Goal: Task Accomplishment & Management: Manage account settings

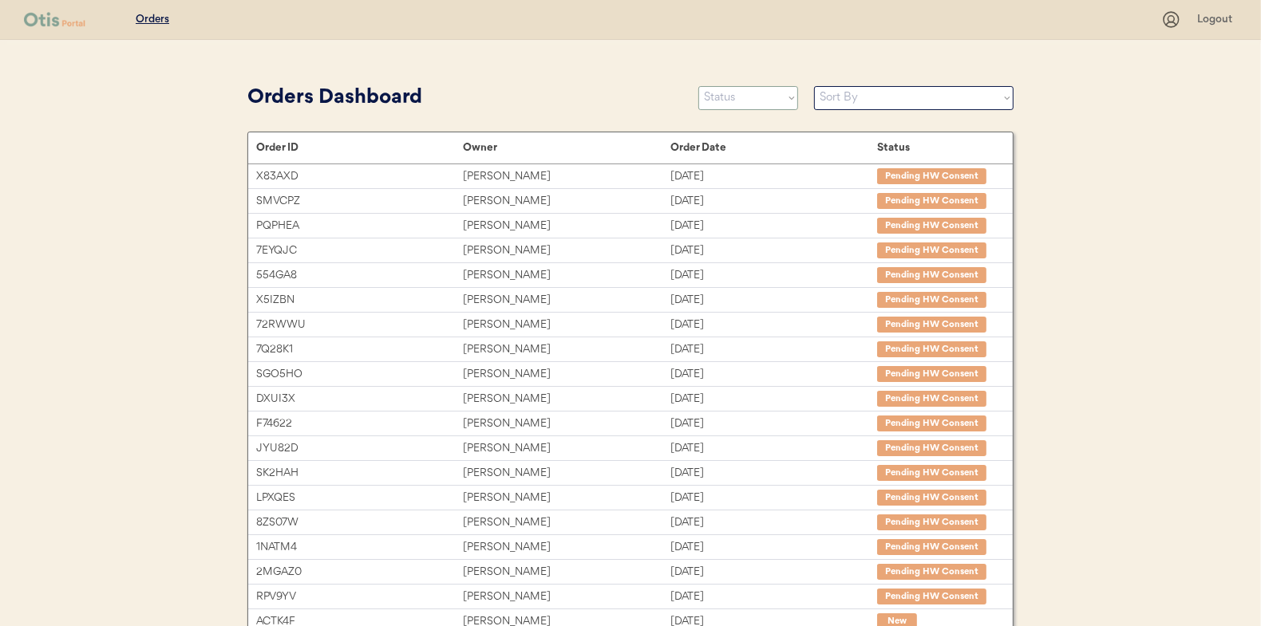
click at [736, 104] on select "Status On Hold New In Progress Complete Pending HW Consent Cancelled" at bounding box center [748, 98] width 100 height 24
select select ""new""
click at [698, 86] on select "Status On Hold New In Progress Complete Pending HW Consent Cancelled" at bounding box center [748, 98] width 100 height 24
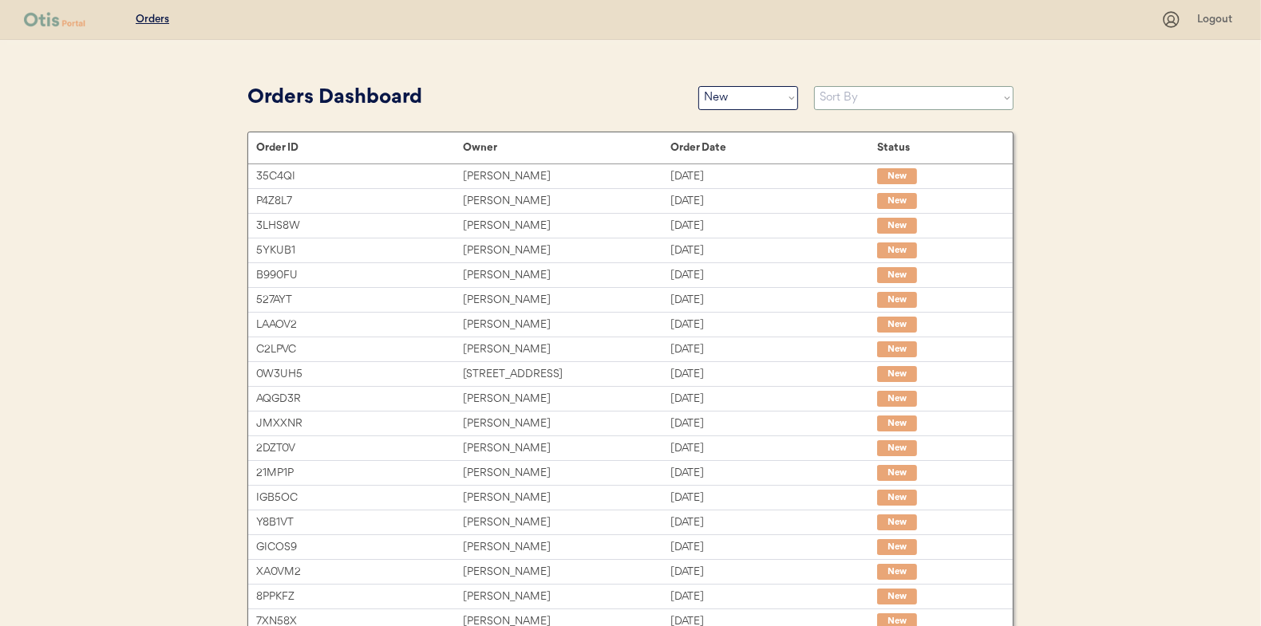
click at [851, 100] on select "Sort By Order Date (Newest → Oldest) Order Date (Oldest → Newest)" at bounding box center [913, 98] width 199 height 24
select select ""Order Date (Oldest → Newest)""
click at [814, 86] on select "Sort By Order Date (Newest → Oldest) Order Date (Oldest → Newest)" at bounding box center [913, 98] width 199 height 24
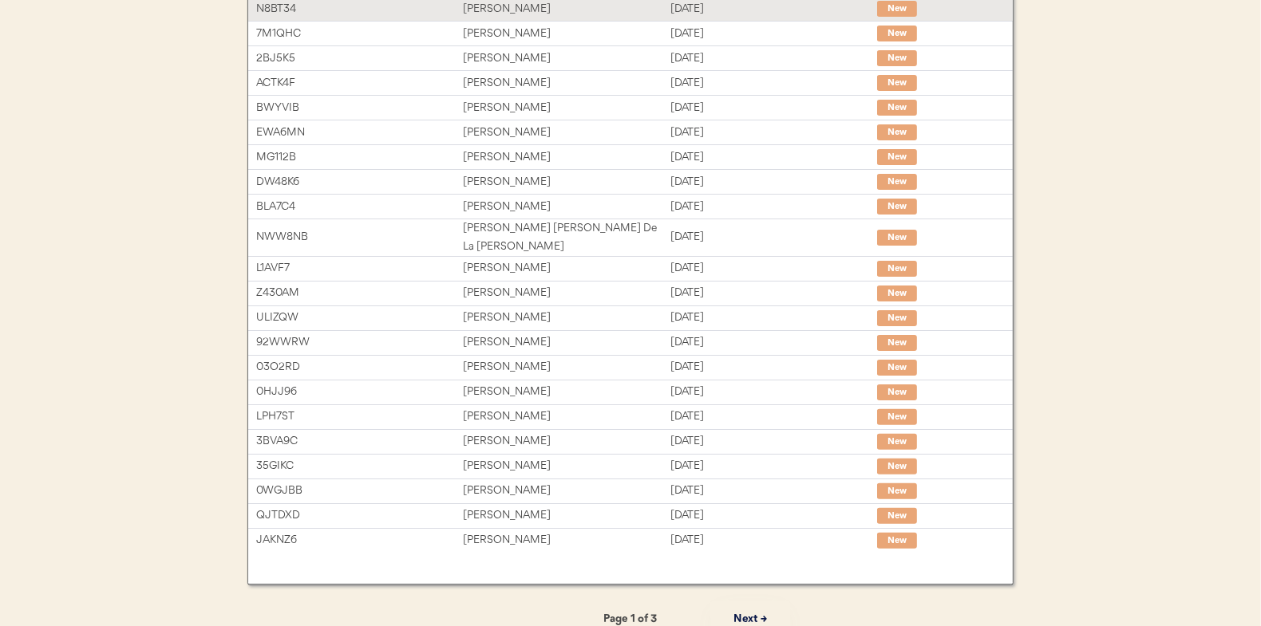
scroll to position [245, 0]
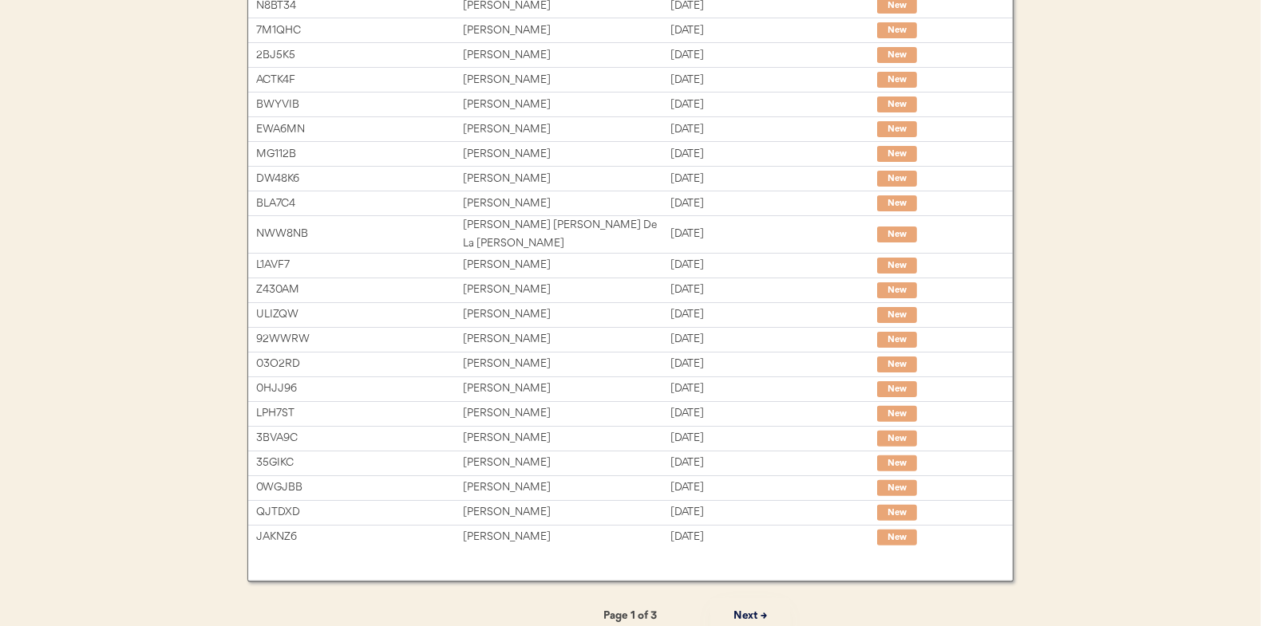
click at [747, 598] on button "Next →" at bounding box center [750, 616] width 80 height 36
click at [746, 602] on button "Next →" at bounding box center [750, 616] width 80 height 36
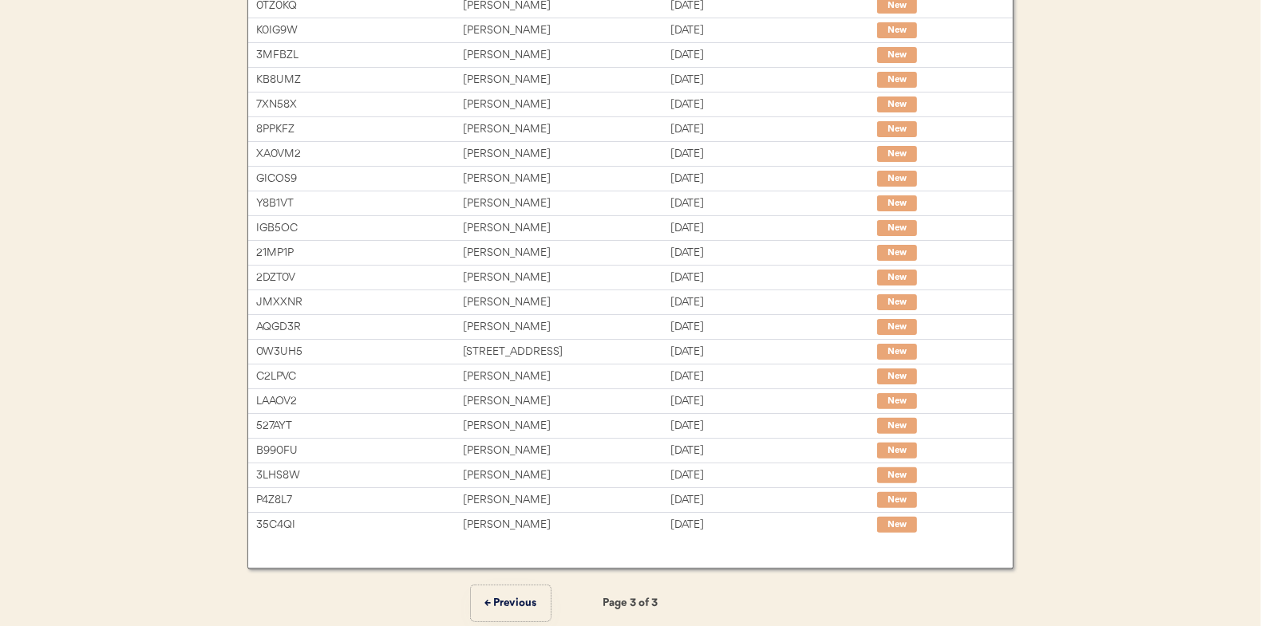
click at [507, 599] on button "← Previous" at bounding box center [511, 604] width 80 height 36
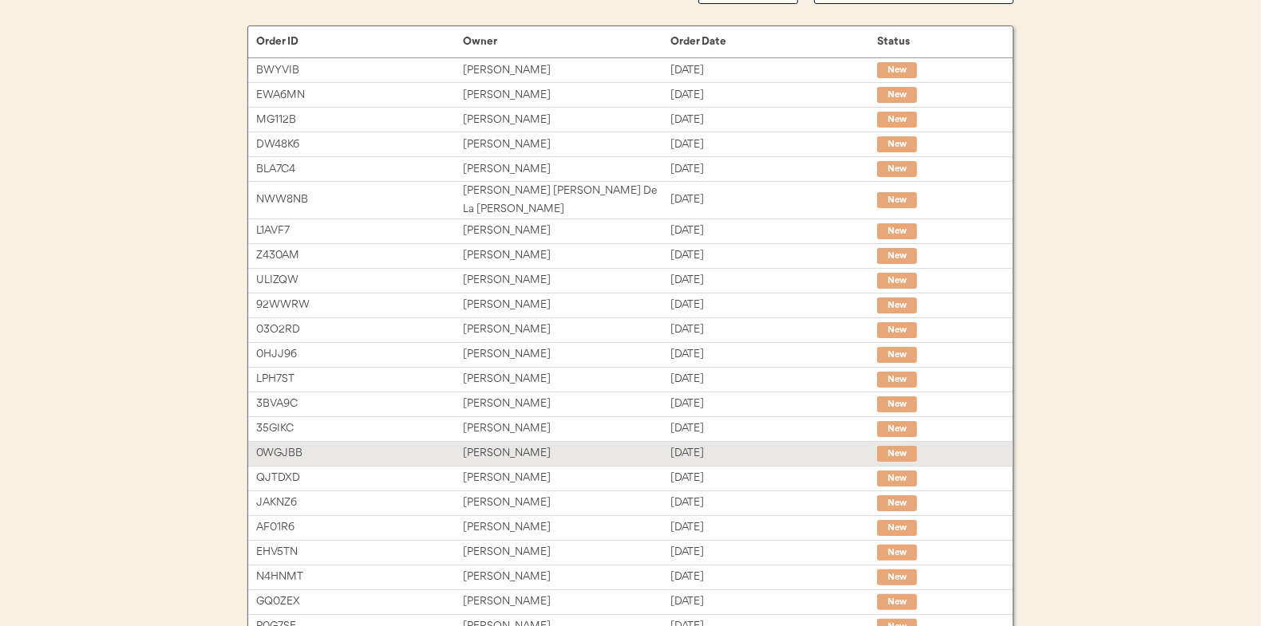
scroll to position [0, 0]
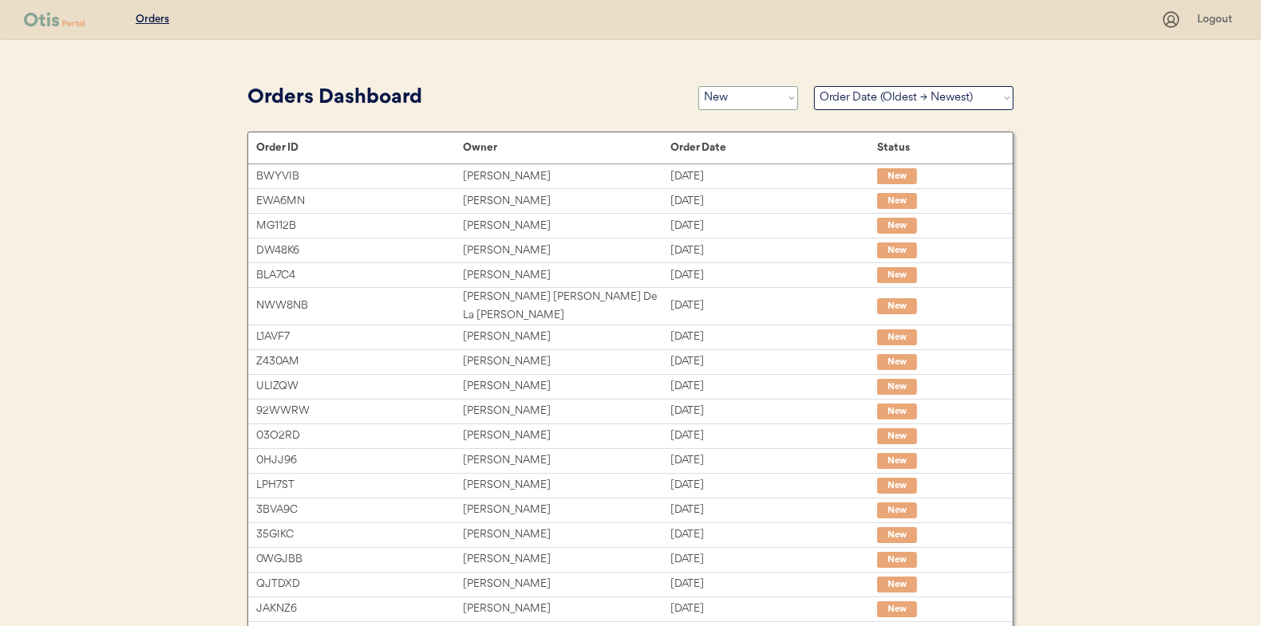
click at [727, 101] on select "Status On Hold New In Progress Complete Pending HW Consent Cancelled" at bounding box center [748, 98] width 100 height 24
click at [698, 86] on select "Status On Hold New In Progress Complete Pending HW Consent Cancelled" at bounding box center [748, 98] width 100 height 24
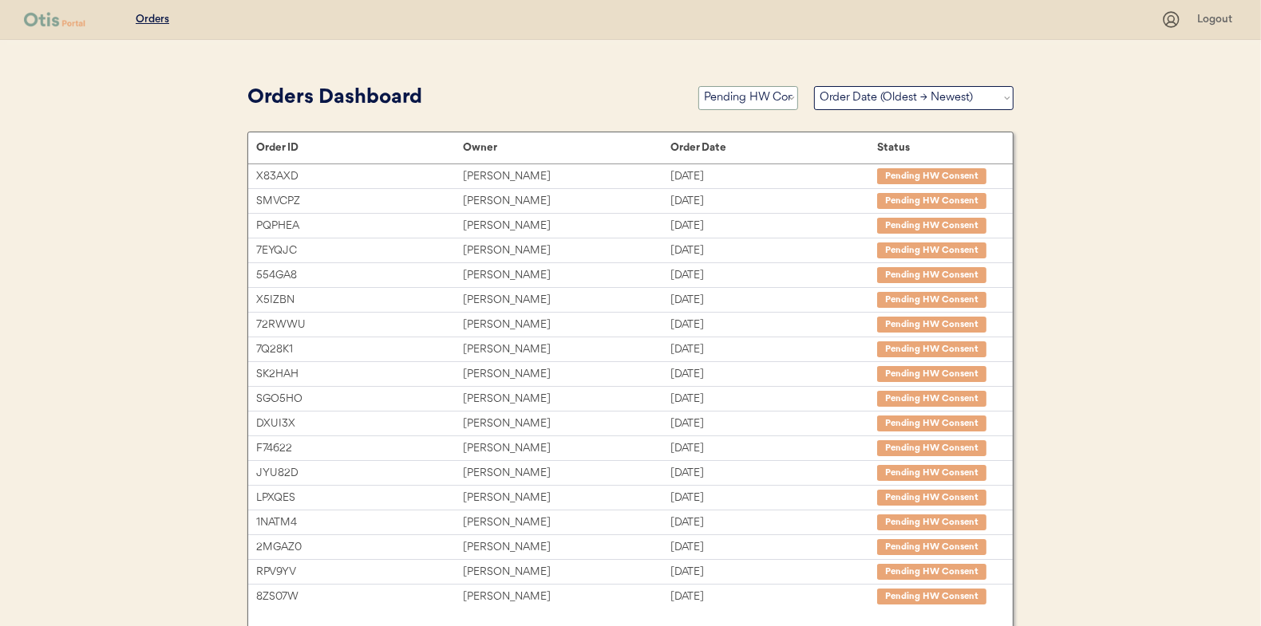
click at [756, 93] on select "Status On Hold New In Progress Complete Pending HW Consent Cancelled" at bounding box center [748, 98] width 100 height 24
click at [698, 86] on select "Status On Hold New In Progress Complete Pending HW Consent Cancelled" at bounding box center [748, 98] width 100 height 24
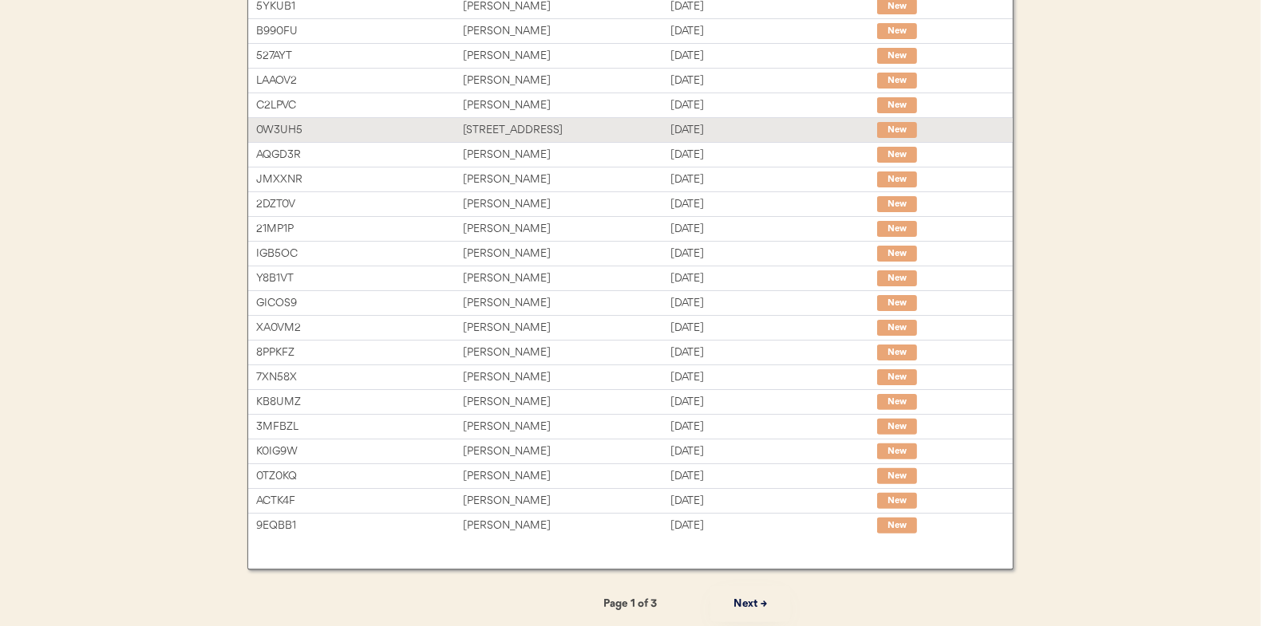
scroll to position [245, 0]
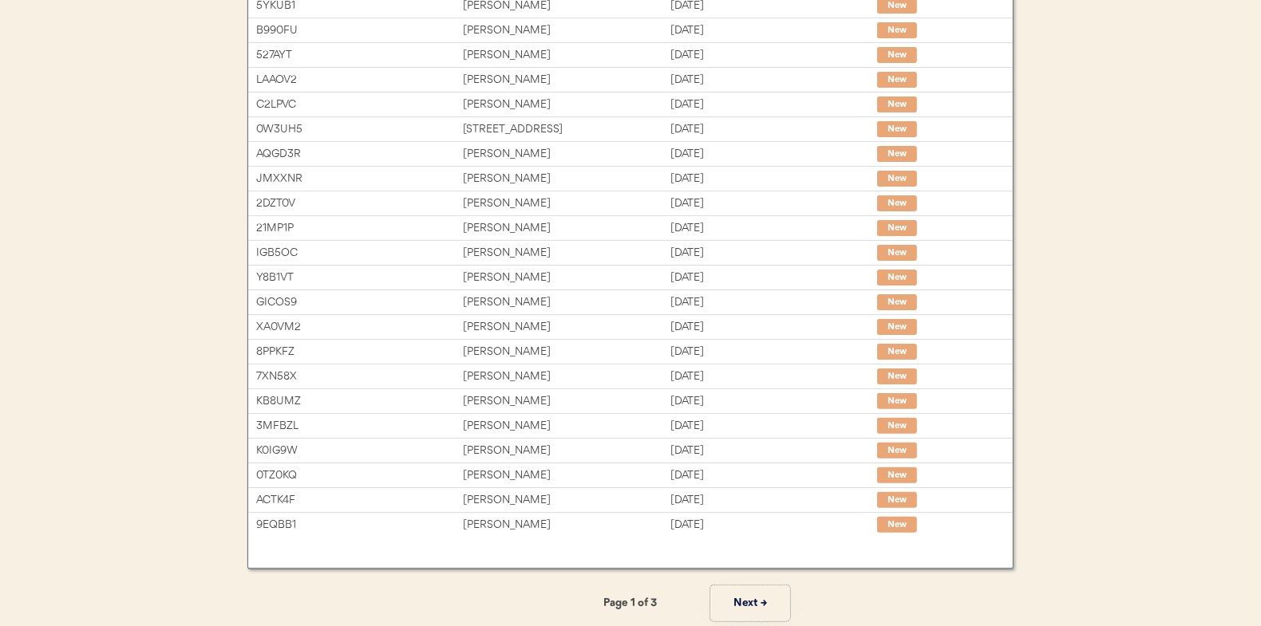
click at [746, 598] on button "Next →" at bounding box center [750, 604] width 80 height 36
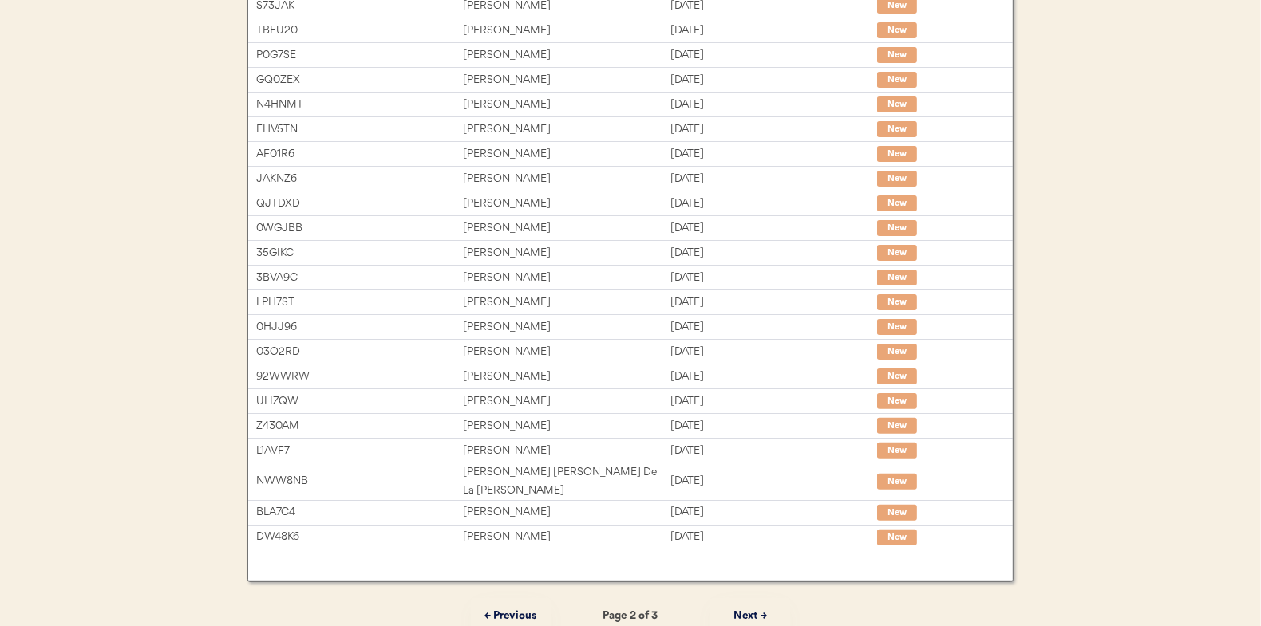
click at [743, 598] on button "Next →" at bounding box center [750, 616] width 80 height 36
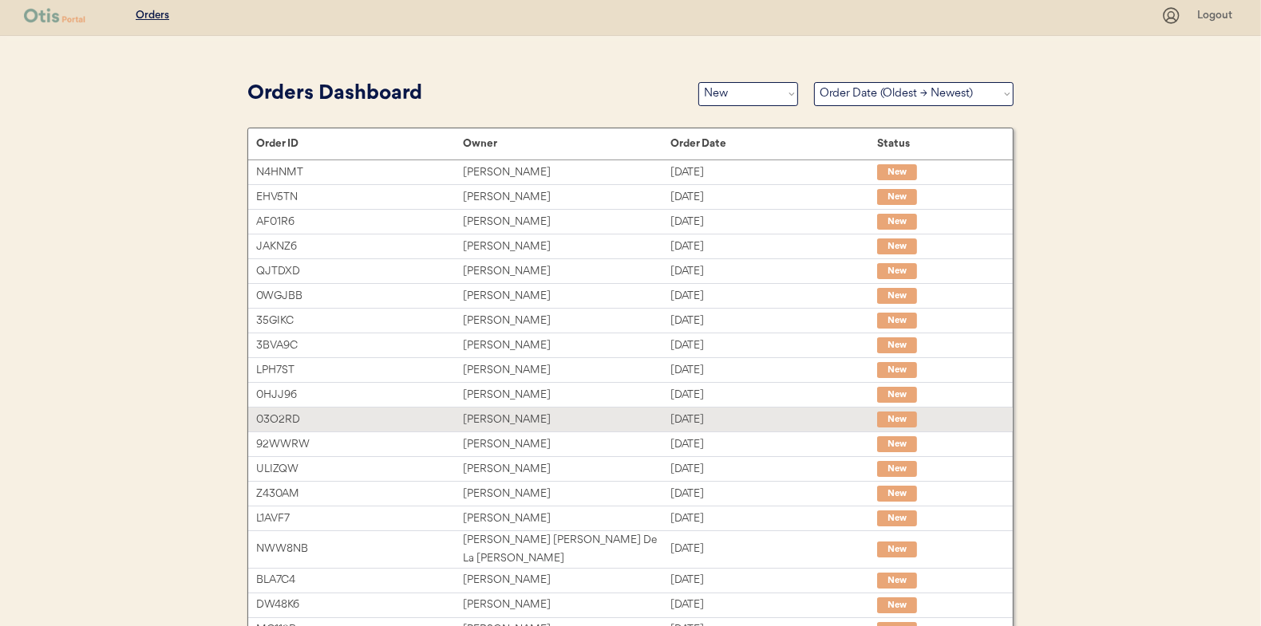
scroll to position [0, 0]
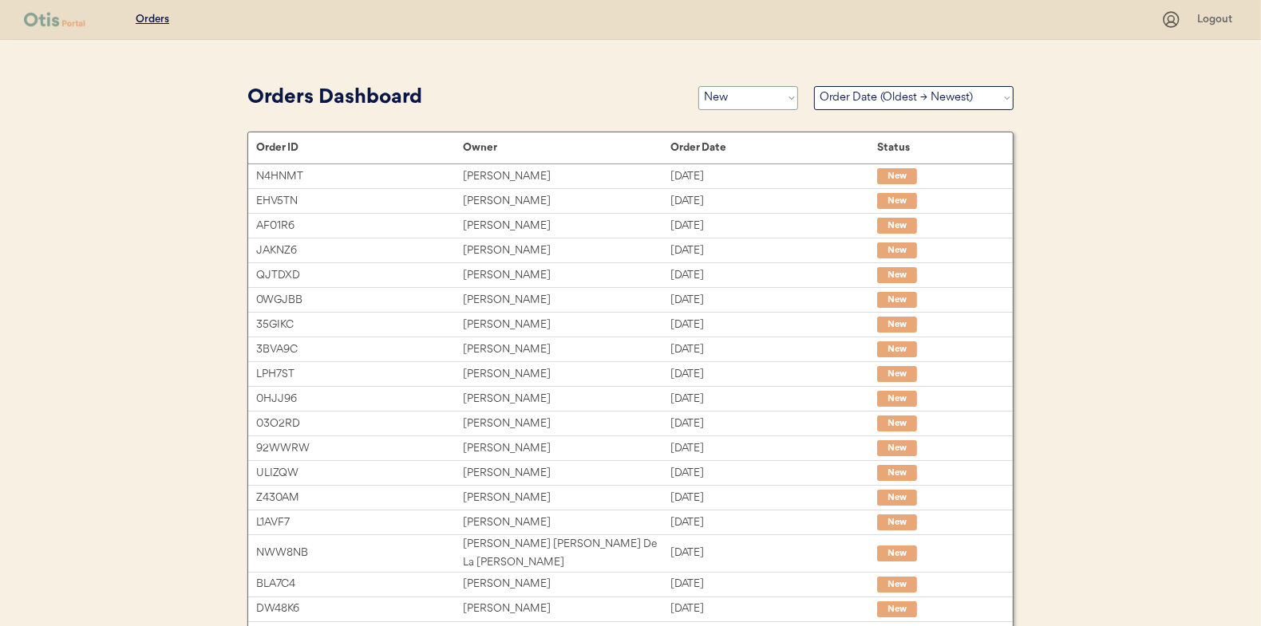
click at [753, 103] on select "Status On Hold New In Progress Complete Pending HW Consent Cancelled" at bounding box center [748, 98] width 100 height 24
click at [698, 86] on select "Status On Hold New In Progress Complete Pending HW Consent Cancelled" at bounding box center [748, 98] width 100 height 24
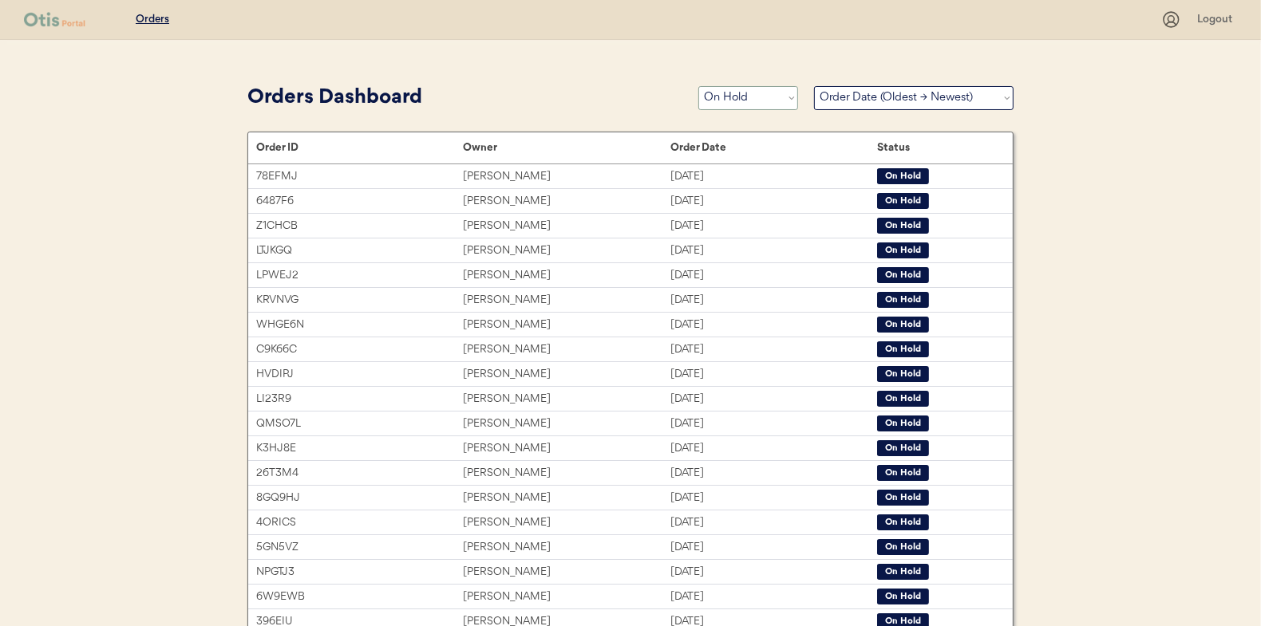
click at [732, 100] on select "Status On Hold New In Progress Complete Pending HW Consent Cancelled" at bounding box center [748, 98] width 100 height 24
click at [698, 86] on select "Status On Hold New In Progress Complete Pending HW Consent Cancelled" at bounding box center [748, 98] width 100 height 24
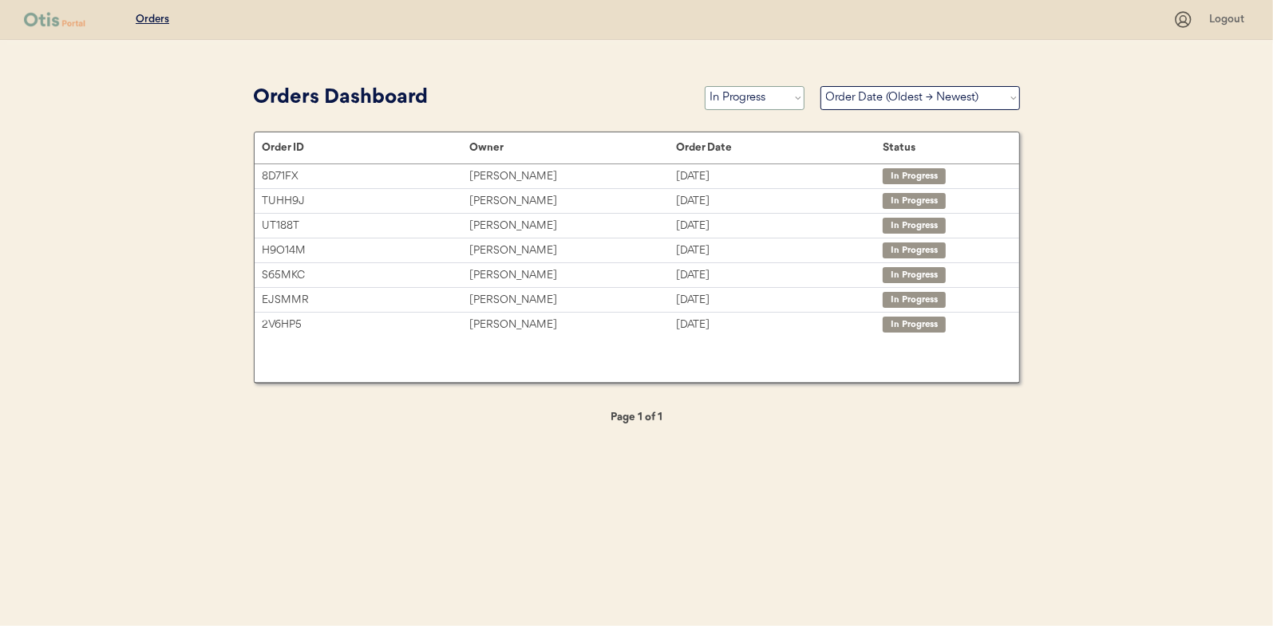
click at [746, 93] on select "Status On Hold New In Progress Complete Pending HW Consent Cancelled" at bounding box center [755, 98] width 100 height 24
click at [705, 86] on select "Status On Hold New In Progress Complete Pending HW Consent Cancelled" at bounding box center [755, 98] width 100 height 24
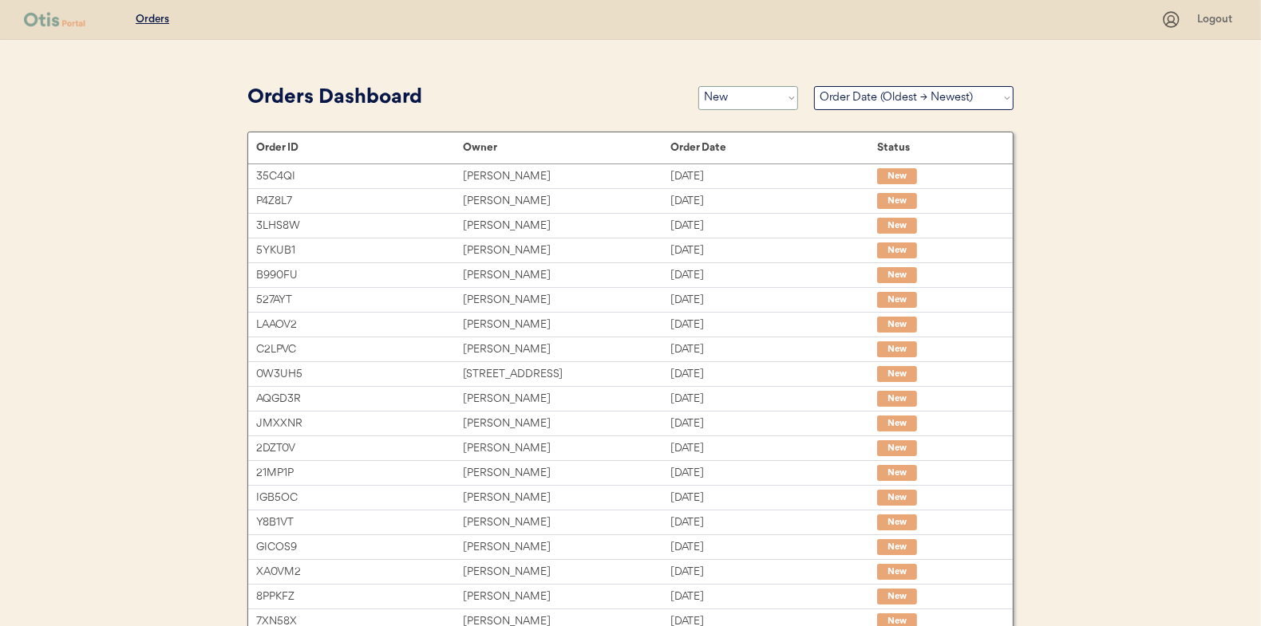
click at [748, 102] on select "Status On Hold New In Progress Complete Pending HW Consent Cancelled" at bounding box center [748, 98] width 100 height 24
click at [698, 86] on select "Status On Hold New In Progress Complete Pending HW Consent Cancelled" at bounding box center [748, 98] width 100 height 24
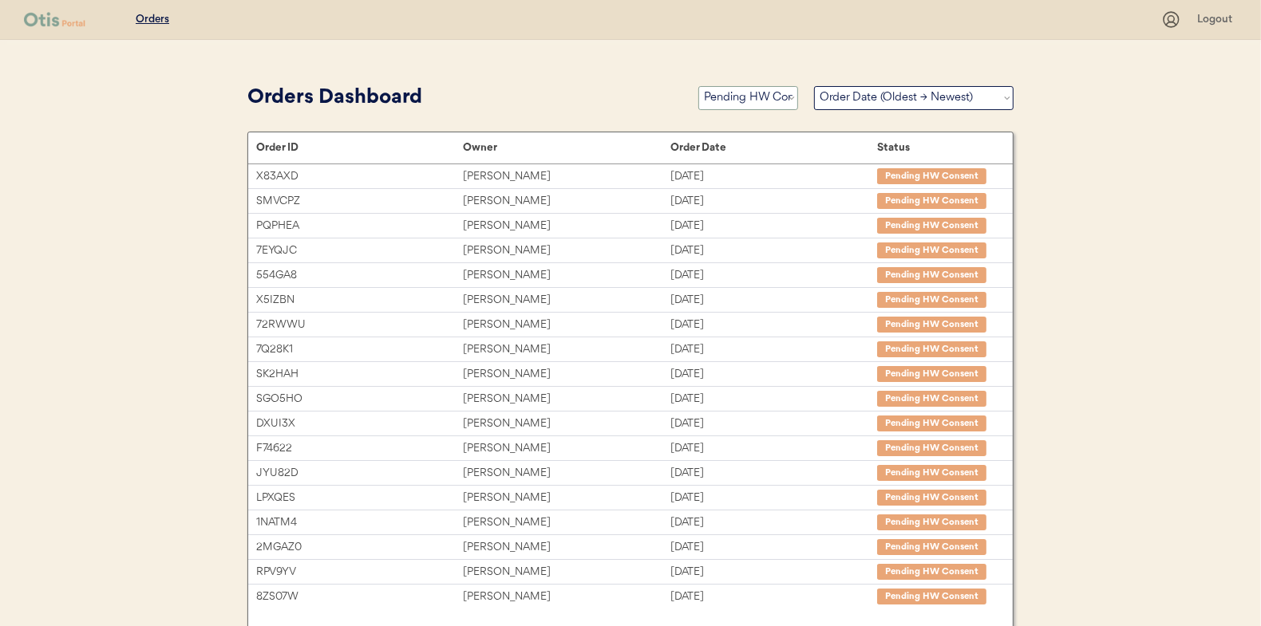
click at [744, 101] on select "Status On Hold New In Progress Complete Pending HW Consent Cancelled" at bounding box center [748, 98] width 100 height 24
select select ""new""
click at [698, 86] on select "Status On Hold New In Progress Complete Pending HW Consent Cancelled" at bounding box center [748, 98] width 100 height 24
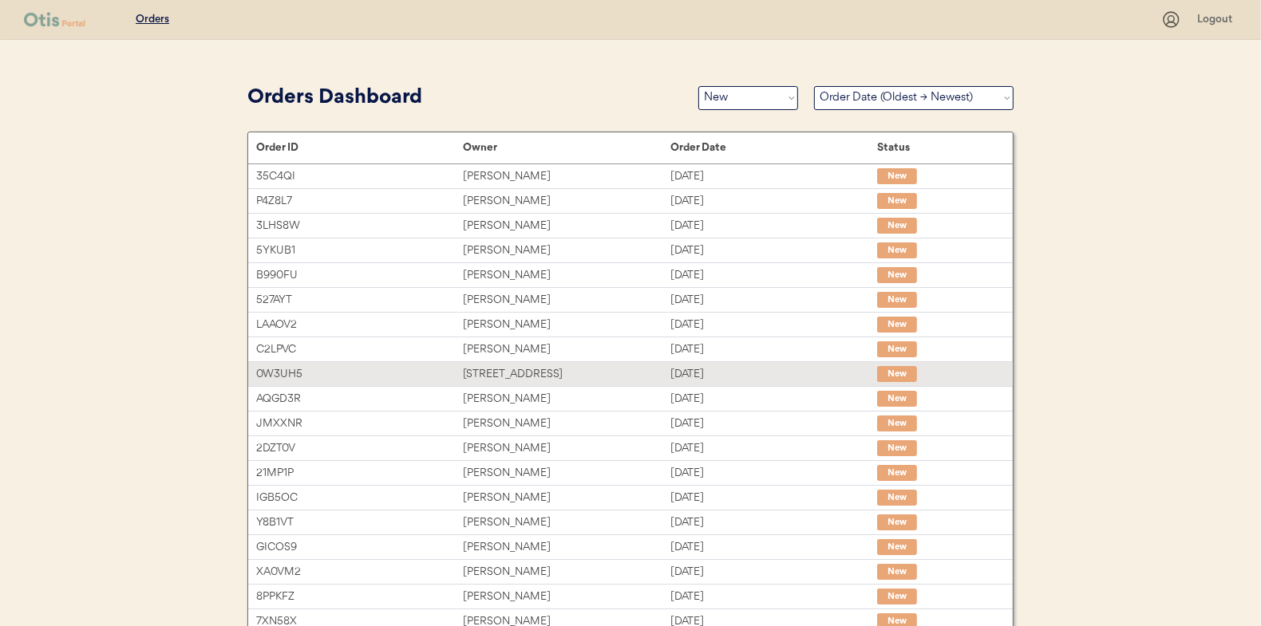
click at [488, 367] on div "268 Old Hannah Road" at bounding box center [566, 374] width 207 height 18
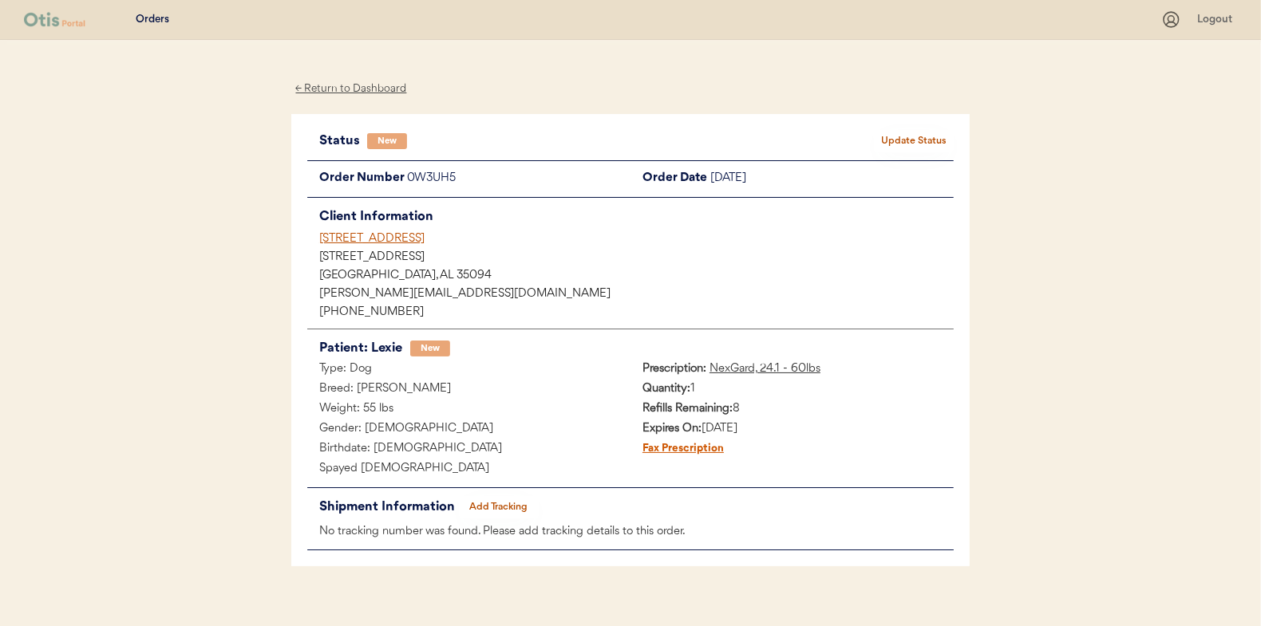
click at [350, 85] on div "← Return to Dashboard" at bounding box center [351, 89] width 120 height 18
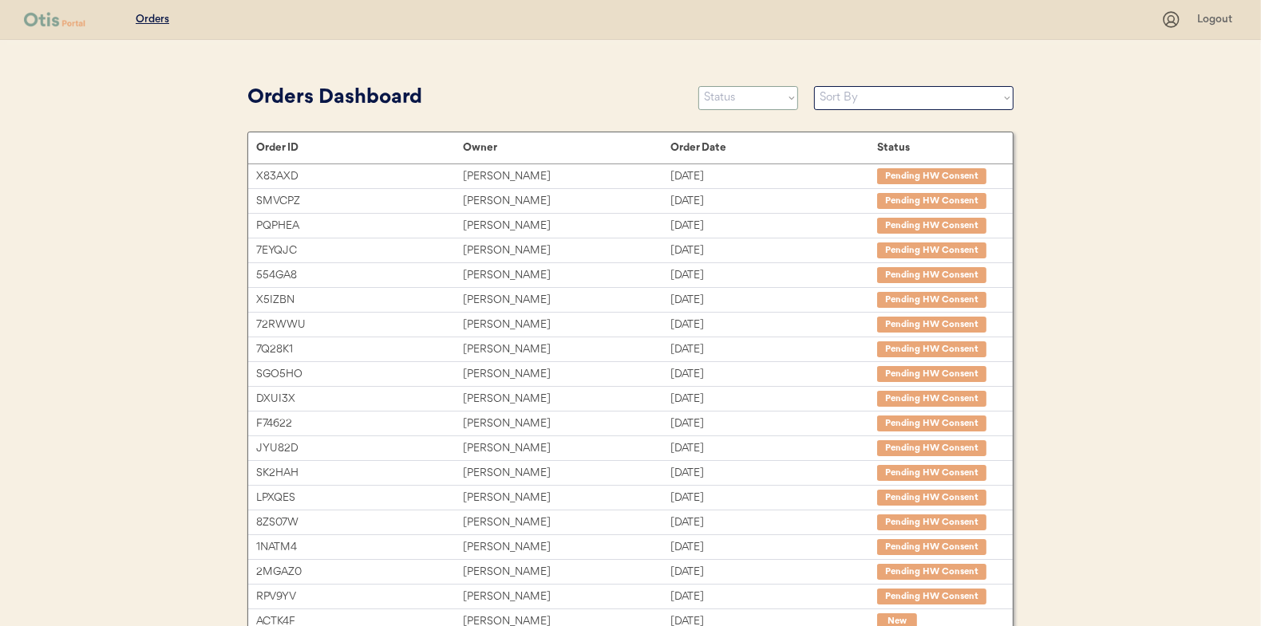
click at [740, 101] on select "Status On Hold New In Progress Complete Pending HW Consent Cancelled" at bounding box center [748, 98] width 100 height 24
select select ""new""
click at [698, 86] on select "Status On Hold New In Progress Complete Pending HW Consent Cancelled" at bounding box center [748, 98] width 100 height 24
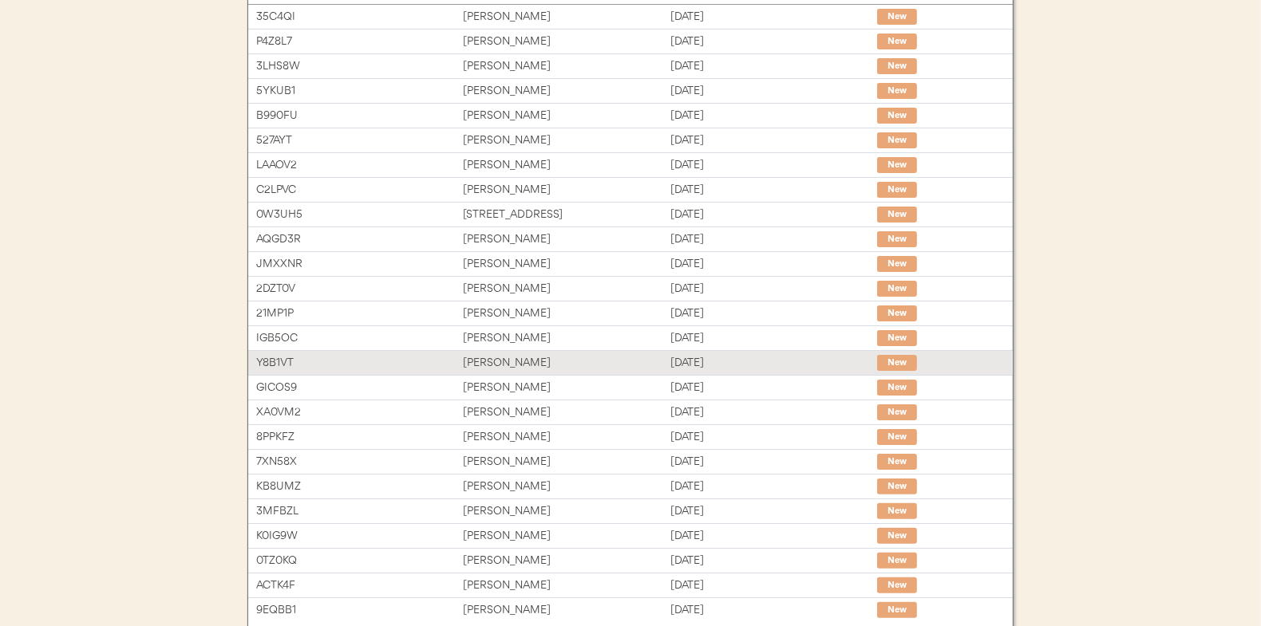
scroll to position [80, 0]
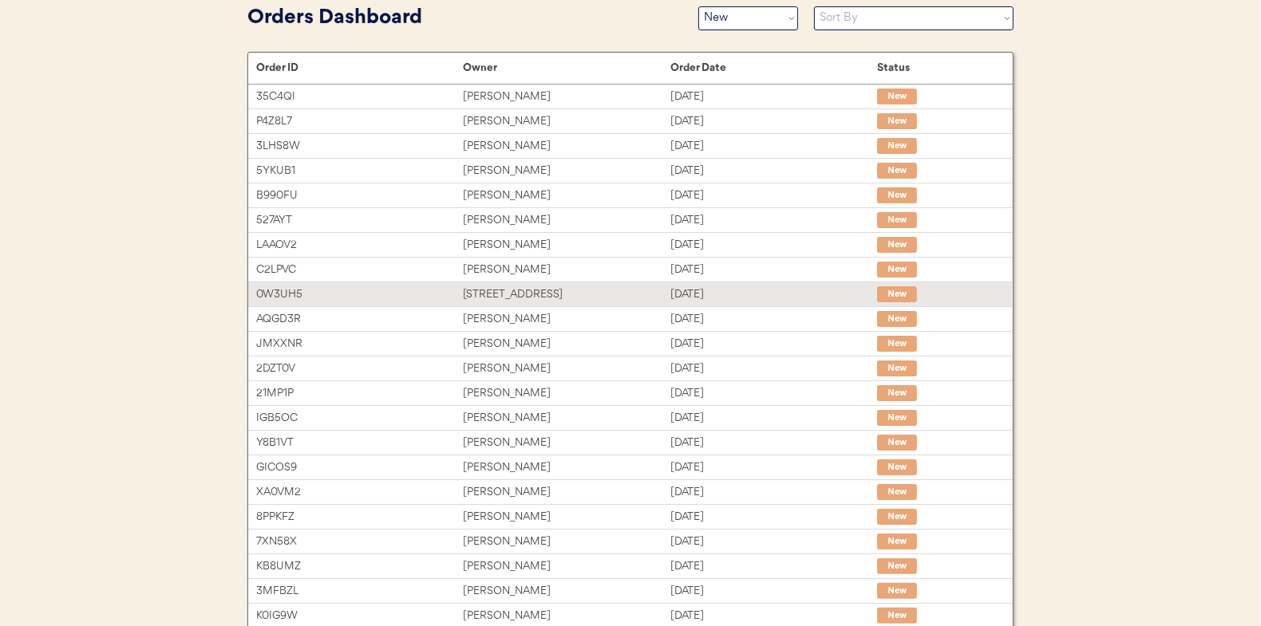
click at [489, 286] on div "[STREET_ADDRESS]" at bounding box center [566, 295] width 207 height 18
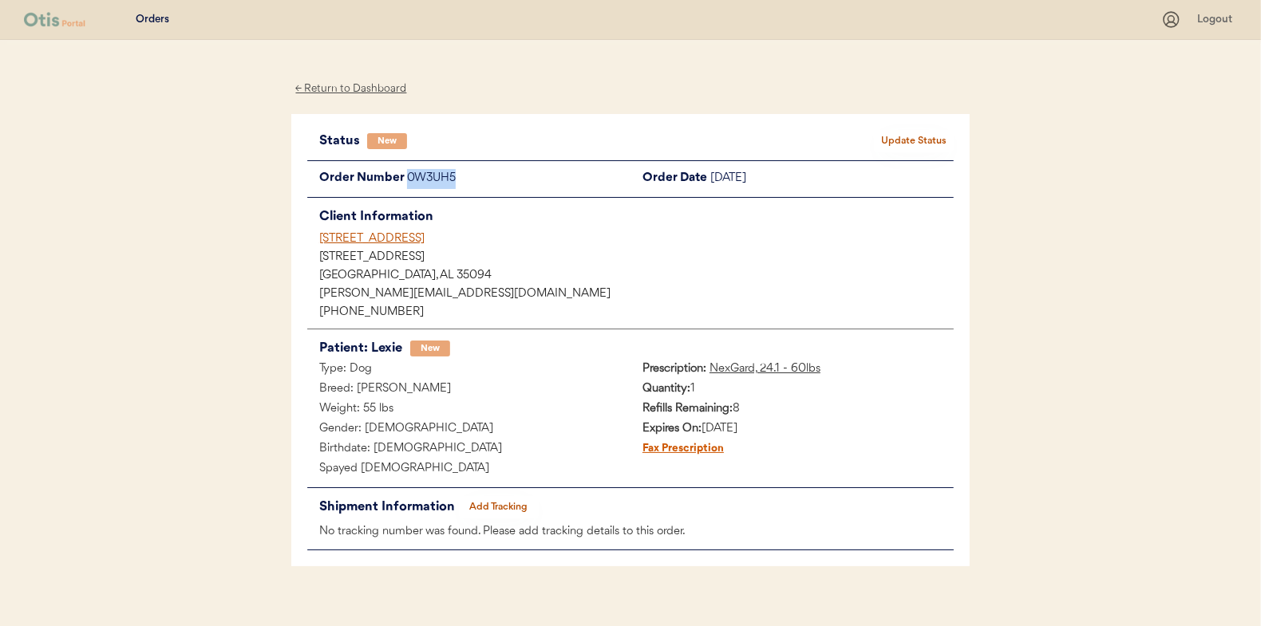
drag, startPoint x: 461, startPoint y: 177, endPoint x: 408, endPoint y: 180, distance: 53.6
click at [408, 180] on div "0W3UH5" at bounding box center [518, 179] width 223 height 20
drag, startPoint x: 408, startPoint y: 180, endPoint x: 421, endPoint y: 179, distance: 13.7
copy div "0W3UH5"
drag, startPoint x: 439, startPoint y: 259, endPoint x: 312, endPoint y: 248, distance: 127.3
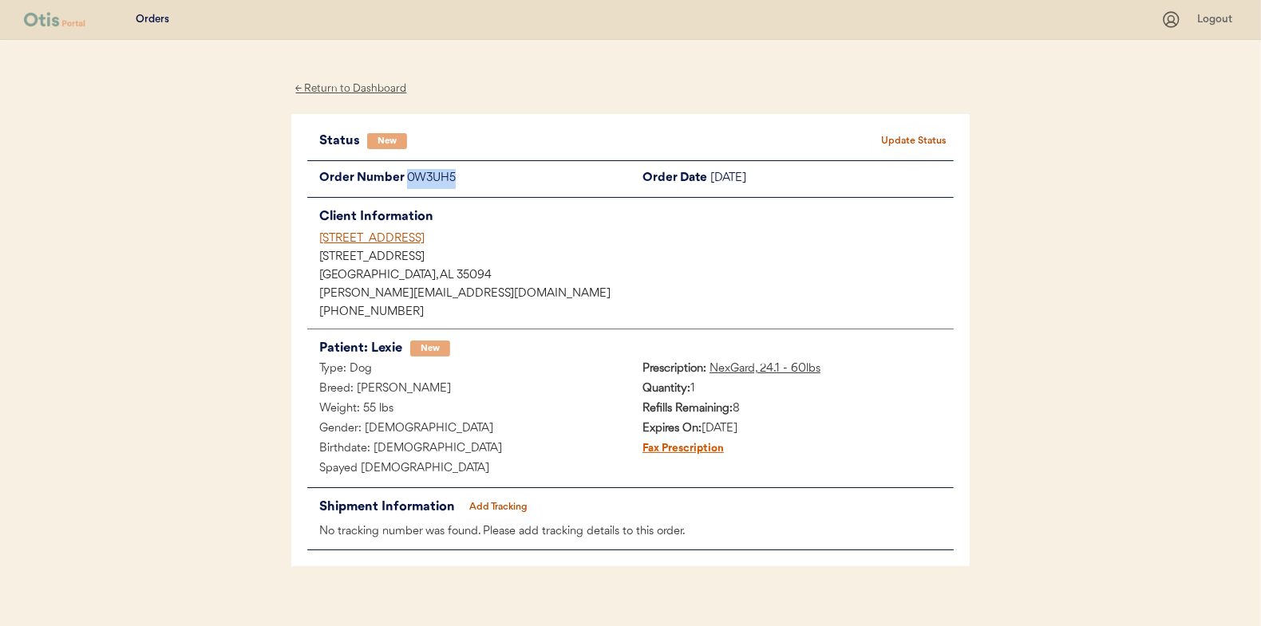
click at [312, 248] on div "Client Information 268 Old Hannah Road 268 Old Hannah Road Leeds, AL 35094 s.ar…" at bounding box center [630, 263] width 646 height 115
copy div "[STREET_ADDRESS]"
click at [906, 140] on button "Update Status" at bounding box center [914, 141] width 80 height 22
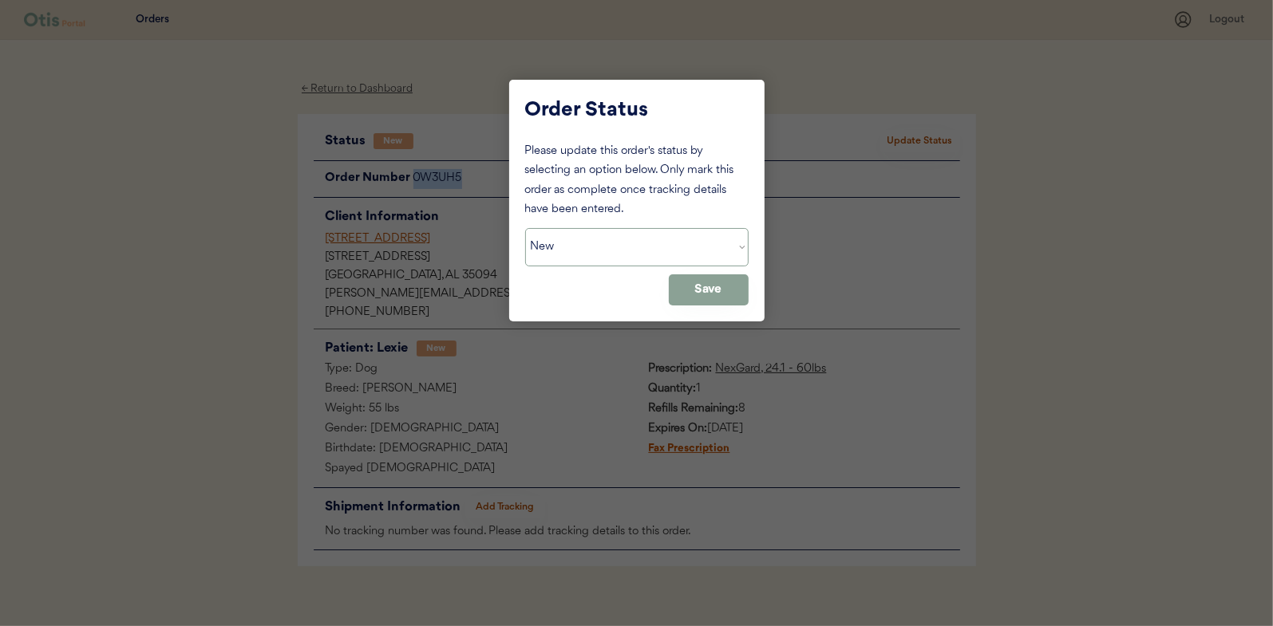
click at [596, 243] on select "Status On Hold New In Progress Complete Pending HW Consent Cancelled" at bounding box center [636, 247] width 223 height 38
select select ""on_hold""
click at [525, 228] on select "Status On Hold New In Progress Complete Pending HW Consent Cancelled" at bounding box center [636, 247] width 223 height 38
click at [697, 286] on button "Save" at bounding box center [709, 289] width 80 height 31
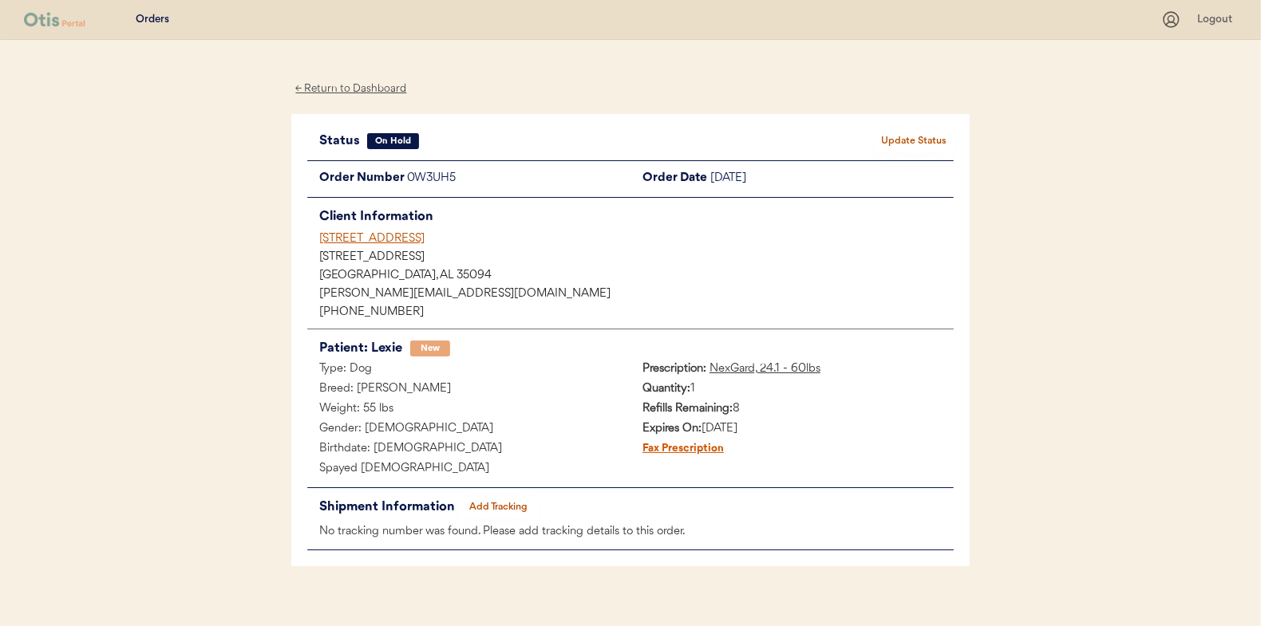
click at [363, 89] on div "← Return to Dashboard" at bounding box center [351, 89] width 120 height 18
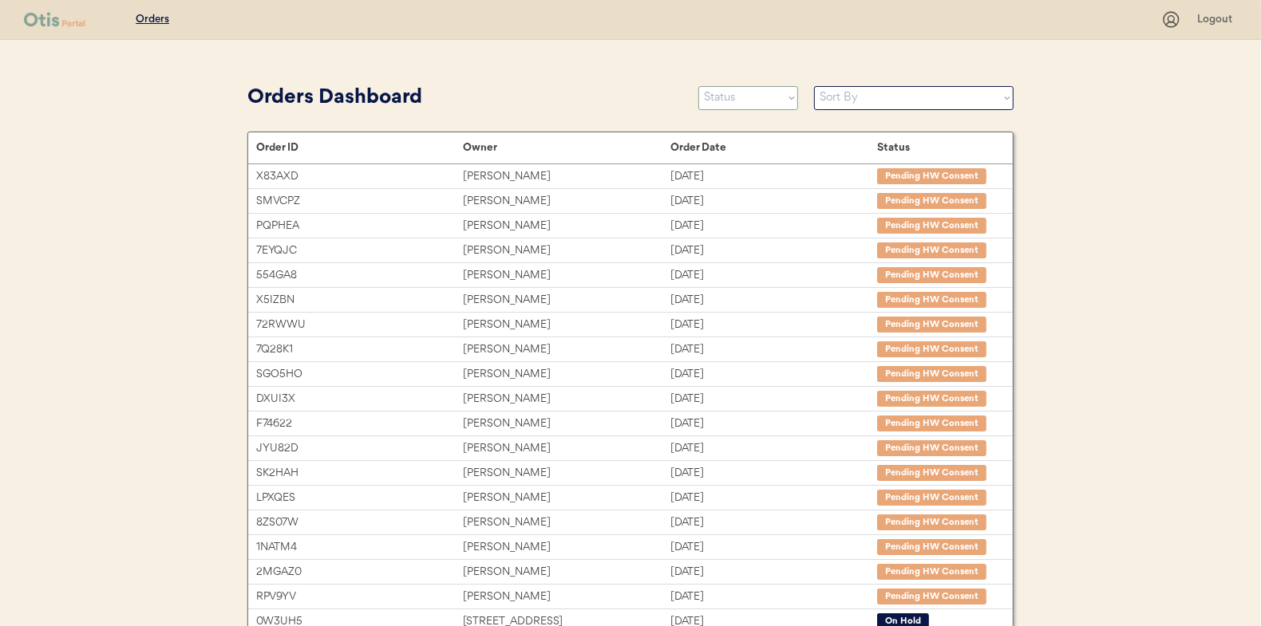
click at [744, 92] on select "Status On Hold New In Progress Complete Pending HW Consent Cancelled" at bounding box center [748, 98] width 100 height 24
select select ""new""
click at [698, 86] on select "Status On Hold New In Progress Complete Pending HW Consent Cancelled" at bounding box center [748, 98] width 100 height 24
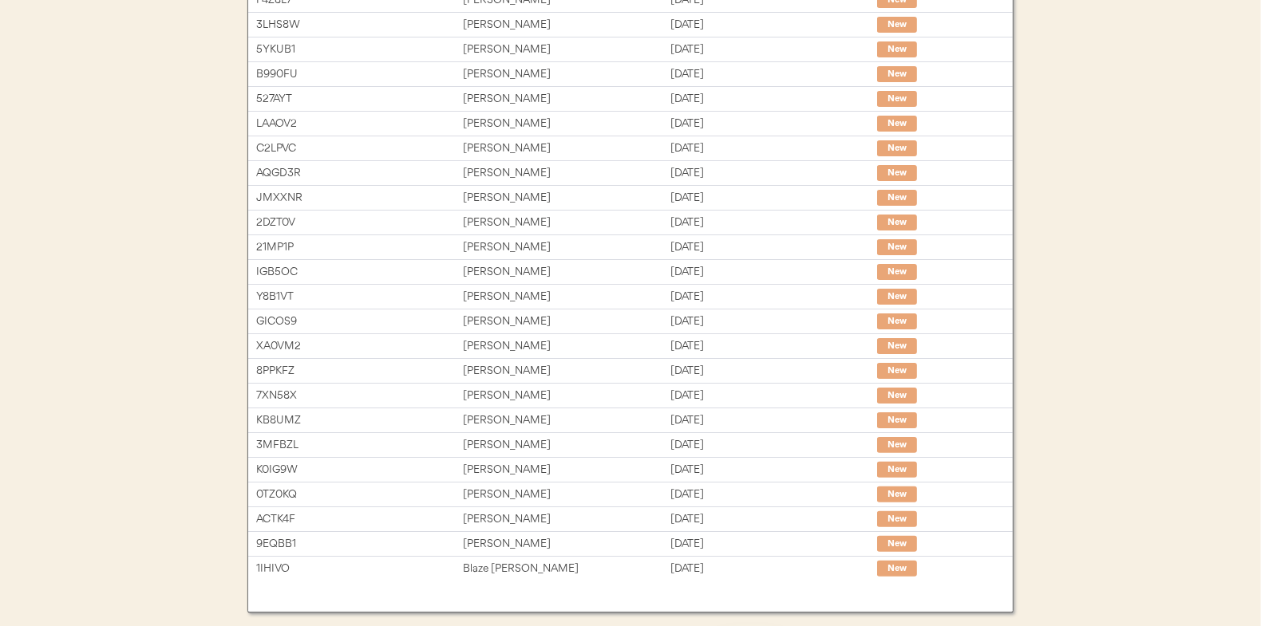
scroll to position [239, 0]
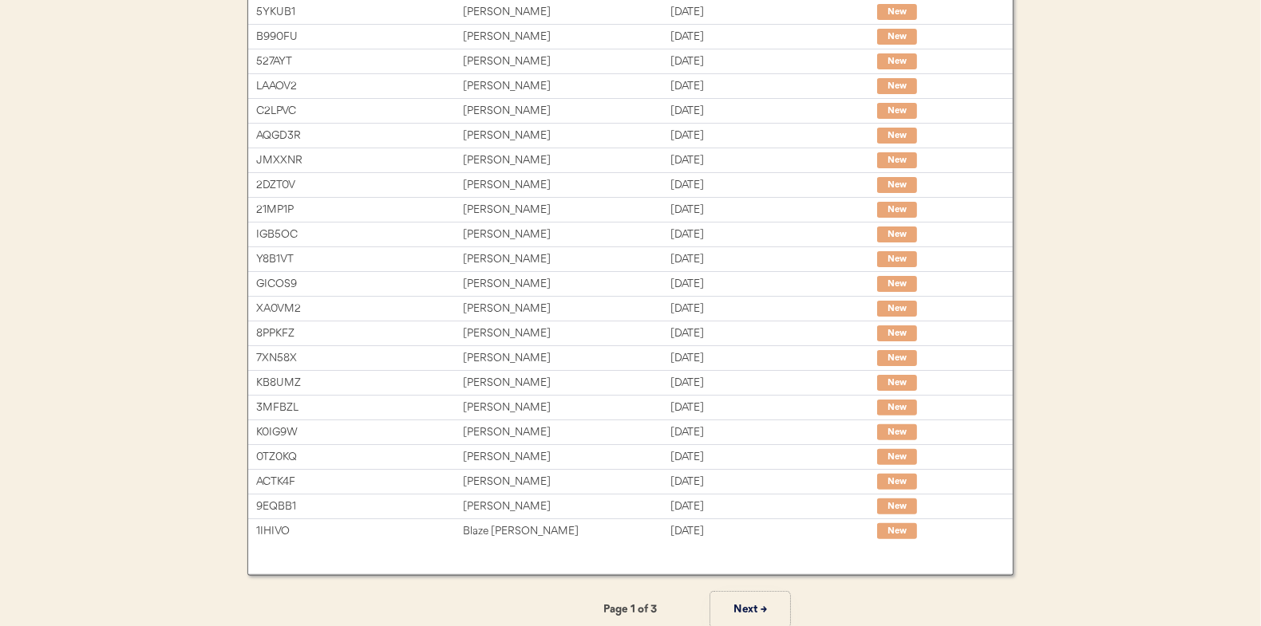
click at [738, 601] on button "Next →" at bounding box center [750, 610] width 80 height 36
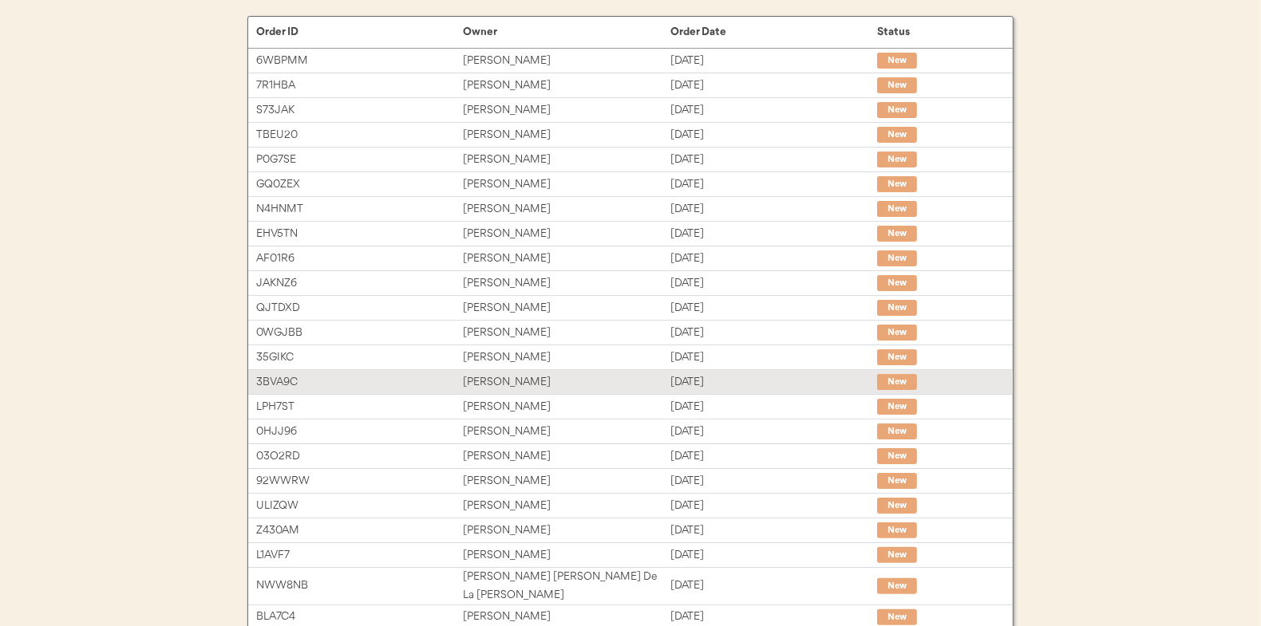
scroll to position [80, 0]
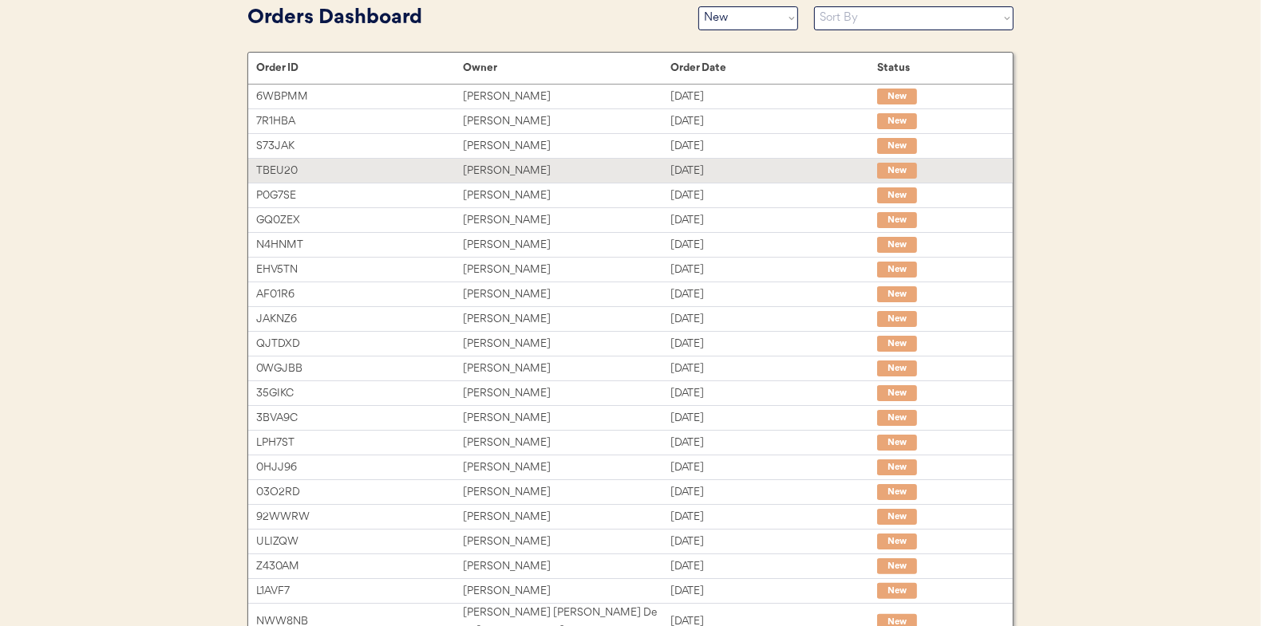
click at [476, 168] on div "[PERSON_NAME]" at bounding box center [566, 171] width 207 height 18
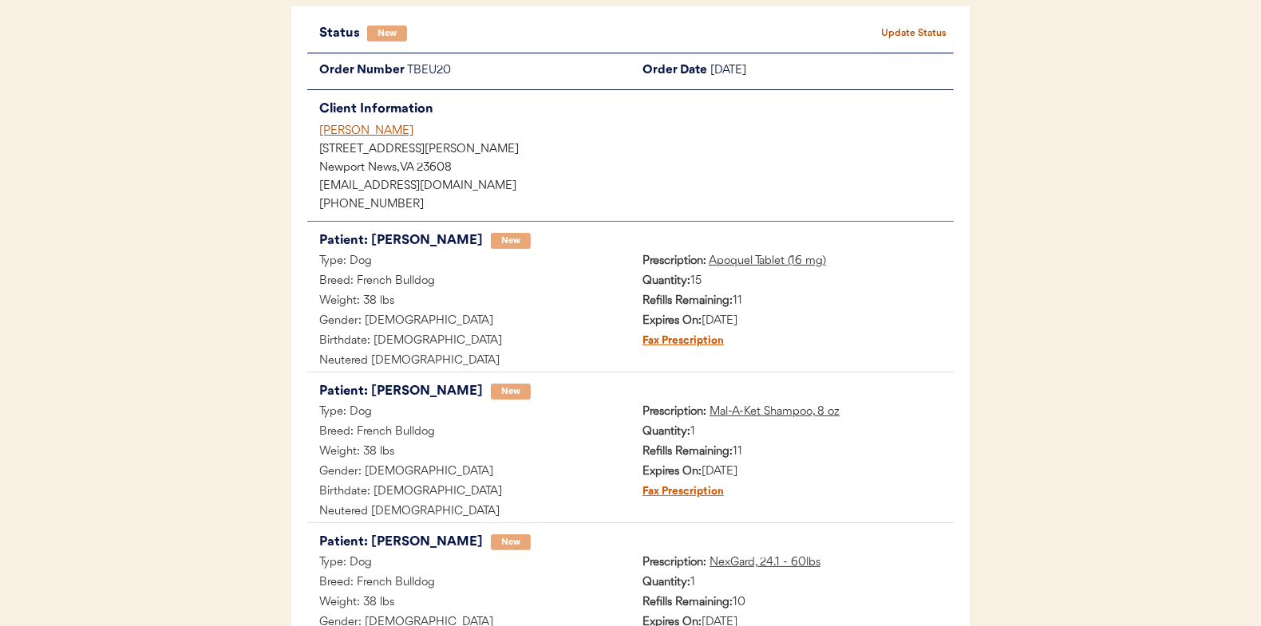
scroll to position [80, 0]
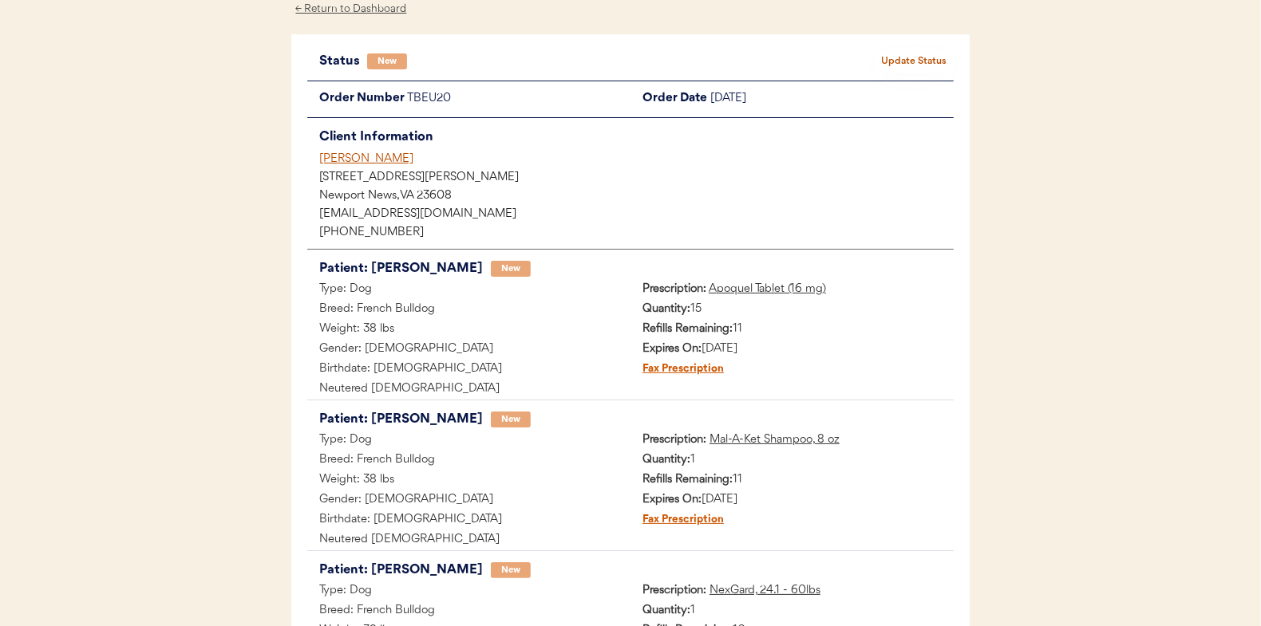
click at [908, 57] on button "Update Status" at bounding box center [914, 61] width 80 height 22
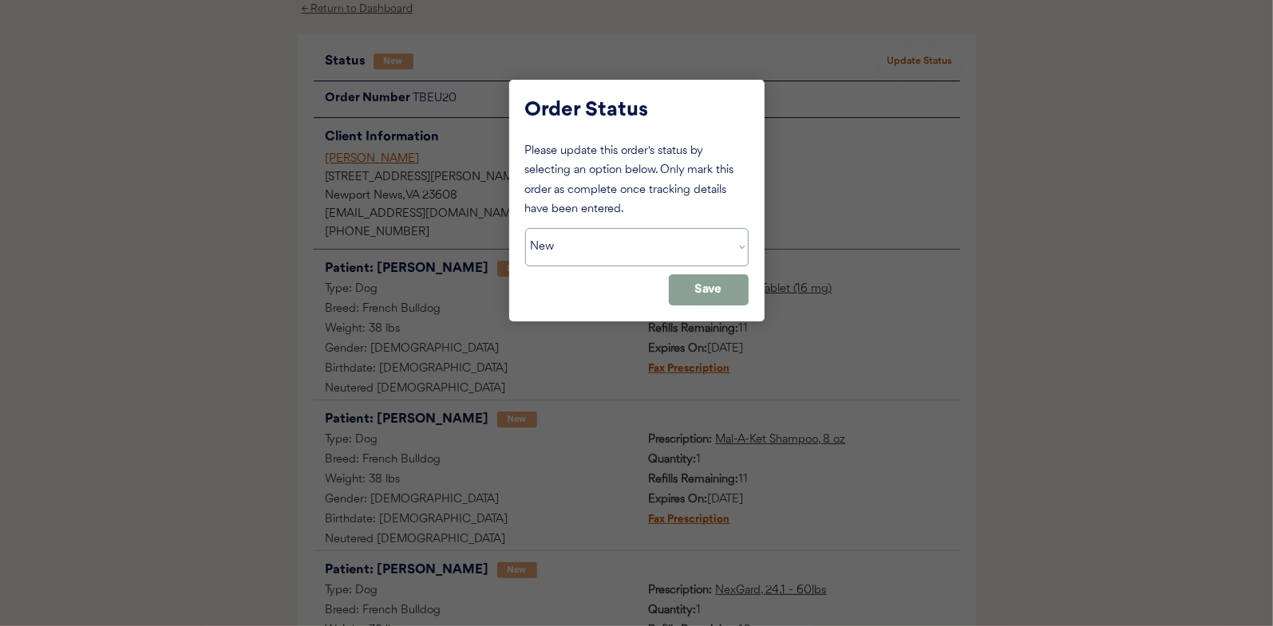
click at [581, 238] on select "Status On Hold New In Progress Complete Pending HW Consent Cancelled" at bounding box center [636, 247] width 223 height 38
select select ""in_progress""
click at [525, 228] on select "Status On Hold New In Progress Complete Pending HW Consent Cancelled" at bounding box center [636, 247] width 223 height 38
click at [720, 291] on button "Save" at bounding box center [709, 289] width 80 height 31
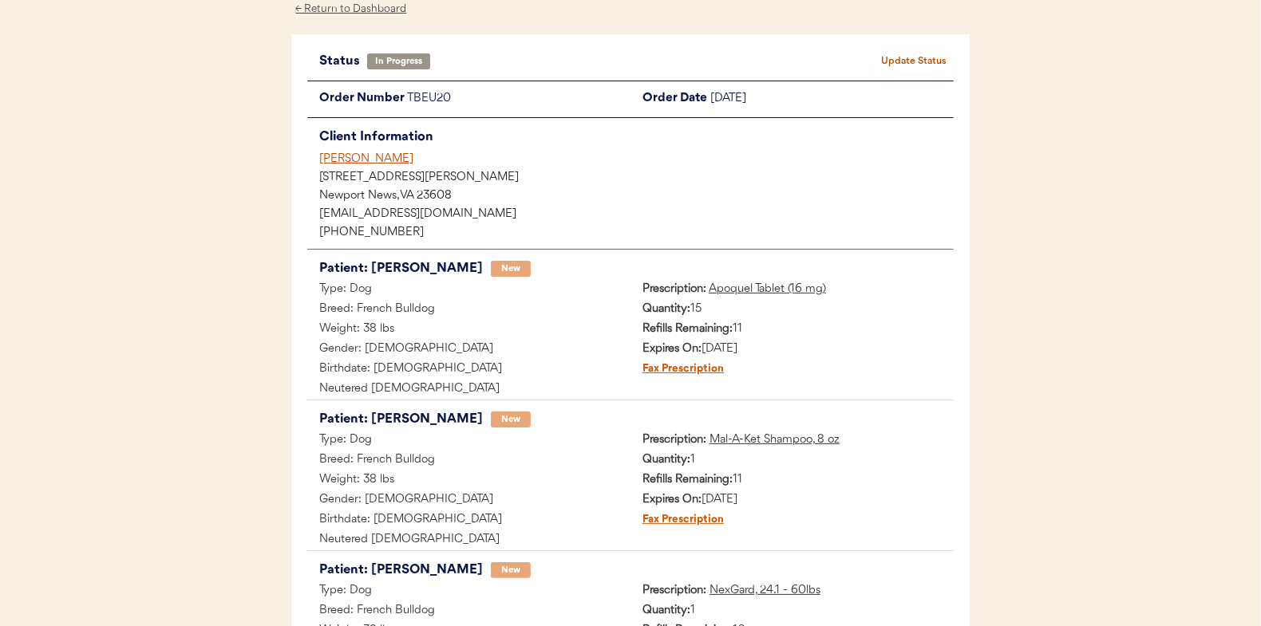
scroll to position [0, 0]
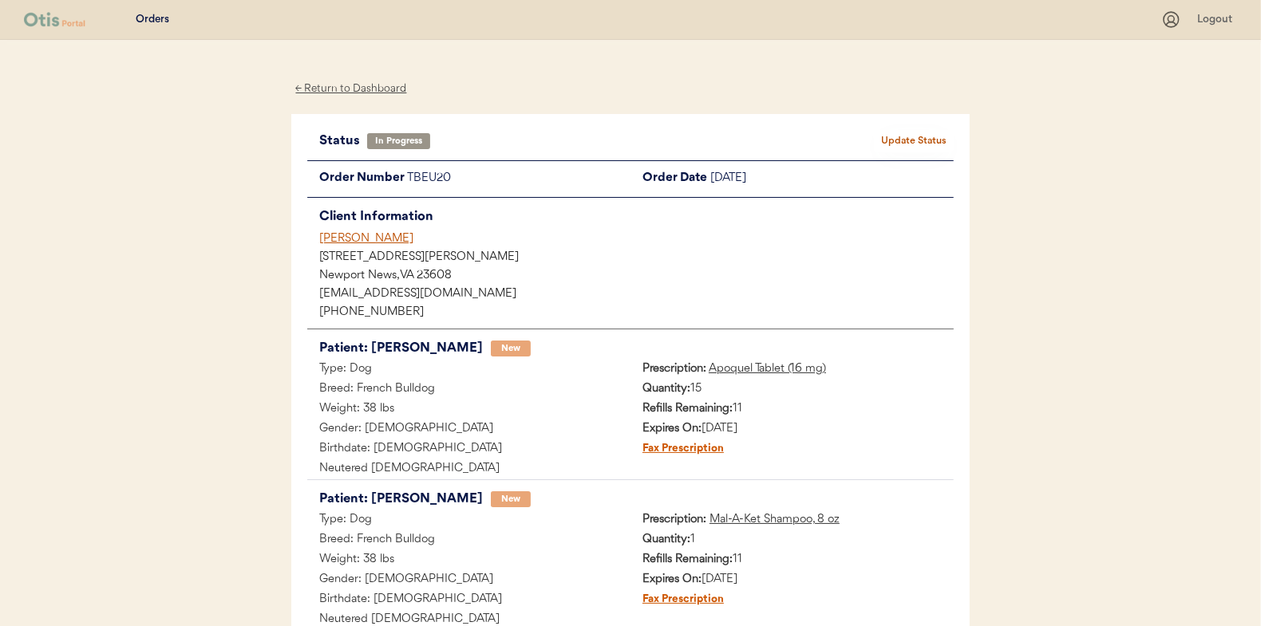
click at [362, 92] on div "← Return to Dashboard" at bounding box center [351, 89] width 120 height 18
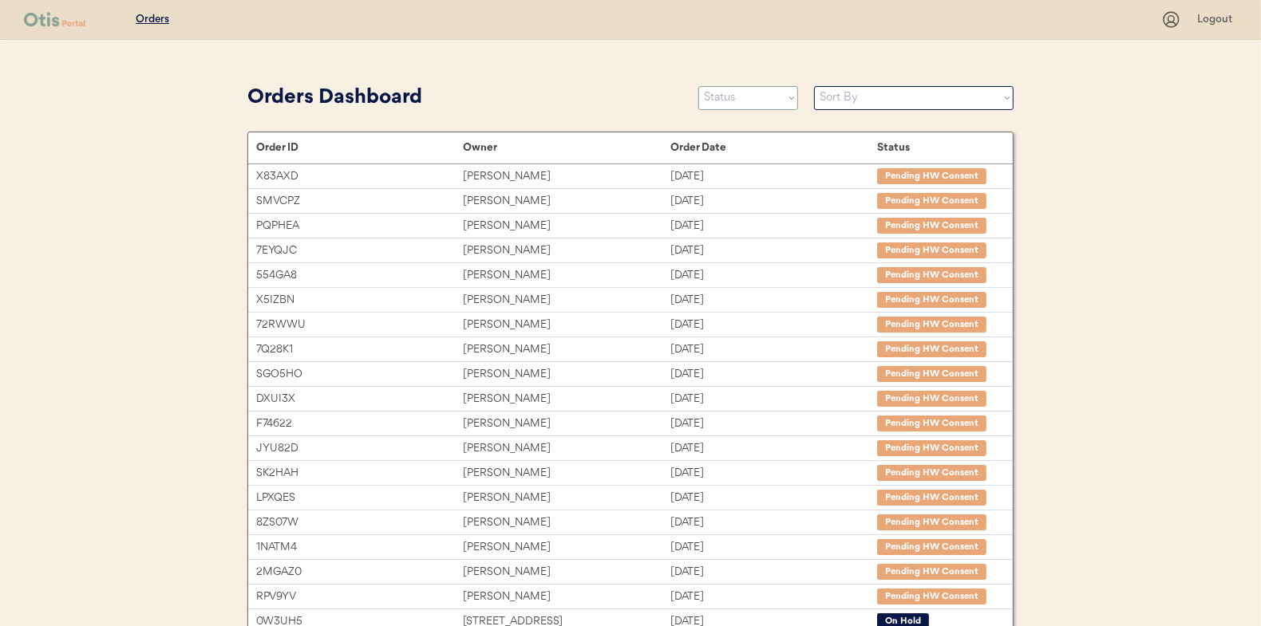
click at [724, 101] on select "Status On Hold New In Progress Complete Pending HW Consent Cancelled" at bounding box center [748, 98] width 100 height 24
select select ""new""
click at [698, 86] on select "Status On Hold New In Progress Complete Pending HW Consent Cancelled" at bounding box center [748, 98] width 100 height 24
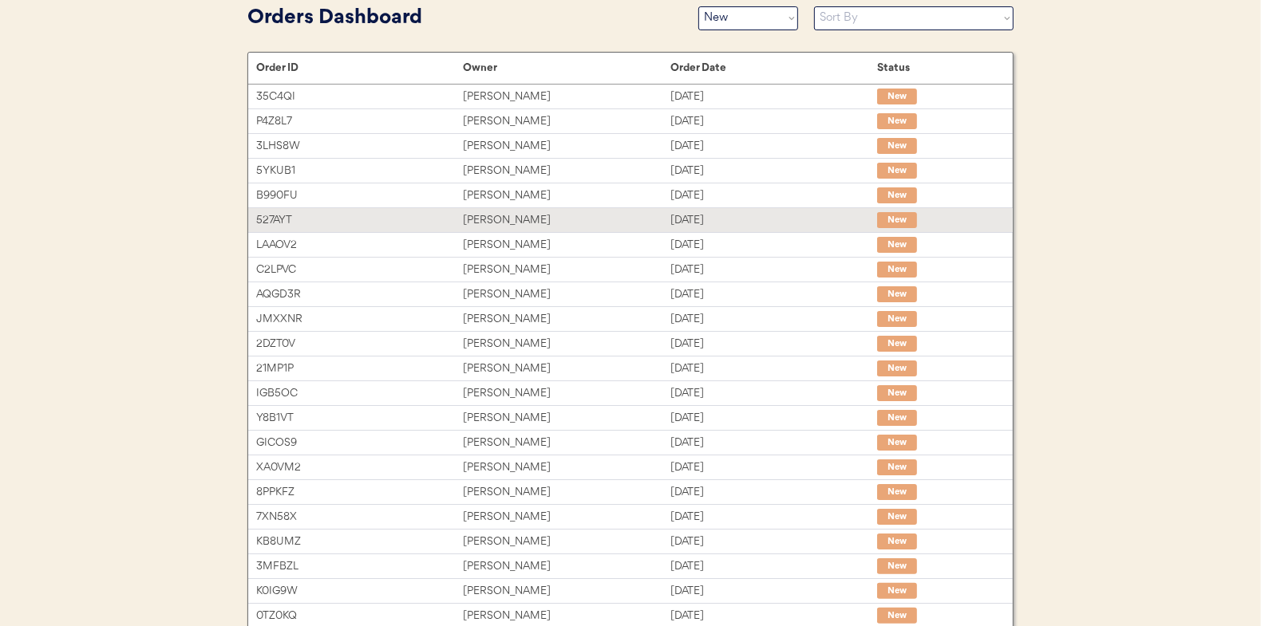
scroll to position [160, 0]
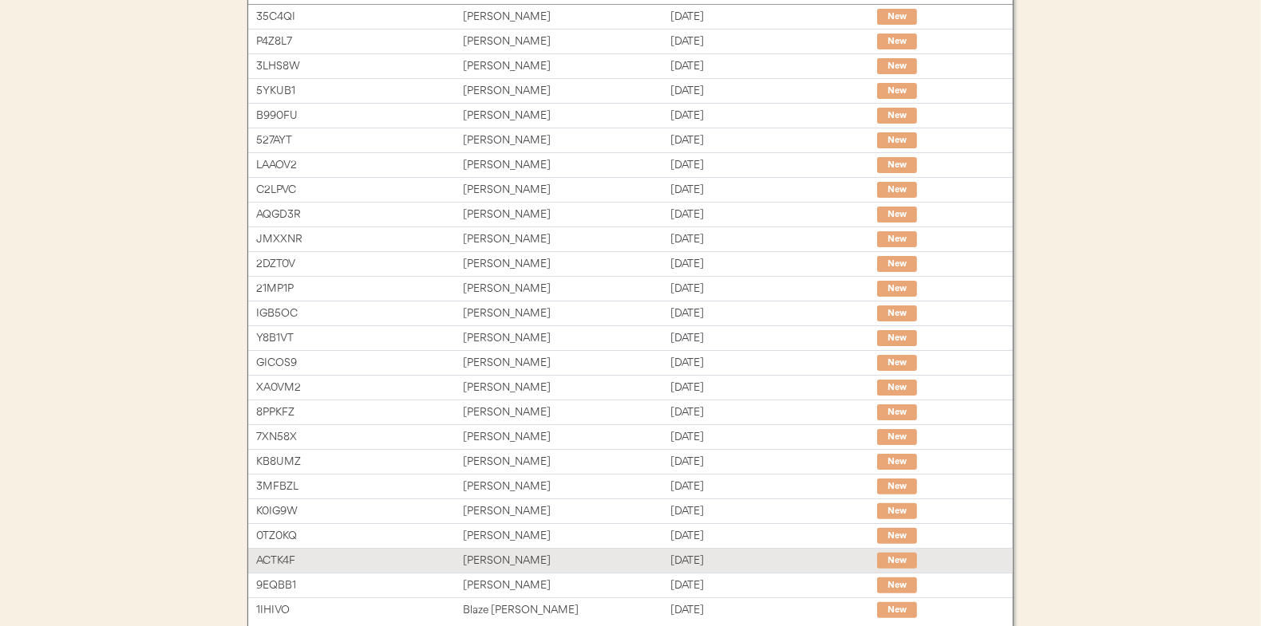
click at [488, 560] on div "[PERSON_NAME]" at bounding box center [566, 561] width 207 height 18
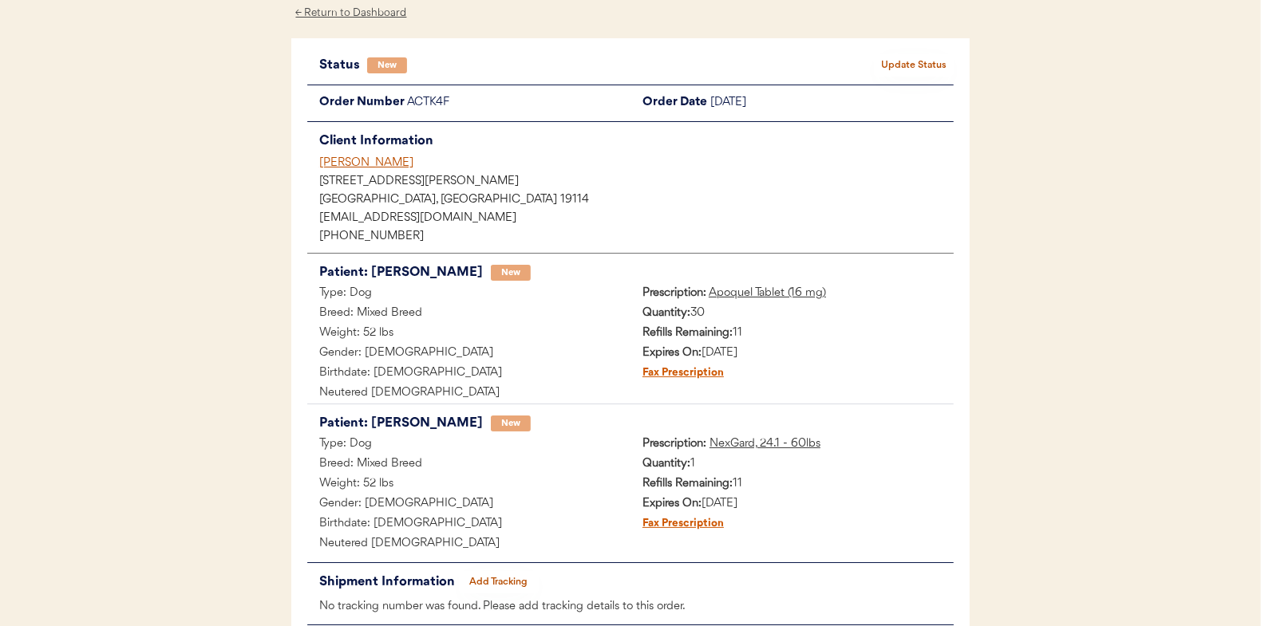
scroll to position [80, 0]
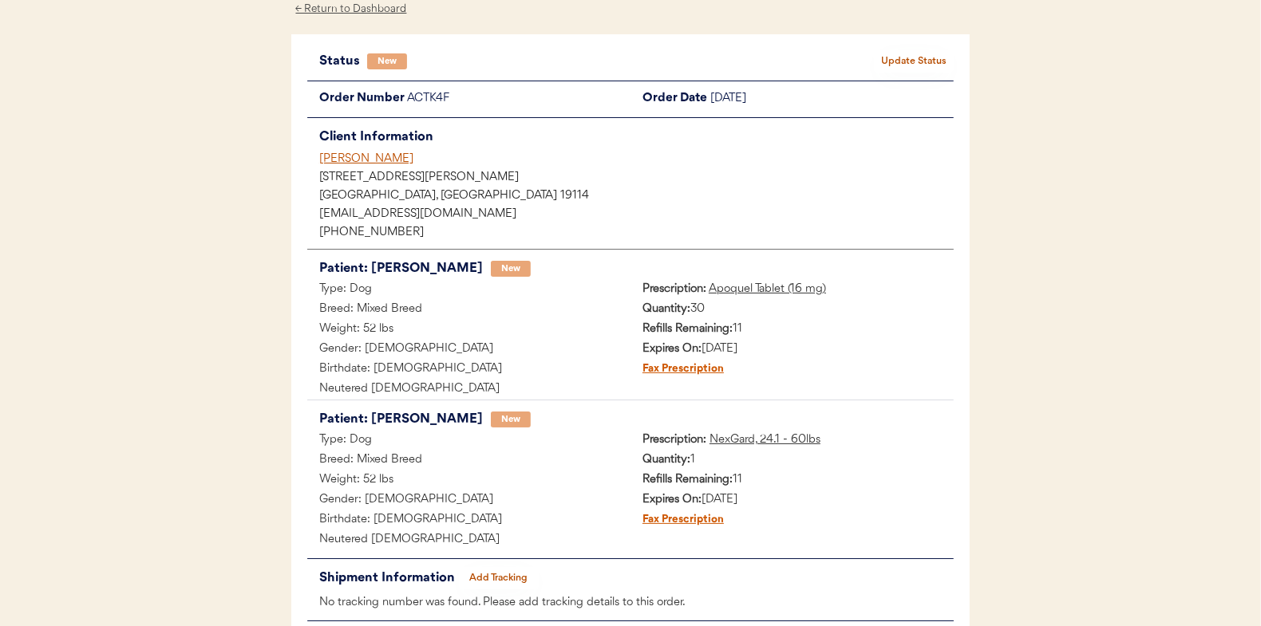
click at [354, 5] on div "← Return to Dashboard" at bounding box center [351, 9] width 120 height 18
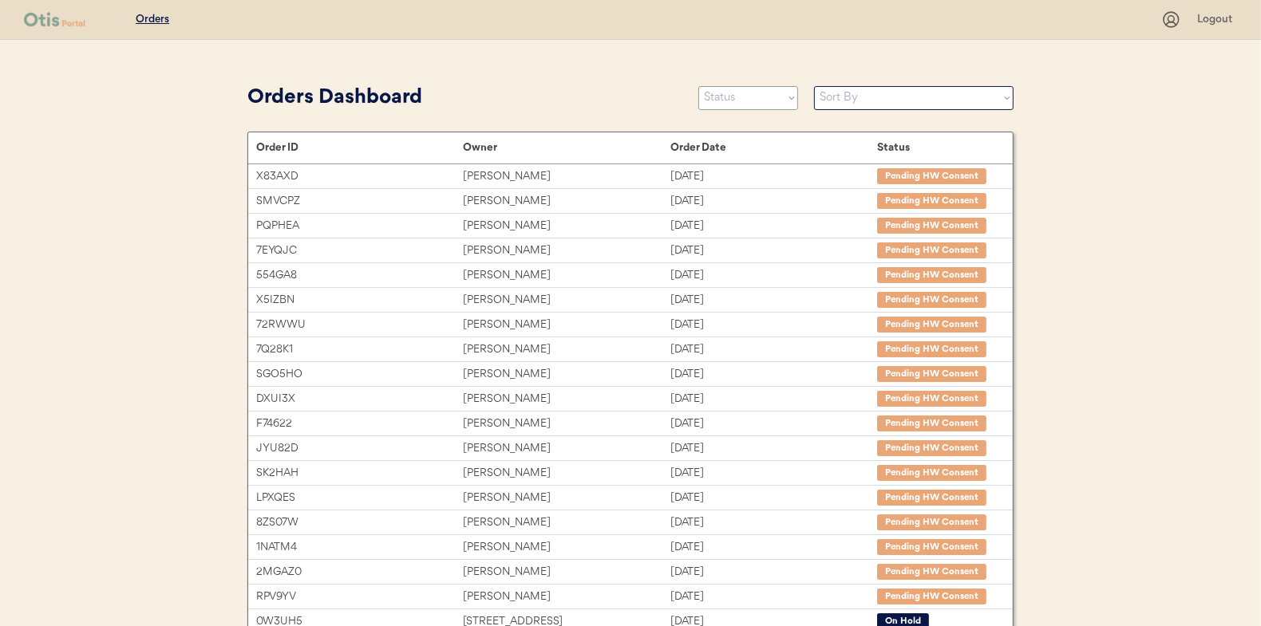
click at [734, 100] on select "Status On Hold New In Progress Complete Pending HW Consent Cancelled" at bounding box center [748, 98] width 100 height 24
select select ""new""
click at [698, 86] on select "Status On Hold New In Progress Complete Pending HW Consent Cancelled" at bounding box center [748, 98] width 100 height 24
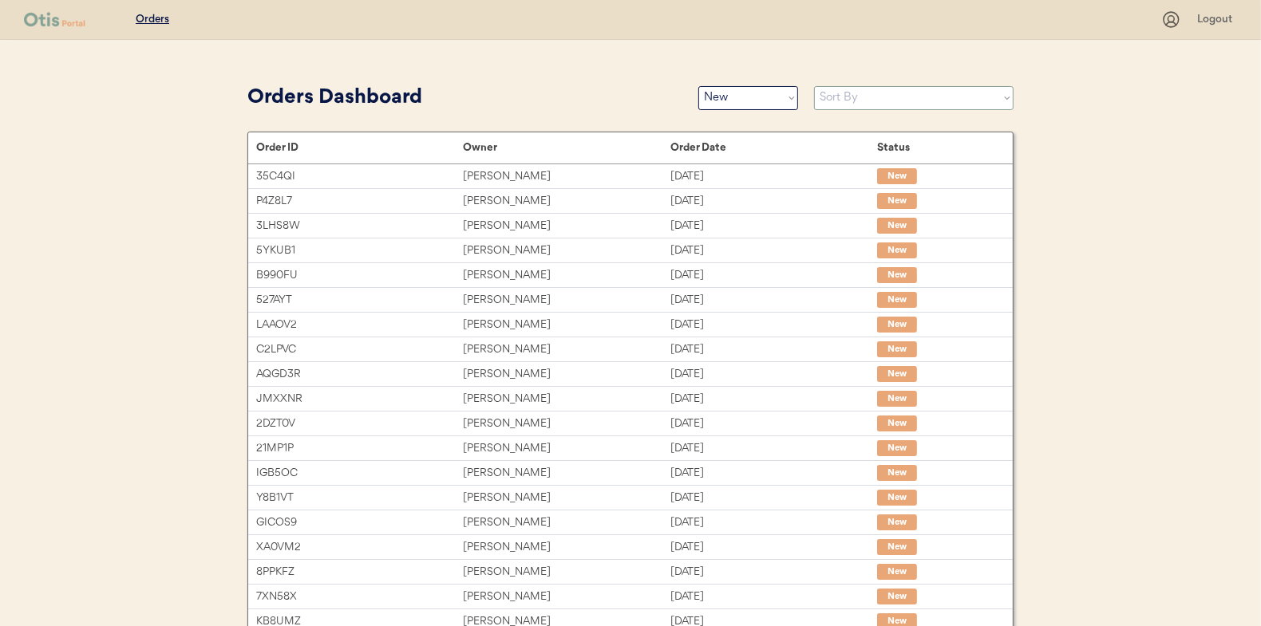
click at [831, 99] on select "Sort By Order Date (Newest → Oldest) Order Date (Oldest → Newest)" at bounding box center [913, 98] width 199 height 24
select select ""Order Date (Oldest → Newest)""
click at [814, 86] on select "Sort By Order Date (Newest → Oldest) Order Date (Oldest → Newest)" at bounding box center [913, 98] width 199 height 24
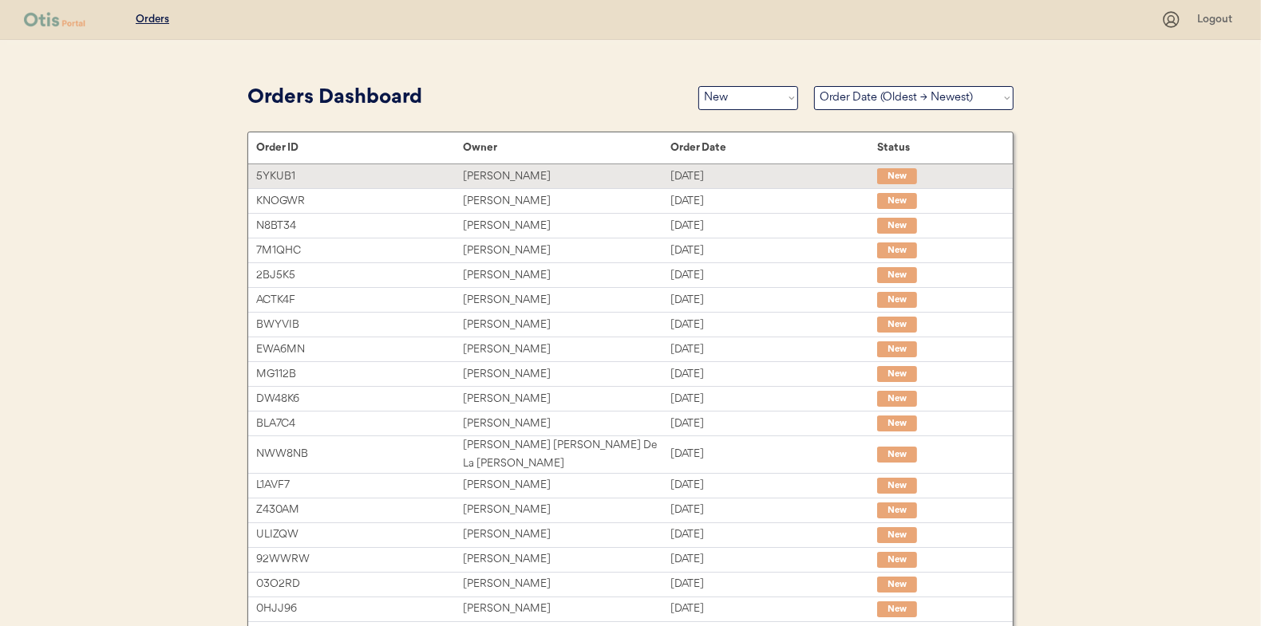
click at [482, 172] on div "[PERSON_NAME]" at bounding box center [566, 177] width 207 height 18
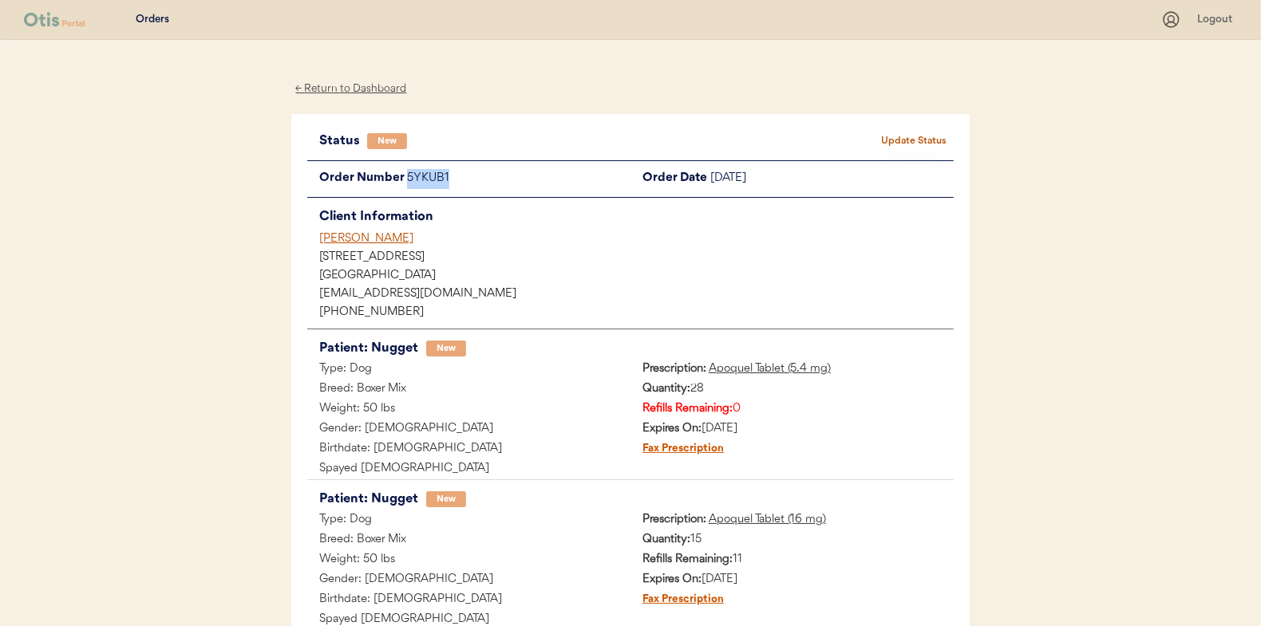
drag, startPoint x: 452, startPoint y: 176, endPoint x: 408, endPoint y: 176, distance: 43.9
click at [408, 176] on div "5YKUB1" at bounding box center [518, 179] width 223 height 20
drag, startPoint x: 408, startPoint y: 176, endPoint x: 424, endPoint y: 176, distance: 16.0
copy div "5YKUB1"
click at [922, 134] on button "Update Status" at bounding box center [914, 141] width 80 height 22
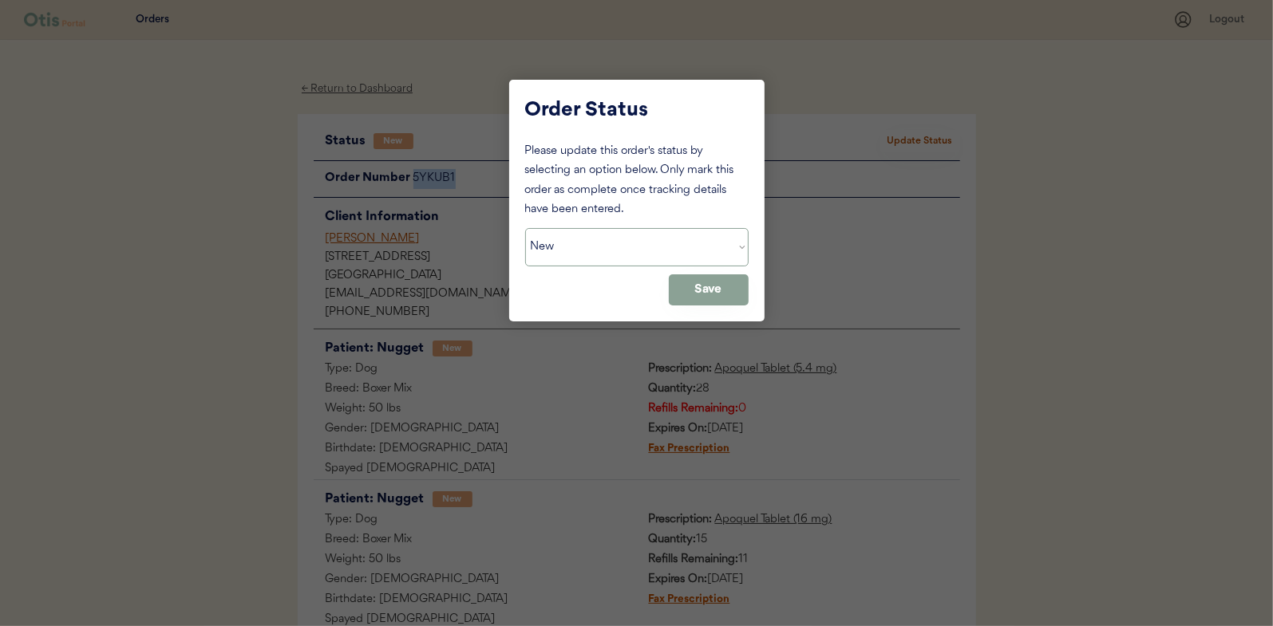
click at [562, 242] on select "Status On Hold New In Progress Complete Pending HW Consent Cancelled" at bounding box center [636, 247] width 223 height 38
select select ""on_hold""
click at [525, 228] on select "Status On Hold New In Progress Complete Pending HW Consent Cancelled" at bounding box center [636, 247] width 223 height 38
click at [697, 303] on button "Save" at bounding box center [709, 289] width 80 height 31
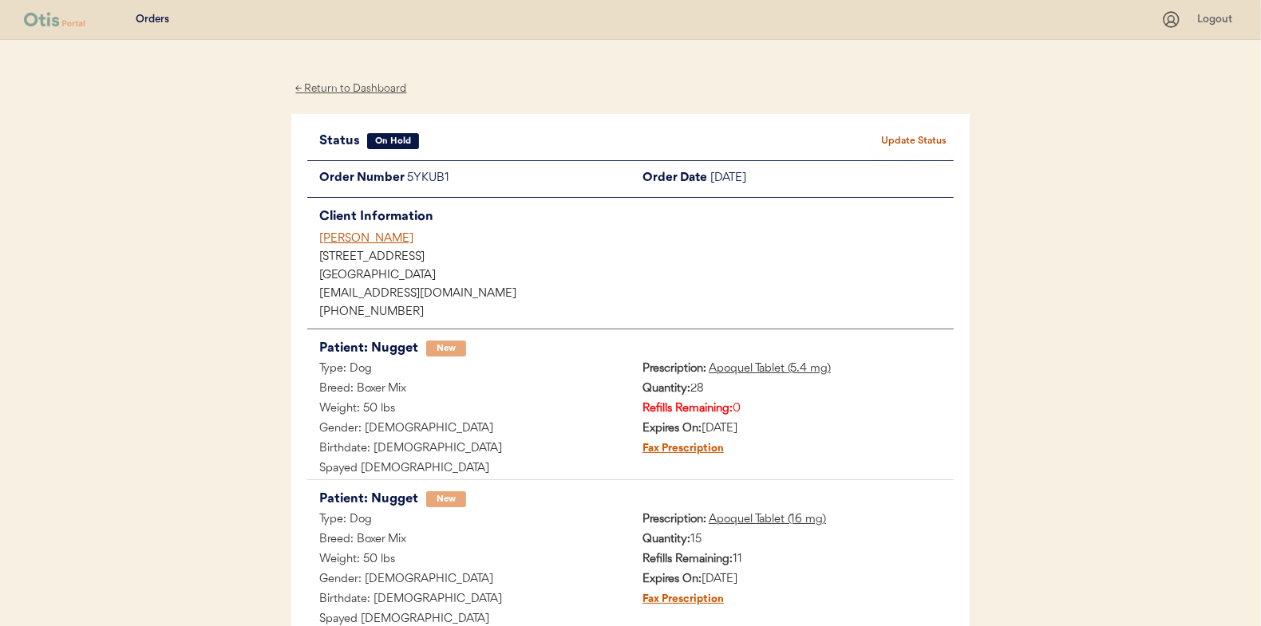
click at [364, 85] on div "← Return to Dashboard" at bounding box center [351, 89] width 120 height 18
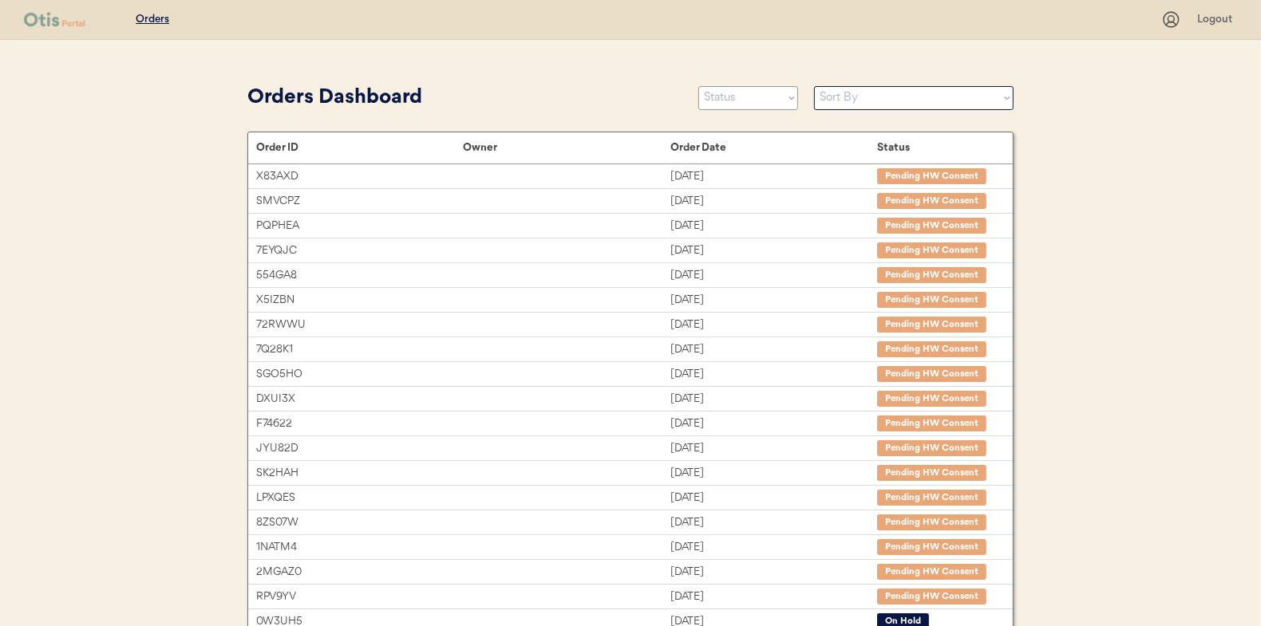
click at [760, 101] on select "Status On Hold New In Progress Complete Pending HW Consent Cancelled" at bounding box center [748, 98] width 100 height 24
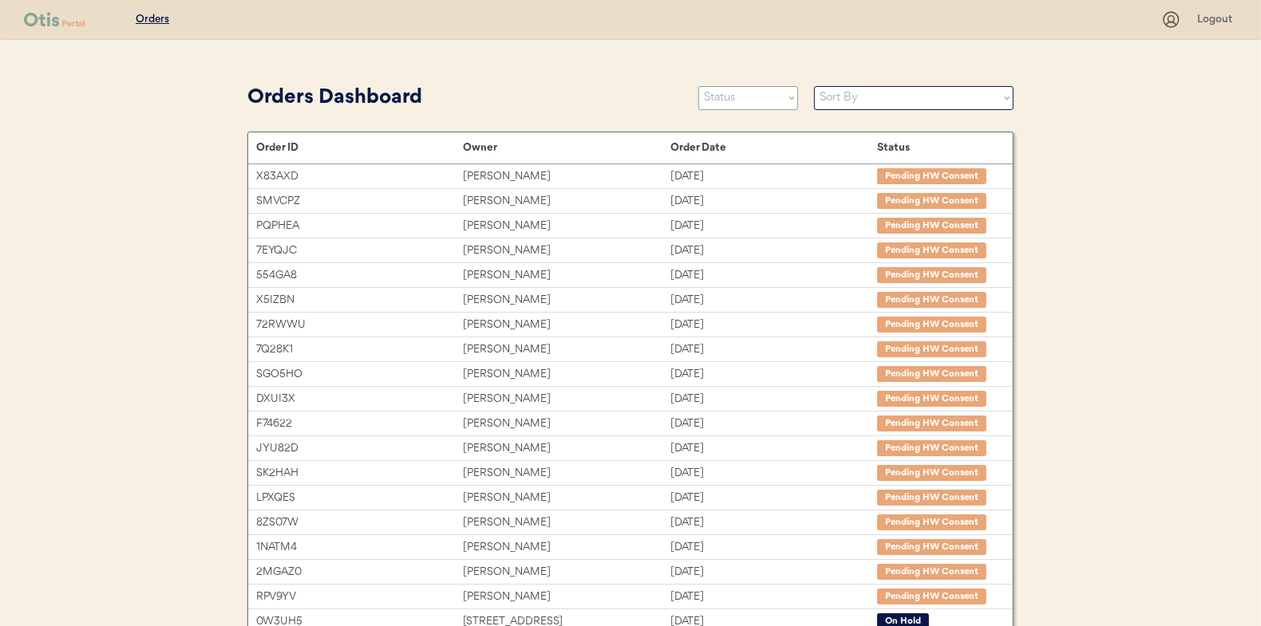
select select ""new""
click at [698, 86] on select "Status On Hold New In Progress Complete Pending HW Consent Cancelled" at bounding box center [748, 98] width 100 height 24
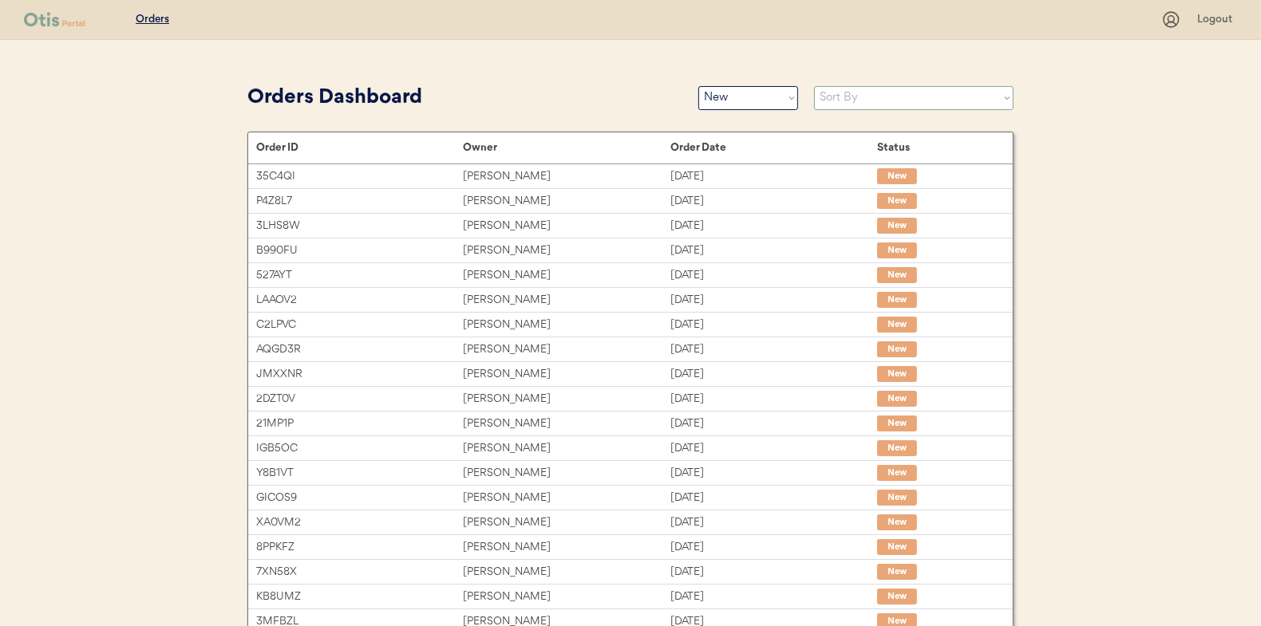
click at [845, 93] on select "Sort By Order Date (Newest → Oldest) Order Date (Oldest → Newest)" at bounding box center [913, 98] width 199 height 24
select select ""Order Date (Oldest → Newest)""
click at [814, 86] on select "Sort By Order Date (Newest → Oldest) Order Date (Oldest → Newest)" at bounding box center [913, 98] width 199 height 24
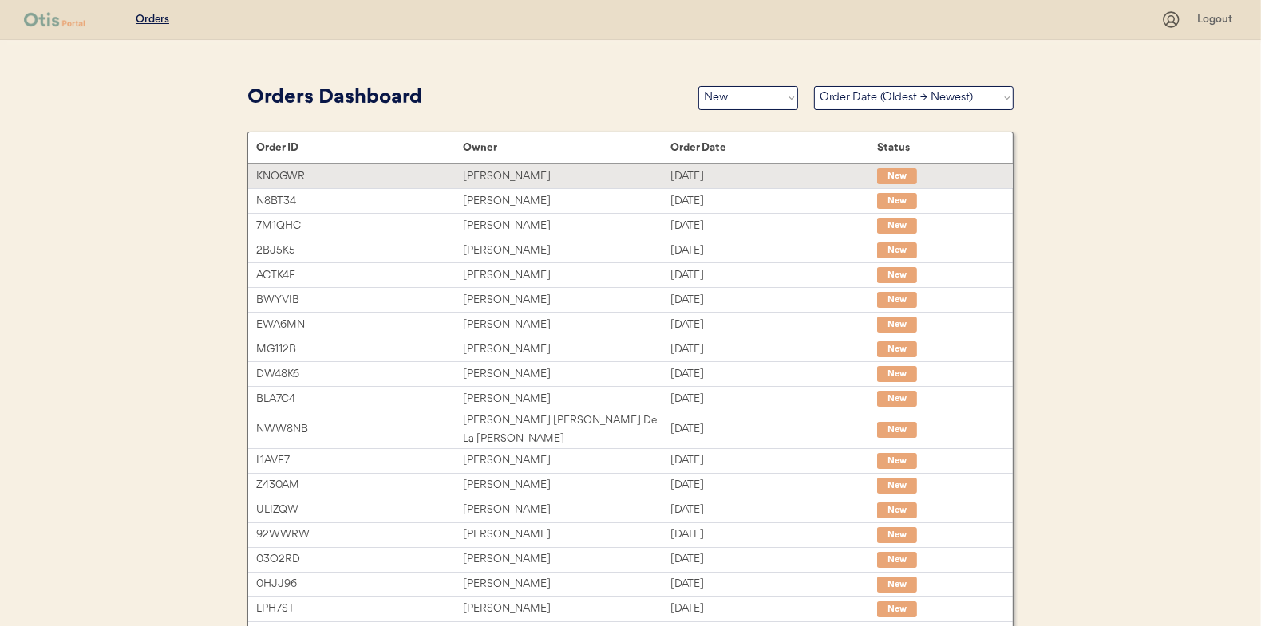
click at [524, 173] on div "Chris Manoogian" at bounding box center [566, 177] width 207 height 18
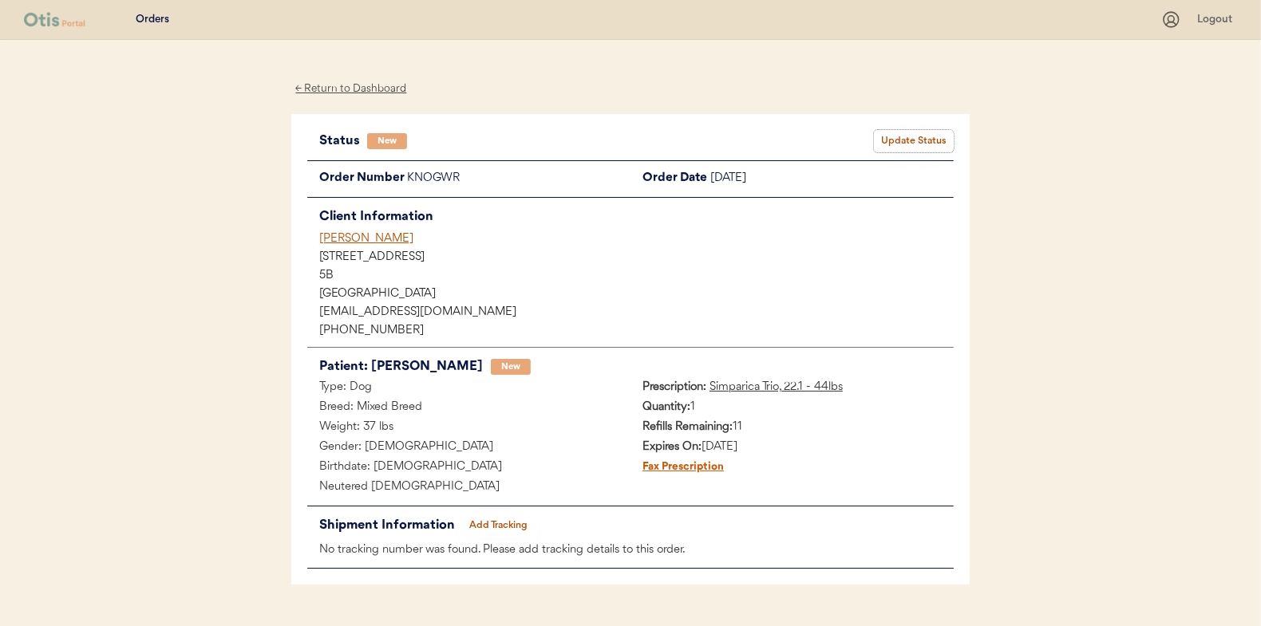
click at [896, 136] on button "Update Status" at bounding box center [914, 141] width 80 height 22
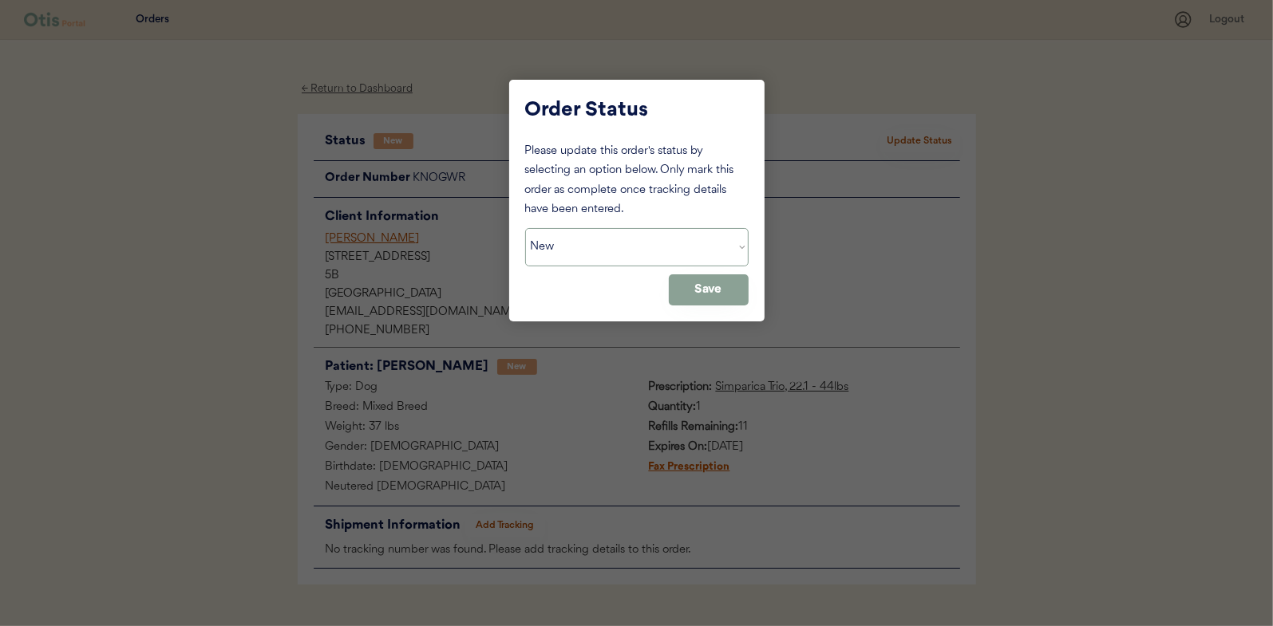
click at [534, 250] on select "Status On Hold New In Progress Complete Pending HW Consent Cancelled" at bounding box center [636, 247] width 223 height 38
select select ""in_progress""
click at [525, 228] on select "Status On Hold New In Progress Complete Pending HW Consent Cancelled" at bounding box center [636, 247] width 223 height 38
click at [724, 289] on button "Save" at bounding box center [709, 289] width 80 height 31
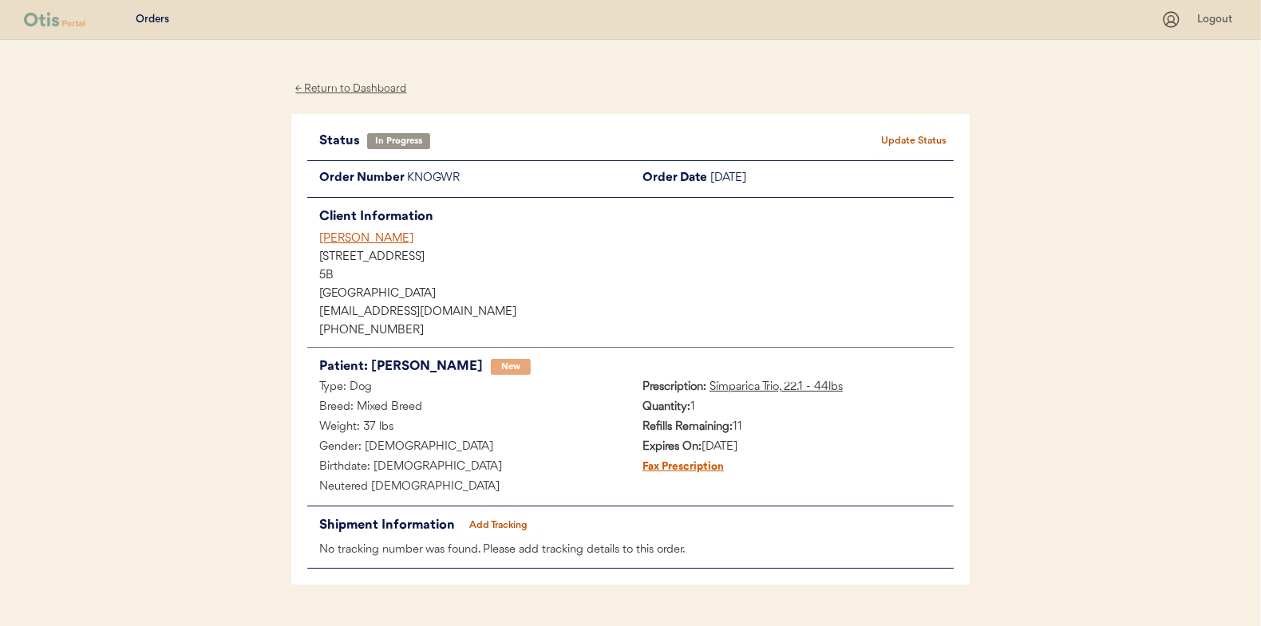
click at [326, 86] on div "← Return to Dashboard" at bounding box center [351, 89] width 120 height 18
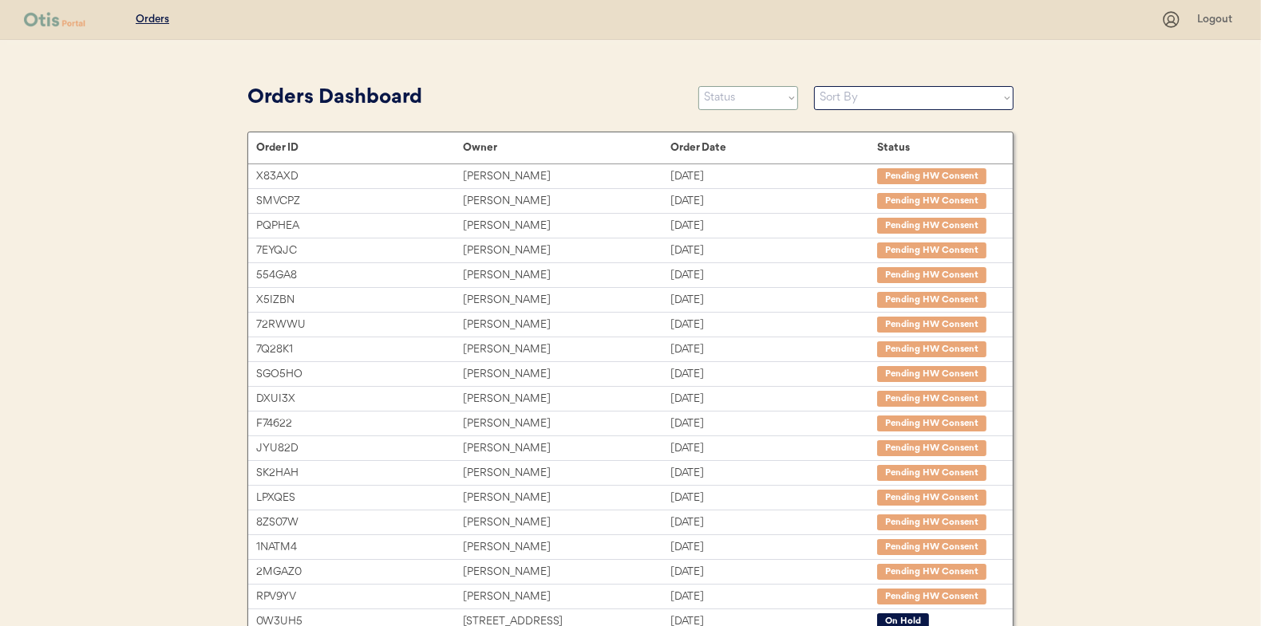
click at [725, 102] on select "Status On Hold New In Progress Complete Pending HW Consent Cancelled" at bounding box center [748, 98] width 100 height 24
select select ""new""
click at [698, 86] on select "Status On Hold New In Progress Complete Pending HW Consent Cancelled" at bounding box center [748, 98] width 100 height 24
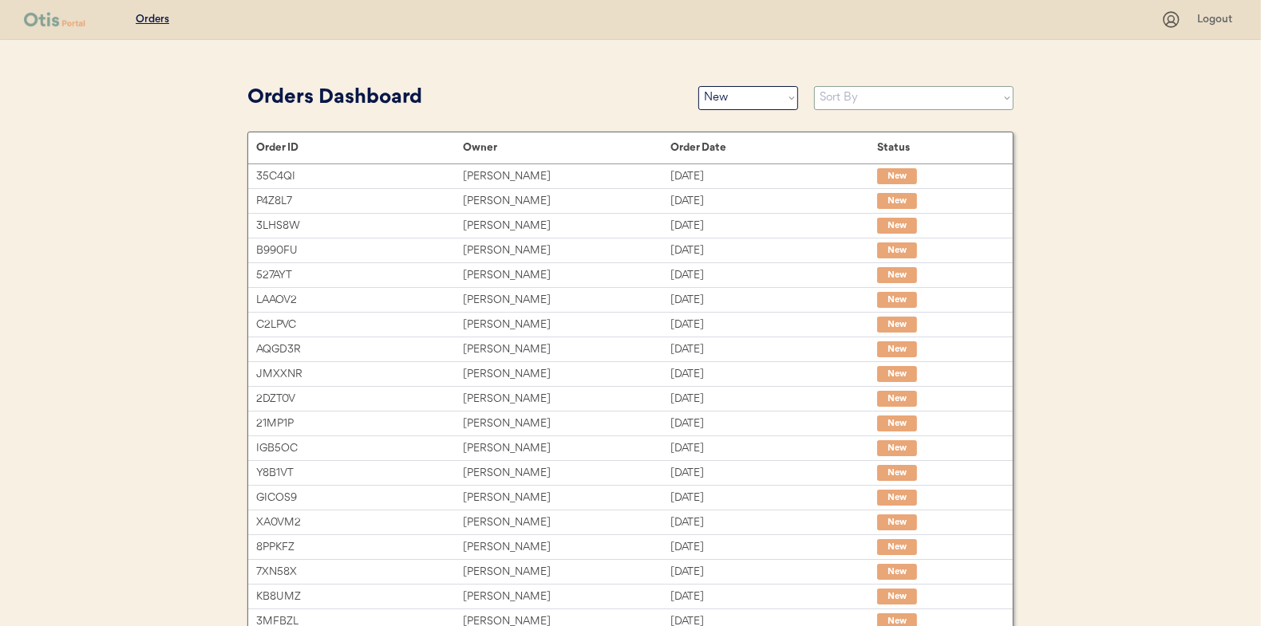
click at [845, 98] on select "Sort By Order Date (Newest → Oldest) Order Date (Oldest → Newest)" at bounding box center [913, 98] width 199 height 24
select select ""Order Date (Oldest → Newest)""
click at [814, 86] on select "Sort By Order Date (Newest → Oldest) Order Date (Oldest → Newest)" at bounding box center [913, 98] width 199 height 24
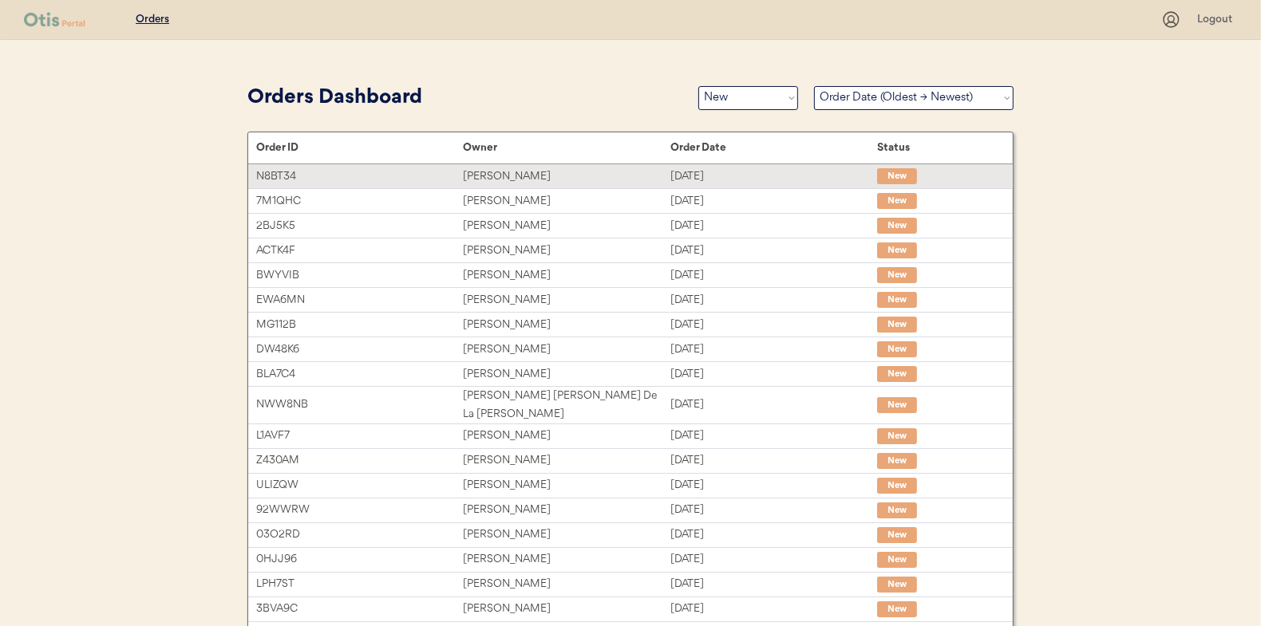
click at [511, 175] on div "[PERSON_NAME]" at bounding box center [566, 177] width 207 height 18
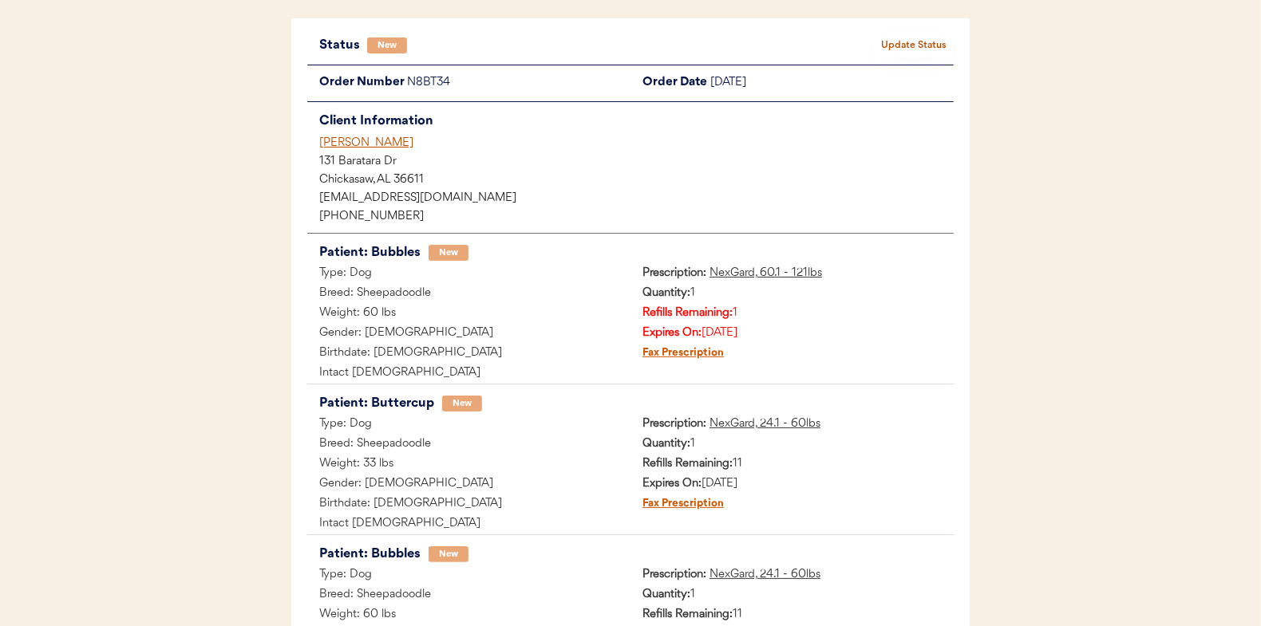
scroll to position [80, 0]
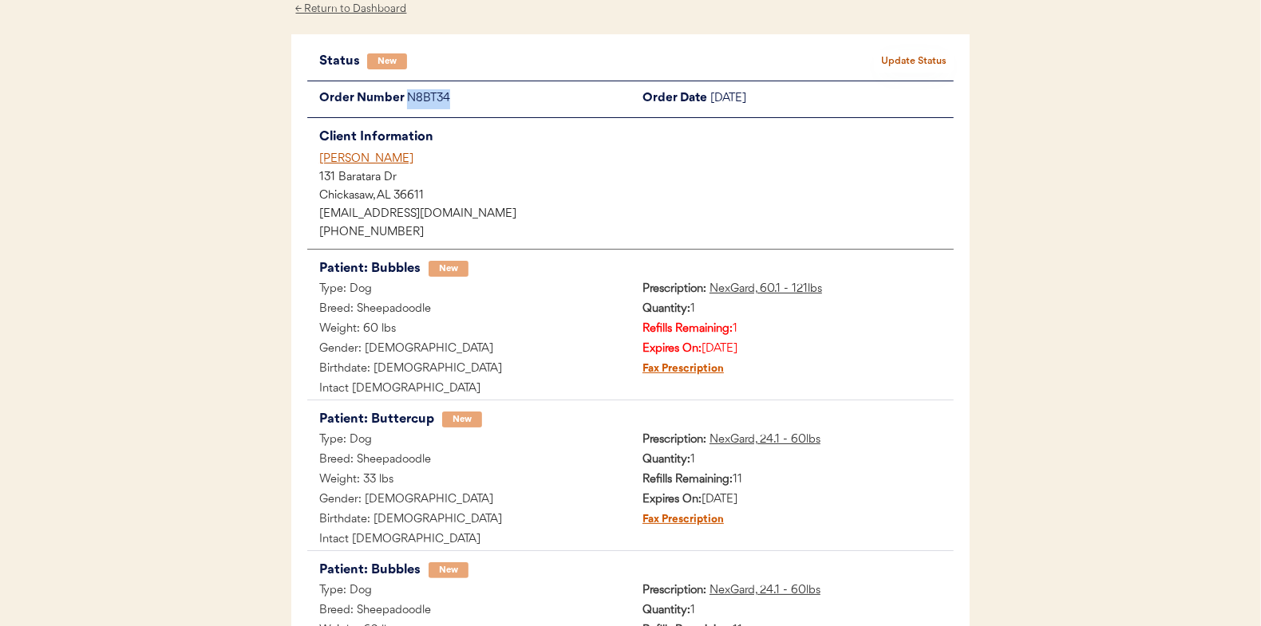
drag, startPoint x: 456, startPoint y: 92, endPoint x: 410, endPoint y: 99, distance: 46.8
click at [410, 99] on div "N8BT34" at bounding box center [518, 99] width 223 height 20
copy div "N8BT34"
click at [891, 56] on button "Update Status" at bounding box center [914, 61] width 80 height 22
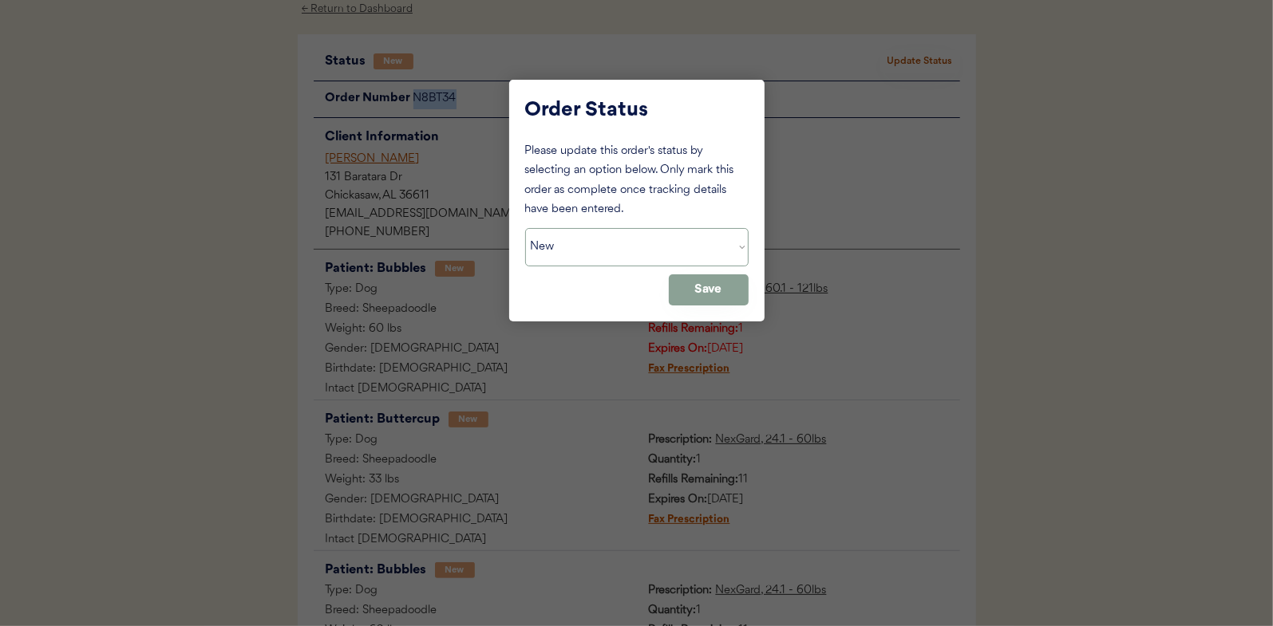
click at [588, 243] on select "Status On Hold New In Progress Complete Pending HW Consent Cancelled" at bounding box center [636, 247] width 223 height 38
select select ""on_hold""
click at [525, 228] on select "Status On Hold New In Progress Complete Pending HW Consent Cancelled" at bounding box center [636, 247] width 223 height 38
click at [693, 290] on button "Save" at bounding box center [709, 289] width 80 height 31
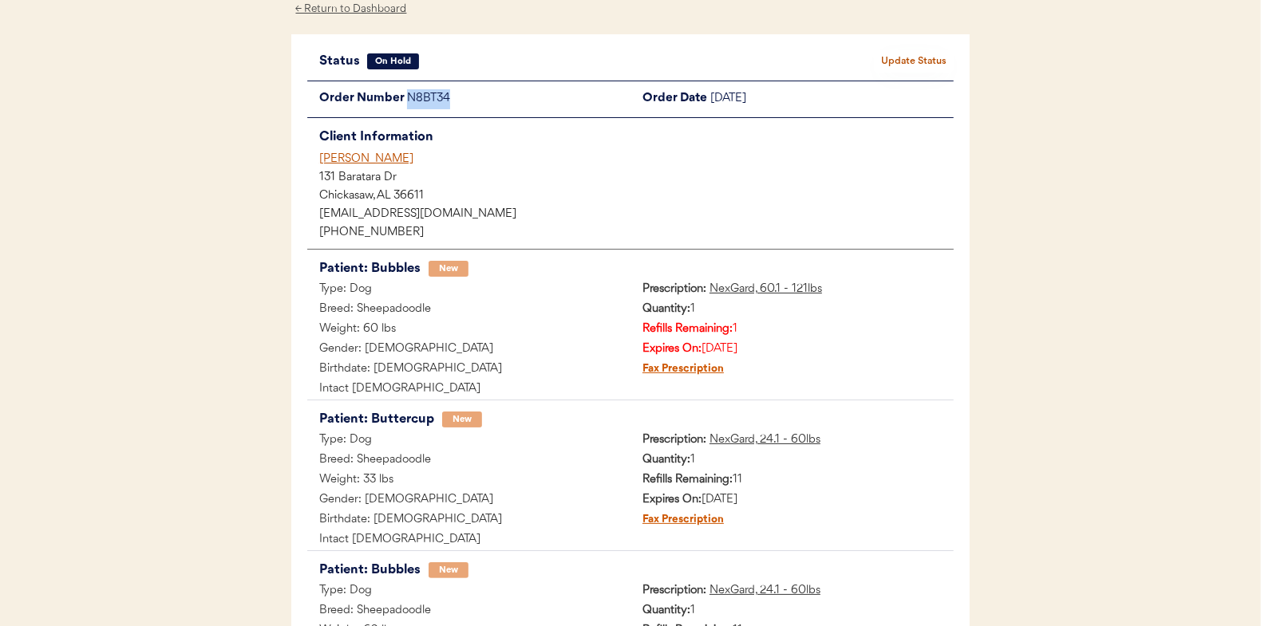
scroll to position [0, 0]
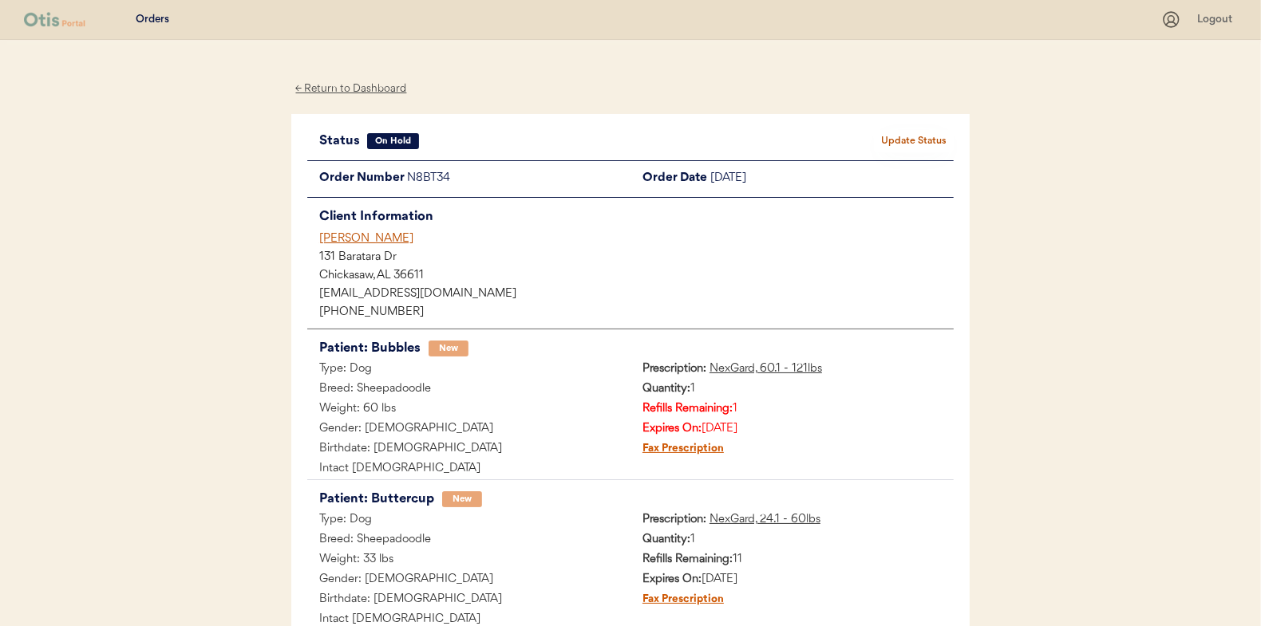
click at [355, 92] on div "← Return to Dashboard" at bounding box center [351, 89] width 120 height 18
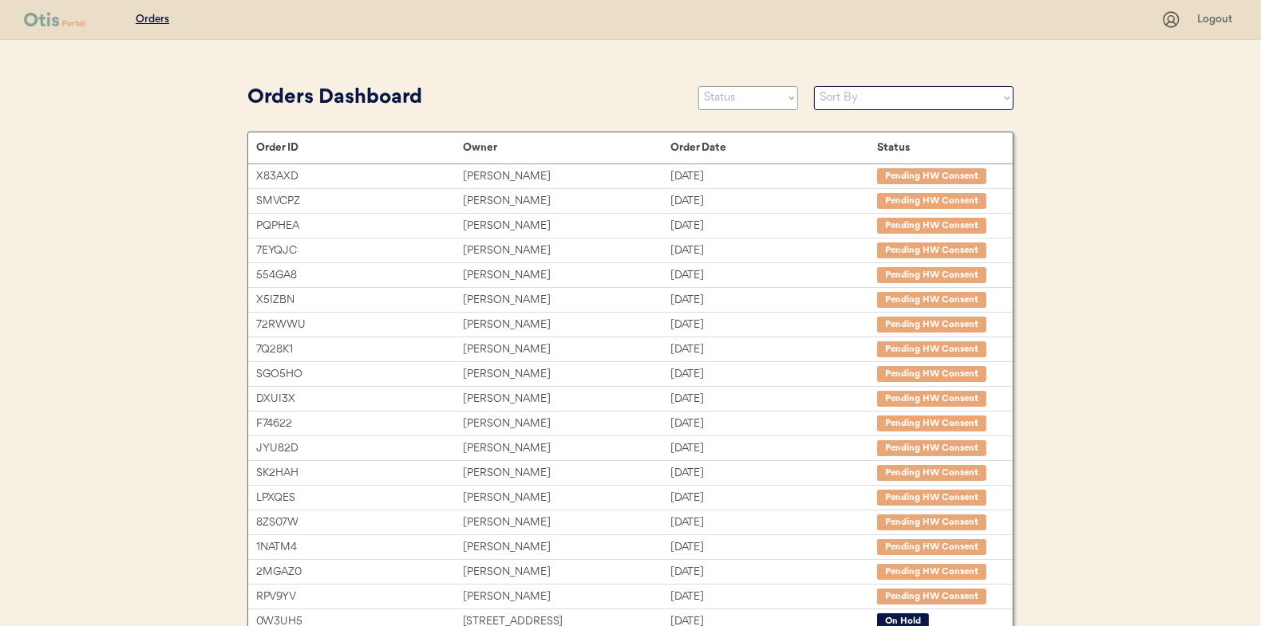
click at [736, 98] on select "Status On Hold New In Progress Complete Pending HW Consent Cancelled" at bounding box center [748, 98] width 100 height 24
select select ""new""
click at [698, 86] on select "Status On Hold New In Progress Complete Pending HW Consent Cancelled" at bounding box center [748, 98] width 100 height 24
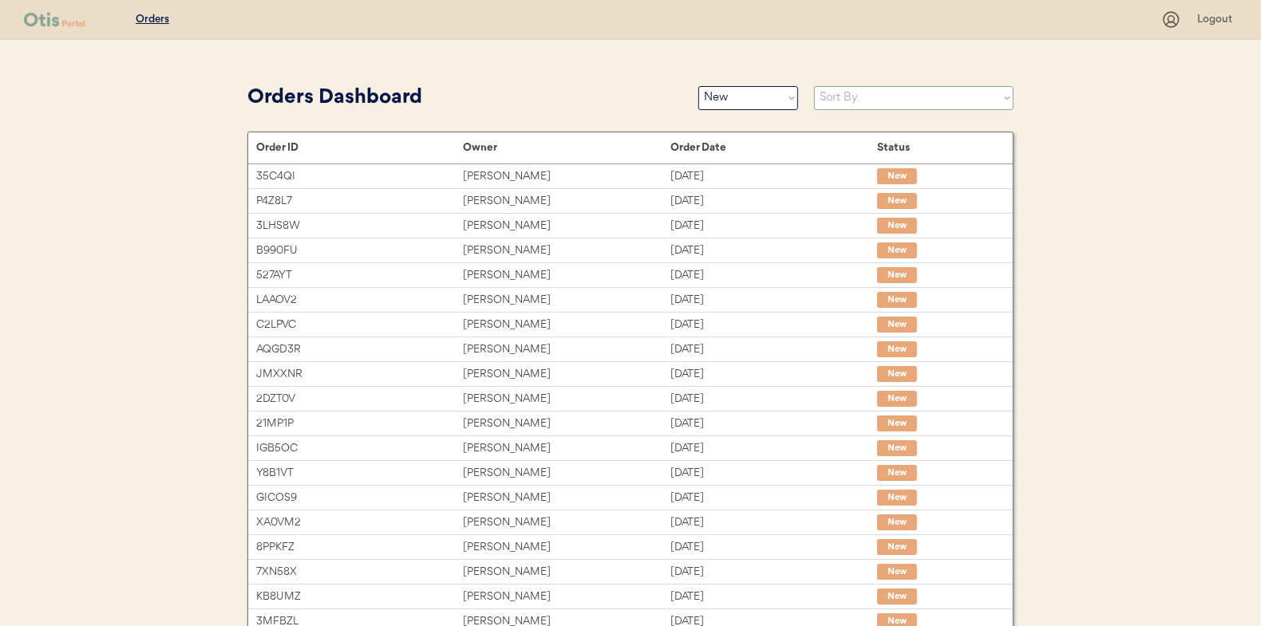
click at [831, 99] on select "Sort By Order Date (Newest → Oldest) Order Date (Oldest → Newest)" at bounding box center [913, 98] width 199 height 24
select select ""Order Date (Oldest → Newest)""
click at [814, 86] on select "Sort By Order Date (Newest → Oldest) Order Date (Oldest → Newest)" at bounding box center [913, 98] width 199 height 24
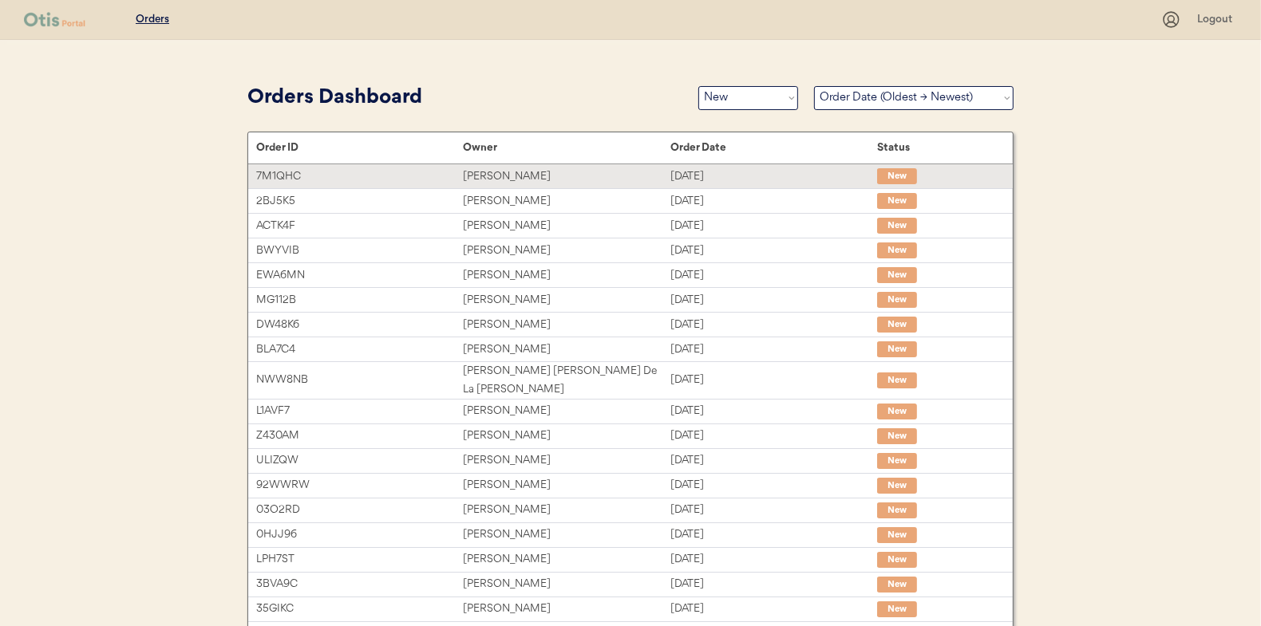
click at [512, 180] on div "[PERSON_NAME]" at bounding box center [566, 177] width 207 height 18
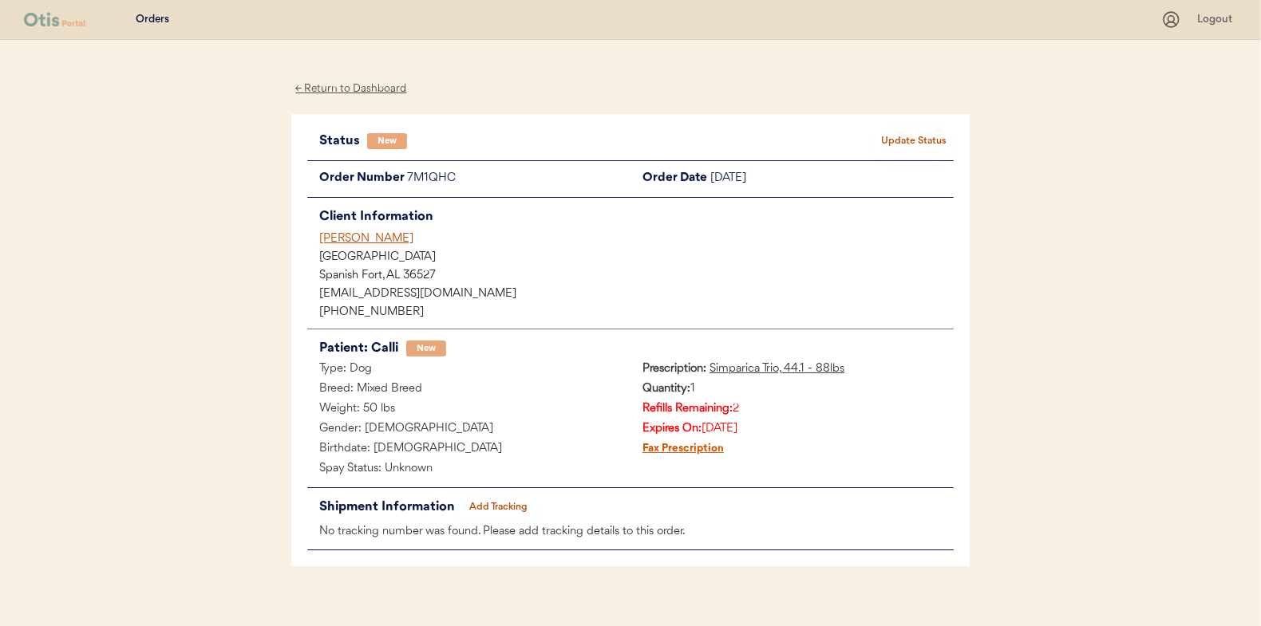
click at [903, 135] on button "Update Status" at bounding box center [914, 141] width 80 height 22
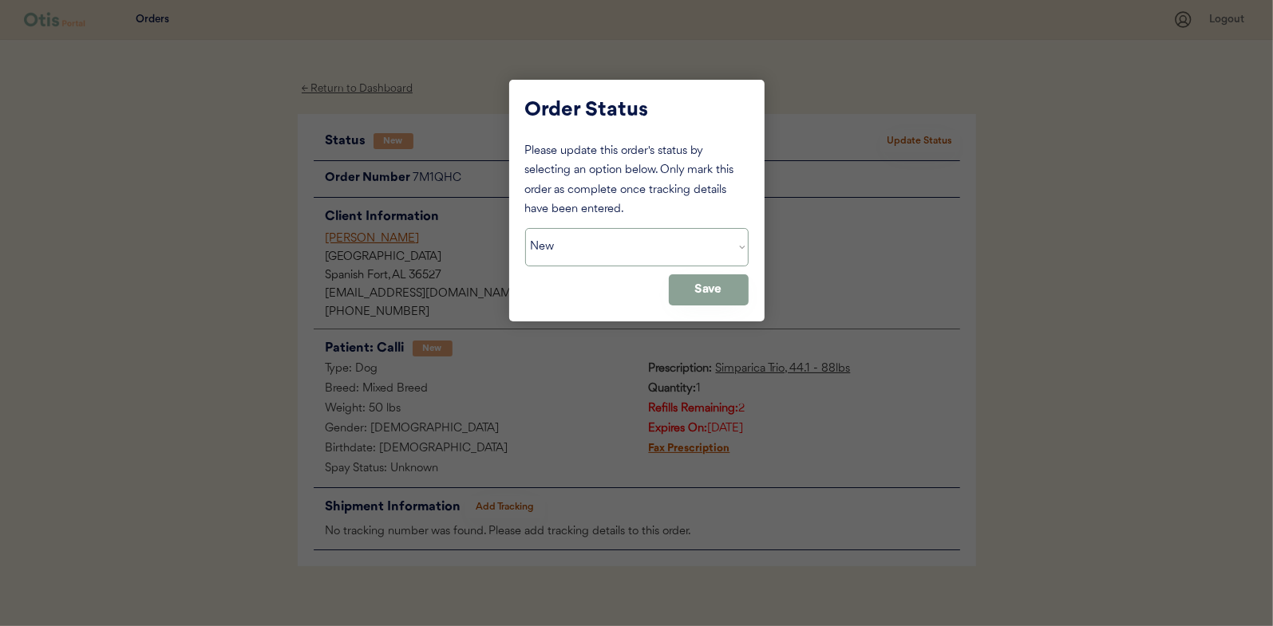
click at [622, 254] on select "Status On Hold New In Progress Complete Pending HW Consent Cancelled" at bounding box center [636, 247] width 223 height 38
select select ""in_progress""
click at [525, 228] on select "Status On Hold New In Progress Complete Pending HW Consent Cancelled" at bounding box center [636, 247] width 223 height 38
click at [687, 293] on button "Save" at bounding box center [709, 289] width 80 height 31
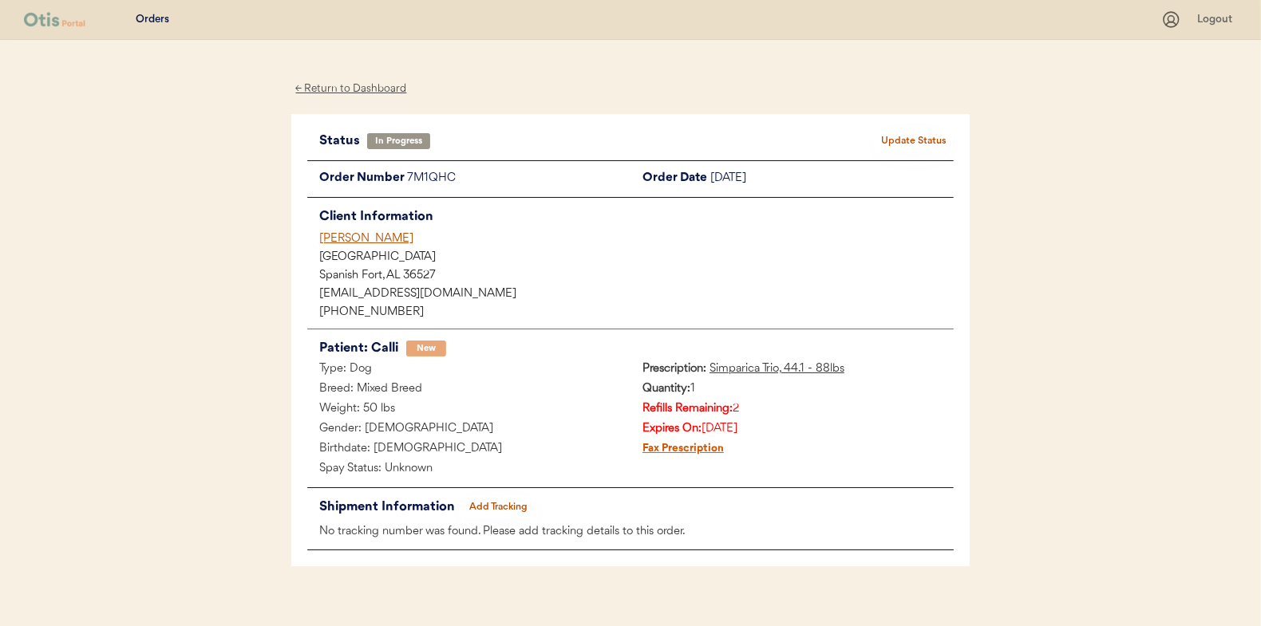
click at [330, 84] on div "← Return to Dashboard" at bounding box center [351, 89] width 120 height 18
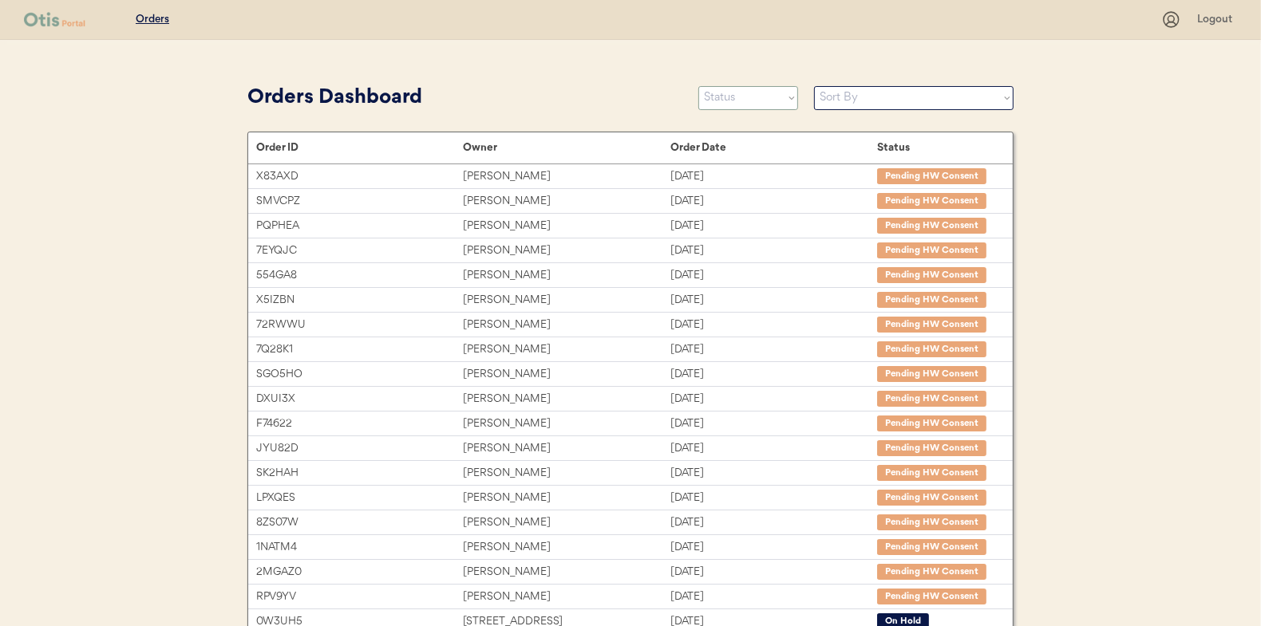
click at [738, 102] on select "Status On Hold New In Progress Complete Pending HW Consent Cancelled" at bounding box center [748, 98] width 100 height 24
select select ""new""
click at [698, 86] on select "Status On Hold New In Progress Complete Pending HW Consent Cancelled" at bounding box center [748, 98] width 100 height 24
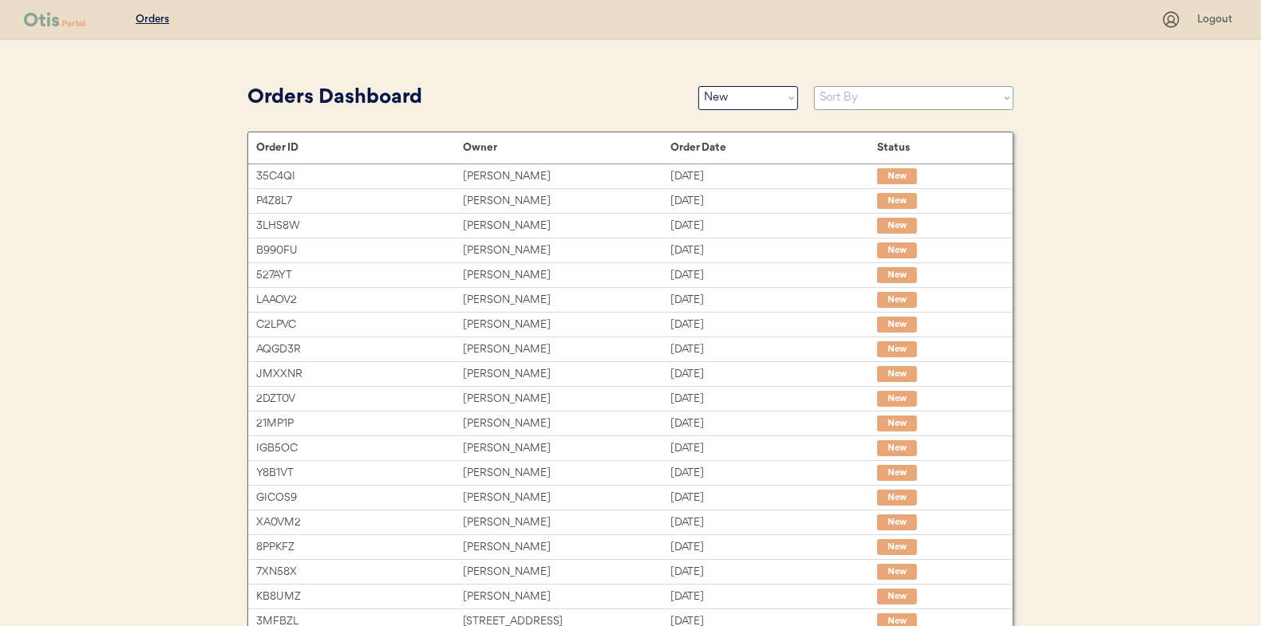
click at [839, 95] on select "Sort By Order Date (Newest → Oldest) Order Date (Oldest → Newest)" at bounding box center [913, 98] width 199 height 24
select select ""Order Date (Oldest → Newest)""
click at [814, 86] on select "Sort By Order Date (Newest → Oldest) Order Date (Oldest → Newest)" at bounding box center [913, 98] width 199 height 24
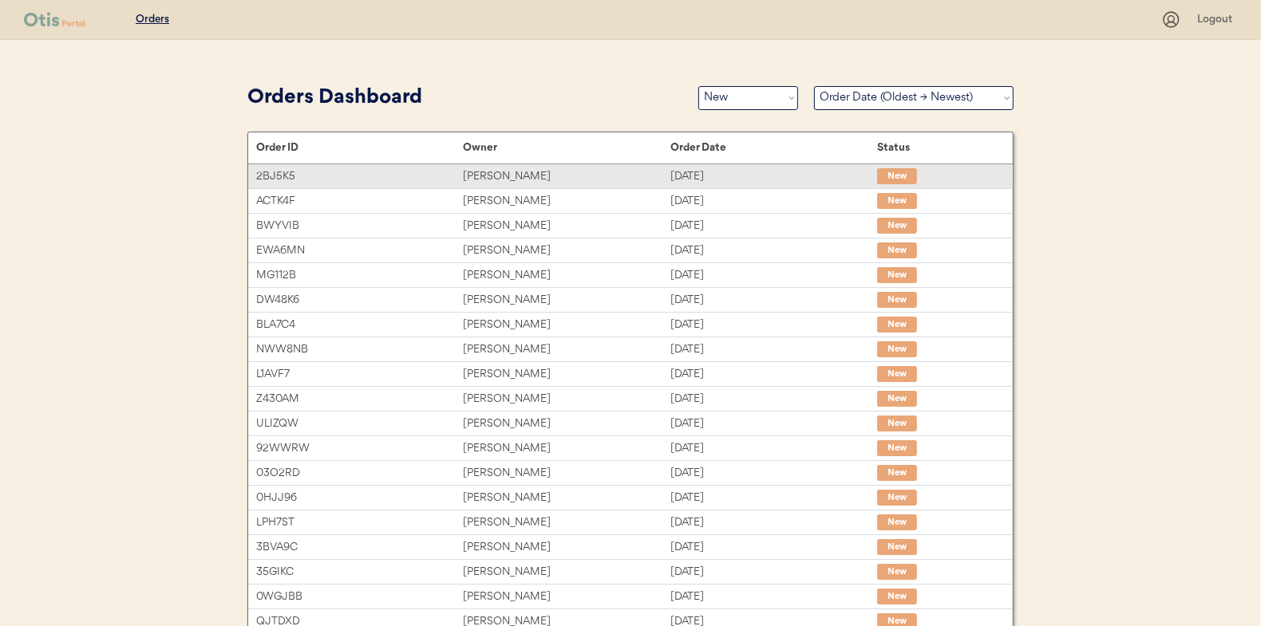
click at [499, 172] on div "[PERSON_NAME]" at bounding box center [566, 177] width 207 height 18
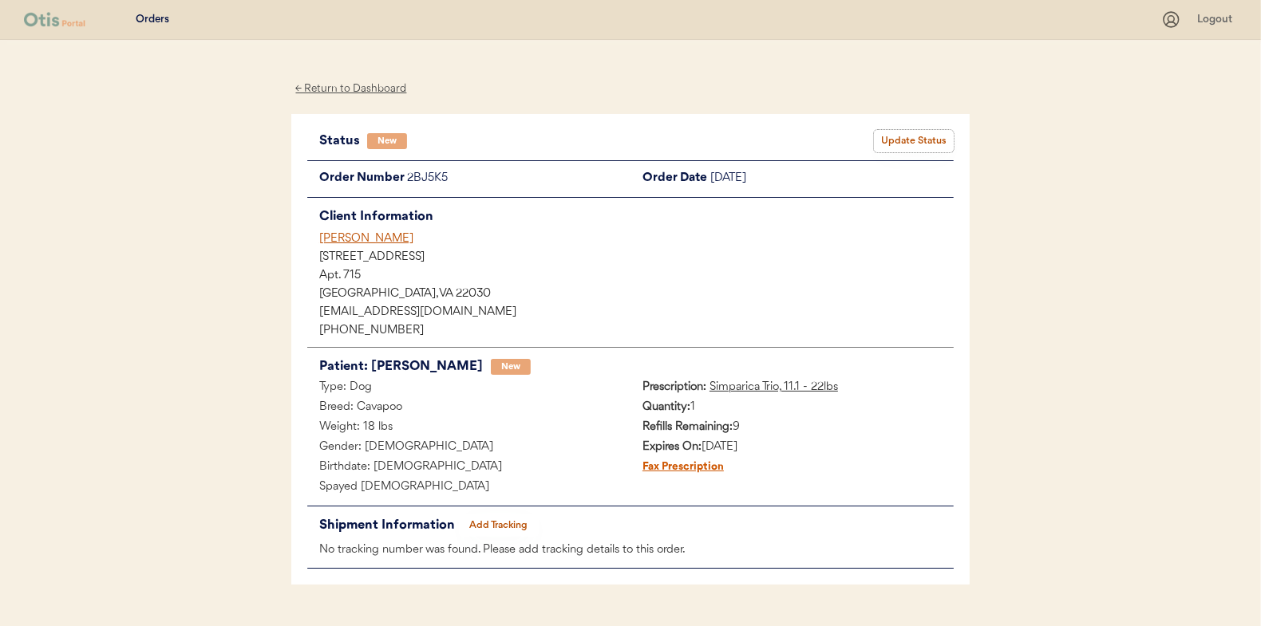
click at [902, 140] on button "Update Status" at bounding box center [914, 141] width 80 height 22
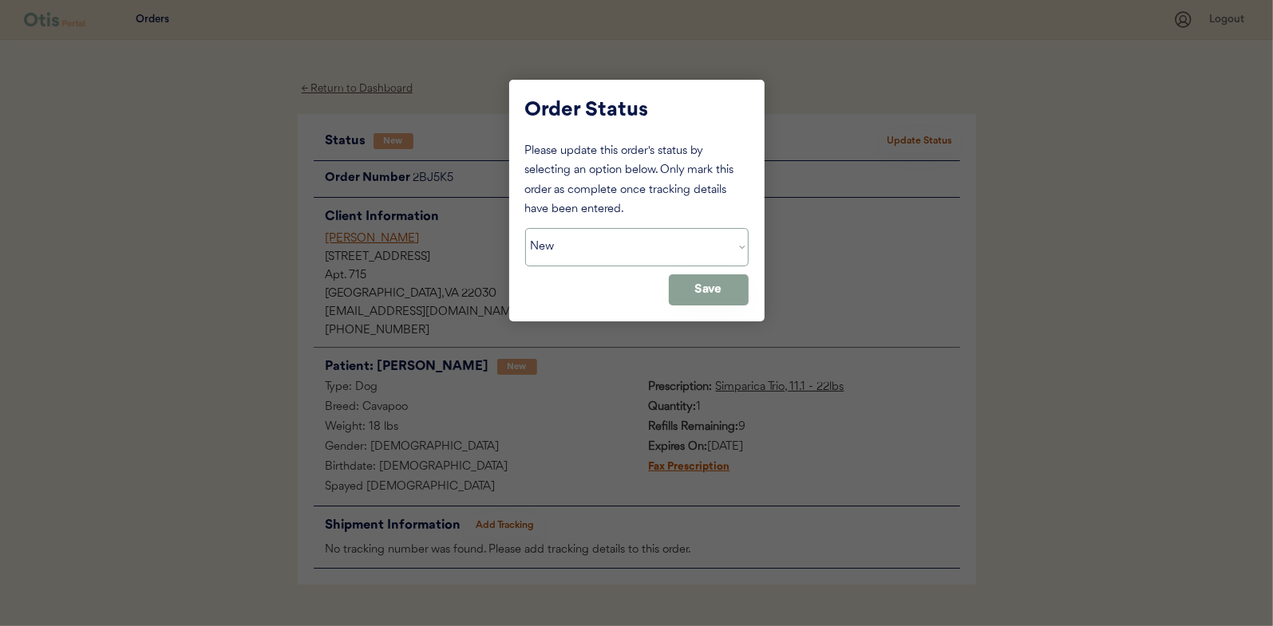
click at [547, 251] on select "Status On Hold New In Progress Complete Pending HW Consent Cancelled" at bounding box center [636, 247] width 223 height 38
select select ""in_progress""
click at [525, 228] on select "Status On Hold New In Progress Complete Pending HW Consent Cancelled" at bounding box center [636, 247] width 223 height 38
click at [693, 289] on button "Save" at bounding box center [709, 289] width 80 height 31
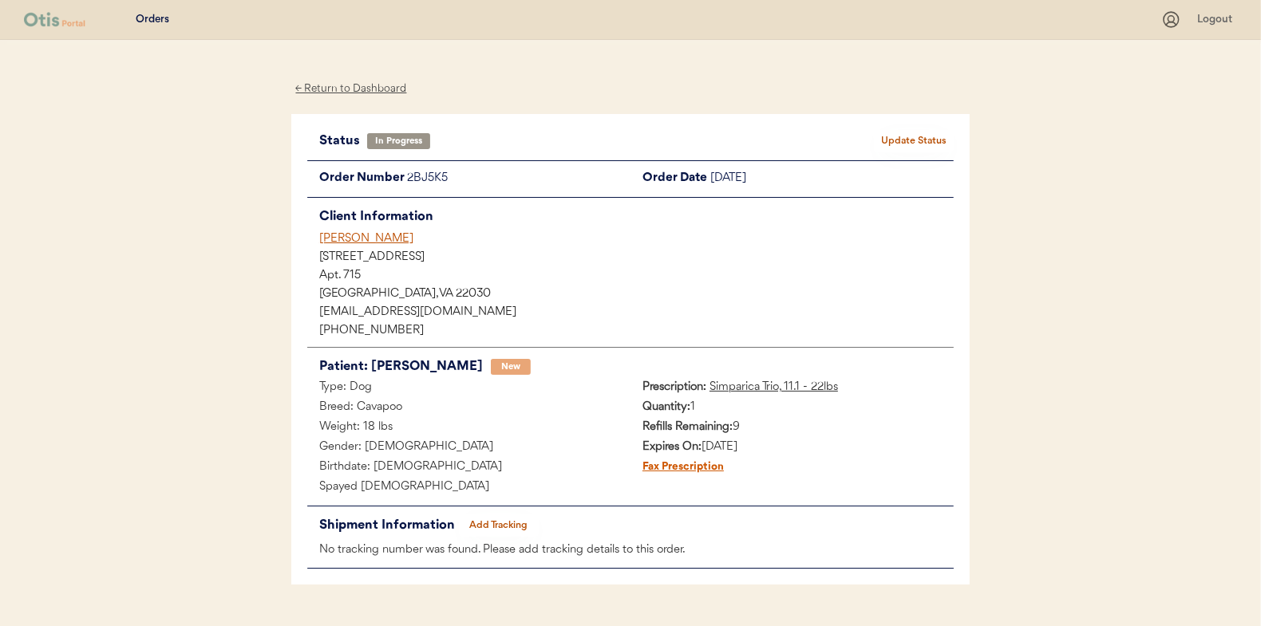
click at [347, 86] on div "← Return to Dashboard" at bounding box center [351, 89] width 120 height 18
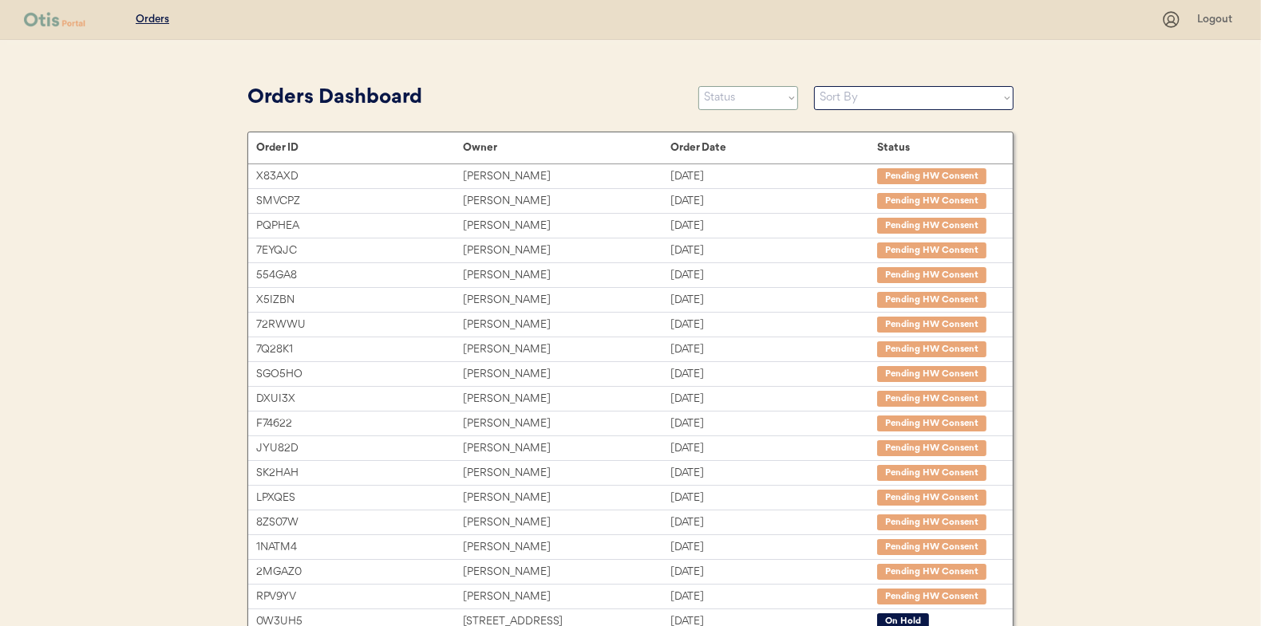
click at [752, 102] on select "Status On Hold New In Progress Complete Pending HW Consent Cancelled" at bounding box center [748, 98] width 100 height 24
select select ""new""
click at [698, 86] on select "Status On Hold New In Progress Complete Pending HW Consent Cancelled" at bounding box center [748, 98] width 100 height 24
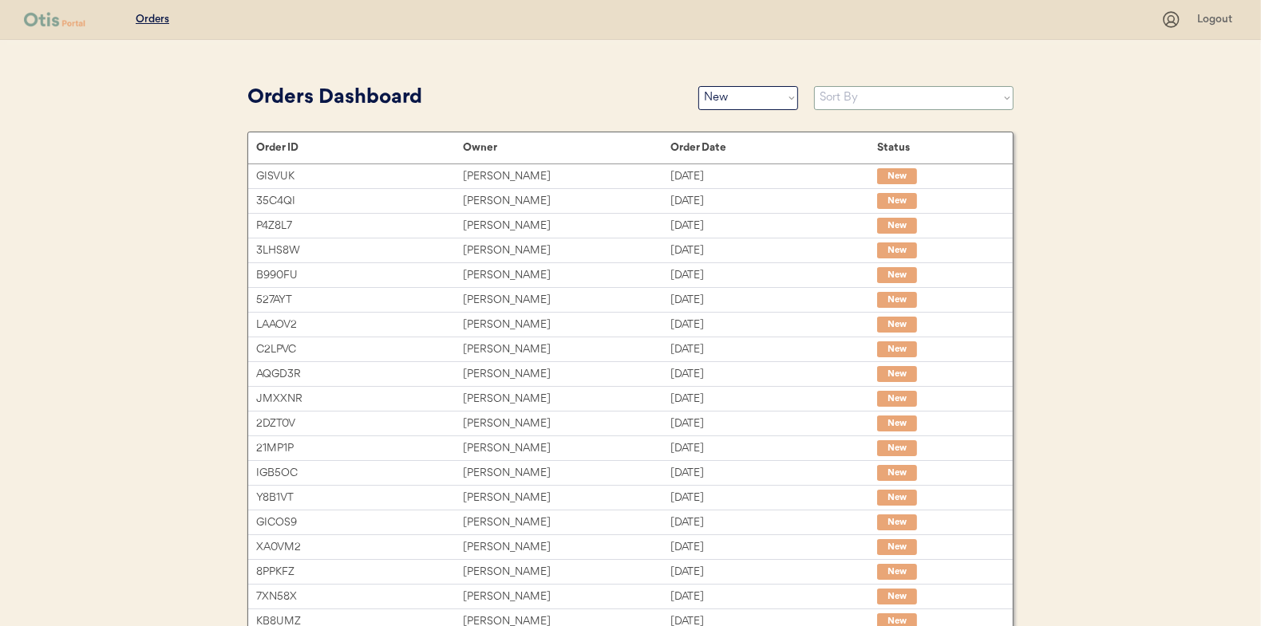
click at [847, 102] on select "Sort By Order Date (Newest → Oldest) Order Date (Oldest → Newest)" at bounding box center [913, 98] width 199 height 24
select select ""Order Date (Oldest → Newest)""
click at [814, 86] on select "Sort By Order Date (Newest → Oldest) Order Date (Oldest → Newest)" at bounding box center [913, 98] width 199 height 24
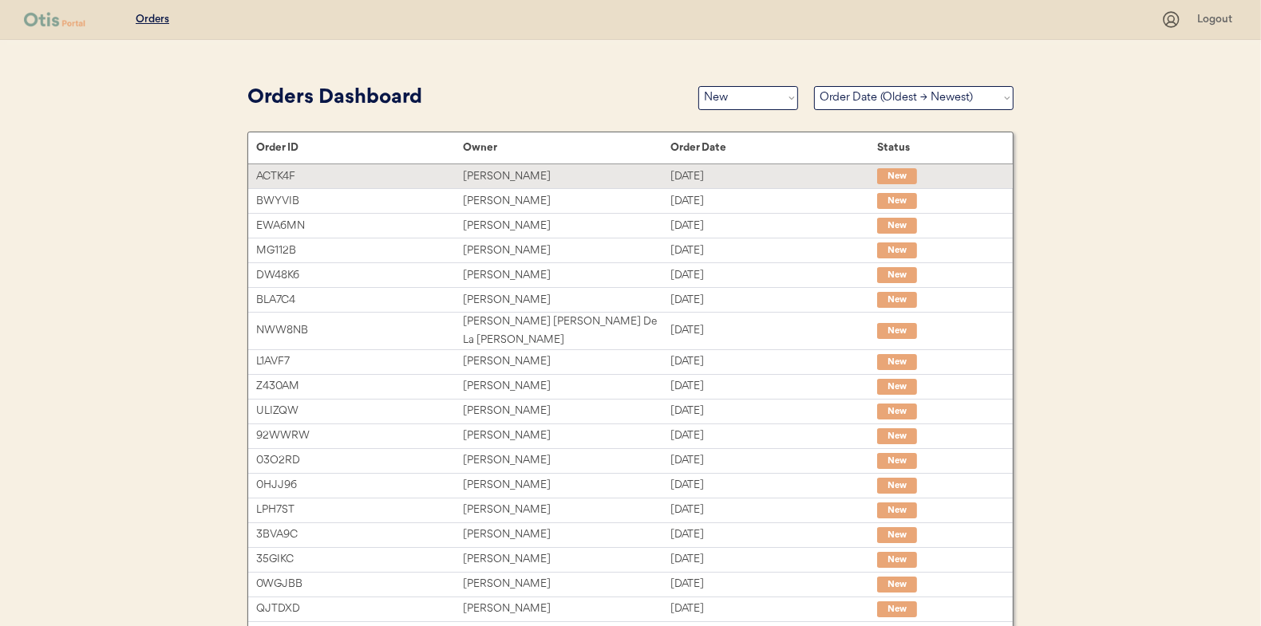
click at [493, 178] on div "[PERSON_NAME]" at bounding box center [566, 177] width 207 height 18
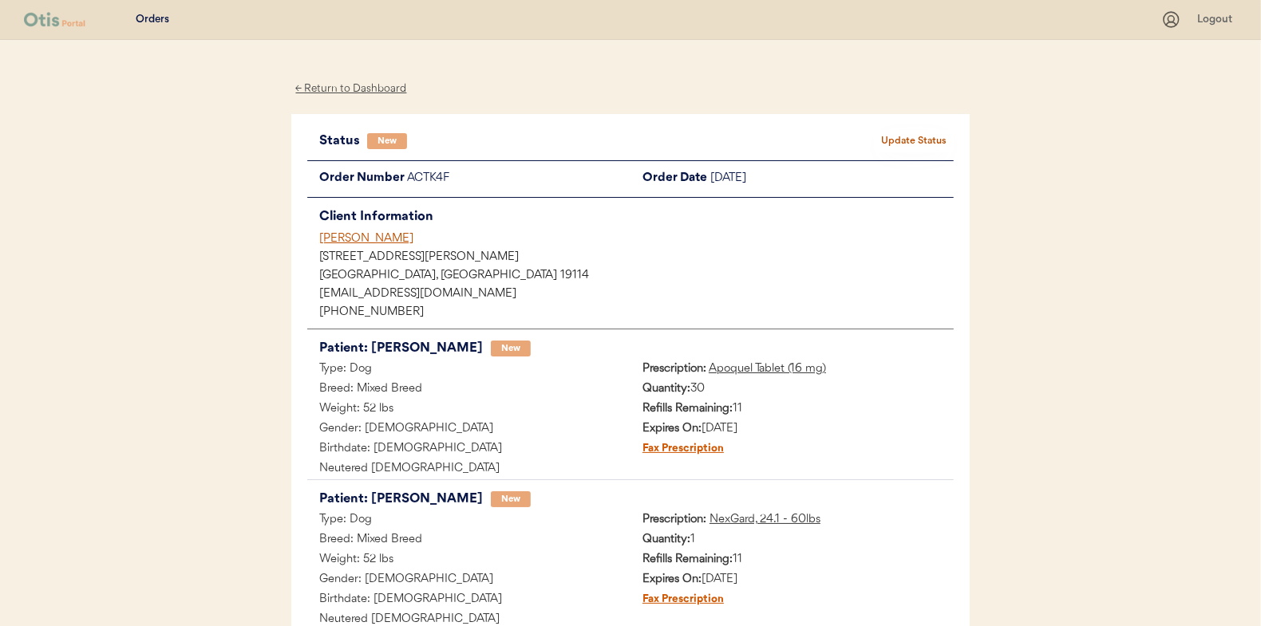
click at [346, 85] on div "← Return to Dashboard" at bounding box center [351, 89] width 120 height 18
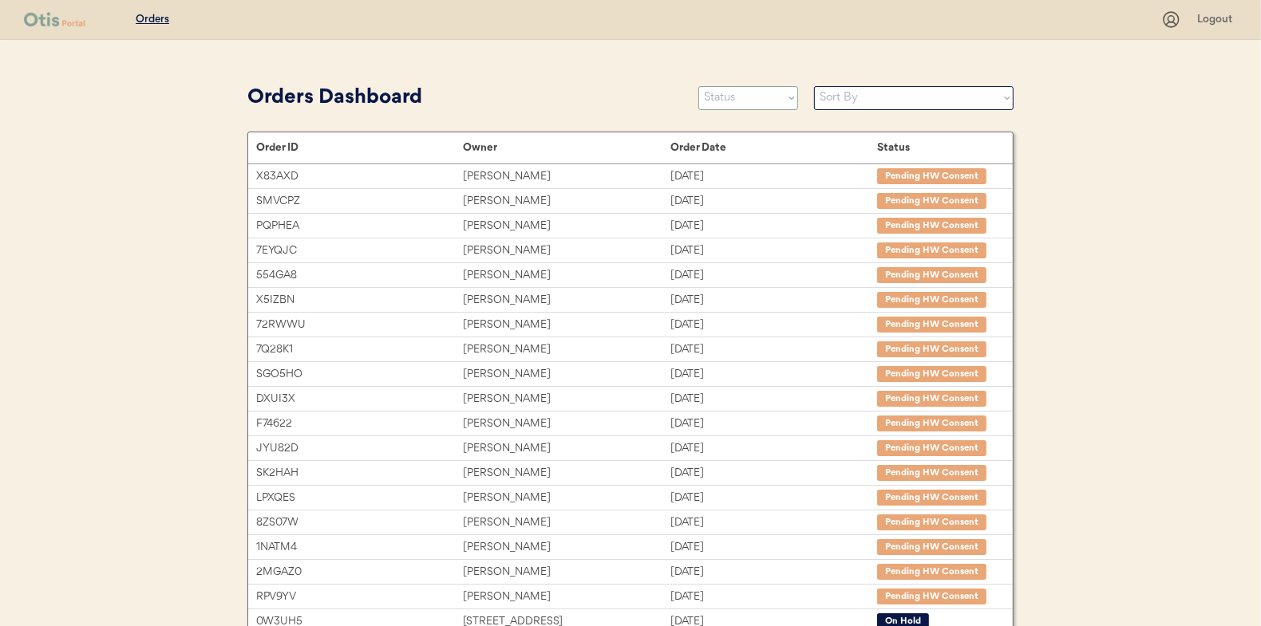
click at [751, 105] on select "Status On Hold New In Progress Complete Pending HW Consent Cancelled" at bounding box center [748, 98] width 100 height 24
click at [733, 97] on select "Status On Hold New In Progress Complete Pending HW Consent Cancelled" at bounding box center [748, 98] width 100 height 24
select select ""new""
click at [698, 86] on select "Status On Hold New In Progress Complete Pending HW Consent Cancelled" at bounding box center [748, 98] width 100 height 24
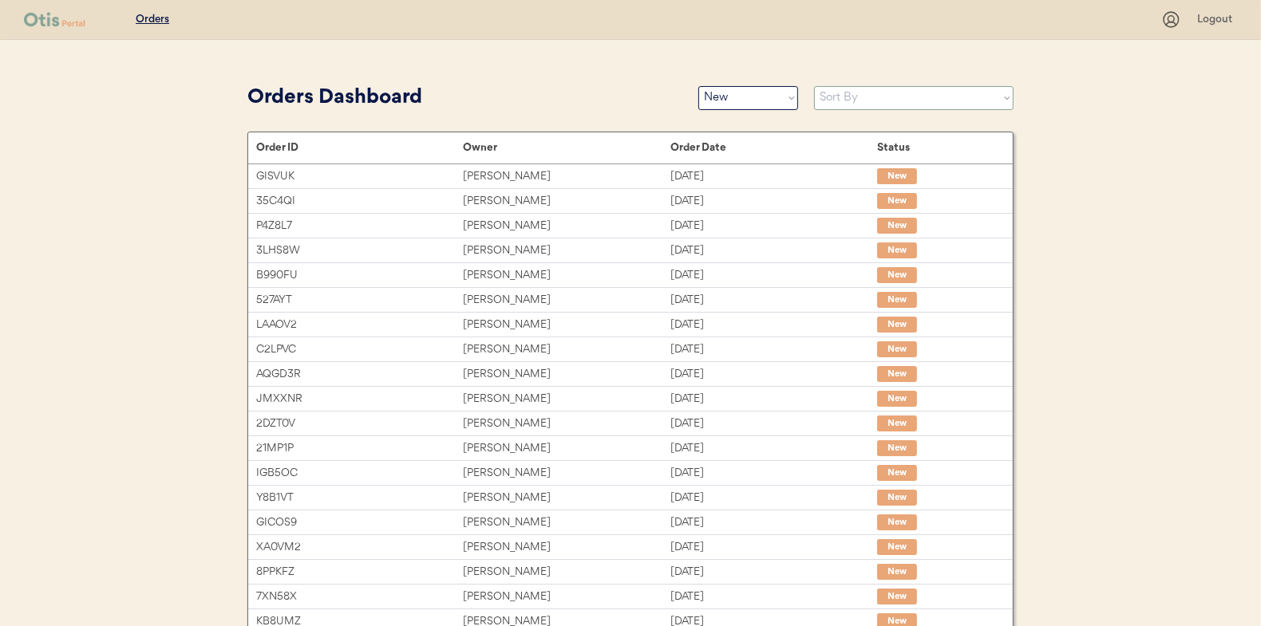
click at [863, 98] on select "Sort By Order Date (Newest → Oldest) Order Date (Oldest → Newest)" at bounding box center [913, 98] width 199 height 24
select select ""Order Date (Oldest → Newest)""
click at [814, 86] on select "Sort By Order Date (Newest → Oldest) Order Date (Oldest → Newest)" at bounding box center [913, 98] width 199 height 24
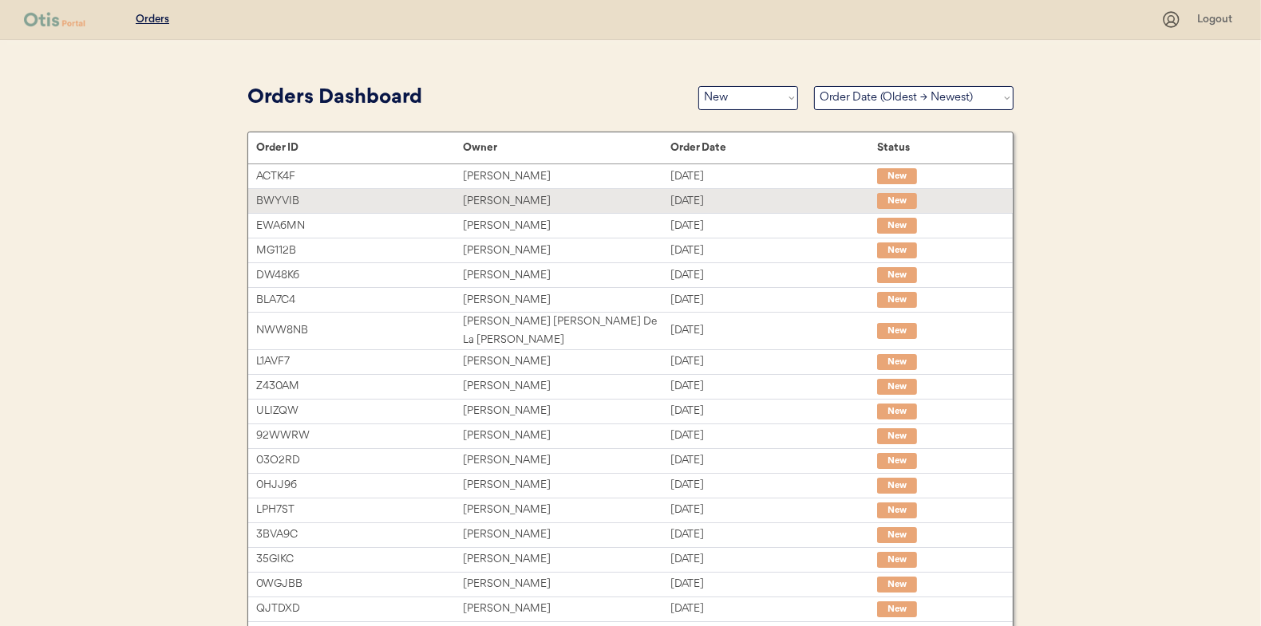
click at [503, 199] on div "JEFFREY SAUNDERSON" at bounding box center [566, 201] width 207 height 18
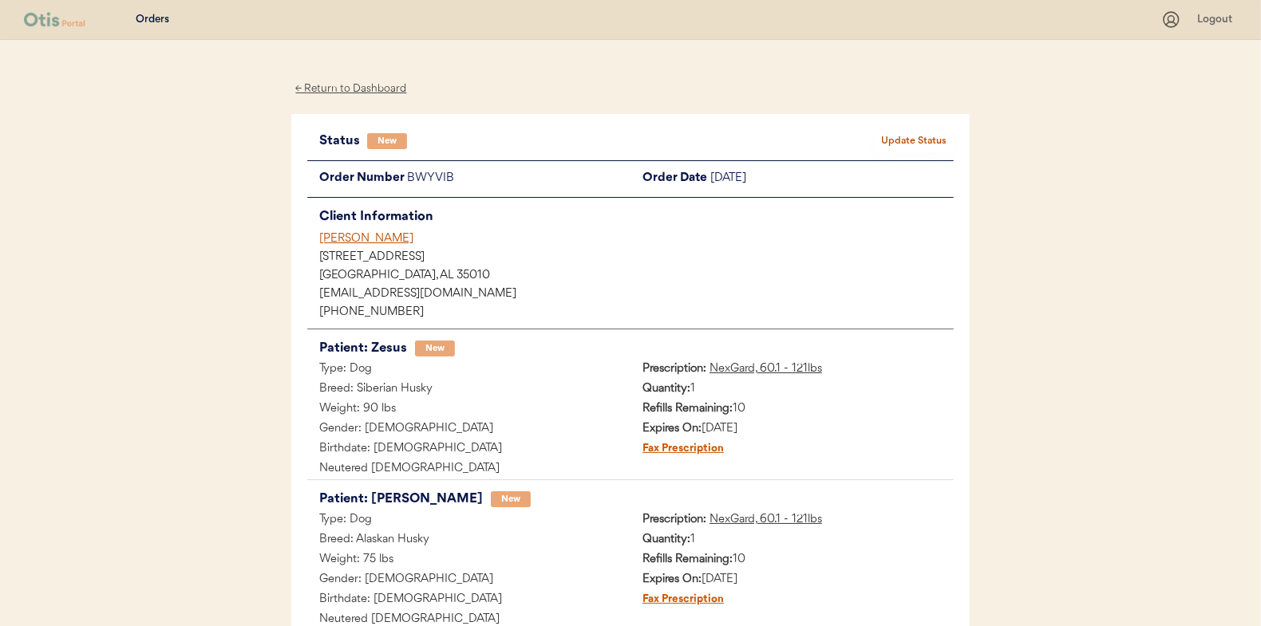
click at [918, 136] on button "Update Status" at bounding box center [914, 141] width 80 height 22
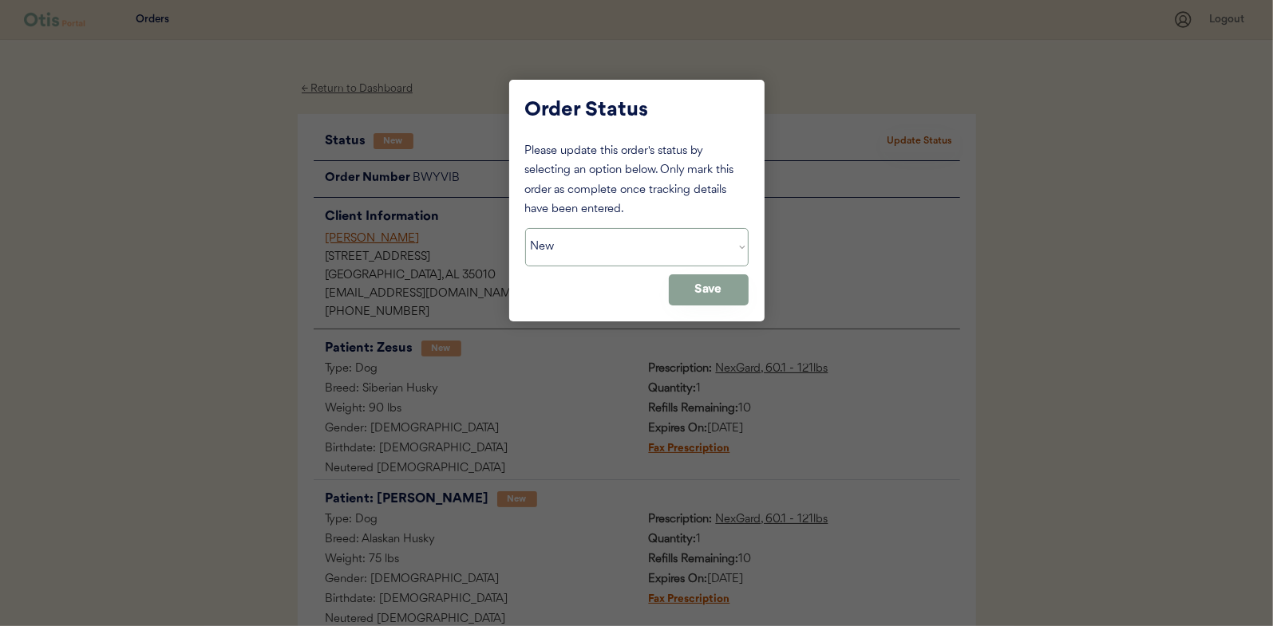
click at [589, 245] on select "Status On Hold New In Progress Complete Pending HW Consent Cancelled" at bounding box center [636, 247] width 223 height 38
select select ""in_progress""
click at [525, 228] on select "Status On Hold New In Progress Complete Pending HW Consent Cancelled" at bounding box center [636, 247] width 223 height 38
click at [708, 283] on button "Save" at bounding box center [709, 289] width 80 height 31
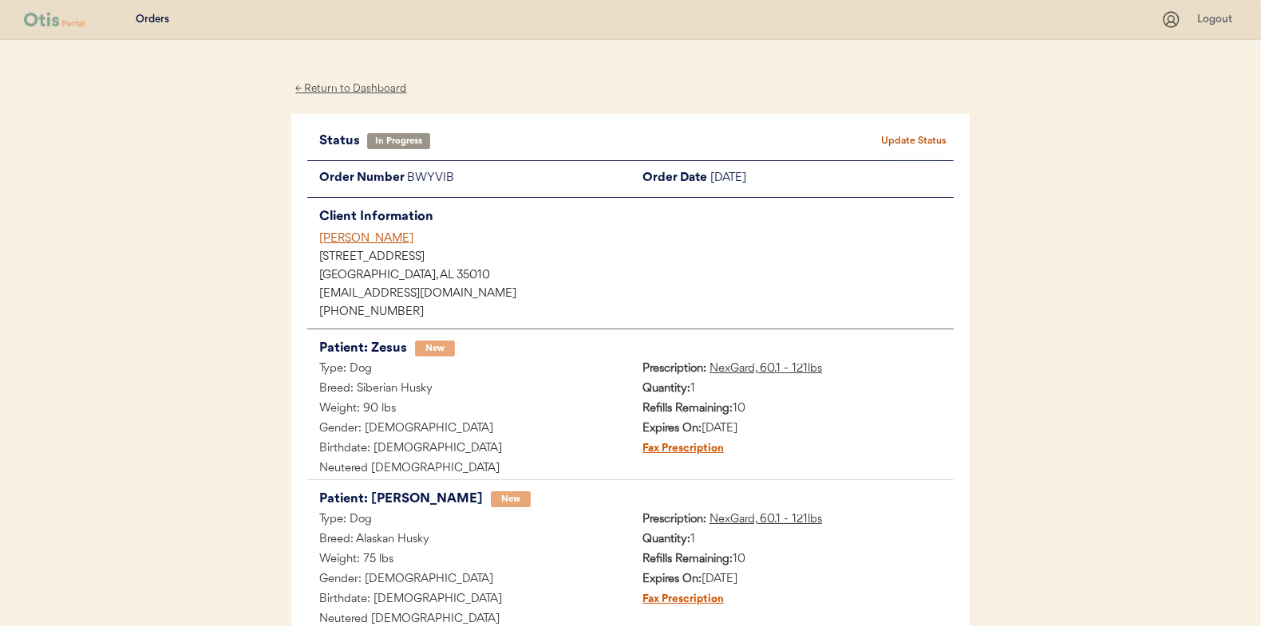
click at [343, 85] on div "← Return to Dashboard" at bounding box center [351, 89] width 120 height 18
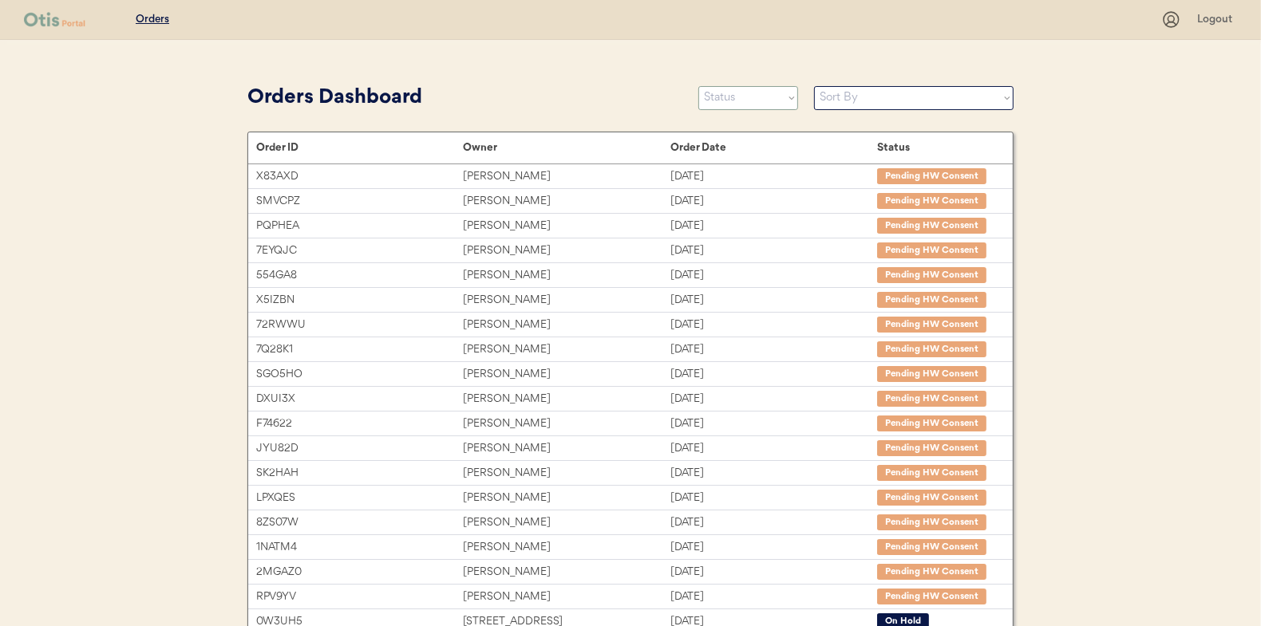
click at [720, 96] on select "Status On Hold New In Progress Complete Pending HW Consent Cancelled" at bounding box center [748, 98] width 100 height 24
select select ""new""
click at [698, 86] on select "Status On Hold New In Progress Complete Pending HW Consent Cancelled" at bounding box center [748, 98] width 100 height 24
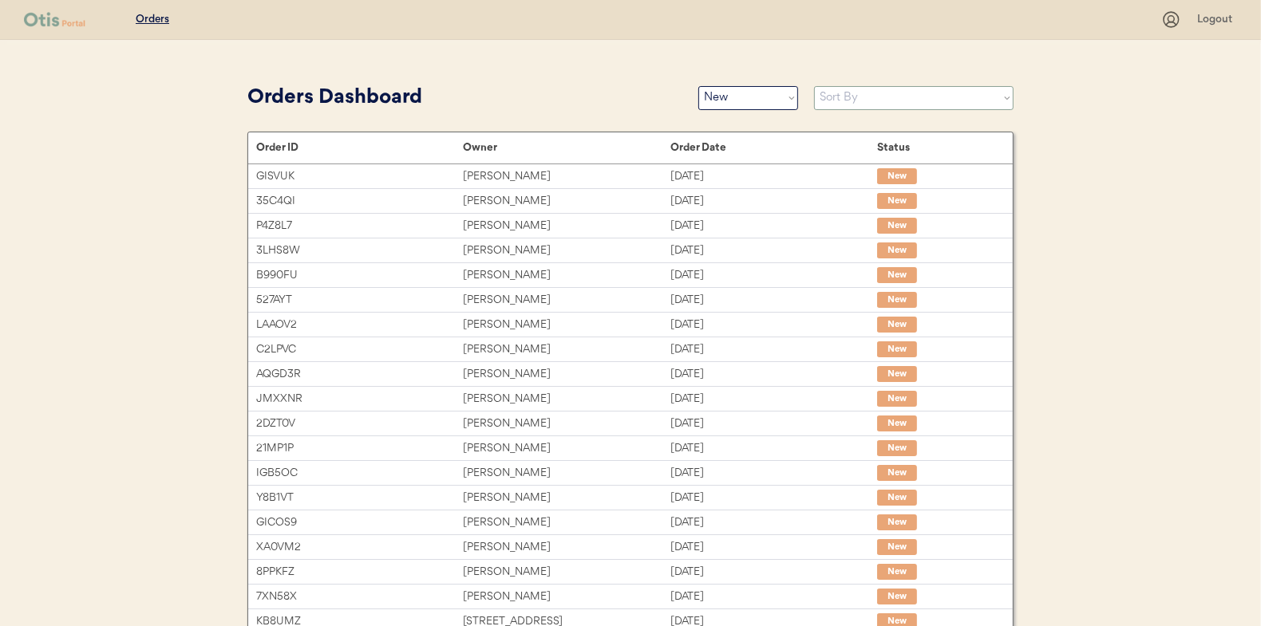
click at [831, 103] on select "Sort By Order Date (Newest → Oldest) Order Date (Oldest → Newest)" at bounding box center [913, 98] width 199 height 24
select select ""Order Date (Oldest → Newest)""
click at [814, 86] on select "Sort By Order Date (Newest → Oldest) Order Date (Oldest → Newest)" at bounding box center [913, 98] width 199 height 24
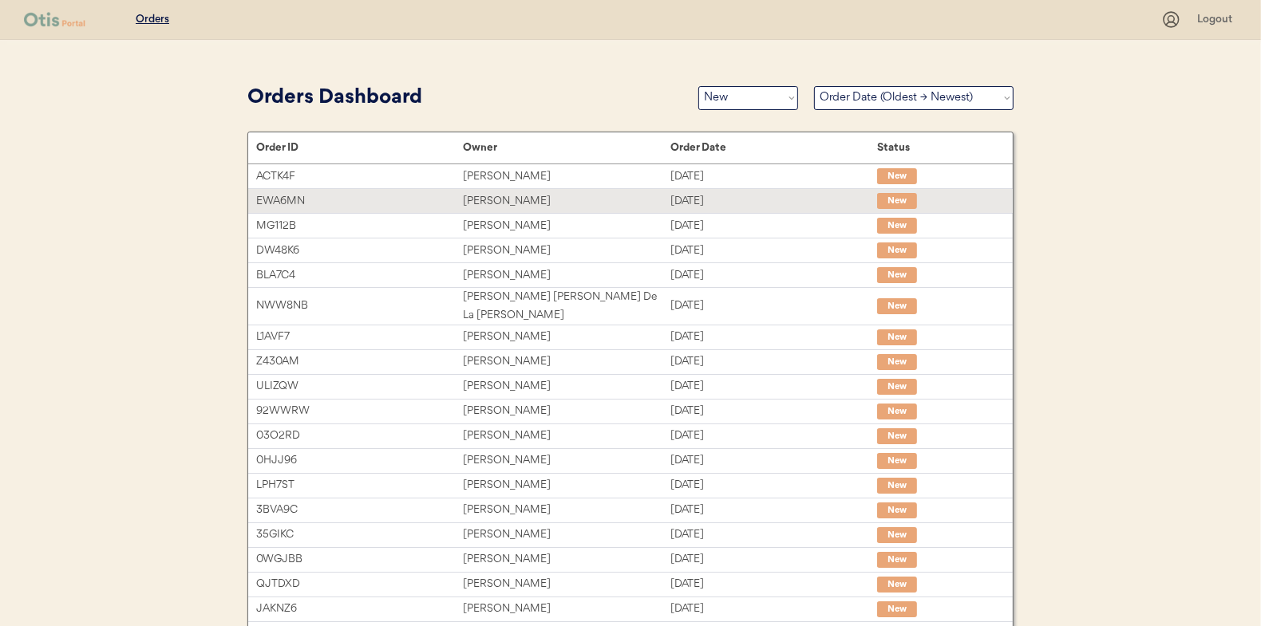
click at [495, 201] on div "[PERSON_NAME]" at bounding box center [566, 201] width 207 height 18
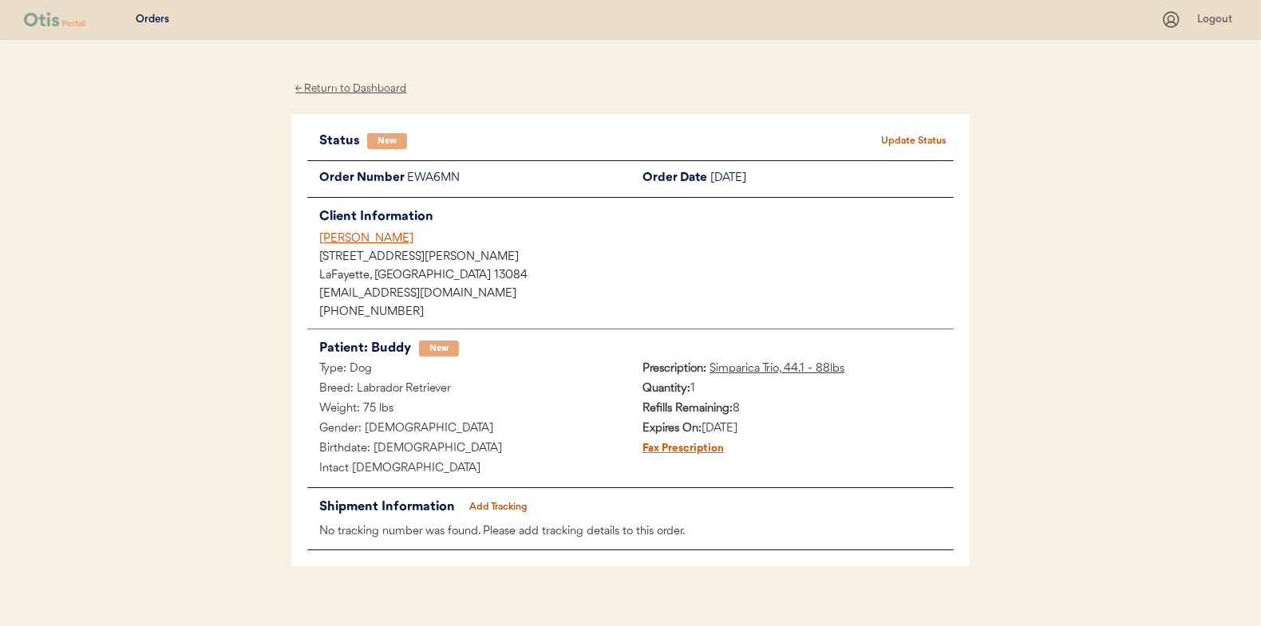
click at [894, 138] on button "Update Status" at bounding box center [914, 141] width 80 height 22
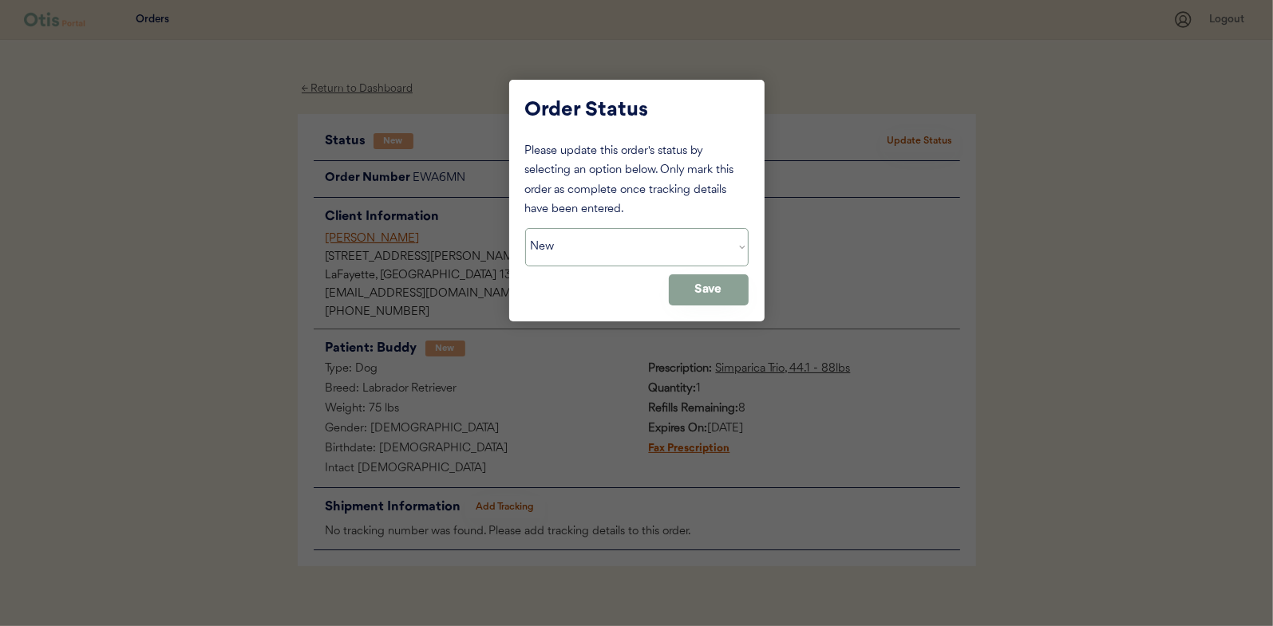
click at [586, 252] on select "Status On Hold New In Progress Complete Pending HW Consent Cancelled" at bounding box center [636, 247] width 223 height 38
select select ""in_progress""
click at [525, 228] on select "Status On Hold New In Progress Complete Pending HW Consent Cancelled" at bounding box center [636, 247] width 223 height 38
click at [711, 295] on button "Save" at bounding box center [709, 289] width 80 height 31
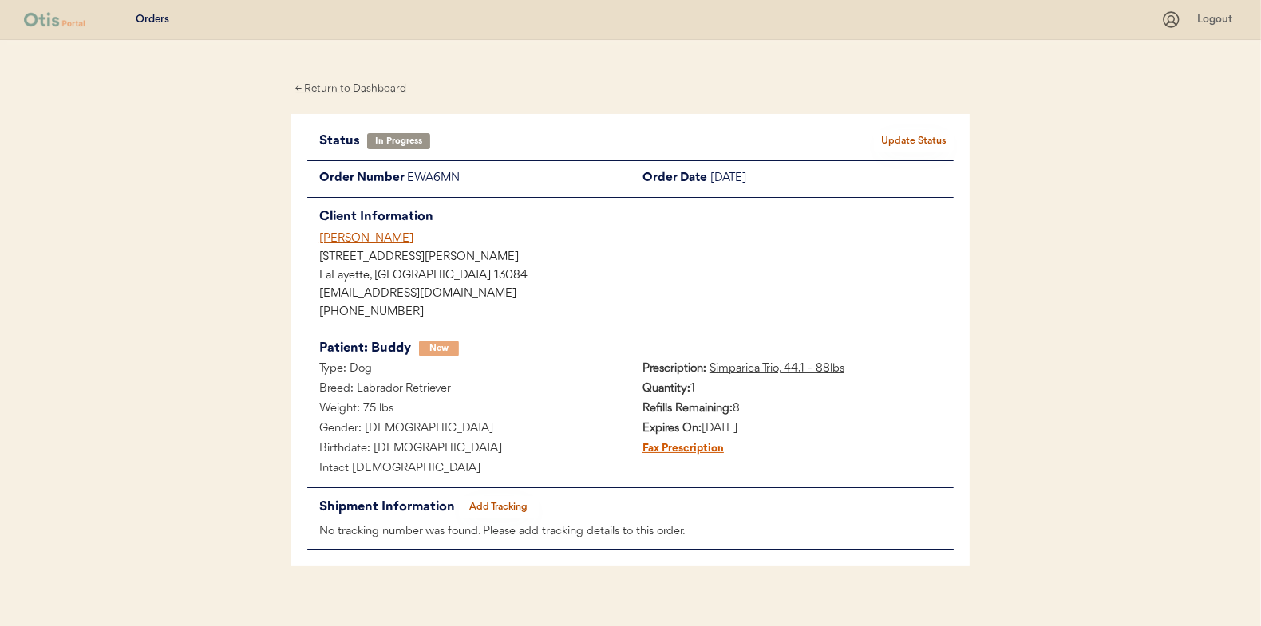
click at [355, 90] on div "← Return to Dashboard" at bounding box center [351, 89] width 120 height 18
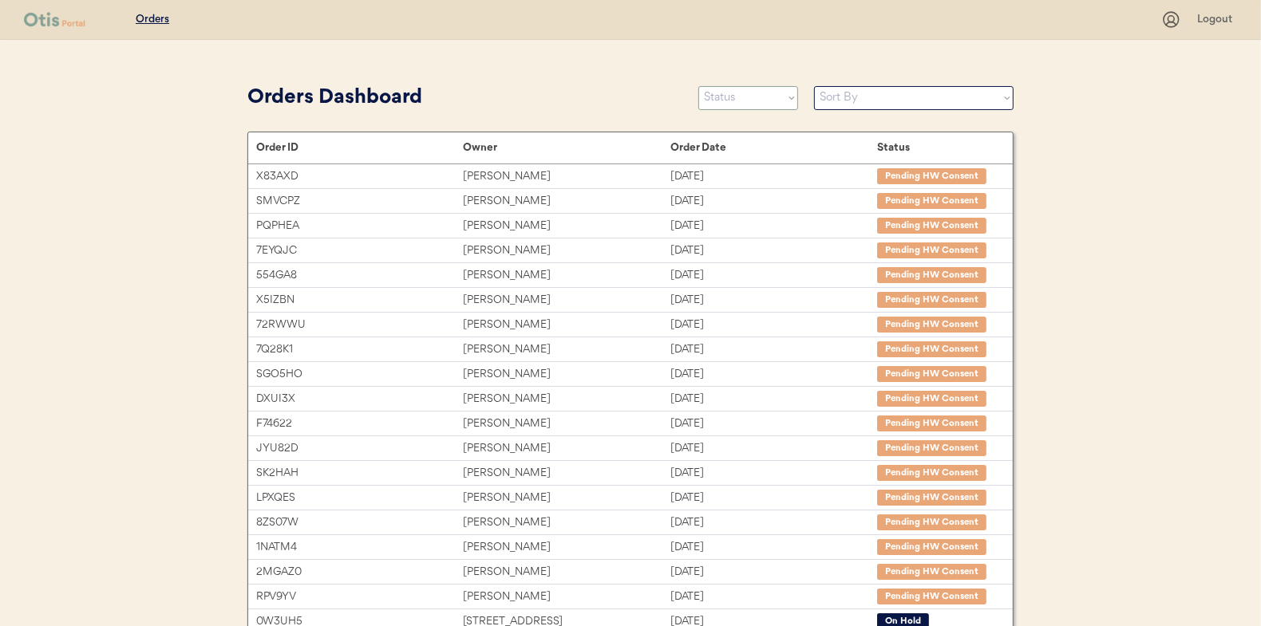
click at [724, 101] on select "Status On Hold New In Progress Complete Pending HW Consent Cancelled" at bounding box center [748, 98] width 100 height 24
select select ""new""
click at [698, 86] on select "Status On Hold New In Progress Complete Pending HW Consent Cancelled" at bounding box center [748, 98] width 100 height 24
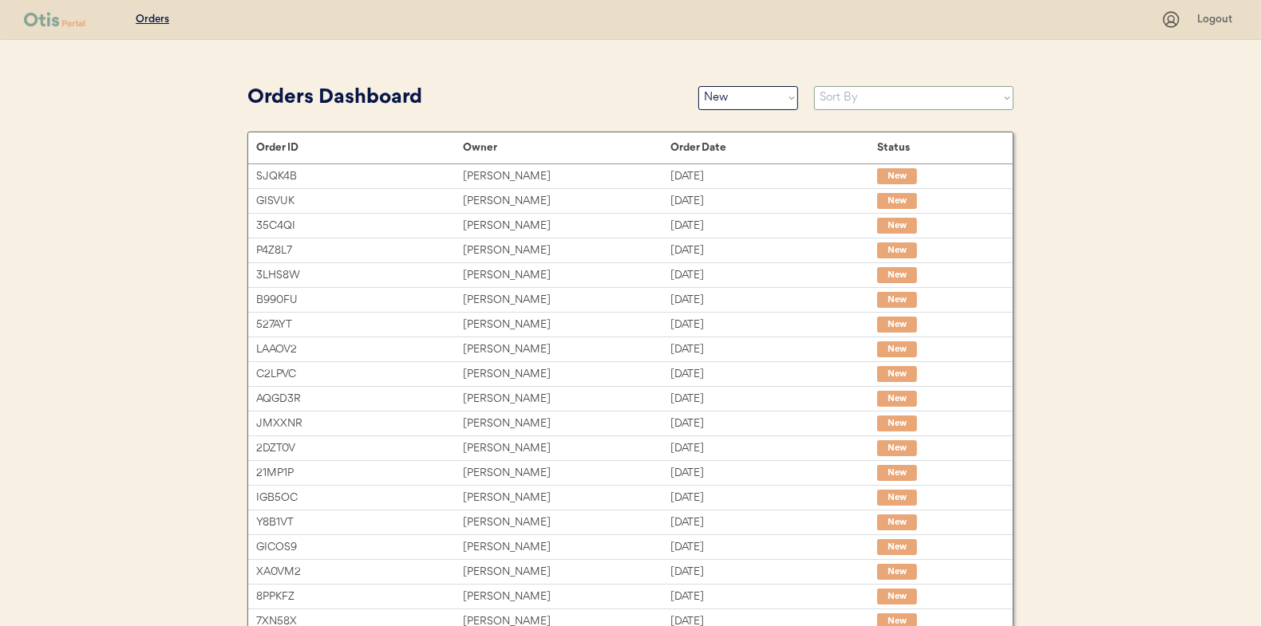
click at [839, 99] on select "Sort By Order Date (Newest → Oldest) Order Date (Oldest → Newest)" at bounding box center [913, 98] width 199 height 24
select select ""Order Date (Oldest → Newest)""
click at [814, 86] on select "Sort By Order Date (Newest → Oldest) Order Date (Oldest → Newest)" at bounding box center [913, 98] width 199 height 24
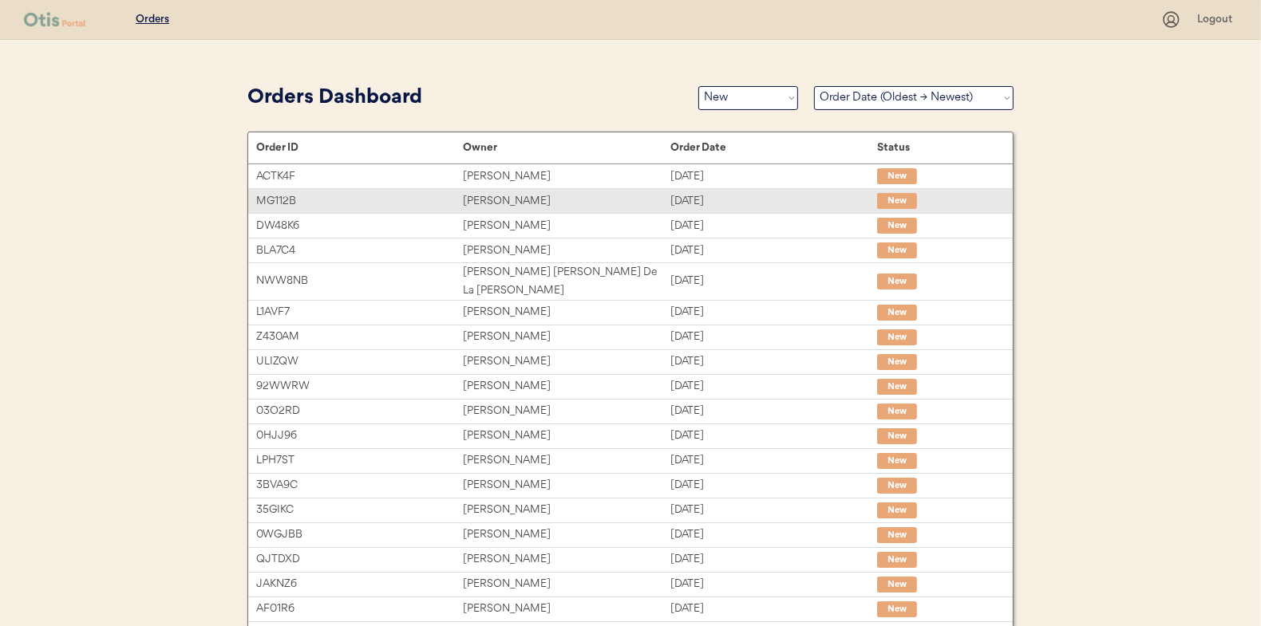
click at [503, 203] on div "Brandi Spears" at bounding box center [566, 201] width 207 height 18
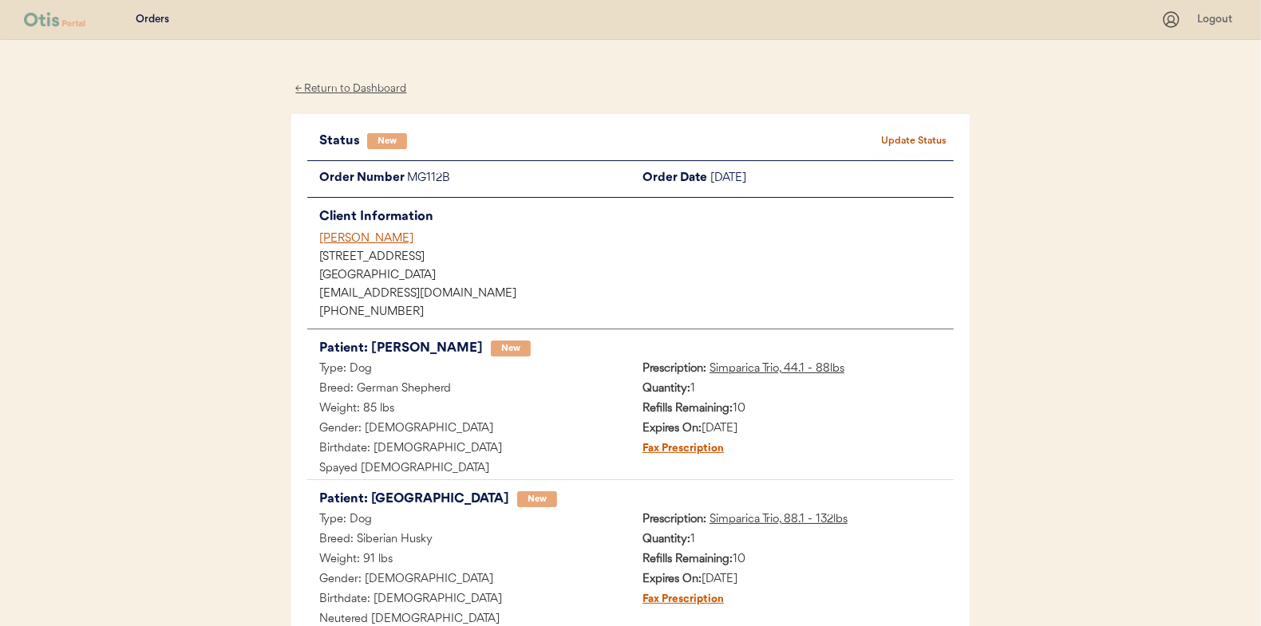
click at [921, 133] on button "Update Status" at bounding box center [914, 141] width 80 height 22
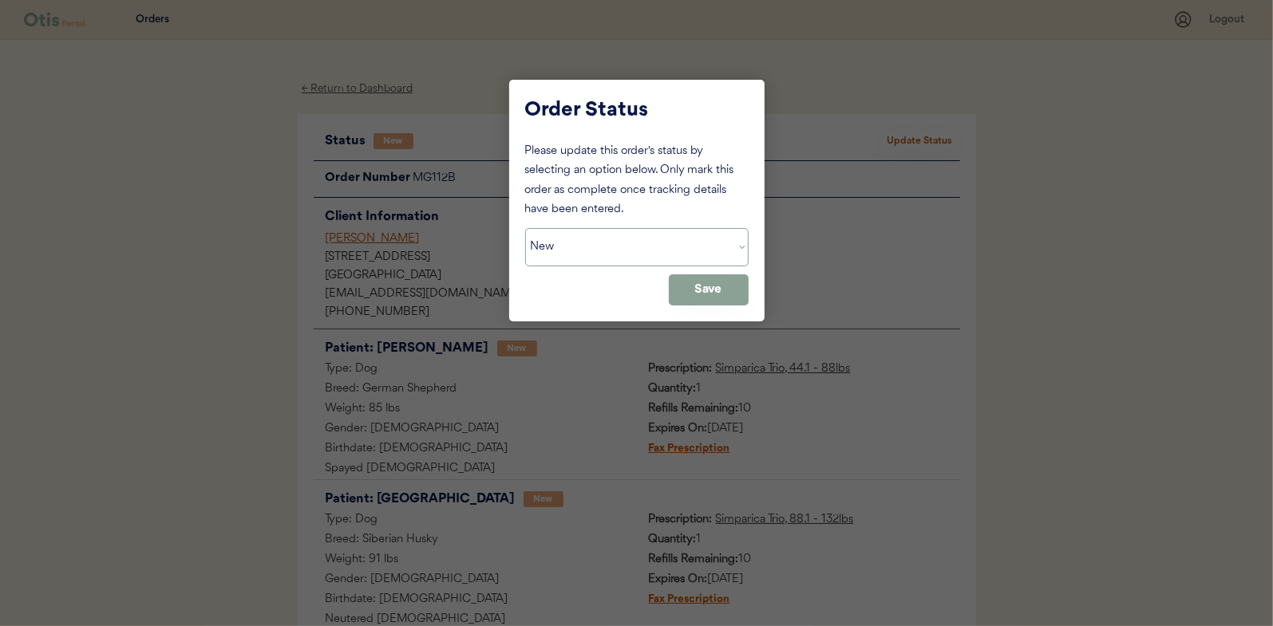
click at [609, 238] on select "Status On Hold New In Progress Complete Pending HW Consent Cancelled" at bounding box center [636, 247] width 223 height 38
select select ""in_progress""
click at [525, 228] on select "Status On Hold New In Progress Complete Pending HW Consent Cancelled" at bounding box center [636, 247] width 223 height 38
click at [709, 278] on button "Save" at bounding box center [709, 289] width 80 height 31
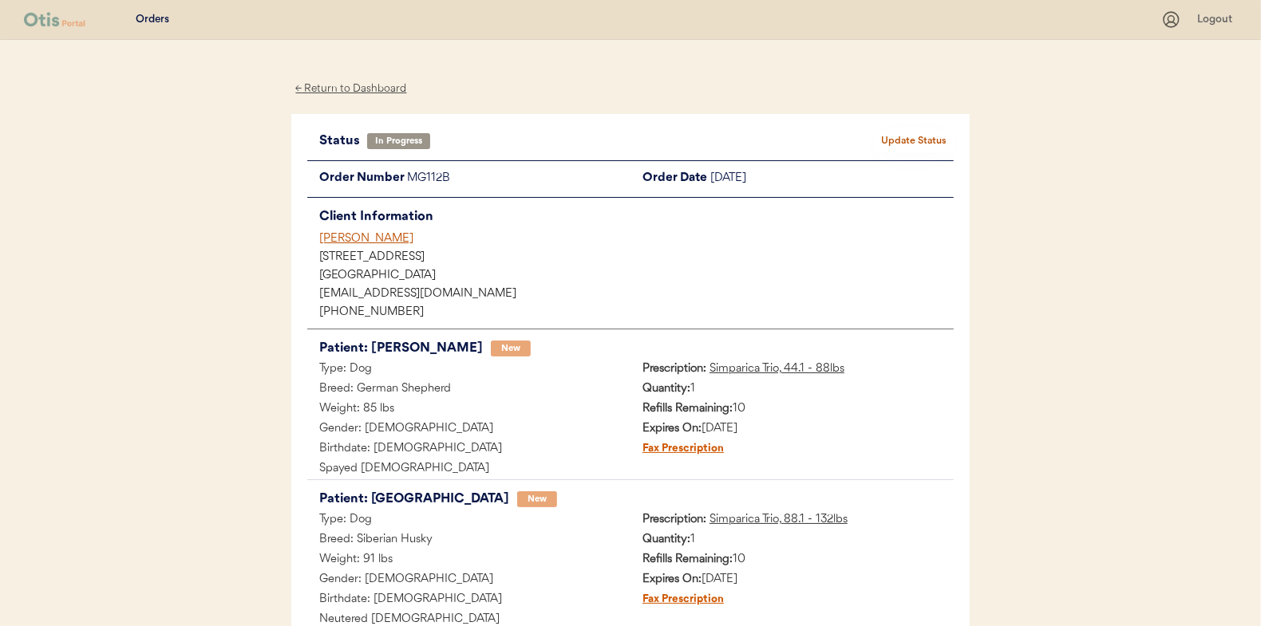
click at [357, 86] on div "← Return to Dashboard" at bounding box center [351, 89] width 120 height 18
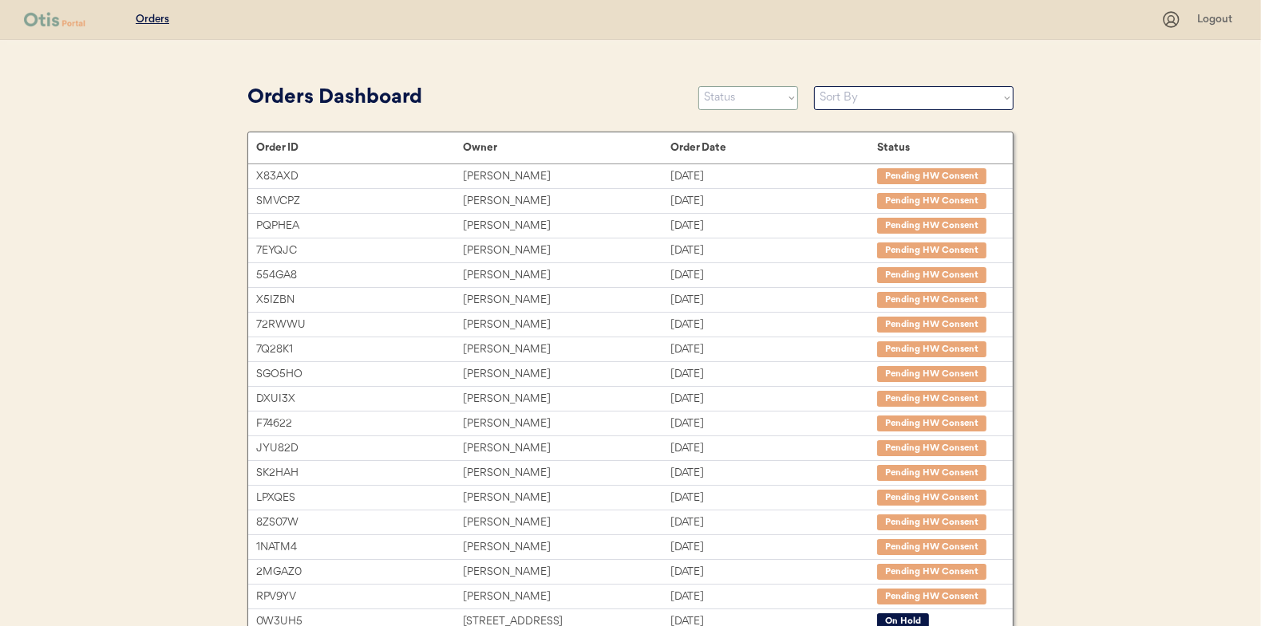
click at [726, 97] on select "Status On Hold New In Progress Complete Pending HW Consent Cancelled" at bounding box center [748, 98] width 100 height 24
select select ""new""
click at [698, 86] on select "Status On Hold New In Progress Complete Pending HW Consent Cancelled" at bounding box center [748, 98] width 100 height 24
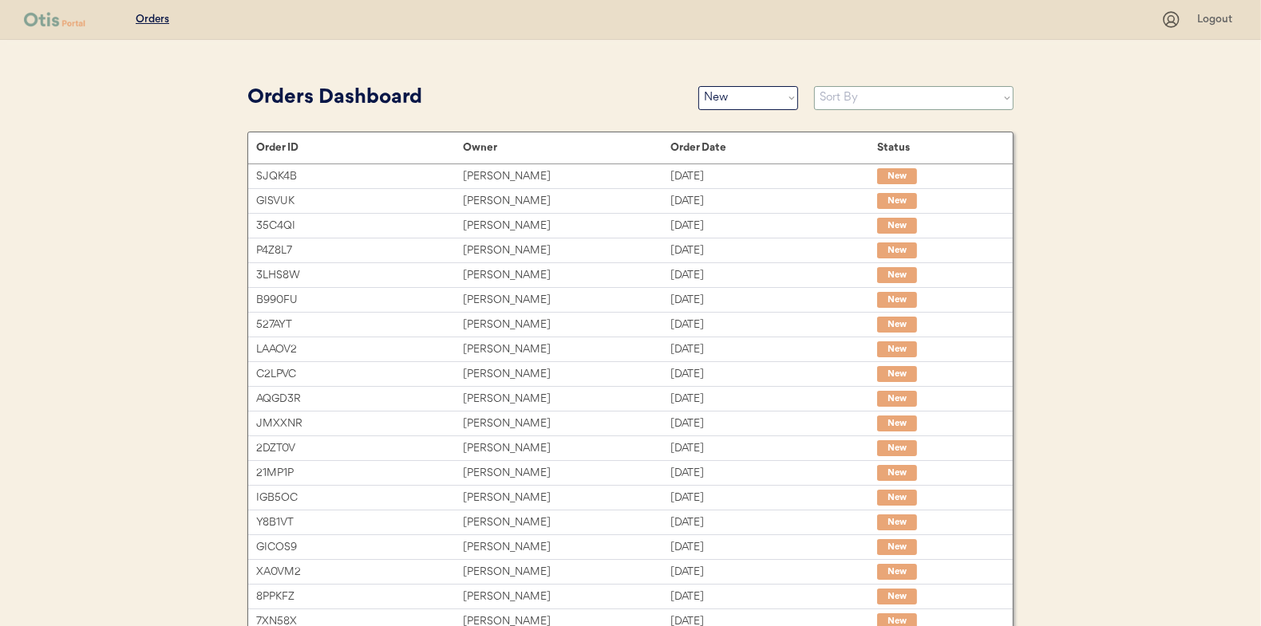
click at [840, 102] on select "Sort By Order Date (Newest → Oldest) Order Date (Oldest → Newest)" at bounding box center [913, 98] width 199 height 24
select select ""Order Date (Oldest → Newest)""
click at [814, 86] on select "Sort By Order Date (Newest → Oldest) Order Date (Oldest → Newest)" at bounding box center [913, 98] width 199 height 24
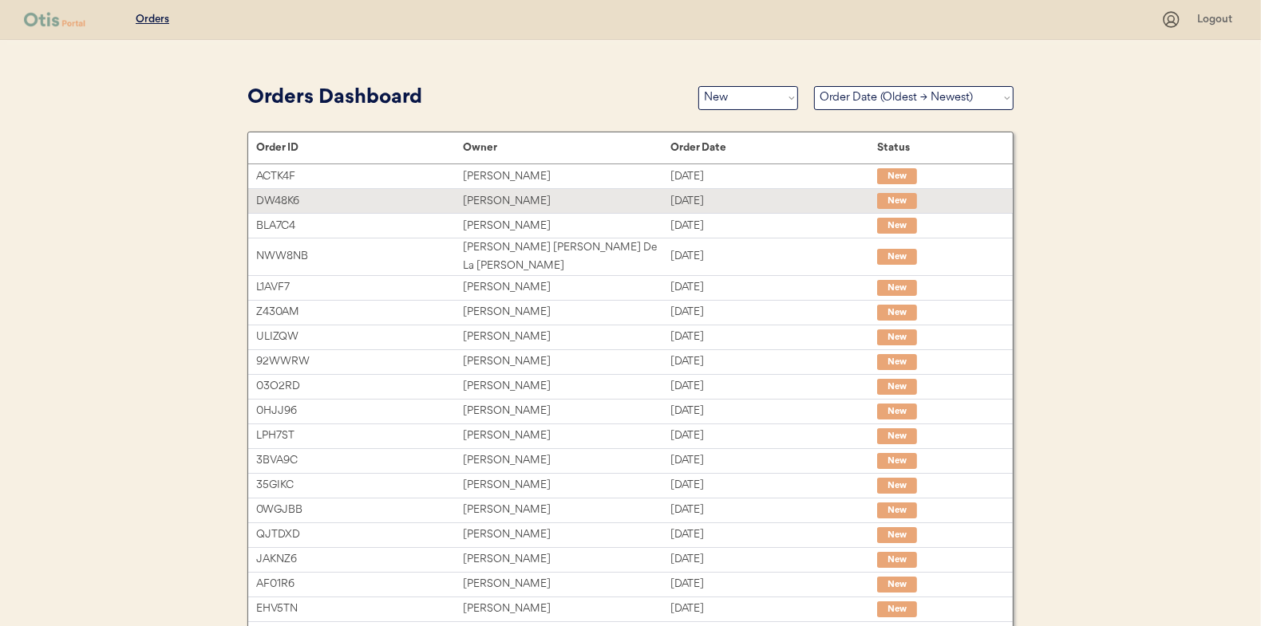
click at [500, 199] on div "[PERSON_NAME]" at bounding box center [566, 201] width 207 height 18
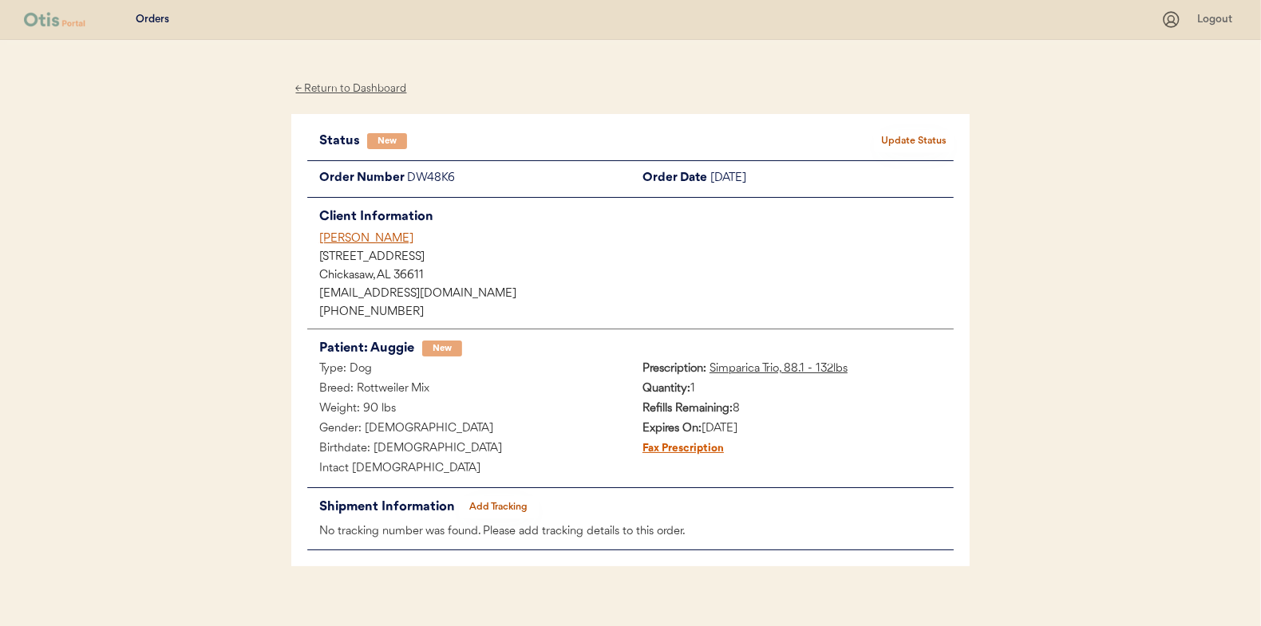
click at [930, 138] on button "Update Status" at bounding box center [914, 141] width 80 height 22
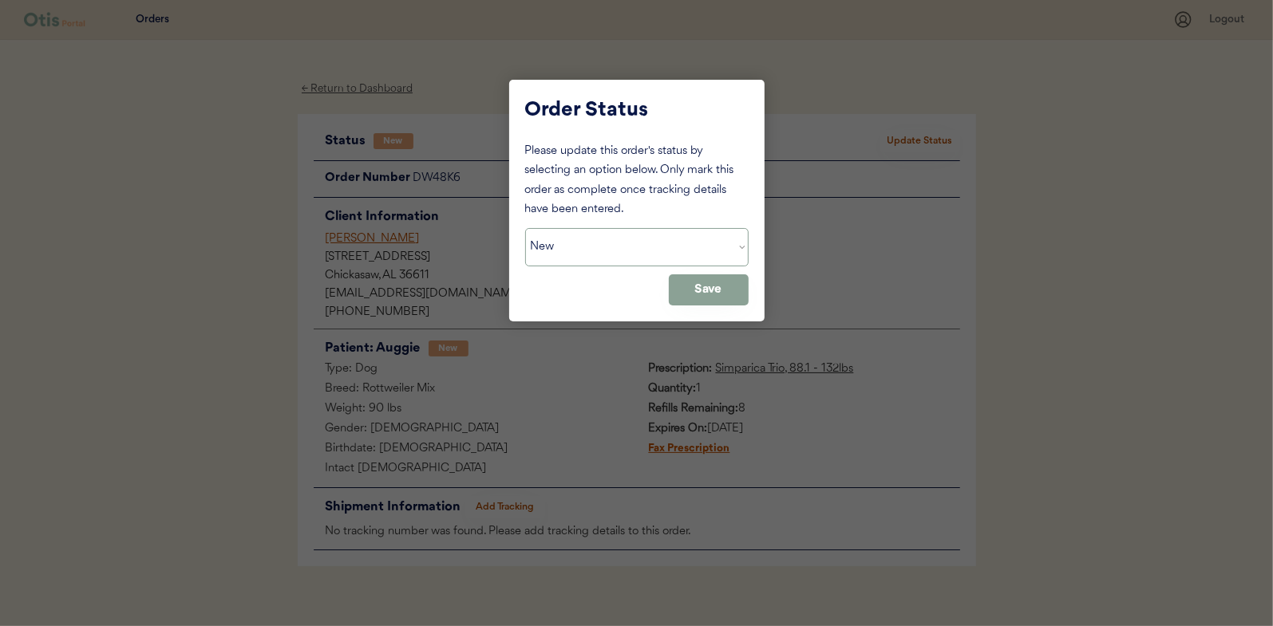
click at [588, 258] on select "Status On Hold New In Progress Complete Pending HW Consent Cancelled" at bounding box center [636, 247] width 223 height 38
select select ""in_progress""
click at [525, 228] on select "Status On Hold New In Progress Complete Pending HW Consent Cancelled" at bounding box center [636, 247] width 223 height 38
click at [705, 294] on button "Save" at bounding box center [709, 289] width 80 height 31
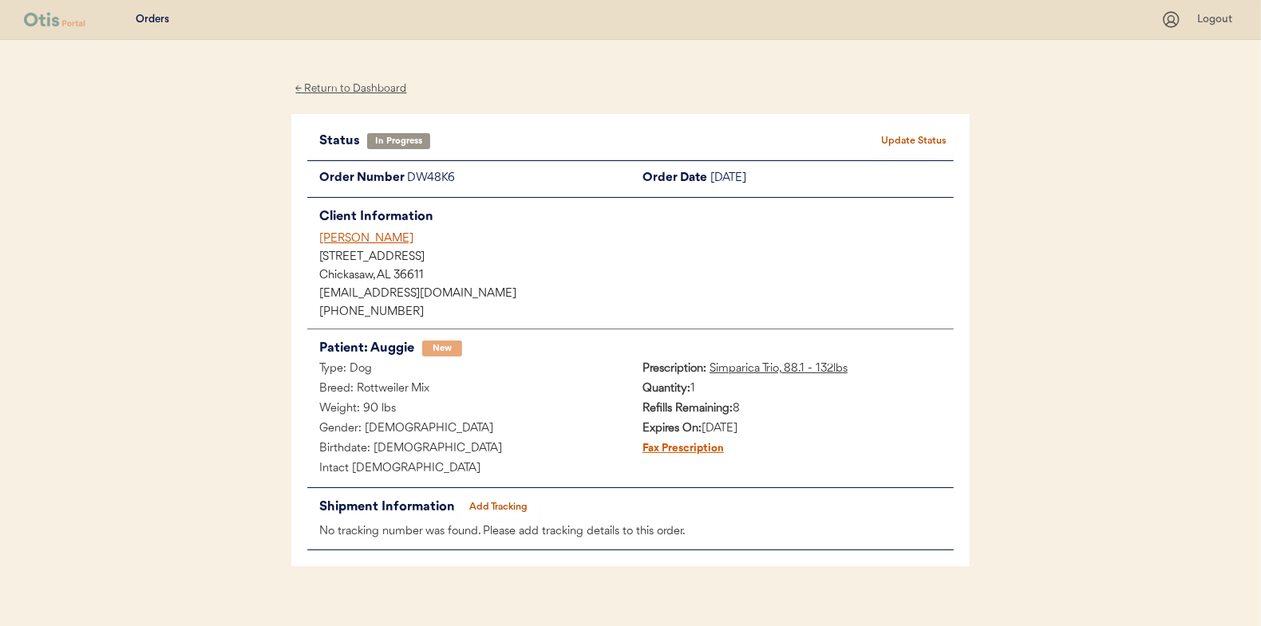
click at [347, 85] on div "← Return to Dashboard" at bounding box center [351, 89] width 120 height 18
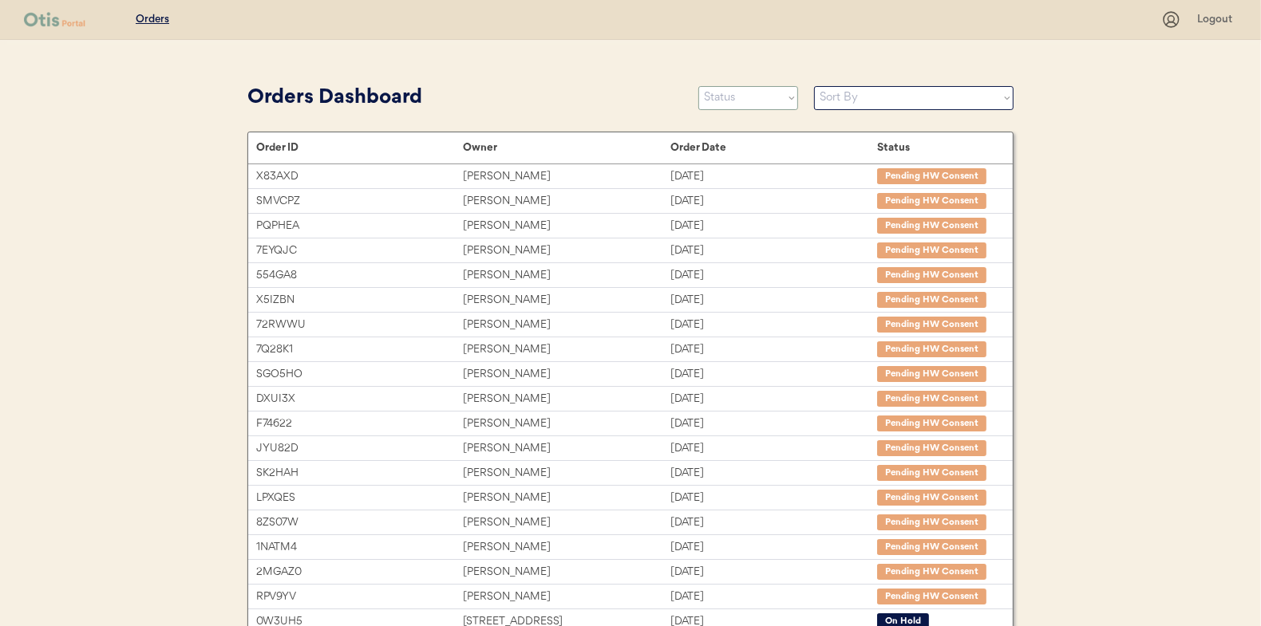
click at [734, 96] on select "Status On Hold New In Progress Complete Pending HW Consent Cancelled" at bounding box center [748, 98] width 100 height 24
select select ""new""
click at [698, 86] on select "Status On Hold New In Progress Complete Pending HW Consent Cancelled" at bounding box center [748, 98] width 100 height 24
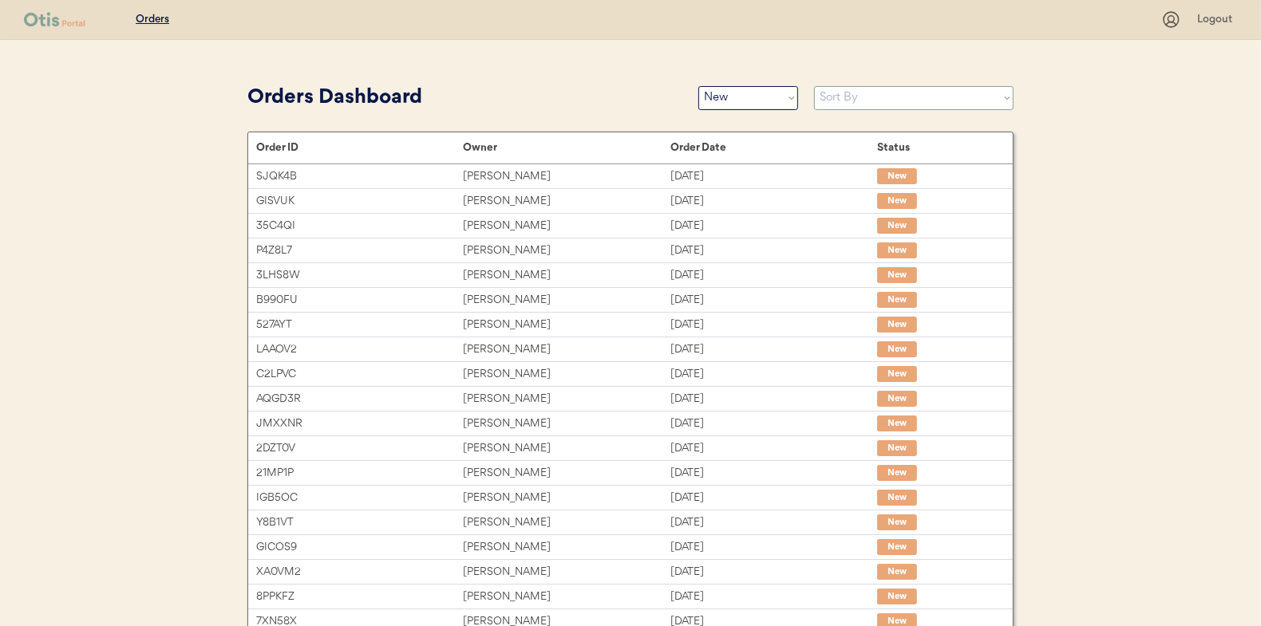
click at [841, 102] on select "Sort By Order Date (Newest → Oldest) Order Date (Oldest → Newest)" at bounding box center [913, 98] width 199 height 24
select select ""Order Date (Oldest → Newest)""
click at [814, 86] on select "Sort By Order Date (Newest → Oldest) Order Date (Oldest → Newest)" at bounding box center [913, 98] width 199 height 24
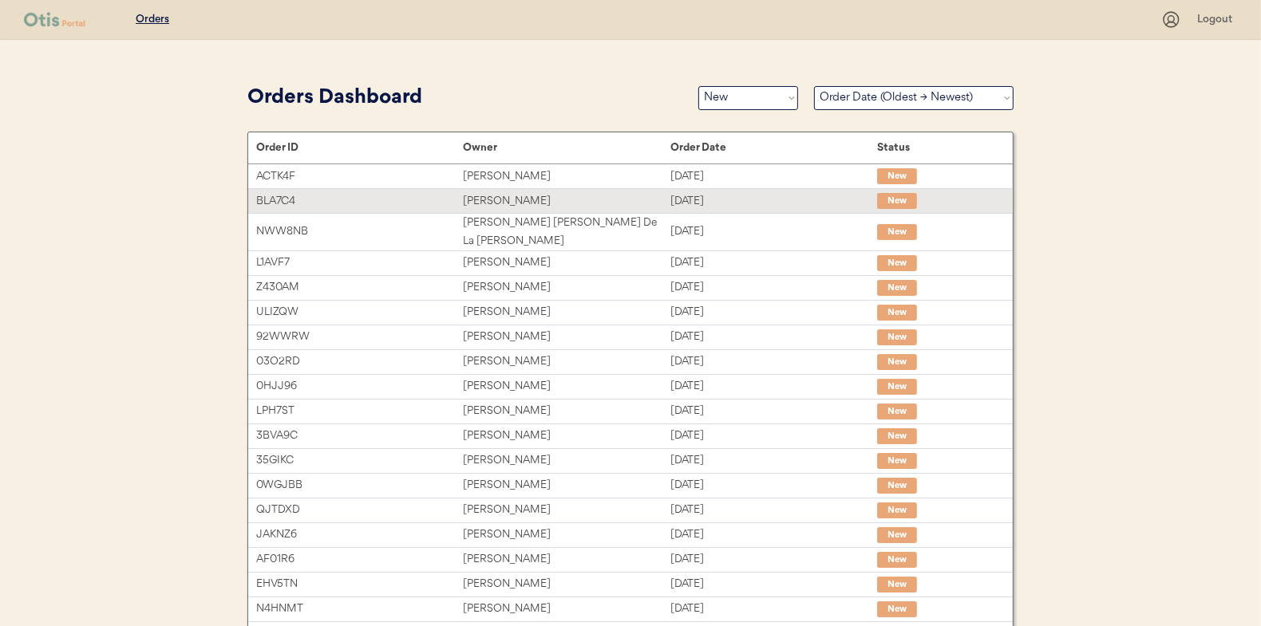
click at [487, 195] on div "Vincent Martell" at bounding box center [566, 201] width 207 height 18
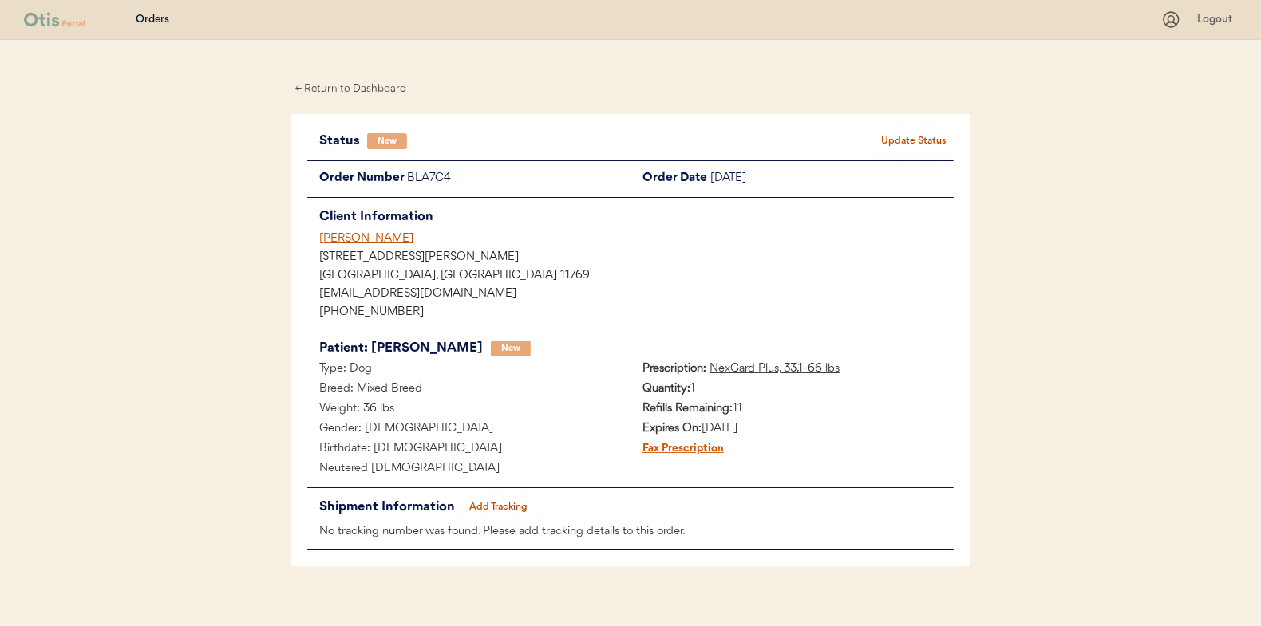
click at [916, 139] on button "Update Status" at bounding box center [914, 141] width 80 height 22
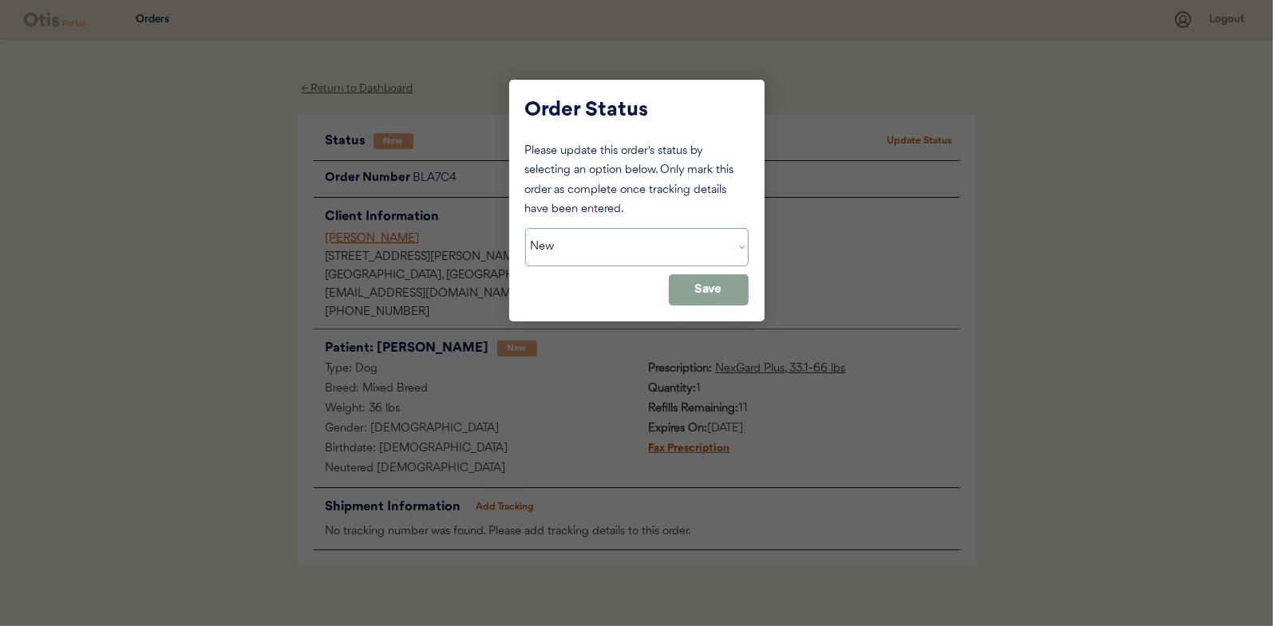
click at [603, 251] on select "Status On Hold New In Progress Complete Pending HW Consent Cancelled" at bounding box center [636, 247] width 223 height 38
select select ""in_progress""
click at [525, 228] on select "Status On Hold New In Progress Complete Pending HW Consent Cancelled" at bounding box center [636, 247] width 223 height 38
click at [703, 288] on button "Save" at bounding box center [709, 289] width 80 height 31
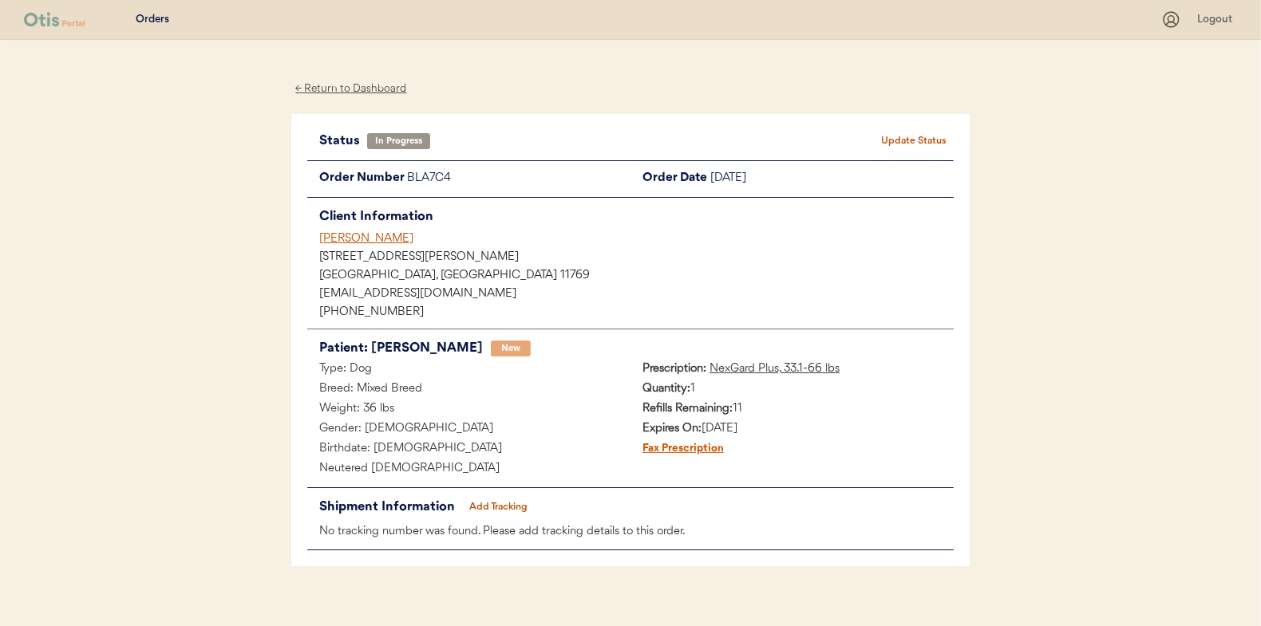
click at [355, 89] on div "← Return to Dashboard" at bounding box center [351, 89] width 120 height 18
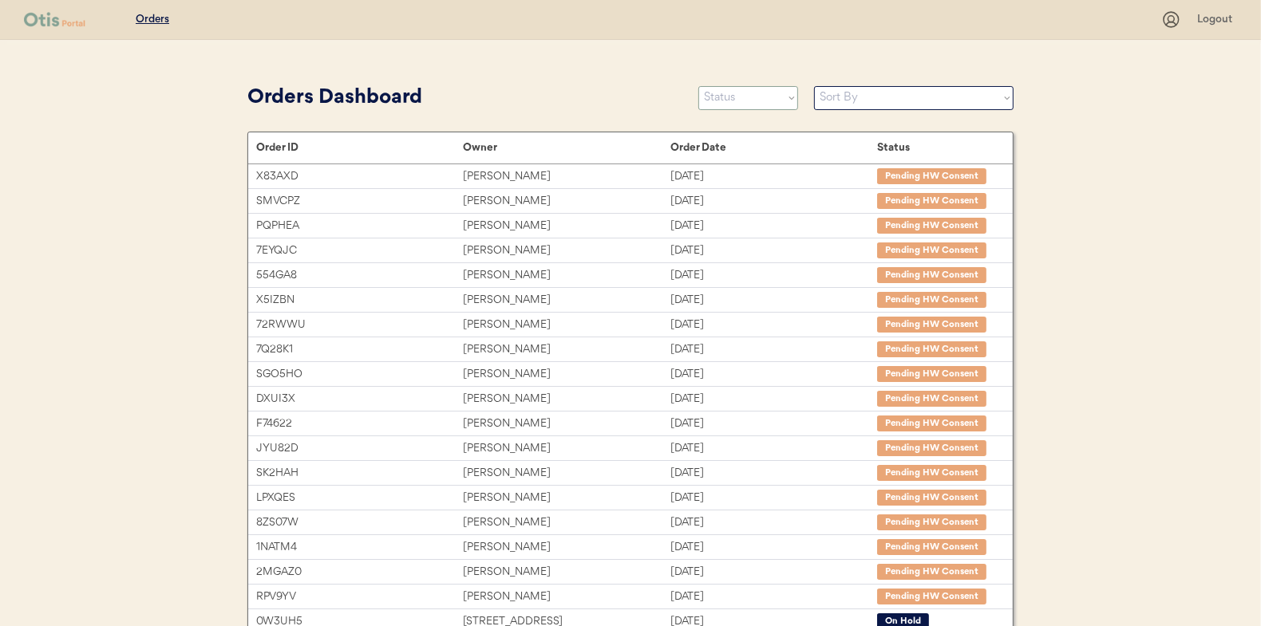
click at [740, 94] on select "Status On Hold New In Progress Complete Pending HW Consent Cancelled" at bounding box center [748, 98] width 100 height 24
select select ""new""
click at [698, 86] on select "Status On Hold New In Progress Complete Pending HW Consent Cancelled" at bounding box center [748, 98] width 100 height 24
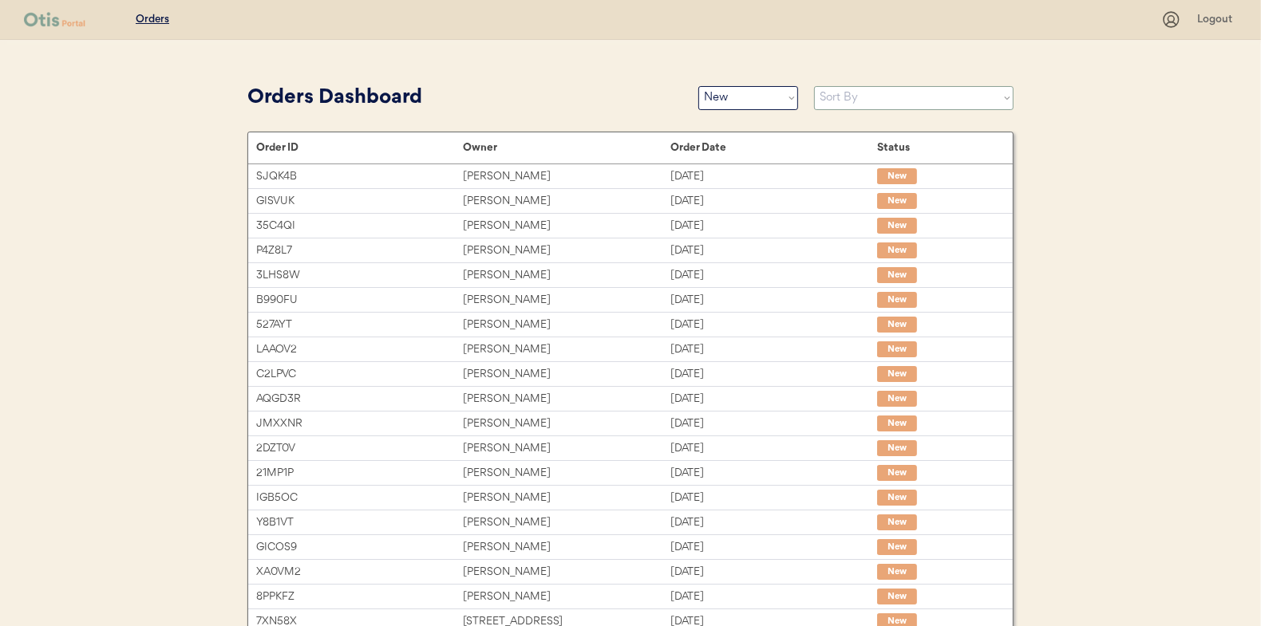
click at [829, 101] on select "Sort By Order Date (Newest → Oldest) Order Date (Oldest → Newest)" at bounding box center [913, 98] width 199 height 24
select select ""Order Date (Oldest → Newest)""
click at [814, 86] on select "Sort By Order Date (Newest → Oldest) Order Date (Oldest → Newest)" at bounding box center [913, 98] width 199 height 24
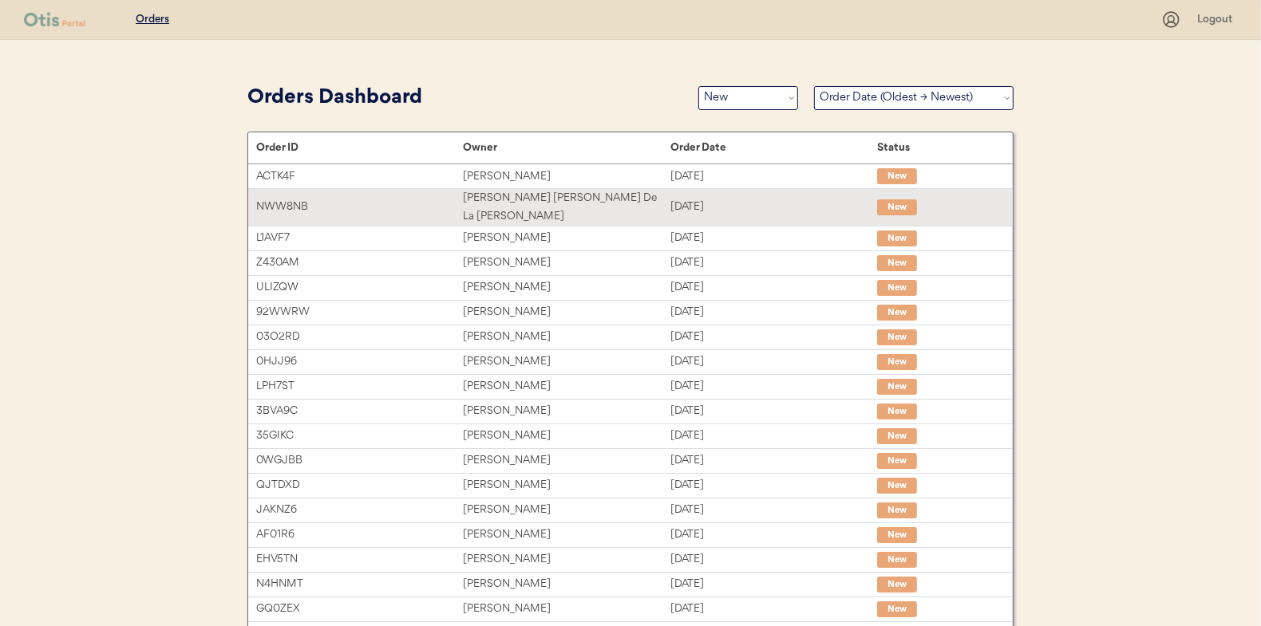
click at [520, 203] on div "Clara Maria De La Torre Garcia" at bounding box center [566, 207] width 207 height 37
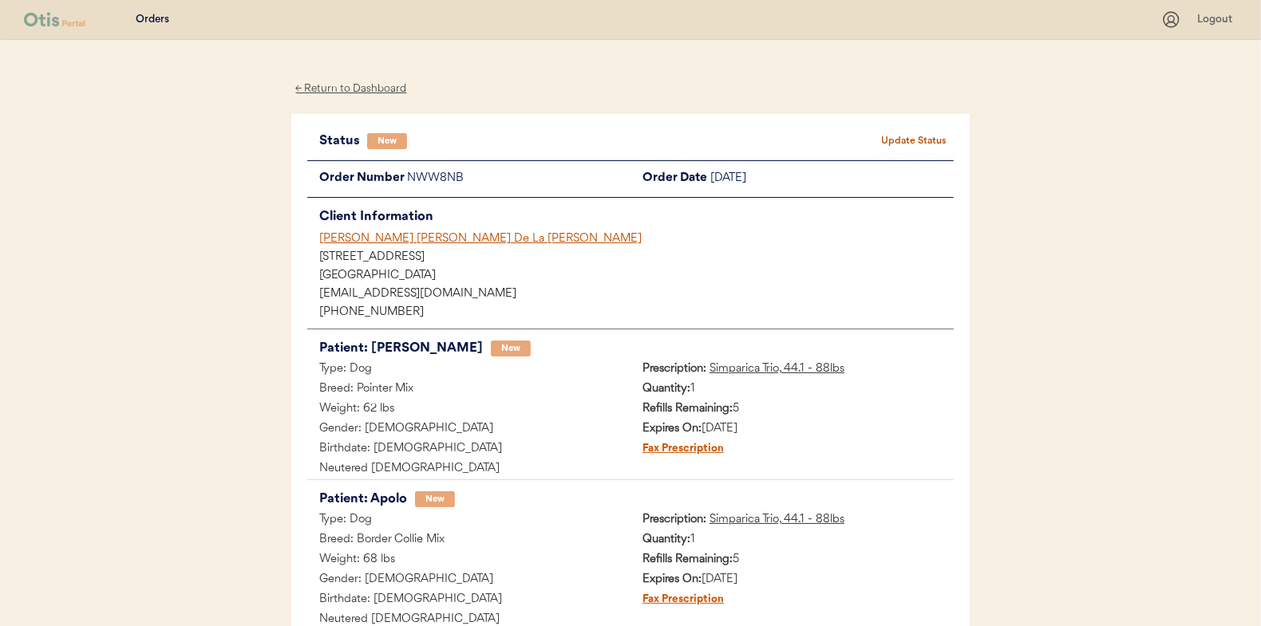
click at [916, 148] on button "Update Status" at bounding box center [914, 141] width 80 height 22
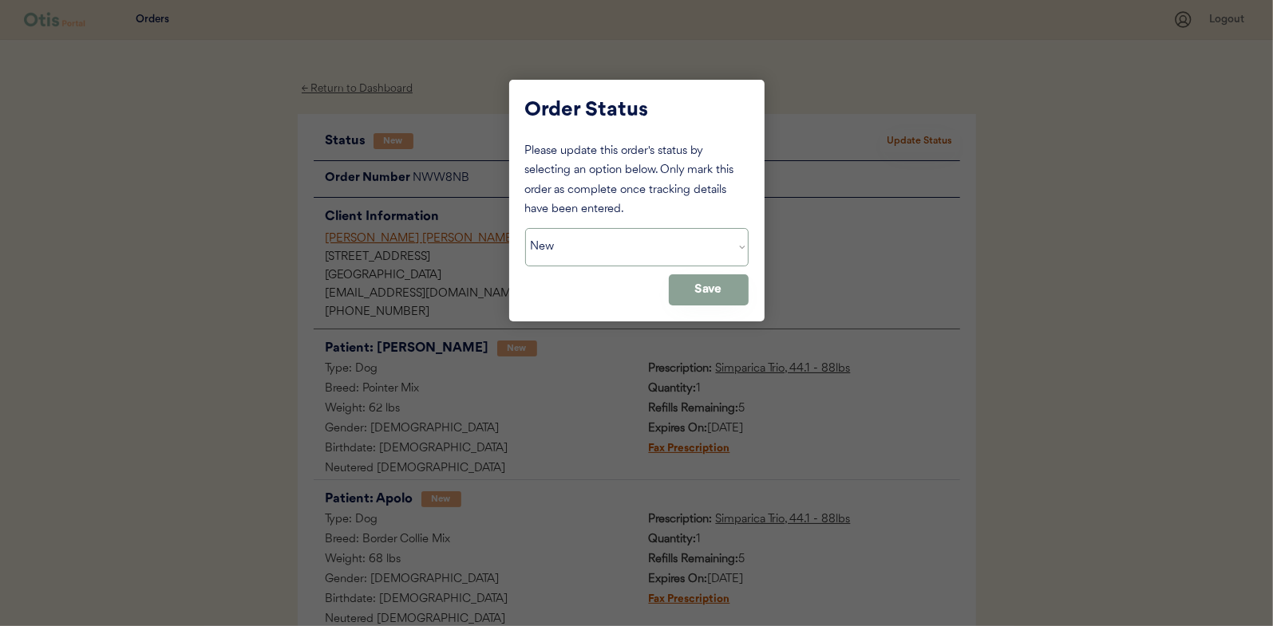
click at [595, 254] on select "Status On Hold New In Progress Complete Pending HW Consent Cancelled" at bounding box center [636, 247] width 223 height 38
select select ""in_progress""
click at [525, 228] on select "Status On Hold New In Progress Complete Pending HW Consent Cancelled" at bounding box center [636, 247] width 223 height 38
click at [701, 285] on button "Save" at bounding box center [709, 289] width 80 height 31
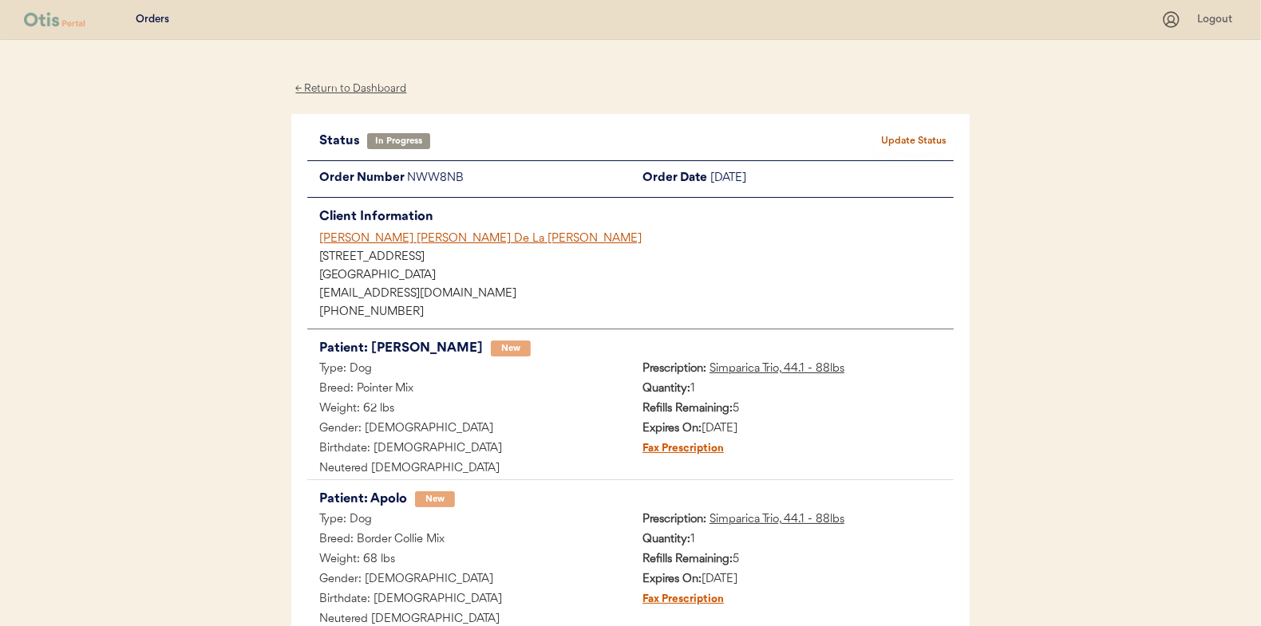
click at [353, 89] on div "← Return to Dashboard" at bounding box center [351, 89] width 120 height 18
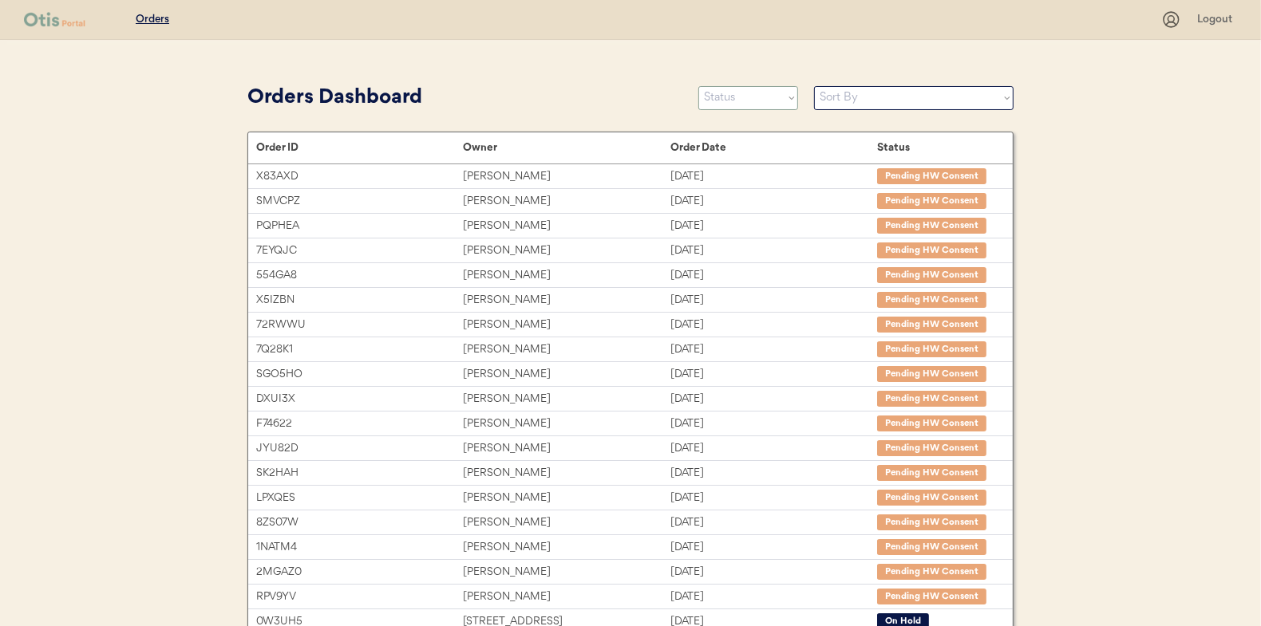
click at [735, 97] on select "Status On Hold New In Progress Complete Pending HW Consent Cancelled" at bounding box center [748, 98] width 100 height 24
select select ""new""
click at [698, 86] on select "Status On Hold New In Progress Complete Pending HW Consent Cancelled" at bounding box center [748, 98] width 100 height 24
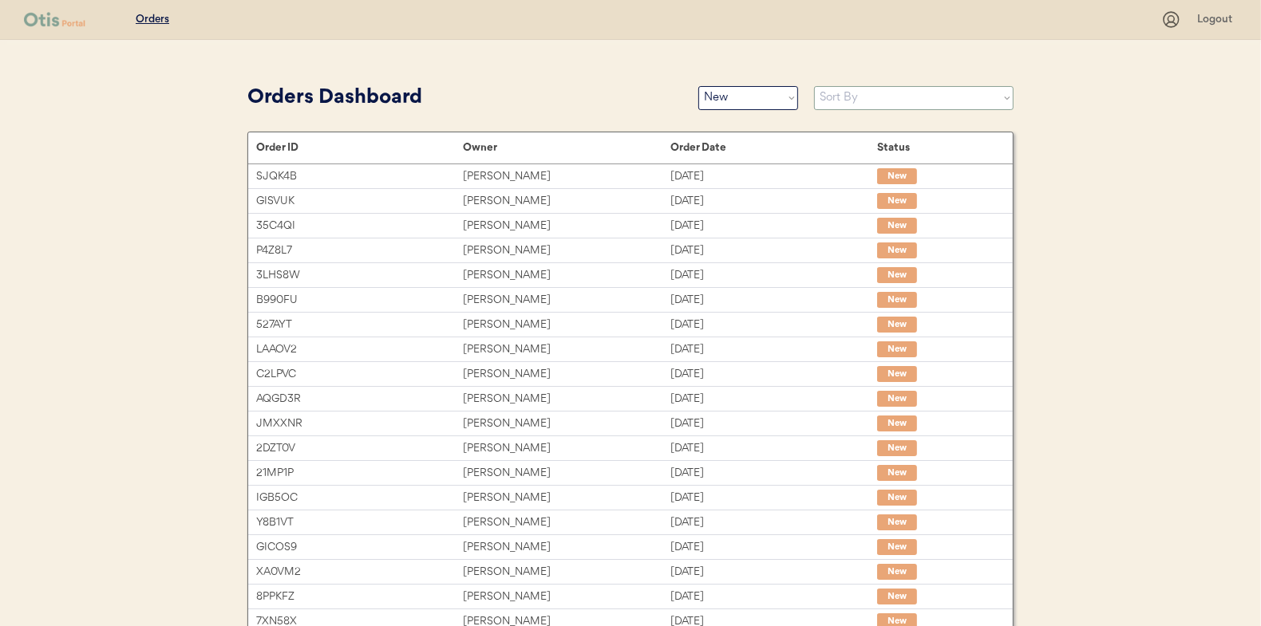
click at [838, 95] on select "Sort By Order Date (Newest → Oldest) Order Date (Oldest → Newest)" at bounding box center [913, 98] width 199 height 24
select select ""Order Date (Oldest → Newest)""
click at [814, 86] on select "Sort By Order Date (Newest → Oldest) Order Date (Oldest → Newest)" at bounding box center [913, 98] width 199 height 24
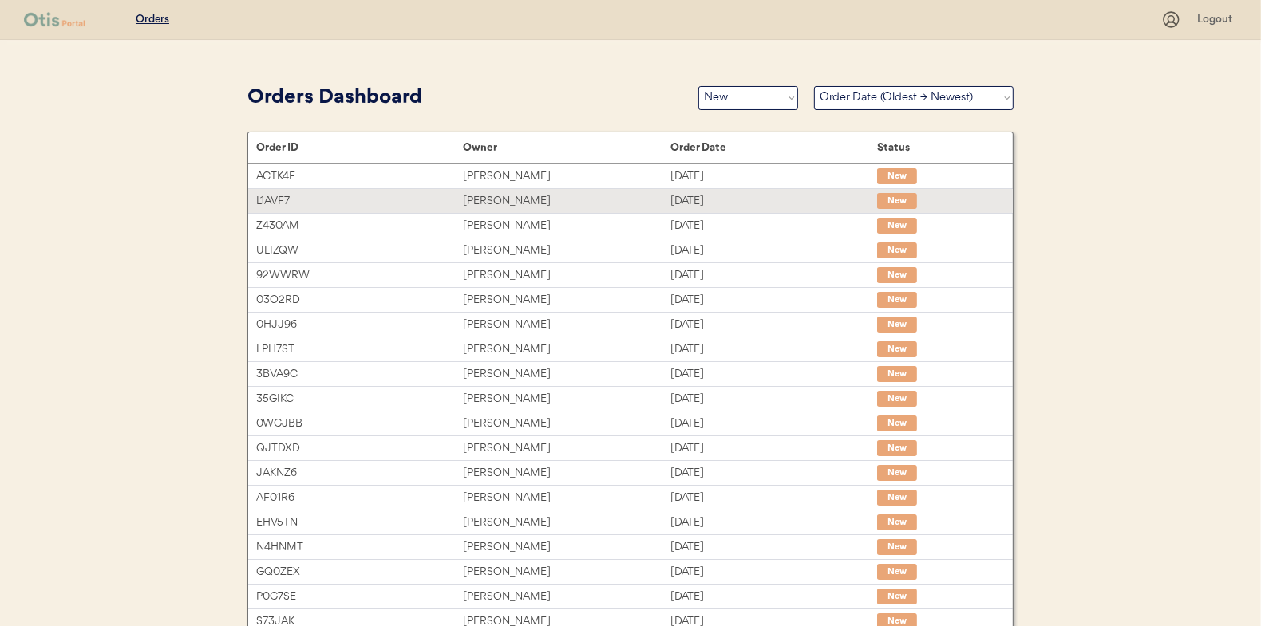
click at [503, 199] on div "Sarah Boy" at bounding box center [566, 201] width 207 height 18
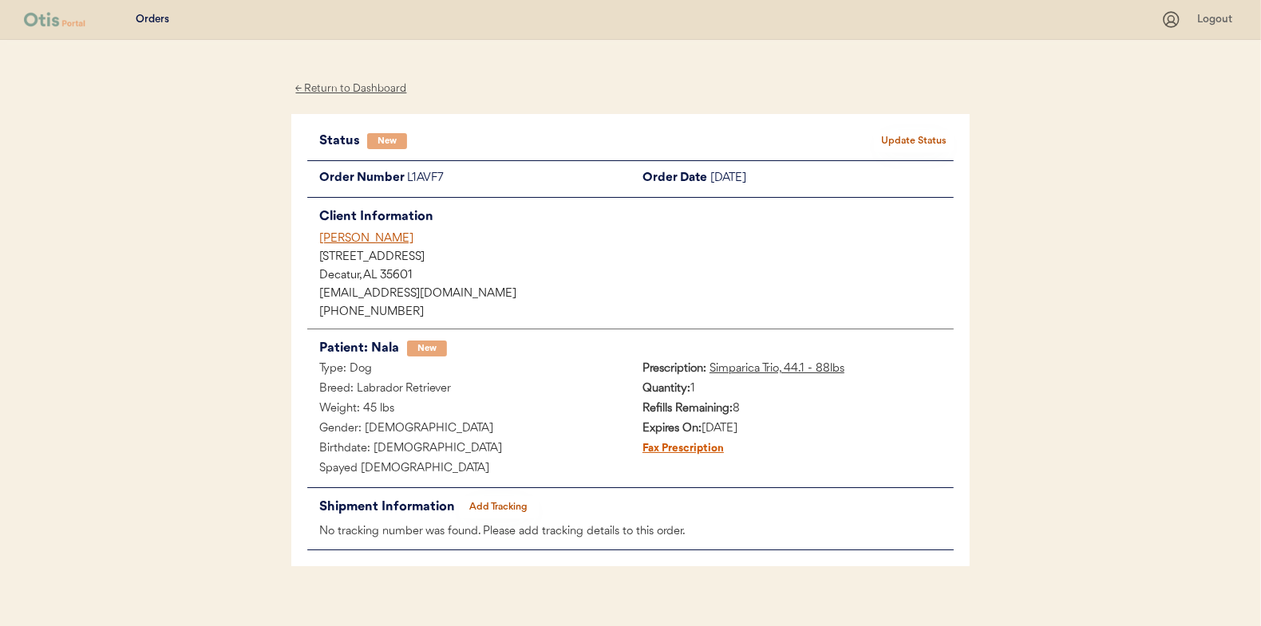
click at [905, 136] on button "Update Status" at bounding box center [914, 141] width 80 height 22
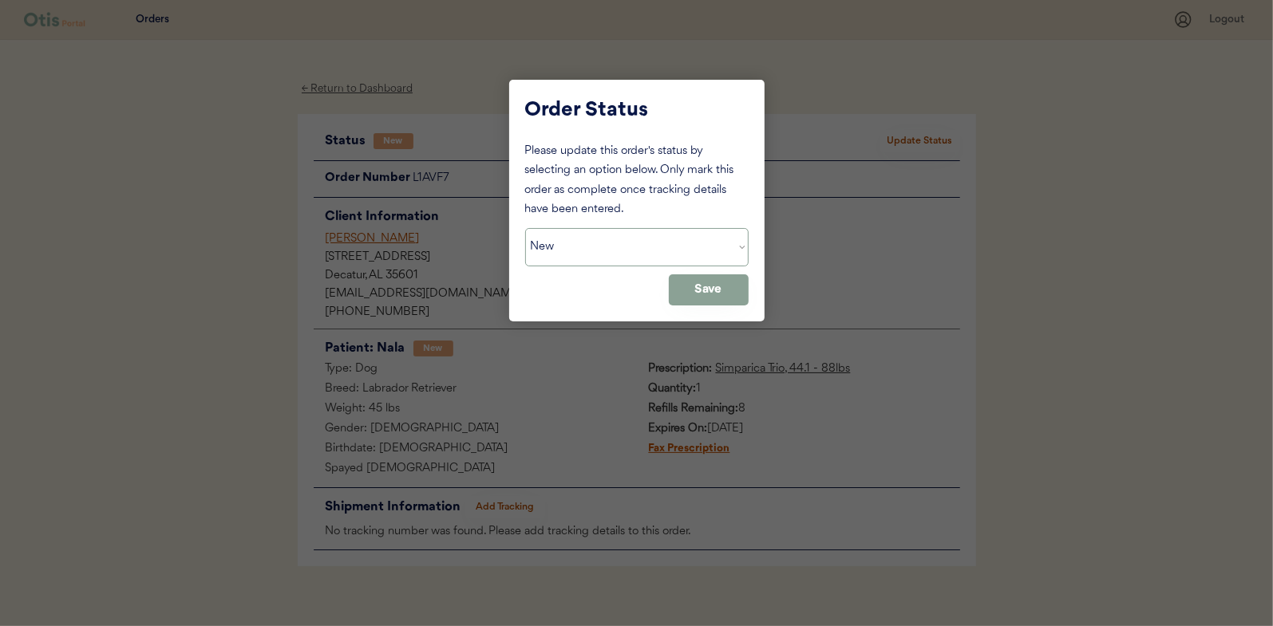
click at [554, 252] on select "Status On Hold New In Progress Complete Pending HW Consent Cancelled" at bounding box center [636, 247] width 223 height 38
select select ""in_progress""
click at [525, 228] on select "Status On Hold New In Progress Complete Pending HW Consent Cancelled" at bounding box center [636, 247] width 223 height 38
click at [726, 294] on button "Save" at bounding box center [709, 289] width 80 height 31
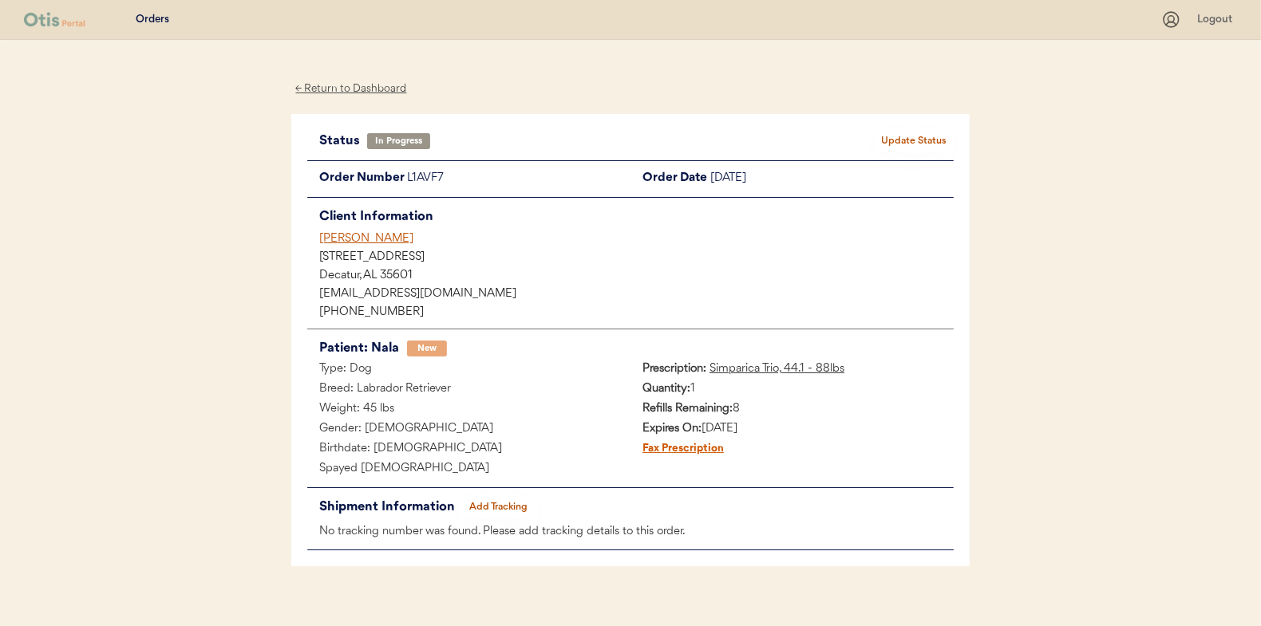
click at [357, 86] on div "← Return to Dashboard" at bounding box center [351, 89] width 120 height 18
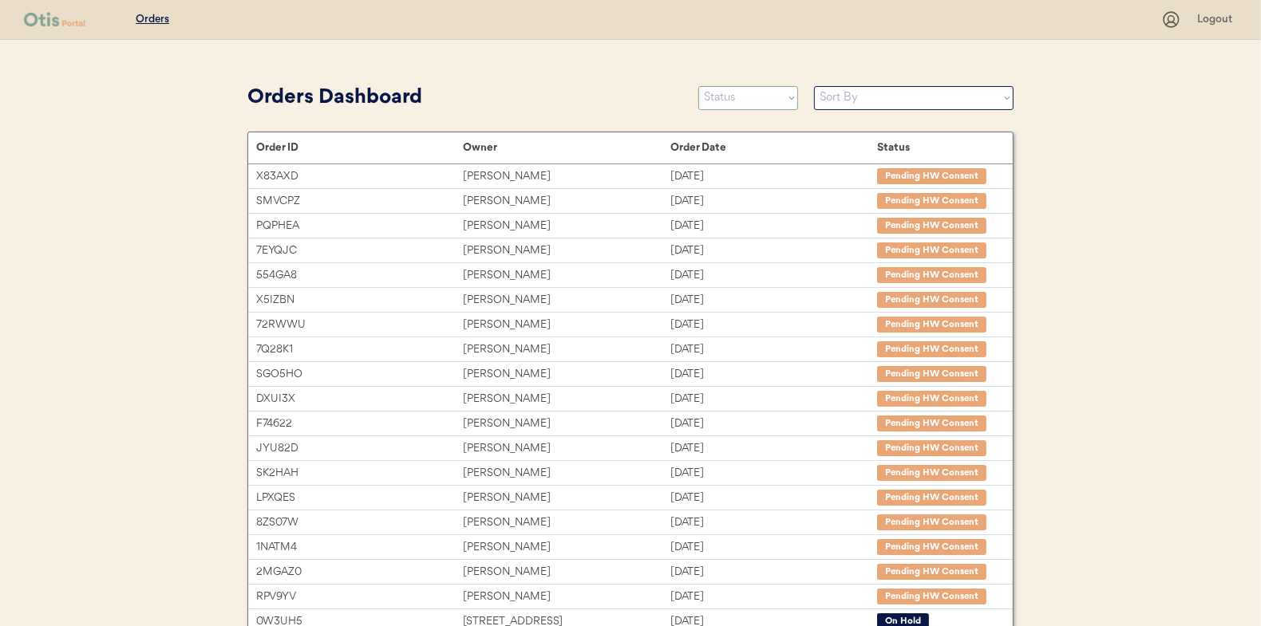
click at [740, 91] on select "Status On Hold New In Progress Complete Pending HW Consent Cancelled" at bounding box center [748, 98] width 100 height 24
select select ""new""
click at [698, 86] on select "Status On Hold New In Progress Complete Pending HW Consent Cancelled" at bounding box center [748, 98] width 100 height 24
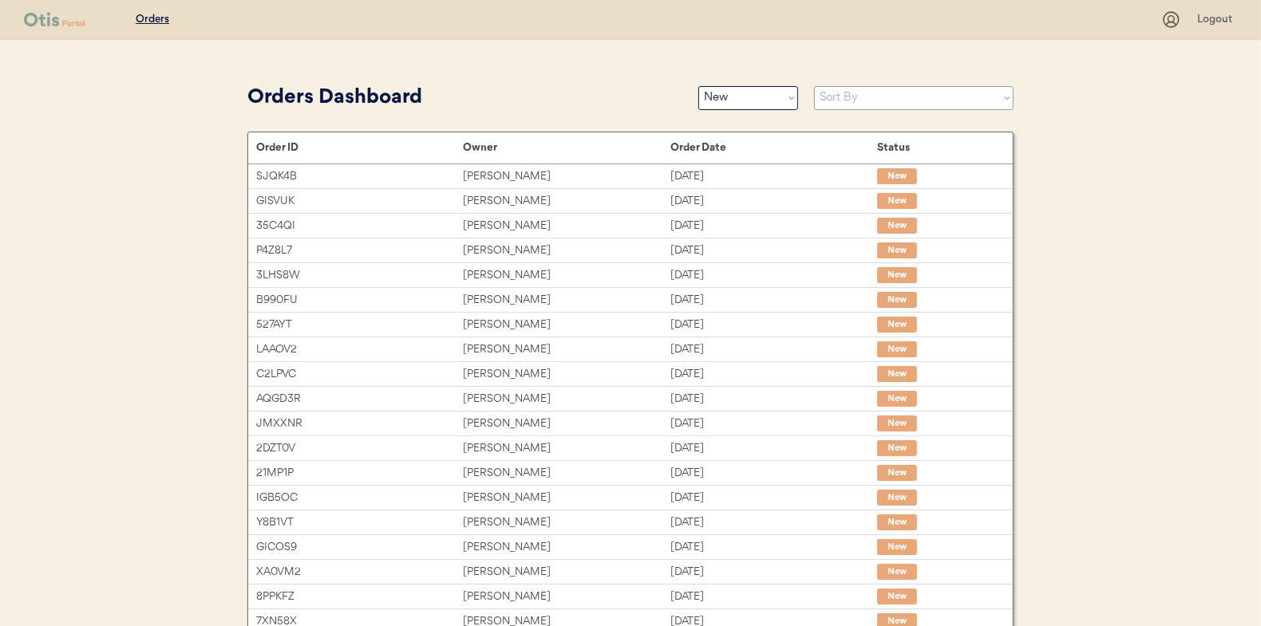
click at [838, 101] on select "Sort By Order Date (Newest → Oldest) Order Date (Oldest → Newest)" at bounding box center [913, 98] width 199 height 24
select select ""Order Date (Oldest → Newest)""
click at [814, 86] on select "Sort By Order Date (Newest → Oldest) Order Date (Oldest → Newest)" at bounding box center [913, 98] width 199 height 24
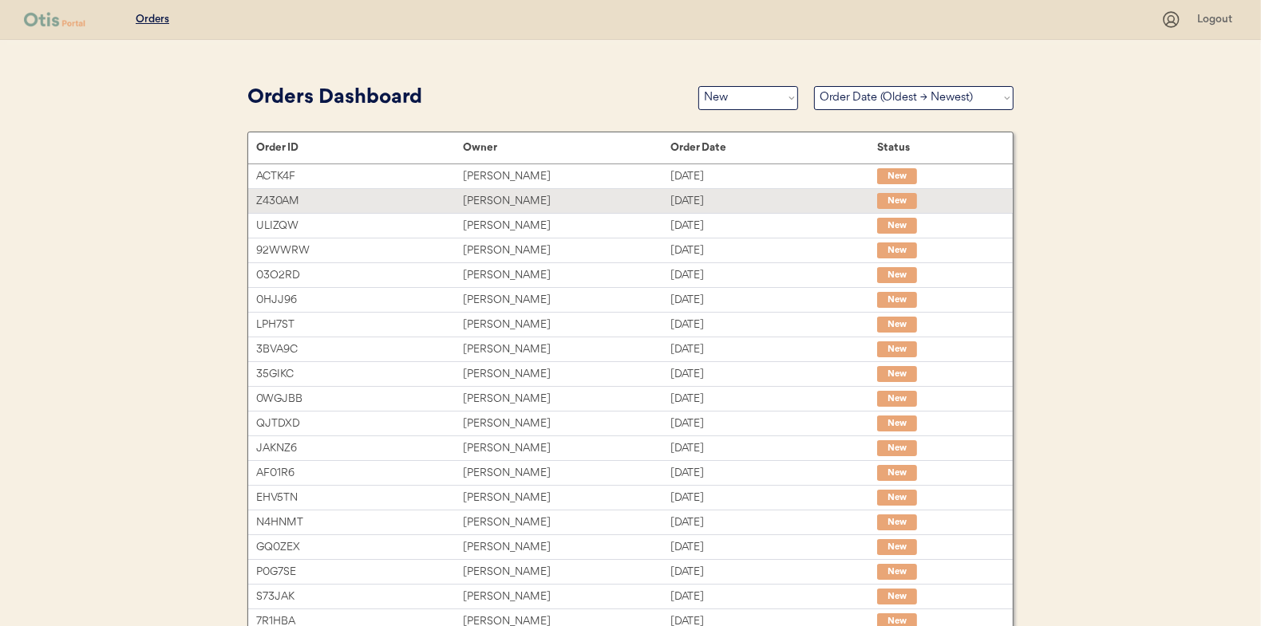
click at [498, 211] on div "Z430AM Brittany blackwelder Aug 23, 2025 New" at bounding box center [630, 201] width 764 height 24
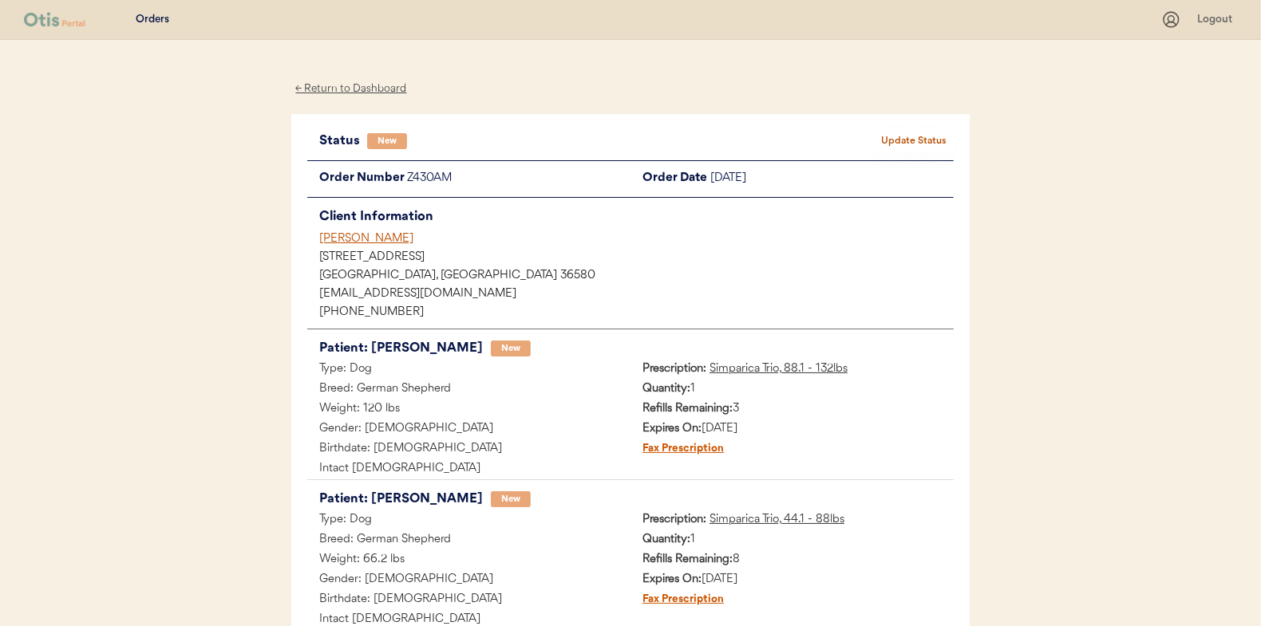
scroll to position [80, 0]
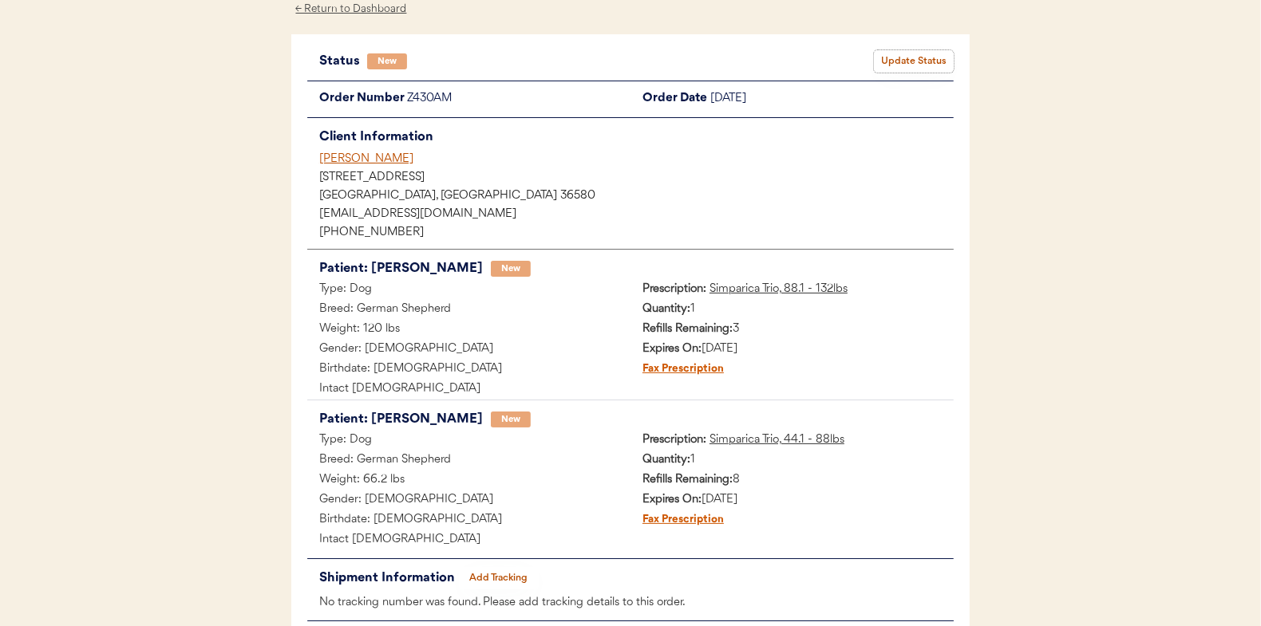
click at [922, 61] on button "Update Status" at bounding box center [914, 61] width 80 height 22
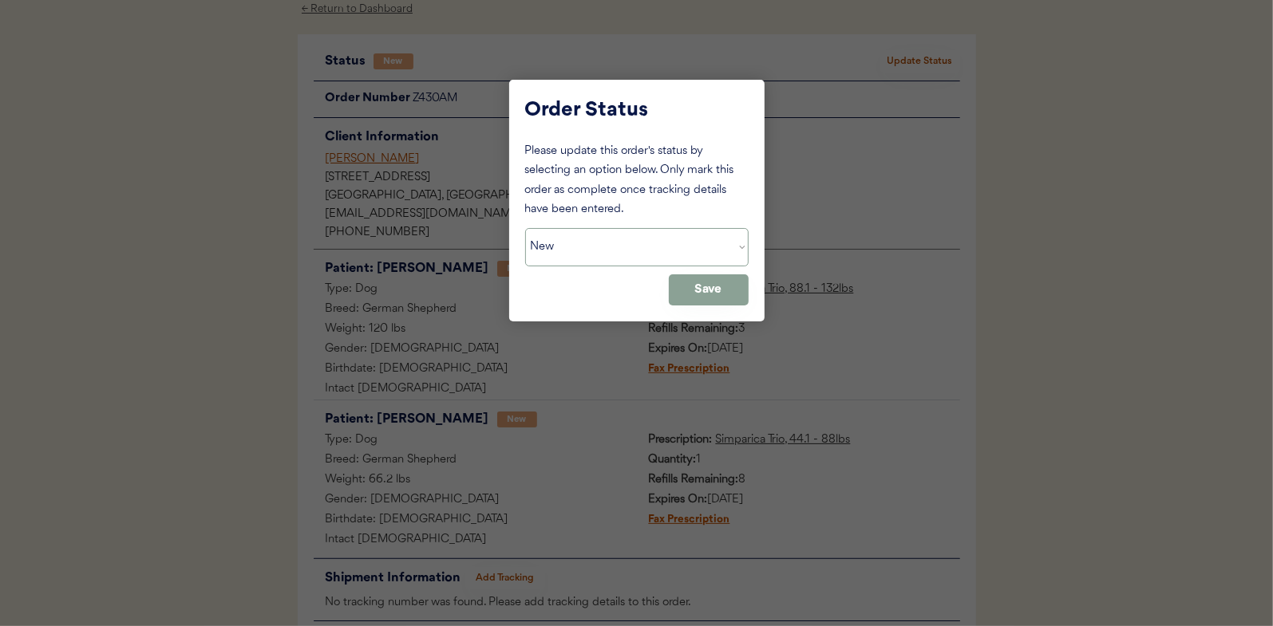
click at [574, 248] on select "Status On Hold New In Progress Complete Pending HW Consent Cancelled" at bounding box center [636, 247] width 223 height 38
select select ""in_progress""
click at [525, 228] on select "Status On Hold New In Progress Complete Pending HW Consent Cancelled" at bounding box center [636, 247] width 223 height 38
click at [723, 286] on button "Save" at bounding box center [709, 289] width 80 height 31
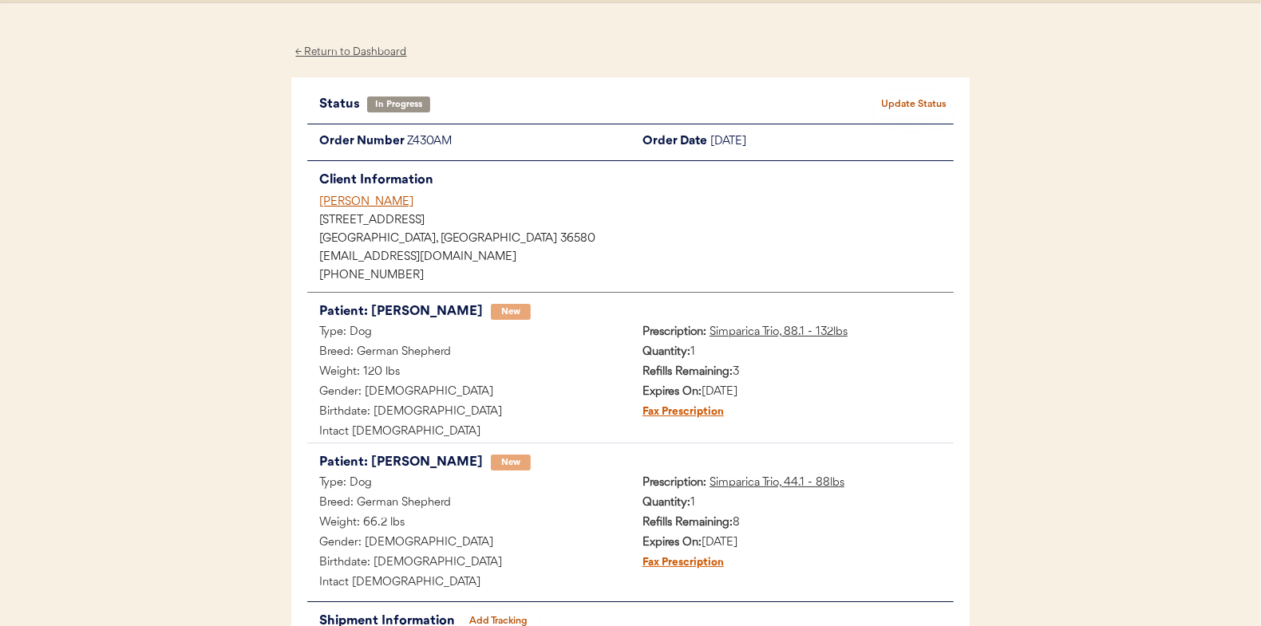
scroll to position [0, 0]
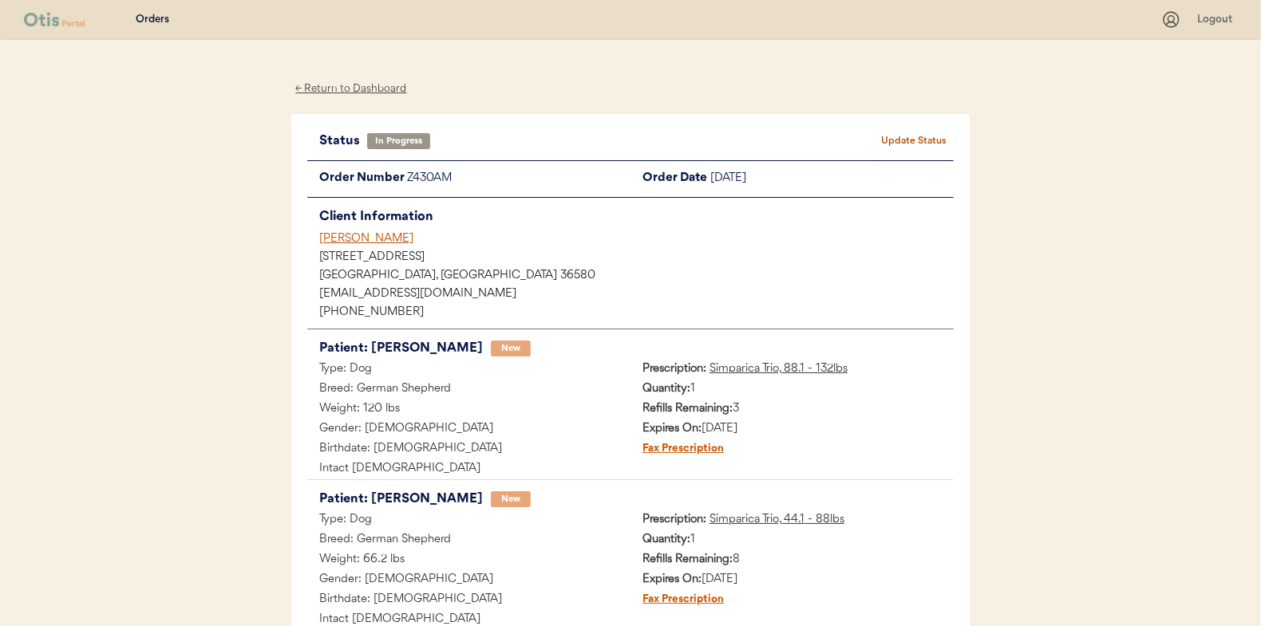
click at [330, 88] on div "← Return to Dashboard" at bounding box center [351, 89] width 120 height 18
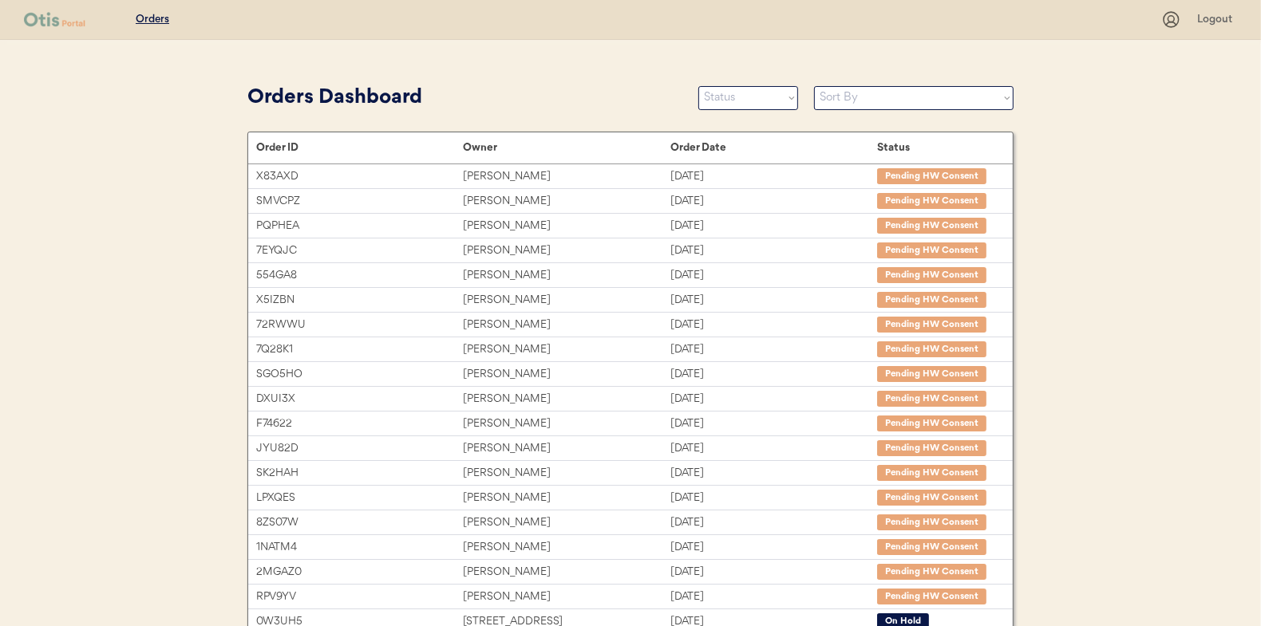
click at [739, 107] on select "Status On Hold New In Progress Complete Pending HW Consent Cancelled" at bounding box center [748, 98] width 100 height 24
select select ""new""
click at [698, 86] on select "Status On Hold New In Progress Complete Pending HW Consent Cancelled" at bounding box center [748, 98] width 100 height 24
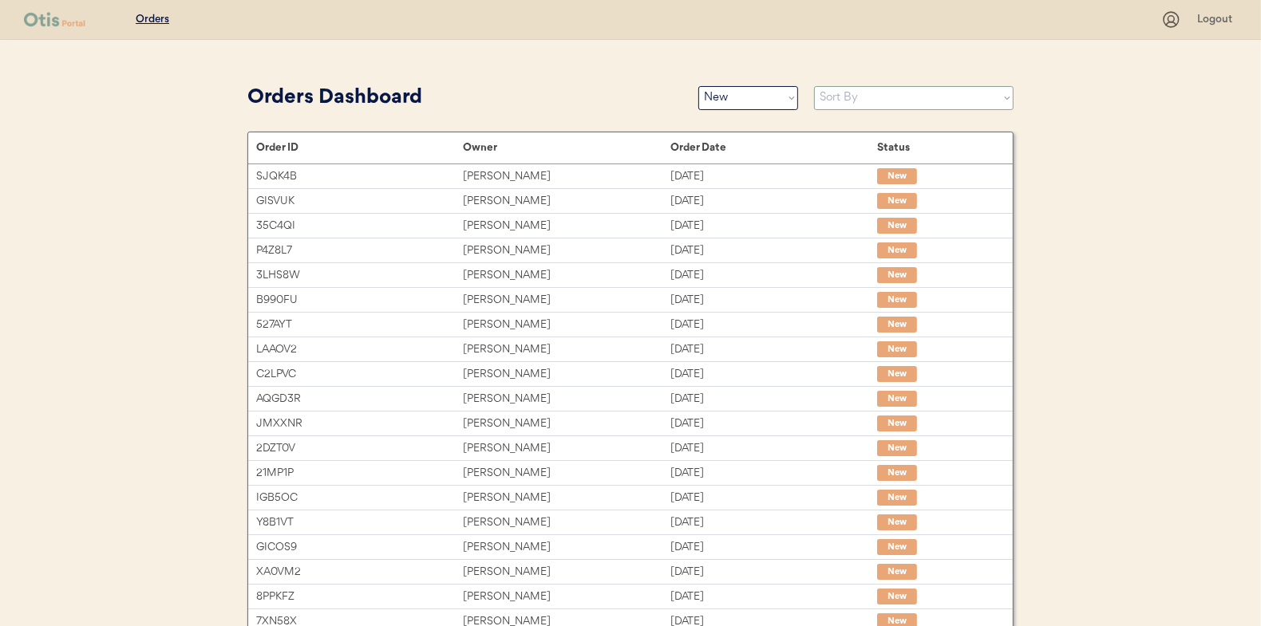
click at [850, 97] on select "Sort By Order Date (Newest → Oldest) Order Date (Oldest → Newest)" at bounding box center [913, 98] width 199 height 24
select select ""Order Date (Oldest → Newest)""
click at [814, 86] on select "Sort By Order Date (Newest → Oldest) Order Date (Oldest → Newest)" at bounding box center [913, 98] width 199 height 24
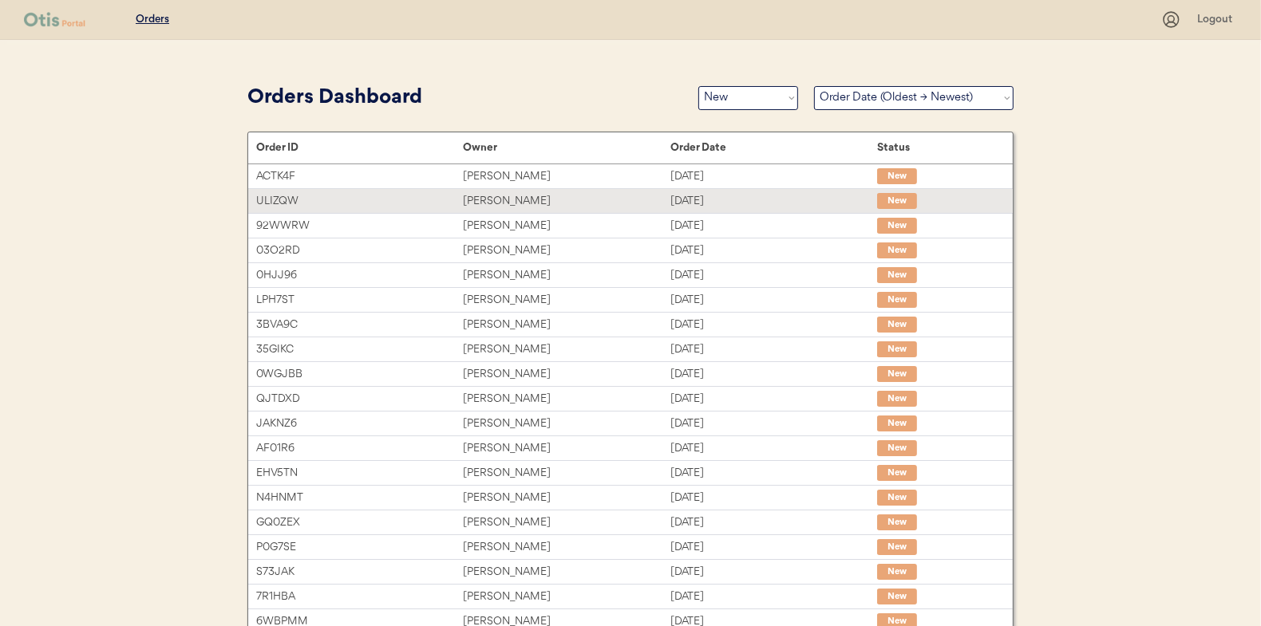
click at [497, 195] on div "Sonya Rodgers" at bounding box center [566, 201] width 207 height 18
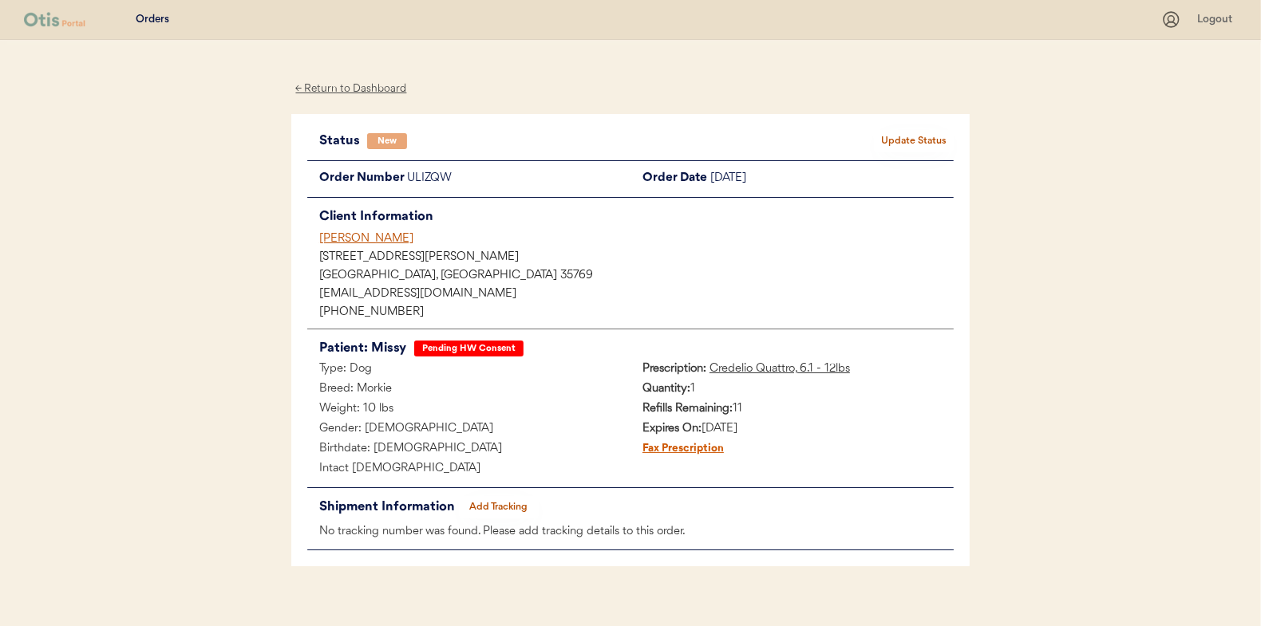
click at [911, 135] on button "Update Status" at bounding box center [914, 141] width 80 height 22
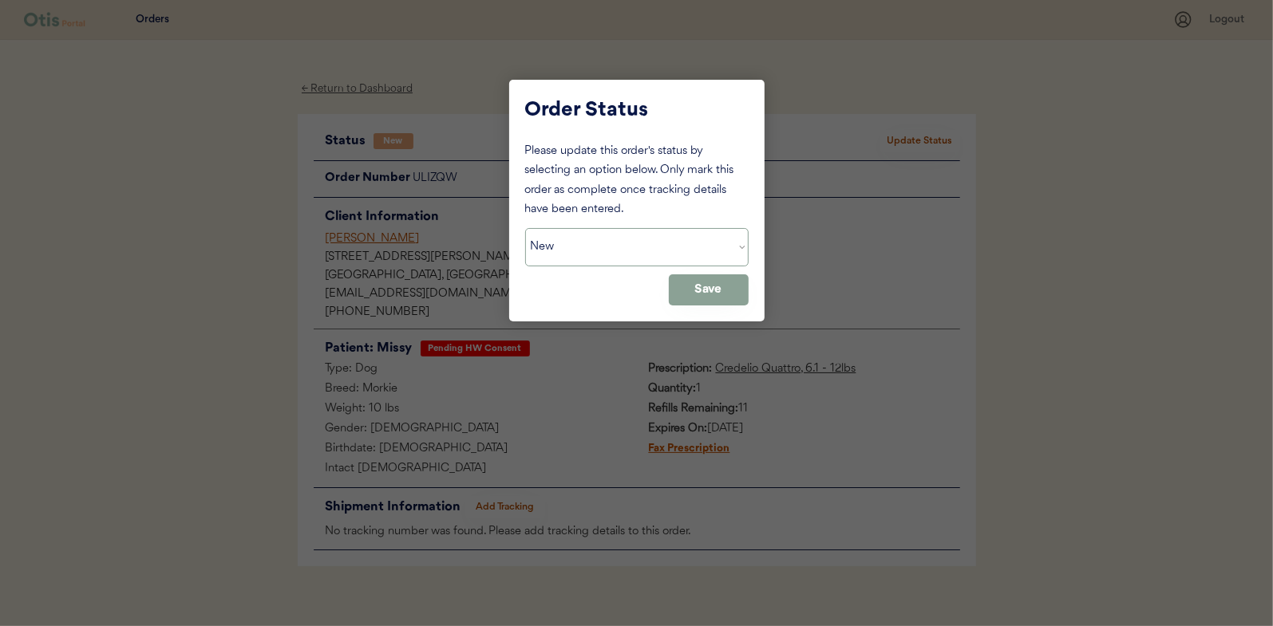
click at [625, 255] on select "Status On Hold New In Progress Complete Pending HW Consent Cancelled" at bounding box center [636, 247] width 223 height 38
select select ""pending_hw_consent""
click at [525, 228] on select "Status On Hold New In Progress Complete Pending HW Consent Cancelled" at bounding box center [636, 247] width 223 height 38
click at [706, 294] on button "Save" at bounding box center [709, 289] width 80 height 31
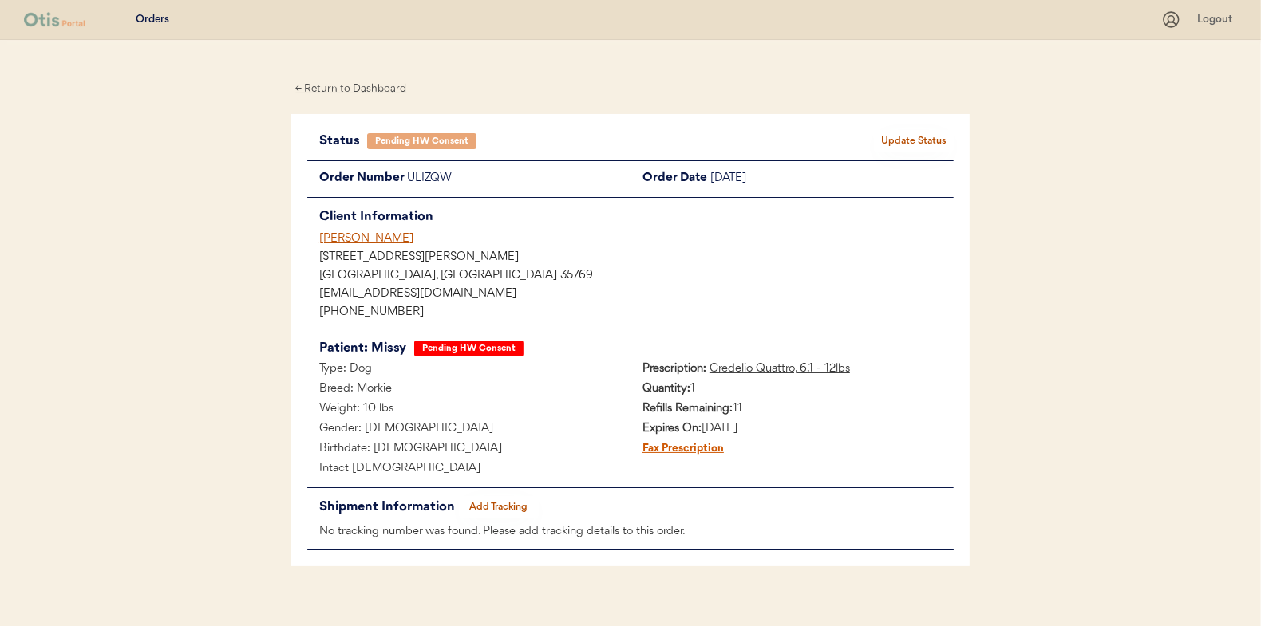
click at [359, 89] on div "← Return to Dashboard" at bounding box center [351, 89] width 120 height 18
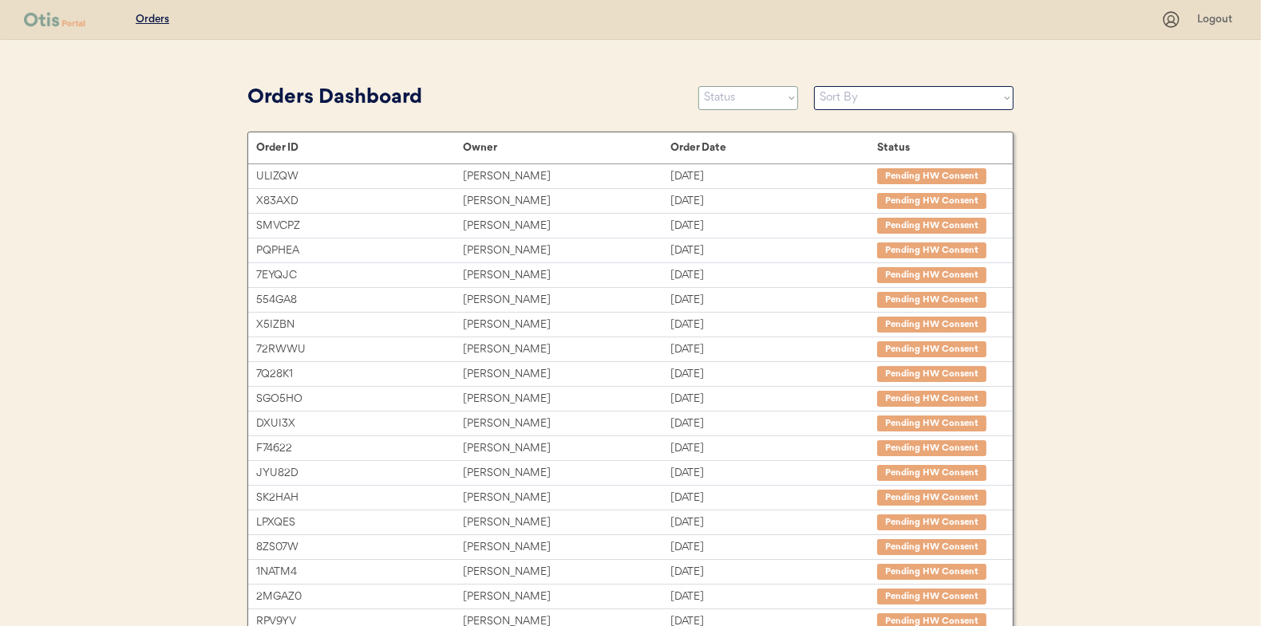
click at [746, 98] on select "Status On Hold New In Progress Complete Pending HW Consent Cancelled" at bounding box center [748, 98] width 100 height 24
select select ""new""
click at [698, 86] on select "Status On Hold New In Progress Complete Pending HW Consent Cancelled" at bounding box center [748, 98] width 100 height 24
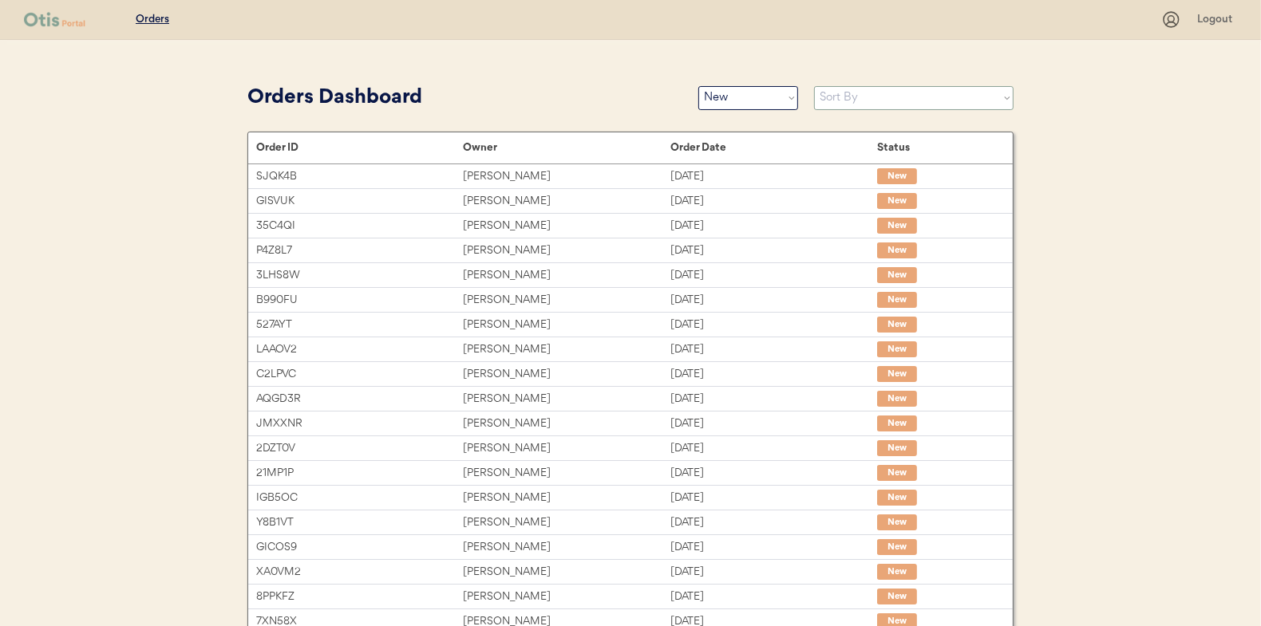
click at [868, 96] on select "Sort By Order Date (Newest → Oldest) Order Date (Oldest → Newest)" at bounding box center [913, 98] width 199 height 24
select select ""Order Date (Oldest → Newest)""
click at [814, 86] on select "Sort By Order Date (Newest → Oldest) Order Date (Oldest → Newest)" at bounding box center [913, 98] width 199 height 24
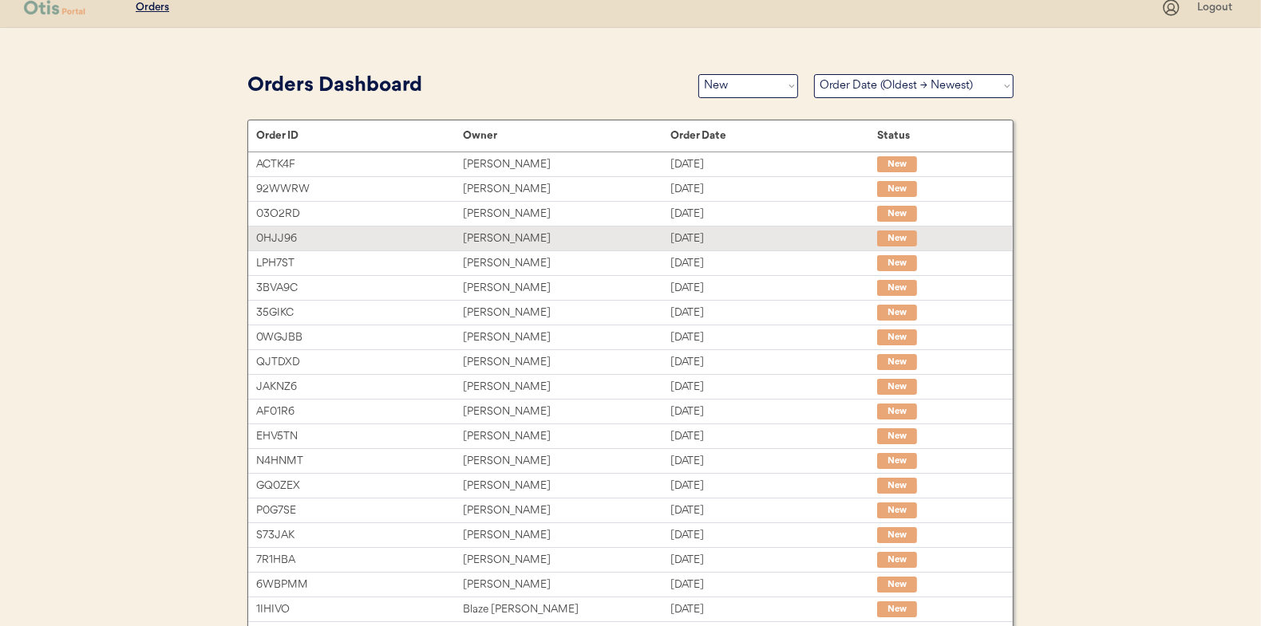
scroll to position [6, 0]
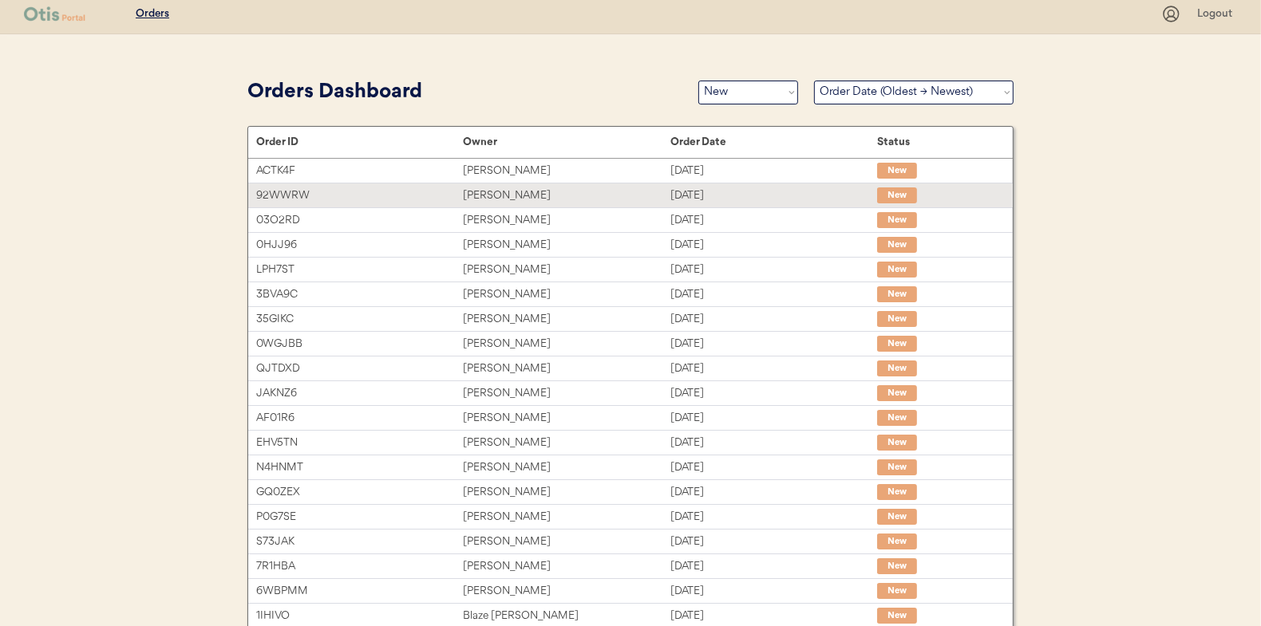
click at [503, 199] on div "[PERSON_NAME]" at bounding box center [566, 196] width 207 height 18
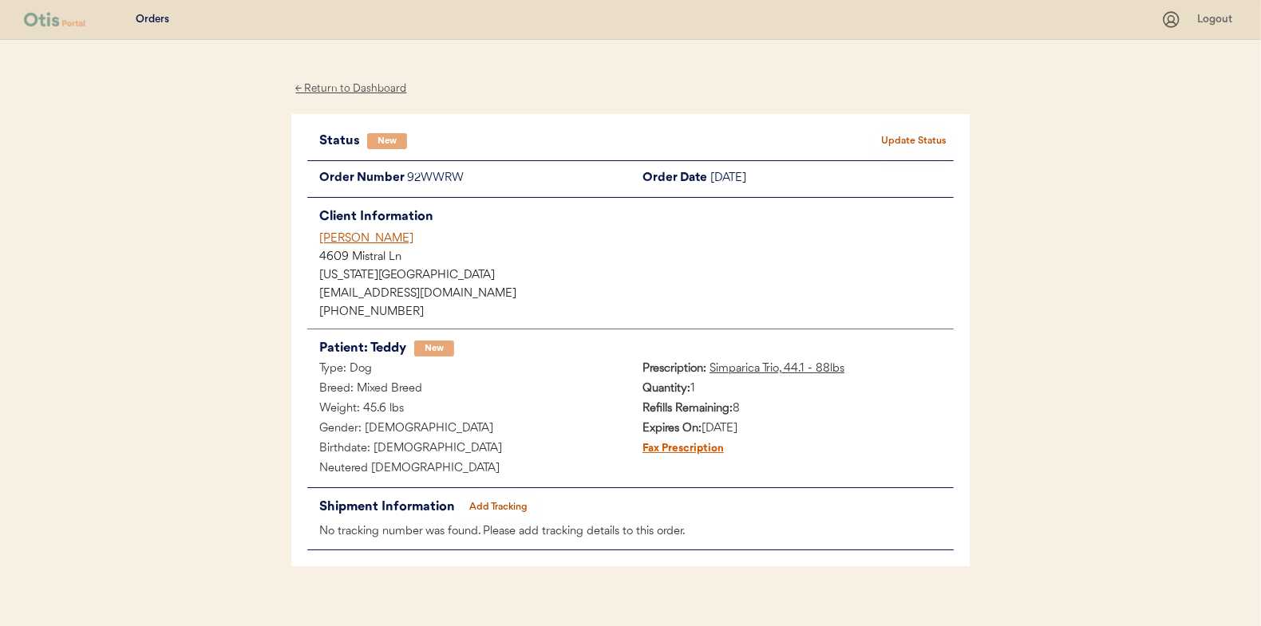
click at [903, 139] on button "Update Status" at bounding box center [914, 141] width 80 height 22
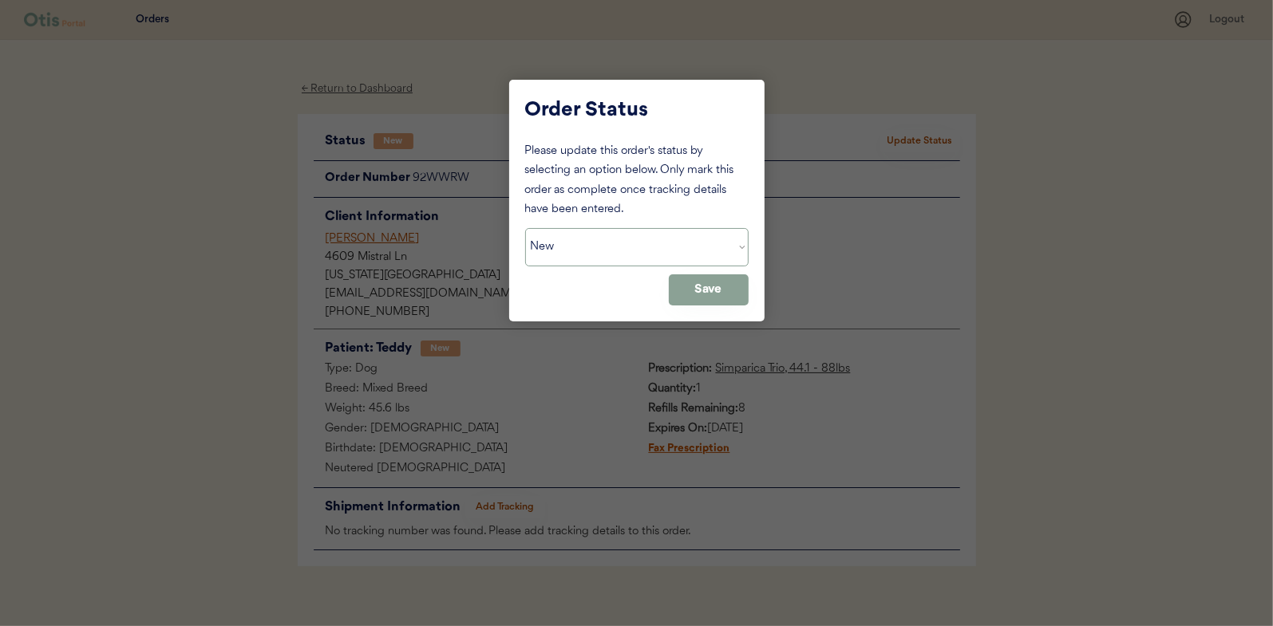
click at [538, 239] on select "Status On Hold New In Progress Complete Pending HW Consent Cancelled" at bounding box center [636, 247] width 223 height 38
select select ""in_progress""
click at [525, 228] on select "Status On Hold New In Progress Complete Pending HW Consent Cancelled" at bounding box center [636, 247] width 223 height 38
click at [716, 283] on button "Save" at bounding box center [709, 289] width 80 height 31
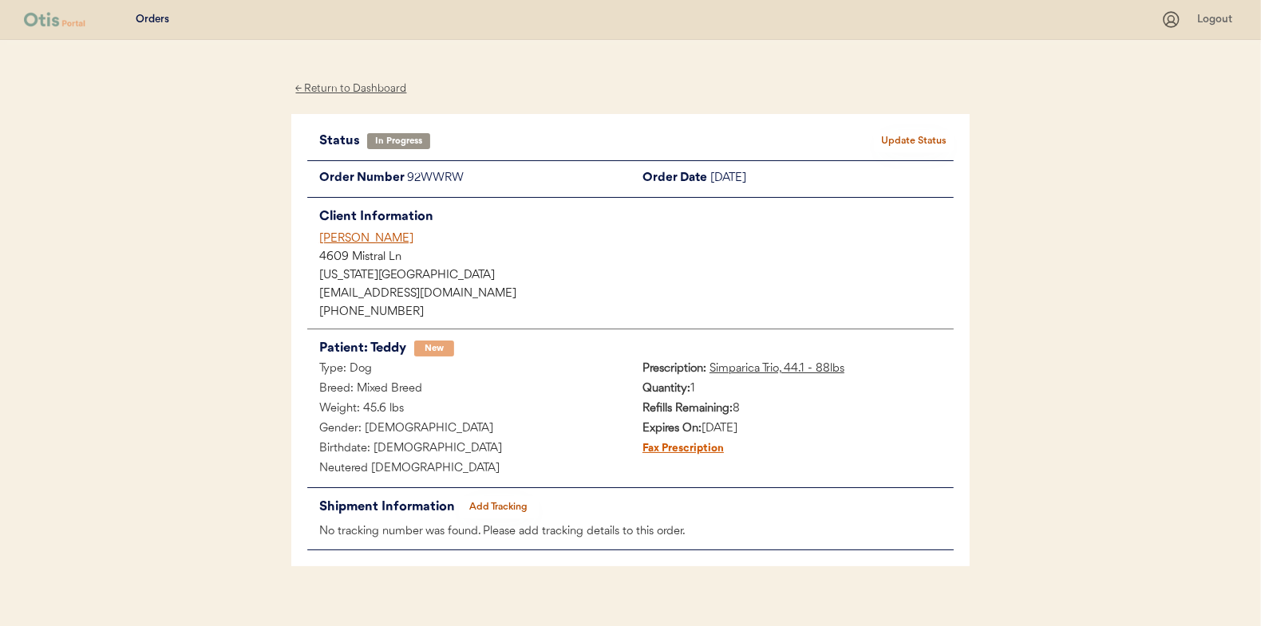
click at [351, 85] on div "← Return to Dashboard" at bounding box center [351, 89] width 120 height 18
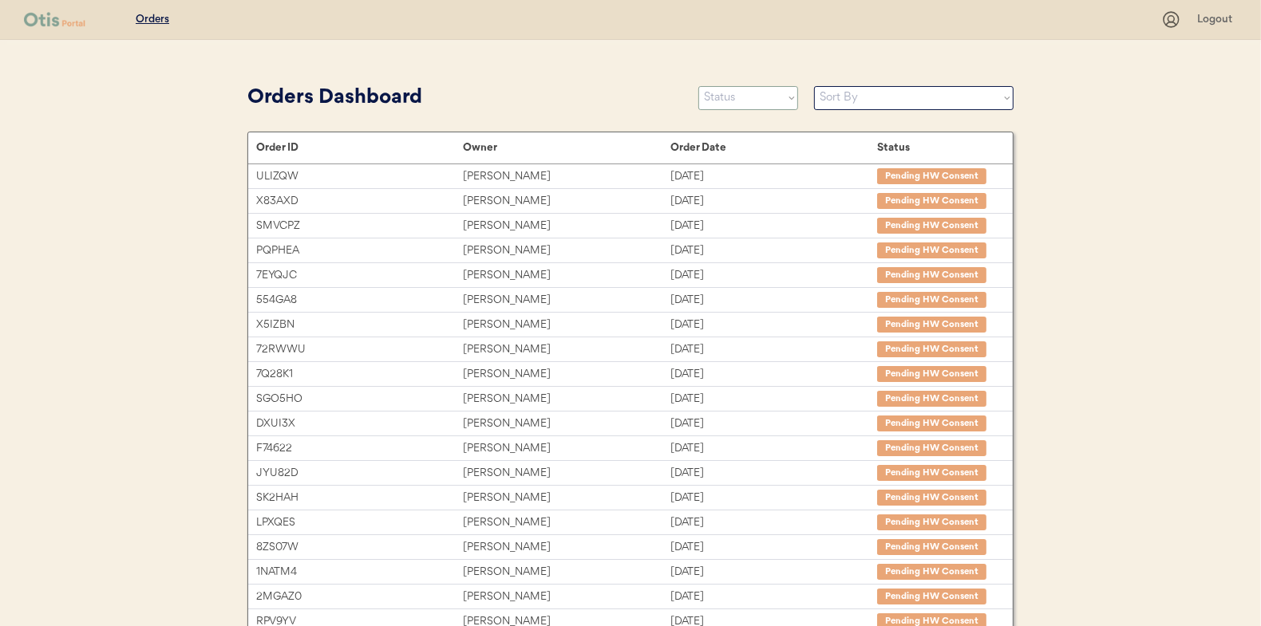
click at [744, 97] on select "Status On Hold New In Progress Complete Pending HW Consent Cancelled" at bounding box center [748, 98] width 100 height 24
select select ""in_progress""
click at [698, 86] on select "Status On Hold New In Progress Complete Pending HW Consent Cancelled" at bounding box center [748, 98] width 100 height 24
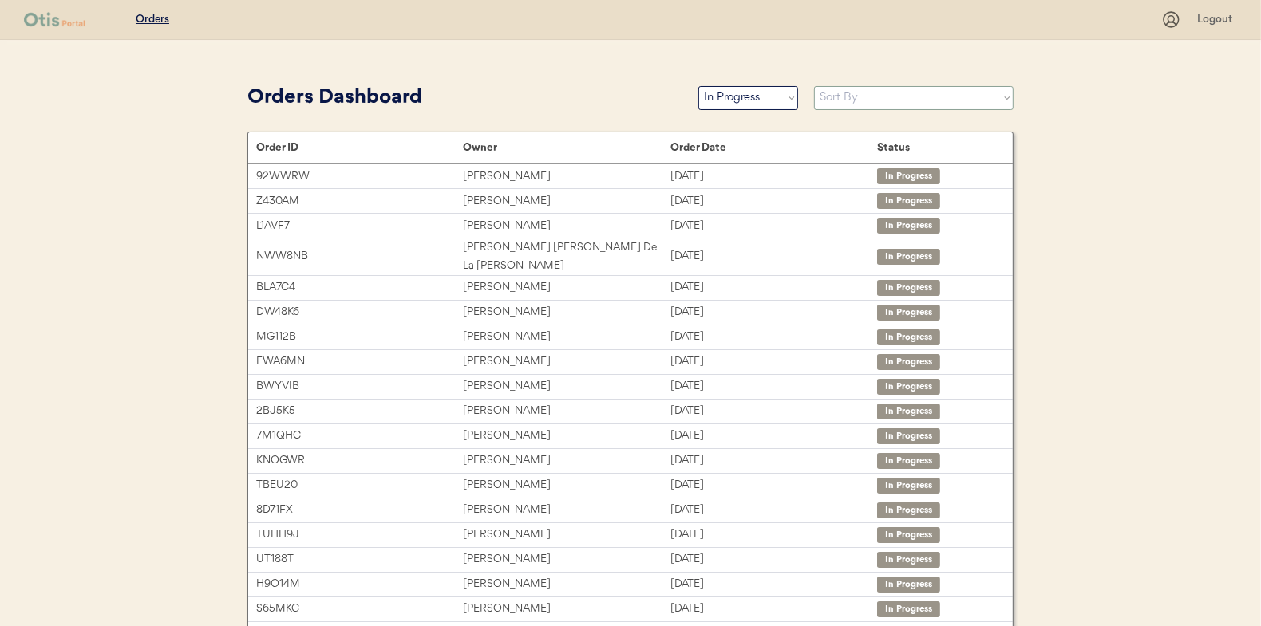
click at [871, 93] on select "Sort By Order Date (Newest → Oldest) Order Date (Oldest → Newest)" at bounding box center [913, 98] width 199 height 24
select select ""Order Date (Oldest → Newest)""
click at [814, 86] on select "Sort By Order Date (Newest → Oldest) Order Date (Oldest → Newest)" at bounding box center [913, 98] width 199 height 24
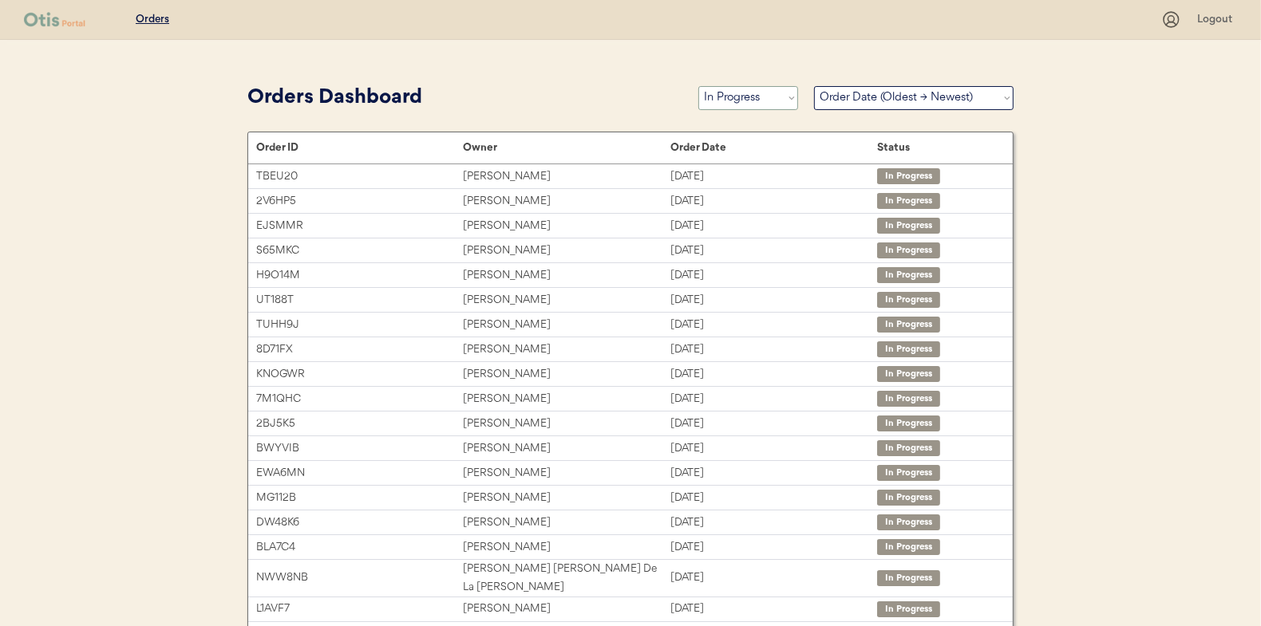
click at [713, 95] on select "Status On Hold New In Progress Complete Pending HW Consent Cancelled" at bounding box center [748, 98] width 100 height 24
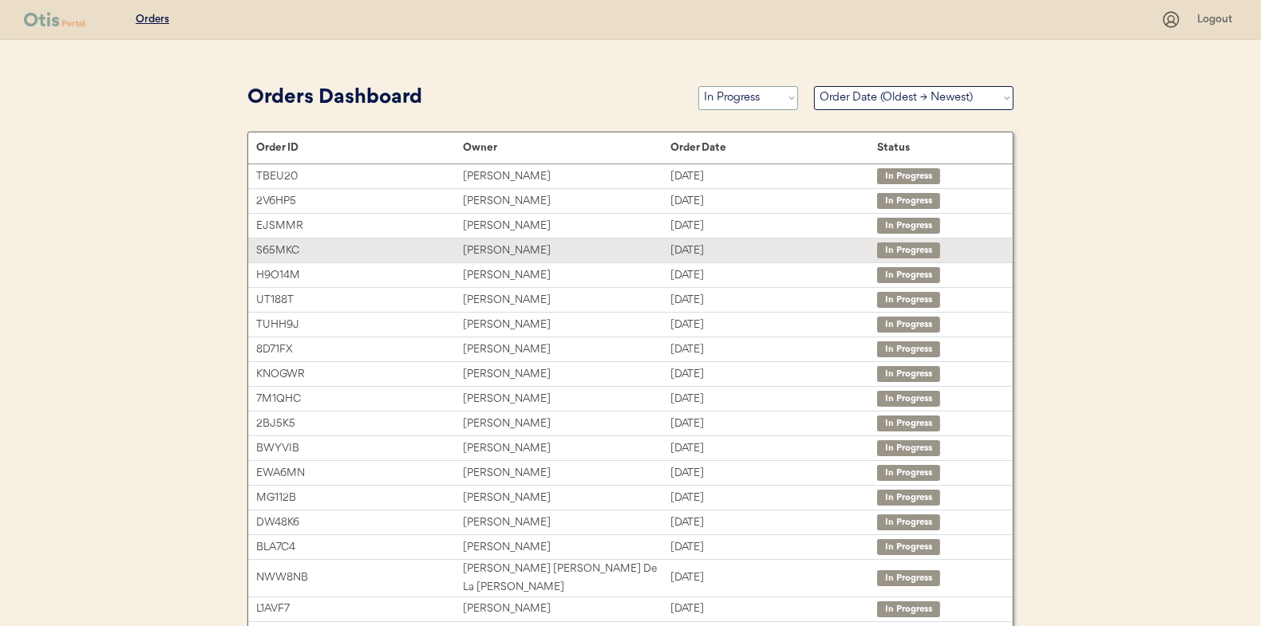
select select ""new""
click at [698, 86] on select "Status On Hold New In Progress Complete Pending HW Consent Cancelled" at bounding box center [748, 98] width 100 height 24
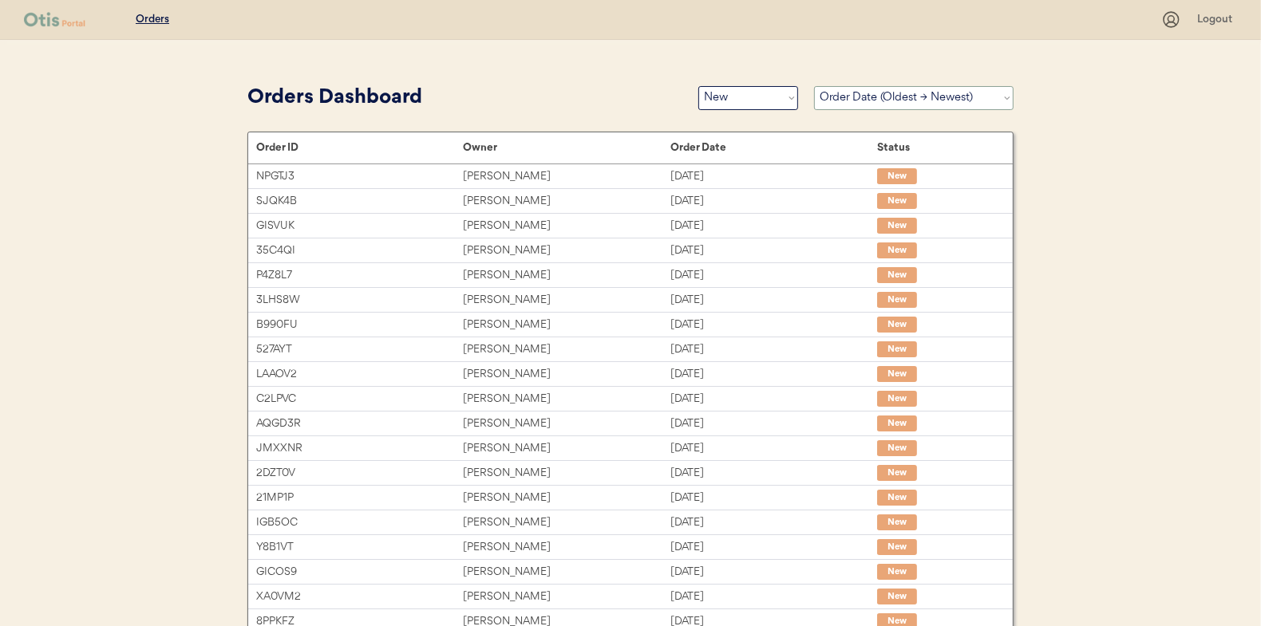
click at [914, 89] on select "Sort By Order Date (Newest → Oldest) Order Date (Oldest → Newest)" at bounding box center [913, 98] width 199 height 24
click at [814, 86] on select "Sort By Order Date (Newest → Oldest) Order Date (Oldest → Newest)" at bounding box center [913, 98] width 199 height 24
click at [715, 104] on select "Status On Hold New In Progress Complete Pending HW Consent Cancelled" at bounding box center [748, 98] width 100 height 24
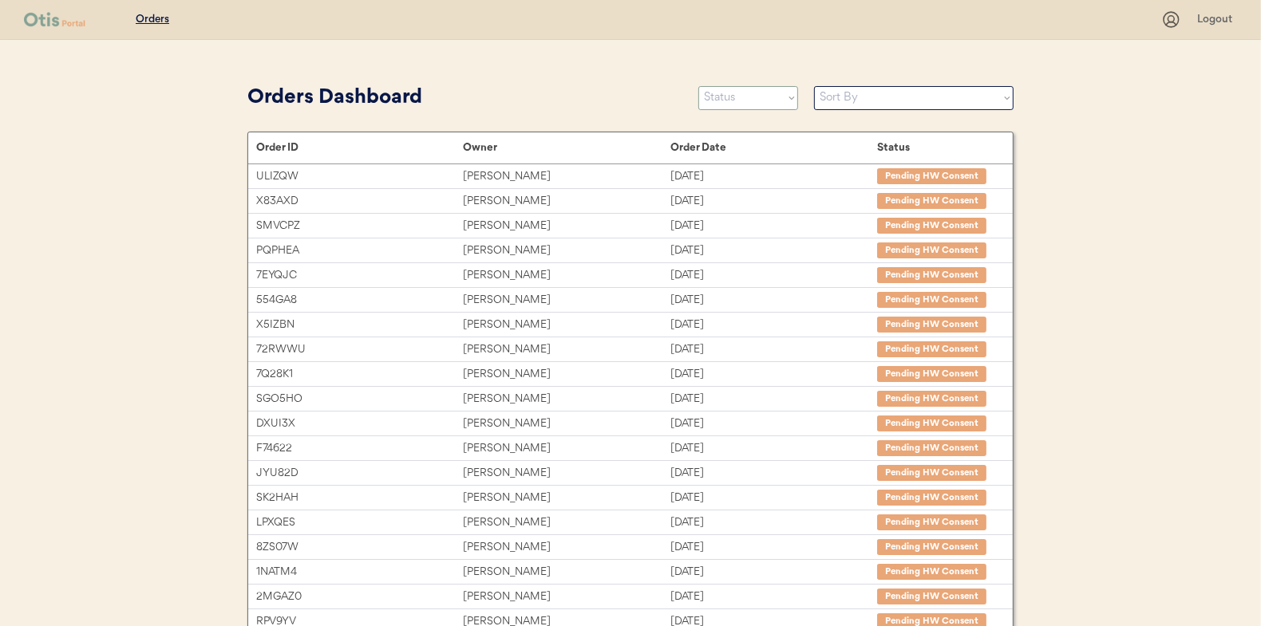
click at [726, 98] on select "Status On Hold New In Progress Complete Pending HW Consent Cancelled" at bounding box center [748, 98] width 100 height 24
select select ""new""
click at [698, 86] on select "Status On Hold New In Progress Complete Pending HW Consent Cancelled" at bounding box center [748, 98] width 100 height 24
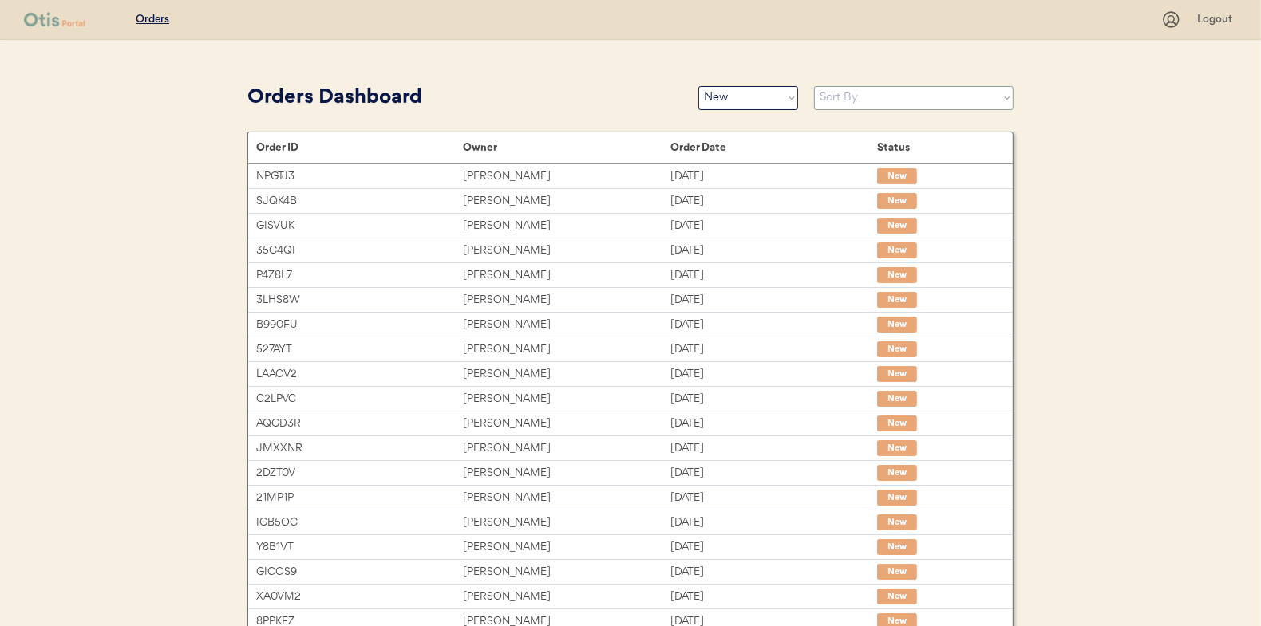
click at [847, 97] on select "Sort By Order Date (Newest → Oldest) Order Date (Oldest → Newest)" at bounding box center [913, 98] width 199 height 24
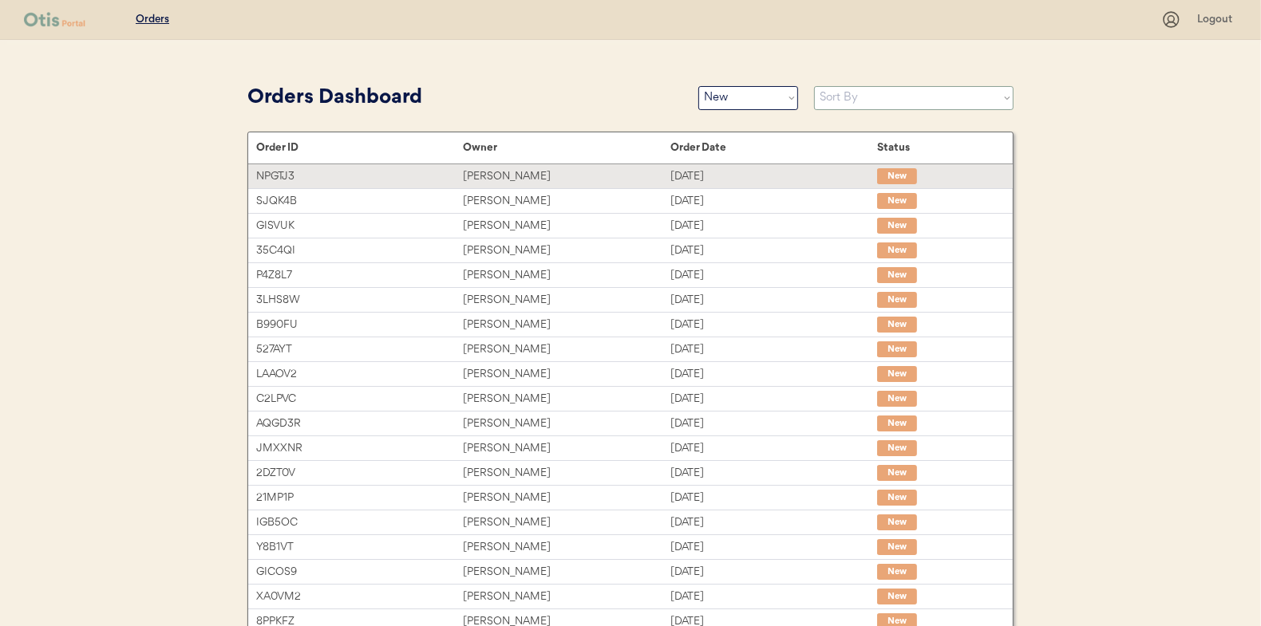
select select ""Order Date (Oldest → Newest)""
click at [814, 86] on select "Sort By Order Date (Newest → Oldest) Order Date (Oldest → Newest)" at bounding box center [913, 98] width 199 height 24
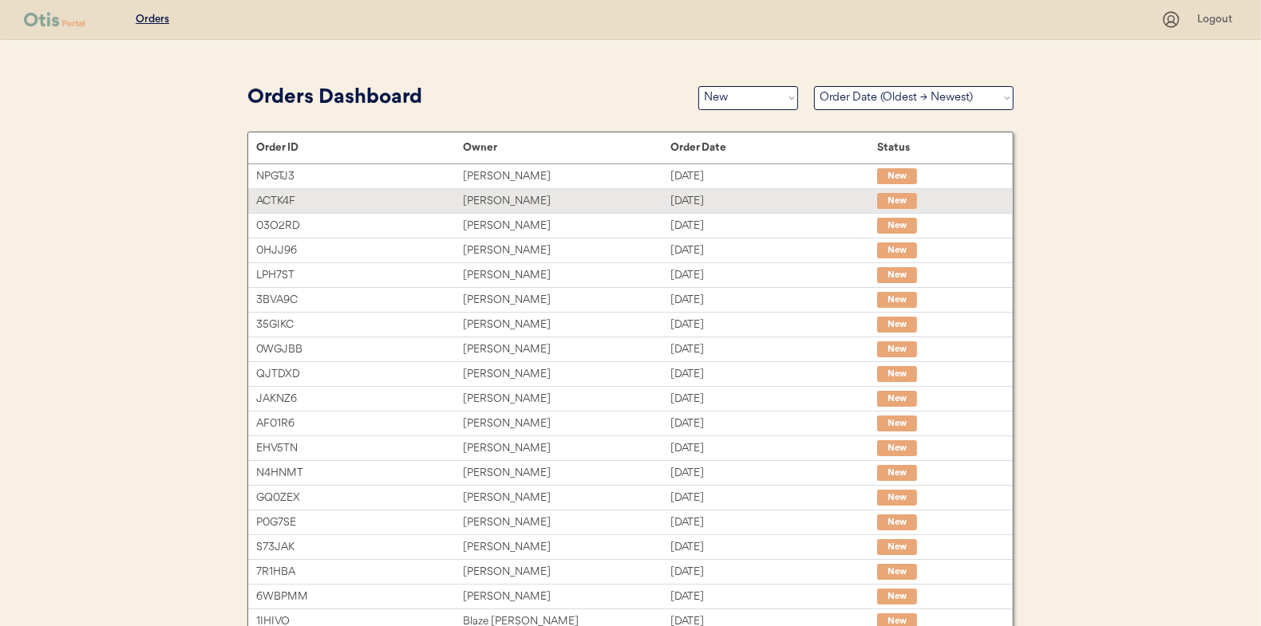
click at [497, 199] on div "Brittney Pellegrino" at bounding box center [566, 201] width 207 height 18
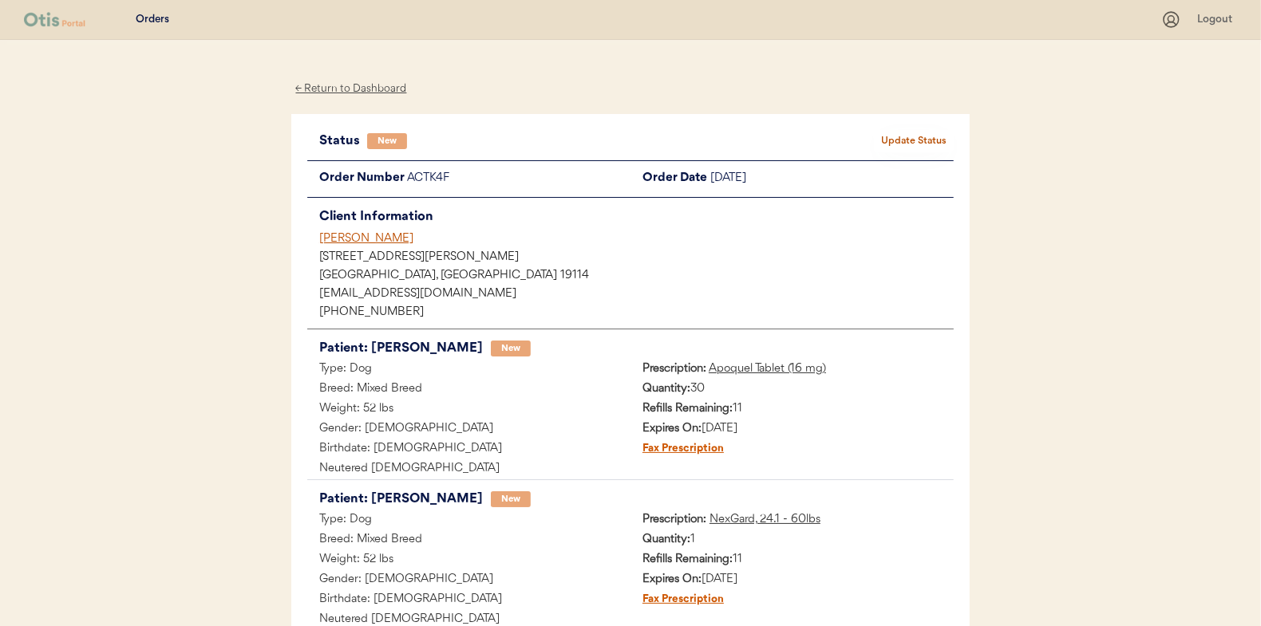
click at [916, 137] on button "Update Status" at bounding box center [914, 141] width 80 height 22
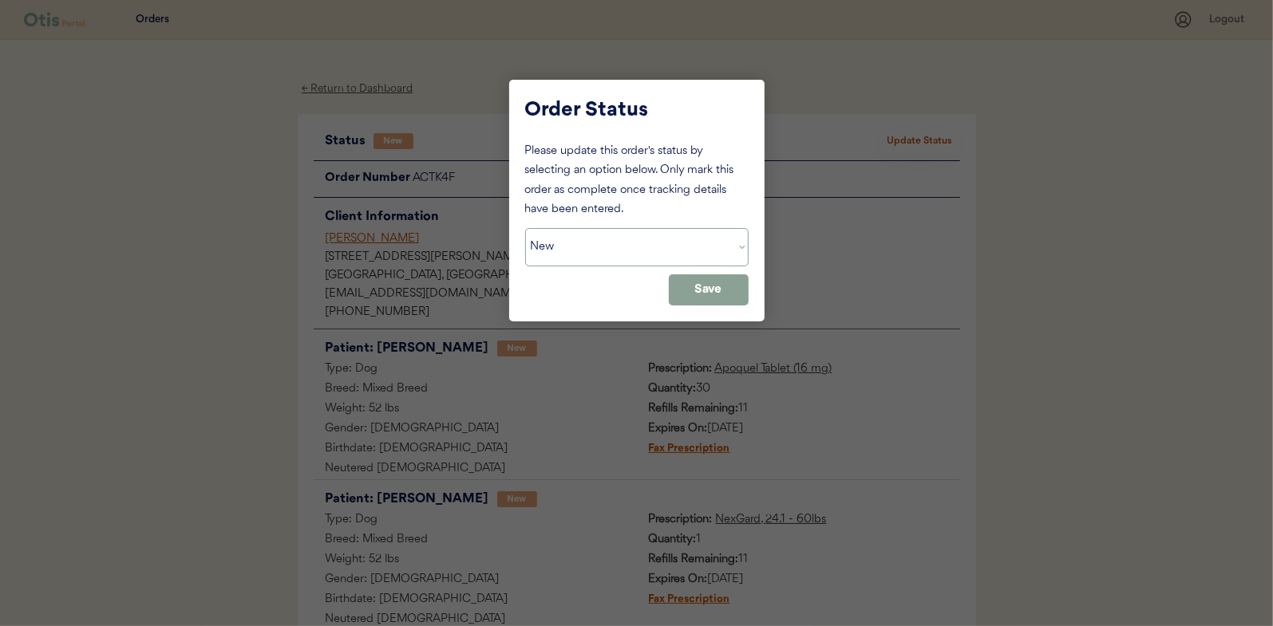
click at [599, 247] on select "Status On Hold New In Progress Complete Pending HW Consent Cancelled" at bounding box center [636, 247] width 223 height 38
select select ""in_progress""
click at [525, 228] on select "Status On Hold New In Progress Complete Pending HW Consent Cancelled" at bounding box center [636, 247] width 223 height 38
click at [695, 286] on button "Save" at bounding box center [709, 289] width 80 height 31
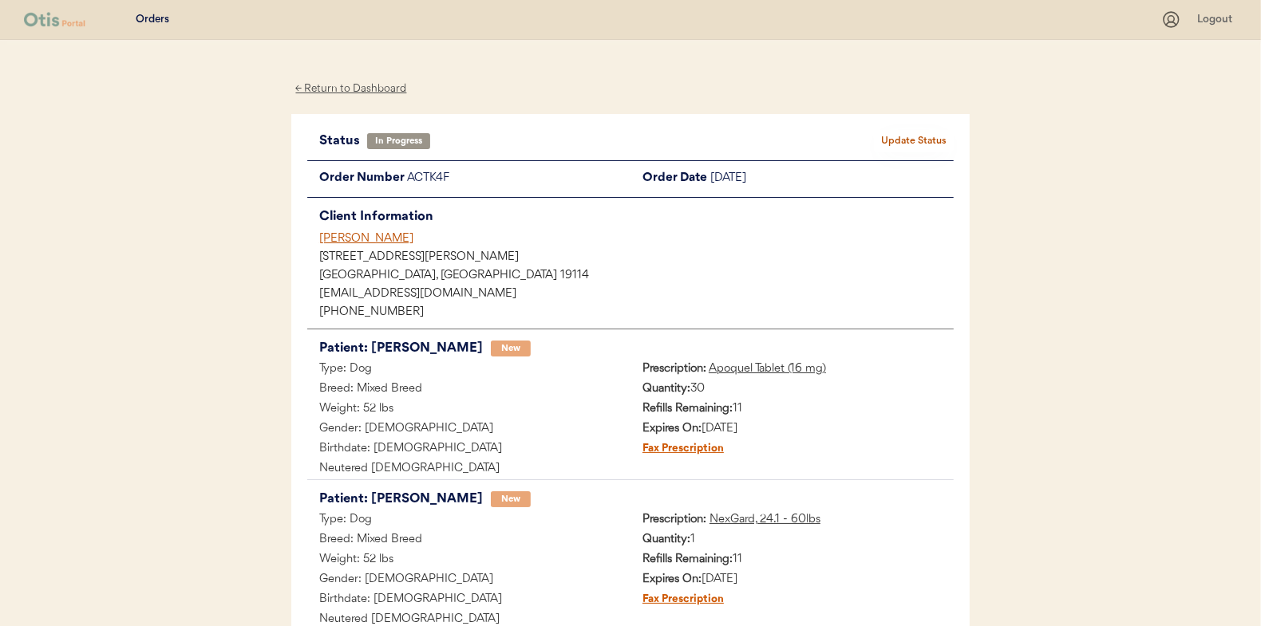
click at [349, 89] on div "← Return to Dashboard" at bounding box center [351, 89] width 120 height 18
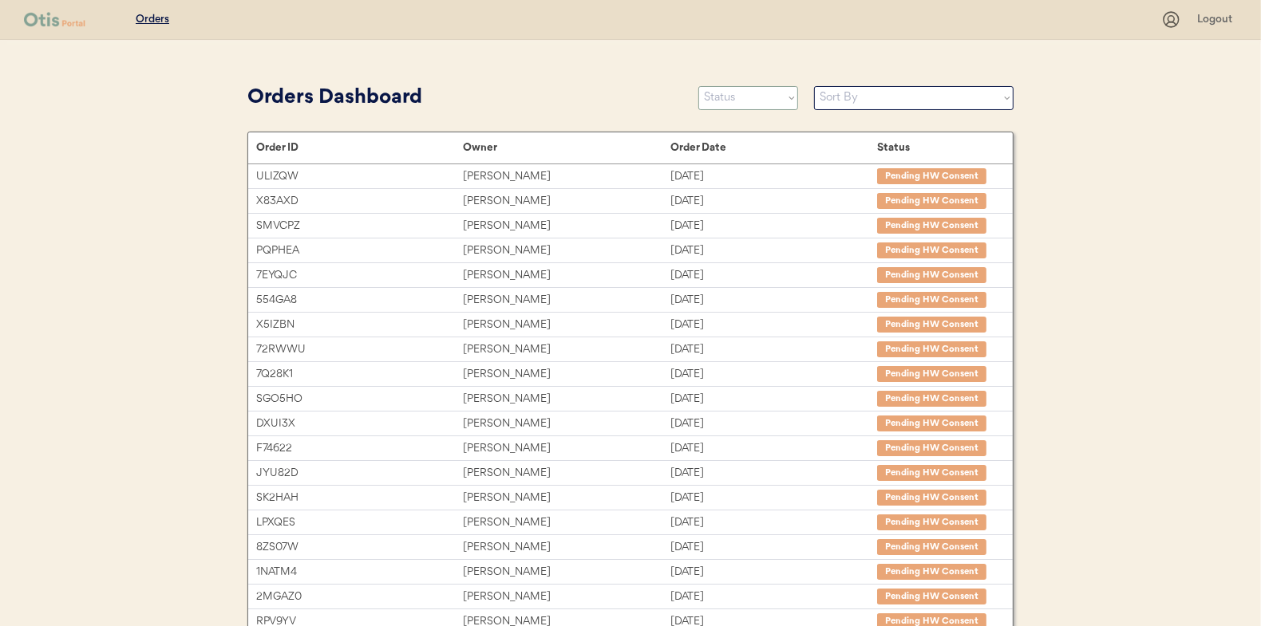
click at [739, 96] on select "Status On Hold New In Progress Complete Pending HW Consent Cancelled" at bounding box center [748, 98] width 100 height 24
select select ""on_hold""
click at [698, 86] on select "Status On Hold New In Progress Complete Pending HW Consent Cancelled" at bounding box center [748, 98] width 100 height 24
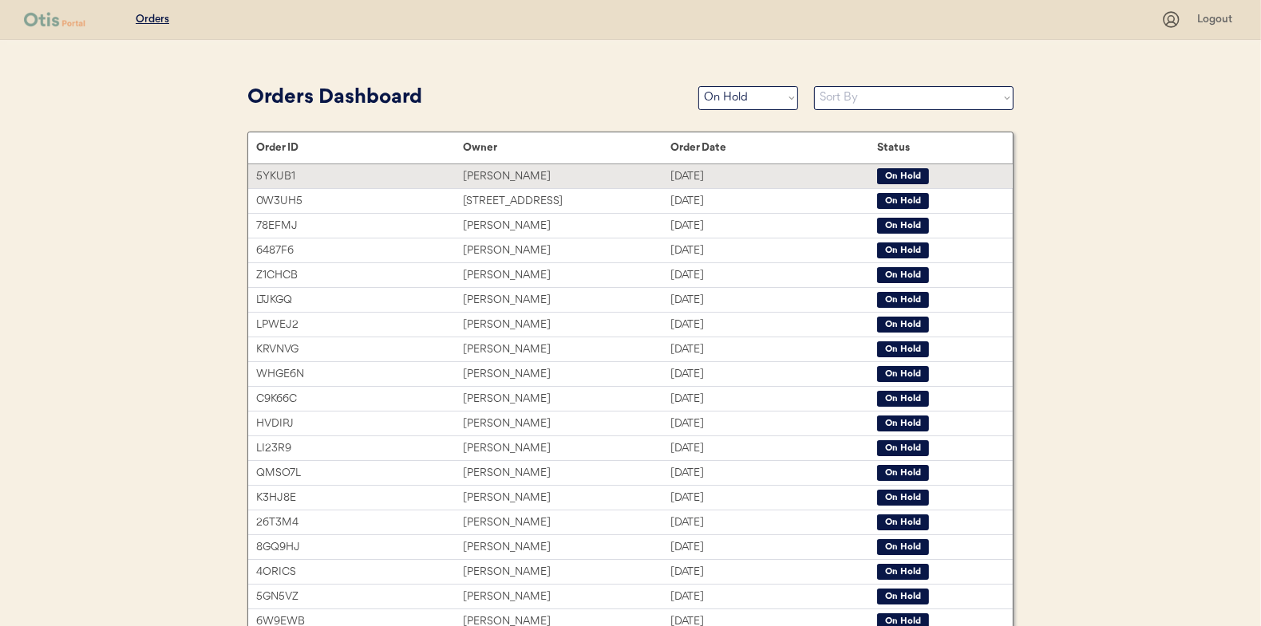
click at [480, 172] on div "[PERSON_NAME]" at bounding box center [566, 177] width 207 height 18
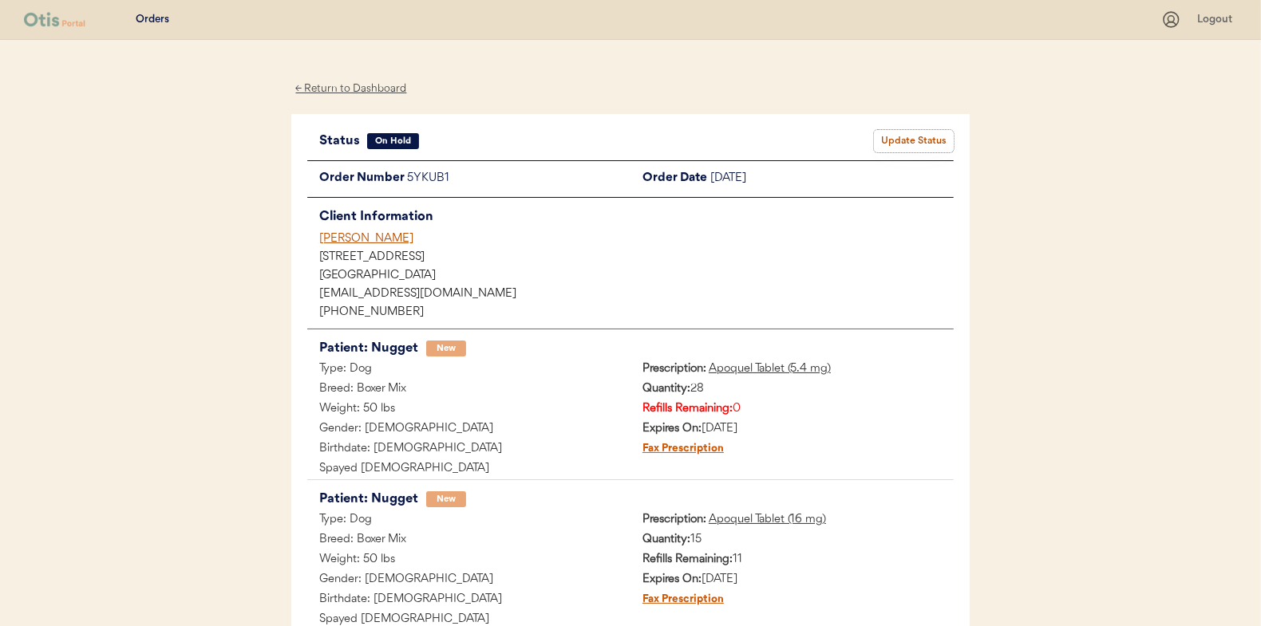
click at [916, 133] on button "Update Status" at bounding box center [914, 141] width 80 height 22
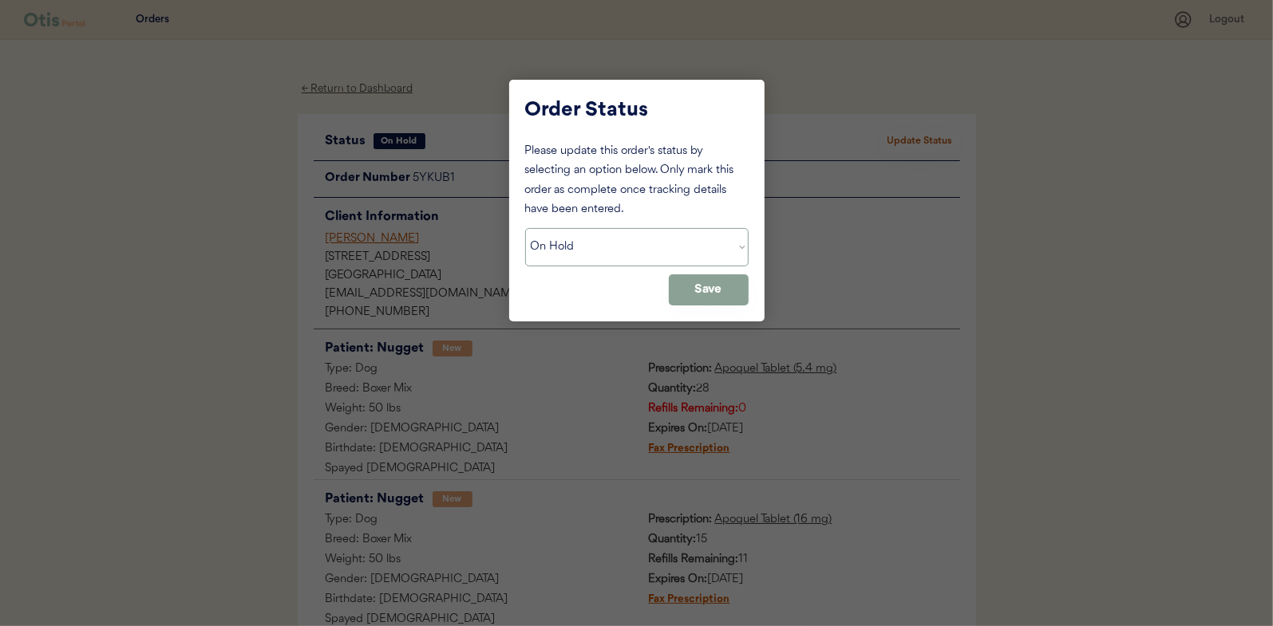
click at [541, 250] on select "Status On Hold New In Progress Complete Pending HW Consent Cancelled" at bounding box center [636, 247] width 223 height 38
select select ""in_progress""
click at [525, 228] on select "Status On Hold New In Progress Complete Pending HW Consent Cancelled" at bounding box center [636, 247] width 223 height 38
click at [722, 290] on button "Save" at bounding box center [709, 289] width 80 height 31
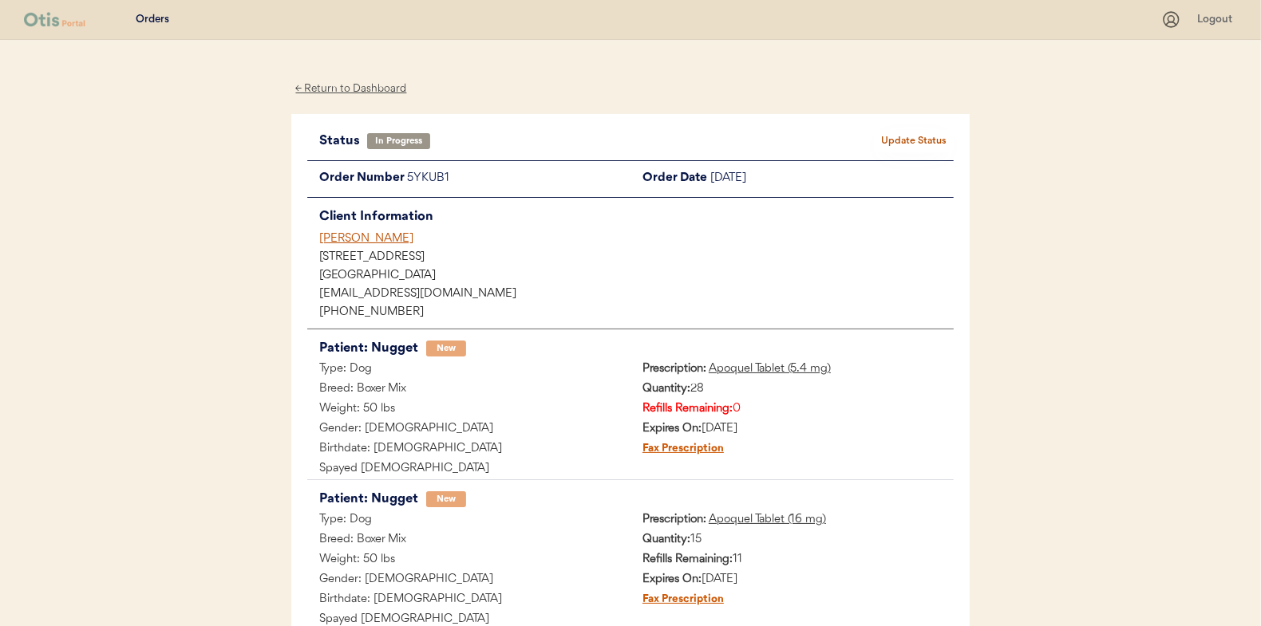
click at [360, 89] on div "← Return to Dashboard" at bounding box center [351, 89] width 120 height 18
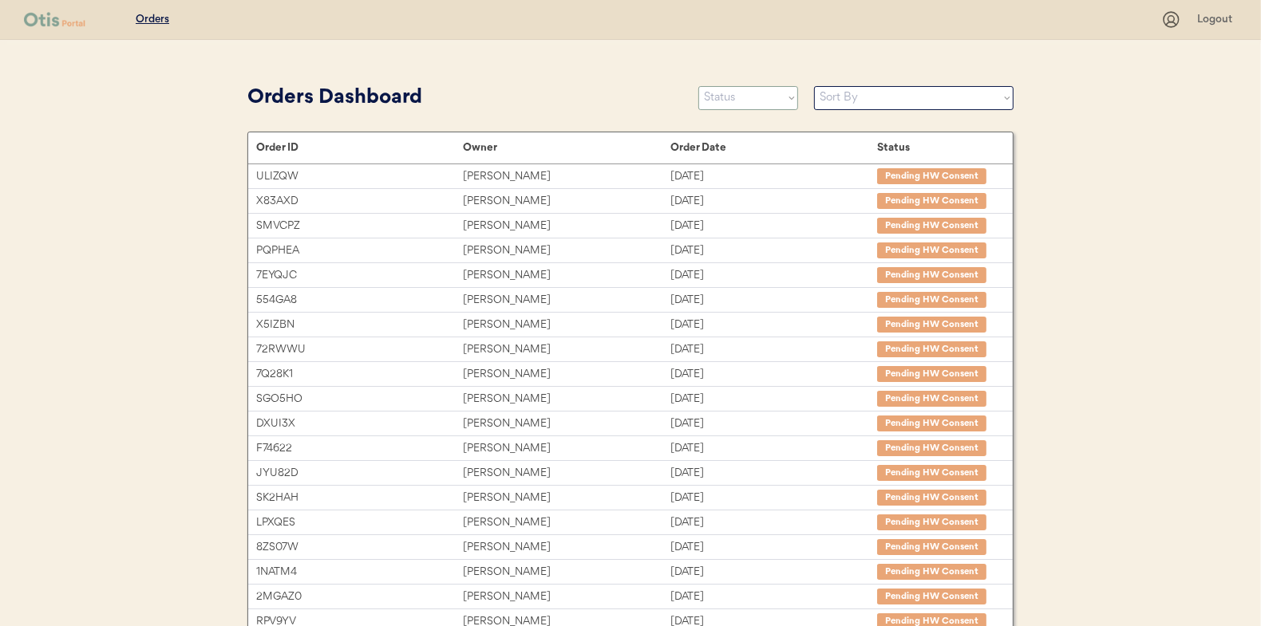
click at [751, 94] on select "Status On Hold New In Progress Complete Pending HW Consent Cancelled" at bounding box center [748, 98] width 100 height 24
select select ""new""
click at [698, 86] on select "Status On Hold New In Progress Complete Pending HW Consent Cancelled" at bounding box center [748, 98] width 100 height 24
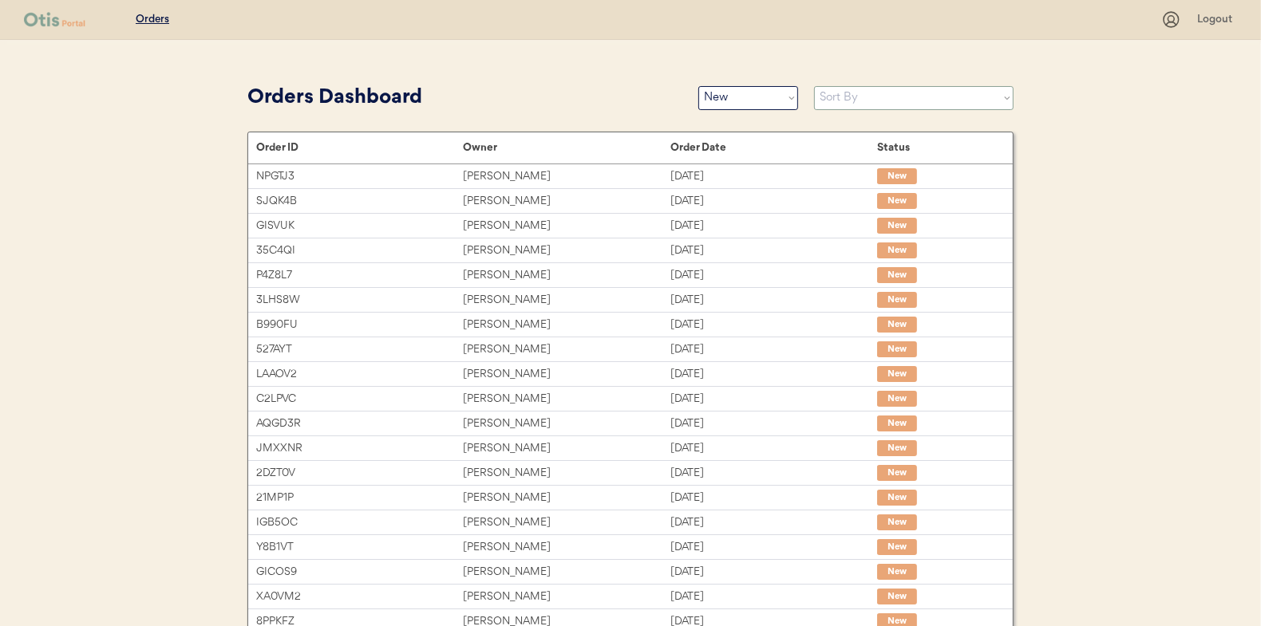
click at [835, 101] on select "Sort By Order Date (Newest → Oldest) Order Date (Oldest → Newest)" at bounding box center [913, 98] width 199 height 24
select select ""Order Date (Oldest → Newest)""
click at [814, 86] on select "Sort By Order Date (Newest → Oldest) Order Date (Oldest → Newest)" at bounding box center [913, 98] width 199 height 24
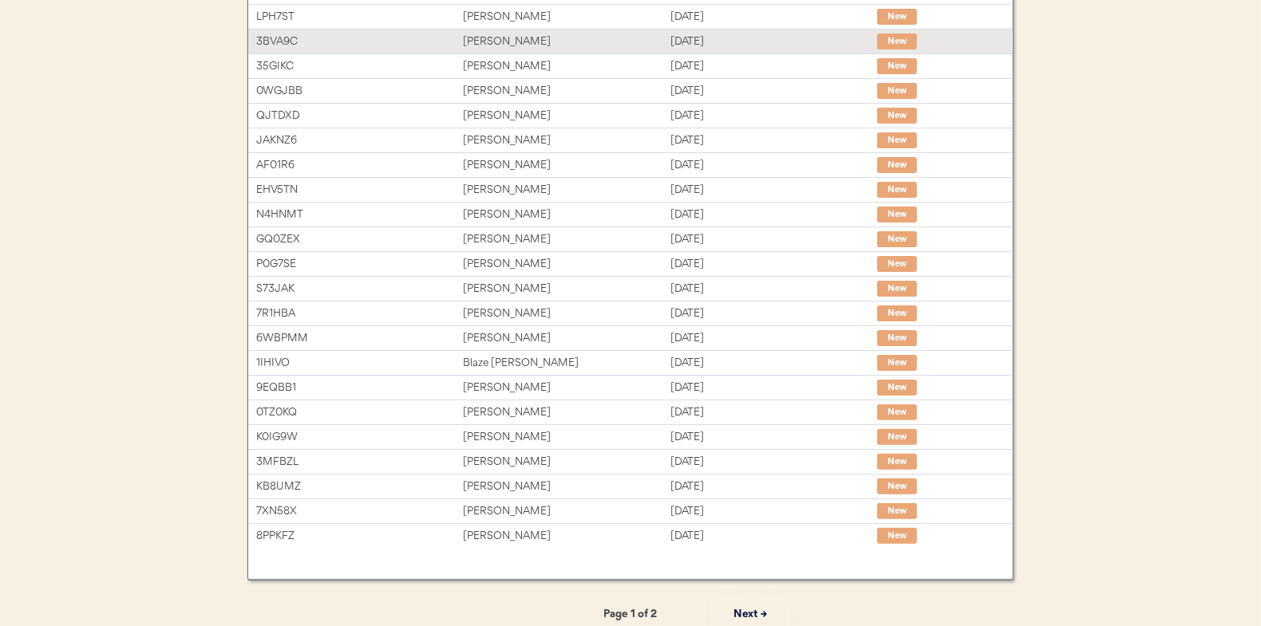
scroll to position [239, 0]
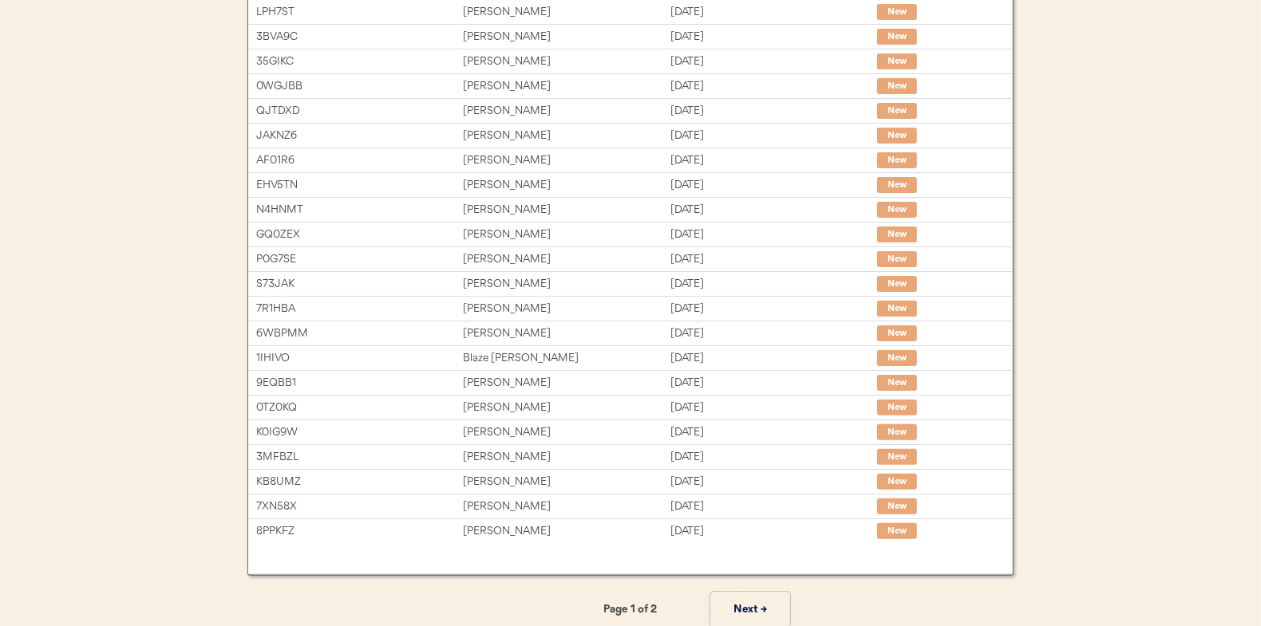
click at [752, 609] on button "Next →" at bounding box center [750, 610] width 80 height 36
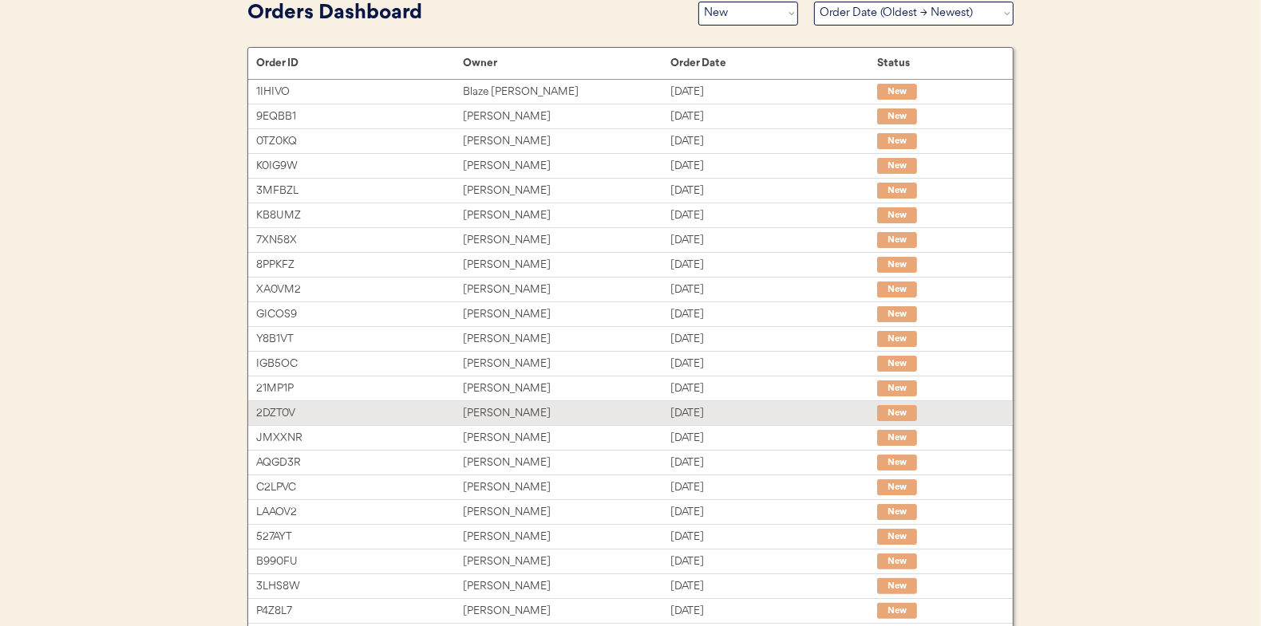
scroll to position [0, 0]
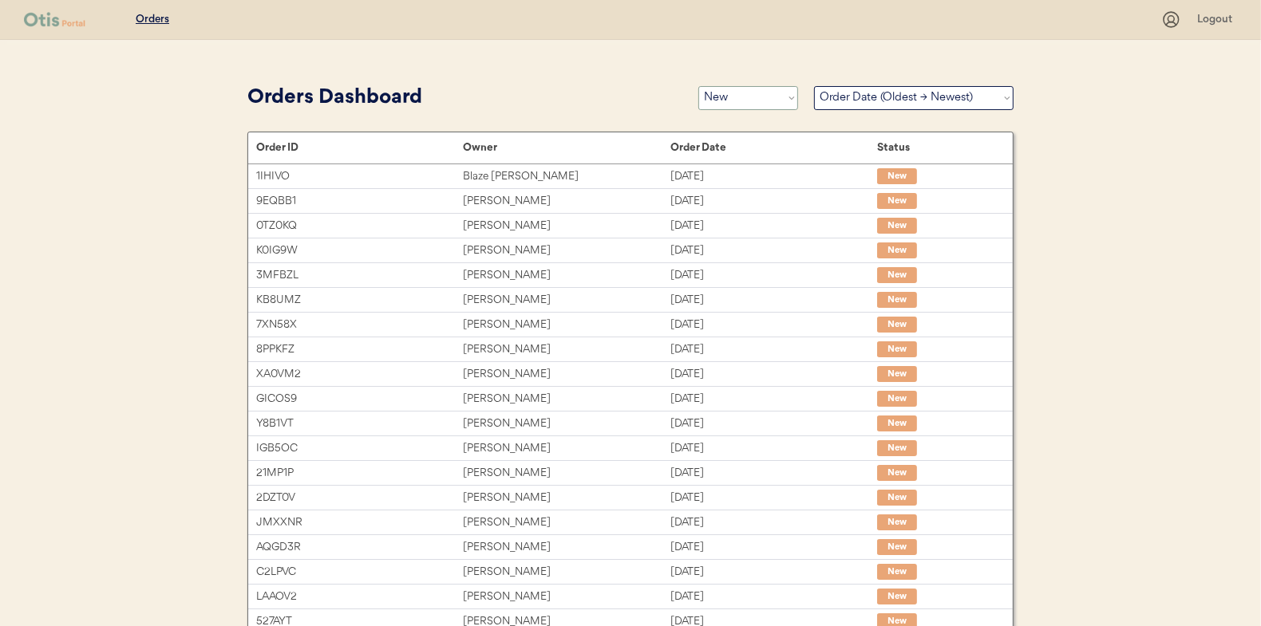
click at [740, 93] on select "Status On Hold New In Progress Complete Pending HW Consent Cancelled" at bounding box center [748, 98] width 100 height 24
select select ""on_hold""
click at [698, 86] on select "Status On Hold New In Progress Complete Pending HW Consent Cancelled" at bounding box center [748, 98] width 100 height 24
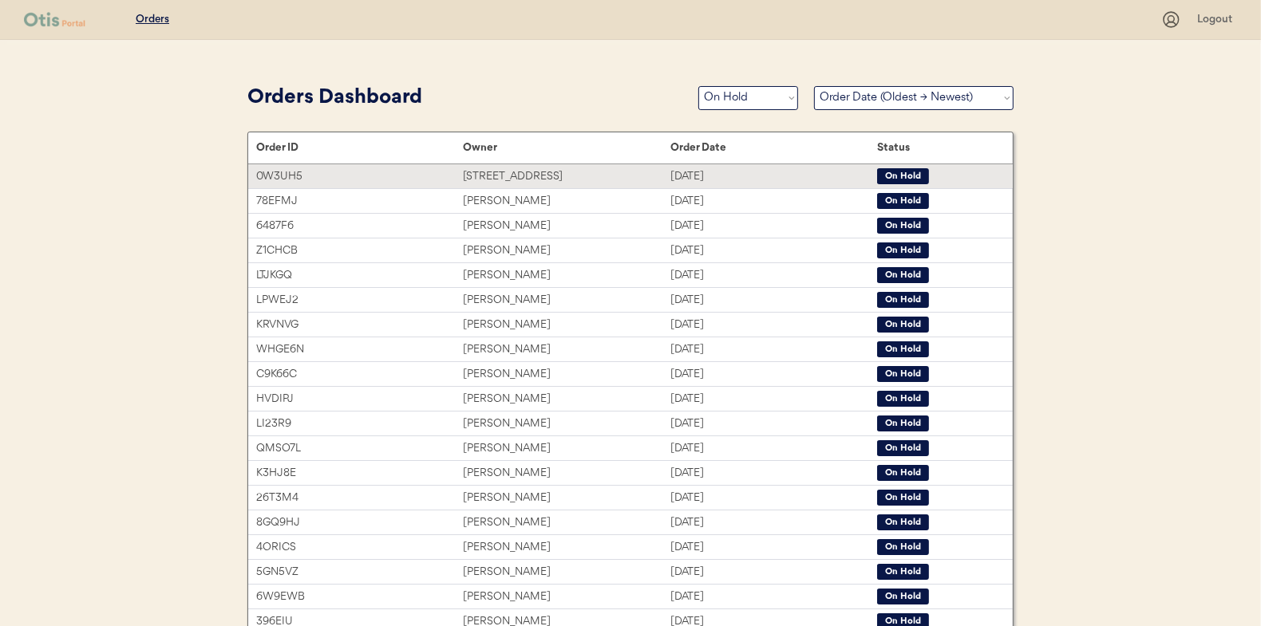
click at [503, 175] on div "268 Old Hannah Road" at bounding box center [566, 177] width 207 height 18
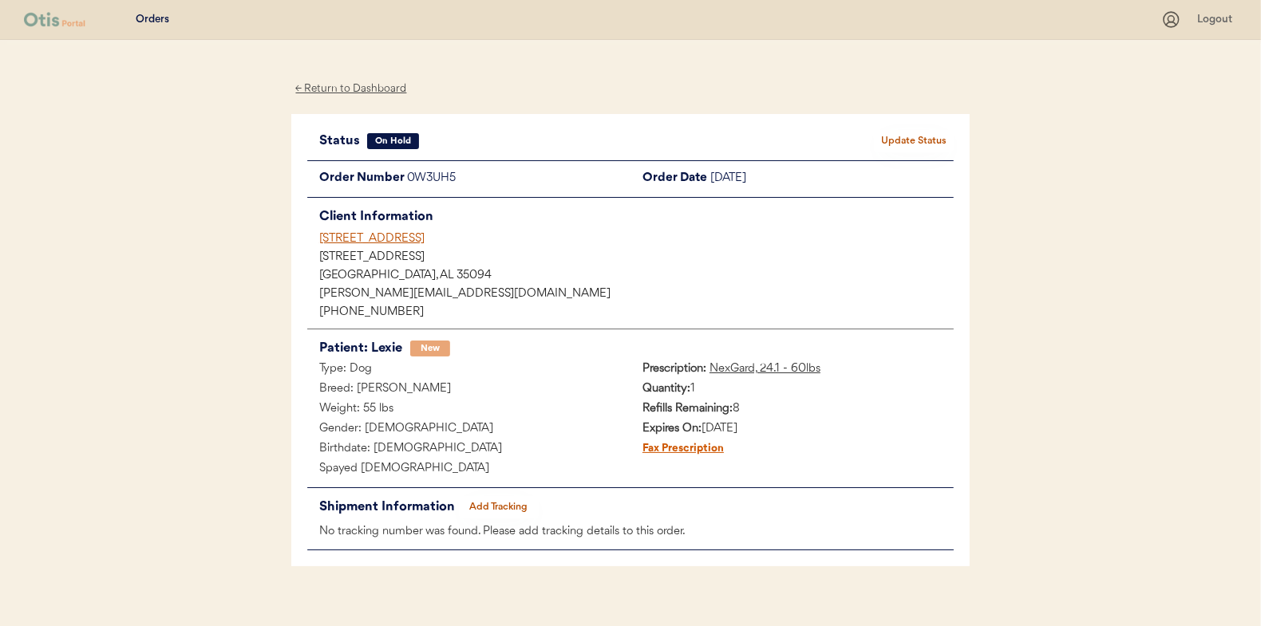
click at [920, 134] on button "Update Status" at bounding box center [914, 141] width 80 height 22
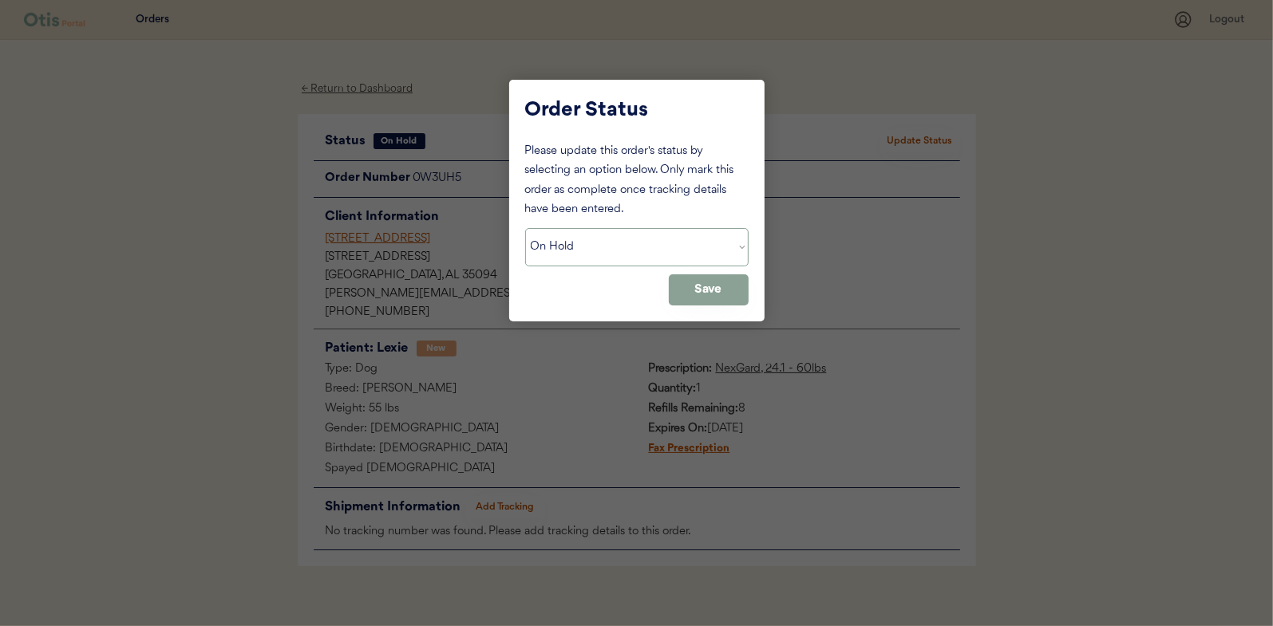
click at [574, 246] on select "Status On Hold New In Progress Complete Pending HW Consent Cancelled" at bounding box center [636, 247] width 223 height 38
select select ""in_progress""
click at [525, 228] on select "Status On Hold New In Progress Complete Pending HW Consent Cancelled" at bounding box center [636, 247] width 223 height 38
click at [674, 289] on button "Save" at bounding box center [709, 289] width 80 height 31
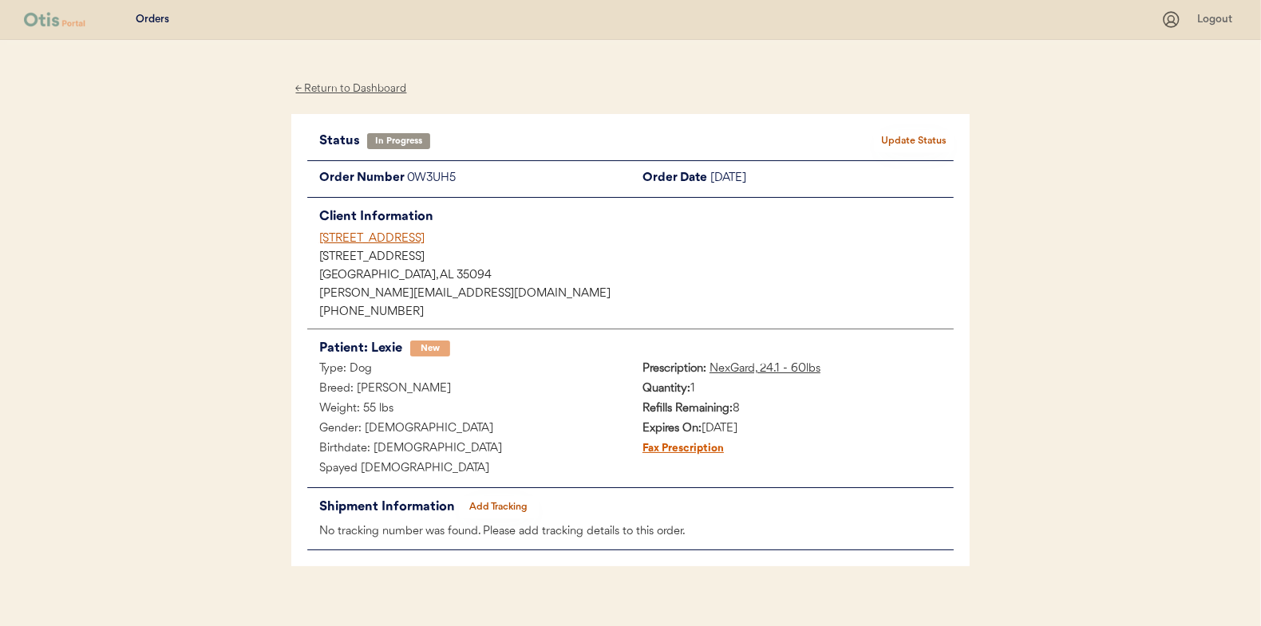
click at [352, 89] on div "← Return to Dashboard" at bounding box center [351, 89] width 120 height 18
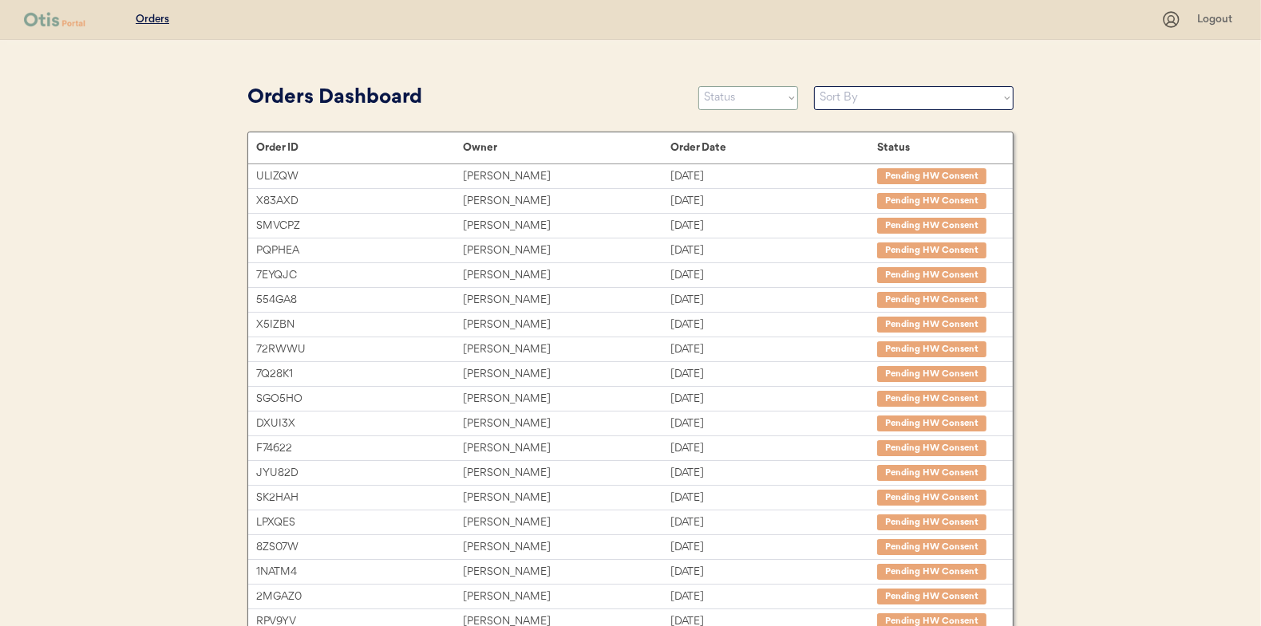
click at [757, 94] on select "Status On Hold New In Progress Complete Pending HW Consent Cancelled" at bounding box center [748, 98] width 100 height 24
select select ""new""
click at [698, 86] on select "Status On Hold New In Progress Complete Pending HW Consent Cancelled" at bounding box center [748, 98] width 100 height 24
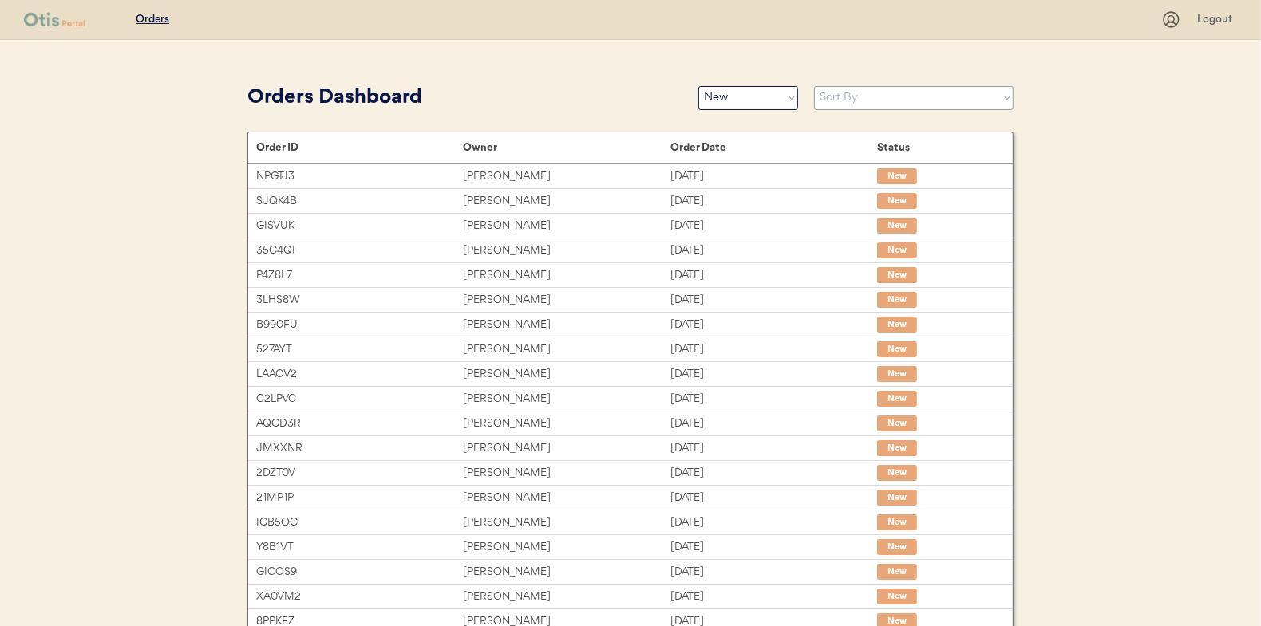
click at [839, 105] on select "Sort By Order Date (Newest → Oldest) Order Date (Oldest → Newest)" at bounding box center [913, 98] width 199 height 24
select select ""Order Date (Oldest → Newest)""
click at [814, 86] on select "Sort By Order Date (Newest → Oldest) Order Date (Oldest → Newest)" at bounding box center [913, 98] width 199 height 24
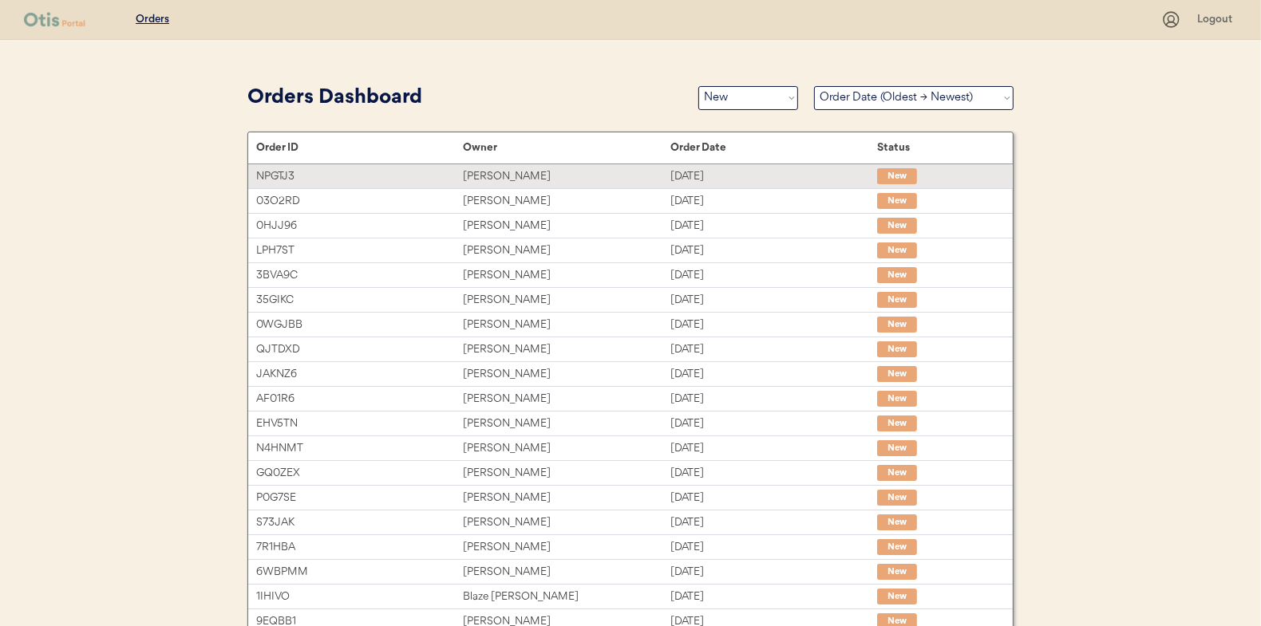
click at [524, 175] on div "[PERSON_NAME]" at bounding box center [566, 177] width 207 height 18
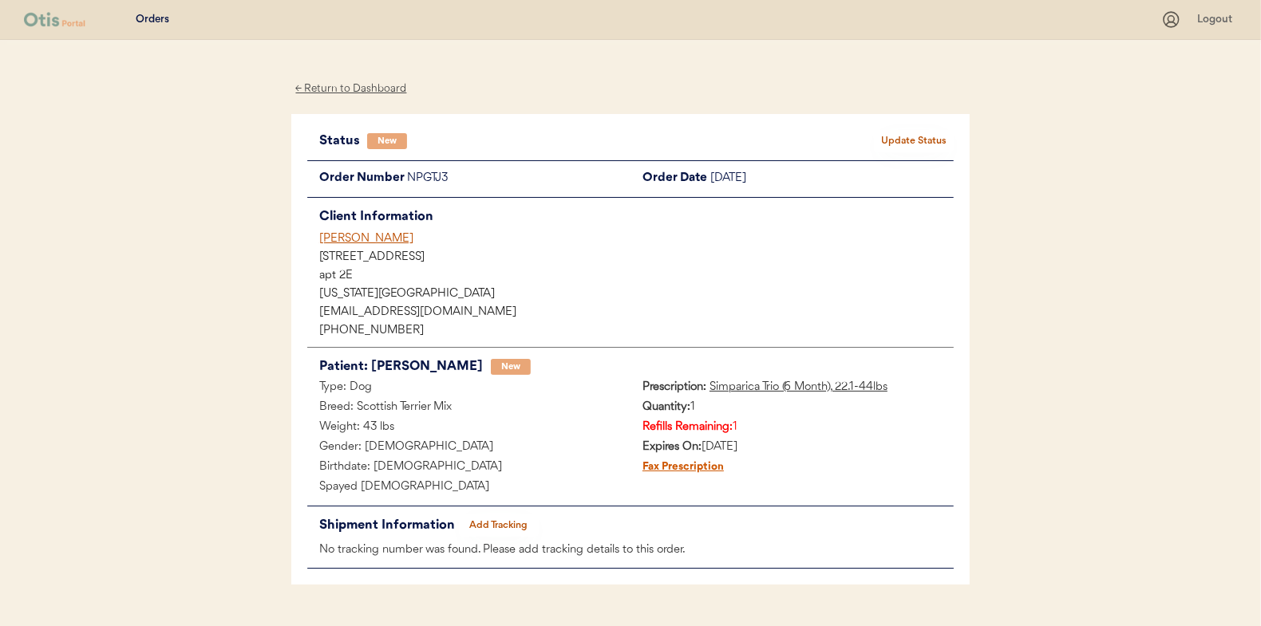
click at [909, 136] on button "Update Status" at bounding box center [914, 141] width 80 height 22
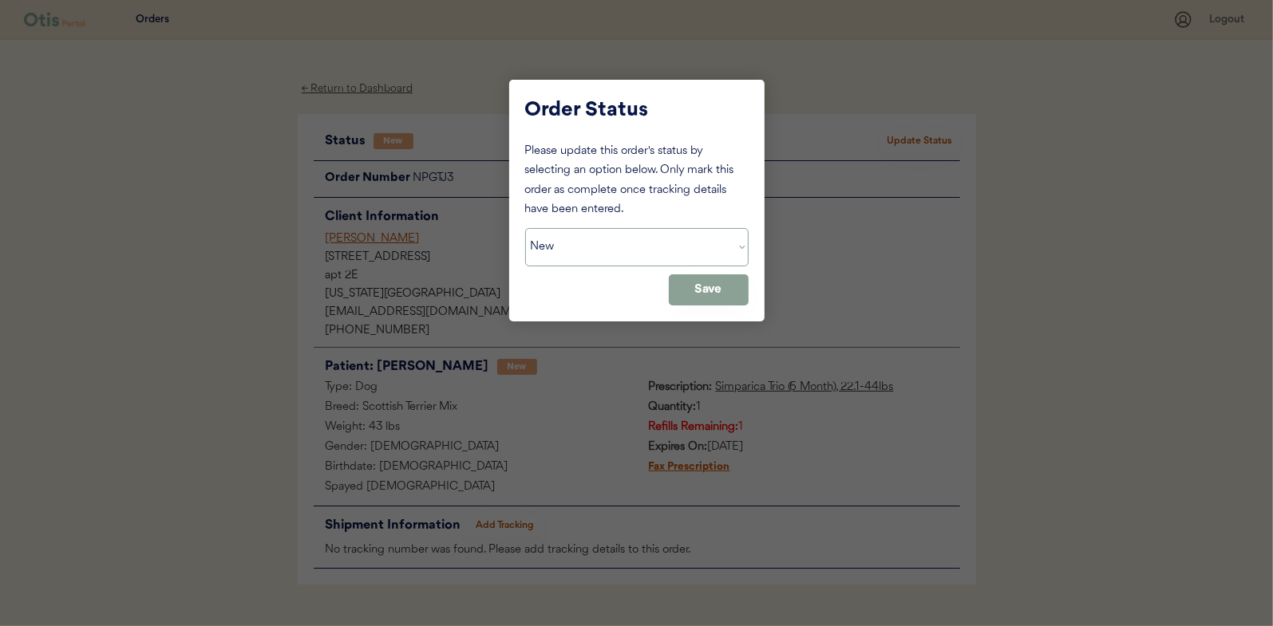
click at [593, 246] on select "Status On Hold New In Progress Complete Pending HW Consent Cancelled" at bounding box center [636, 247] width 223 height 38
select select ""in_progress""
click at [525, 228] on select "Status On Hold New In Progress Complete Pending HW Consent Cancelled" at bounding box center [636, 247] width 223 height 38
click at [704, 295] on button "Save" at bounding box center [709, 289] width 80 height 31
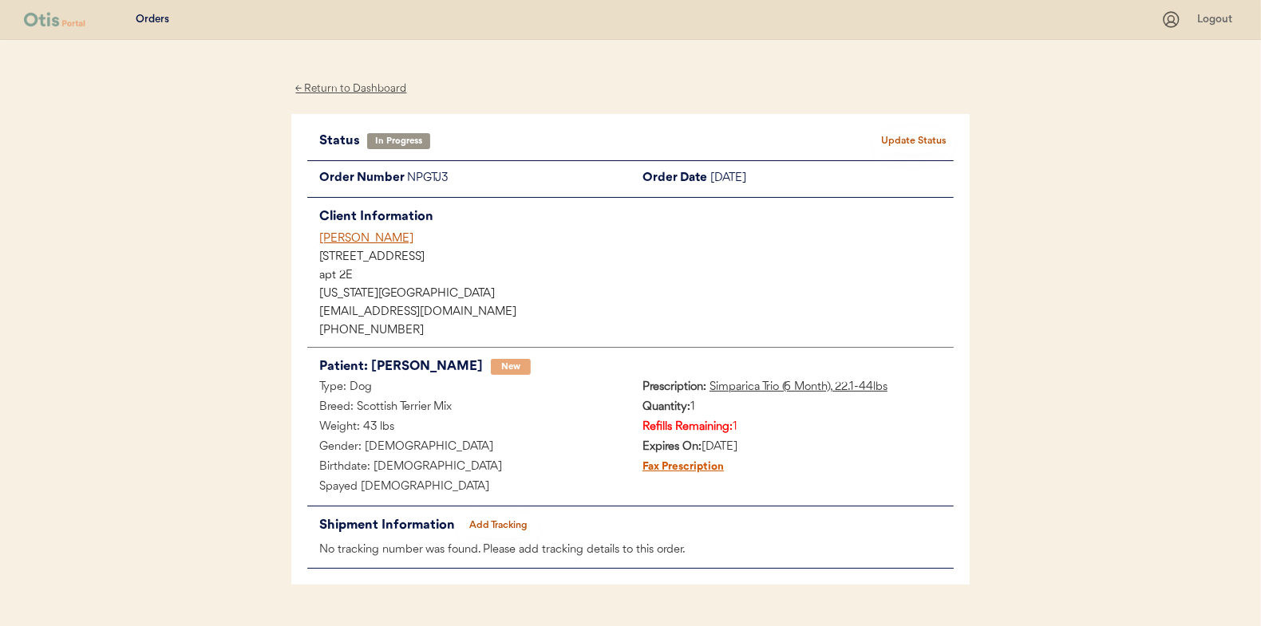
click at [348, 93] on div "← Return to Dashboard" at bounding box center [351, 89] width 120 height 18
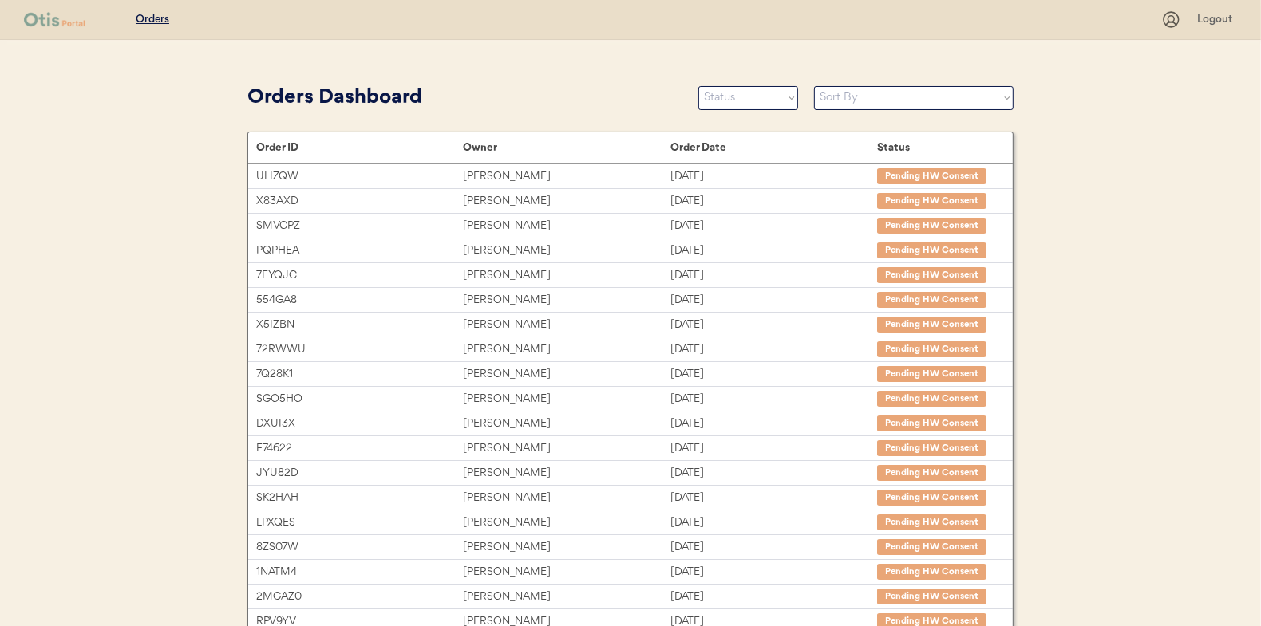
click at [730, 82] on div "Orders Dashboard Status On Hold New In Progress Complete Pending HW Consent Can…" at bounding box center [630, 98] width 766 height 36
click at [732, 97] on select "Status On Hold New In Progress Complete Pending HW Consent Cancelled" at bounding box center [748, 98] width 100 height 24
click at [535, 89] on div "Orders Dashboard" at bounding box center [464, 98] width 435 height 30
click at [724, 98] on select "Status On Hold New In Progress Complete Pending HW Consent Cancelled" at bounding box center [748, 98] width 100 height 24
select select ""new""
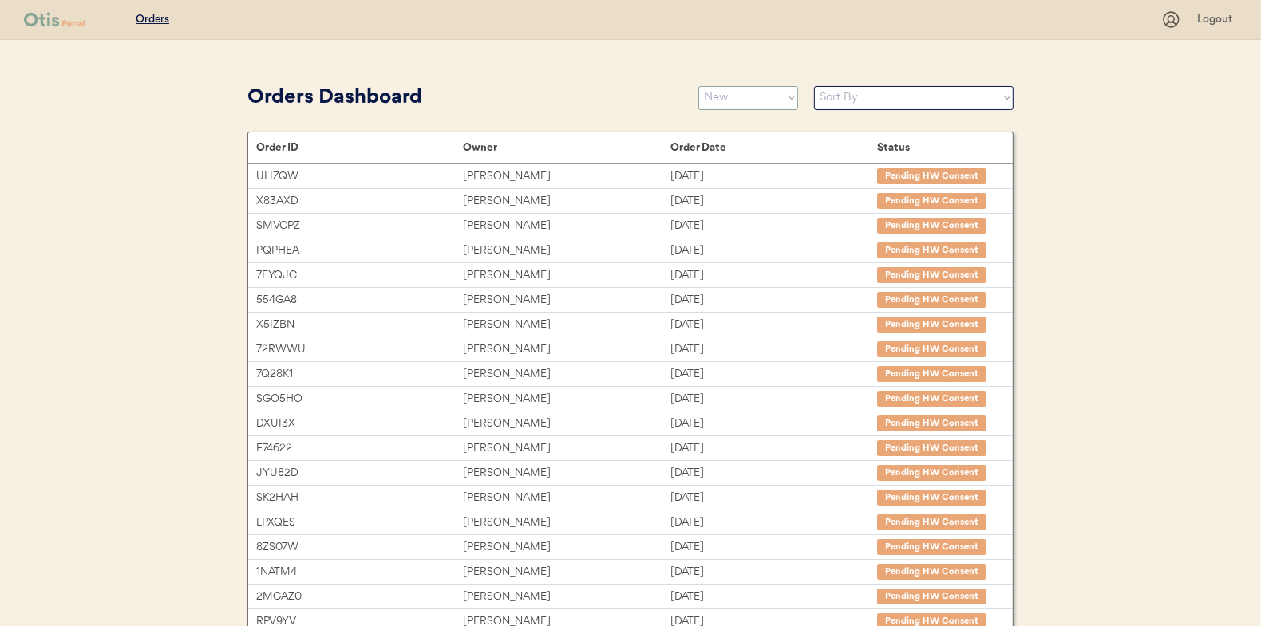
click at [698, 86] on select "Status On Hold New In Progress Complete Pending HW Consent Cancelled" at bounding box center [748, 98] width 100 height 24
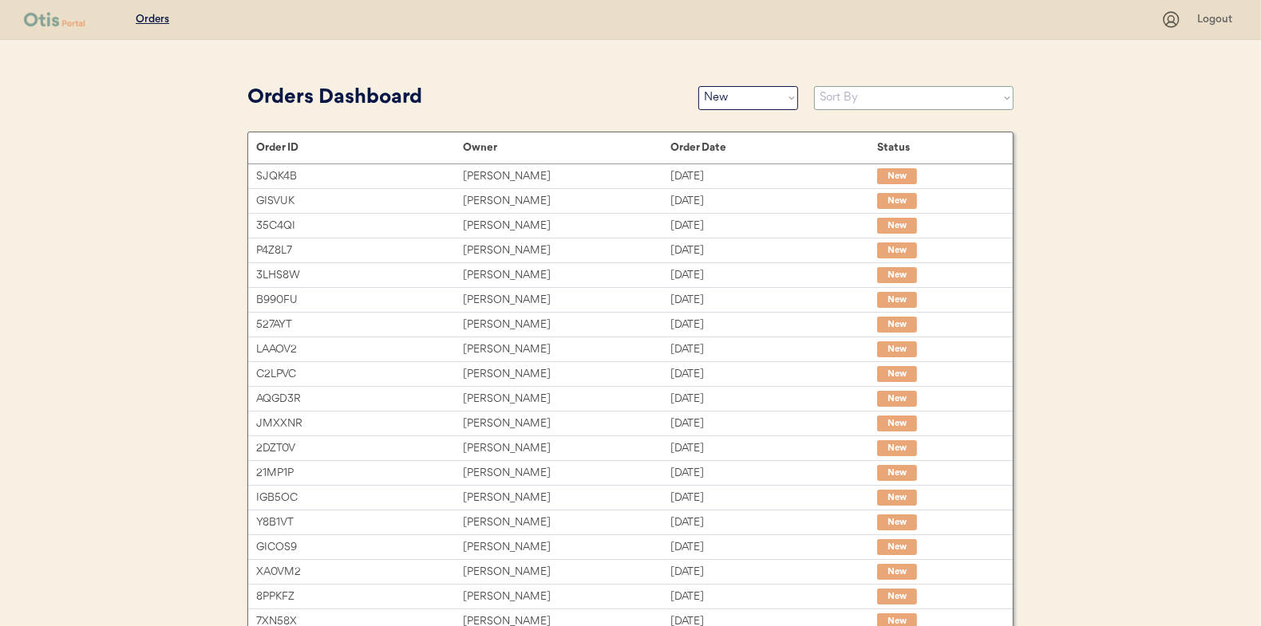
click at [845, 98] on select "Sort By Order Date (Newest → Oldest) Order Date (Oldest → Newest)" at bounding box center [913, 98] width 199 height 24
select select ""Order Date (Oldest → Newest)""
click at [814, 86] on select "Sort By Order Date (Newest → Oldest) Order Date (Oldest → Newest)" at bounding box center [913, 98] width 199 height 24
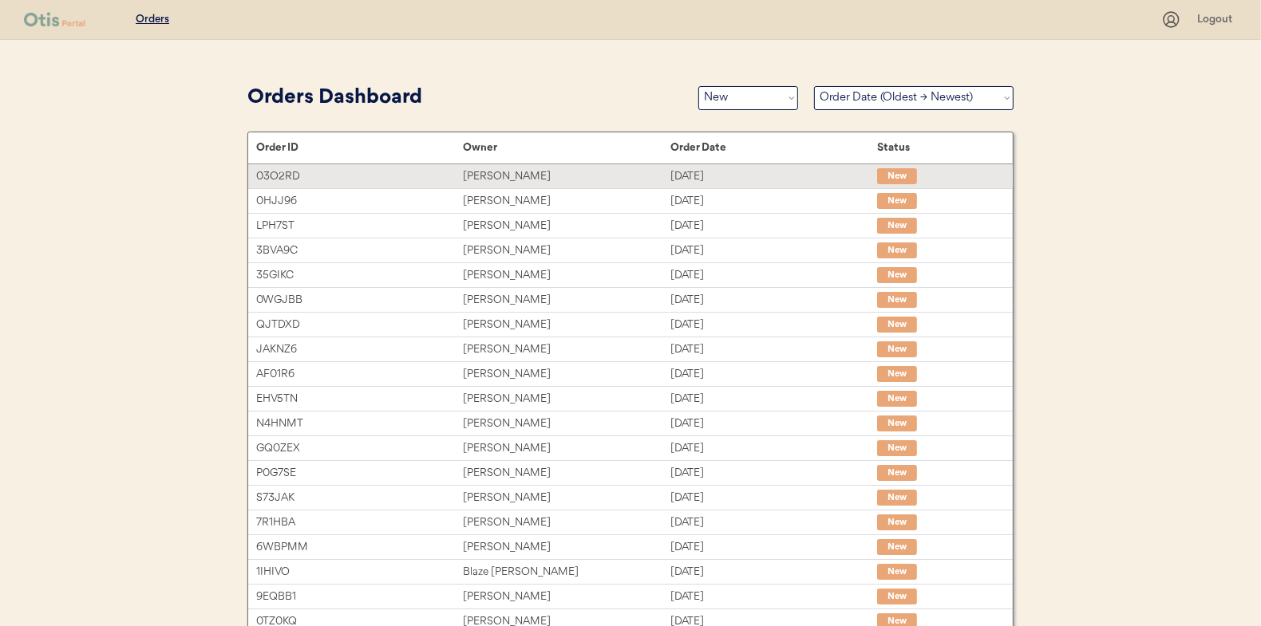
click at [504, 176] on div "Mahala Gates" at bounding box center [566, 177] width 207 height 18
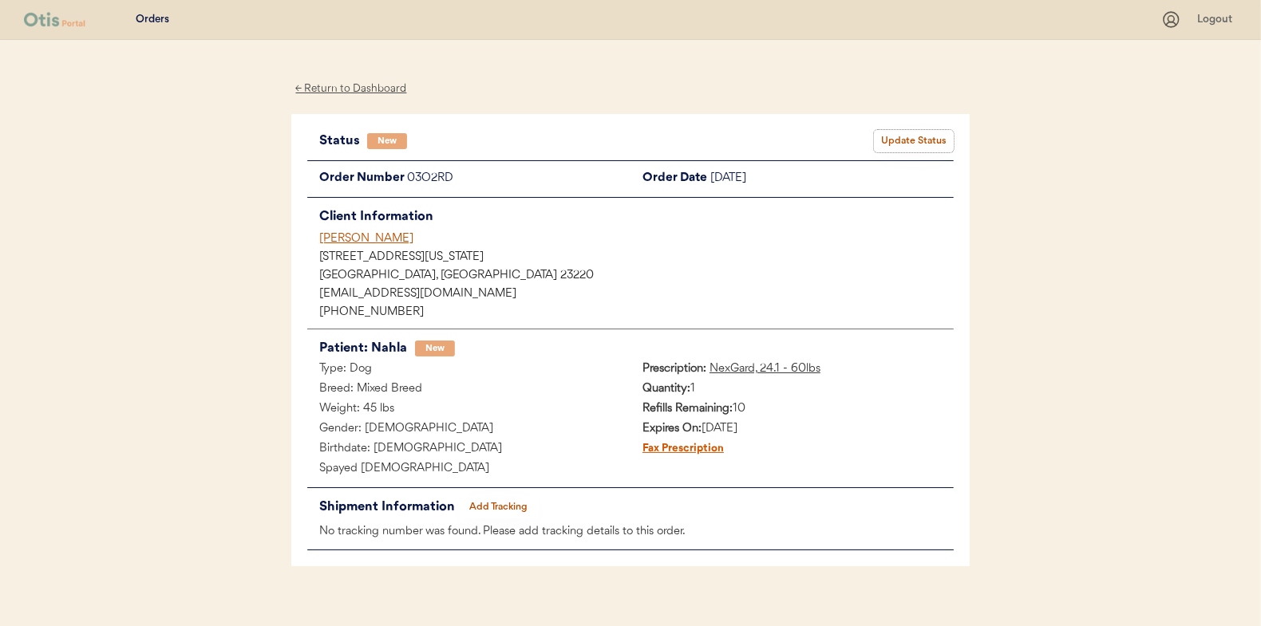
click at [908, 135] on button "Update Status" at bounding box center [914, 141] width 80 height 22
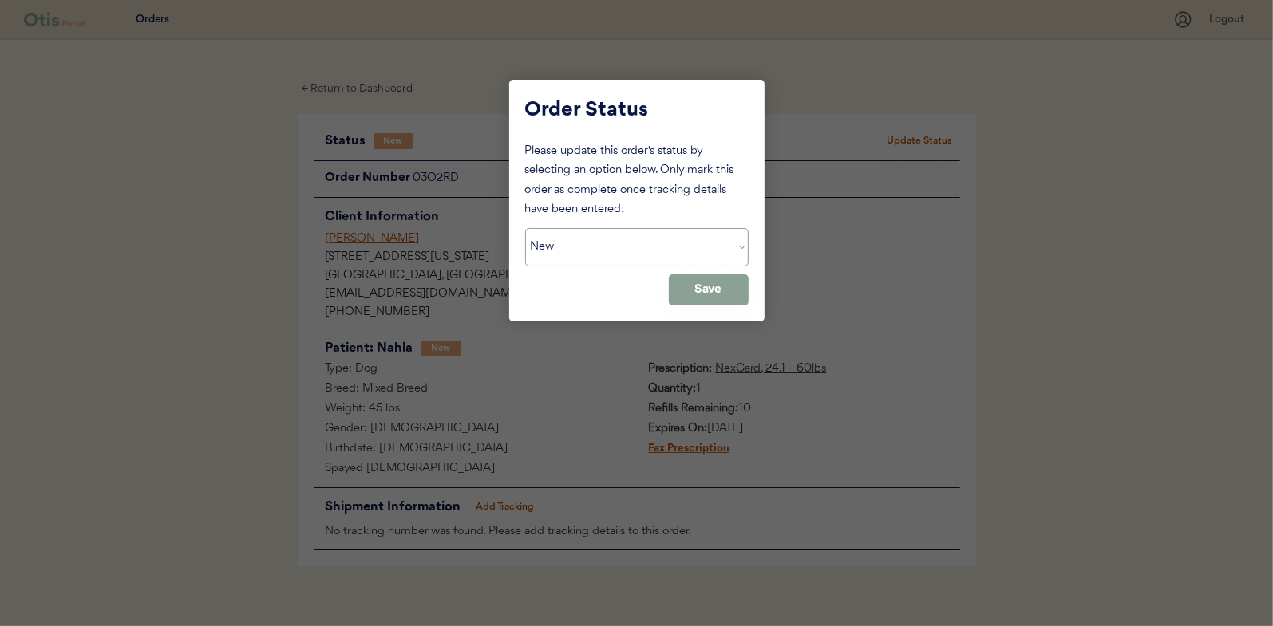
click at [578, 245] on select "Status On Hold New In Progress Complete Pending HW Consent Cancelled" at bounding box center [636, 247] width 223 height 38
select select ""in_progress""
click at [525, 228] on select "Status On Hold New In Progress Complete Pending HW Consent Cancelled" at bounding box center [636, 247] width 223 height 38
click at [710, 287] on button "Save" at bounding box center [709, 289] width 80 height 31
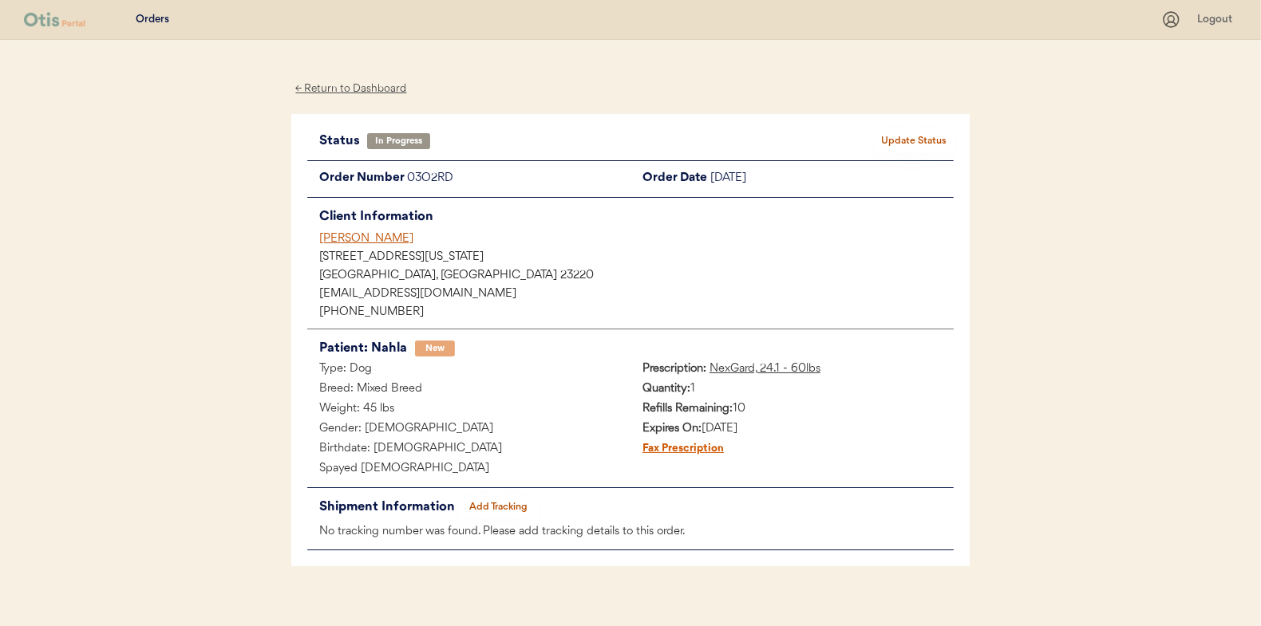
click at [358, 93] on div "← Return to Dashboard" at bounding box center [351, 89] width 120 height 18
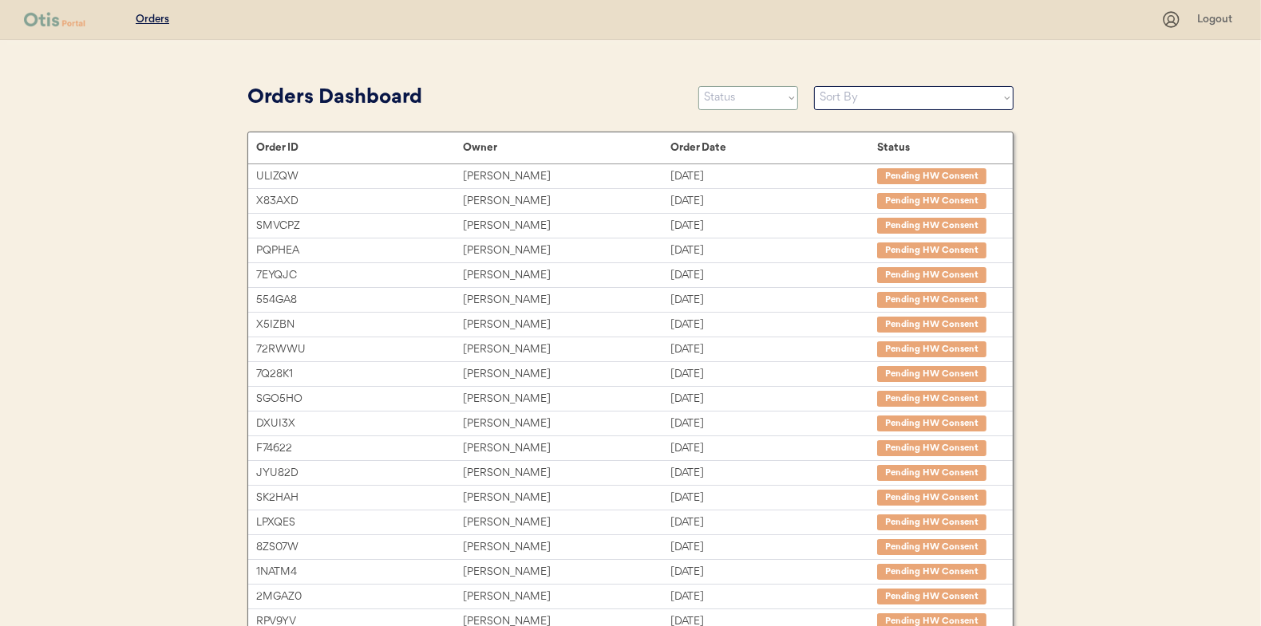
click at [751, 97] on select "Status On Hold New In Progress Complete Pending HW Consent Cancelled" at bounding box center [748, 98] width 100 height 24
select select ""new""
click at [698, 86] on select "Status On Hold New In Progress Complete Pending HW Consent Cancelled" at bounding box center [748, 98] width 100 height 24
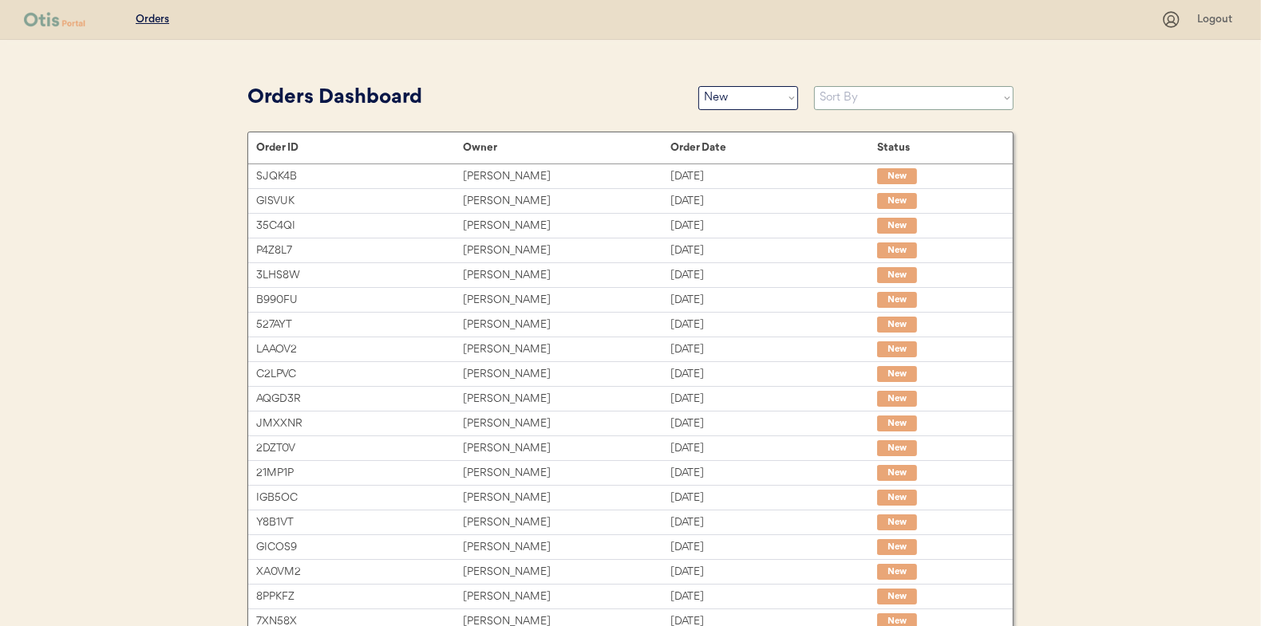
click at [849, 98] on select "Sort By Order Date (Newest → Oldest) Order Date (Oldest → Newest)" at bounding box center [913, 98] width 199 height 24
select select ""Order Date (Oldest → Newest)""
click at [814, 86] on select "Sort By Order Date (Newest → Oldest) Order Date (Oldest → Newest)" at bounding box center [913, 98] width 199 height 24
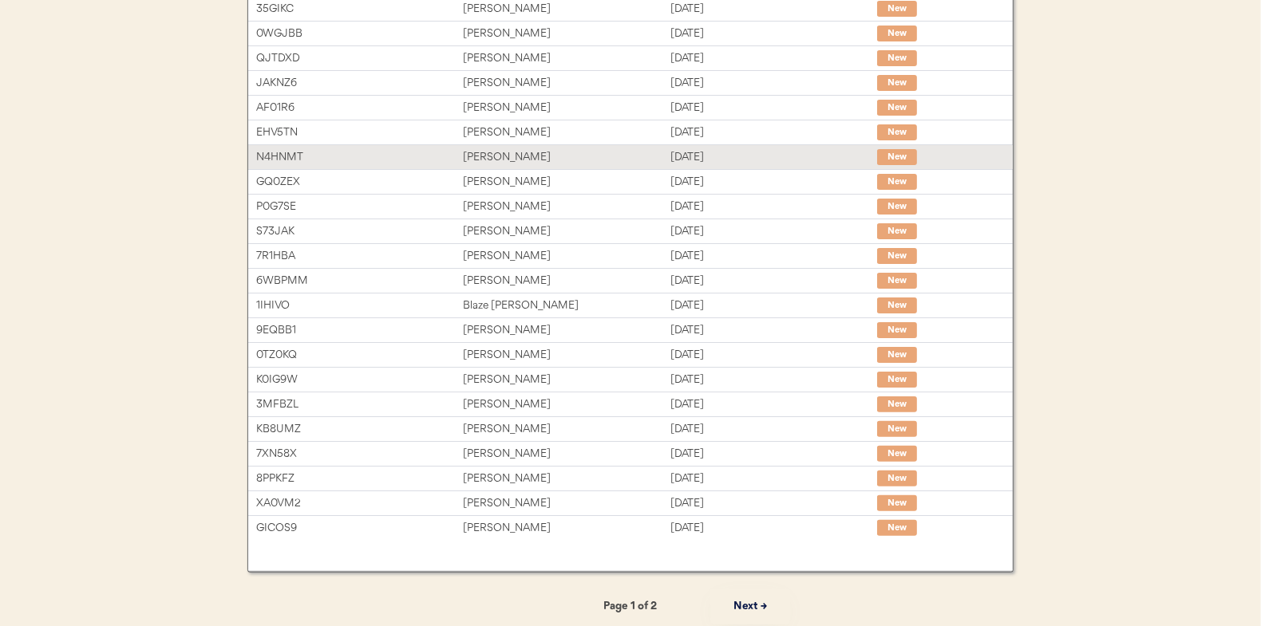
scroll to position [245, 0]
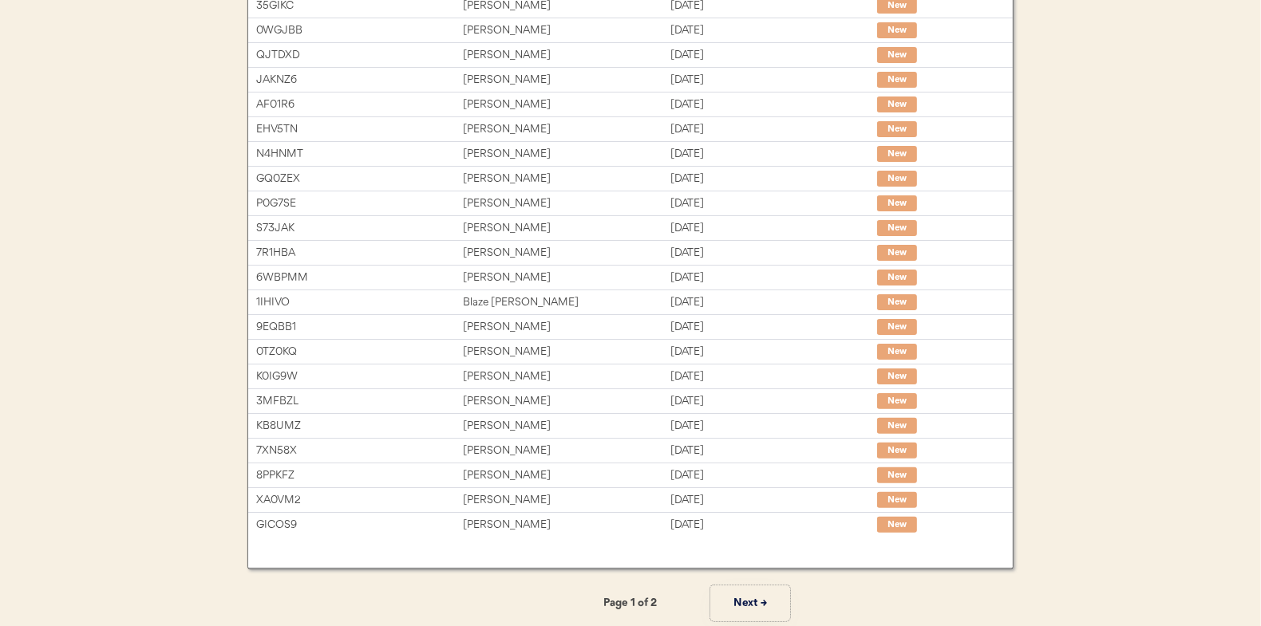
click at [751, 600] on button "Next →" at bounding box center [750, 604] width 80 height 36
click at [520, 598] on button "← Previous" at bounding box center [511, 604] width 80 height 36
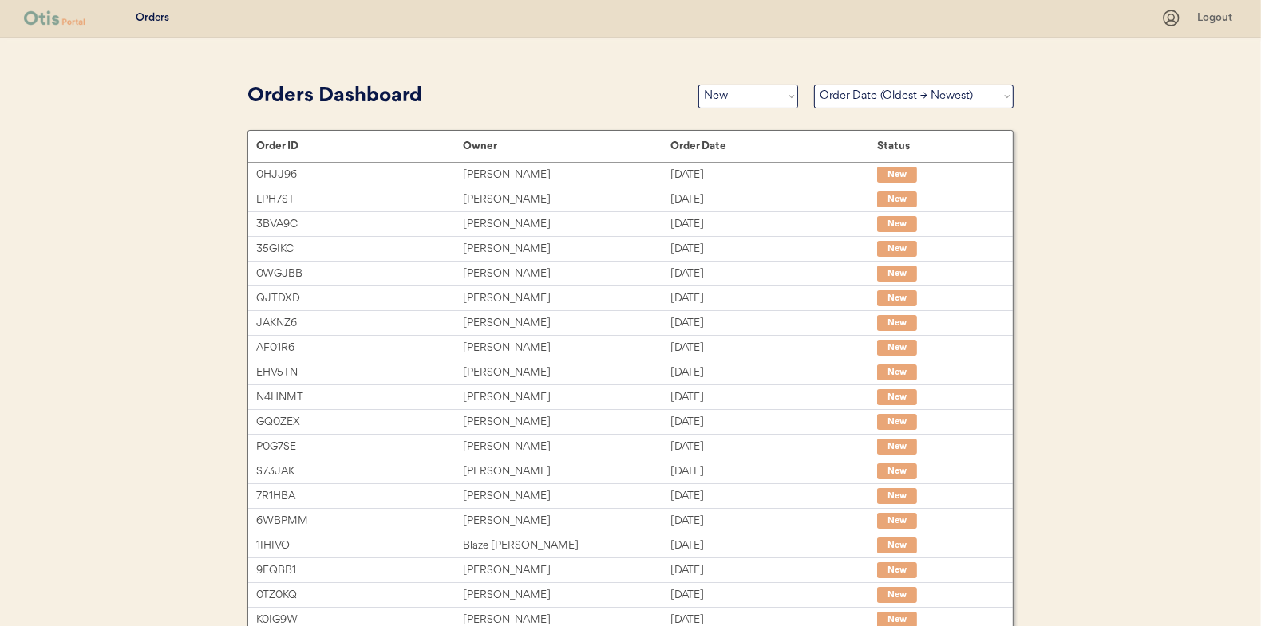
scroll to position [0, 0]
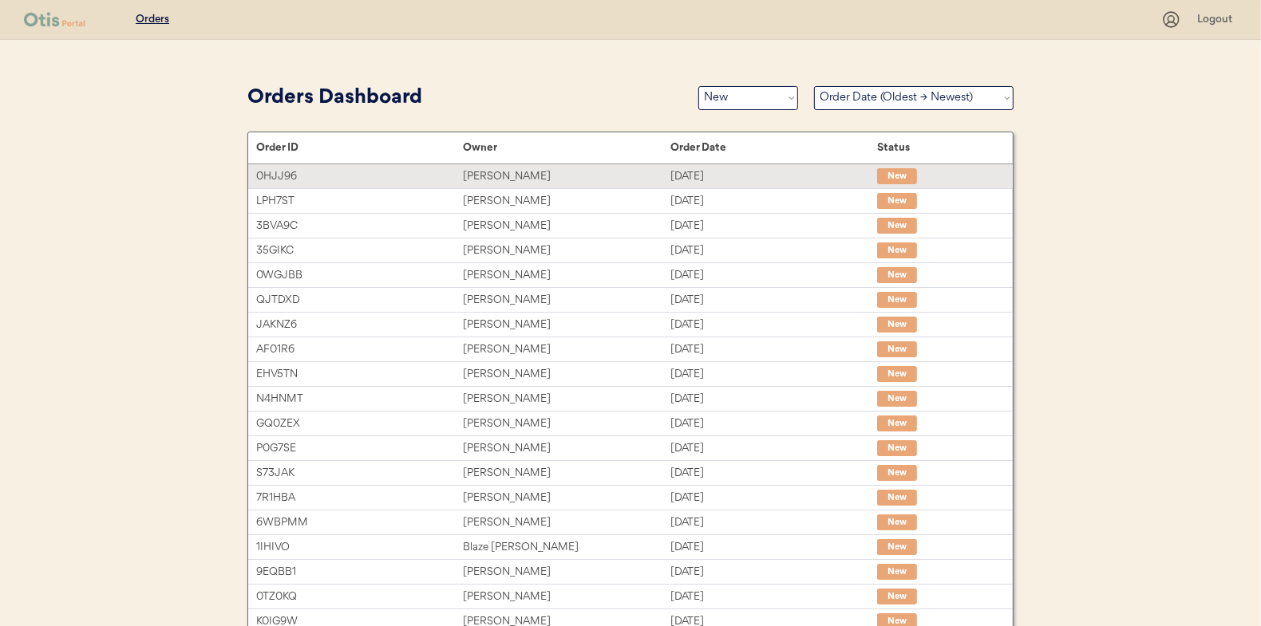
click at [495, 175] on div "Lauren Conacchio" at bounding box center [566, 177] width 207 height 18
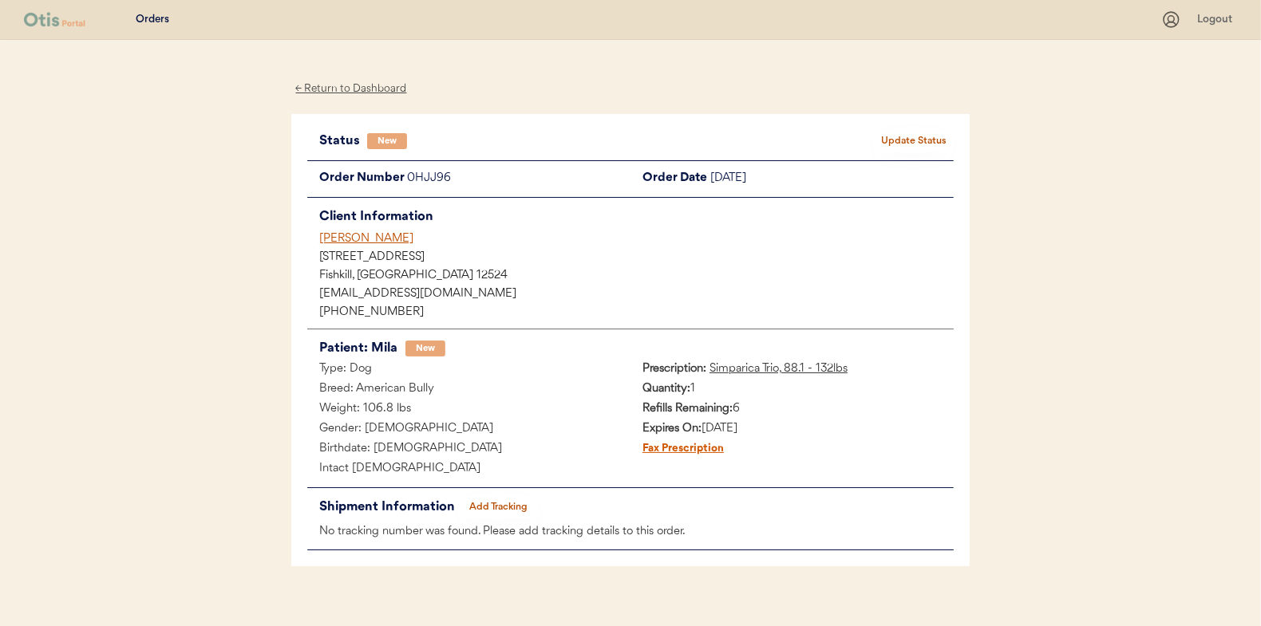
click at [898, 136] on button "Update Status" at bounding box center [914, 141] width 80 height 22
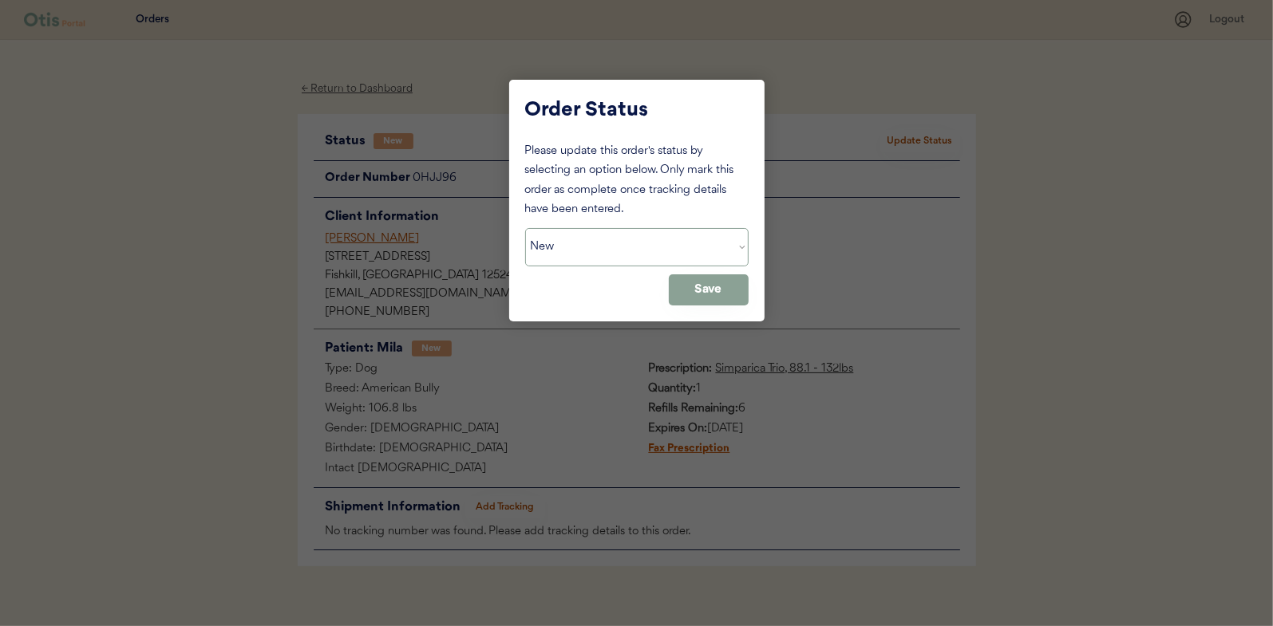
click at [612, 249] on select "Status On Hold New In Progress Complete Pending HW Consent Cancelled" at bounding box center [636, 247] width 223 height 38
select select ""in_progress""
click at [525, 228] on select "Status On Hold New In Progress Complete Pending HW Consent Cancelled" at bounding box center [636, 247] width 223 height 38
click at [676, 296] on button "Save" at bounding box center [709, 289] width 80 height 31
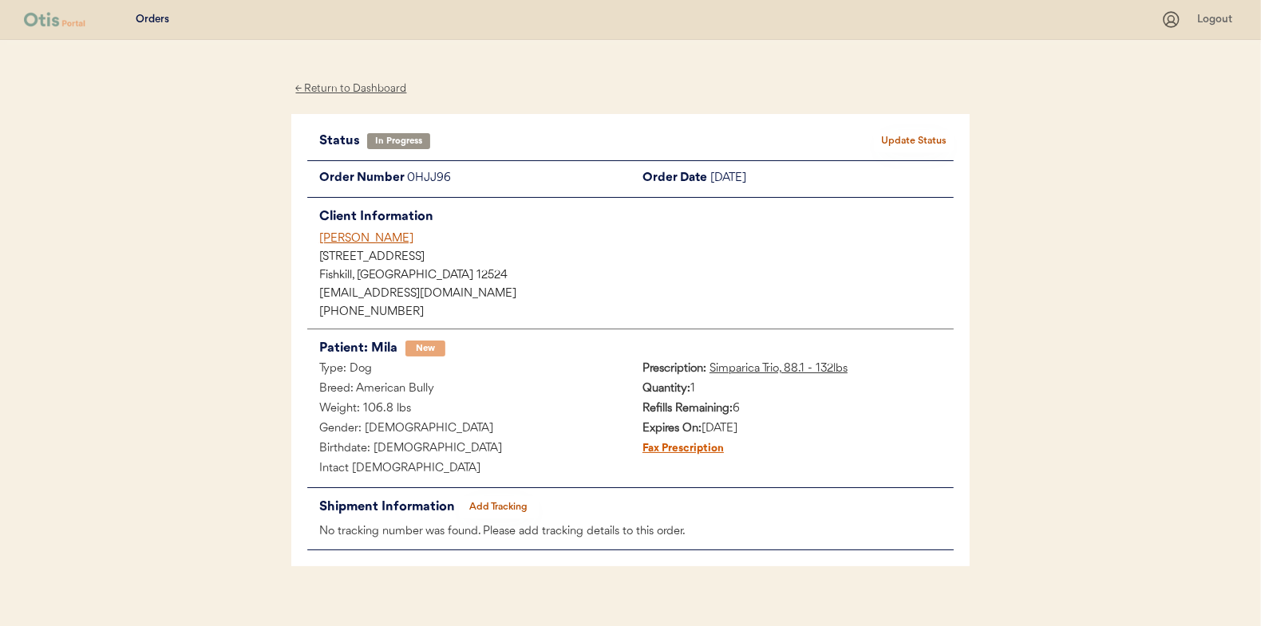
click at [340, 90] on div "← Return to Dashboard" at bounding box center [351, 89] width 120 height 18
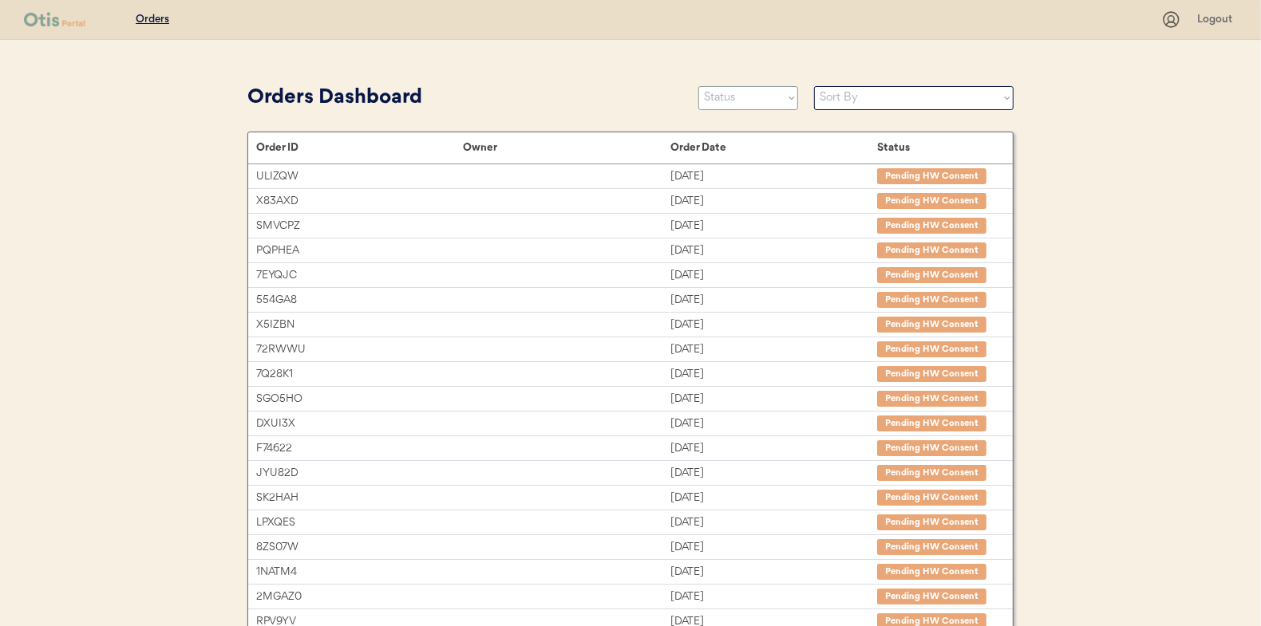
click at [722, 91] on select "Status On Hold New In Progress Complete Pending HW Consent Cancelled" at bounding box center [748, 98] width 100 height 24
select select ""new""
click at [698, 86] on select "Status On Hold New In Progress Complete Pending HW Consent Cancelled" at bounding box center [748, 98] width 100 height 24
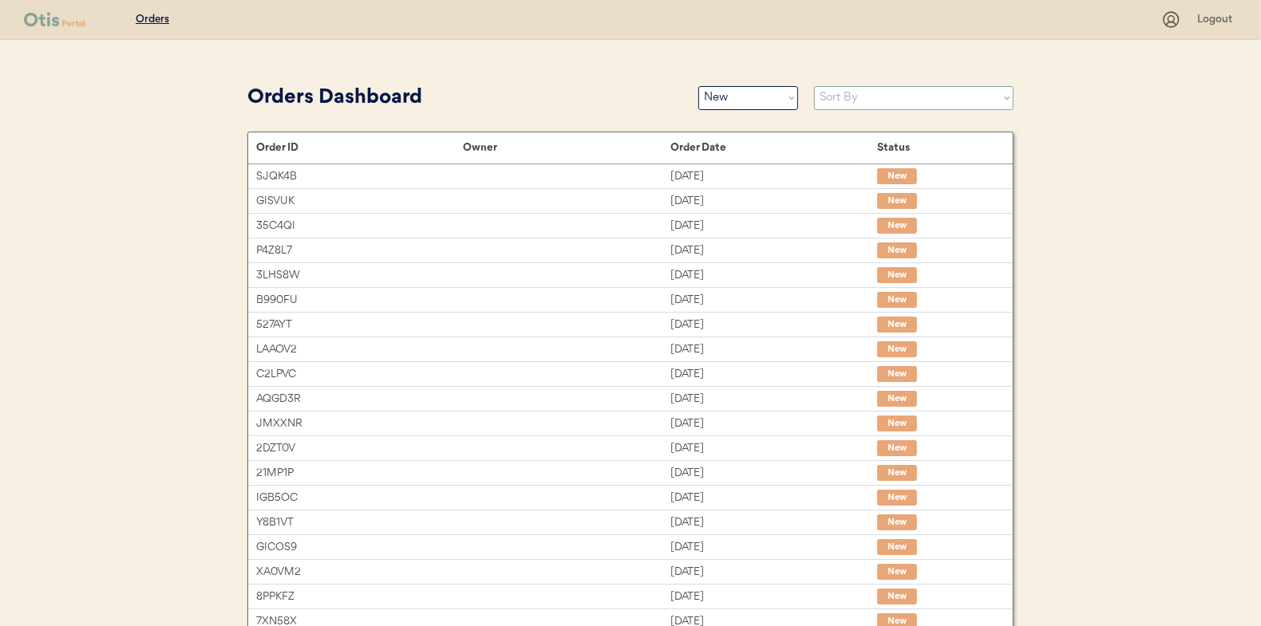
click at [839, 96] on select "Sort By Order Date (Newest → Oldest) Order Date (Oldest → Newest)" at bounding box center [913, 98] width 199 height 24
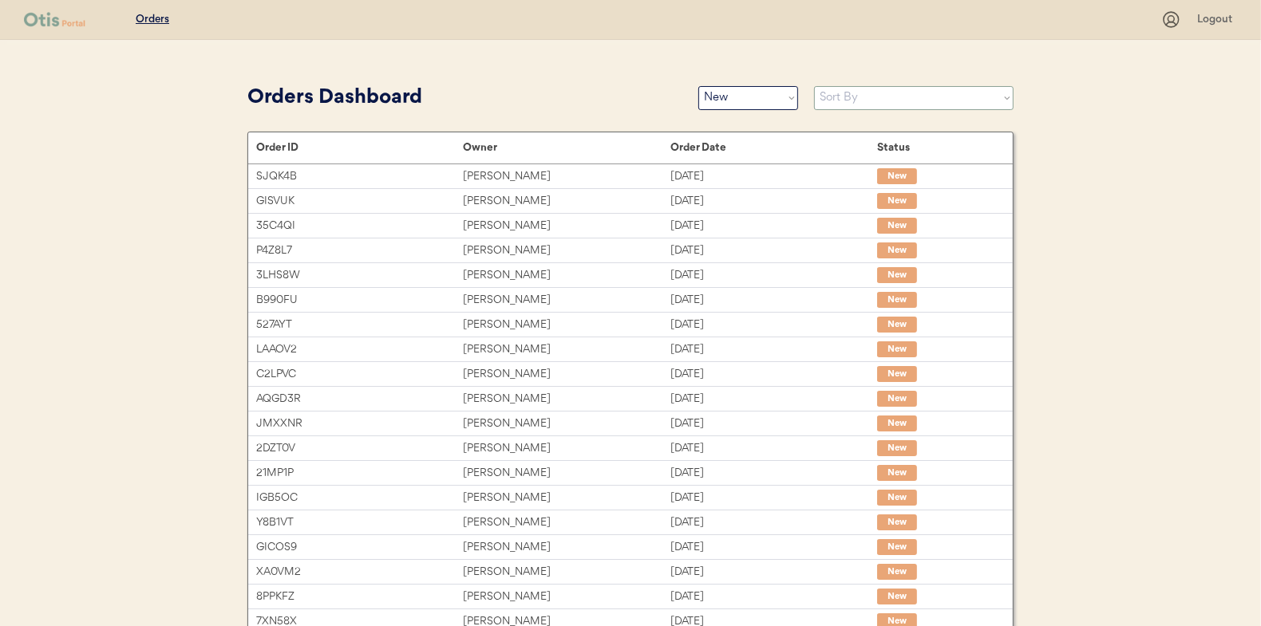
select select ""Order Date (Oldest → Newest)""
click at [814, 86] on select "Sort By Order Date (Newest → Oldest) Order Date (Oldest → Newest)" at bounding box center [913, 98] width 199 height 24
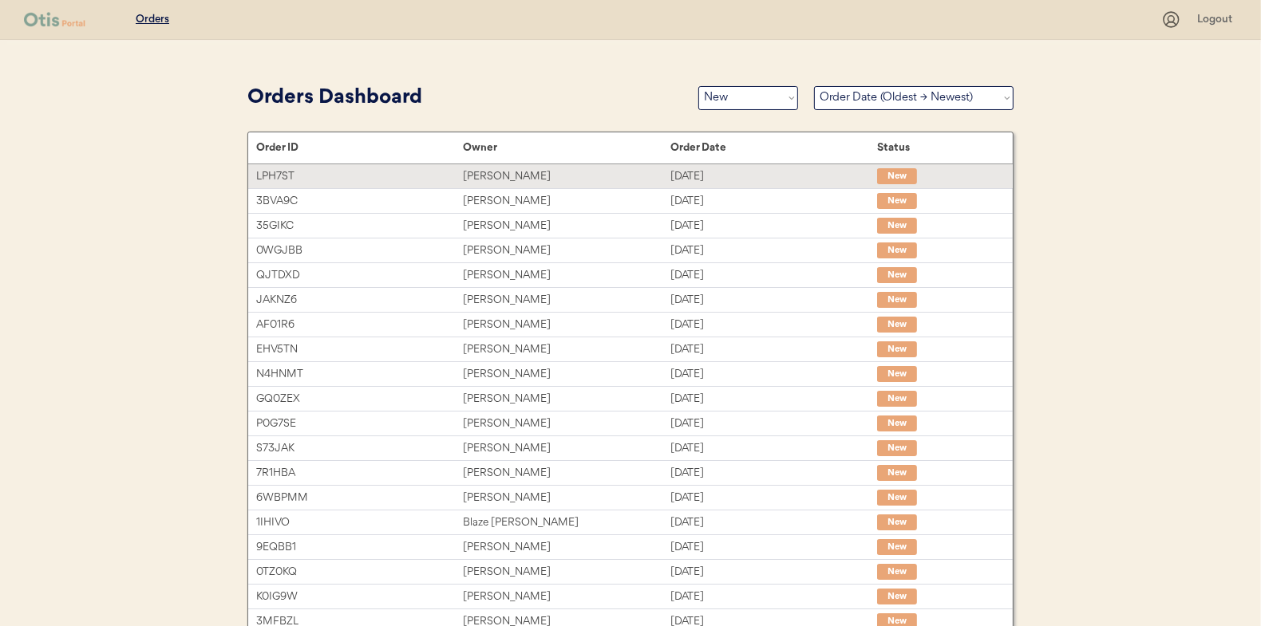
click at [483, 171] on div "[PERSON_NAME]" at bounding box center [566, 177] width 207 height 18
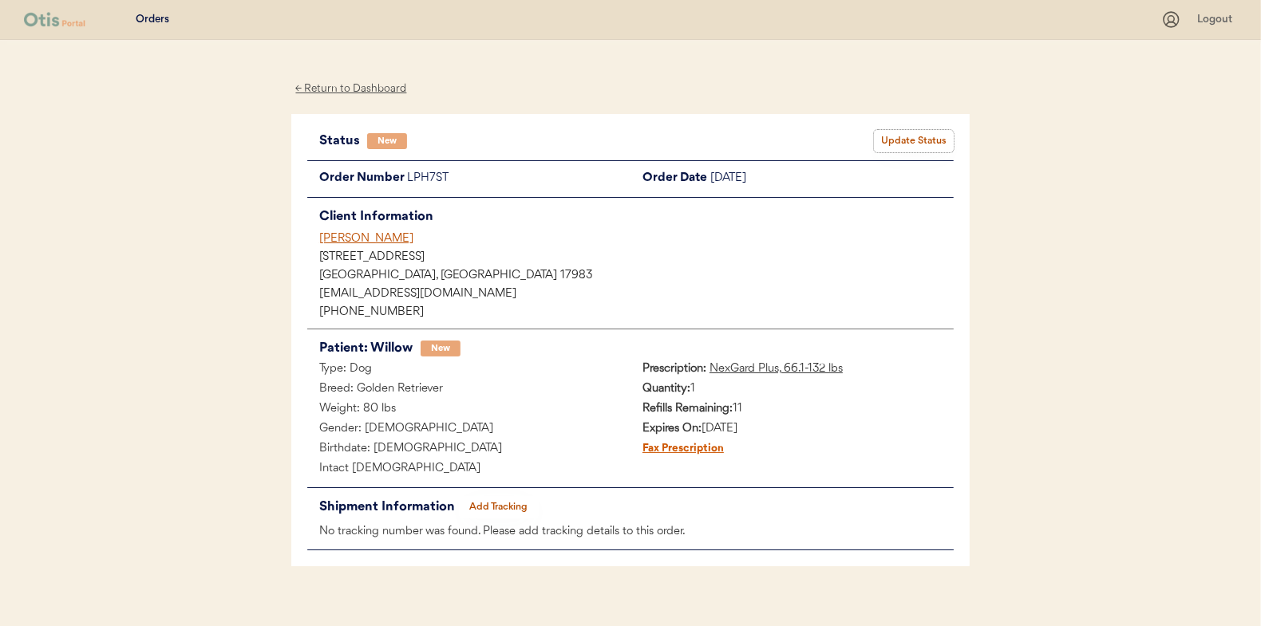
click at [904, 136] on button "Update Status" at bounding box center [914, 141] width 80 height 22
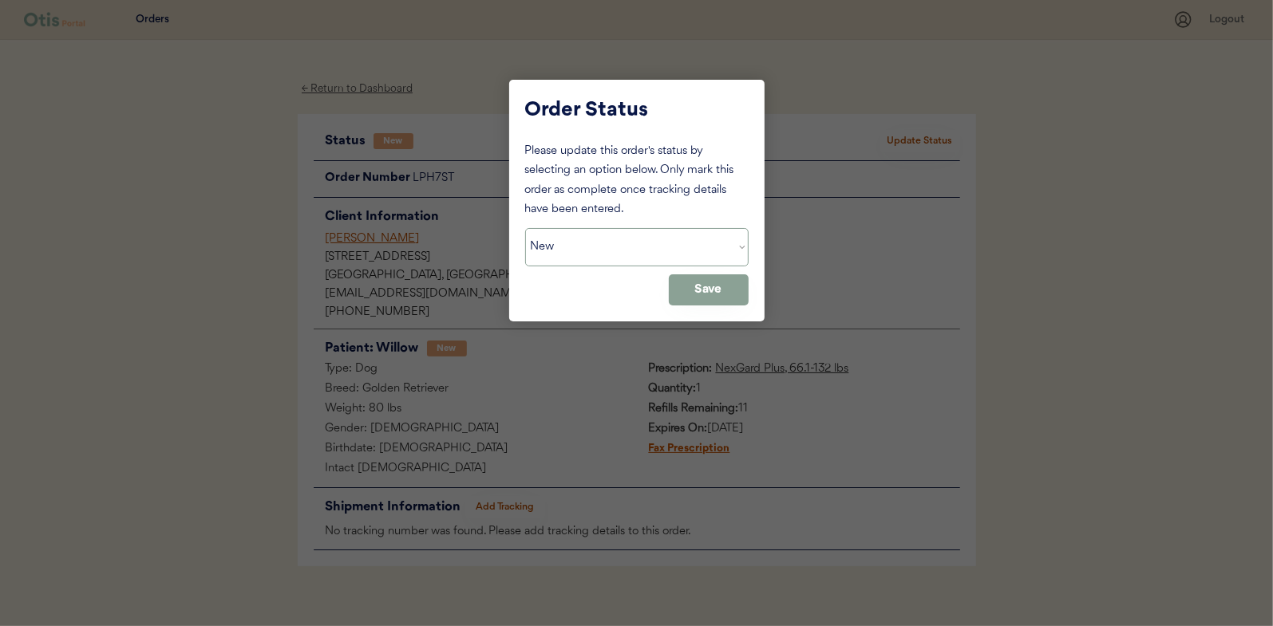
click at [578, 232] on select "Status On Hold New In Progress Complete Pending HW Consent Cancelled" at bounding box center [636, 247] width 223 height 38
select select ""in_progress""
click at [525, 228] on select "Status On Hold New In Progress Complete Pending HW Consent Cancelled" at bounding box center [636, 247] width 223 height 38
click at [694, 285] on button "Save" at bounding box center [709, 289] width 80 height 31
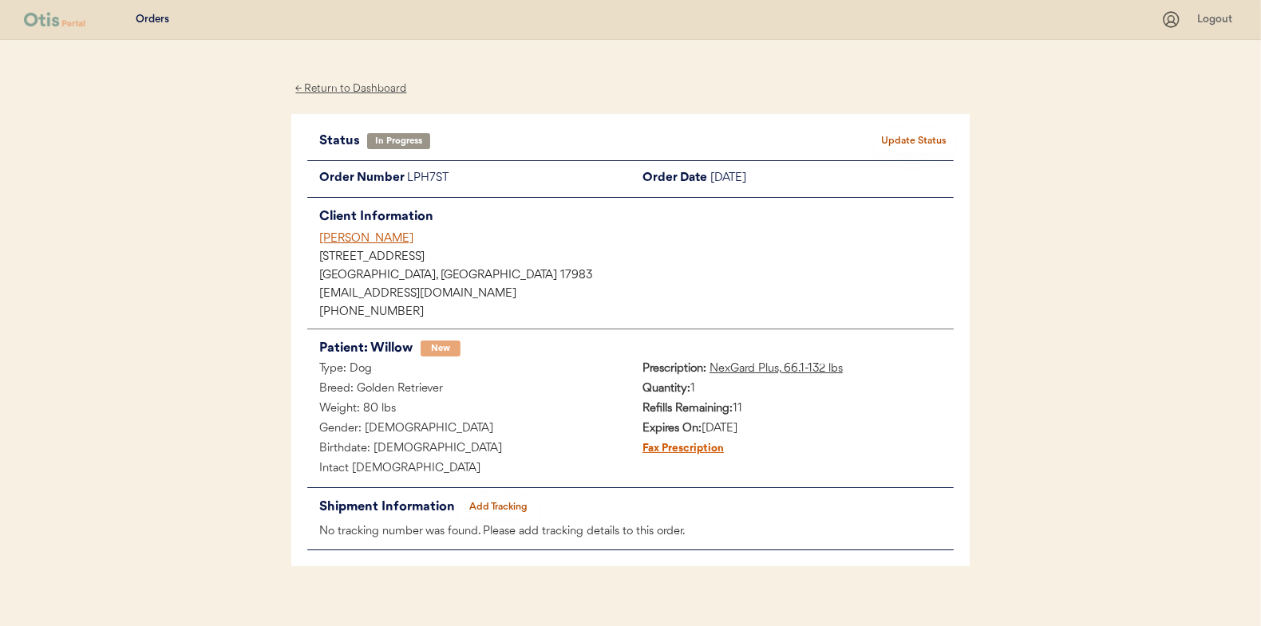
click at [331, 86] on div "← Return to Dashboard" at bounding box center [351, 89] width 120 height 18
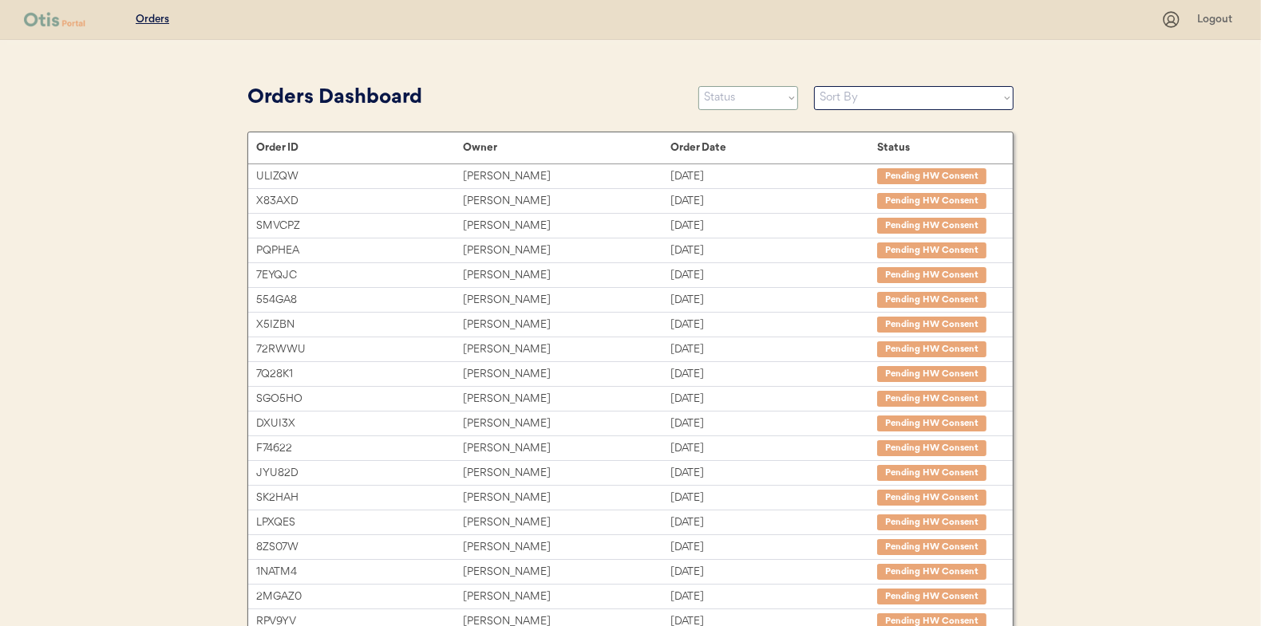
click at [750, 106] on select "Status On Hold New In Progress Complete Pending HW Consent Cancelled" at bounding box center [748, 98] width 100 height 24
select select ""new""
click at [698, 86] on select "Status On Hold New In Progress Complete Pending HW Consent Cancelled" at bounding box center [748, 98] width 100 height 24
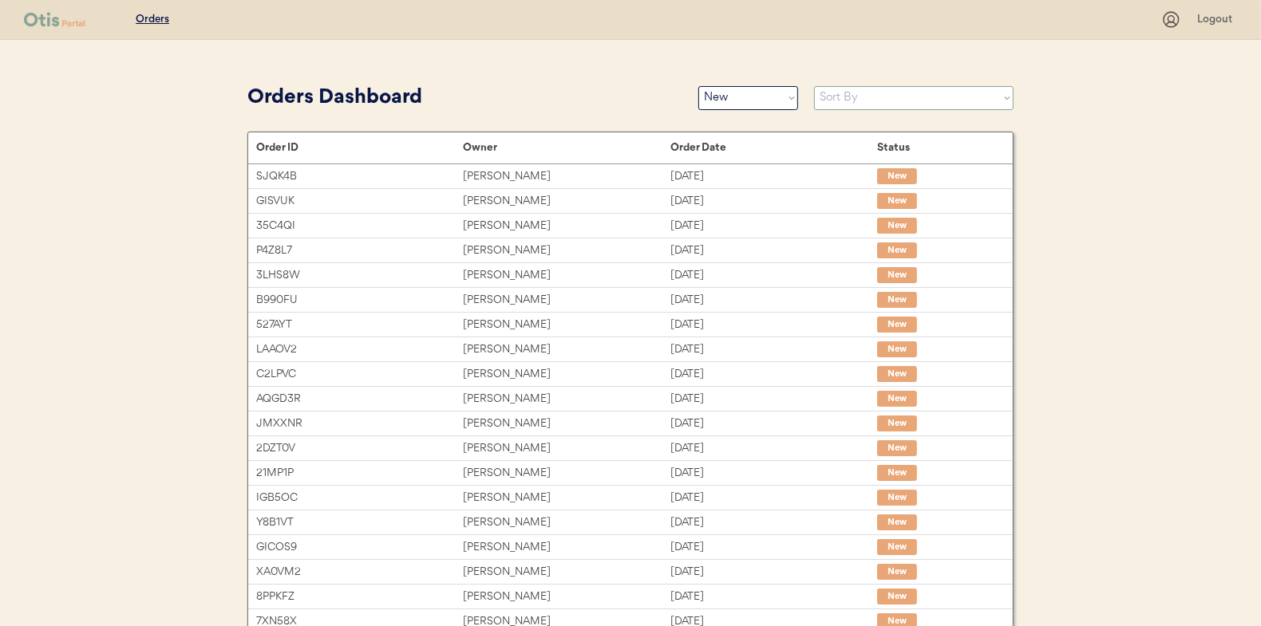
click at [851, 99] on select "Sort By Order Date (Newest → Oldest) Order Date (Oldest → Newest)" at bounding box center [913, 98] width 199 height 24
select select ""Order Date (Oldest → Newest)""
click at [814, 86] on select "Sort By Order Date (Newest → Oldest) Order Date (Oldest → Newest)" at bounding box center [913, 98] width 199 height 24
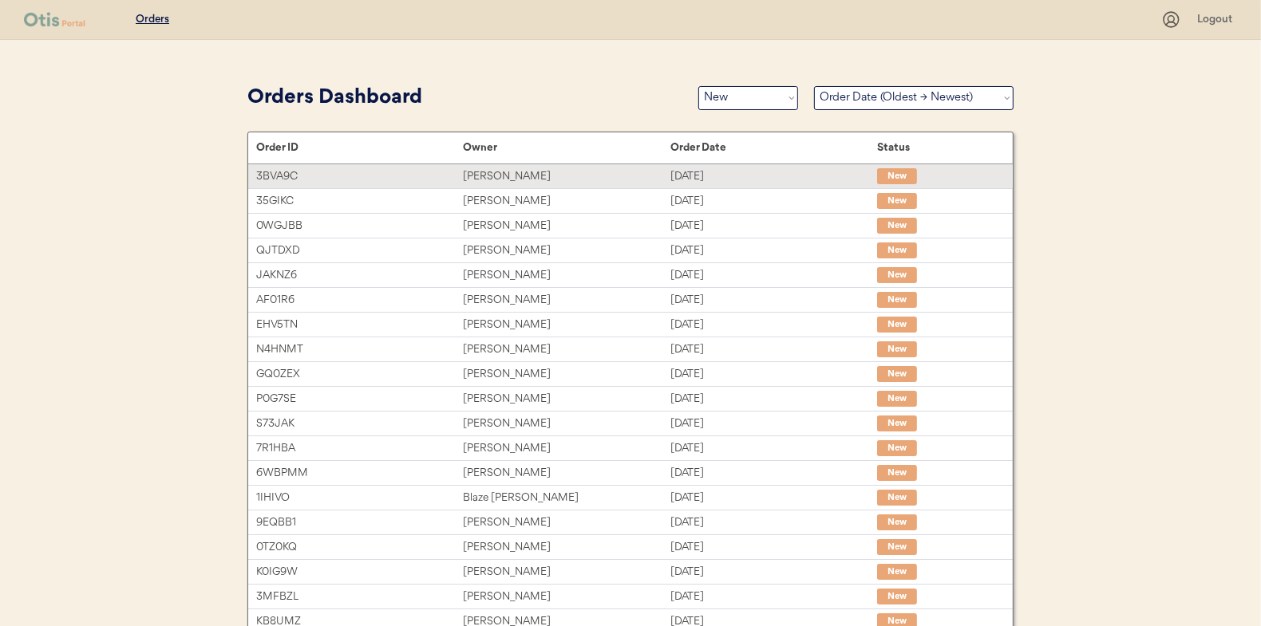
click at [502, 178] on div "Shelby Swift" at bounding box center [566, 177] width 207 height 18
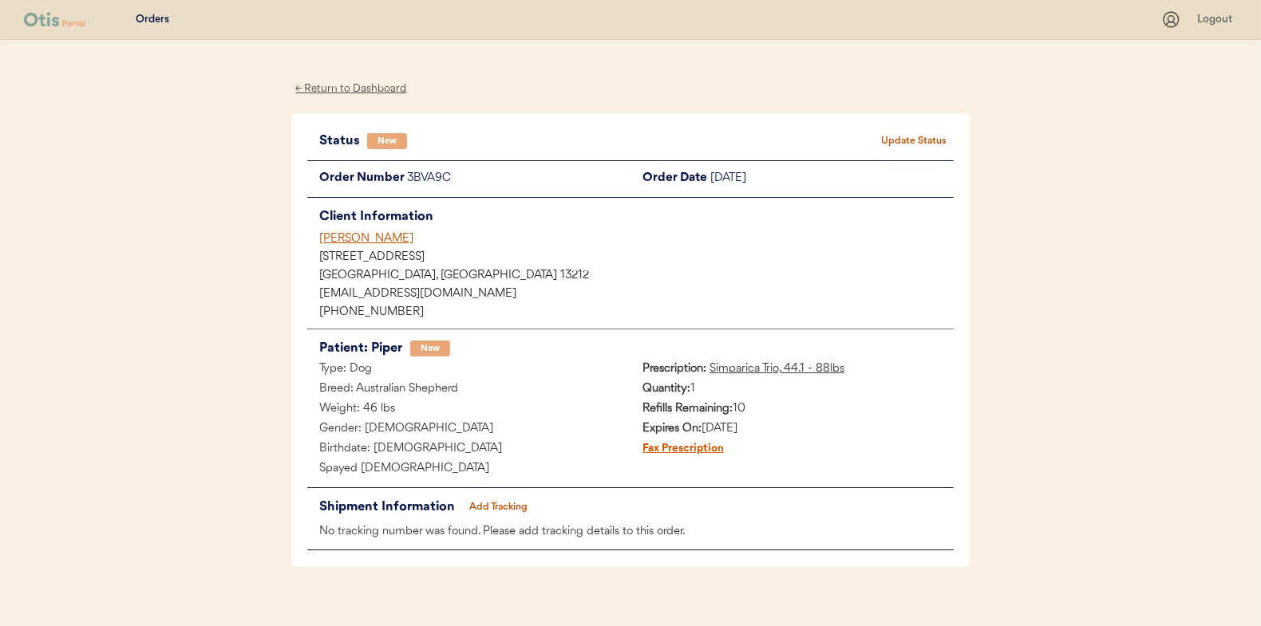
click at [884, 138] on button "Update Status" at bounding box center [914, 141] width 80 height 22
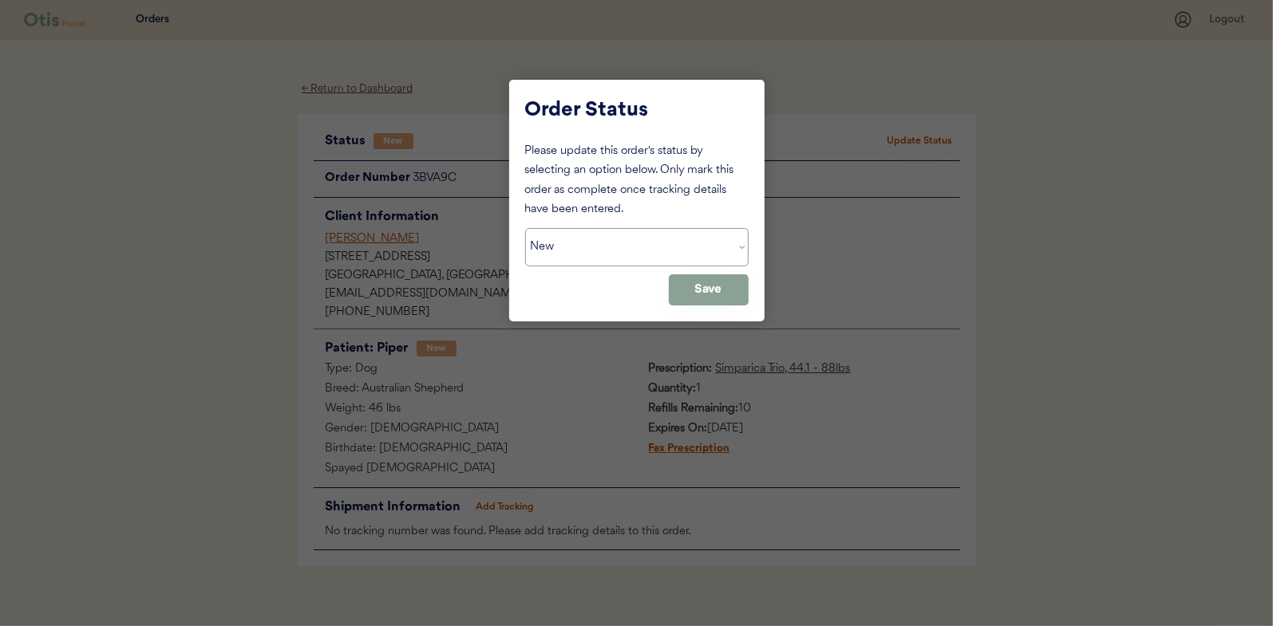
click at [618, 246] on select "Status On Hold New In Progress Complete Pending HW Consent Cancelled" at bounding box center [636, 247] width 223 height 38
select select ""in_progress""
click at [525, 228] on select "Status On Hold New In Progress Complete Pending HW Consent Cancelled" at bounding box center [636, 247] width 223 height 38
click at [701, 287] on button "Save" at bounding box center [709, 289] width 80 height 31
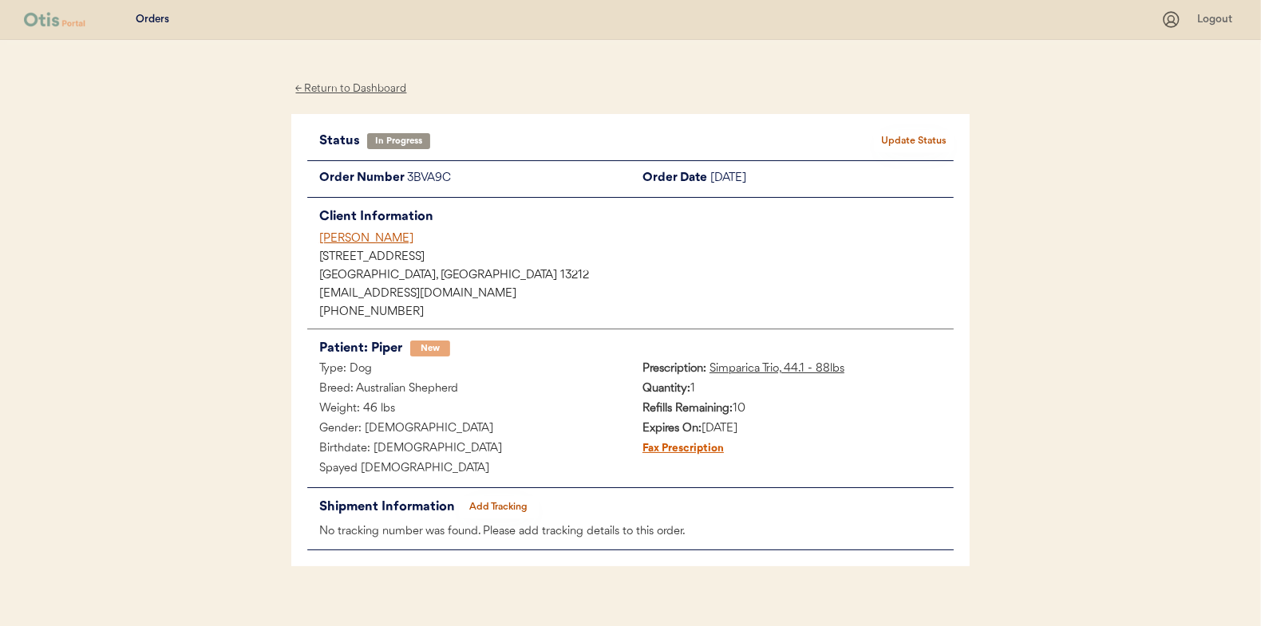
click at [367, 92] on div "← Return to Dashboard" at bounding box center [351, 89] width 120 height 18
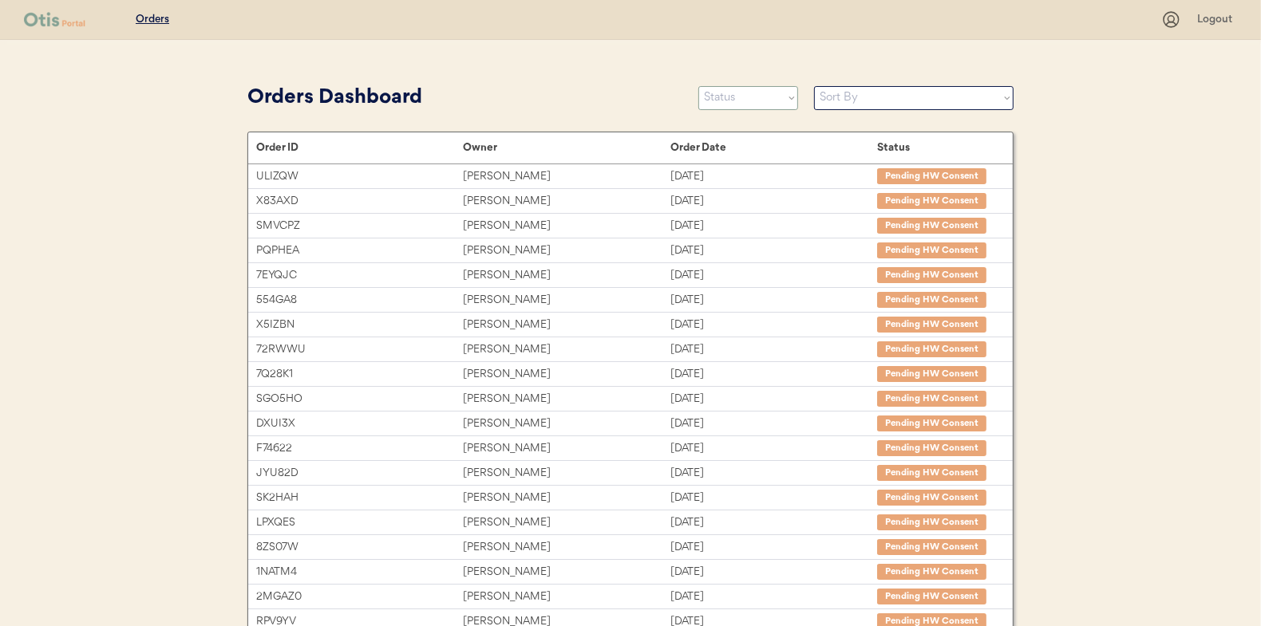
click at [734, 99] on select "Status On Hold New In Progress Complete Pending HW Consent Cancelled" at bounding box center [748, 98] width 100 height 24
select select ""new""
click at [698, 86] on select "Status On Hold New In Progress Complete Pending HW Consent Cancelled" at bounding box center [748, 98] width 100 height 24
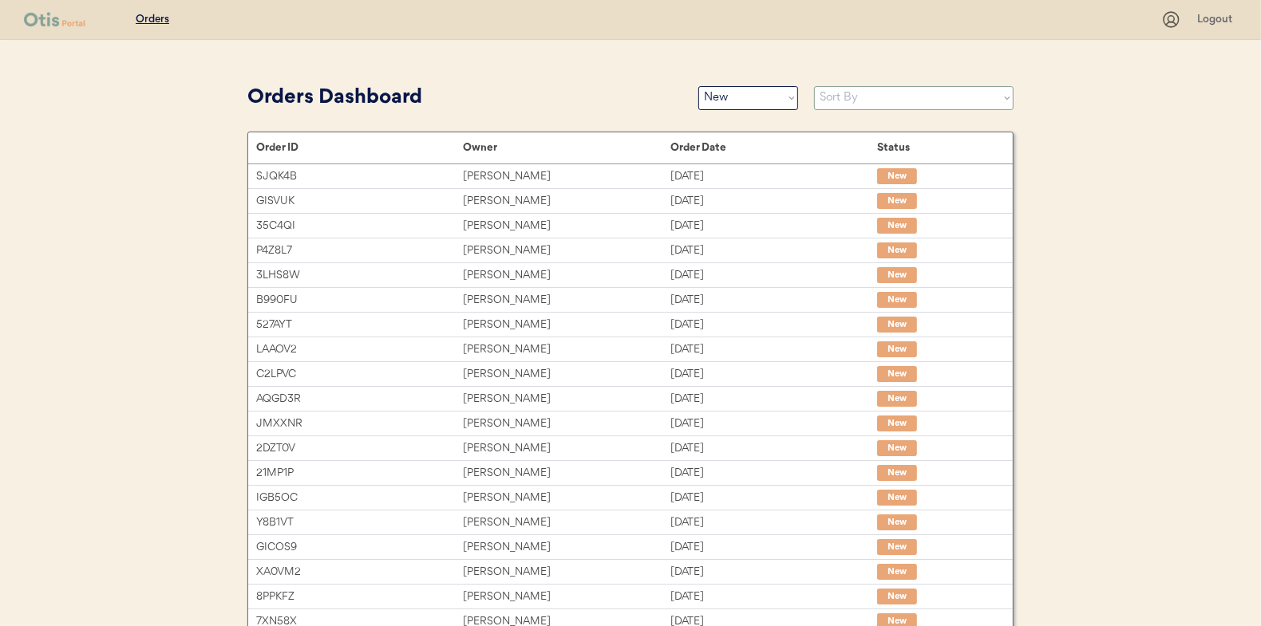
drag, startPoint x: 827, startPoint y: 97, endPoint x: 831, endPoint y: 109, distance: 12.6
click at [827, 97] on select "Sort By Order Date (Newest → Oldest) Order Date (Oldest → Newest)" at bounding box center [913, 98] width 199 height 24
select select ""Order Date (Oldest → Newest)""
click at [814, 86] on select "Sort By Order Date (Newest → Oldest) Order Date (Oldest → Newest)" at bounding box center [913, 98] width 199 height 24
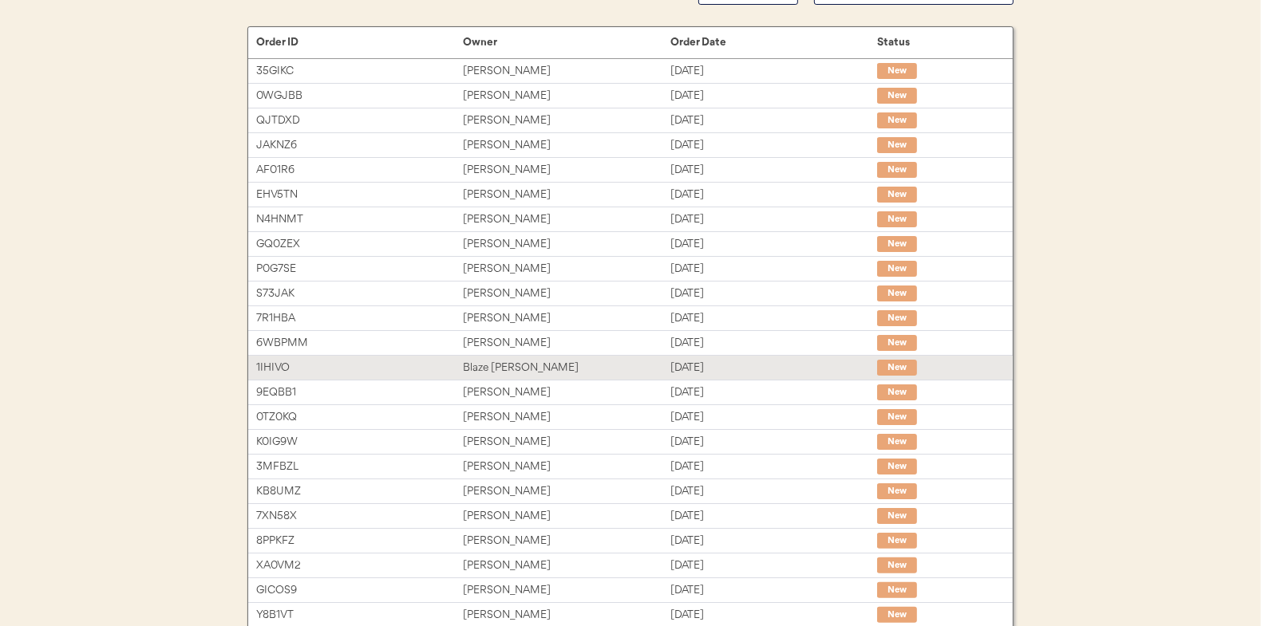
scroll to position [245, 0]
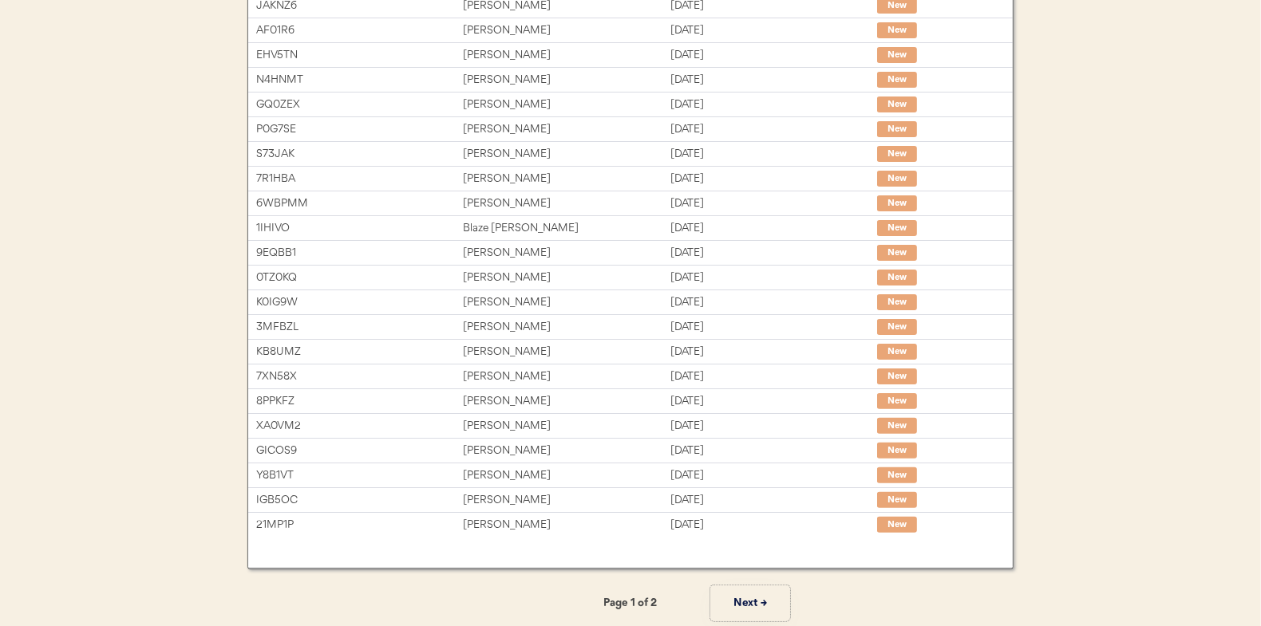
click at [741, 594] on button "Next →" at bounding box center [750, 604] width 80 height 36
click at [519, 598] on button "← Previous" at bounding box center [511, 604] width 80 height 36
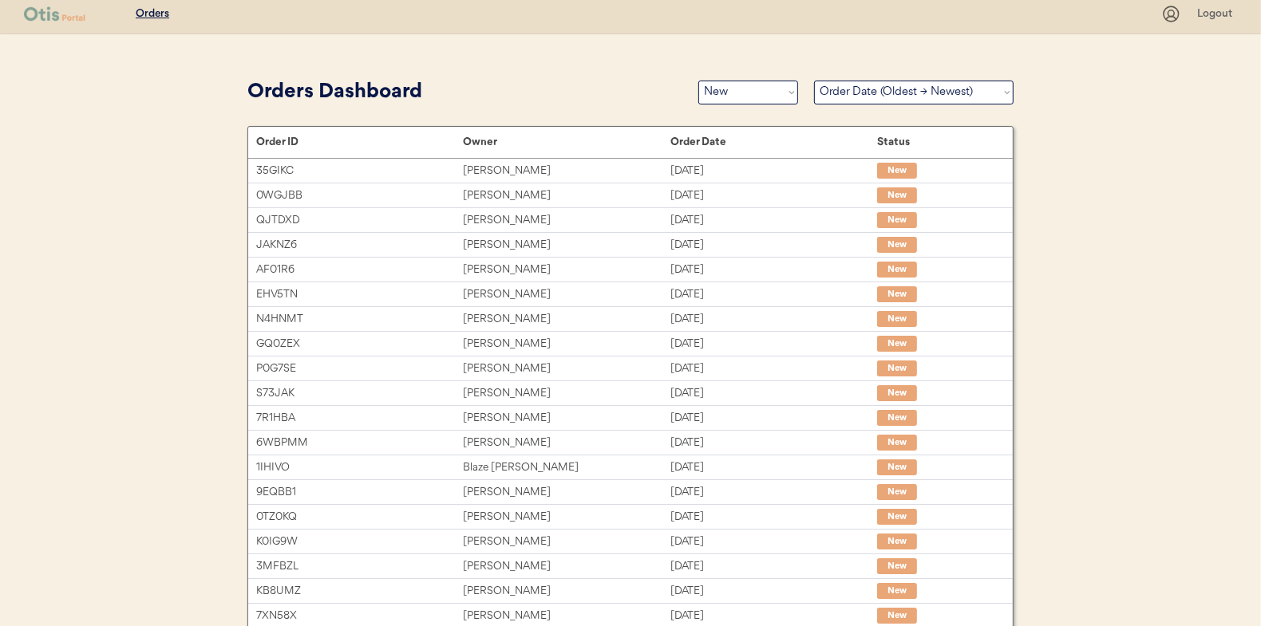
scroll to position [0, 0]
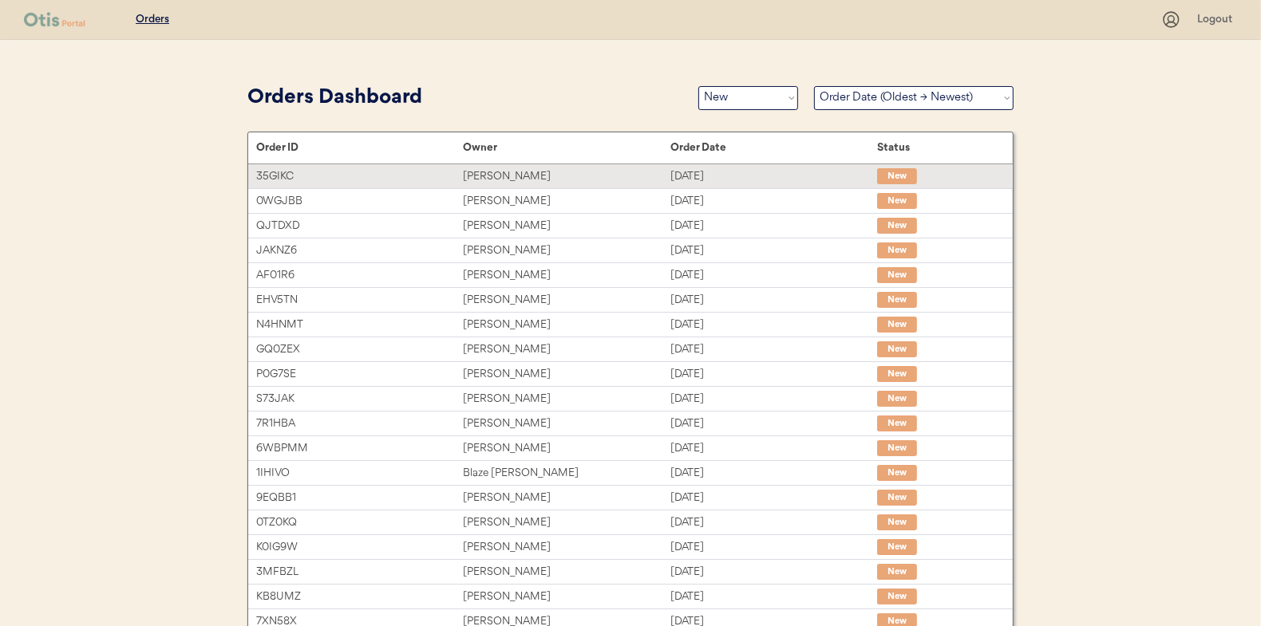
click at [487, 176] on div "Francis Ford II" at bounding box center [566, 177] width 207 height 18
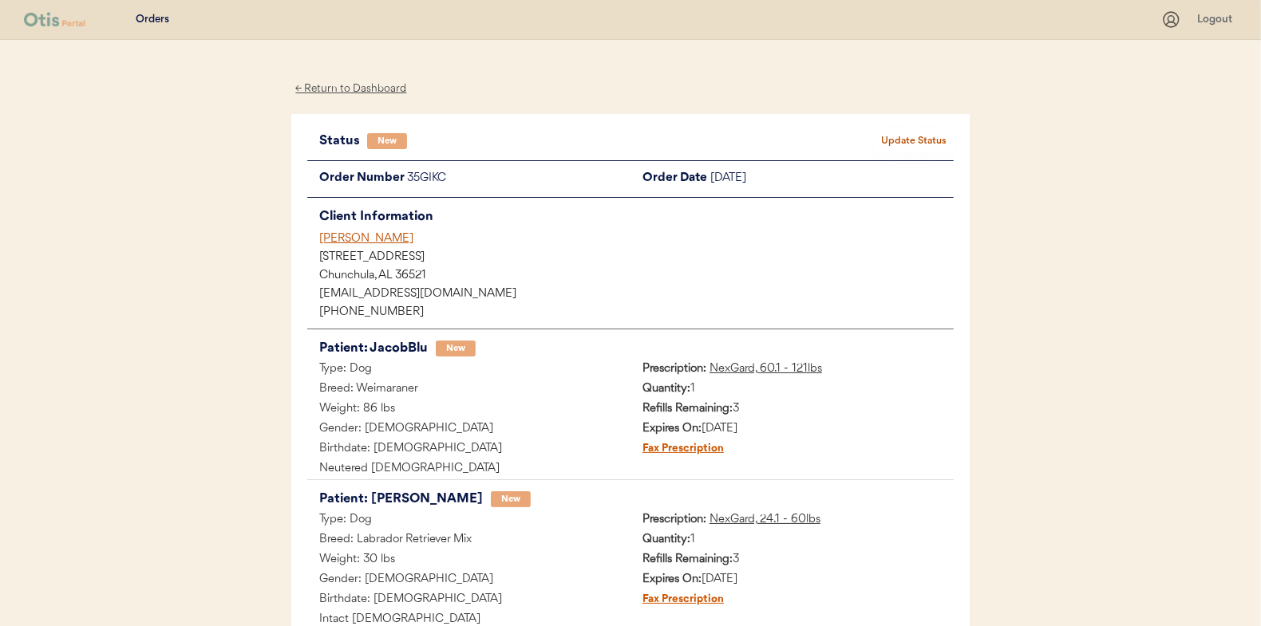
click at [924, 132] on button "Update Status" at bounding box center [914, 141] width 80 height 22
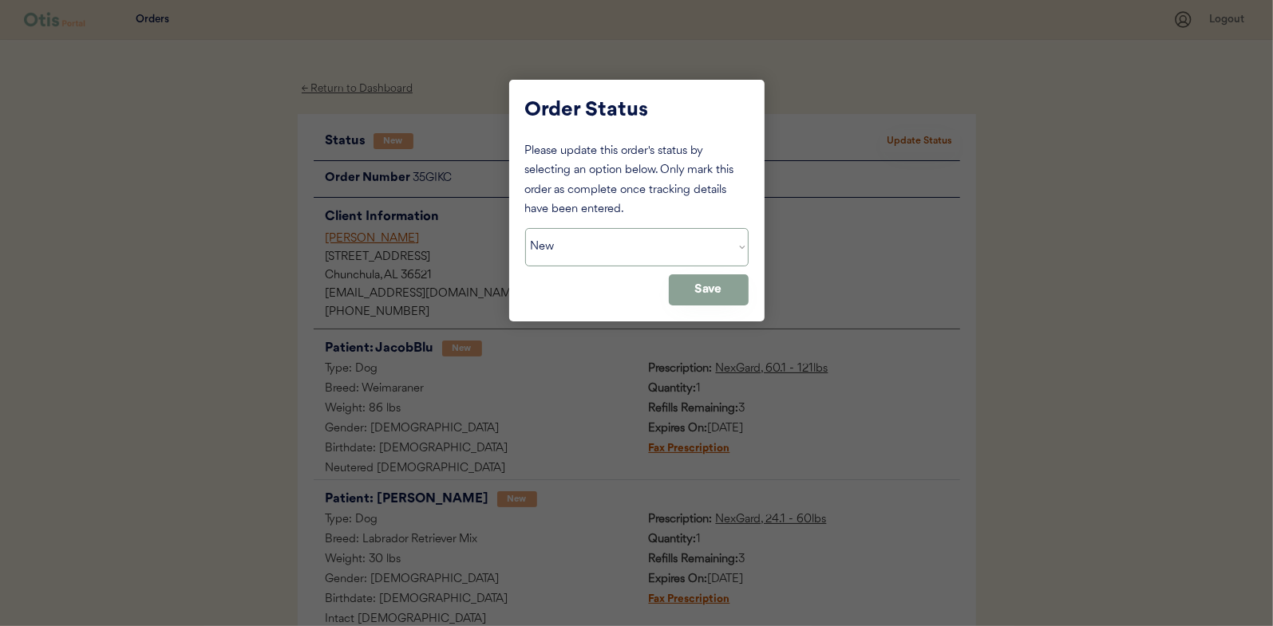
click at [614, 244] on select "Status On Hold New In Progress Complete Pending HW Consent Cancelled" at bounding box center [636, 247] width 223 height 38
select select ""in_progress""
click at [525, 228] on select "Status On Hold New In Progress Complete Pending HW Consent Cancelled" at bounding box center [636, 247] width 223 height 38
click at [706, 295] on button "Save" at bounding box center [709, 289] width 80 height 31
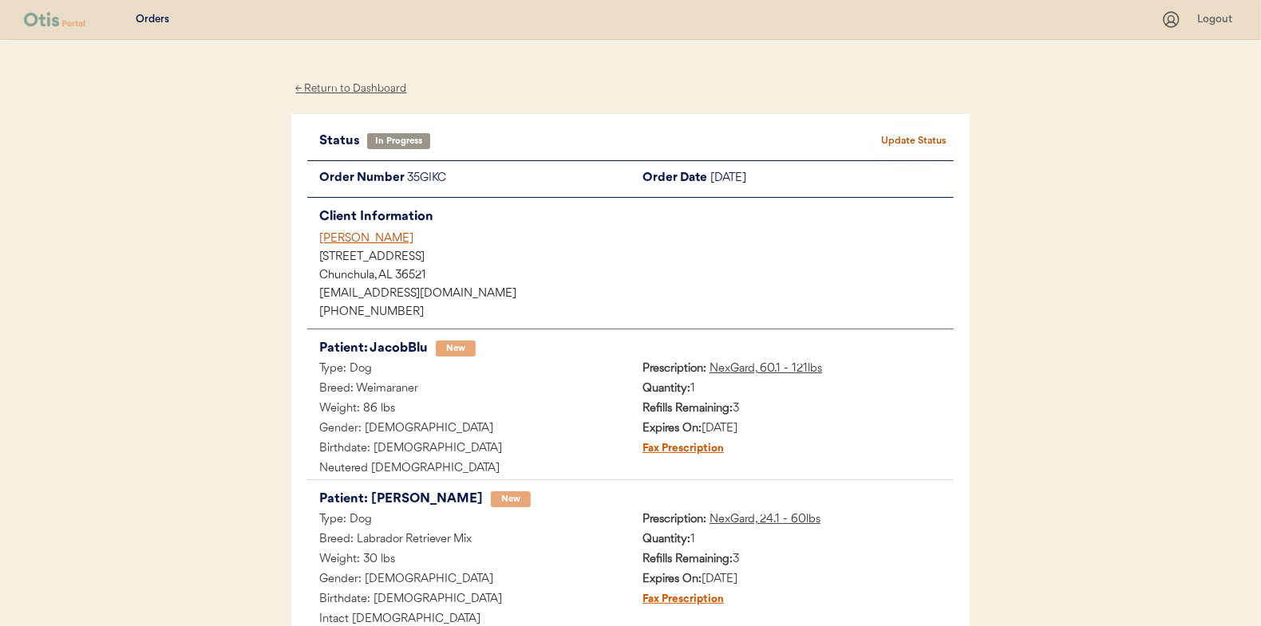
click at [341, 89] on div "← Return to Dashboard" at bounding box center [351, 89] width 120 height 18
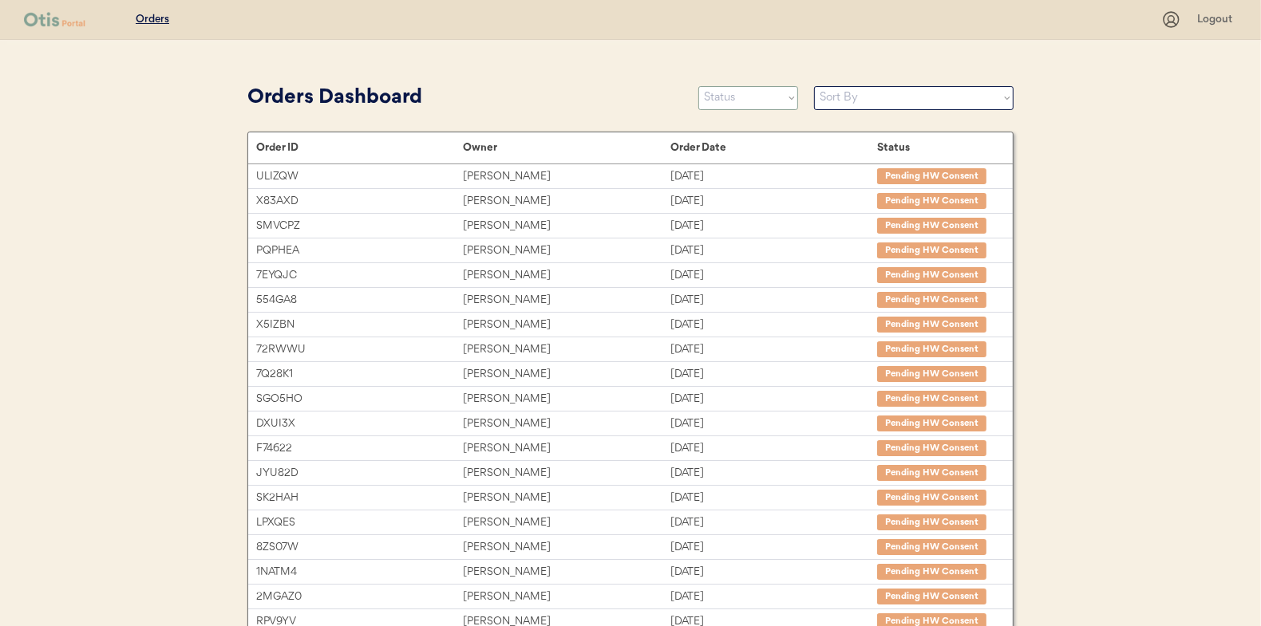
click at [738, 102] on select "Status On Hold New In Progress Complete Pending HW Consent Cancelled" at bounding box center [748, 98] width 100 height 24
select select ""new""
click at [698, 86] on select "Status On Hold New In Progress Complete Pending HW Consent Cancelled" at bounding box center [748, 98] width 100 height 24
click at [843, 97] on select "Sort By Order Date (Newest → Oldest) Order Date (Oldest → Newest)" at bounding box center [913, 98] width 199 height 24
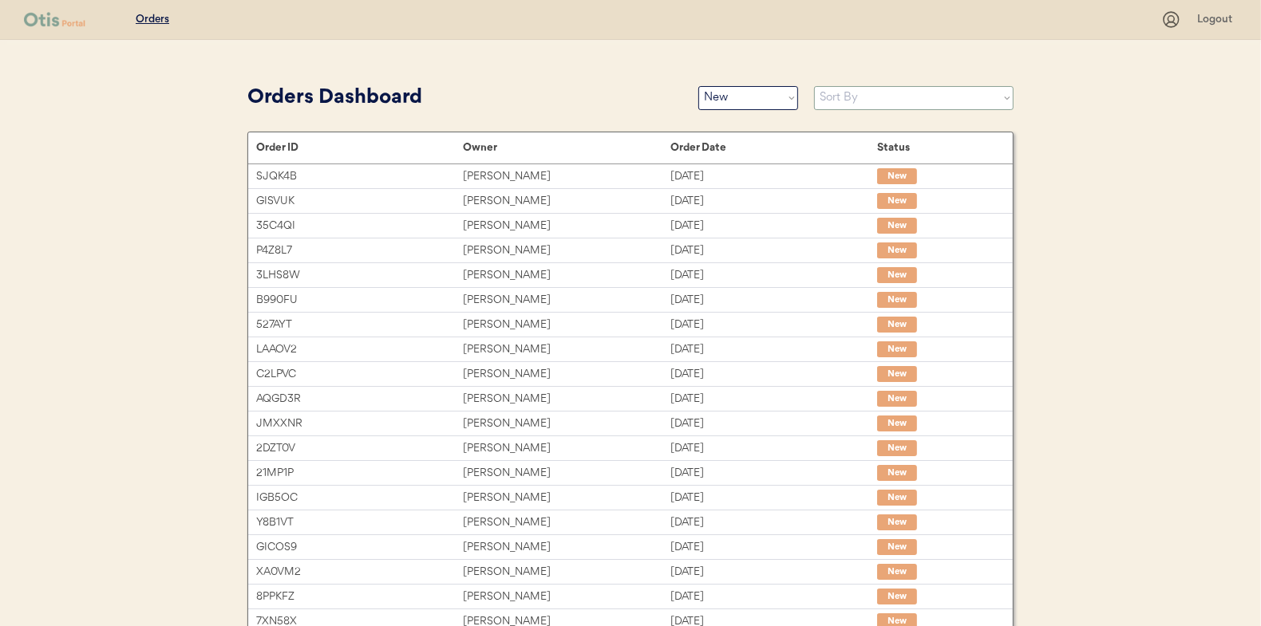
select select ""Order Date (Oldest → Newest)""
click at [814, 86] on select "Sort By Order Date (Newest → Oldest) Order Date (Oldest → Newest)" at bounding box center [913, 98] width 199 height 24
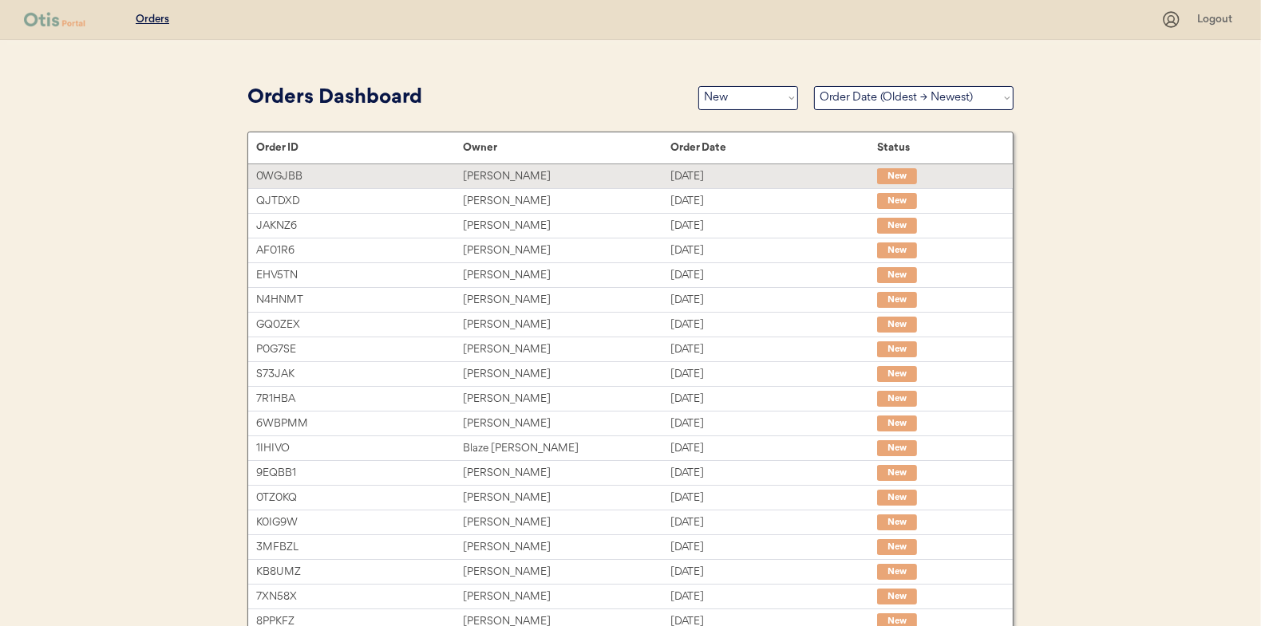
click at [492, 174] on div "Meg Lance" at bounding box center [566, 177] width 207 height 18
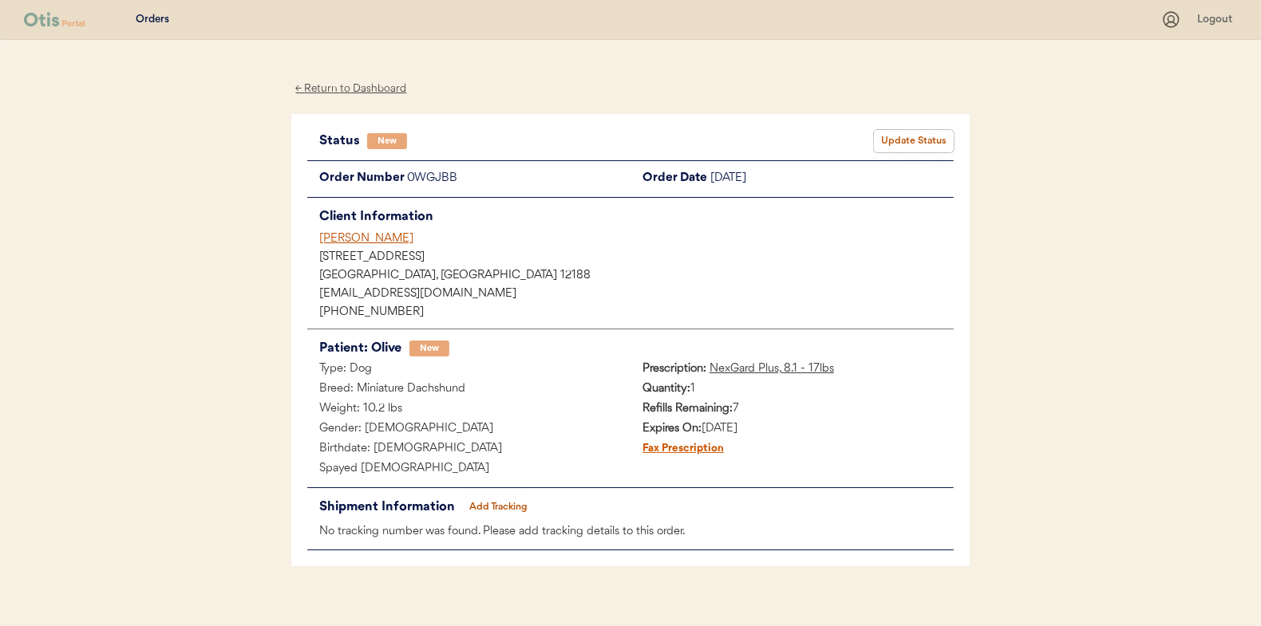
click at [916, 132] on button "Update Status" at bounding box center [914, 141] width 80 height 22
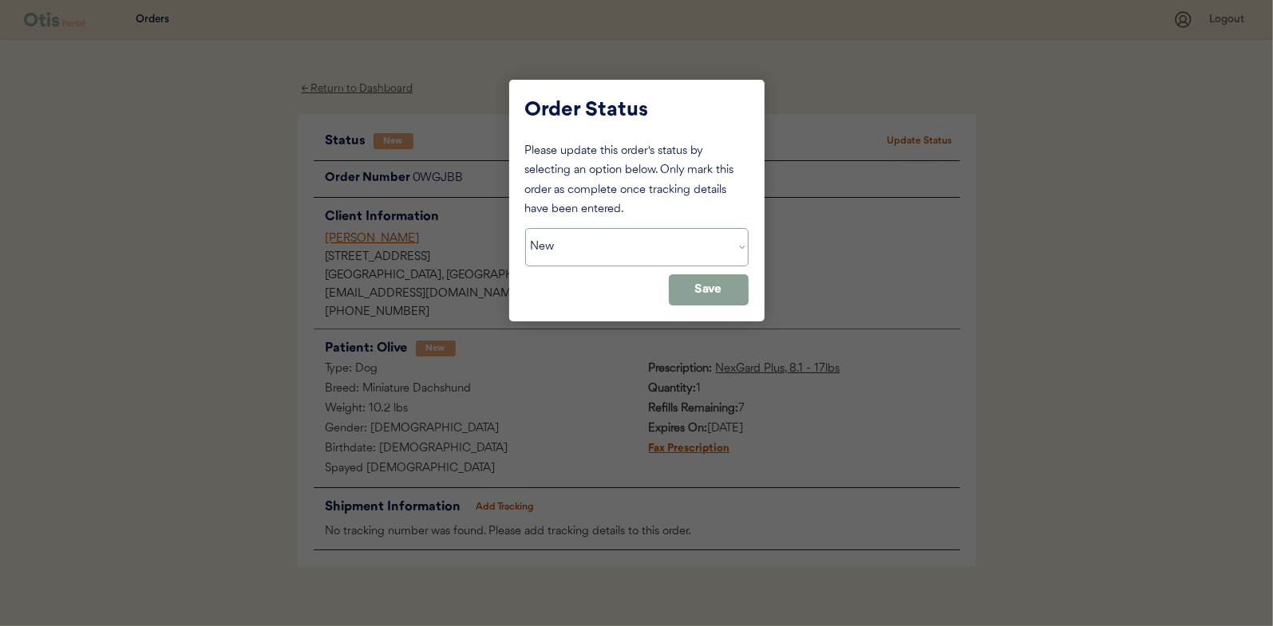
click at [602, 240] on select "Status On Hold New In Progress Complete Pending HW Consent Cancelled" at bounding box center [636, 247] width 223 height 38
select select ""in_progress""
click at [525, 228] on select "Status On Hold New In Progress Complete Pending HW Consent Cancelled" at bounding box center [636, 247] width 223 height 38
click at [716, 294] on button "Save" at bounding box center [709, 289] width 80 height 31
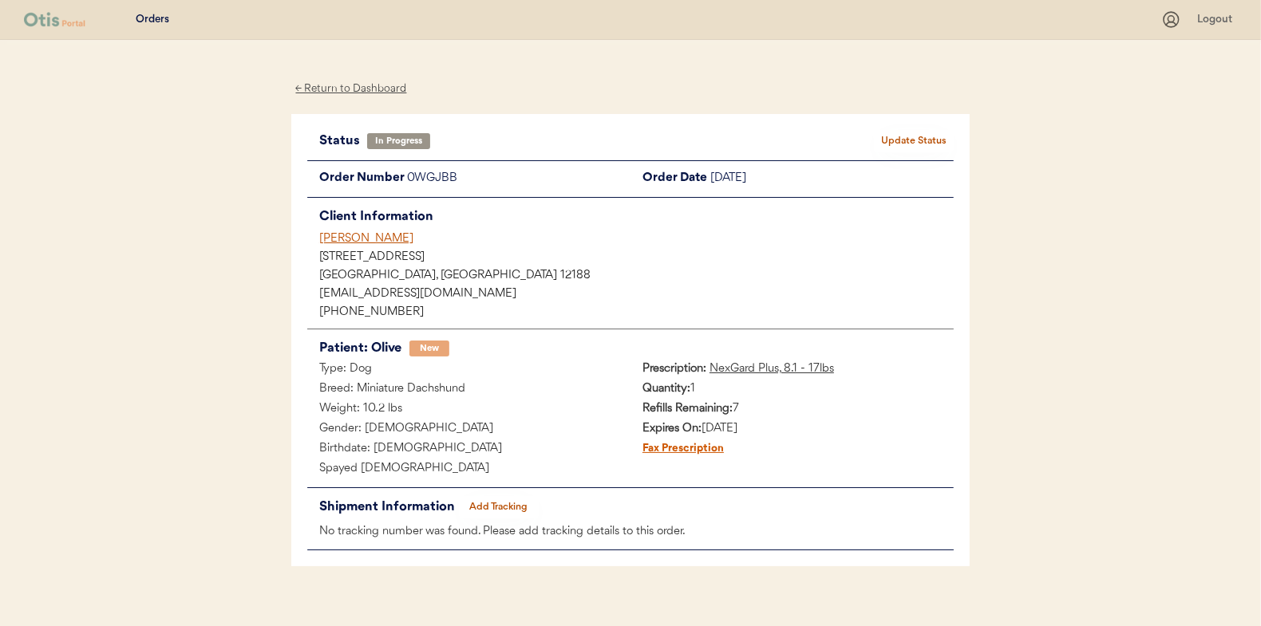
click at [344, 87] on div "← Return to Dashboard" at bounding box center [351, 89] width 120 height 18
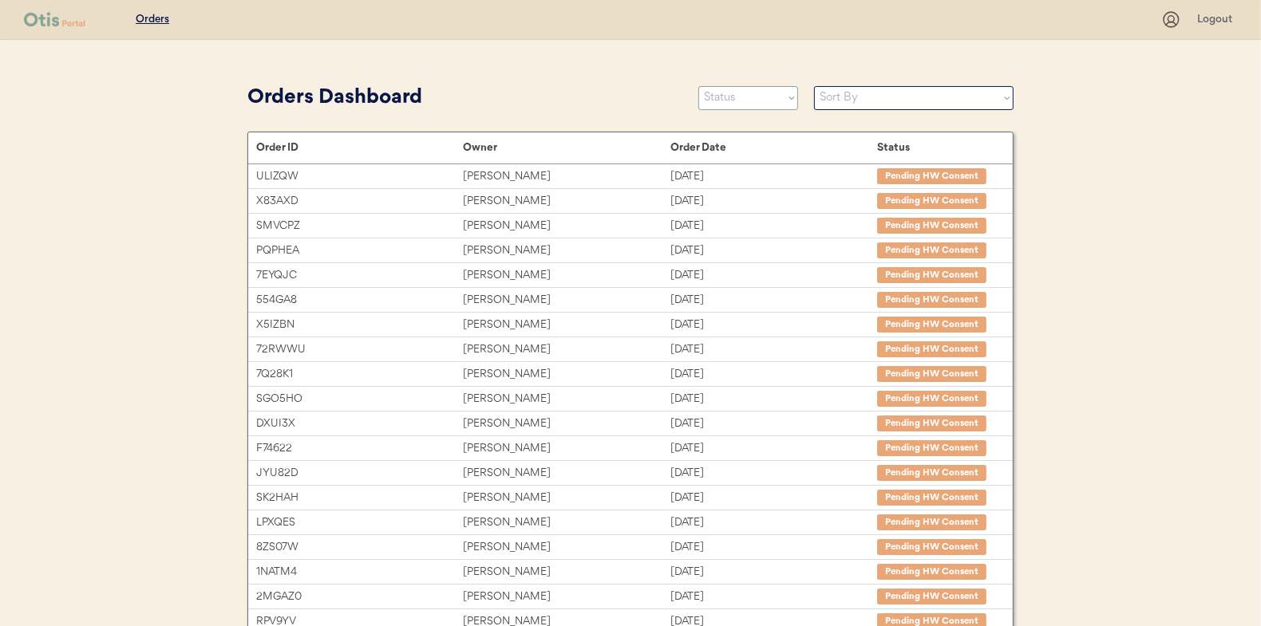
click at [738, 94] on select "Status On Hold New In Progress Complete Pending HW Consent Cancelled" at bounding box center [748, 98] width 100 height 24
select select ""new""
click at [698, 86] on select "Status On Hold New In Progress Complete Pending HW Consent Cancelled" at bounding box center [748, 98] width 100 height 24
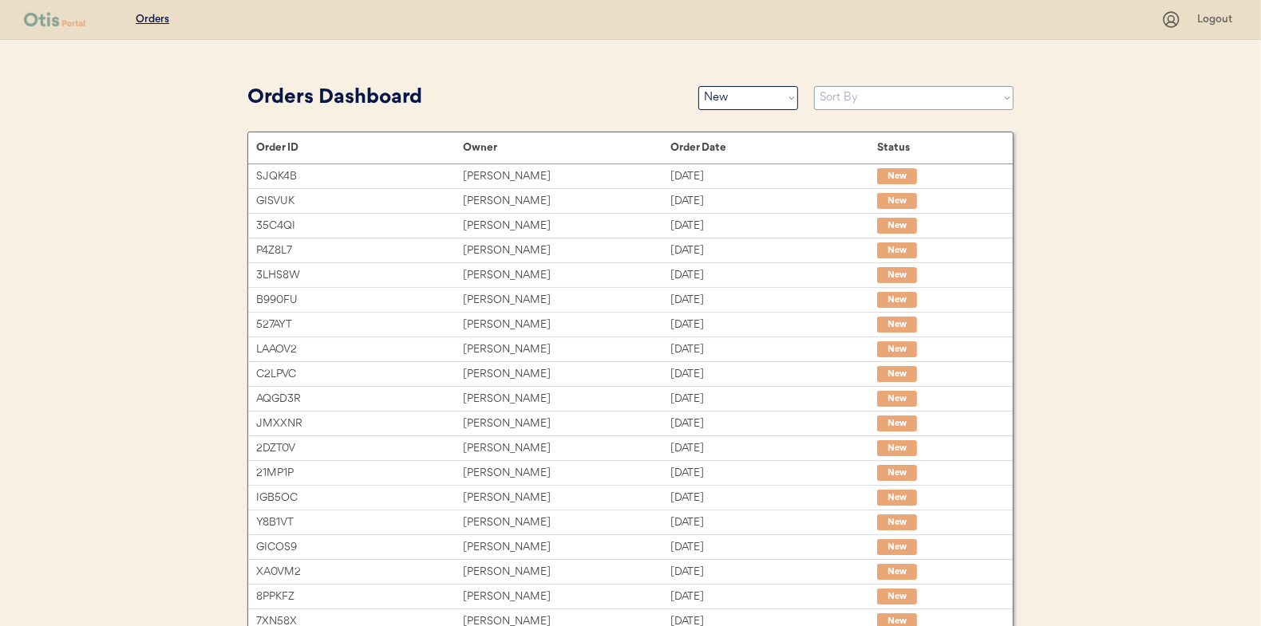
click at [840, 103] on select "Sort By Order Date (Newest → Oldest) Order Date (Oldest → Newest)" at bounding box center [913, 98] width 199 height 24
select select ""Order Date (Oldest → Newest)""
click at [814, 86] on select "Sort By Order Date (Newest → Oldest) Order Date (Oldest → Newest)" at bounding box center [913, 98] width 199 height 24
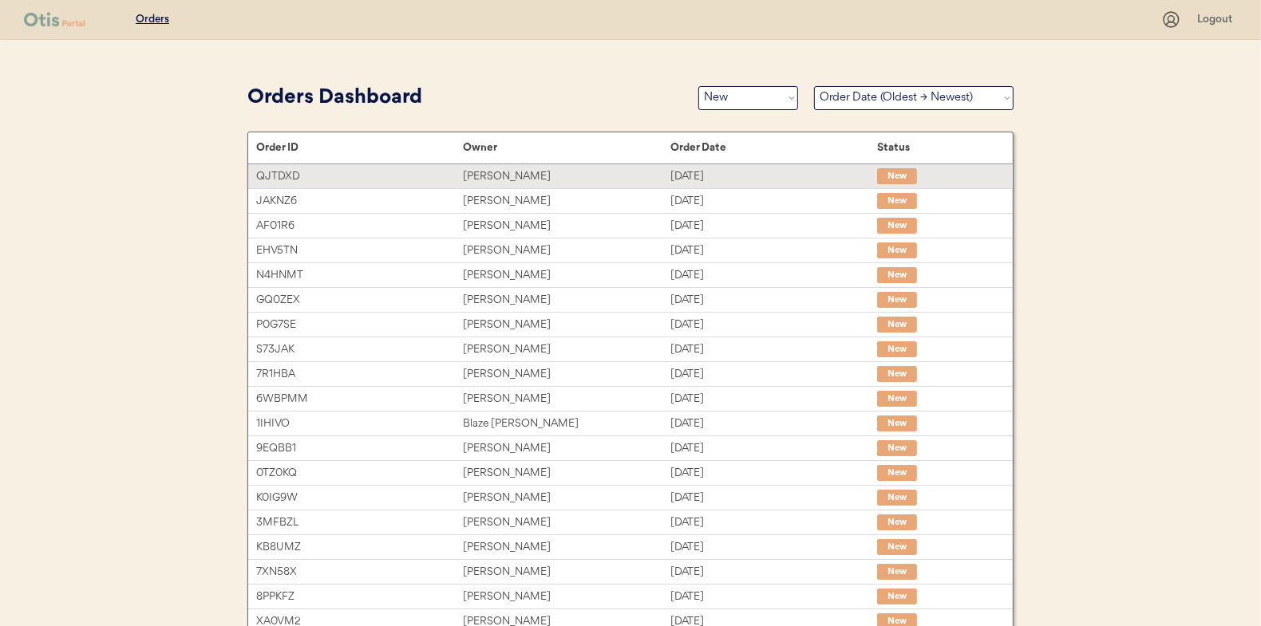
click at [484, 178] on div "Leah Cheng" at bounding box center [566, 177] width 207 height 18
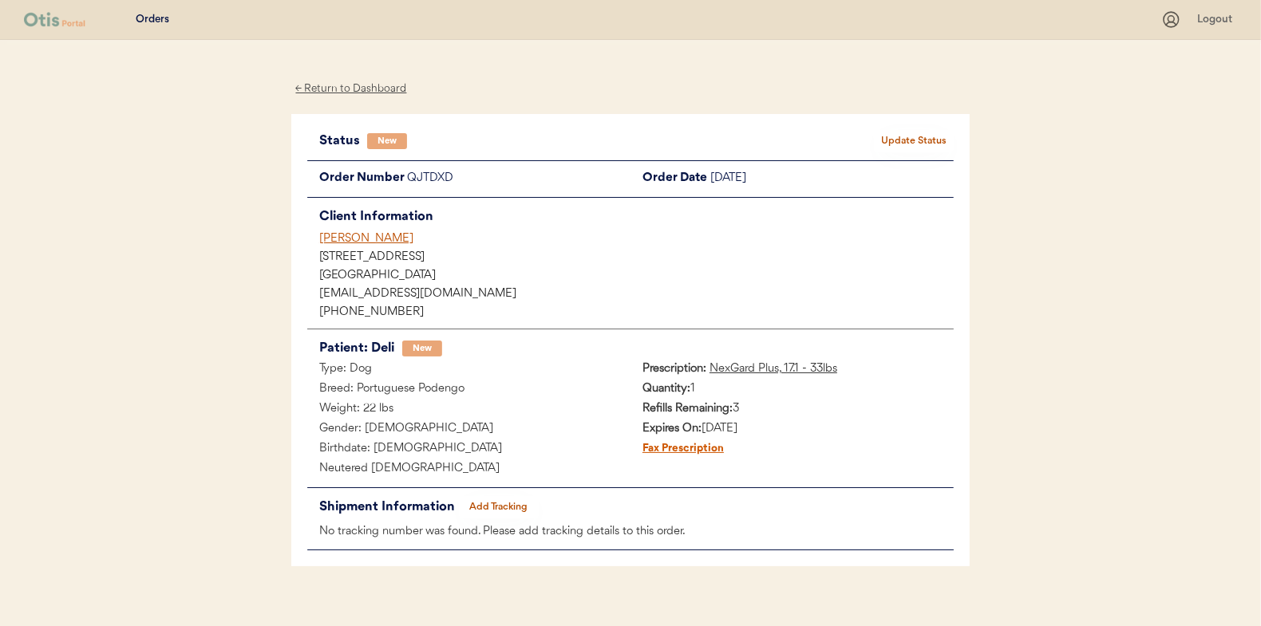
click at [923, 137] on button "Update Status" at bounding box center [914, 141] width 80 height 22
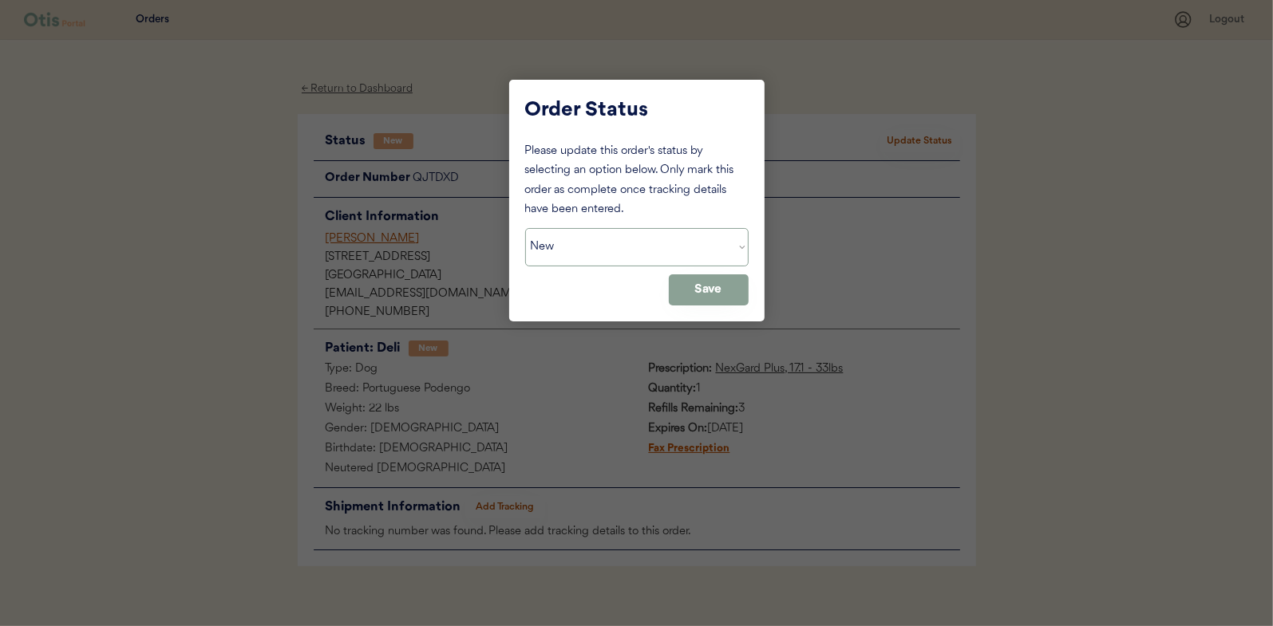
click at [577, 251] on select "Status On Hold New In Progress Complete Pending HW Consent Cancelled" at bounding box center [636, 247] width 223 height 38
select select ""in_progress""
click at [525, 228] on select "Status On Hold New In Progress Complete Pending HW Consent Cancelled" at bounding box center [636, 247] width 223 height 38
click at [763, 287] on div "Order Status Please update this order's status by selecting an option below. On…" at bounding box center [636, 201] width 255 height 242
click at [681, 290] on button "Save" at bounding box center [709, 289] width 80 height 31
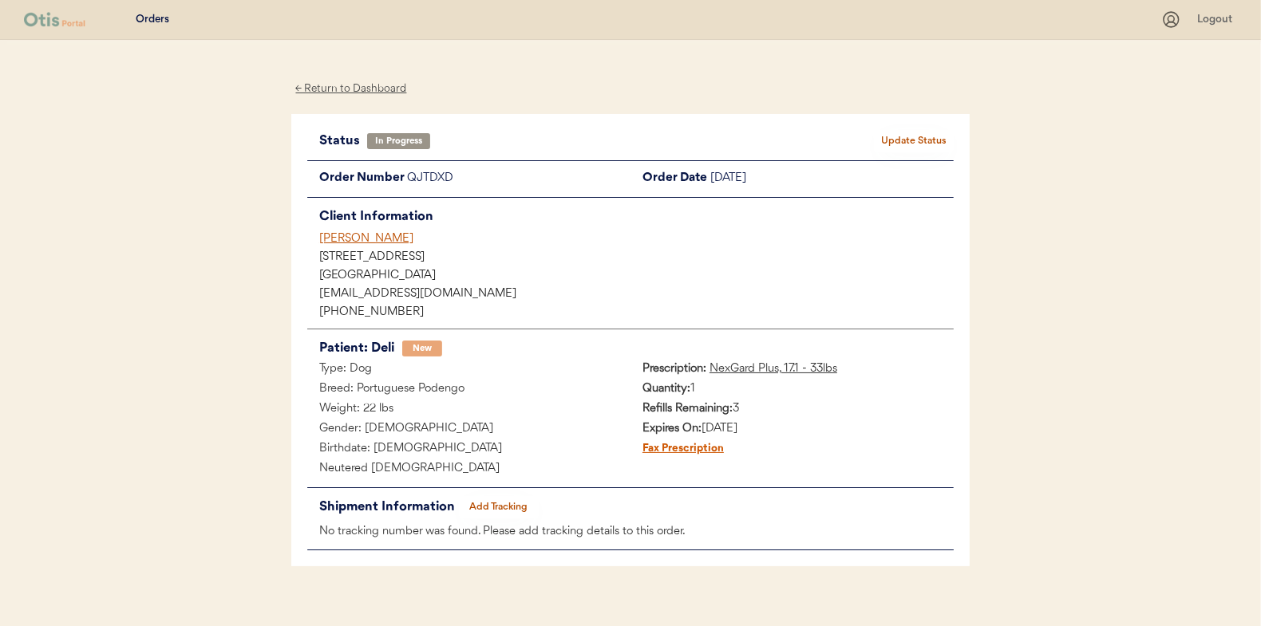
click at [353, 92] on div "← Return to Dashboard" at bounding box center [351, 89] width 120 height 18
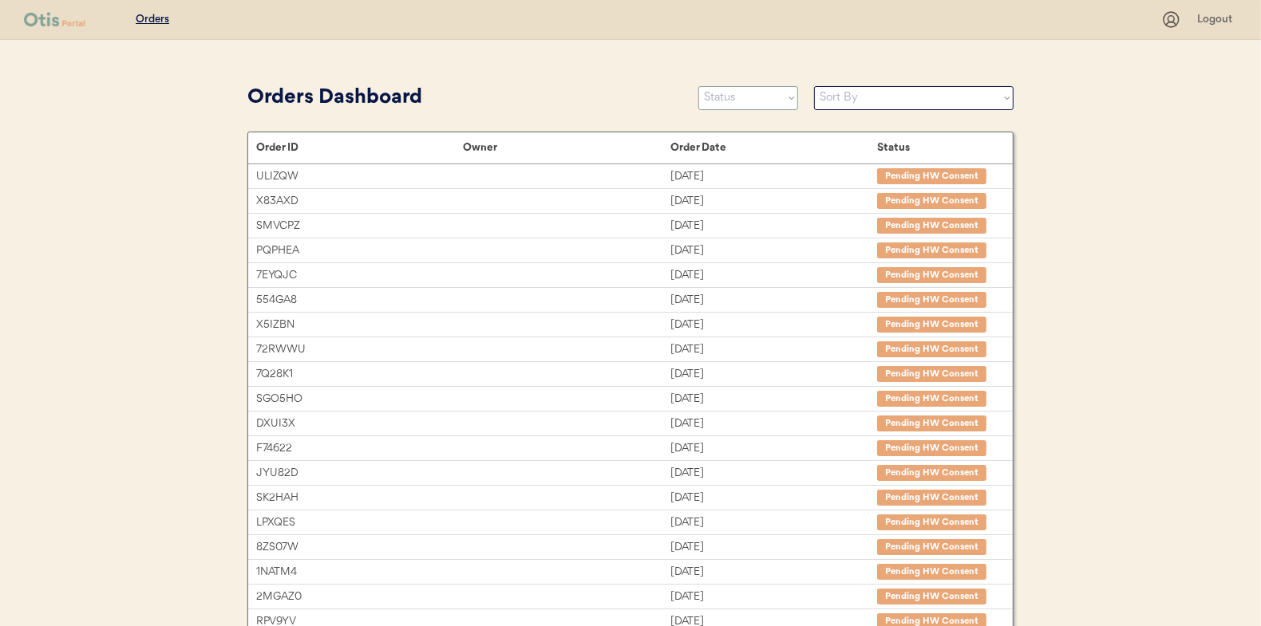
click at [755, 94] on select "Status On Hold New In Progress Complete Pending HW Consent Cancelled" at bounding box center [748, 98] width 100 height 24
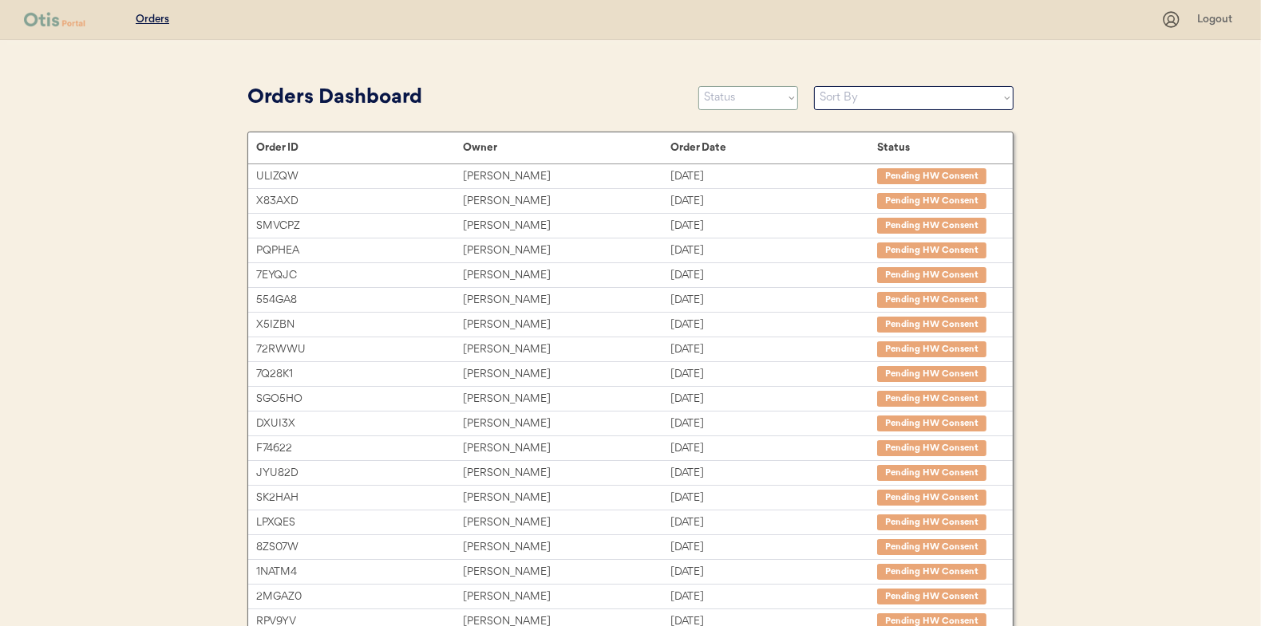
select select ""new""
click at [698, 86] on select "Status On Hold New In Progress Complete Pending HW Consent Cancelled" at bounding box center [748, 98] width 100 height 24
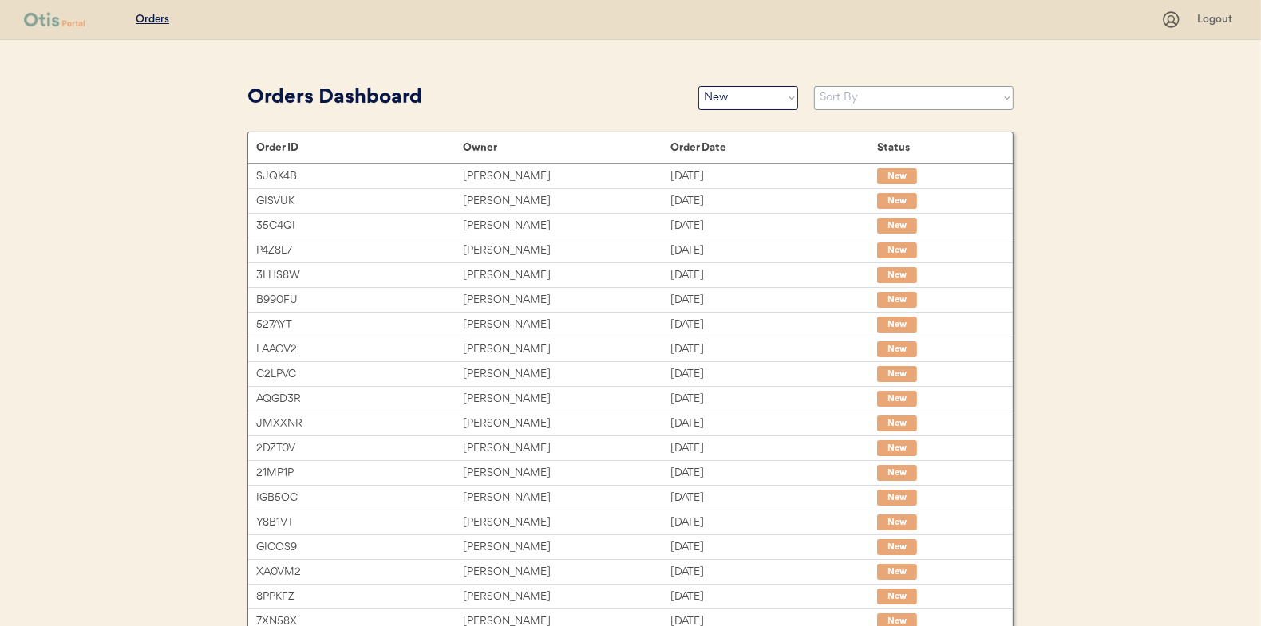
click at [835, 97] on select "Sort By Order Date (Newest → Oldest) Order Date (Oldest → Newest)" at bounding box center [913, 98] width 199 height 24
select select ""Order Date (Oldest → Newest)""
click at [814, 86] on select "Sort By Order Date (Newest → Oldest) Order Date (Oldest → Newest)" at bounding box center [913, 98] width 199 height 24
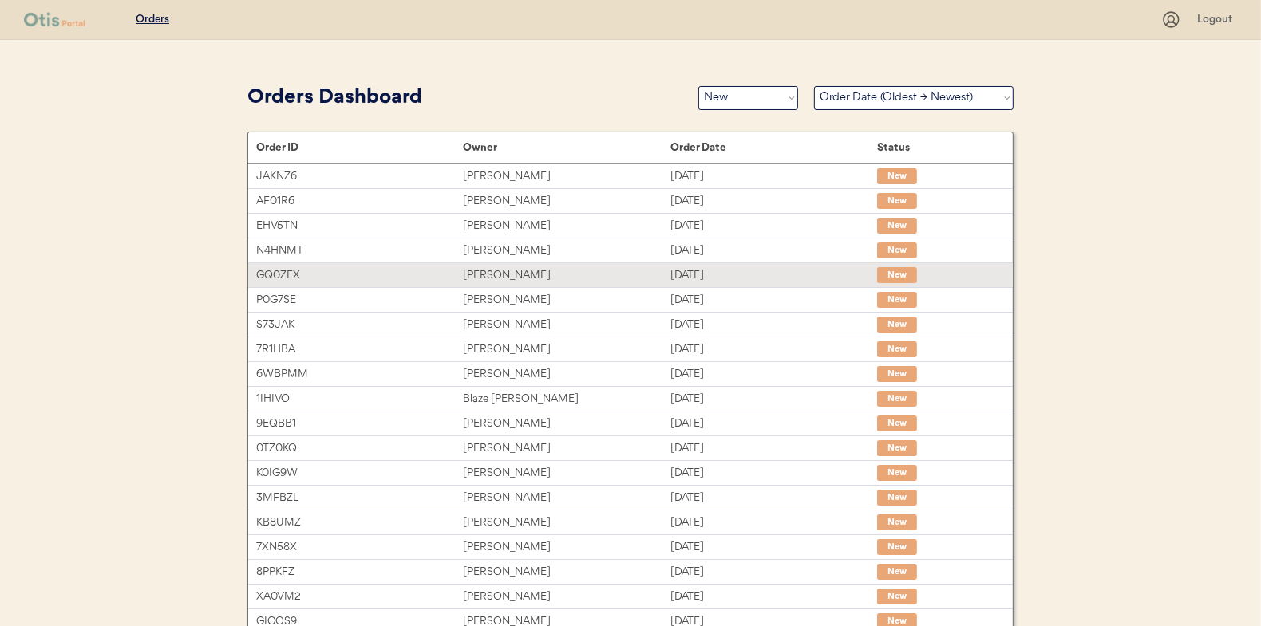
click at [487, 274] on div "Alicia Pate" at bounding box center [566, 275] width 207 height 18
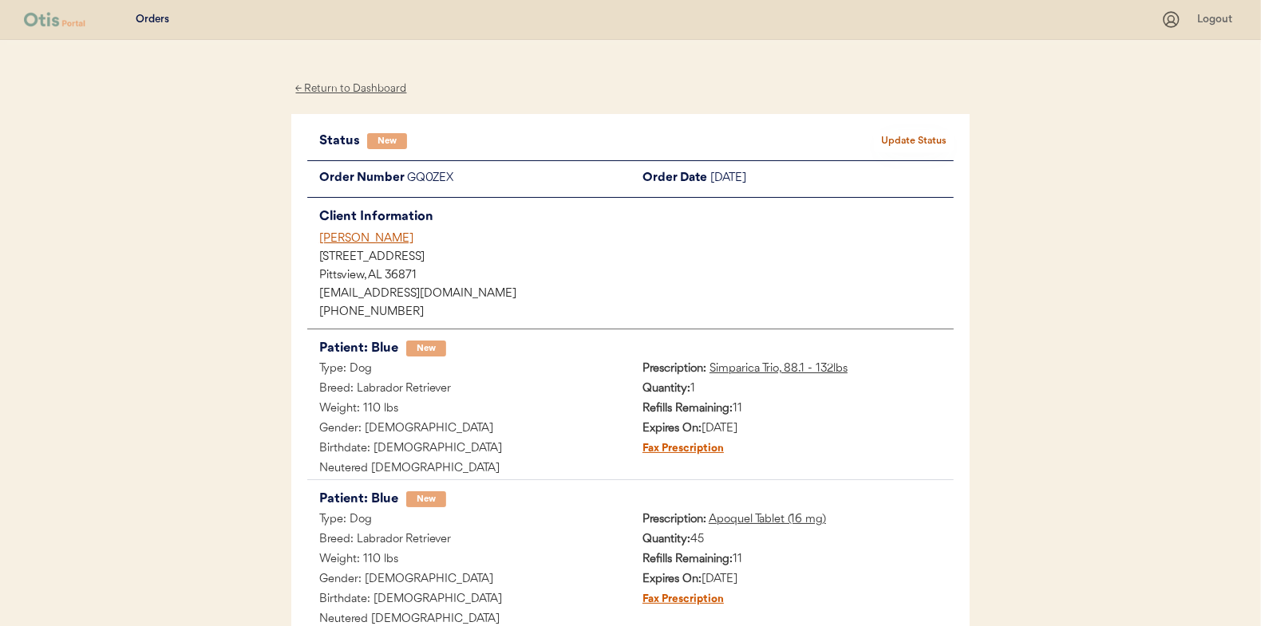
scroll to position [80, 0]
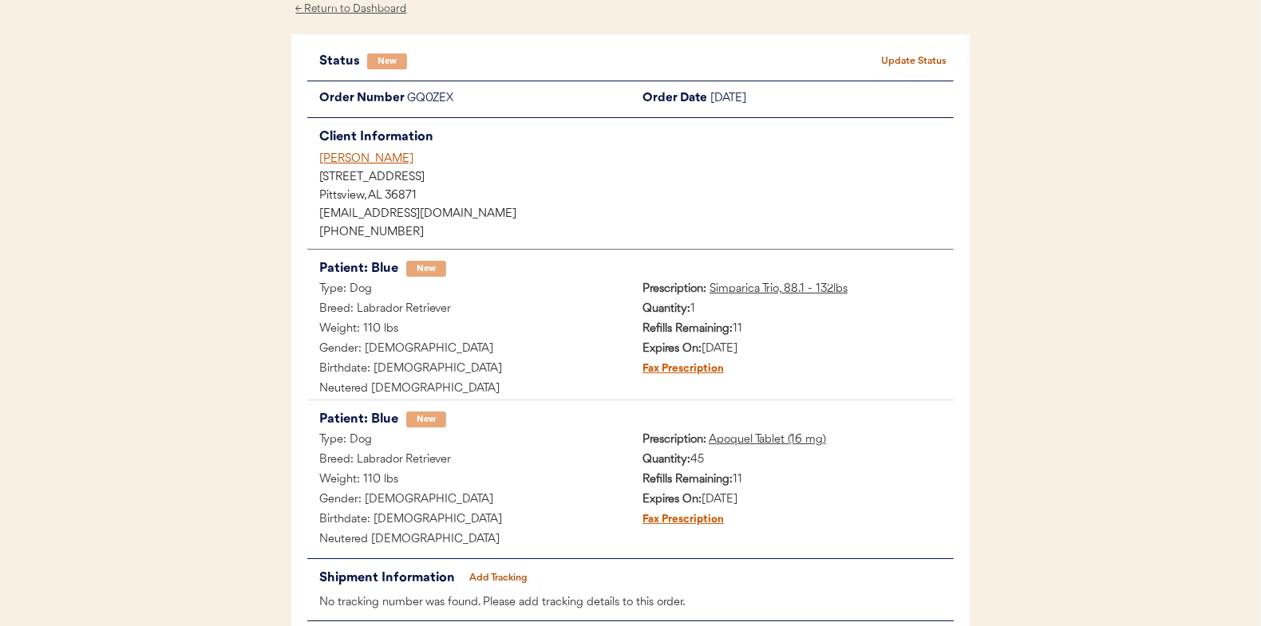
click at [903, 64] on button "Update Status" at bounding box center [914, 61] width 80 height 22
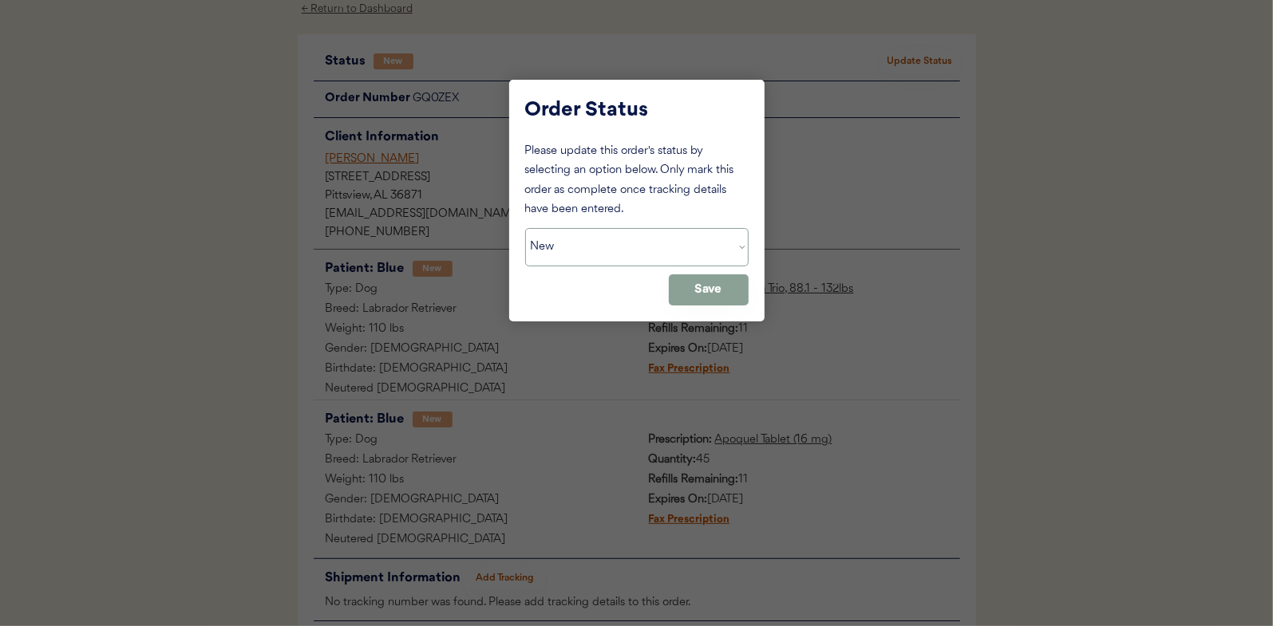
click at [565, 245] on select "Status On Hold New In Progress Complete Pending HW Consent Cancelled" at bounding box center [636, 247] width 223 height 38
select select ""in_progress""
click at [525, 228] on select "Status On Hold New In Progress Complete Pending HW Consent Cancelled" at bounding box center [636, 247] width 223 height 38
click at [717, 290] on button "Save" at bounding box center [709, 289] width 80 height 31
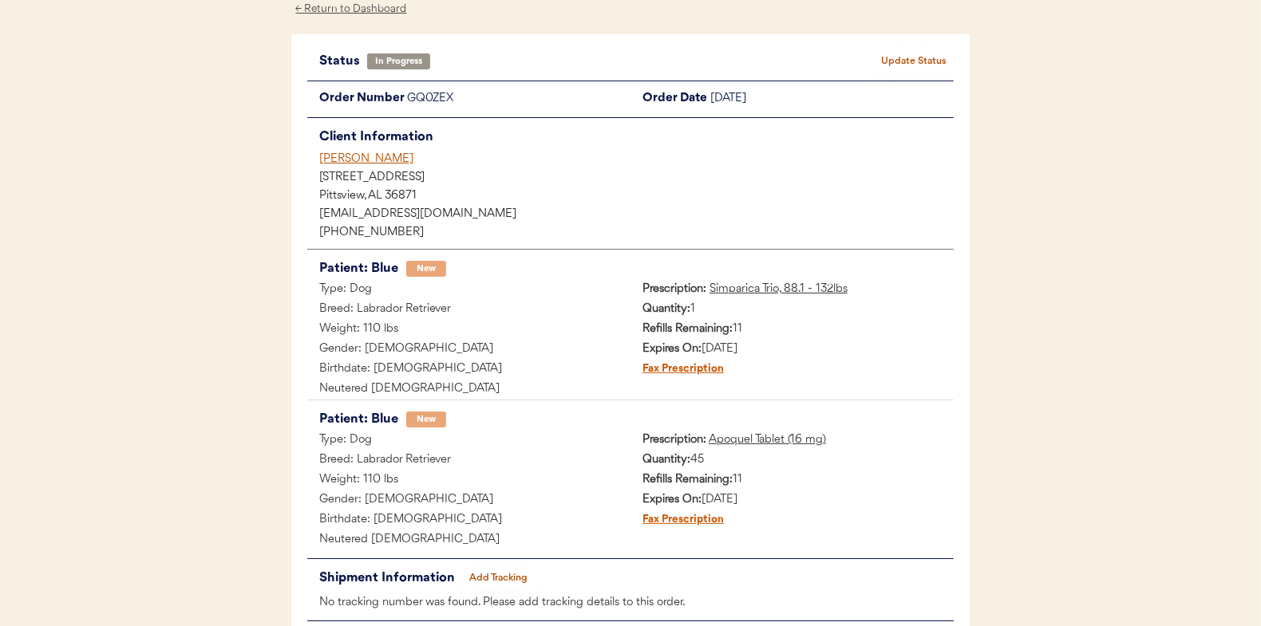
scroll to position [0, 0]
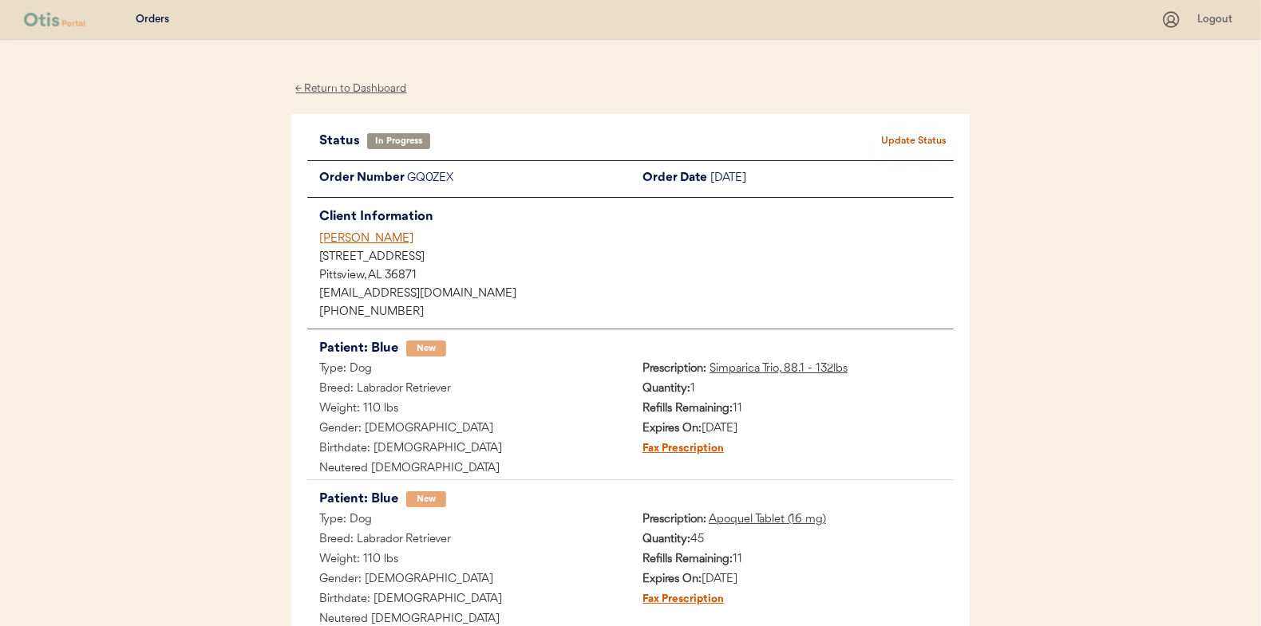
click at [344, 90] on div "← Return to Dashboard" at bounding box center [351, 89] width 120 height 18
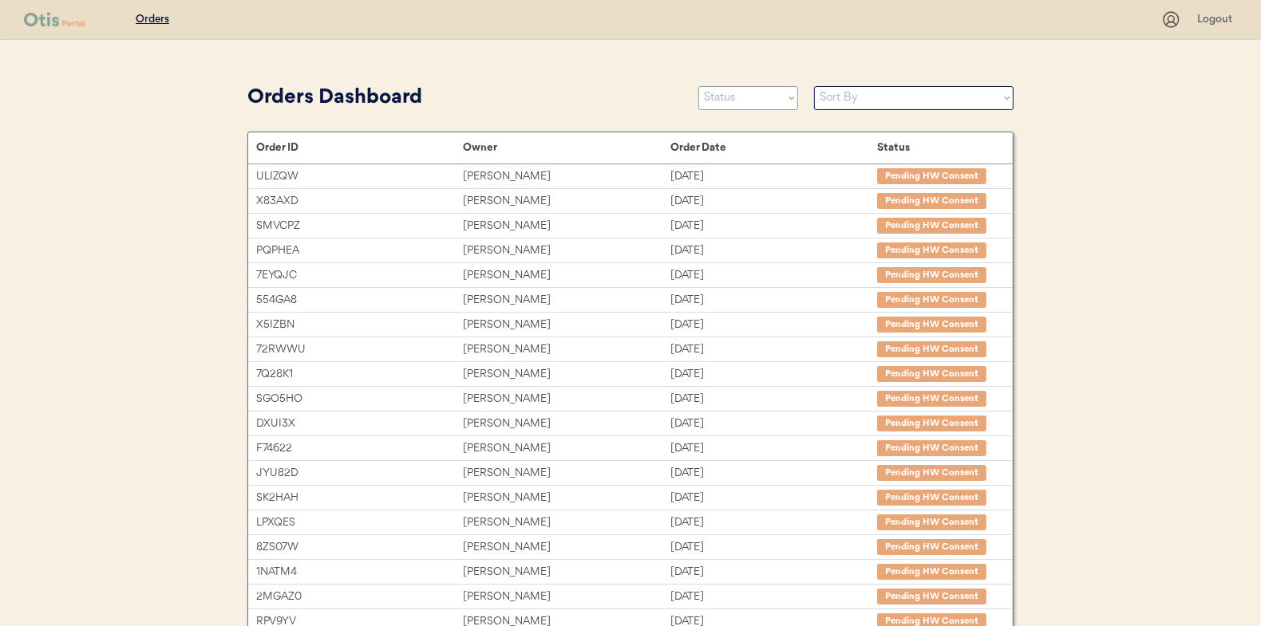
click at [740, 101] on select "Status On Hold New In Progress Complete Pending HW Consent Cancelled" at bounding box center [748, 98] width 100 height 24
select select ""new""
click at [698, 86] on select "Status On Hold New In Progress Complete Pending HW Consent Cancelled" at bounding box center [748, 98] width 100 height 24
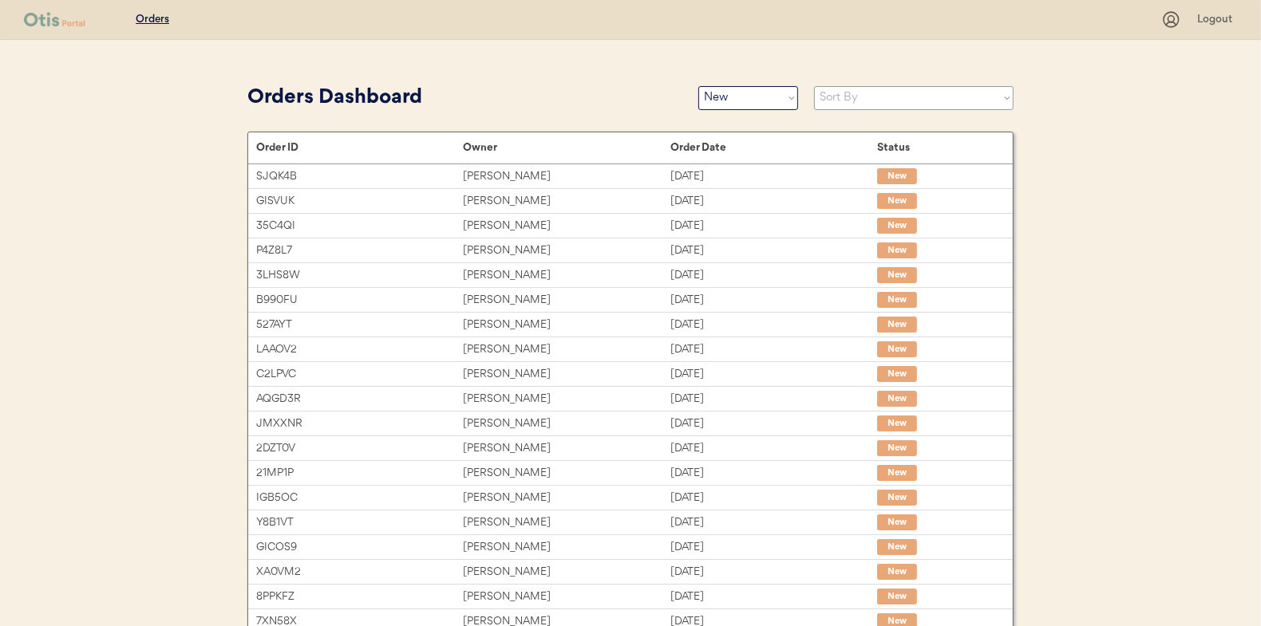
drag, startPoint x: 841, startPoint y: 94, endPoint x: 852, endPoint y: 106, distance: 16.4
click at [841, 94] on select "Sort By Order Date (Newest → Oldest) Order Date (Oldest → Newest)" at bounding box center [913, 98] width 199 height 24
select select ""Order Date (Oldest → Newest)""
click at [814, 86] on select "Sort By Order Date (Newest → Oldest) Order Date (Oldest → Newest)" at bounding box center [913, 98] width 199 height 24
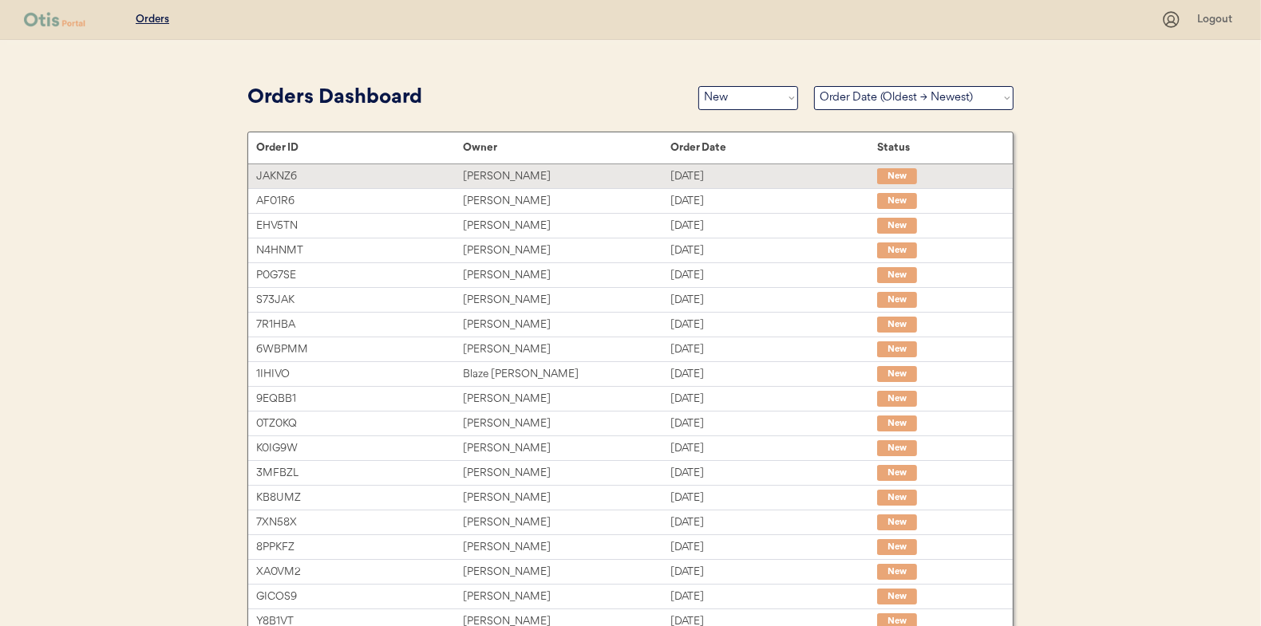
click at [481, 172] on div "Serena Barberis" at bounding box center [566, 177] width 207 height 18
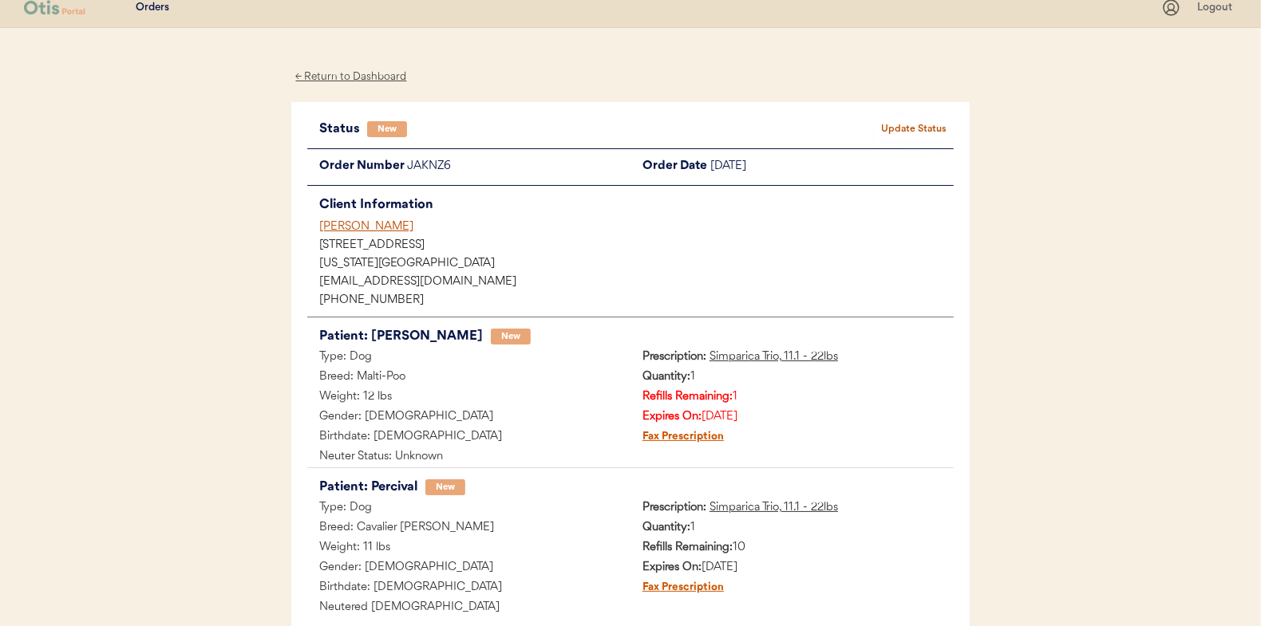
scroll to position [10, 0]
drag, startPoint x: 452, startPoint y: 169, endPoint x: 404, endPoint y: 169, distance: 47.9
click at [404, 169] on div "Order Number JAKNZ6" at bounding box center [468, 169] width 323 height 20
drag, startPoint x: 404, startPoint y: 169, endPoint x: 420, endPoint y: 168, distance: 16.8
copy div "JAKNZ6"
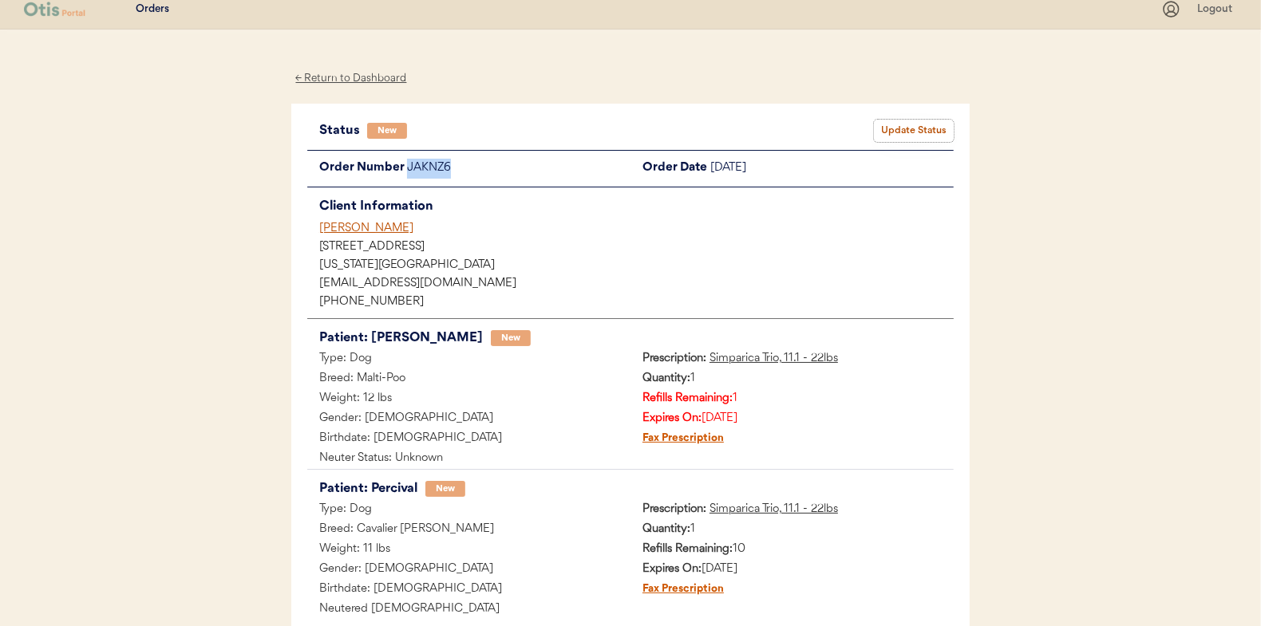
click at [895, 123] on button "Update Status" at bounding box center [914, 131] width 80 height 22
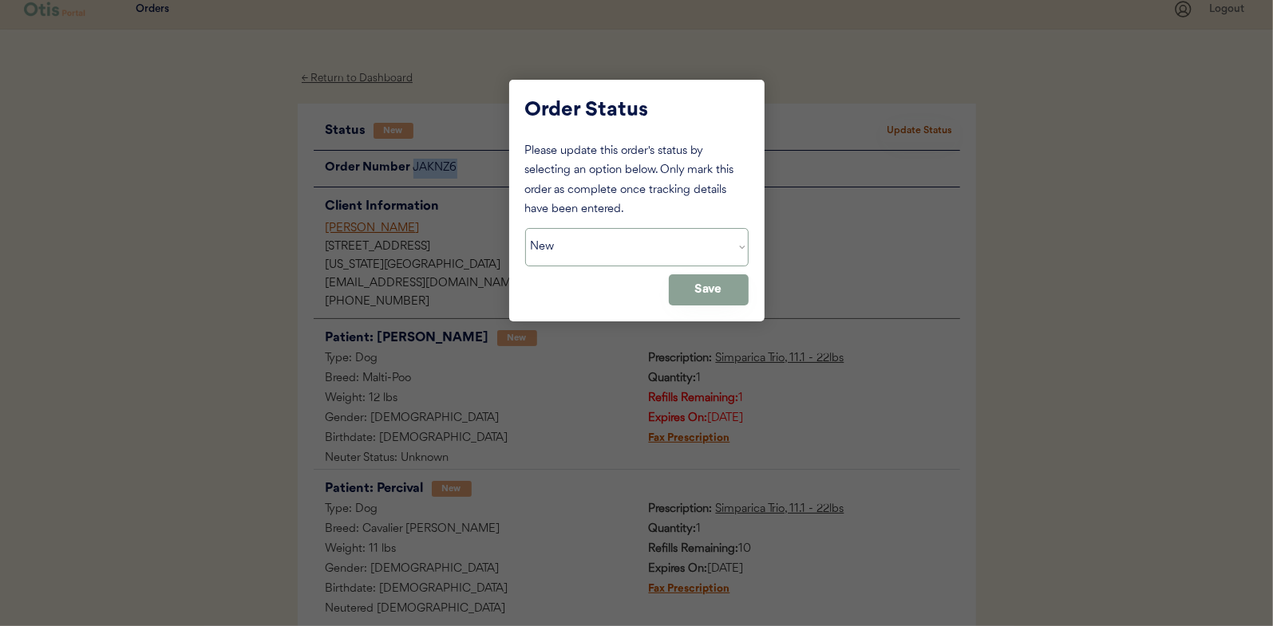
click at [602, 243] on select "Status On Hold New In Progress Complete Pending HW Consent Cancelled" at bounding box center [636, 247] width 223 height 38
select select ""on_hold""
click at [525, 228] on select "Status On Hold New In Progress Complete Pending HW Consent Cancelled" at bounding box center [636, 247] width 223 height 38
click at [690, 287] on button "Save" at bounding box center [709, 289] width 80 height 31
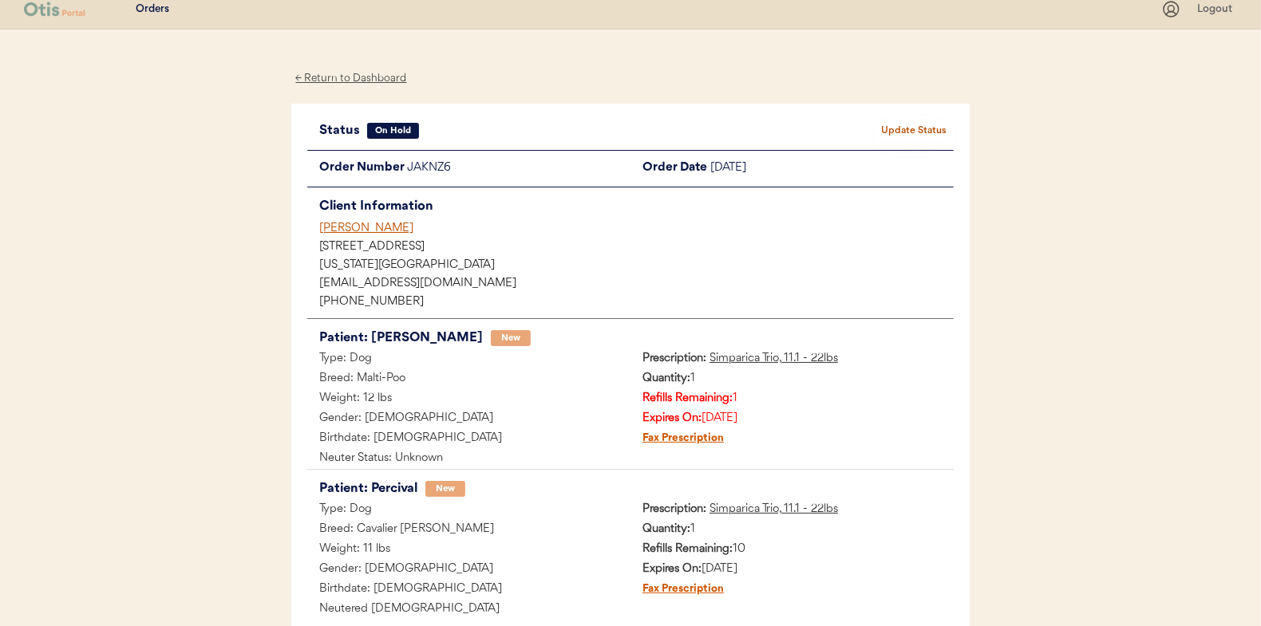
click at [368, 78] on div "← Return to Dashboard" at bounding box center [351, 78] width 120 height 18
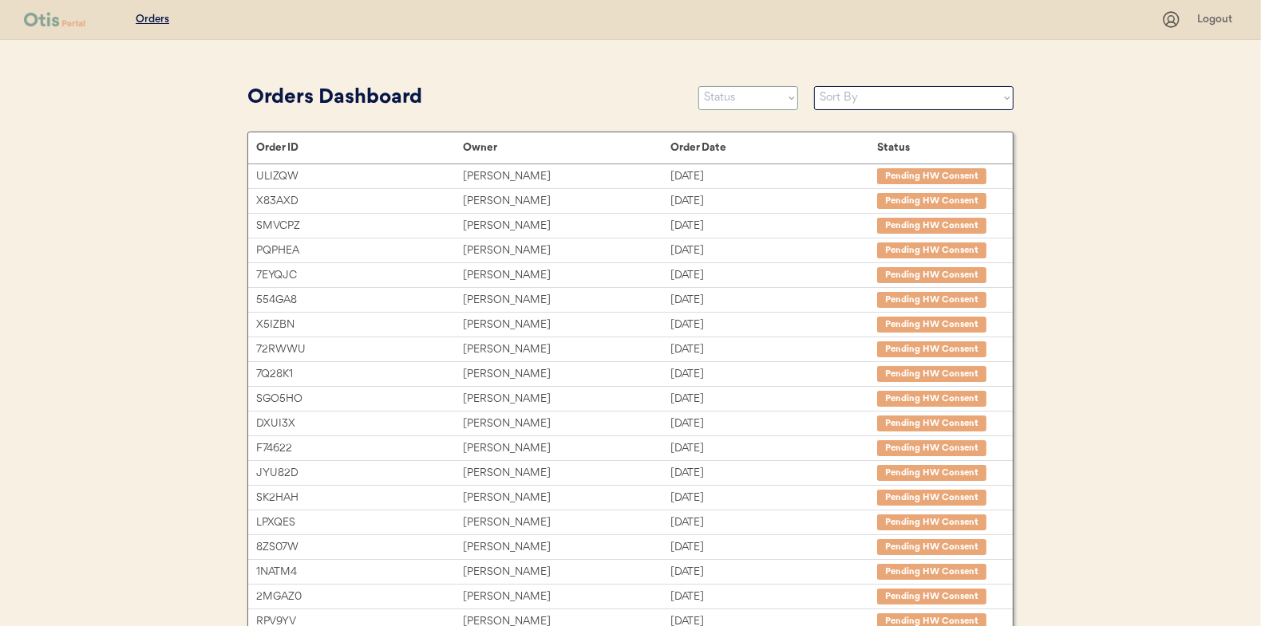
click at [735, 100] on select "Status On Hold New In Progress Complete Pending HW Consent Cancelled" at bounding box center [748, 98] width 100 height 24
select select ""new""
click at [698, 86] on select "Status On Hold New In Progress Complete Pending HW Consent Cancelled" at bounding box center [748, 98] width 100 height 24
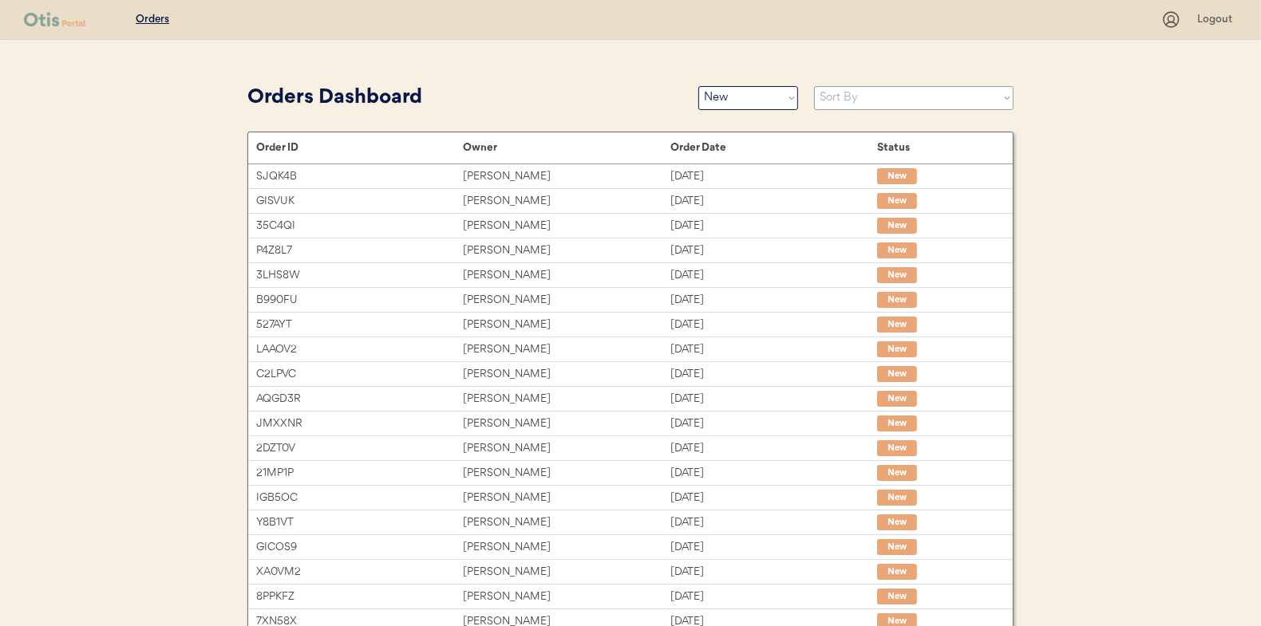
click at [838, 101] on select "Sort By Order Date (Newest → Oldest) Order Date (Oldest → Newest)" at bounding box center [913, 98] width 199 height 24
select select ""Order Date (Oldest → Newest)""
click at [814, 86] on select "Sort By Order Date (Newest → Oldest) Order Date (Oldest → Newest)" at bounding box center [913, 98] width 199 height 24
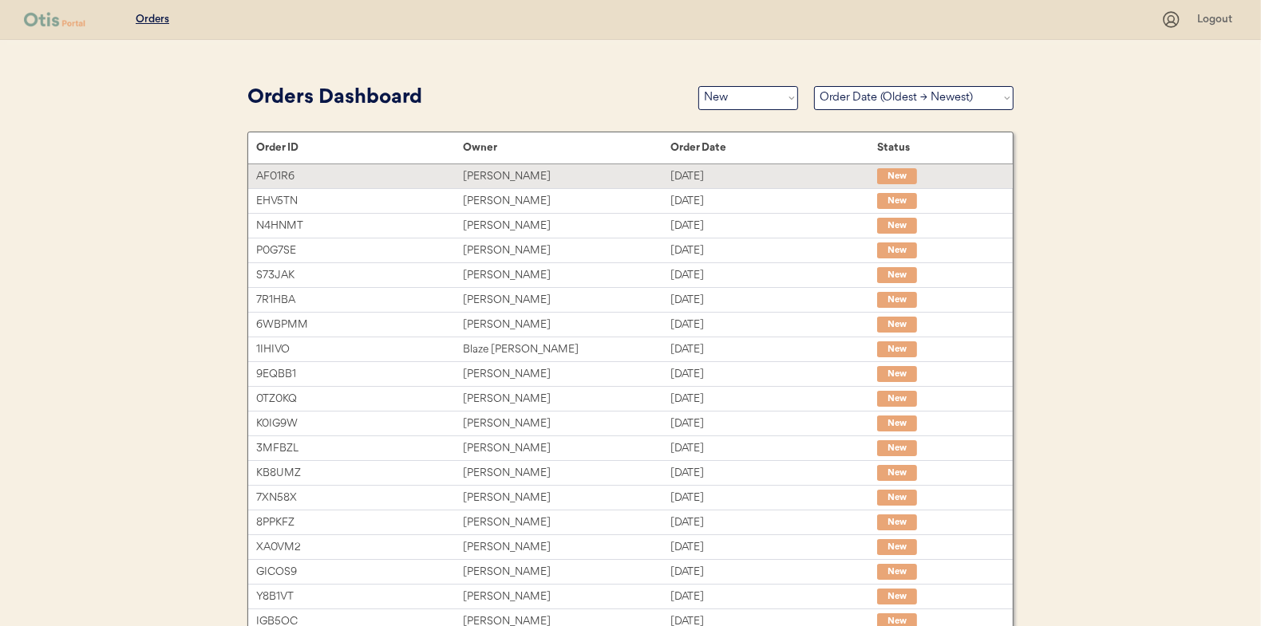
click at [496, 176] on div "Saori Ichikawa-White" at bounding box center [566, 177] width 207 height 18
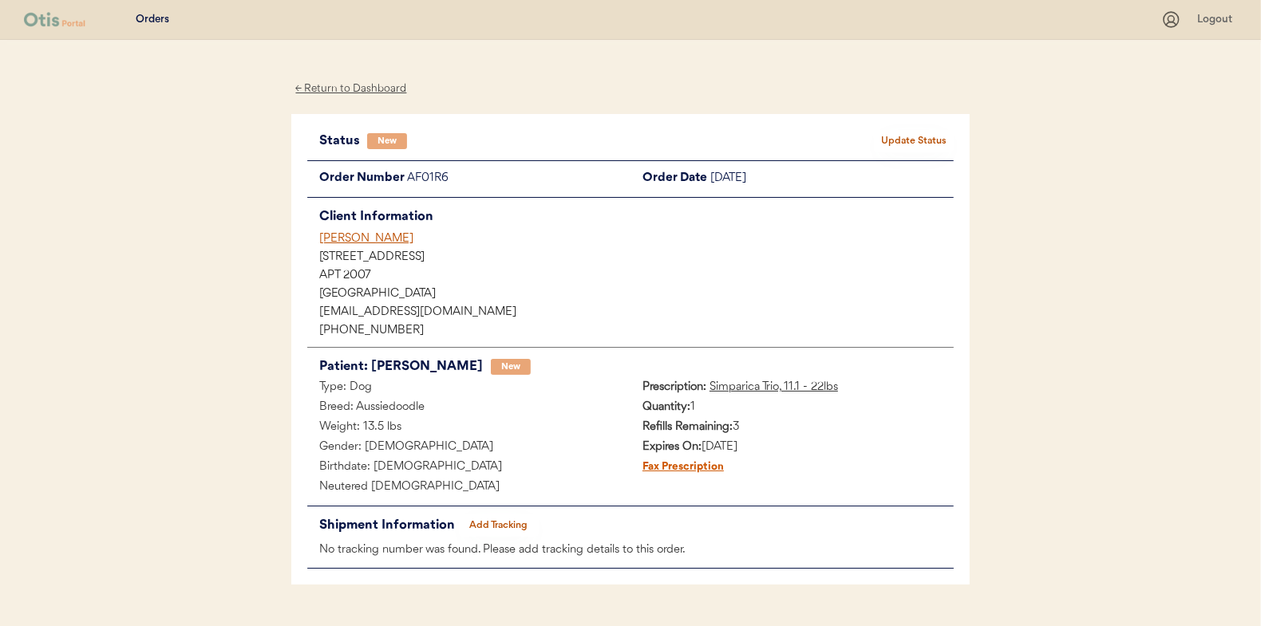
click at [903, 130] on button "Update Status" at bounding box center [914, 141] width 80 height 22
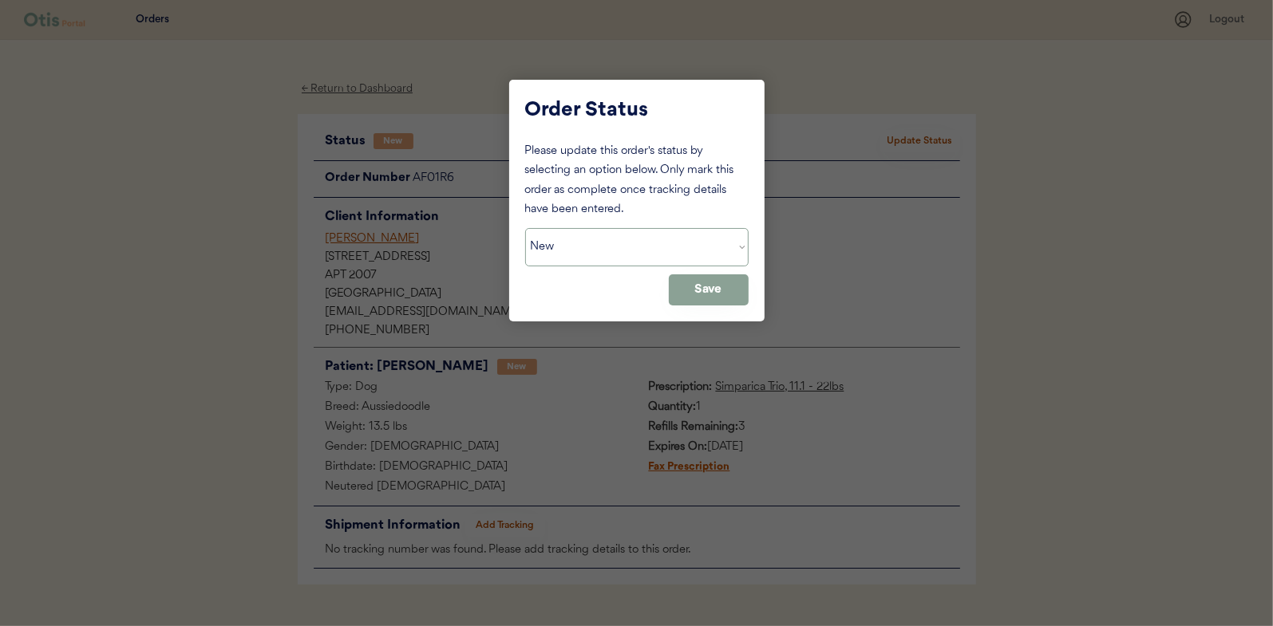
click at [590, 243] on select "Status On Hold New In Progress Complete Pending HW Consent Cancelled" at bounding box center [636, 247] width 223 height 38
select select ""in_progress""
click at [525, 228] on select "Status On Hold New In Progress Complete Pending HW Consent Cancelled" at bounding box center [636, 247] width 223 height 38
click at [725, 292] on button "Save" at bounding box center [709, 289] width 80 height 31
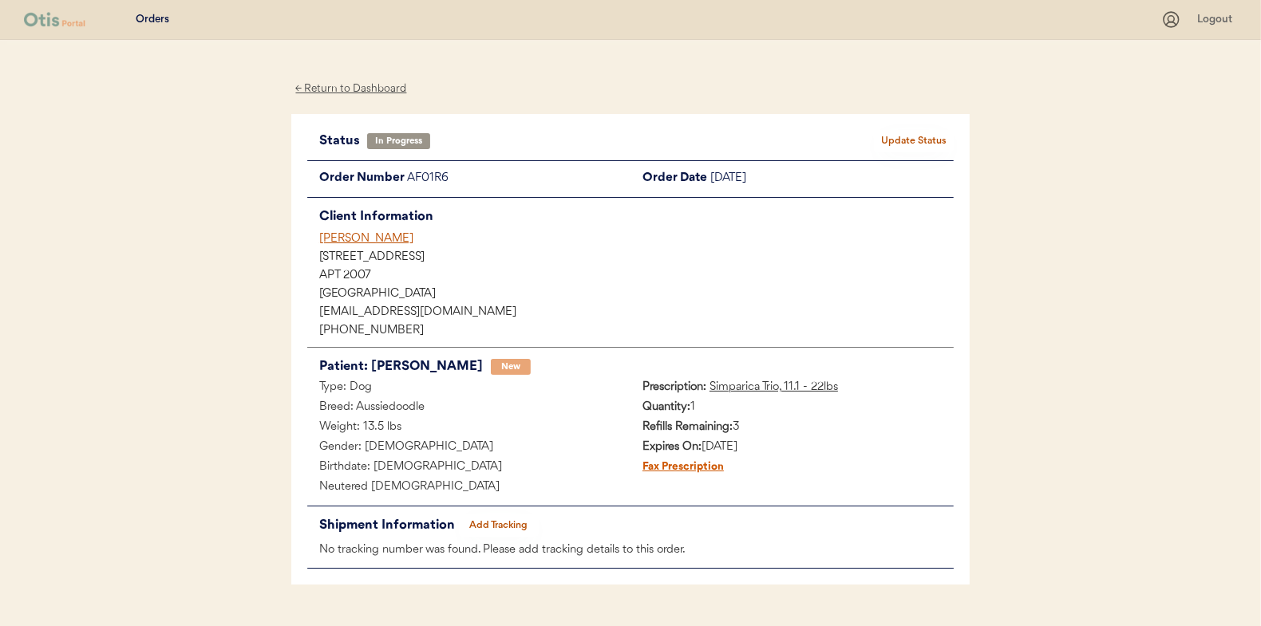
click at [360, 89] on div "← Return to Dashboard" at bounding box center [351, 89] width 120 height 18
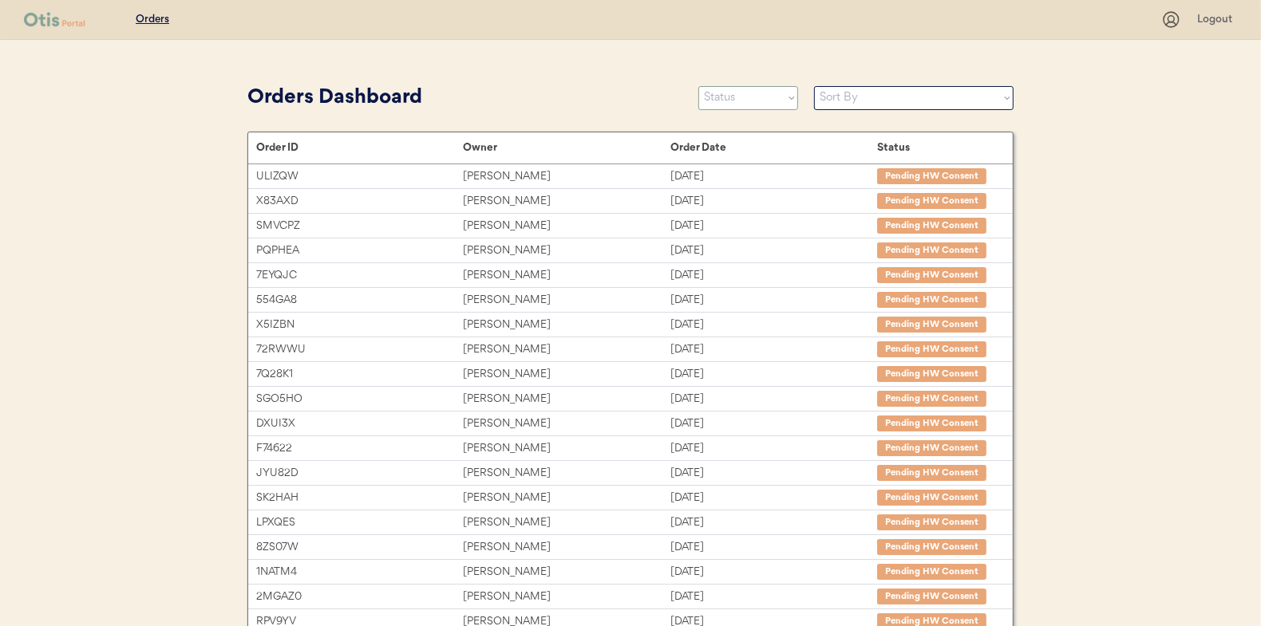
click at [732, 97] on select "Status On Hold New In Progress Complete Pending HW Consent Cancelled" at bounding box center [748, 98] width 100 height 24
select select ""new""
click at [698, 86] on select "Status On Hold New In Progress Complete Pending HW Consent Cancelled" at bounding box center [748, 98] width 100 height 24
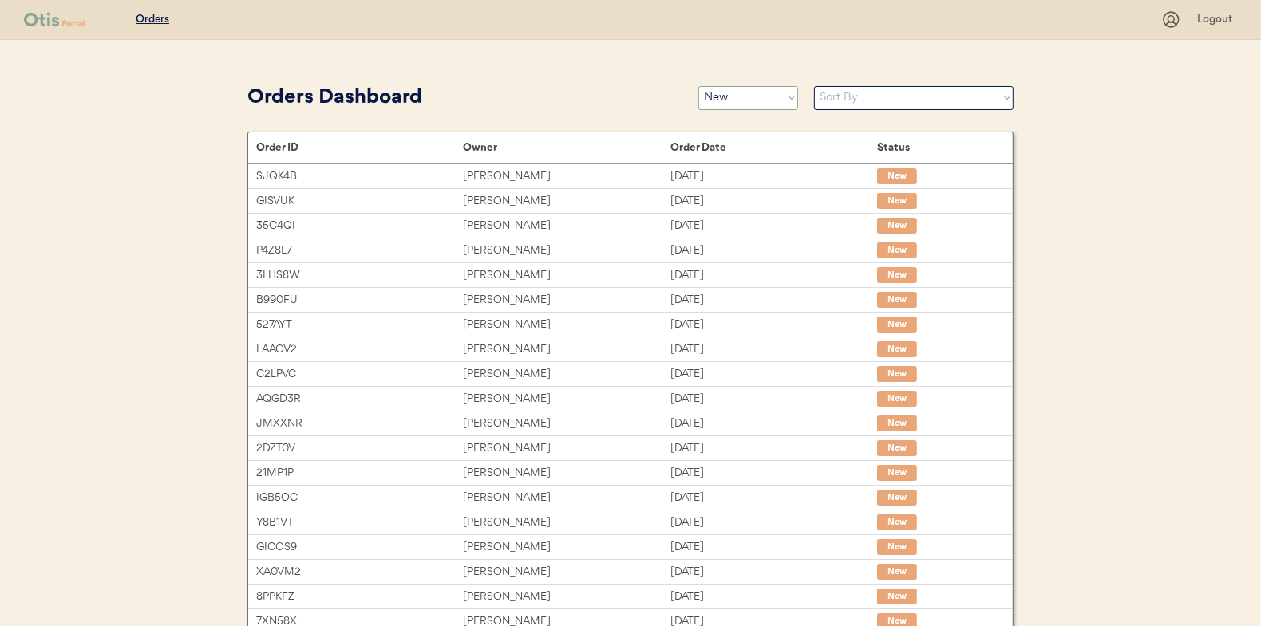
click at [736, 102] on select "Status On Hold New In Progress Complete Pending HW Consent Cancelled" at bounding box center [748, 98] width 100 height 24
click at [698, 86] on select "Status On Hold New In Progress Complete Pending HW Consent Cancelled" at bounding box center [748, 98] width 100 height 24
click at [850, 90] on select "Sort By Order Date (Newest → Oldest) Order Date (Oldest → Newest)" at bounding box center [913, 98] width 199 height 24
select select ""Order Date (Oldest → Newest)""
click at [814, 86] on select "Sort By Order Date (Newest → Oldest) Order Date (Oldest → Newest)" at bounding box center [913, 98] width 199 height 24
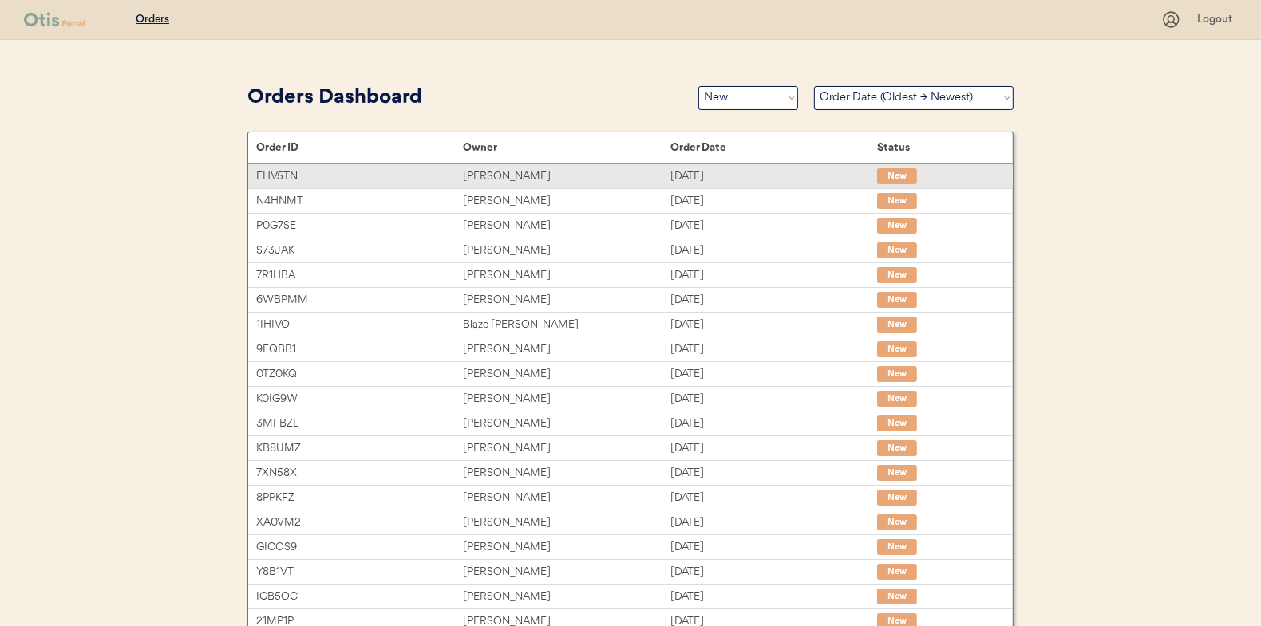
click at [493, 172] on div "Amy Miles" at bounding box center [566, 177] width 207 height 18
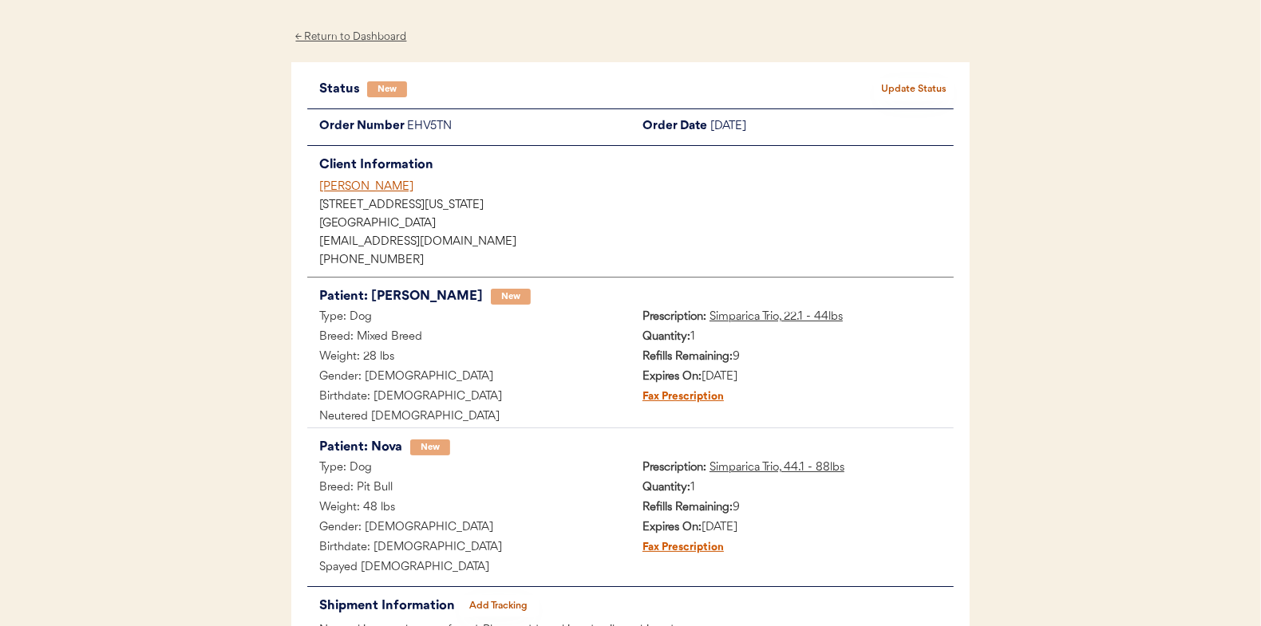
scroll to position [80, 0]
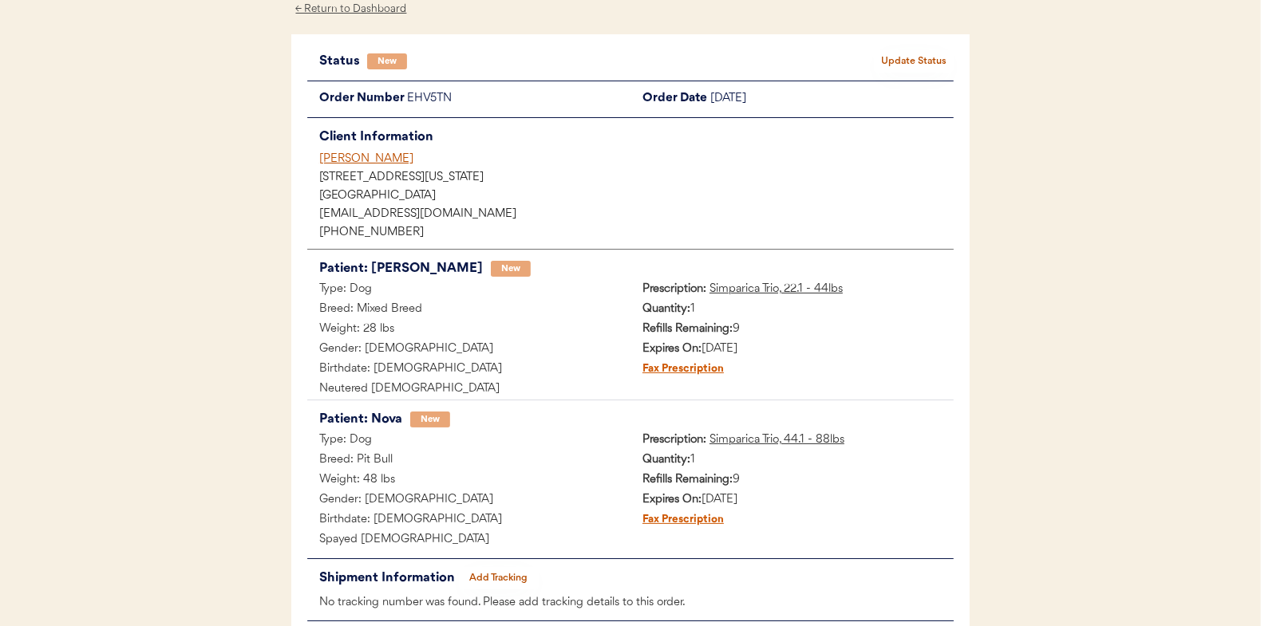
click at [902, 61] on button "Update Status" at bounding box center [914, 61] width 80 height 22
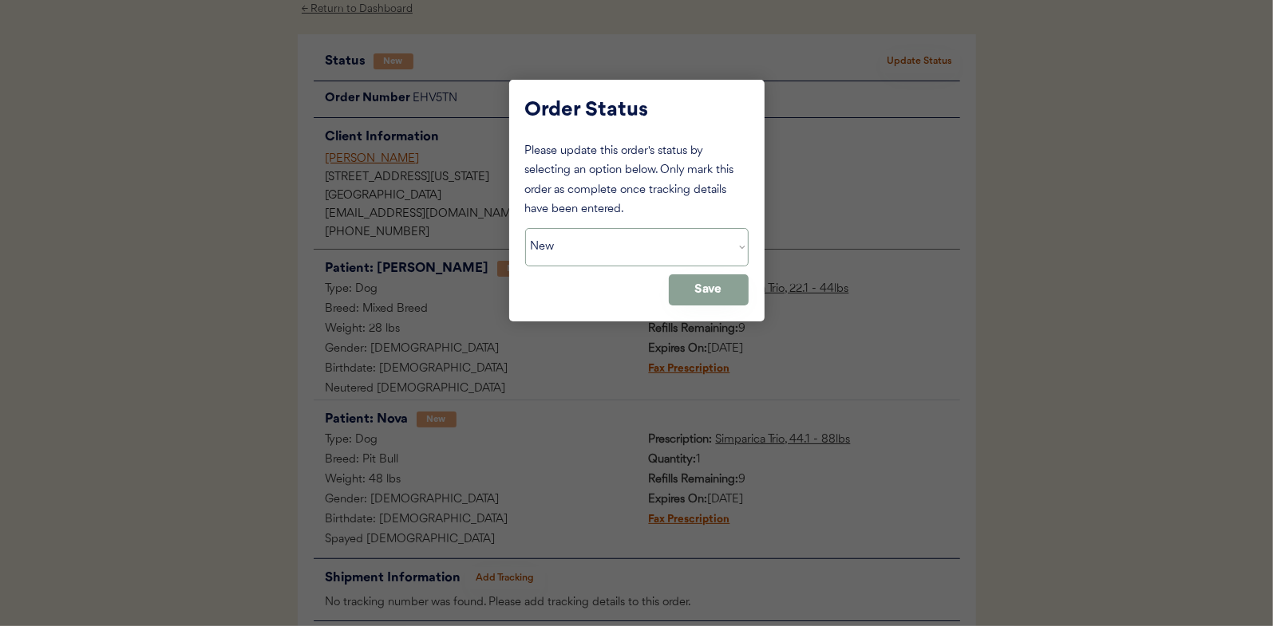
click at [551, 247] on select "Status On Hold New In Progress Complete Pending HW Consent Cancelled" at bounding box center [636, 247] width 223 height 38
select select ""in_progress""
click at [525, 228] on select "Status On Hold New In Progress Complete Pending HW Consent Cancelled" at bounding box center [636, 247] width 223 height 38
click at [709, 292] on button "Save" at bounding box center [709, 289] width 80 height 31
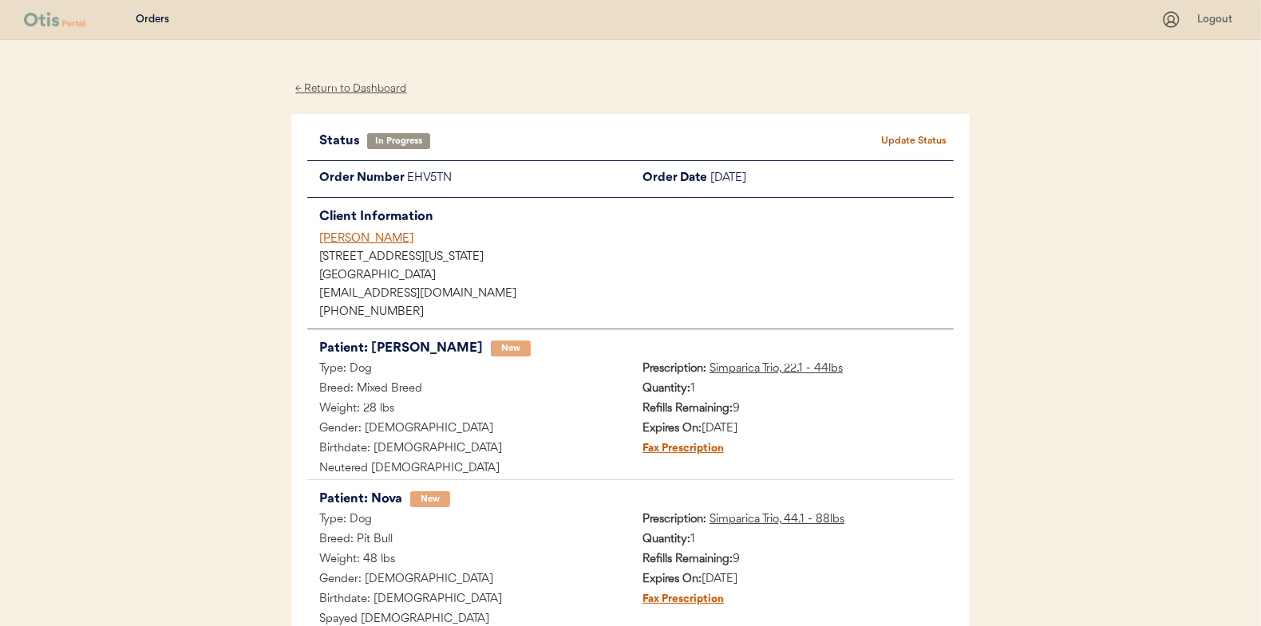
scroll to position [0, 0]
click at [351, 88] on div "← Return to Dashboard" at bounding box center [351, 89] width 120 height 18
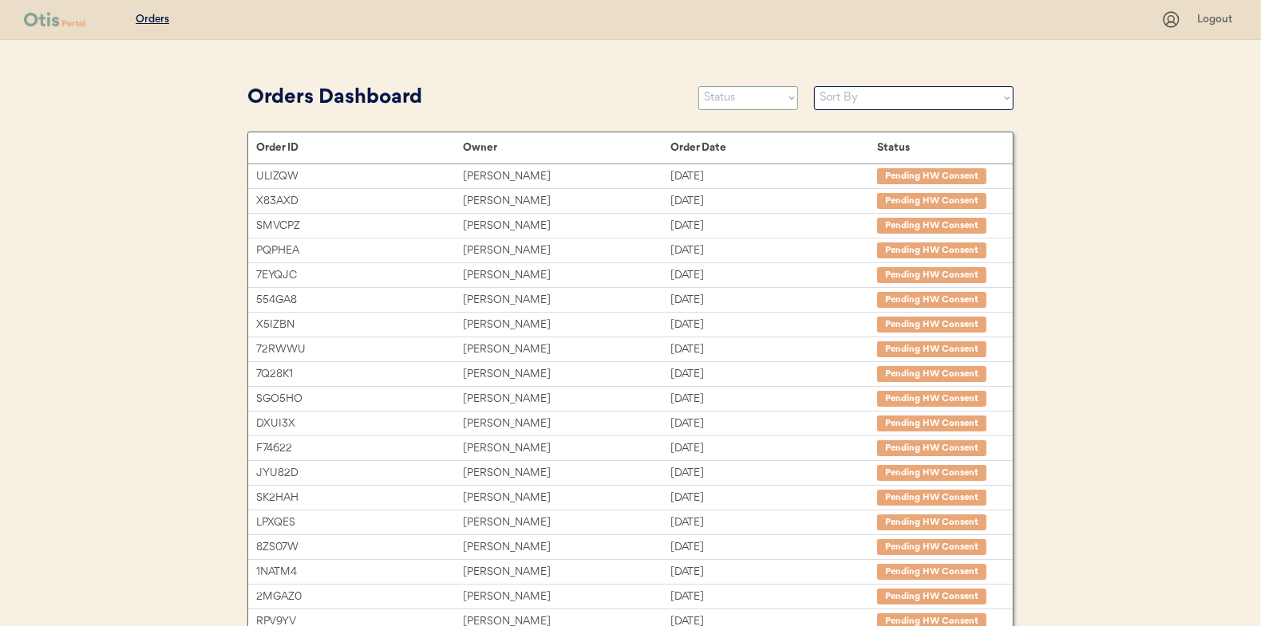
click at [728, 102] on select "Status On Hold New In Progress Complete Pending HW Consent Cancelled" at bounding box center [748, 98] width 100 height 24
select select ""new""
click at [698, 86] on select "Status On Hold New In Progress Complete Pending HW Consent Cancelled" at bounding box center [748, 98] width 100 height 24
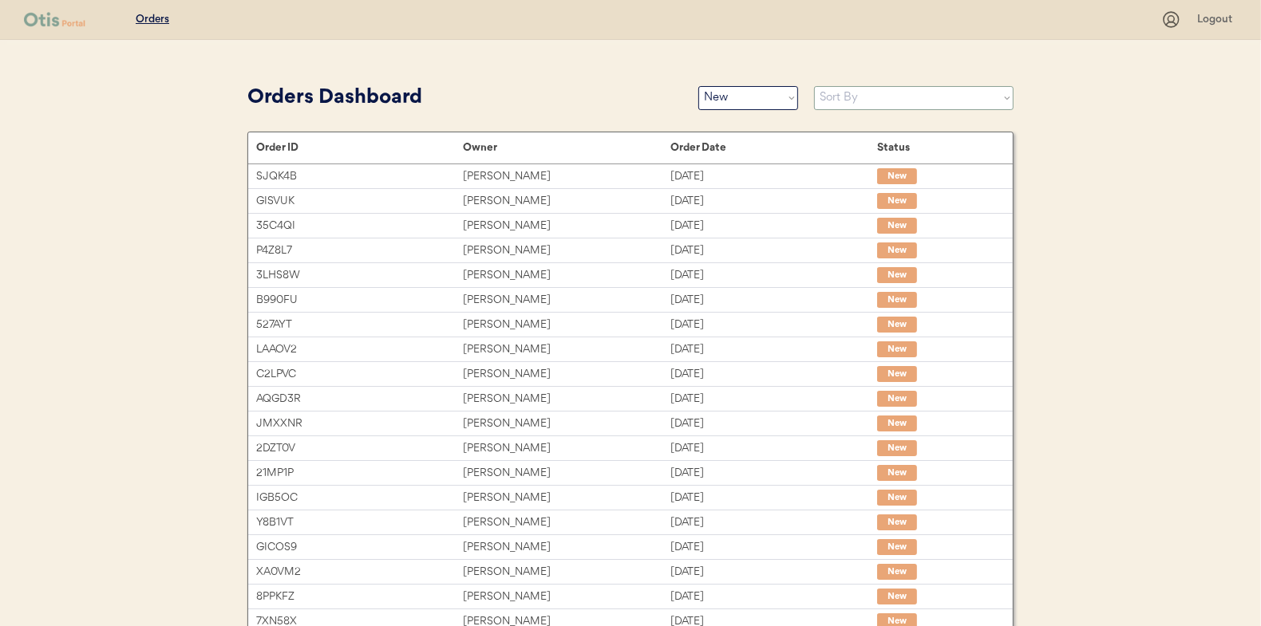
click at [844, 106] on select "Sort By Order Date (Newest → Oldest) Order Date (Oldest → Newest)" at bounding box center [913, 98] width 199 height 24
select select ""Order Date (Oldest → Newest)""
click at [814, 86] on select "Sort By Order Date (Newest → Oldest) Order Date (Oldest → Newest)" at bounding box center [913, 98] width 199 height 24
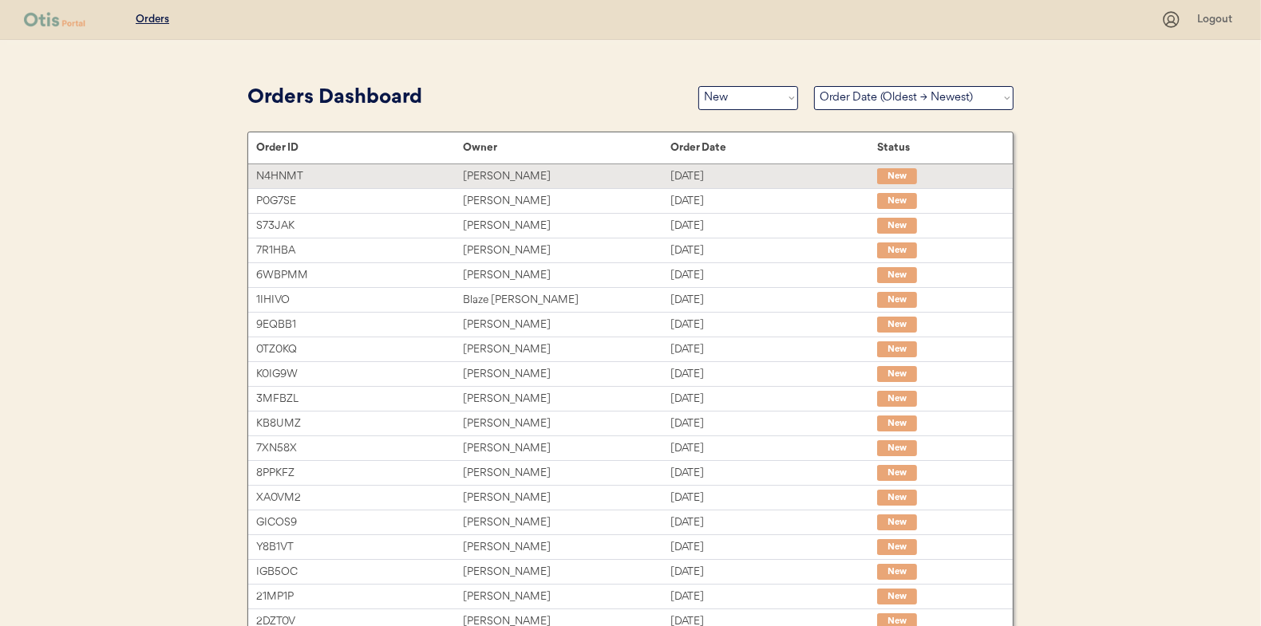
click at [493, 178] on div "Deborah Miller" at bounding box center [566, 177] width 207 height 18
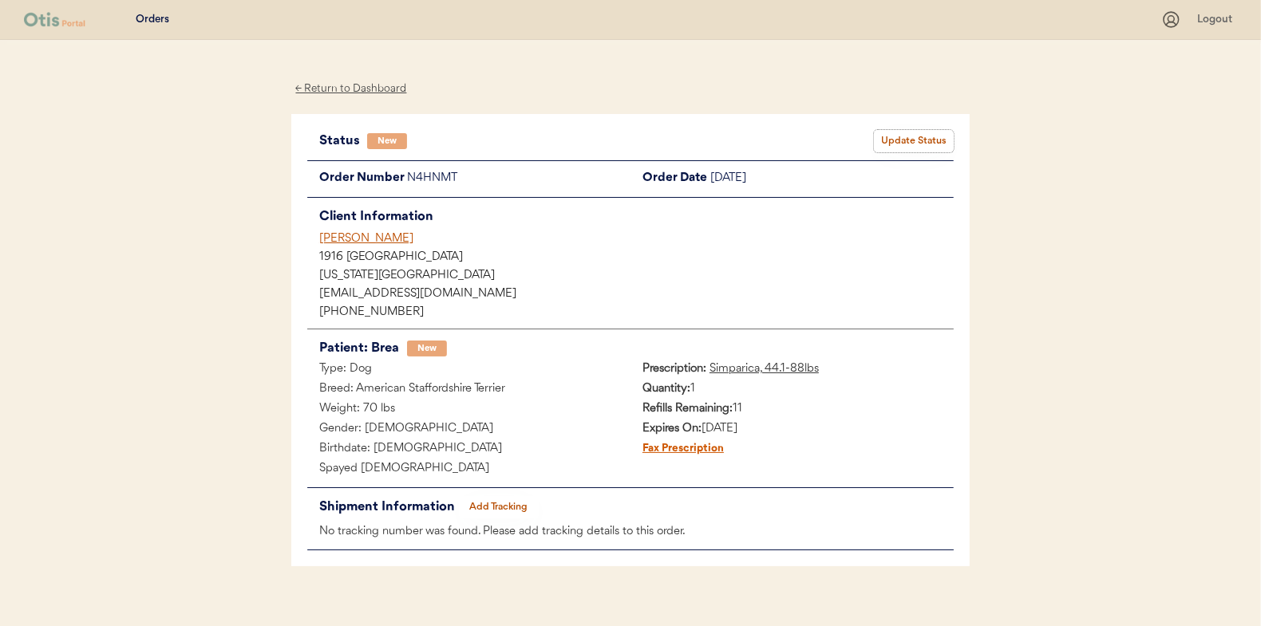
click at [918, 136] on button "Update Status" at bounding box center [914, 141] width 80 height 22
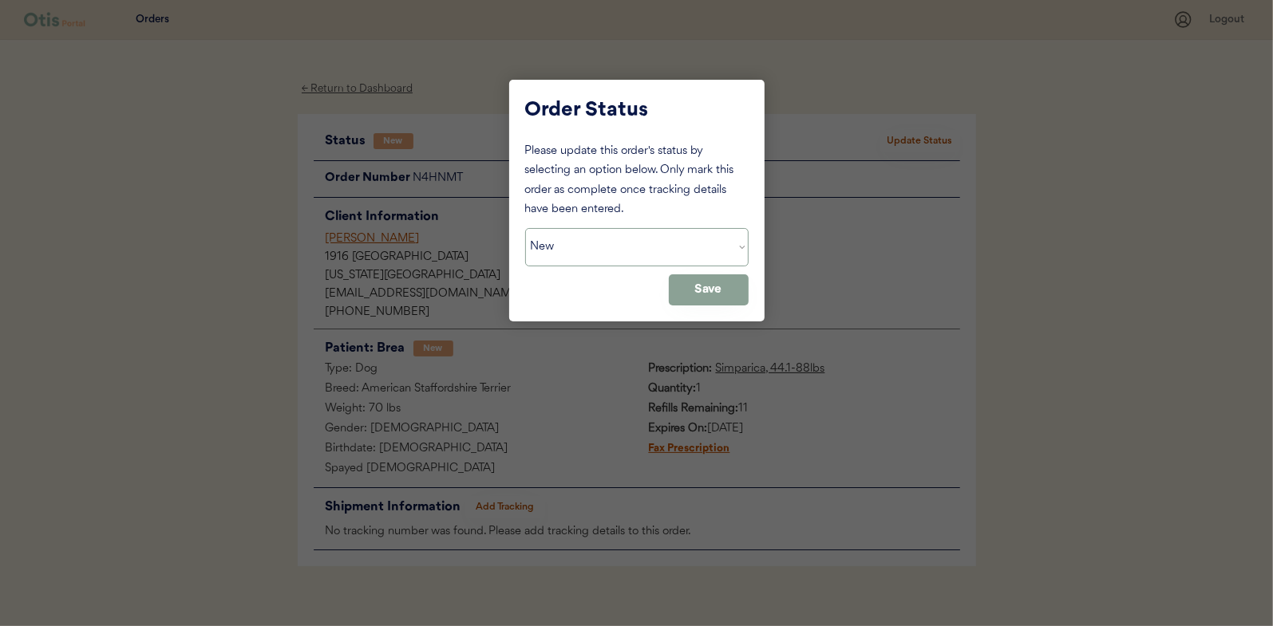
click at [555, 239] on select "Status On Hold New In Progress Complete Pending HW Consent Cancelled" at bounding box center [636, 247] width 223 height 38
click at [525, 228] on select "Status On Hold New In Progress Complete Pending HW Consent Cancelled" at bounding box center [636, 247] width 223 height 38
drag, startPoint x: 670, startPoint y: 289, endPoint x: 582, endPoint y: 285, distance: 87.9
click at [582, 285] on div "Please update this order's status by selecting an option below. Only mark this …" at bounding box center [636, 224] width 223 height 164
click at [553, 247] on select "Status On Hold New In Progress Complete Pending HW Consent Cancelled" at bounding box center [636, 247] width 223 height 38
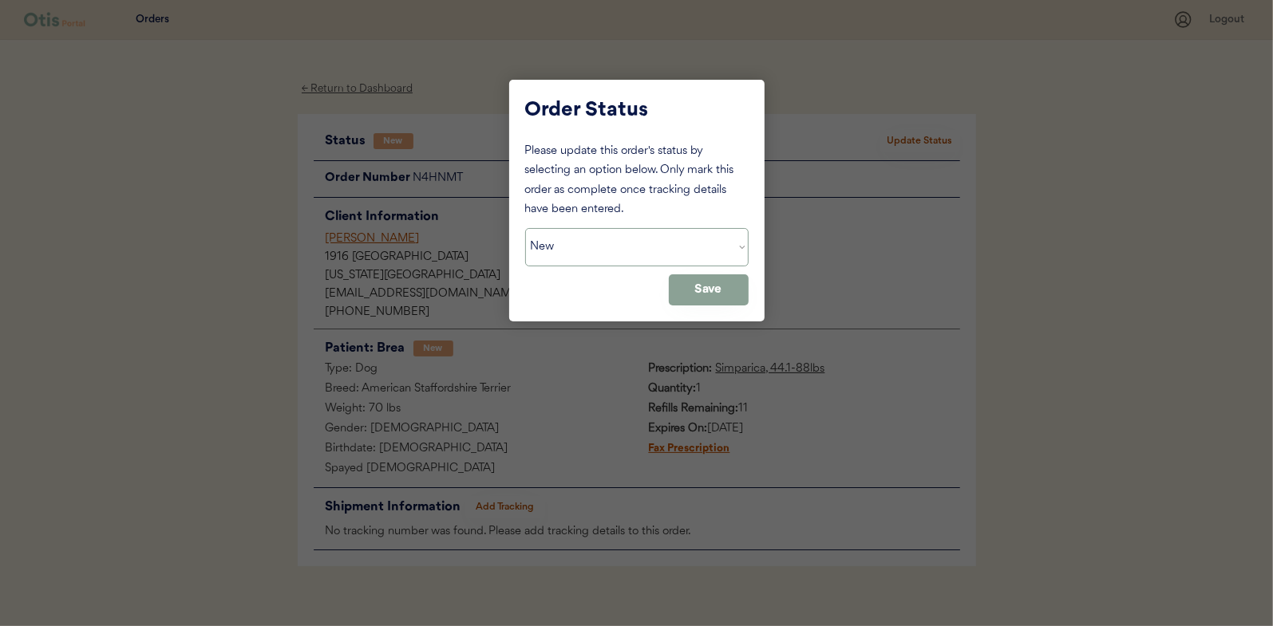
select select ""in_progress""
click at [525, 228] on select "Status On Hold New In Progress Complete Pending HW Consent Cancelled" at bounding box center [636, 247] width 223 height 38
click at [720, 287] on button "Save" at bounding box center [709, 289] width 80 height 31
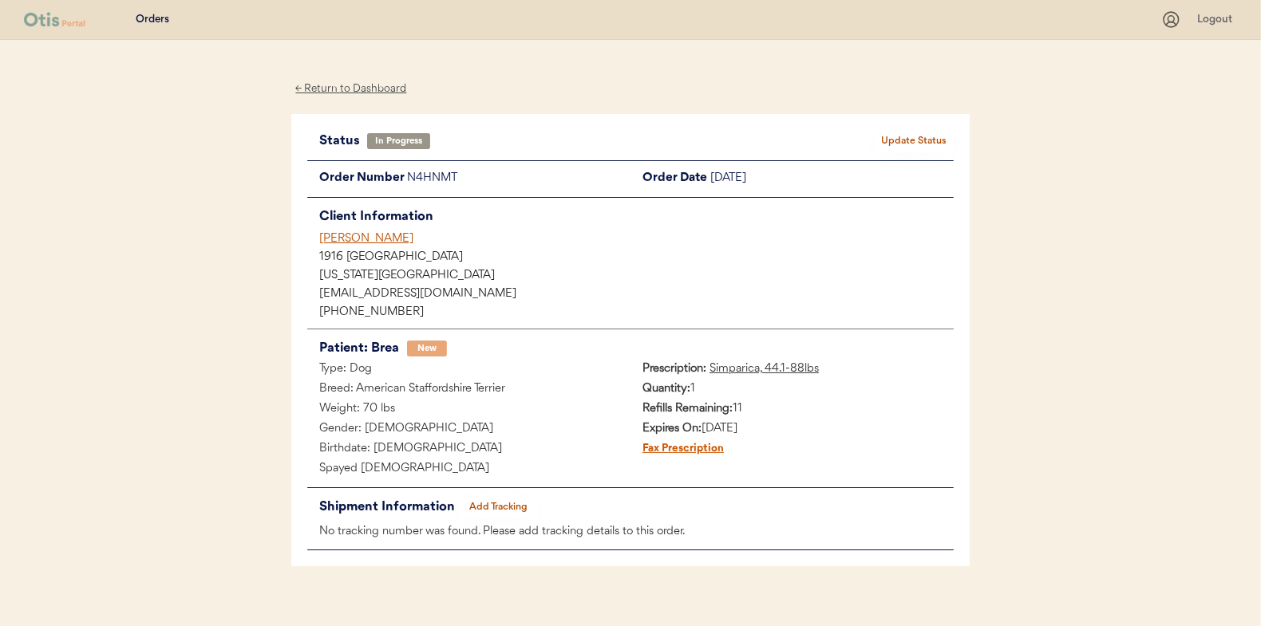
click at [339, 83] on div "← Return to Dashboard" at bounding box center [351, 89] width 120 height 18
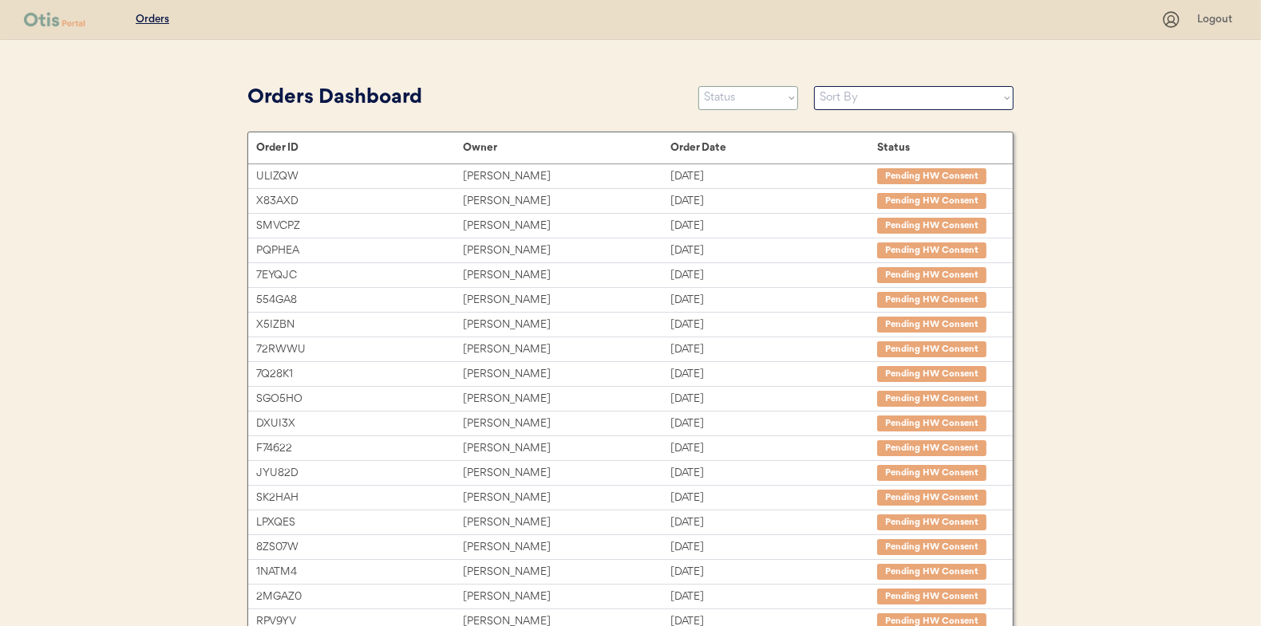
click at [719, 92] on select "Status On Hold New In Progress Complete Pending HW Consent Cancelled" at bounding box center [748, 98] width 100 height 24
select select ""new""
click at [698, 86] on select "Status On Hold New In Progress Complete Pending HW Consent Cancelled" at bounding box center [748, 98] width 100 height 24
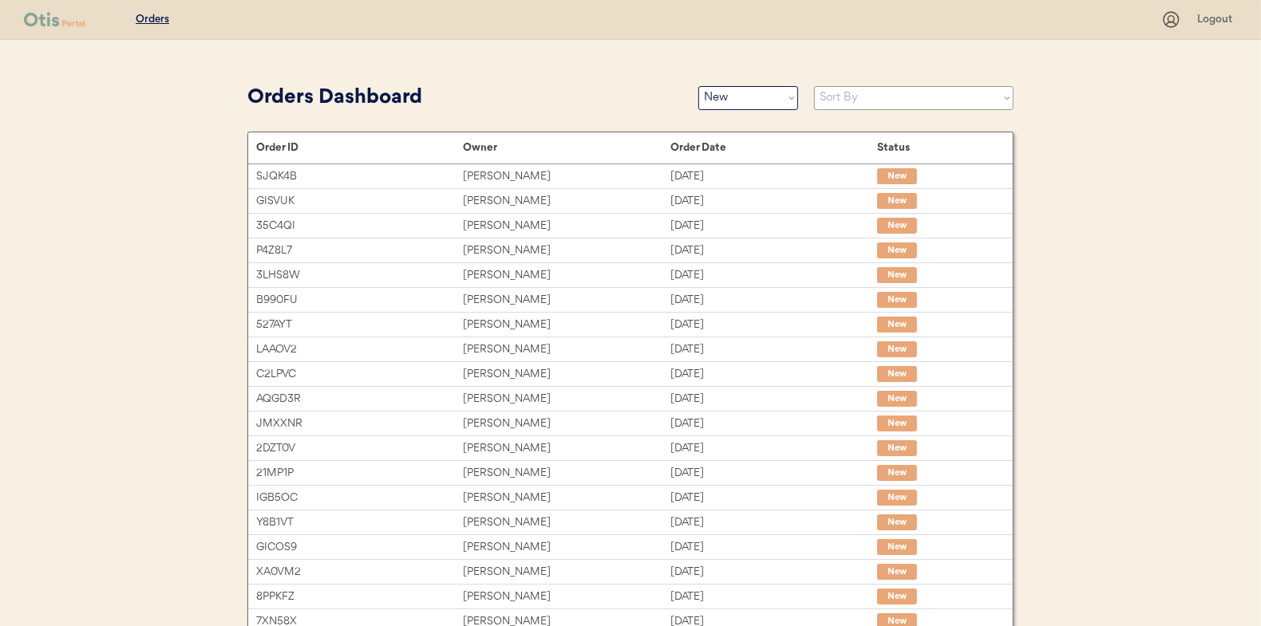
click at [858, 103] on select "Sort By Order Date (Newest → Oldest) Order Date (Oldest → Newest)" at bounding box center [913, 98] width 199 height 24
select select ""Order Date (Oldest → Newest)""
click at [814, 86] on select "Sort By Order Date (Newest → Oldest) Order Date (Oldest → Newest)" at bounding box center [913, 98] width 199 height 24
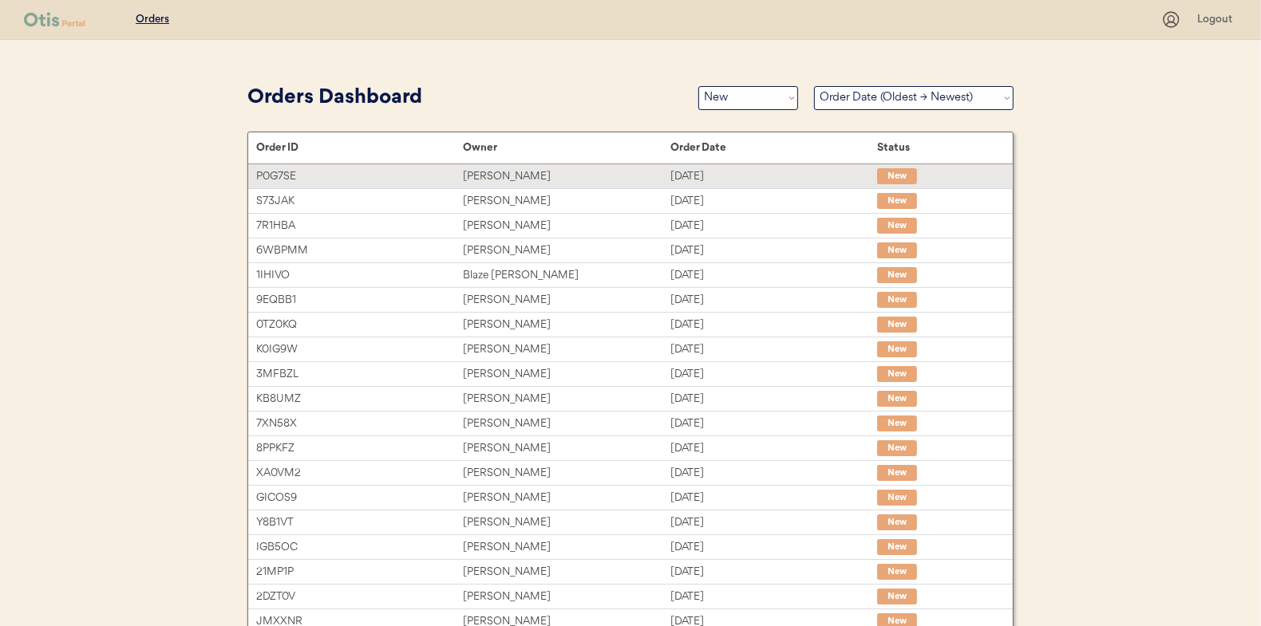
click at [491, 174] on div "Sara Drow" at bounding box center [566, 177] width 207 height 18
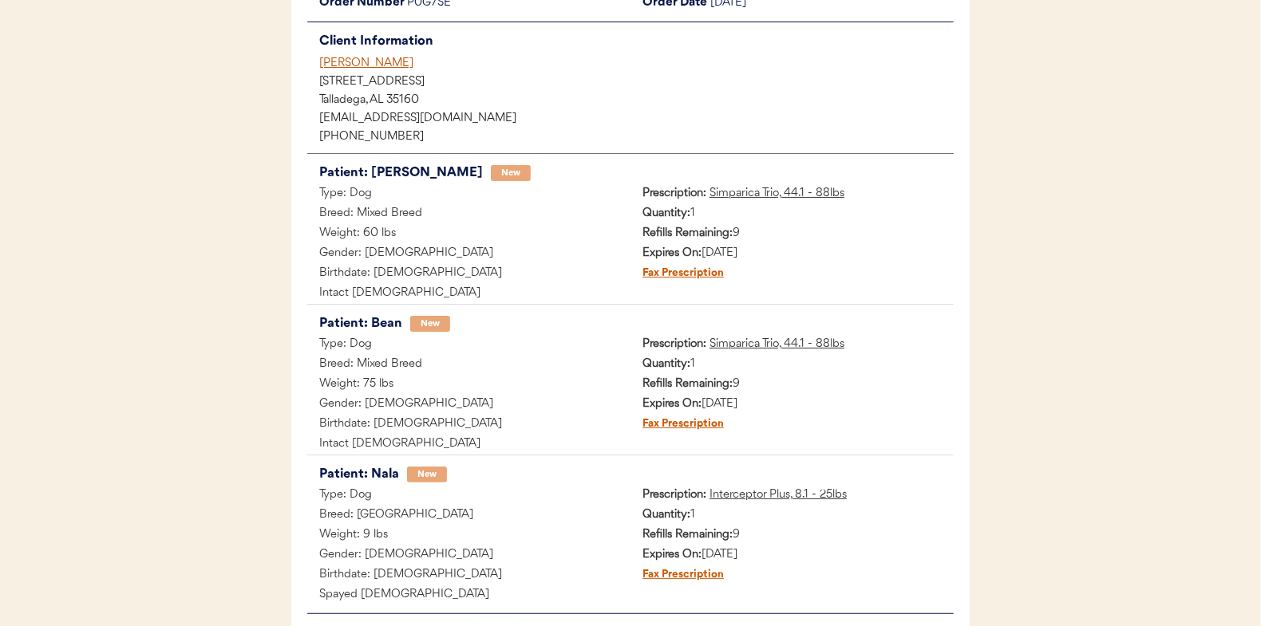
scroll to position [81, 0]
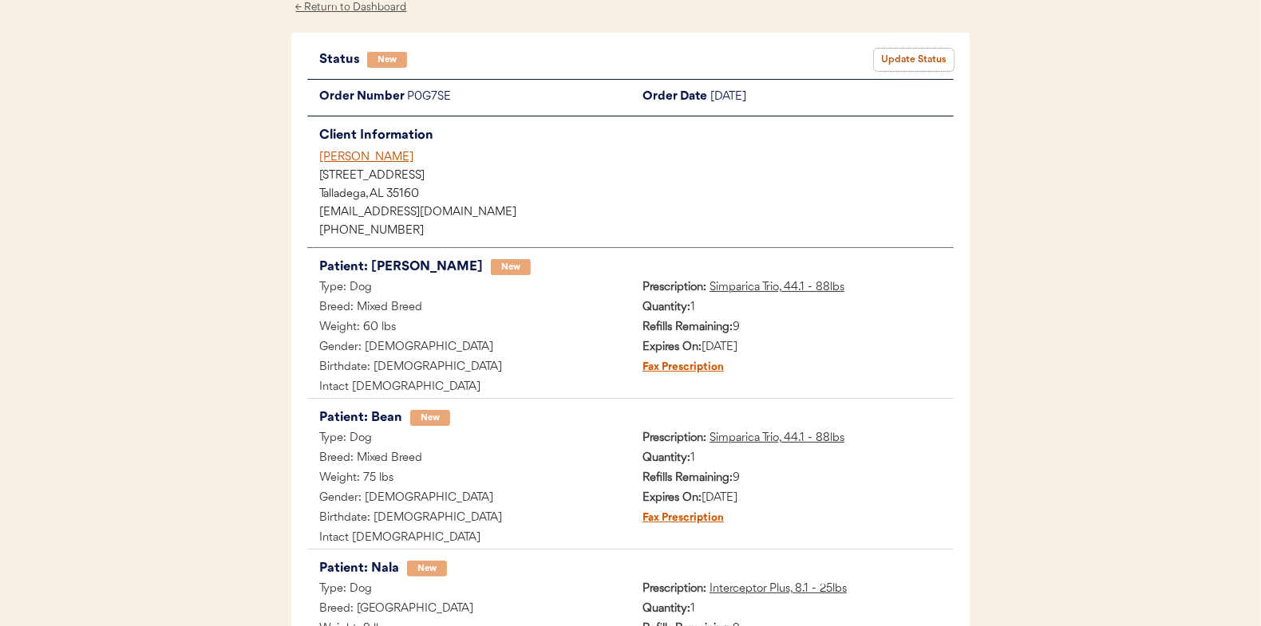
click at [899, 59] on button "Update Status" at bounding box center [914, 60] width 80 height 22
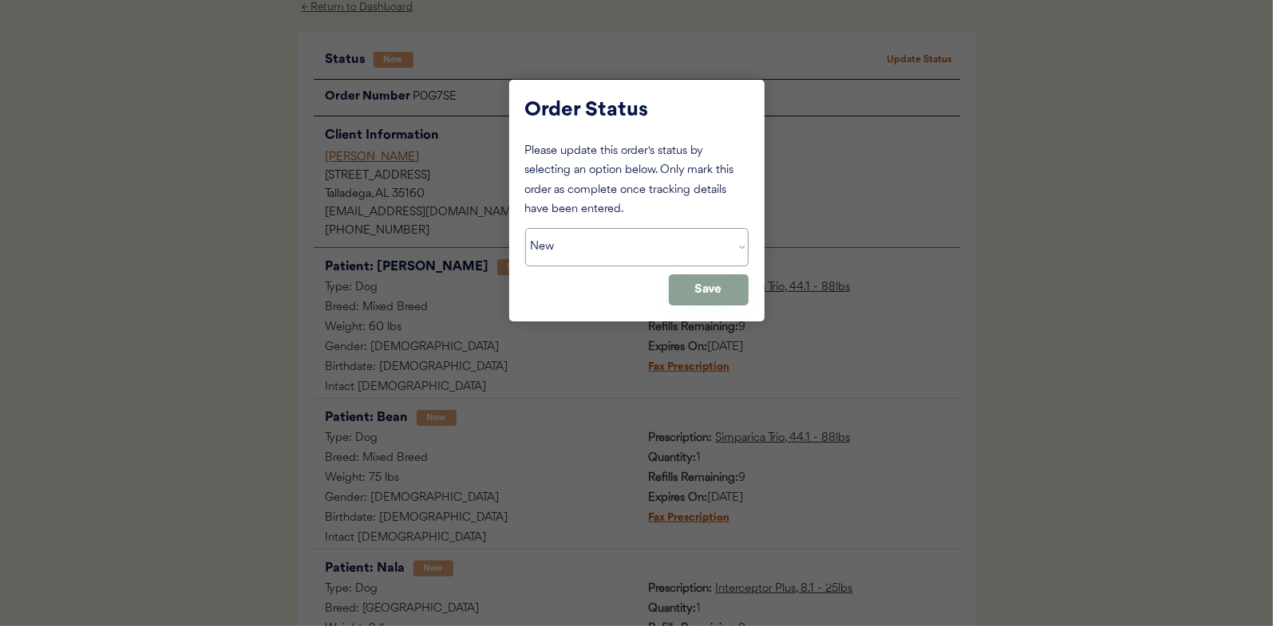
click at [582, 257] on select "Status On Hold New In Progress Complete Pending HW Consent Cancelled" at bounding box center [636, 247] width 223 height 38
select select ""in_progress""
click at [525, 228] on select "Status On Hold New In Progress Complete Pending HW Consent Cancelled" at bounding box center [636, 247] width 223 height 38
click at [733, 279] on button "Save" at bounding box center [709, 289] width 80 height 31
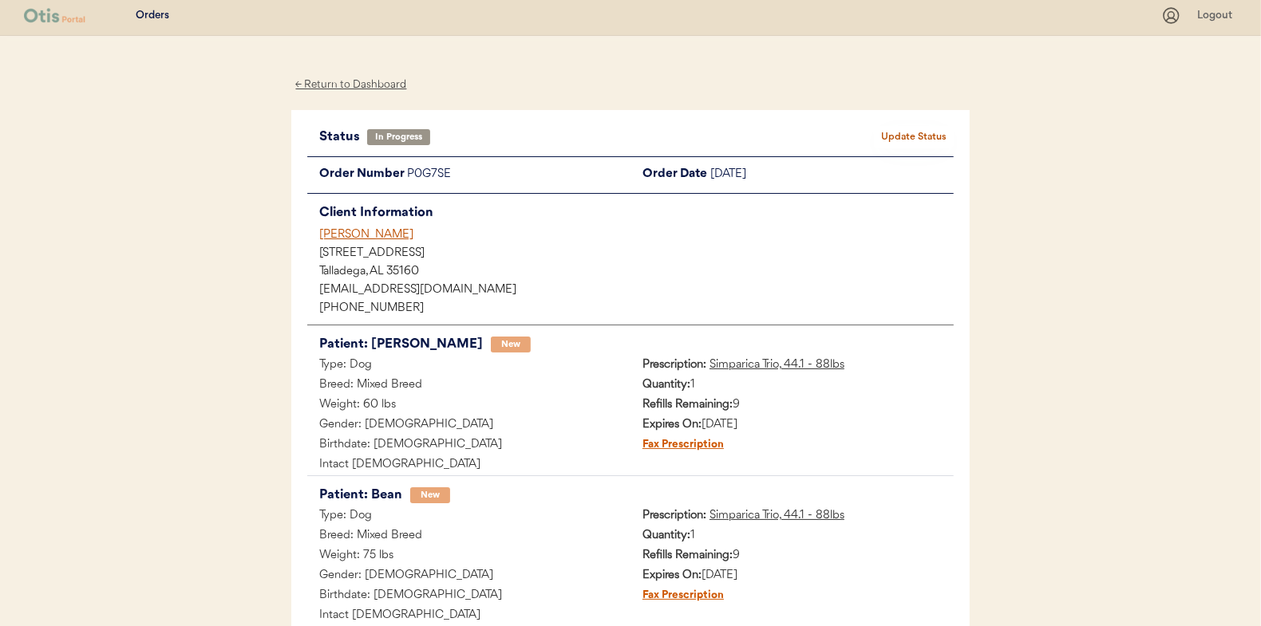
scroll to position [0, 0]
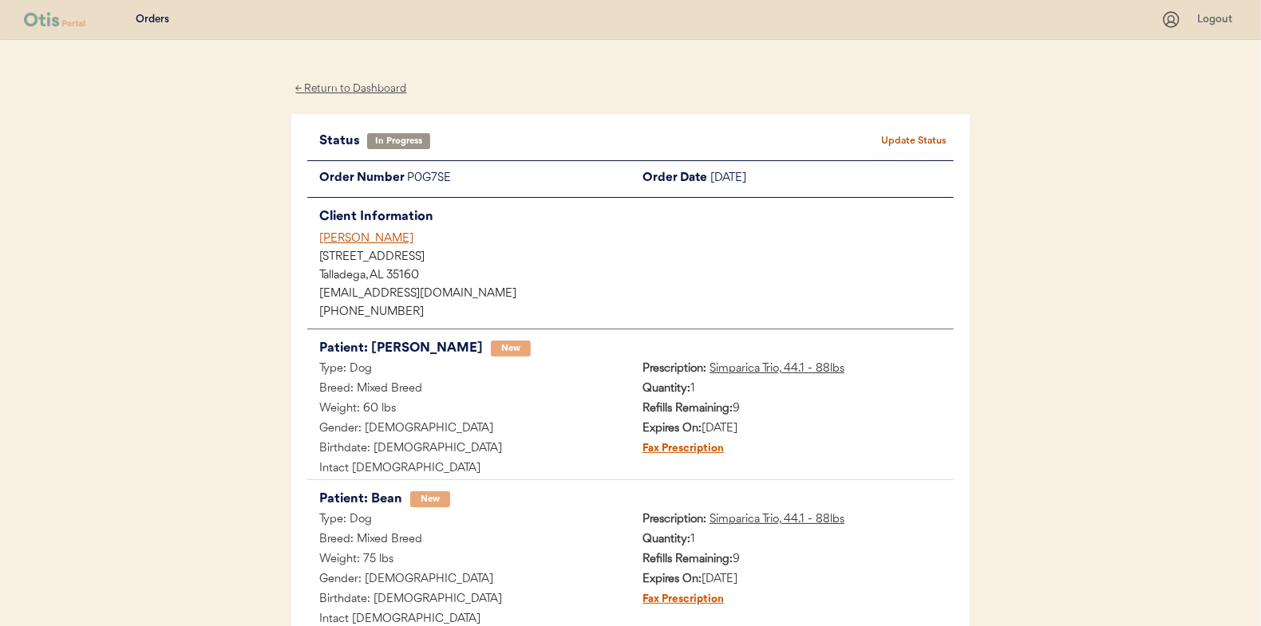
click at [358, 88] on div "← Return to Dashboard" at bounding box center [351, 89] width 120 height 18
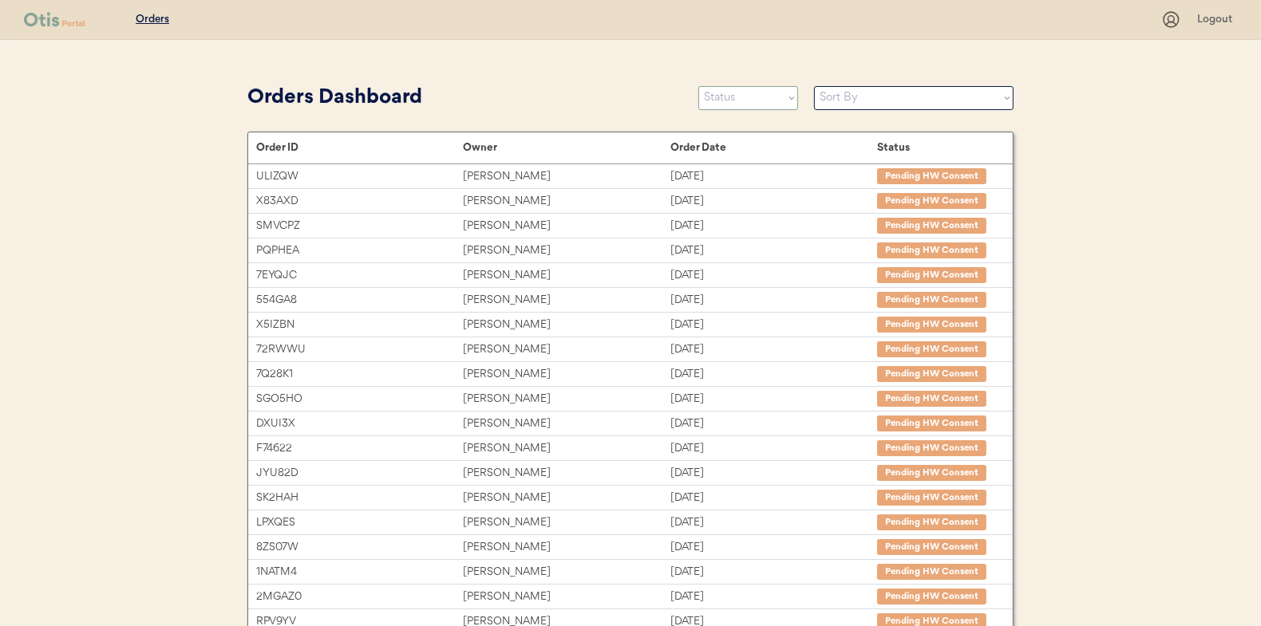
click at [732, 96] on select "Status On Hold New In Progress Complete Pending HW Consent Cancelled" at bounding box center [748, 98] width 100 height 24
select select ""new""
click at [698, 86] on select "Status On Hold New In Progress Complete Pending HW Consent Cancelled" at bounding box center [748, 98] width 100 height 24
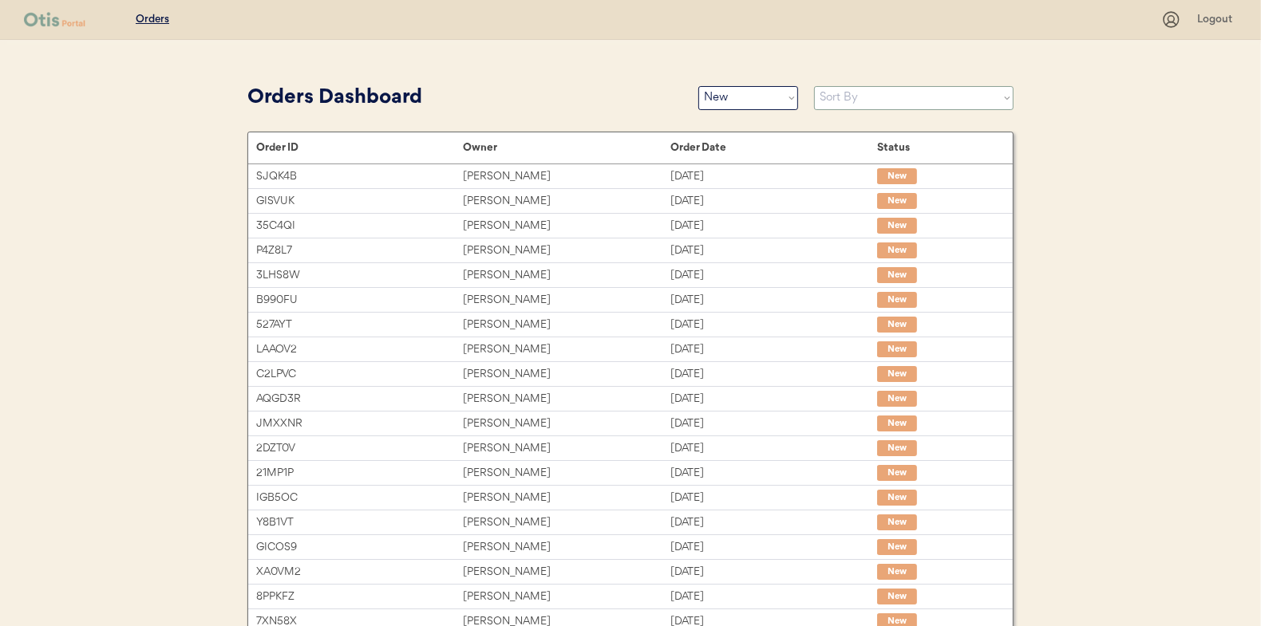
click at [839, 96] on select "Sort By Order Date (Newest → Oldest) Order Date (Oldest → Newest)" at bounding box center [913, 98] width 199 height 24
select select ""Order Date (Oldest → Newest)""
click at [814, 86] on select "Sort By Order Date (Newest → Oldest) Order Date (Oldest → Newest)" at bounding box center [913, 98] width 199 height 24
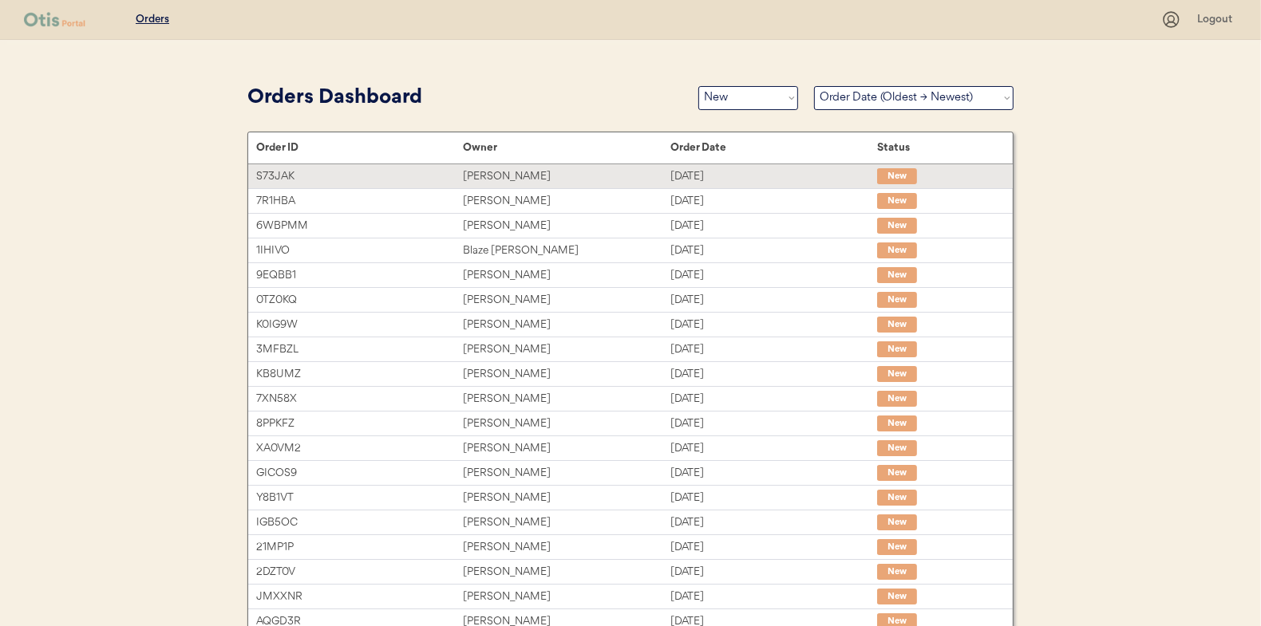
click at [491, 172] on div "Tanya Hitzel" at bounding box center [566, 177] width 207 height 18
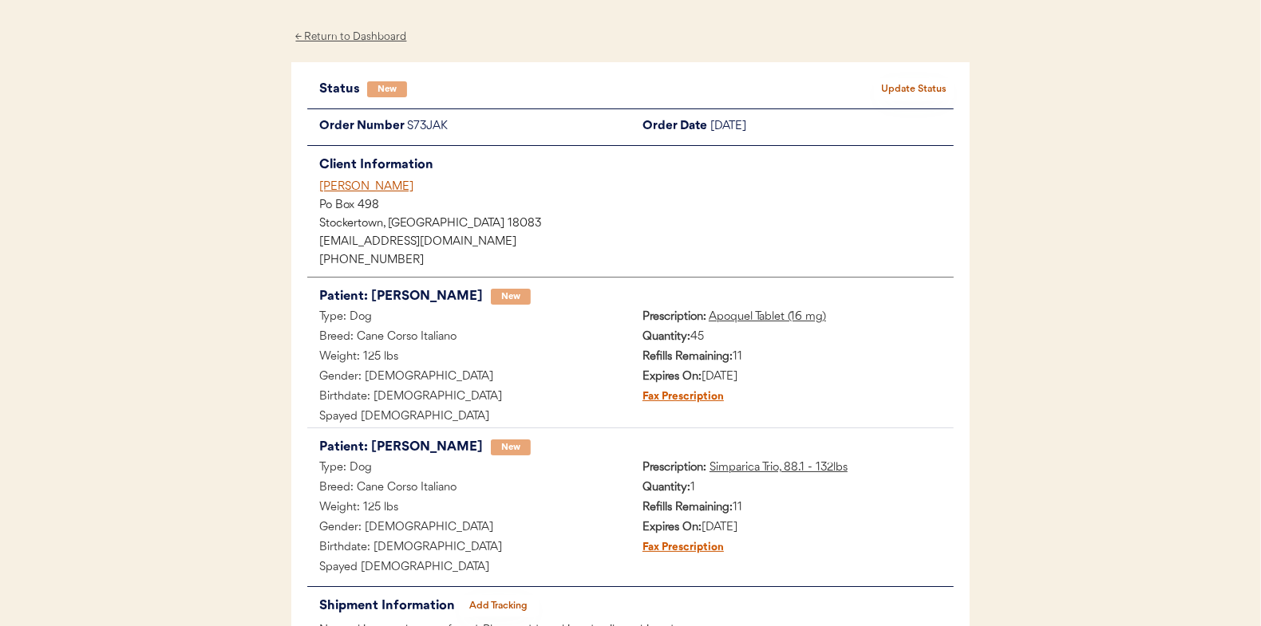
scroll to position [80, 0]
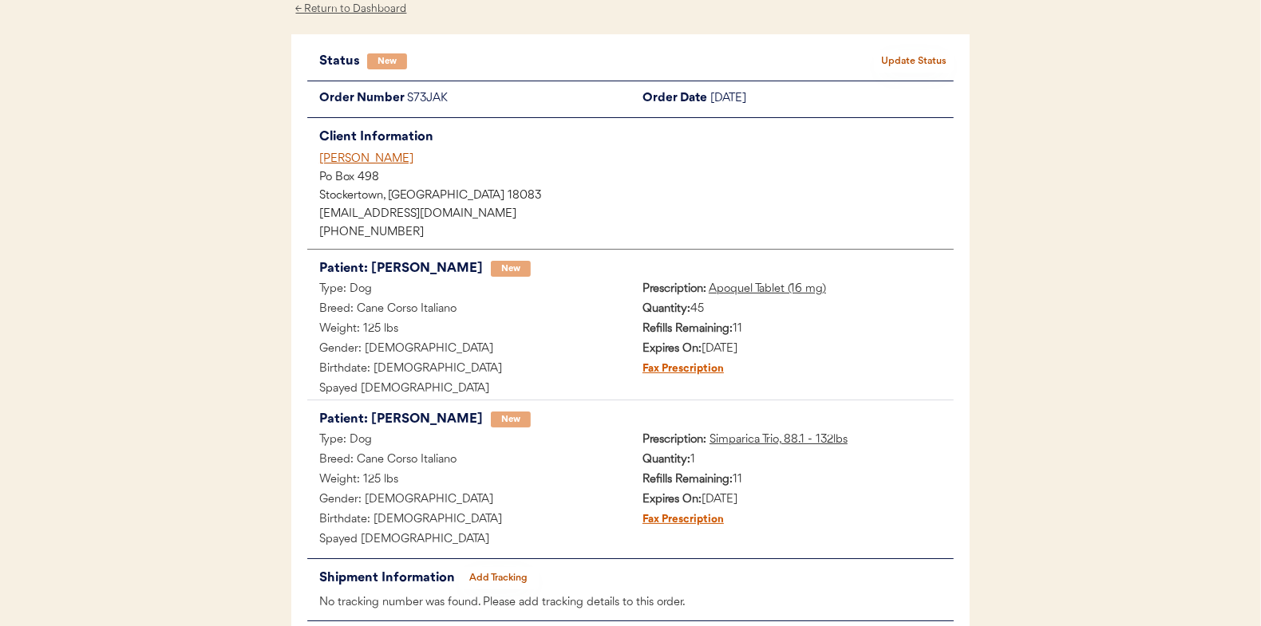
click at [906, 62] on button "Update Status" at bounding box center [914, 61] width 80 height 22
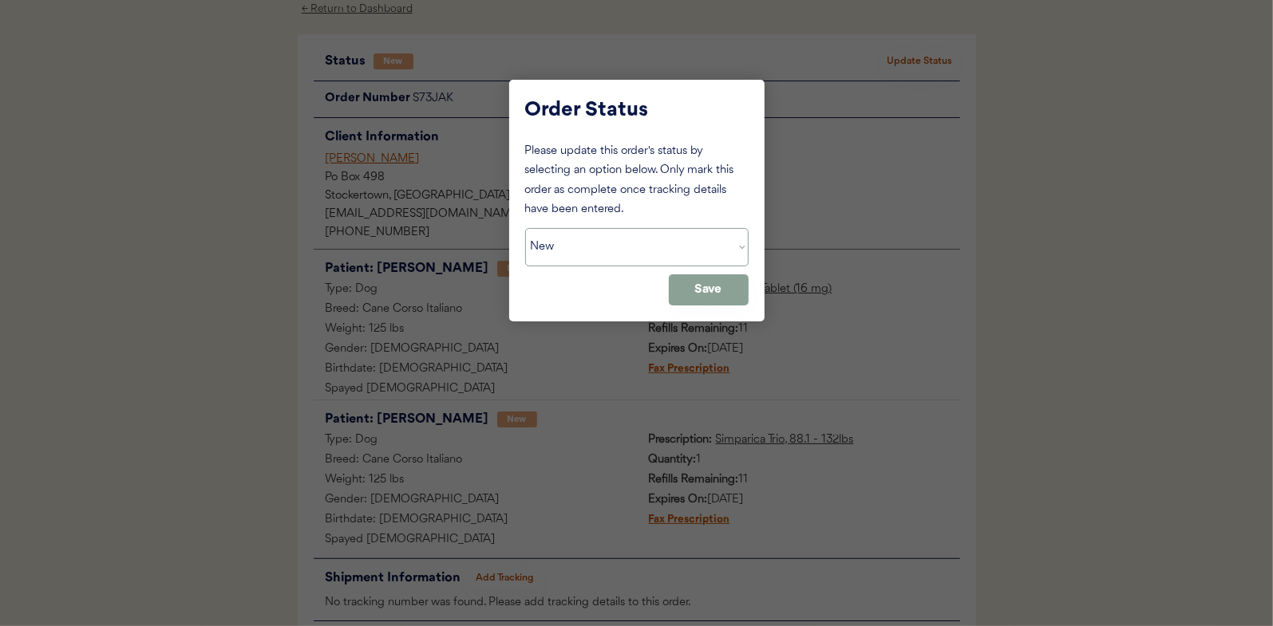
click at [585, 235] on select "Status On Hold New In Progress Complete Pending HW Consent Cancelled" at bounding box center [636, 247] width 223 height 38
select select ""in_progress""
click at [525, 228] on select "Status On Hold New In Progress Complete Pending HW Consent Cancelled" at bounding box center [636, 247] width 223 height 38
click at [702, 288] on button "Save" at bounding box center [709, 289] width 80 height 31
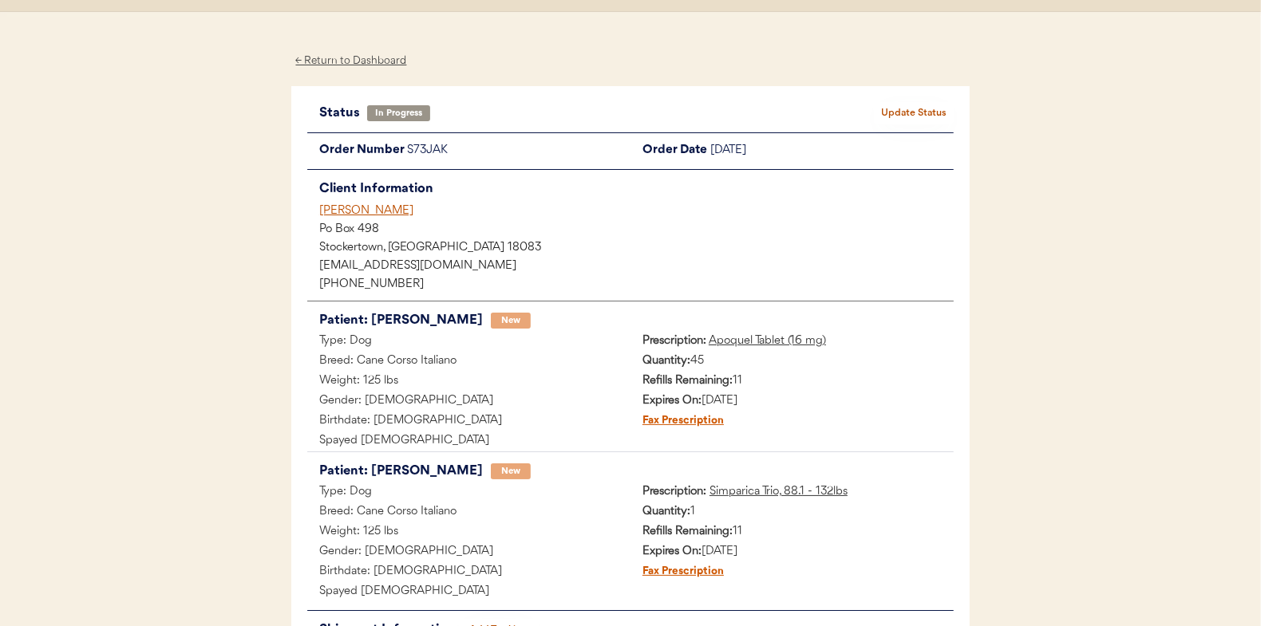
scroll to position [0, 0]
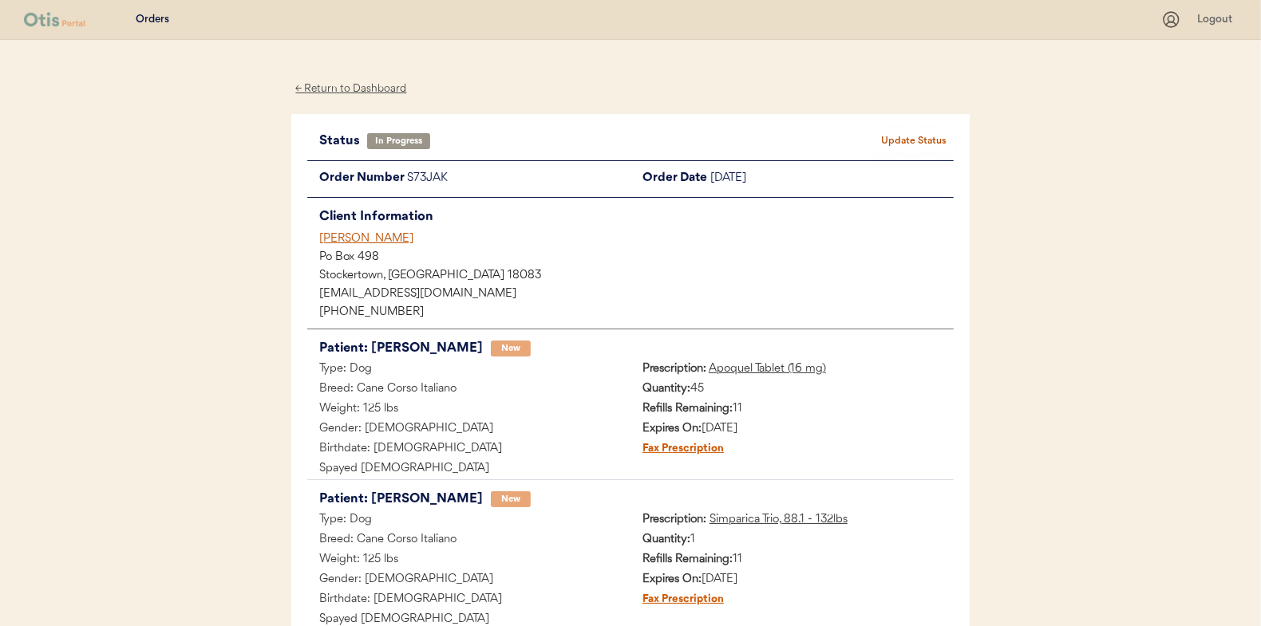
click at [357, 86] on div "← Return to Dashboard" at bounding box center [351, 89] width 120 height 18
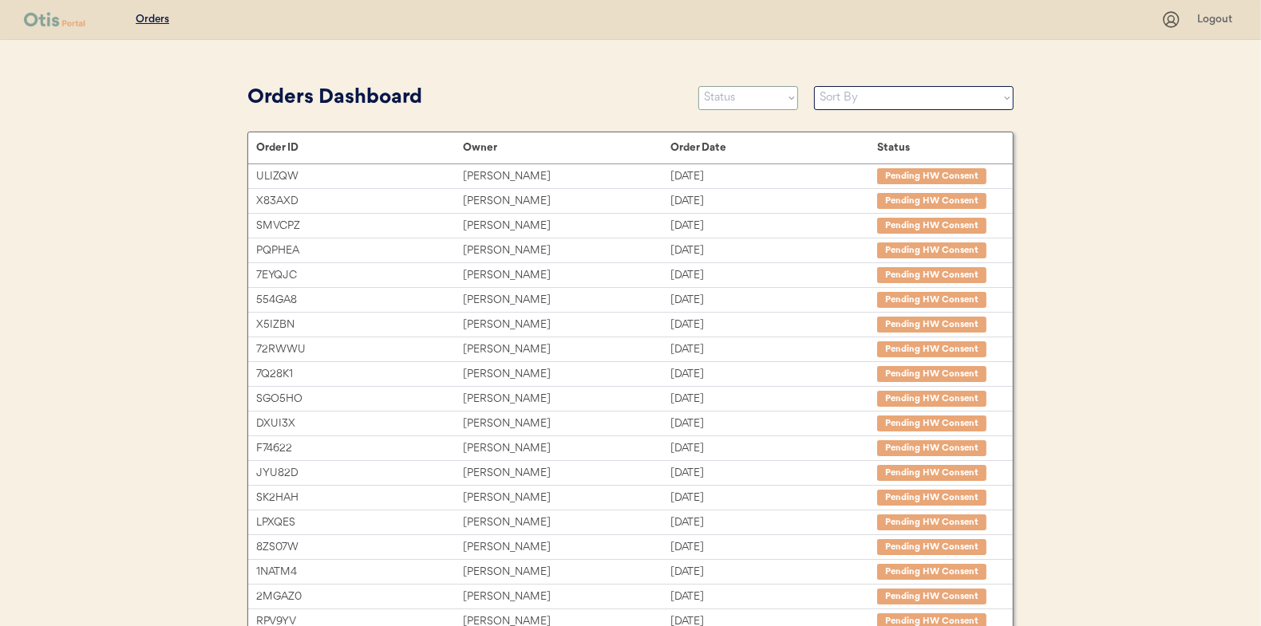
click at [738, 93] on select "Status On Hold New In Progress Complete Pending HW Consent Cancelled" at bounding box center [748, 98] width 100 height 24
select select ""new""
click at [698, 86] on select "Status On Hold New In Progress Complete Pending HW Consent Cancelled" at bounding box center [748, 98] width 100 height 24
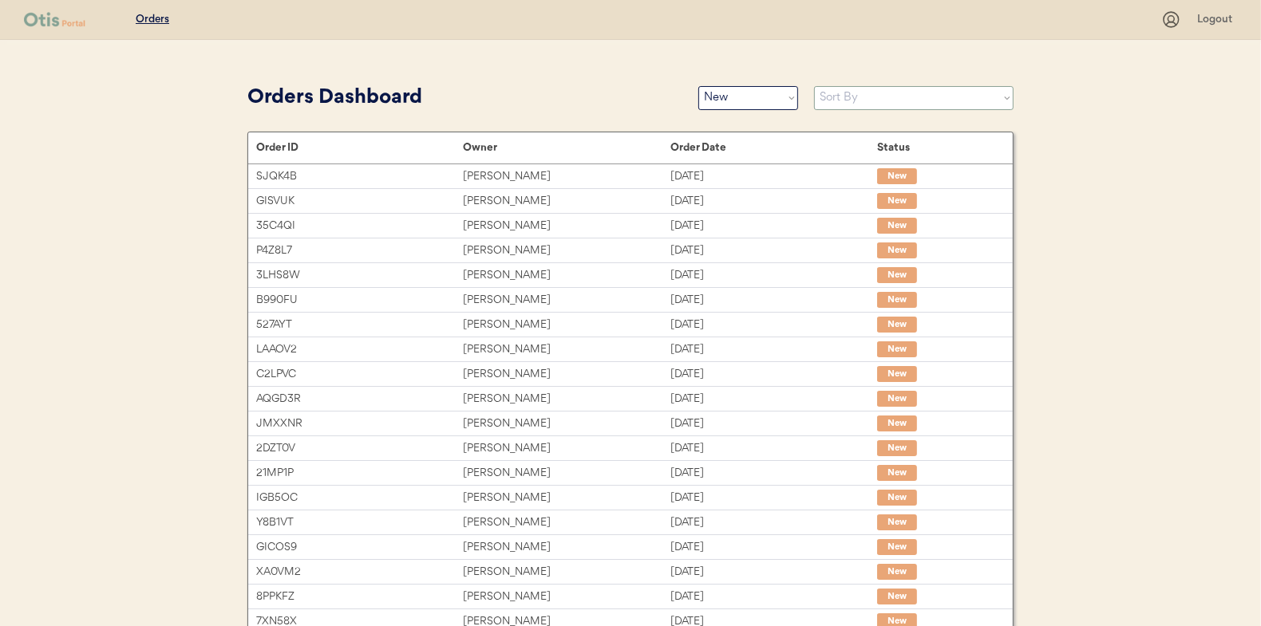
click at [833, 98] on select "Sort By Order Date (Newest → Oldest) Order Date (Oldest → Newest)" at bounding box center [913, 98] width 199 height 24
select select ""Order Date (Oldest → Newest)""
click at [814, 86] on select "Sort By Order Date (Newest → Oldest) Order Date (Oldest → Newest)" at bounding box center [913, 98] width 199 height 24
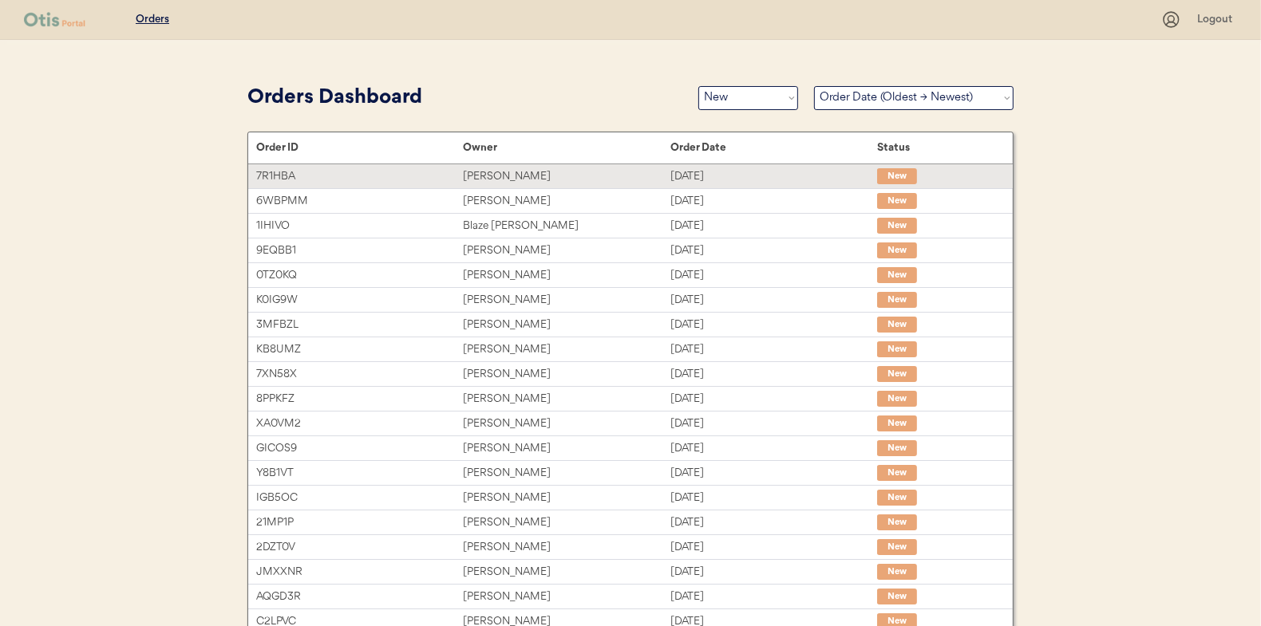
click at [491, 176] on div "cheryl yohannes" at bounding box center [566, 177] width 207 height 18
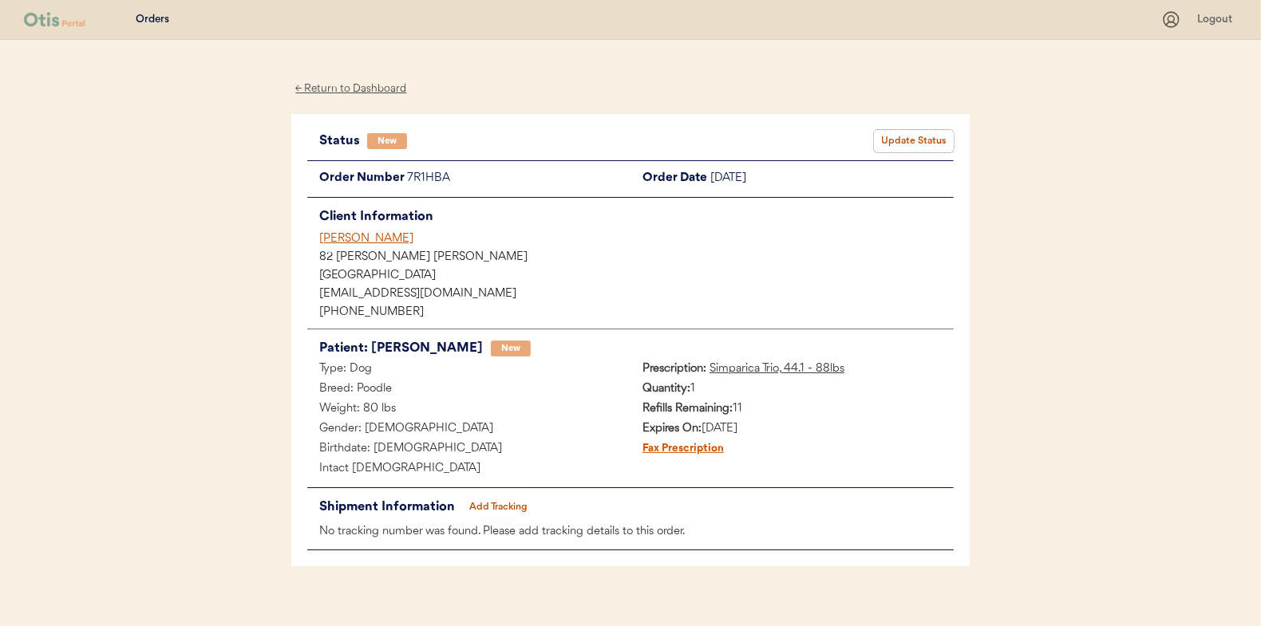
click at [914, 135] on button "Update Status" at bounding box center [914, 141] width 80 height 22
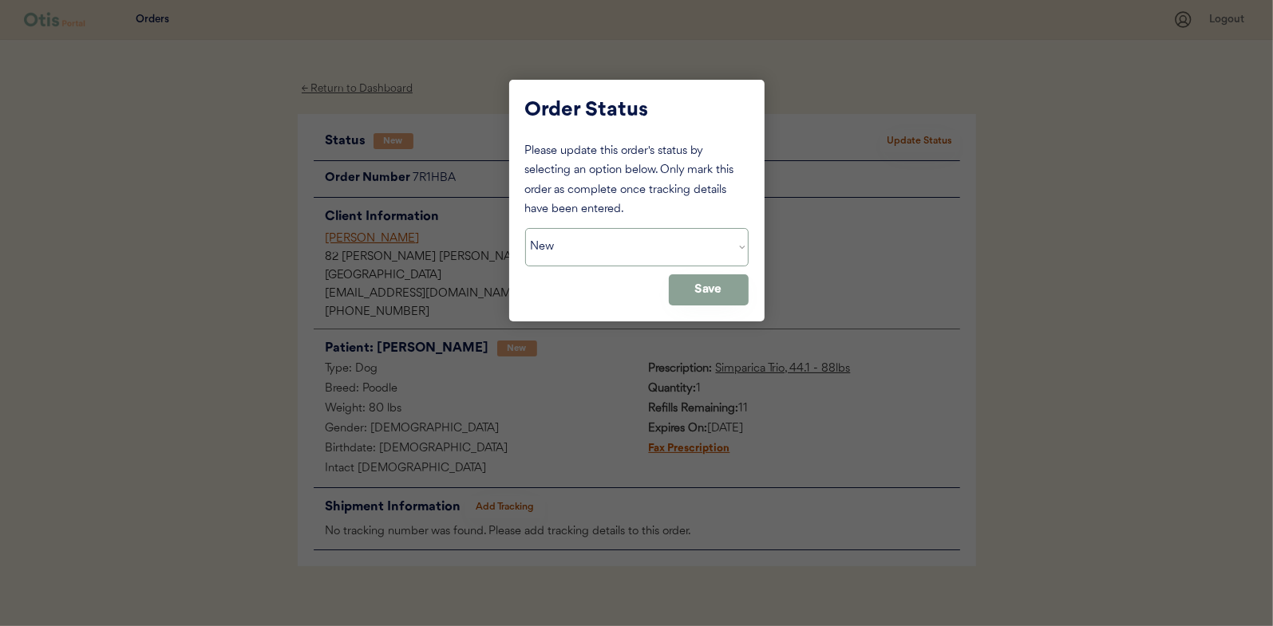
click at [556, 243] on select "Status On Hold New In Progress Complete Pending HW Consent Cancelled" at bounding box center [636, 247] width 223 height 38
select select ""in_progress""
click at [525, 228] on select "Status On Hold New In Progress Complete Pending HW Consent Cancelled" at bounding box center [636, 247] width 223 height 38
click at [723, 294] on button "Save" at bounding box center [709, 289] width 80 height 31
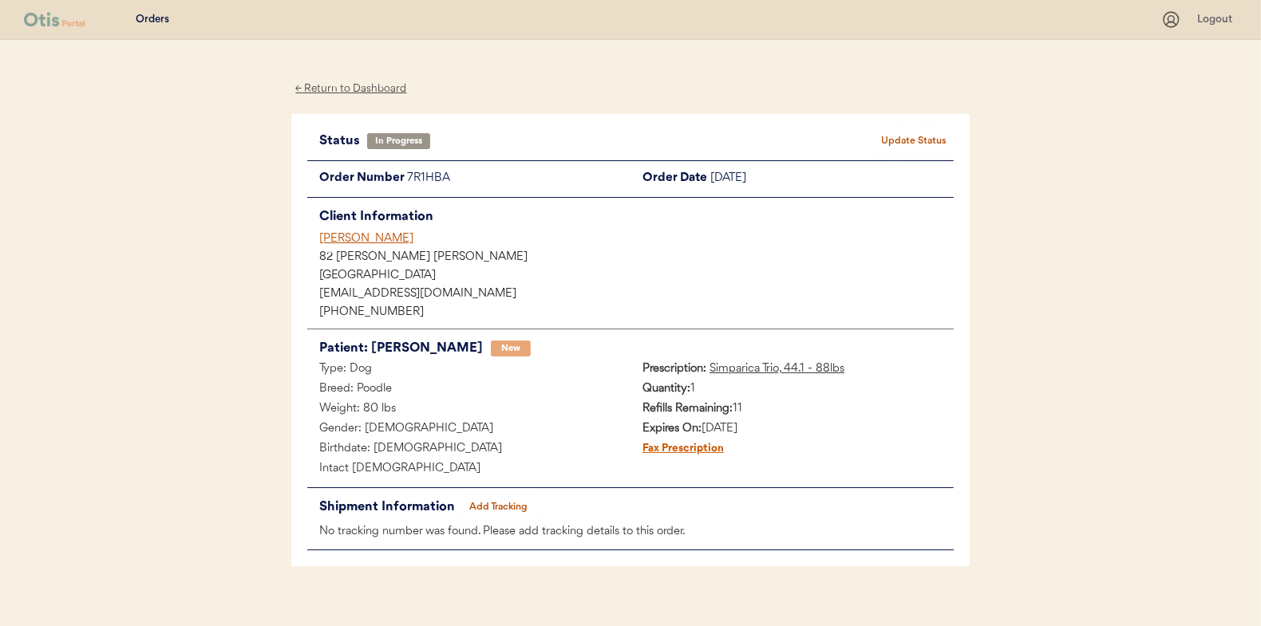
click at [344, 94] on div "← Return to Dashboard" at bounding box center [351, 89] width 120 height 18
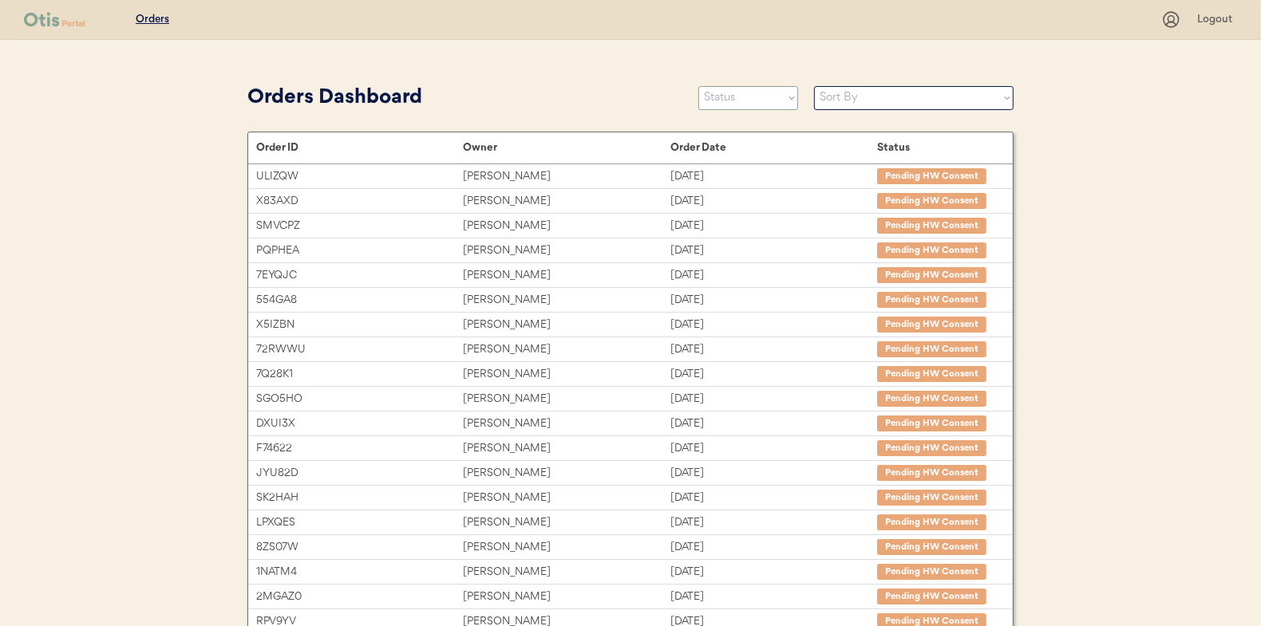
click at [733, 105] on select "Status On Hold New In Progress Complete Pending HW Consent Cancelled" at bounding box center [748, 98] width 100 height 24
select select ""new""
click at [698, 86] on select "Status On Hold New In Progress Complete Pending HW Consent Cancelled" at bounding box center [748, 98] width 100 height 24
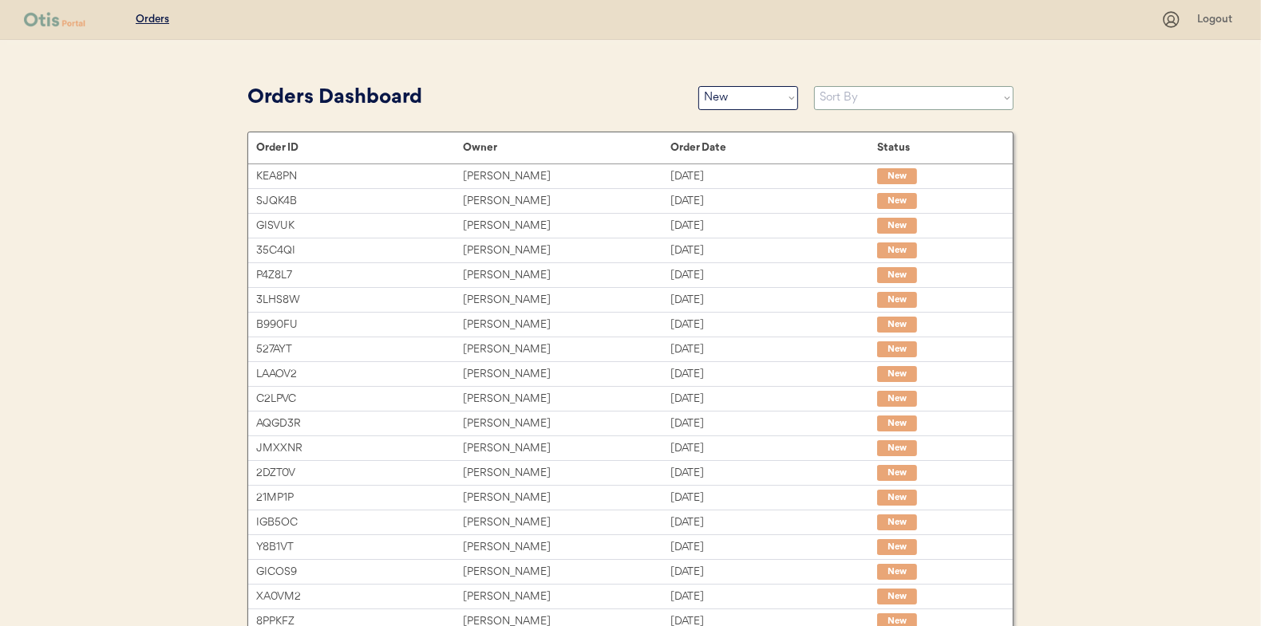
click at [832, 91] on select "Sort By Order Date (Newest → Oldest) Order Date (Oldest → Newest)" at bounding box center [913, 98] width 199 height 24
select select ""Order Date (Oldest → Newest)""
click at [814, 86] on select "Sort By Order Date (Newest → Oldest) Order Date (Oldest → Newest)" at bounding box center [913, 98] width 199 height 24
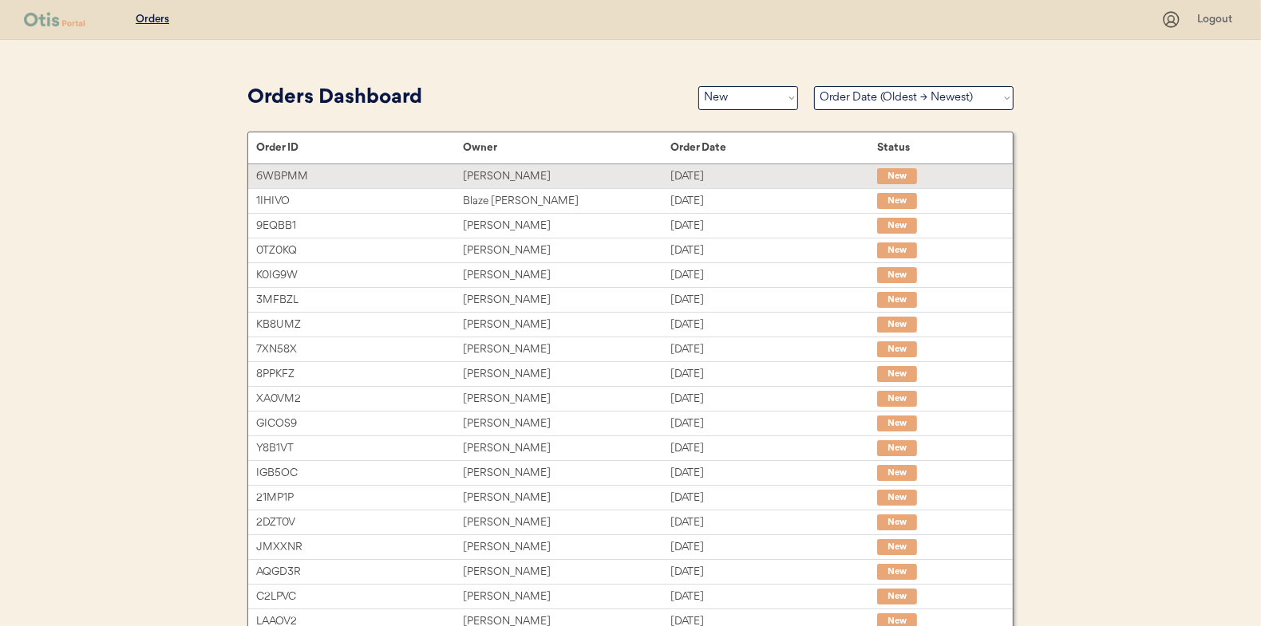
click at [495, 173] on div "[PERSON_NAME]" at bounding box center [566, 177] width 207 height 18
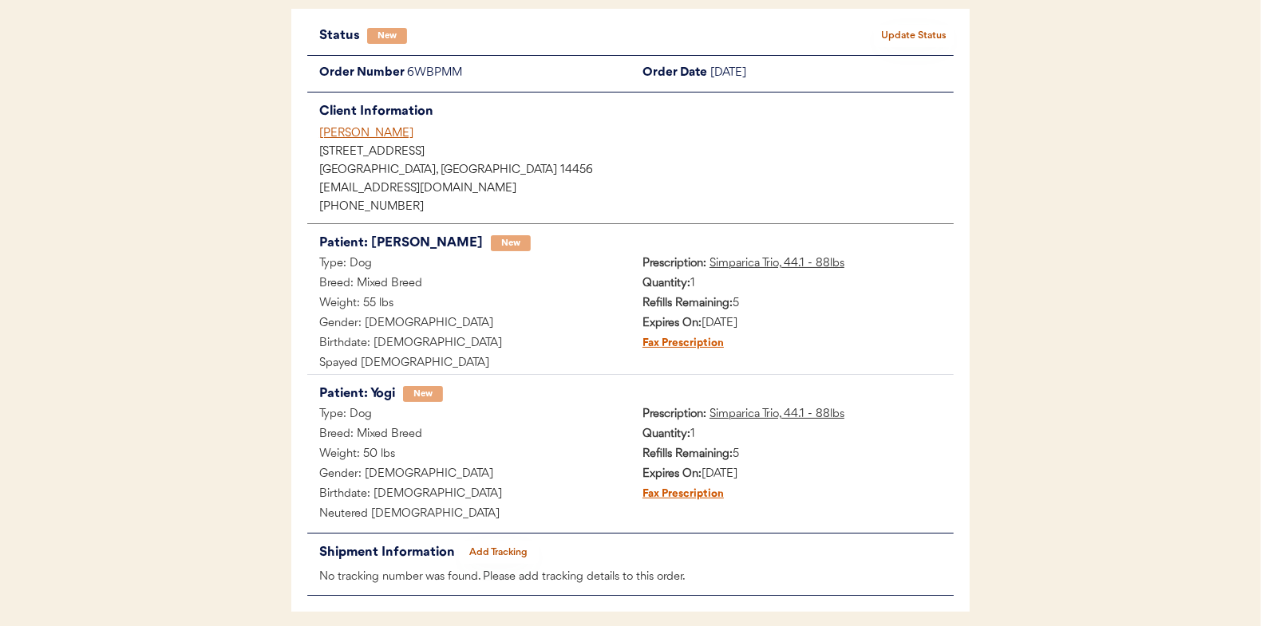
scroll to position [80, 0]
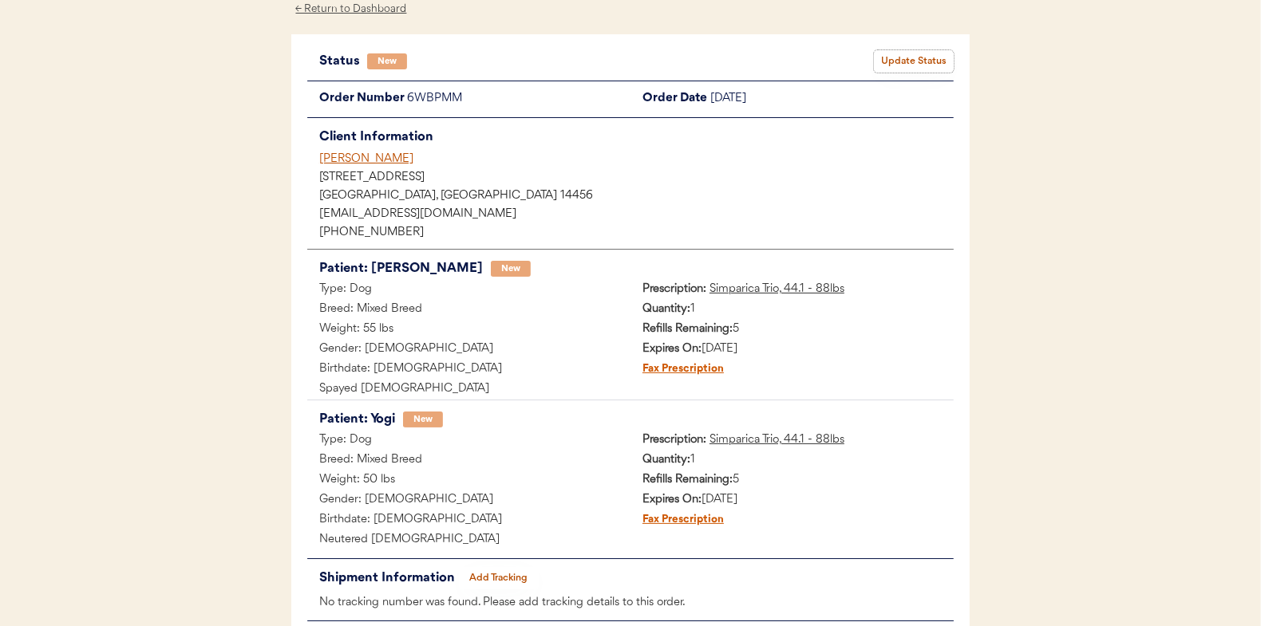
click at [887, 66] on button "Update Status" at bounding box center [914, 61] width 80 height 22
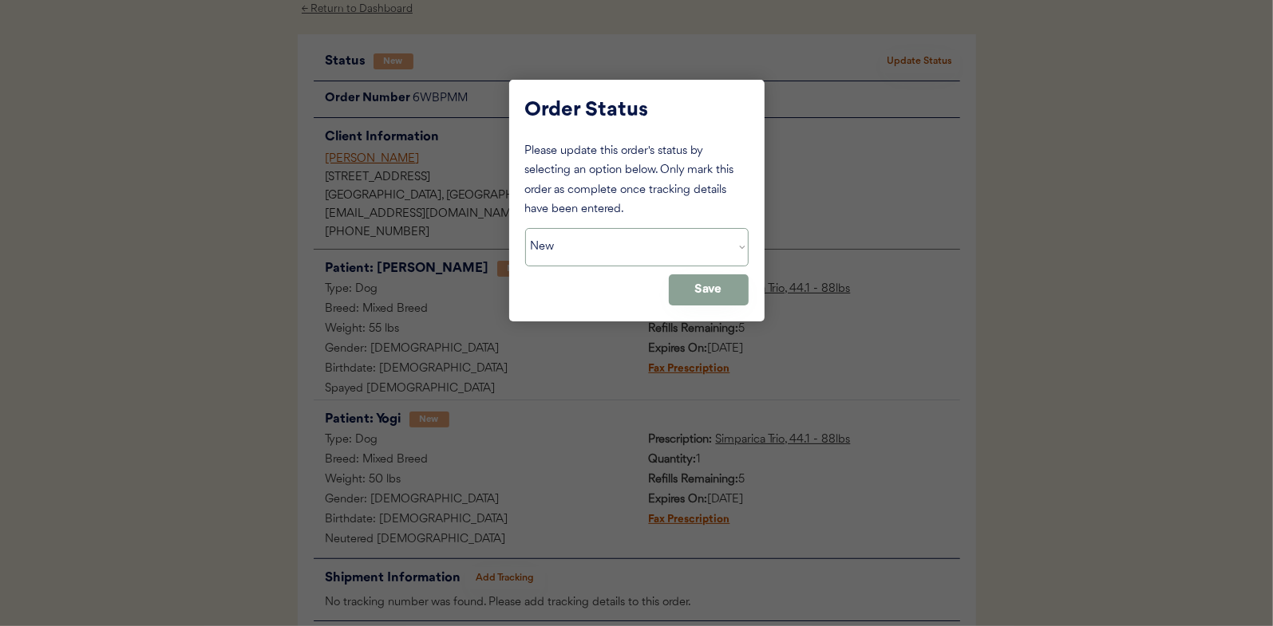
click at [593, 239] on select "Status On Hold New In Progress Complete Pending HW Consent Cancelled" at bounding box center [636, 247] width 223 height 38
select select ""in_progress""
click at [525, 228] on select "Status On Hold New In Progress Complete Pending HW Consent Cancelled" at bounding box center [636, 247] width 223 height 38
click at [703, 291] on button "Save" at bounding box center [709, 289] width 80 height 31
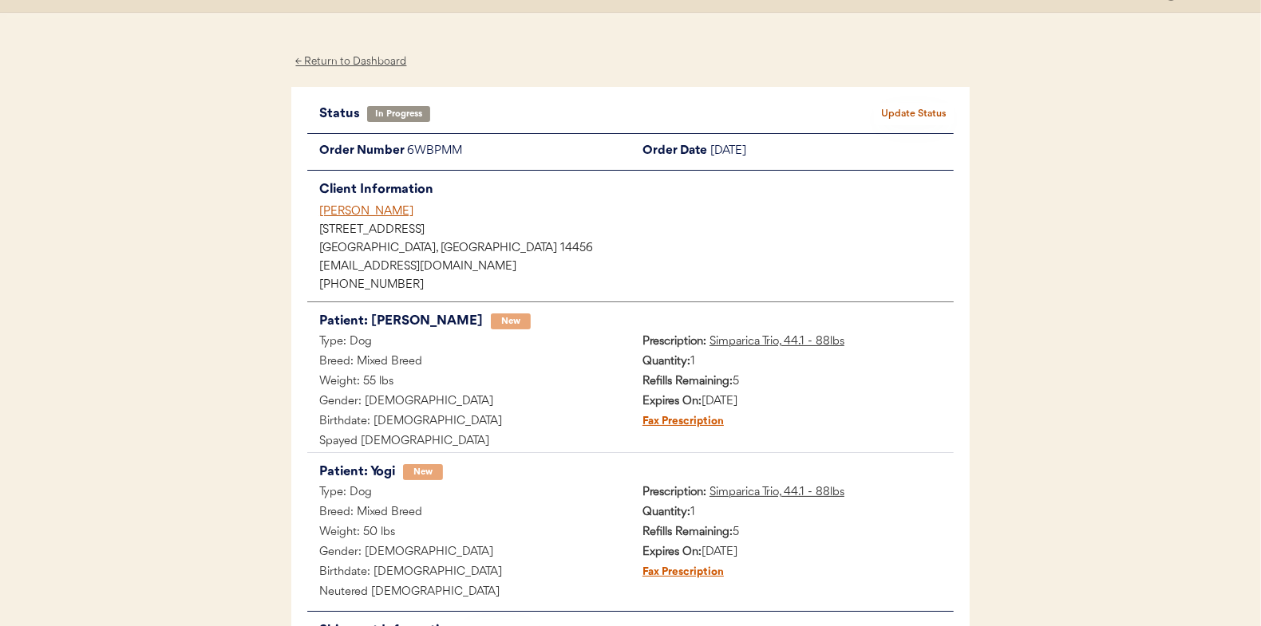
scroll to position [0, 0]
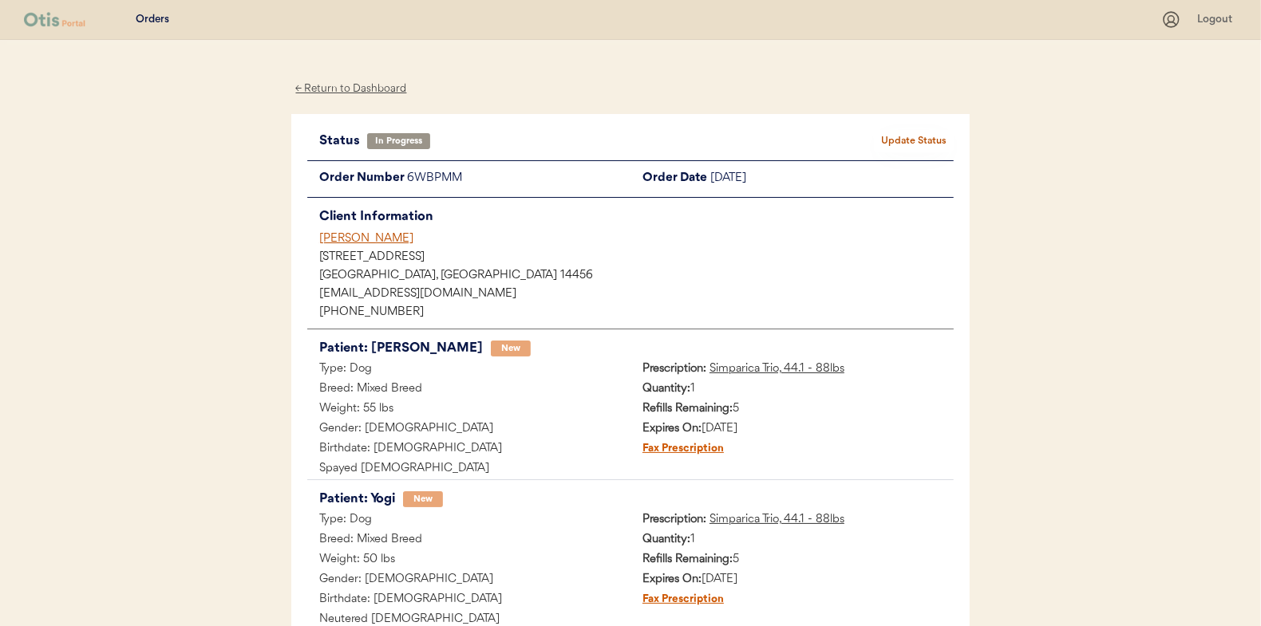
click at [355, 88] on div "← Return to Dashboard" at bounding box center [351, 89] width 120 height 18
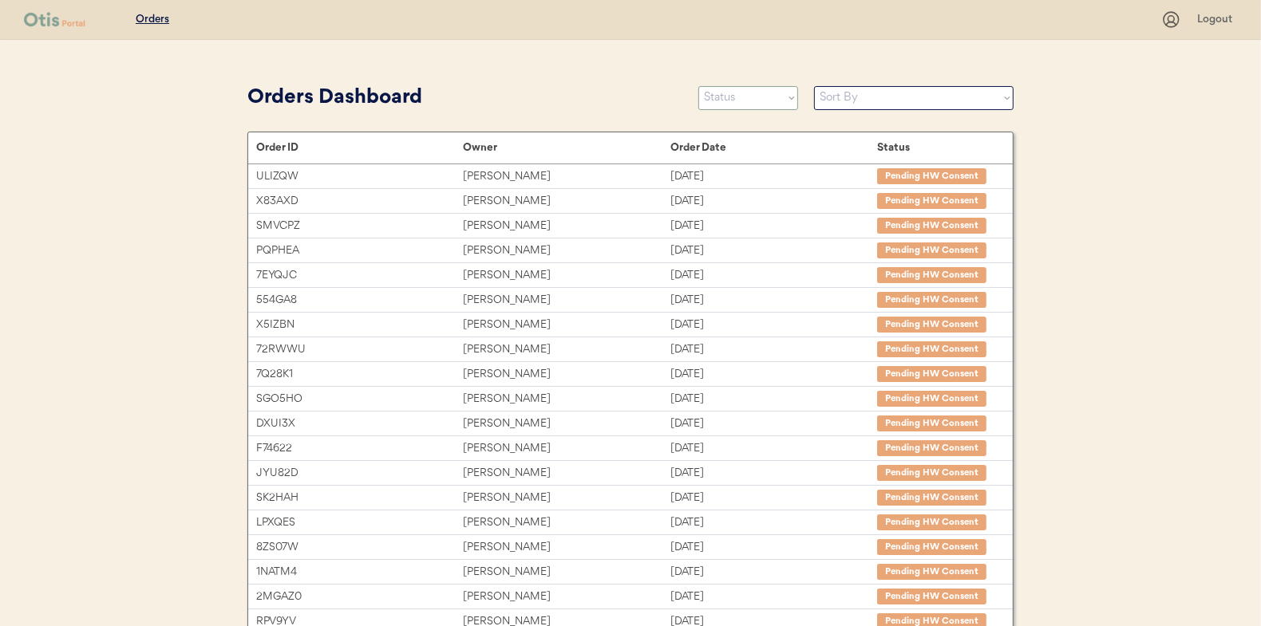
click at [746, 101] on select "Status On Hold New In Progress Complete Pending HW Consent Cancelled" at bounding box center [748, 98] width 100 height 24
select select ""new""
click at [698, 86] on select "Status On Hold New In Progress Complete Pending HW Consent Cancelled" at bounding box center [748, 98] width 100 height 24
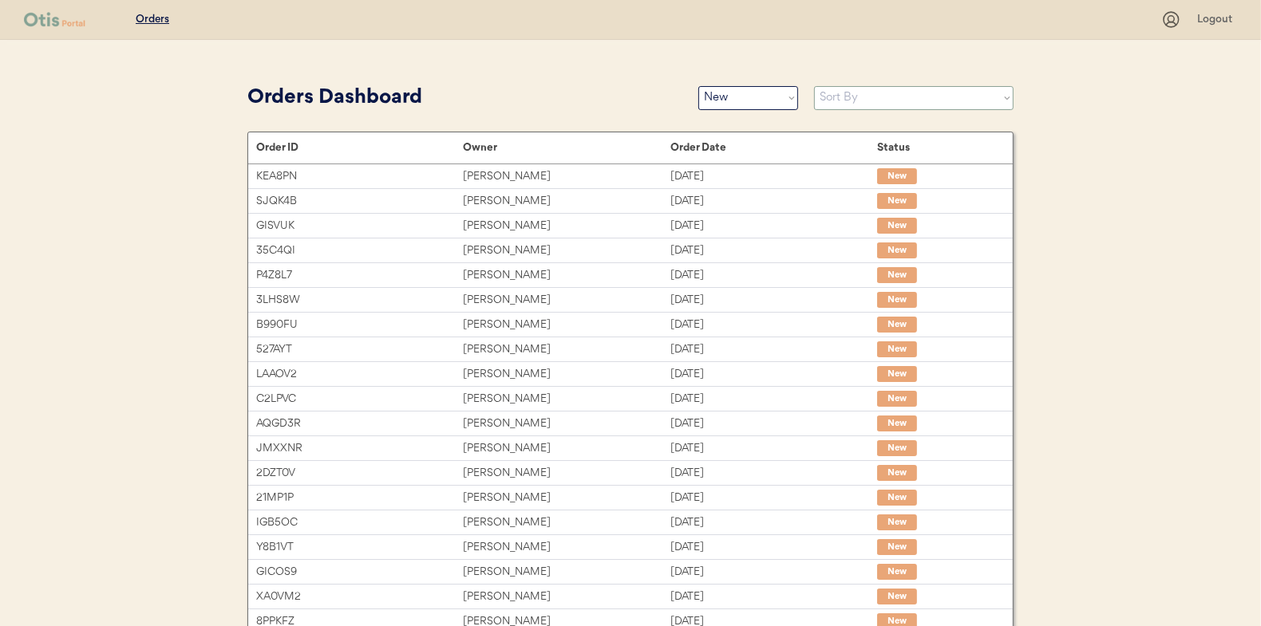
click at [829, 98] on select "Sort By Order Date (Newest → Oldest) Order Date (Oldest → Newest)" at bounding box center [913, 98] width 199 height 24
select select ""Order Date (Oldest → Newest)""
click at [814, 86] on select "Sort By Order Date (Newest → Oldest) Order Date (Oldest → Newest)" at bounding box center [913, 98] width 199 height 24
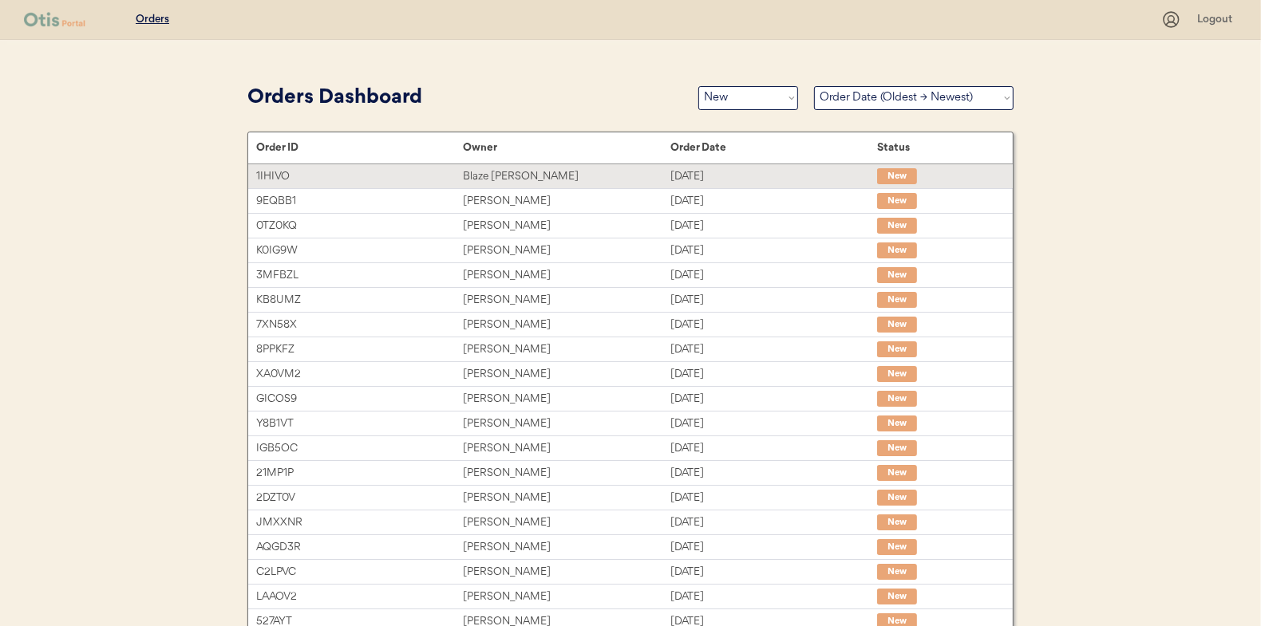
click at [494, 176] on div "Blaze Rolin" at bounding box center [566, 177] width 207 height 18
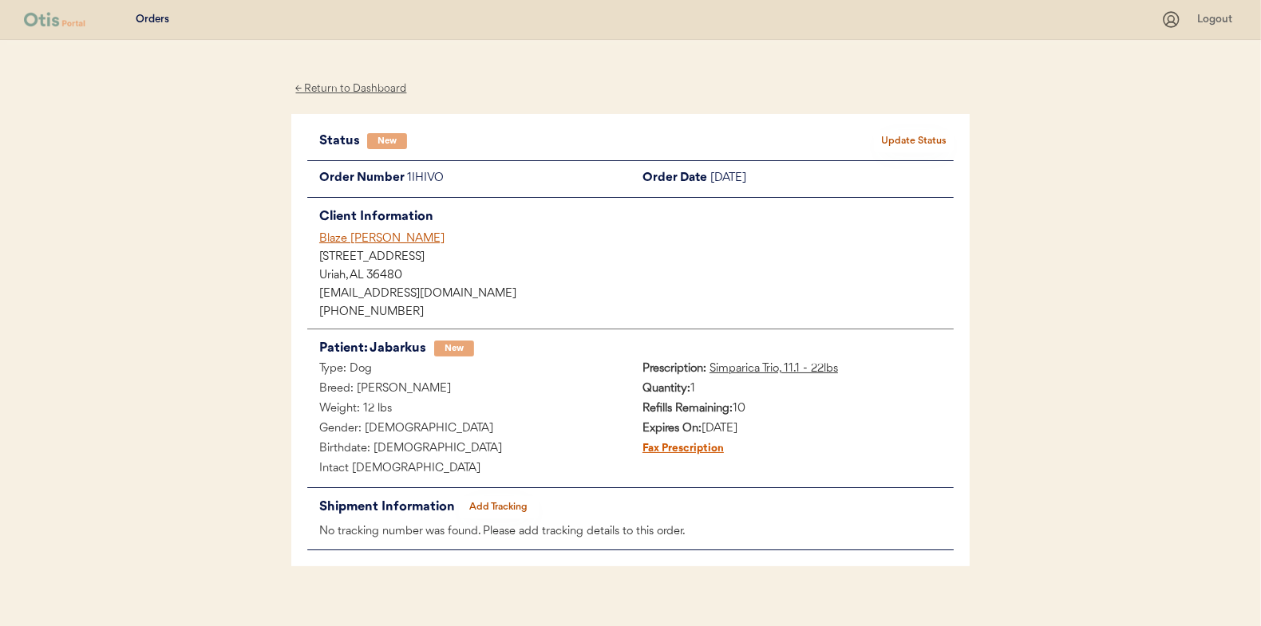
click at [915, 133] on button "Update Status" at bounding box center [914, 141] width 80 height 22
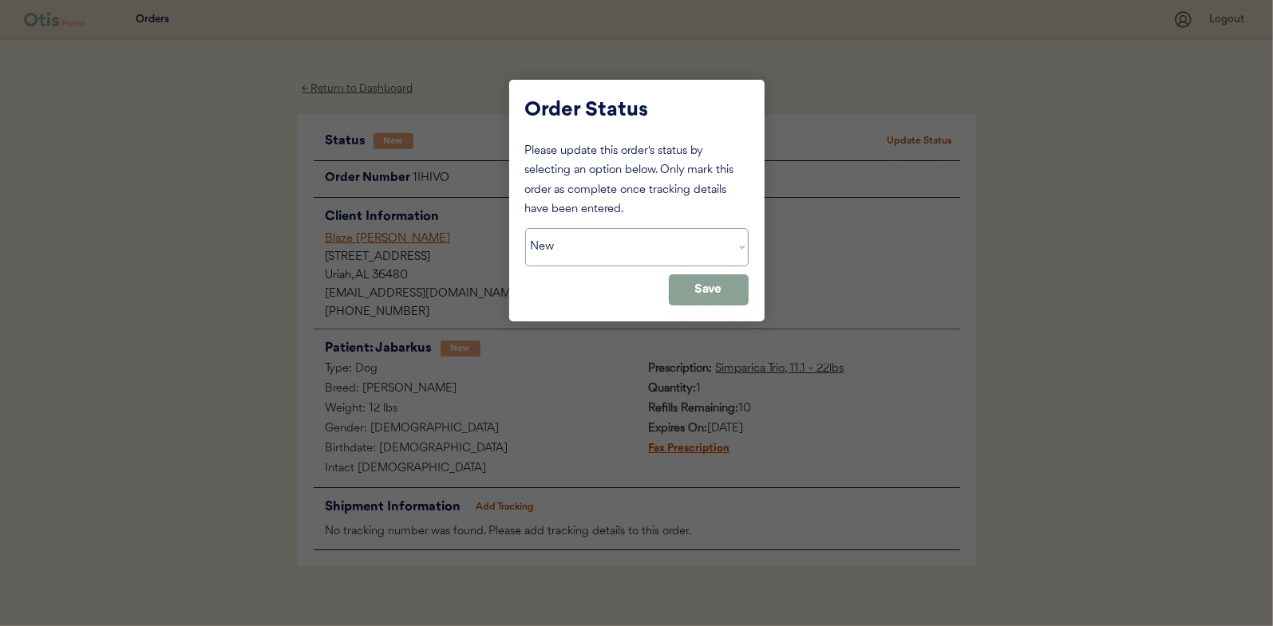
click at [581, 247] on select "Status On Hold New In Progress Complete Pending HW Consent Cancelled" at bounding box center [636, 247] width 223 height 38
select select ""in_progress""
click at [525, 228] on select "Status On Hold New In Progress Complete Pending HW Consent Cancelled" at bounding box center [636, 247] width 223 height 38
click at [704, 296] on button "Save" at bounding box center [709, 289] width 80 height 31
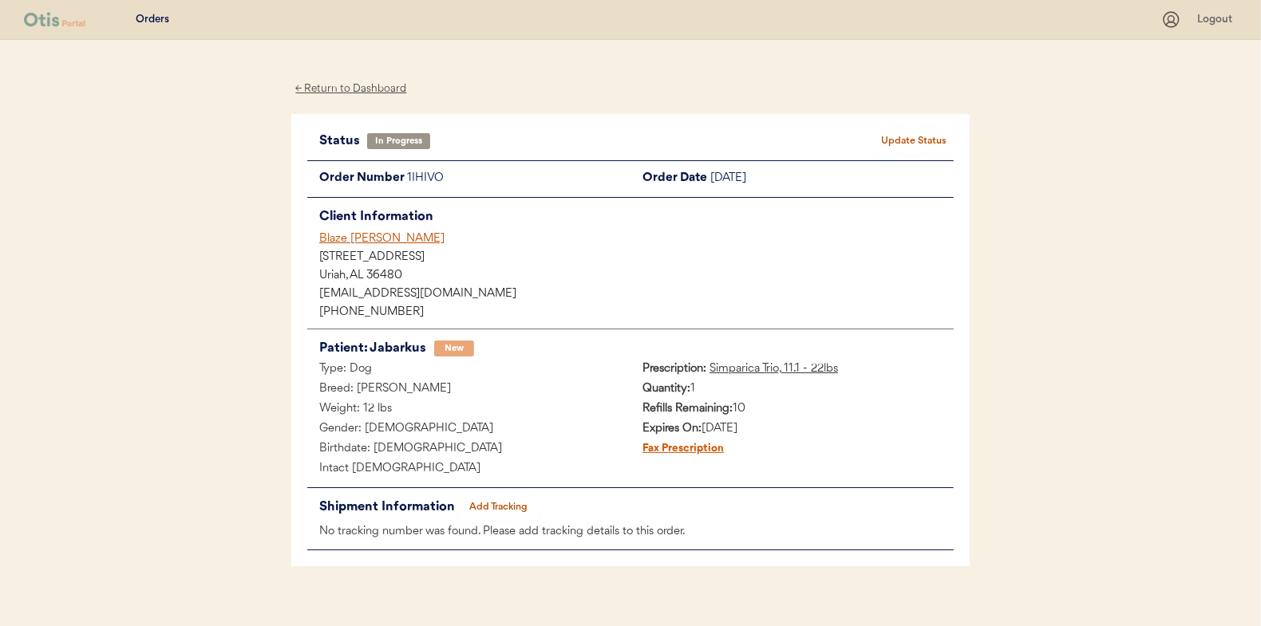
click at [350, 94] on div "← Return to Dashboard" at bounding box center [351, 89] width 120 height 18
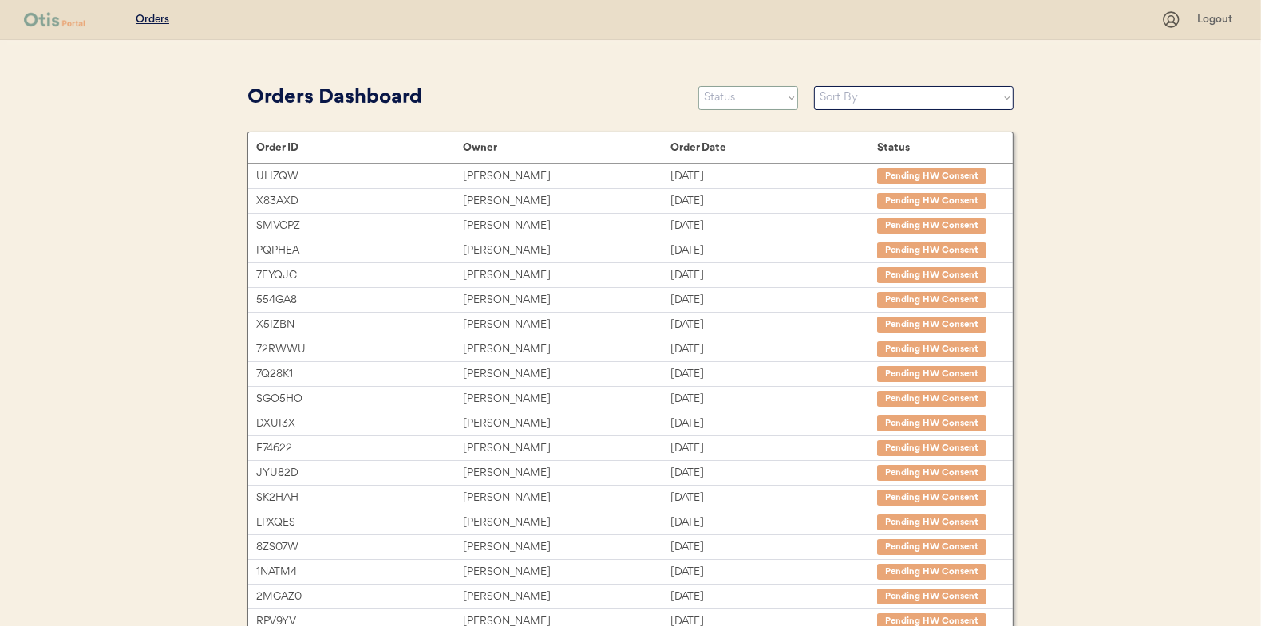
click at [745, 97] on select "Status On Hold New In Progress Complete Pending HW Consent Cancelled" at bounding box center [748, 98] width 100 height 24
select select ""new""
click at [698, 86] on select "Status On Hold New In Progress Complete Pending HW Consent Cancelled" at bounding box center [748, 98] width 100 height 24
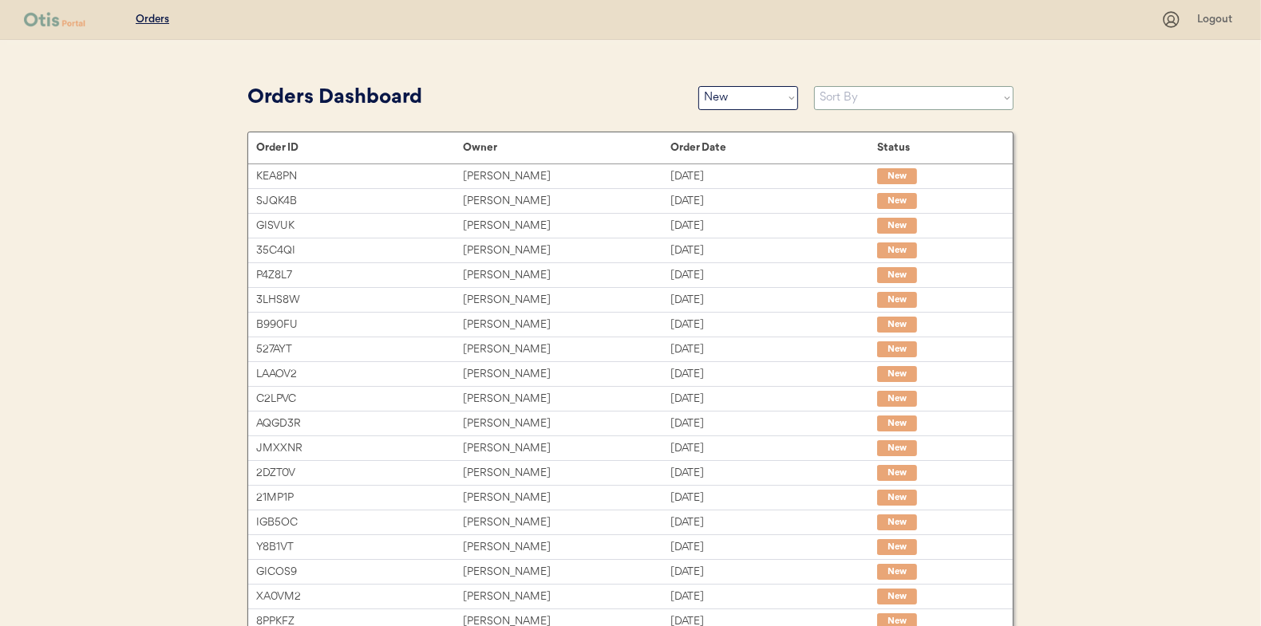
click at [835, 99] on select "Sort By Order Date (Newest → Oldest) Order Date (Oldest → Newest)" at bounding box center [913, 98] width 199 height 24
select select ""Order Date (Oldest → Newest)""
click at [814, 86] on select "Sort By Order Date (Newest → Oldest) Order Date (Oldest → Newest)" at bounding box center [913, 98] width 199 height 24
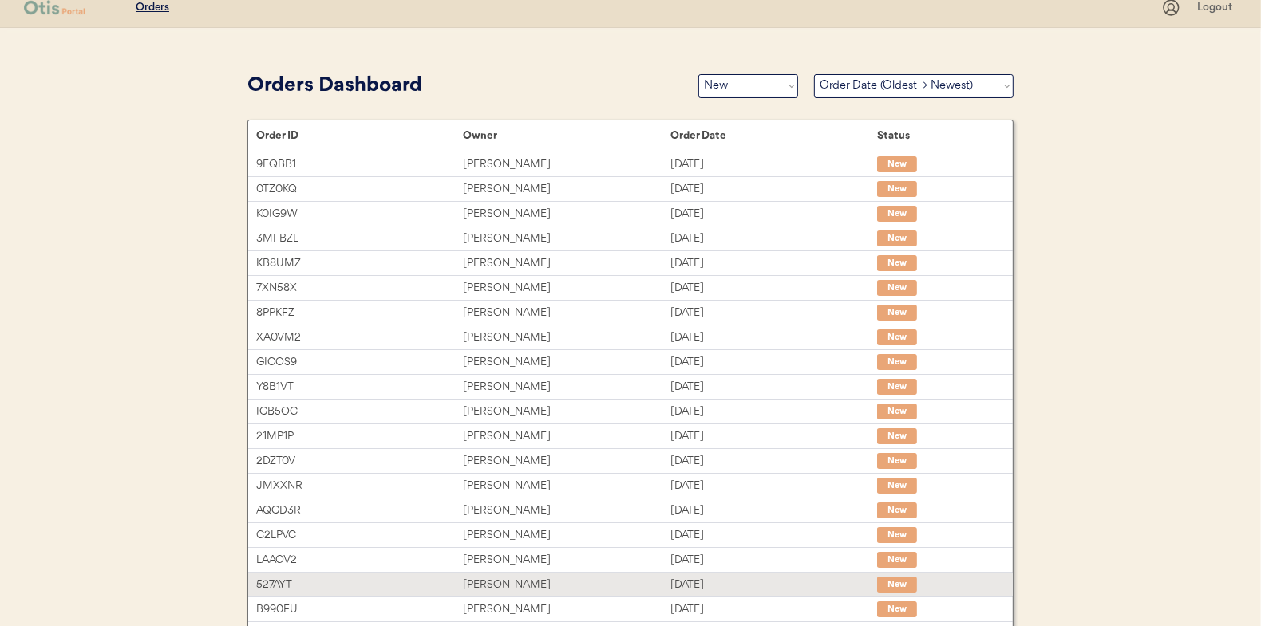
scroll to position [6, 0]
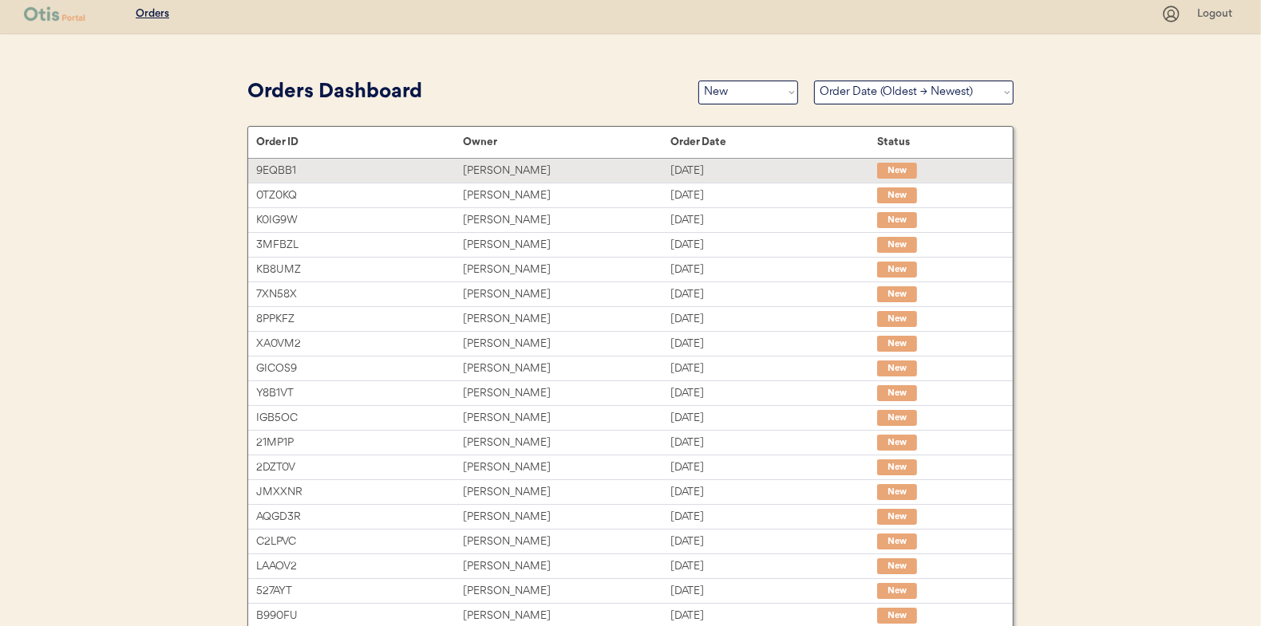
click at [506, 171] on div "Jessica Vincent" at bounding box center [566, 171] width 207 height 18
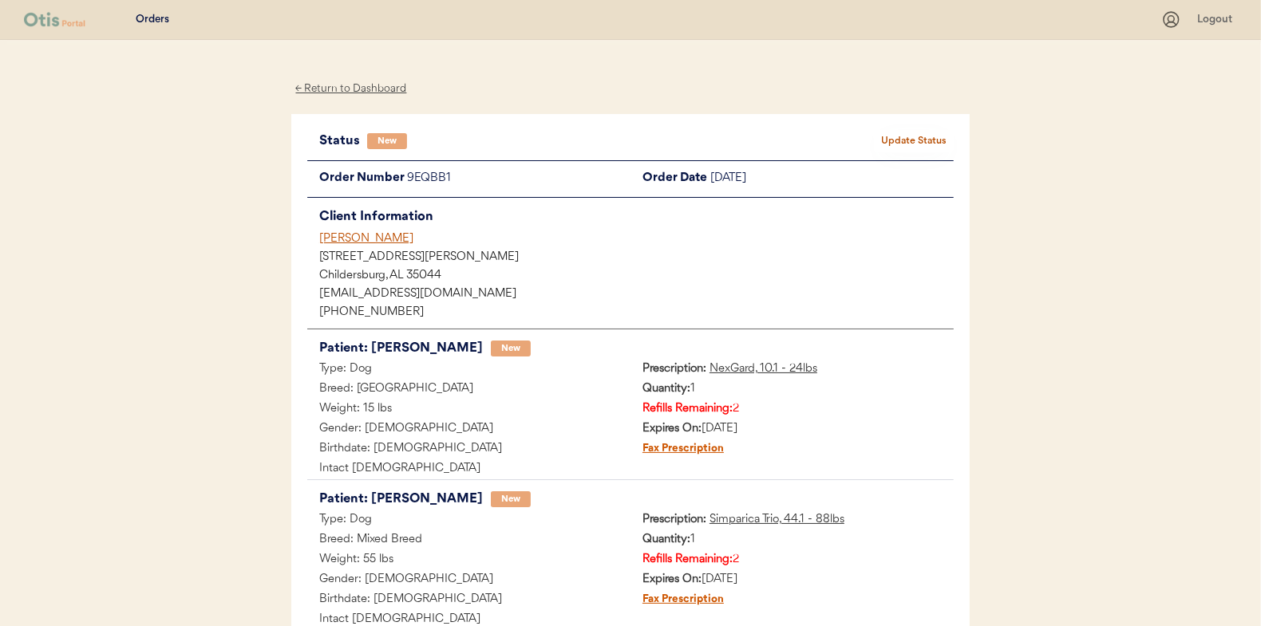
click at [922, 140] on button "Update Status" at bounding box center [914, 141] width 80 height 22
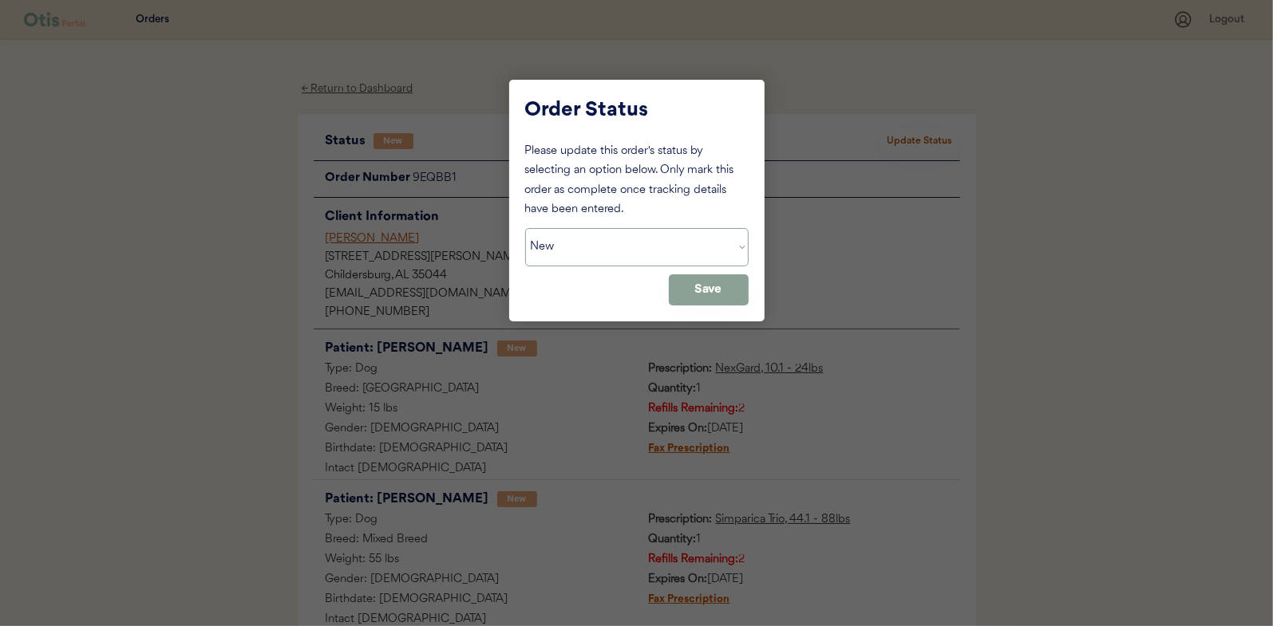
click at [596, 249] on select "Status On Hold New In Progress Complete Pending HW Consent Cancelled" at bounding box center [636, 247] width 223 height 38
select select ""in_progress""
click at [525, 228] on select "Status On Hold New In Progress Complete Pending HW Consent Cancelled" at bounding box center [636, 247] width 223 height 38
click at [700, 290] on button "Save" at bounding box center [709, 289] width 80 height 31
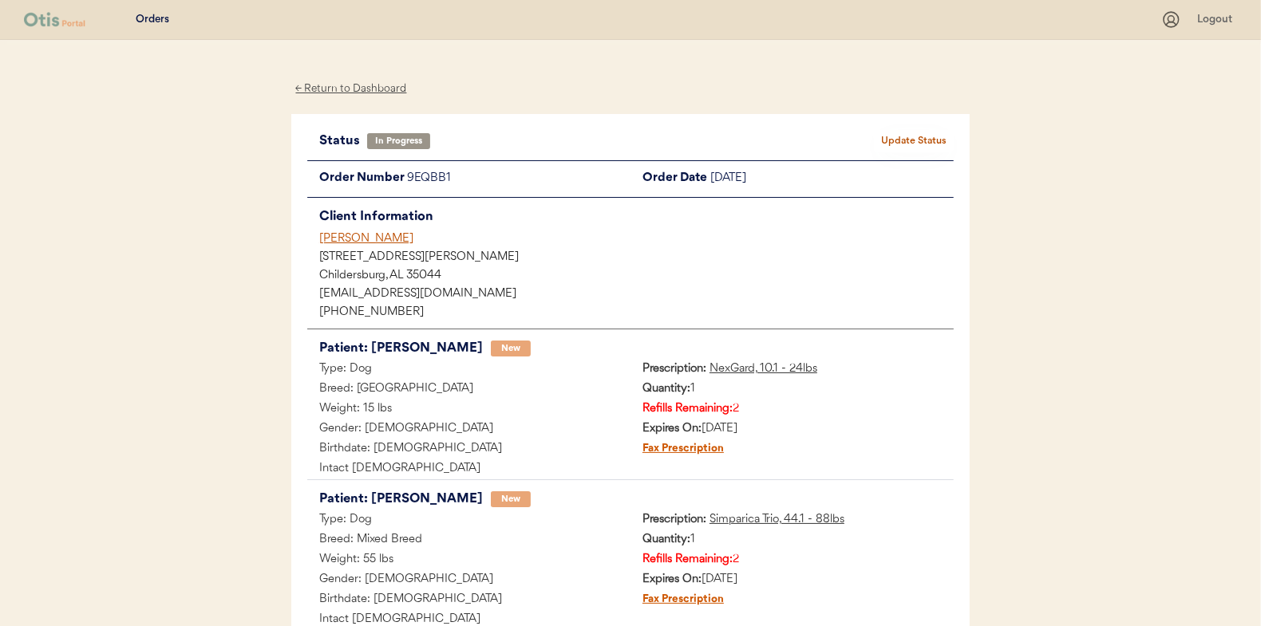
click at [159, 192] on div "Patients Consults Orders Logout ← Return to Dashboard Status In Progress Update…" at bounding box center [630, 474] width 1261 height 948
click at [353, 87] on div "← Return to Dashboard" at bounding box center [351, 89] width 120 height 18
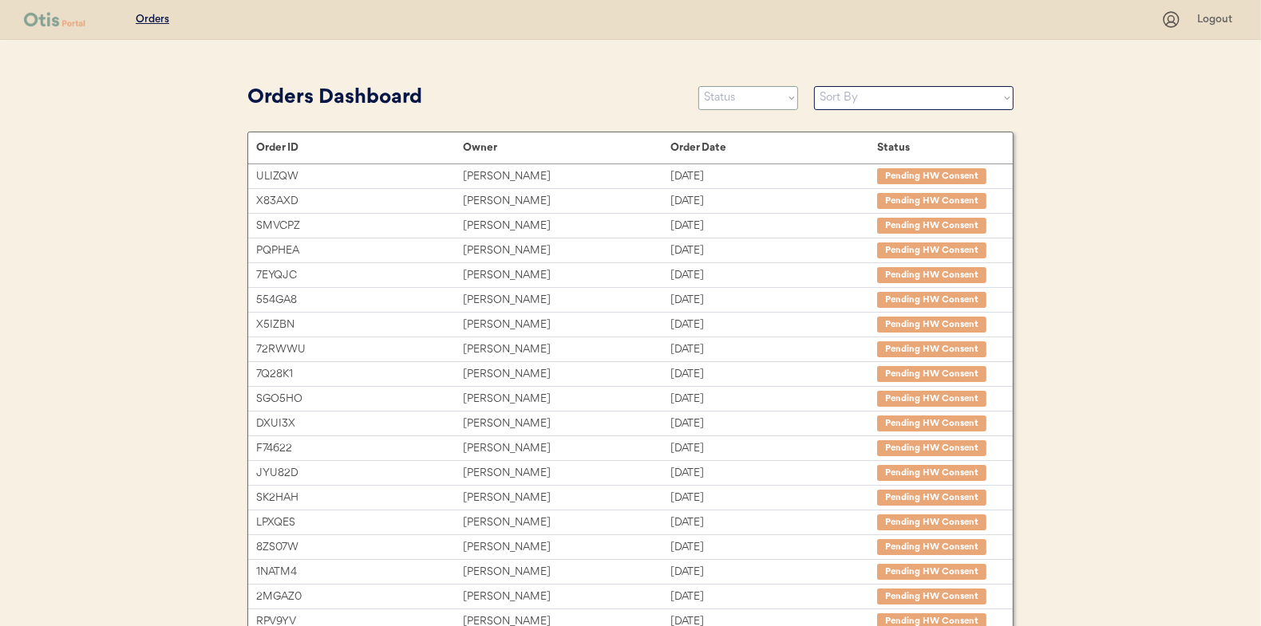
click at [716, 97] on select "Status On Hold New In Progress Complete Pending HW Consent Cancelled" at bounding box center [748, 98] width 100 height 24
select select ""new""
click at [698, 86] on select "Status On Hold New In Progress Complete Pending HW Consent Cancelled" at bounding box center [748, 98] width 100 height 24
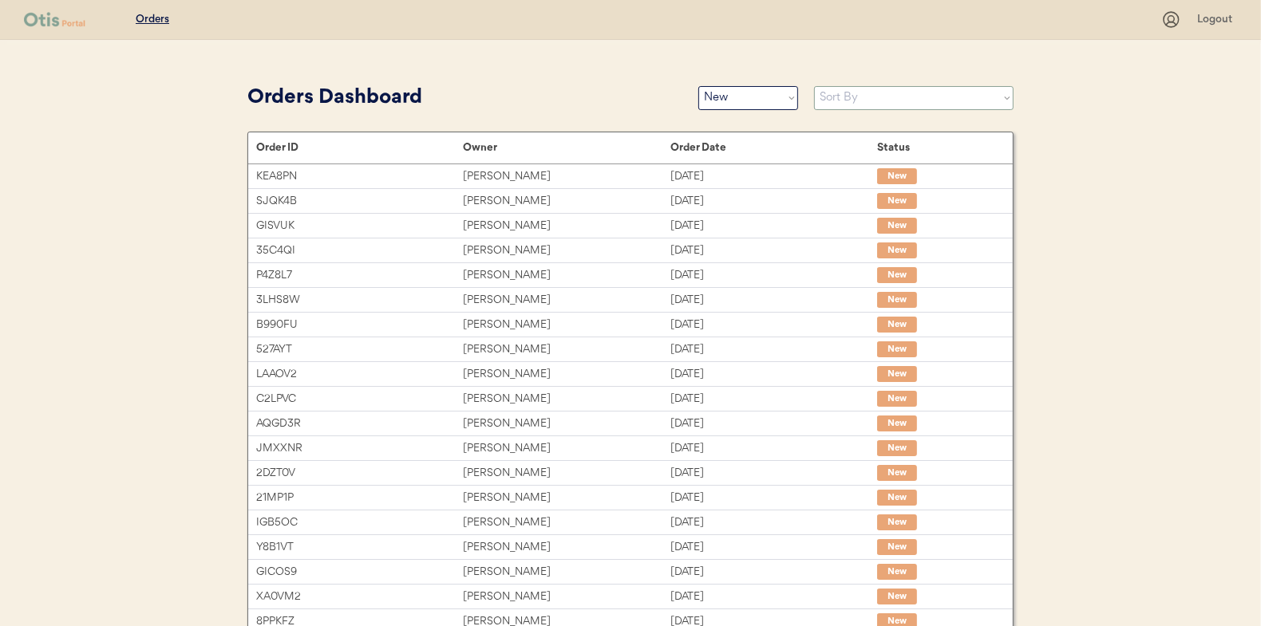
click at [835, 97] on select "Sort By Order Date (Newest → Oldest) Order Date (Oldest → Newest)" at bounding box center [913, 98] width 199 height 24
select select ""Order Date (Oldest → Newest)""
click at [814, 86] on select "Sort By Order Date (Newest → Oldest) Order Date (Oldest → Newest)" at bounding box center [913, 98] width 199 height 24
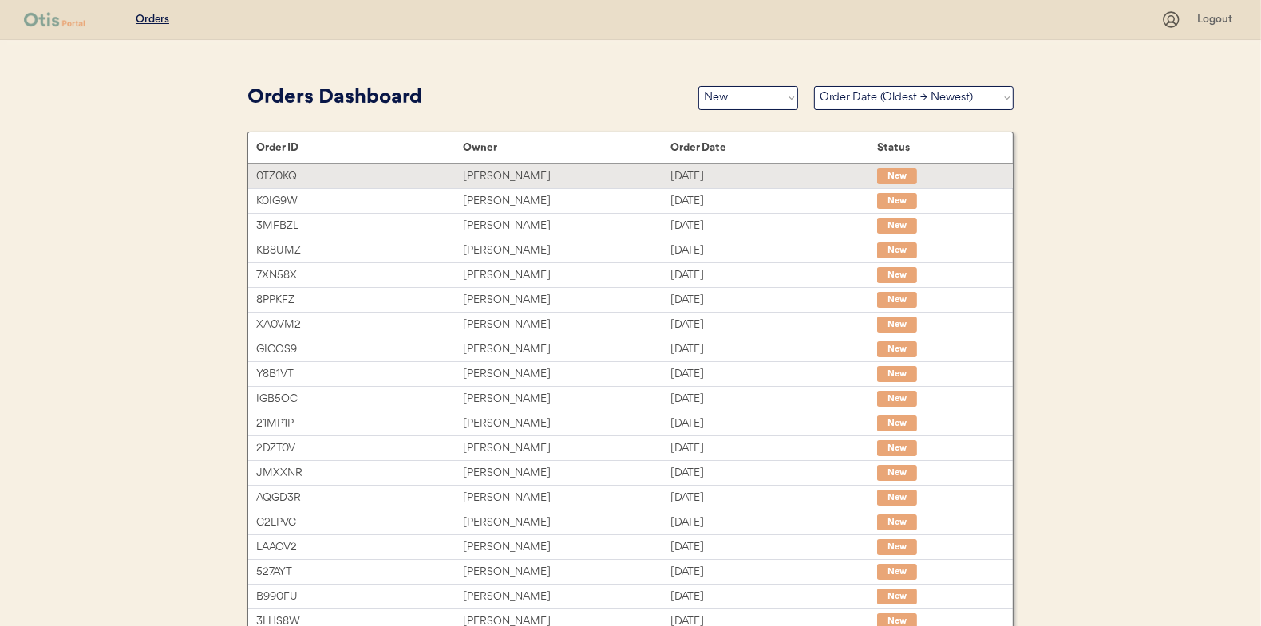
click at [507, 175] on div "JeriAnn DeSilva" at bounding box center [566, 177] width 207 height 18
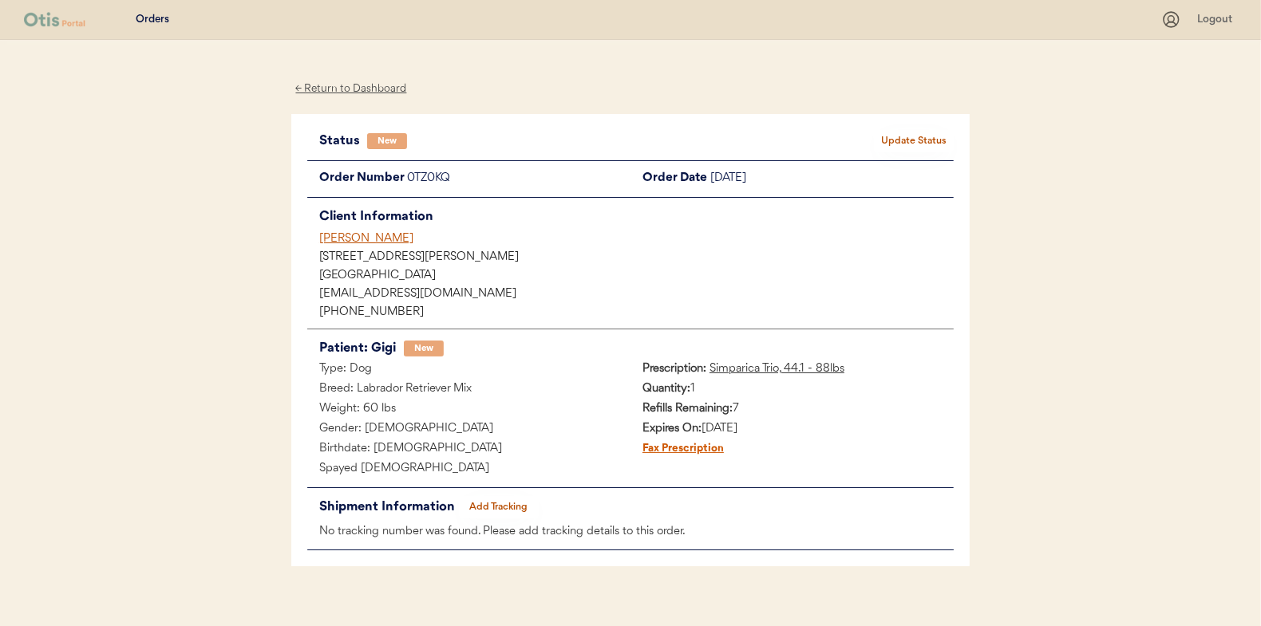
click at [906, 135] on button "Update Status" at bounding box center [914, 141] width 80 height 22
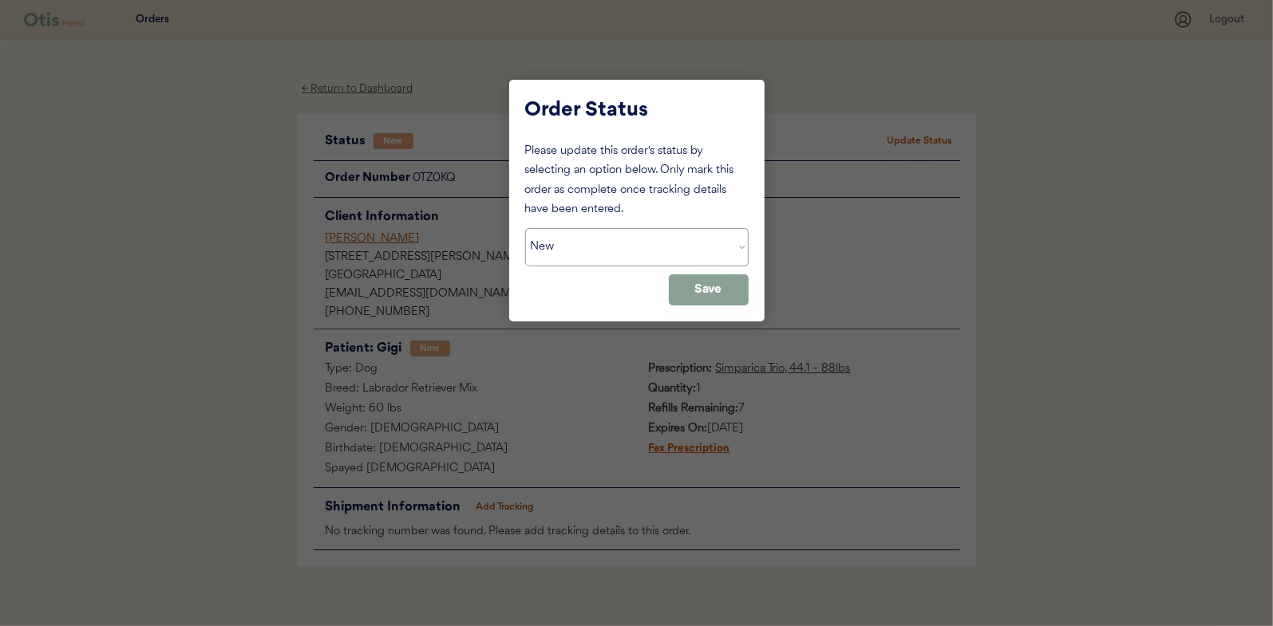
click at [601, 248] on select "Status On Hold New In Progress Complete Pending HW Consent Cancelled" at bounding box center [636, 247] width 223 height 38
select select ""in_progress""
click at [525, 228] on select "Status On Hold New In Progress Complete Pending HW Consent Cancelled" at bounding box center [636, 247] width 223 height 38
click at [712, 283] on button "Save" at bounding box center [709, 289] width 80 height 31
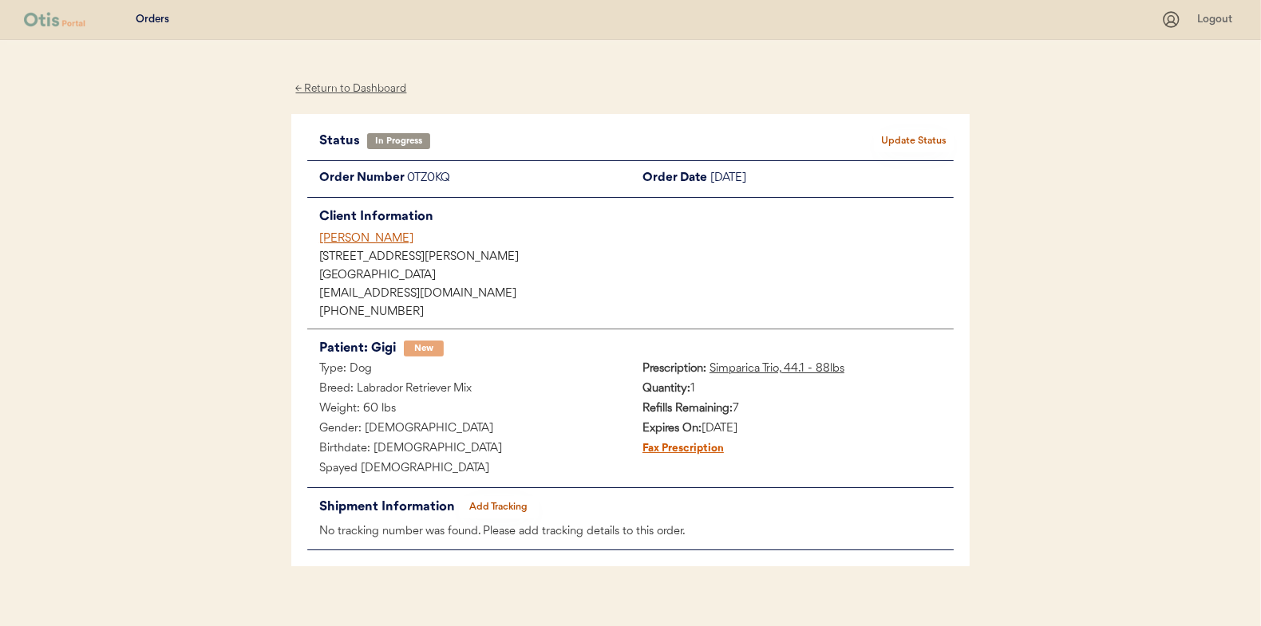
click at [343, 89] on div "← Return to Dashboard" at bounding box center [351, 89] width 120 height 18
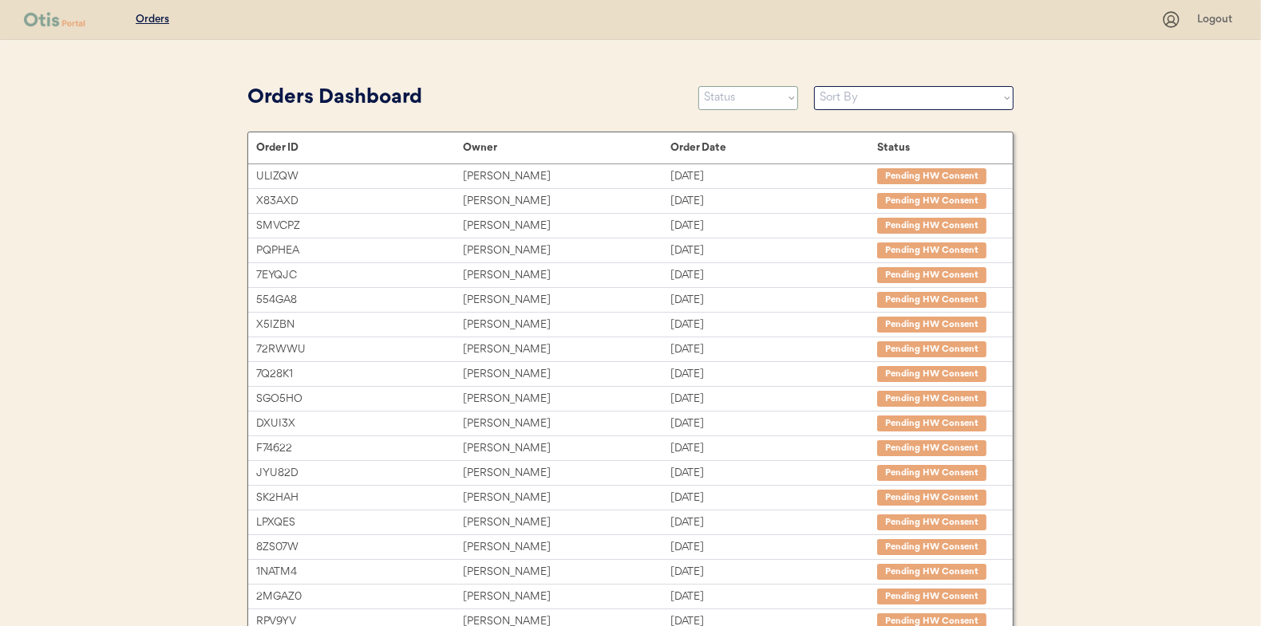
click at [727, 91] on select "Status On Hold New In Progress Complete Pending HW Consent Cancelled" at bounding box center [748, 98] width 100 height 24
select select ""new""
click at [698, 86] on select "Status On Hold New In Progress Complete Pending HW Consent Cancelled" at bounding box center [748, 98] width 100 height 24
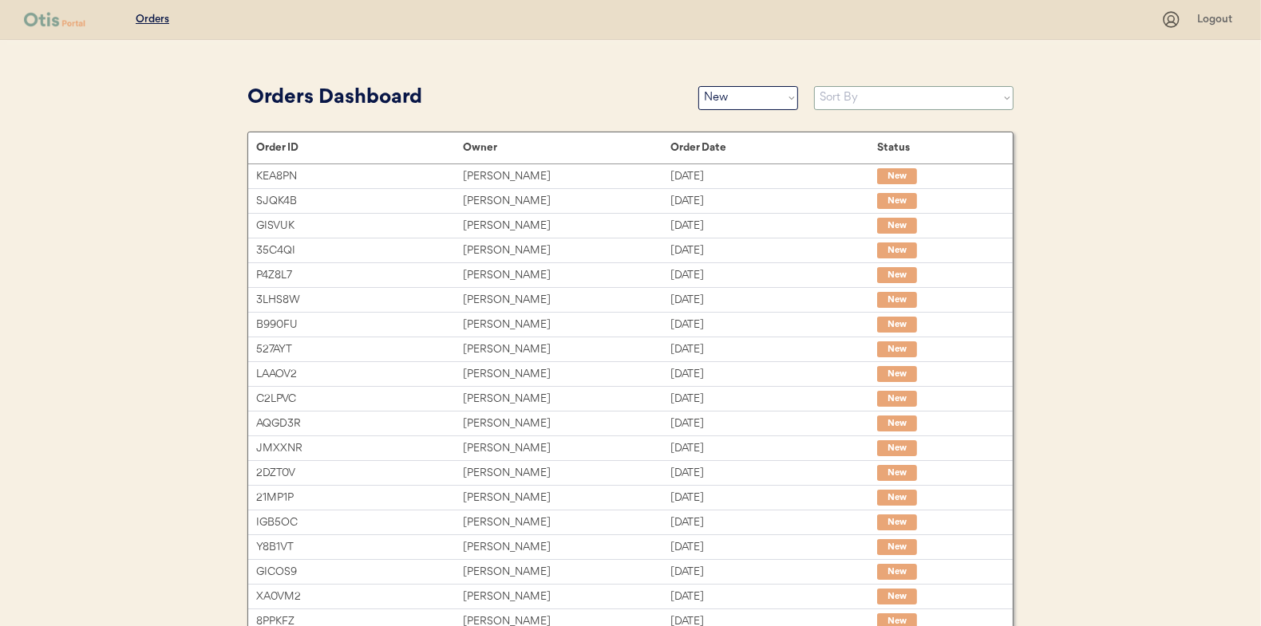
click at [835, 100] on select "Sort By Order Date (Newest → Oldest) Order Date (Oldest → Newest)" at bounding box center [913, 98] width 199 height 24
select select ""Order Date (Oldest → Newest)""
click at [814, 86] on select "Sort By Order Date (Newest → Oldest) Order Date (Oldest → Newest)" at bounding box center [913, 98] width 199 height 24
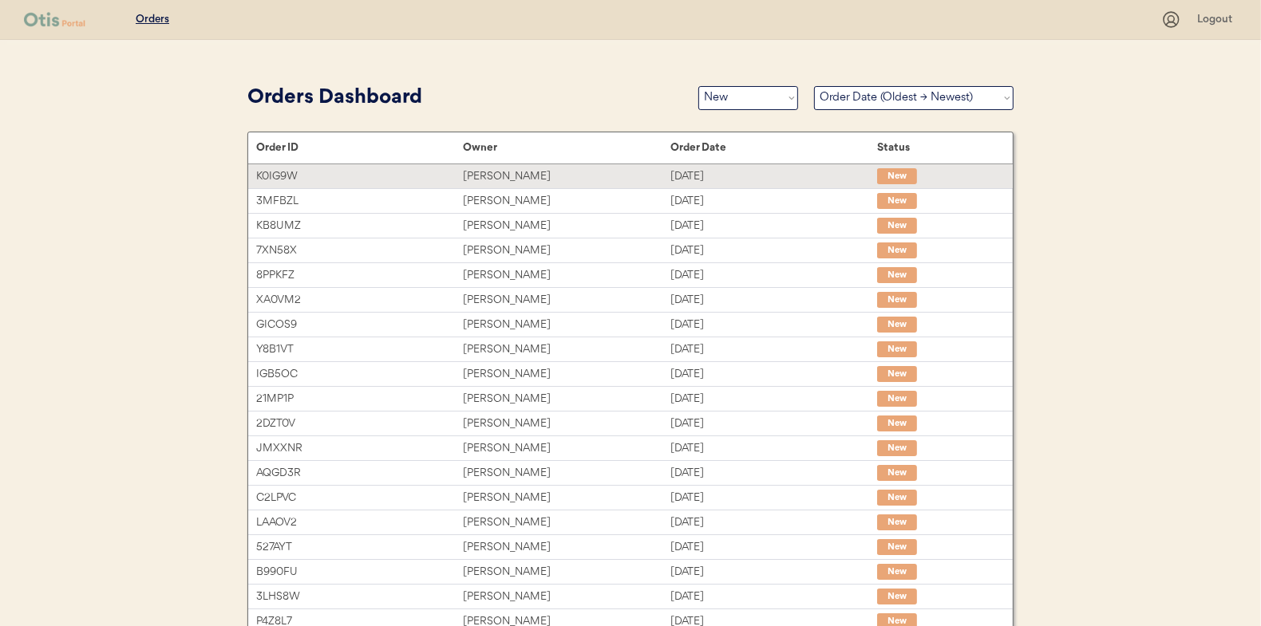
click at [507, 172] on div "[PERSON_NAME]" at bounding box center [566, 177] width 207 height 18
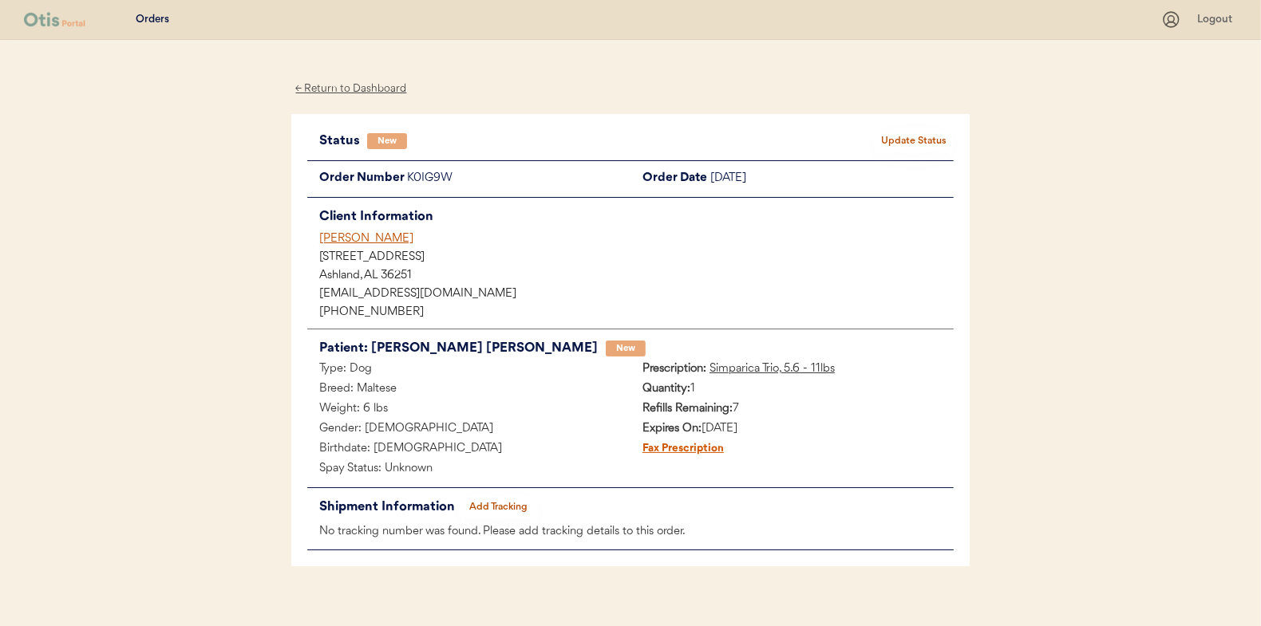
click at [909, 144] on button "Update Status" at bounding box center [914, 141] width 80 height 22
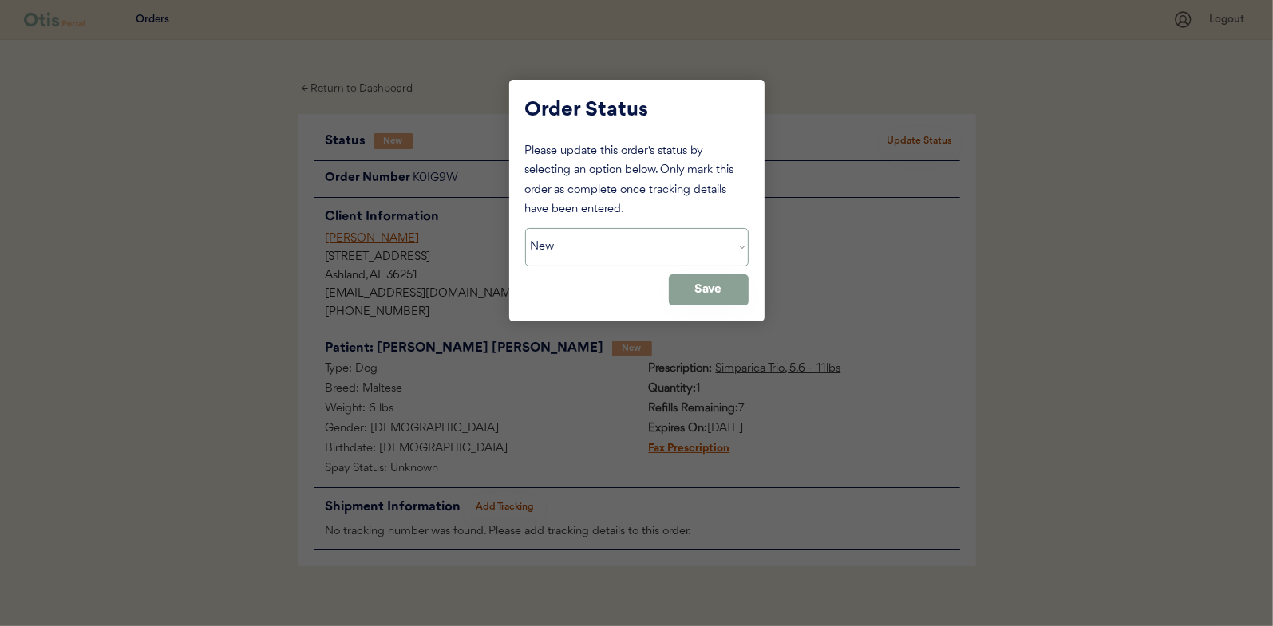
click at [621, 254] on select "Status On Hold New In Progress Complete Pending HW Consent Cancelled" at bounding box center [636, 247] width 223 height 38
select select ""in_progress""
click at [525, 228] on select "Status On Hold New In Progress Complete Pending HW Consent Cancelled" at bounding box center [636, 247] width 223 height 38
click at [651, 266] on div "Please update this order's status by selecting an option below. Only mark this …" at bounding box center [636, 224] width 223 height 164
click at [734, 295] on button "Save" at bounding box center [709, 289] width 80 height 31
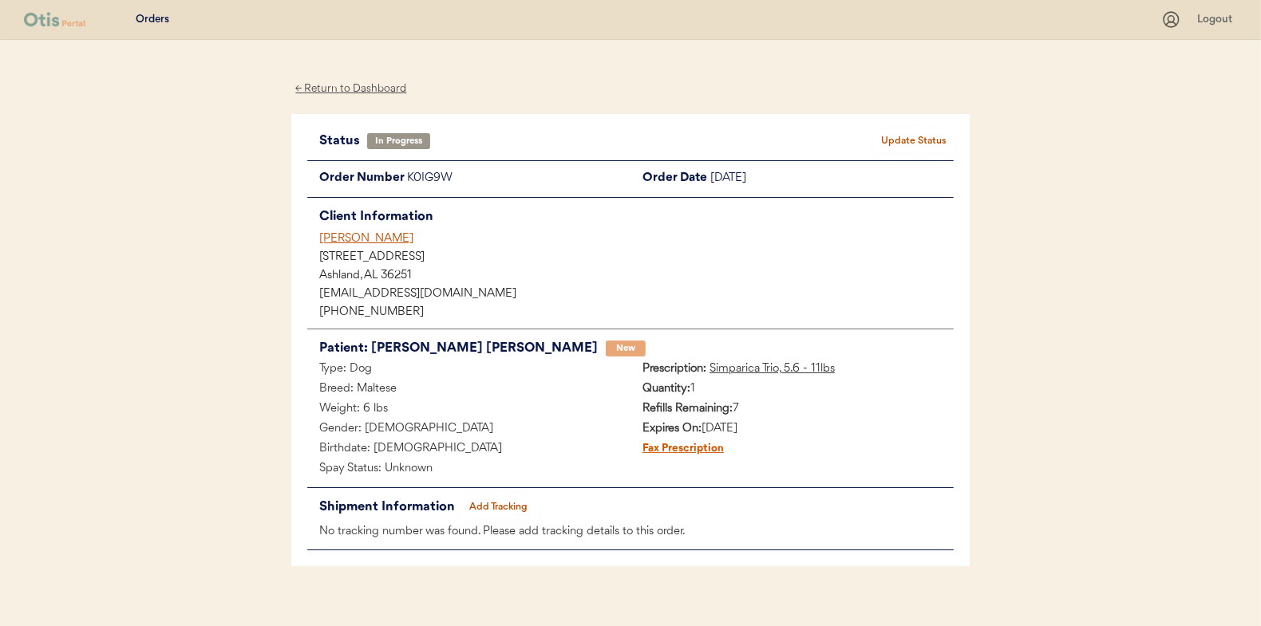
click at [362, 92] on div "← Return to Dashboard" at bounding box center [351, 89] width 120 height 18
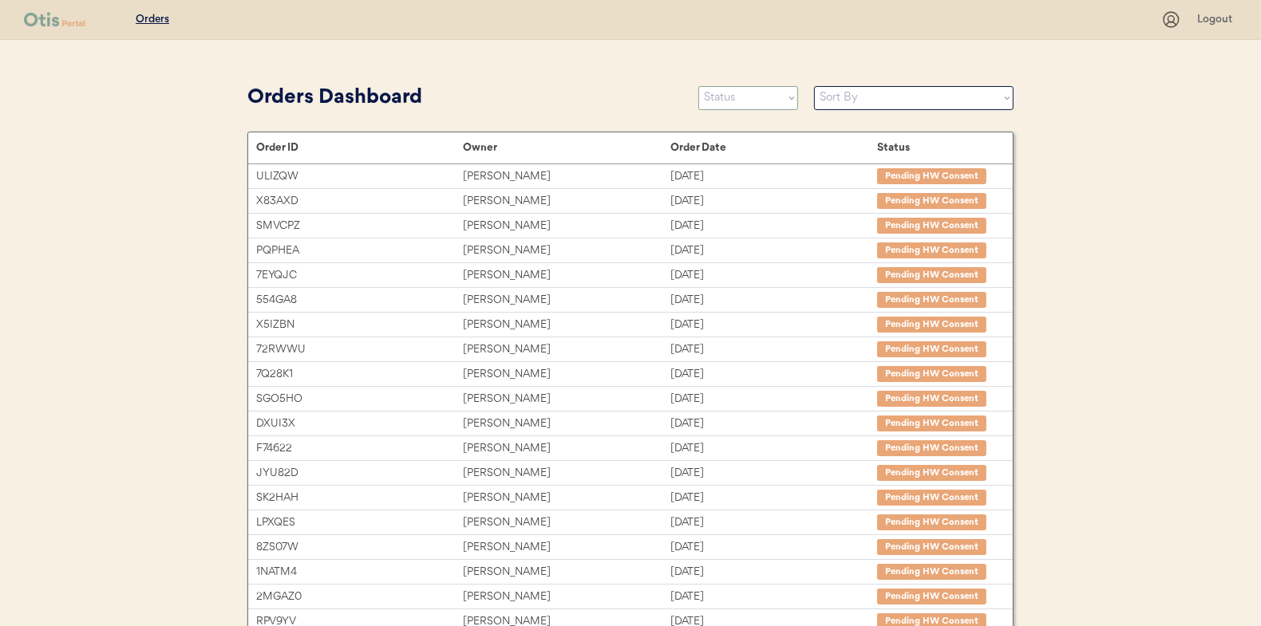
click at [736, 98] on select "Status On Hold New In Progress Complete Pending HW Consent Cancelled" at bounding box center [748, 98] width 100 height 24
select select ""new""
click at [698, 86] on select "Status On Hold New In Progress Complete Pending HW Consent Cancelled" at bounding box center [748, 98] width 100 height 24
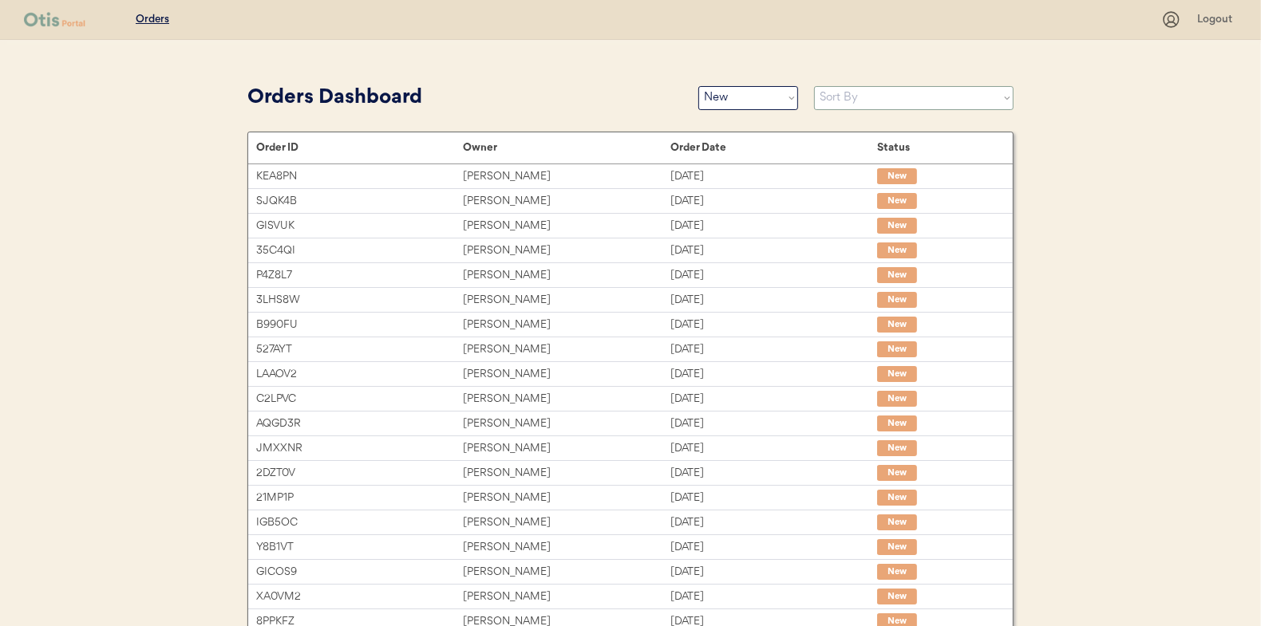
click at [850, 94] on select "Sort By Order Date (Newest → Oldest) Order Date (Oldest → Newest)" at bounding box center [913, 98] width 199 height 24
select select ""Order Date (Oldest → Newest)""
click at [814, 86] on select "Sort By Order Date (Newest → Oldest) Order Date (Oldest → Newest)" at bounding box center [913, 98] width 199 height 24
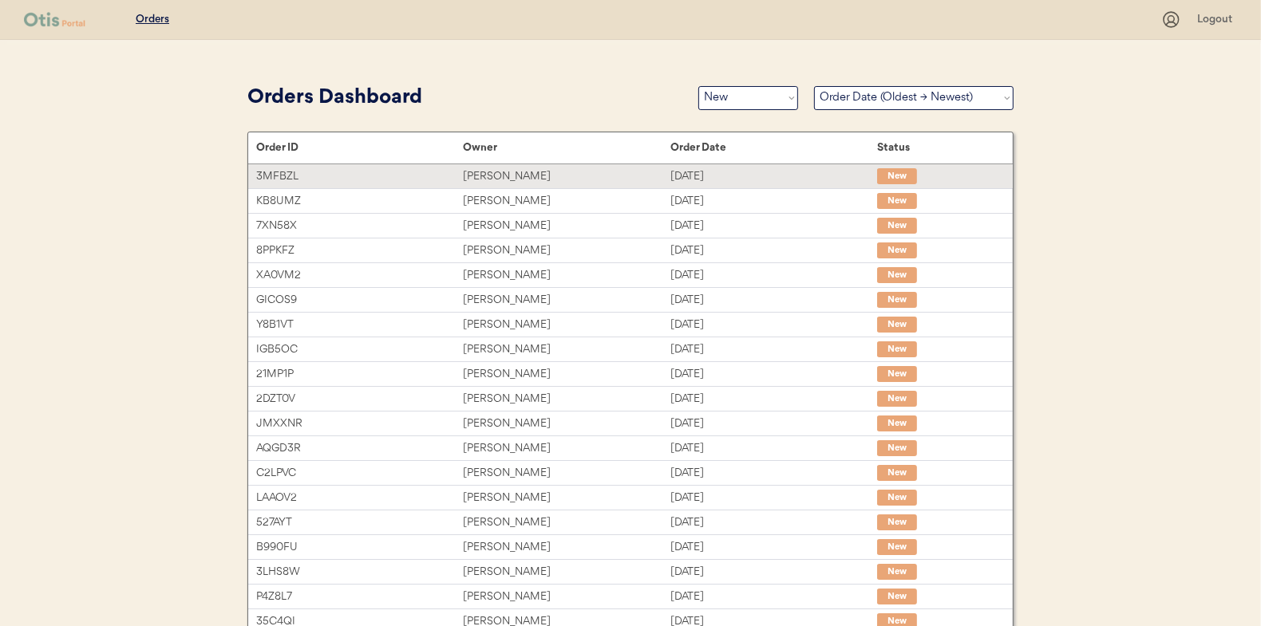
click at [503, 171] on div "Amy Mazur" at bounding box center [566, 177] width 207 height 18
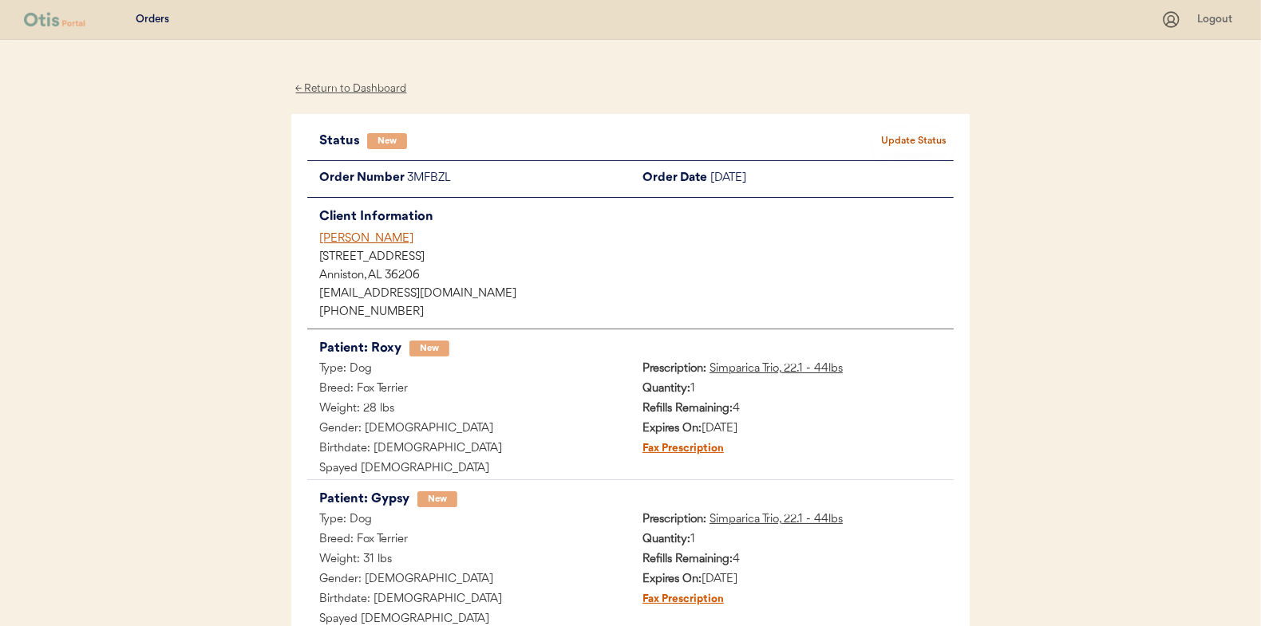
click at [918, 136] on button "Update Status" at bounding box center [914, 141] width 80 height 22
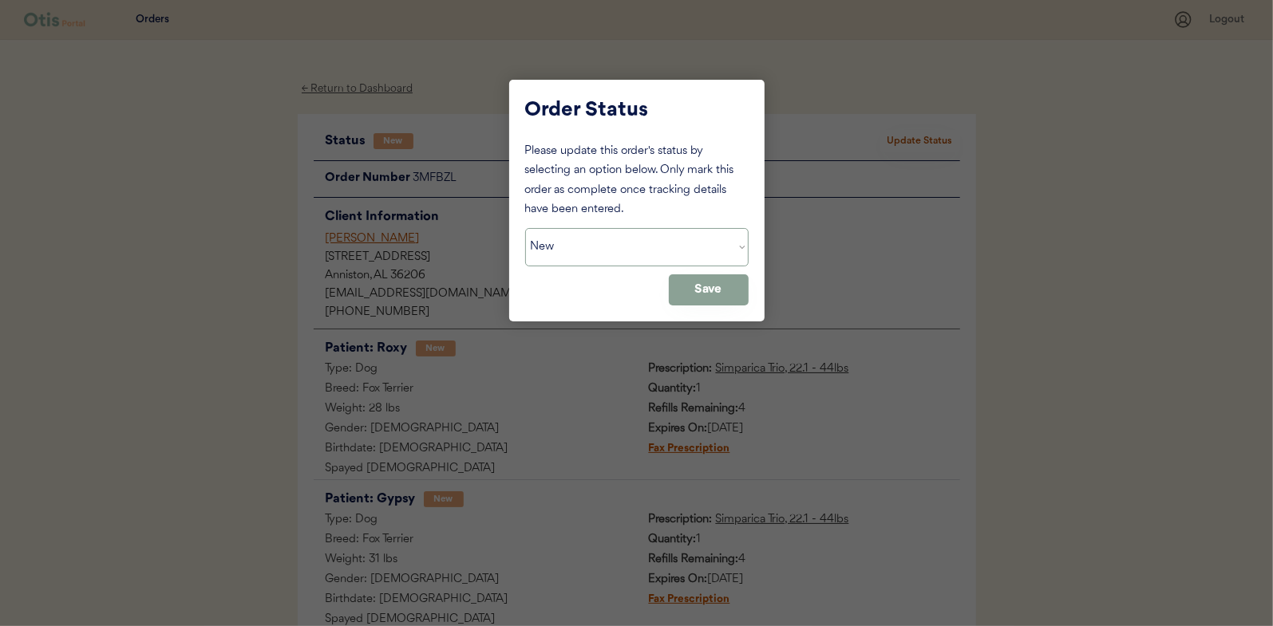
click at [539, 247] on select "Status On Hold New In Progress Complete Pending HW Consent Cancelled" at bounding box center [636, 247] width 223 height 38
select select ""in_progress""
click at [525, 228] on select "Status On Hold New In Progress Complete Pending HW Consent Cancelled" at bounding box center [636, 247] width 223 height 38
click at [702, 298] on button "Save" at bounding box center [709, 289] width 80 height 31
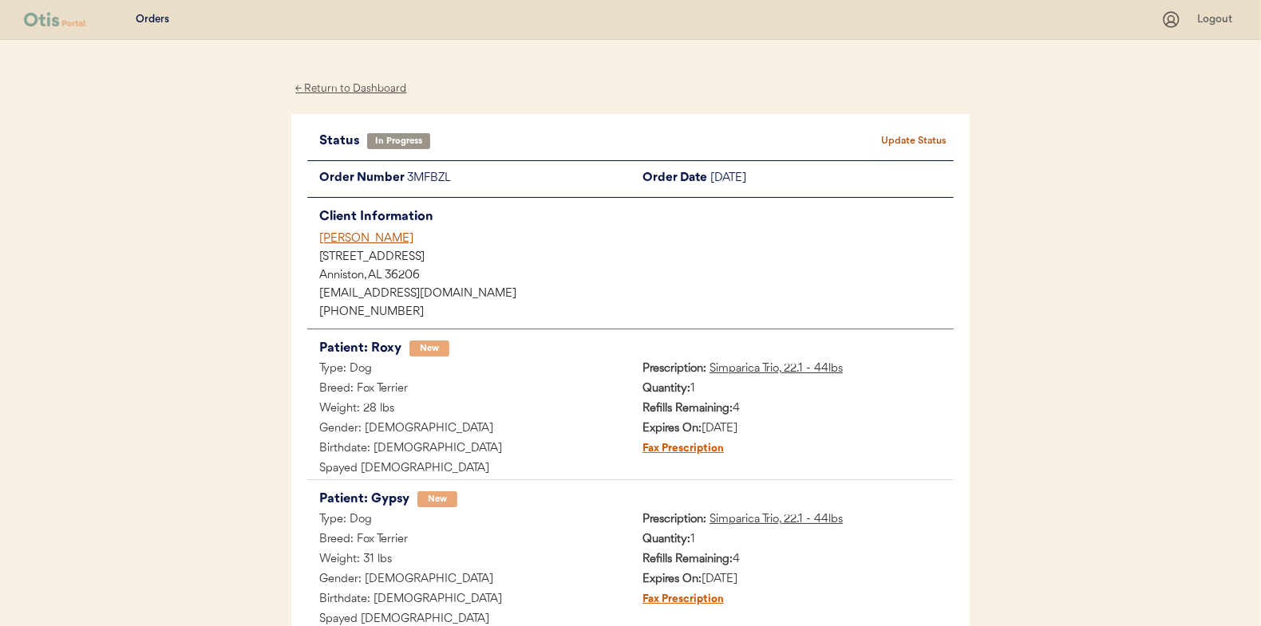
click at [355, 89] on div "← Return to Dashboard" at bounding box center [351, 89] width 120 height 18
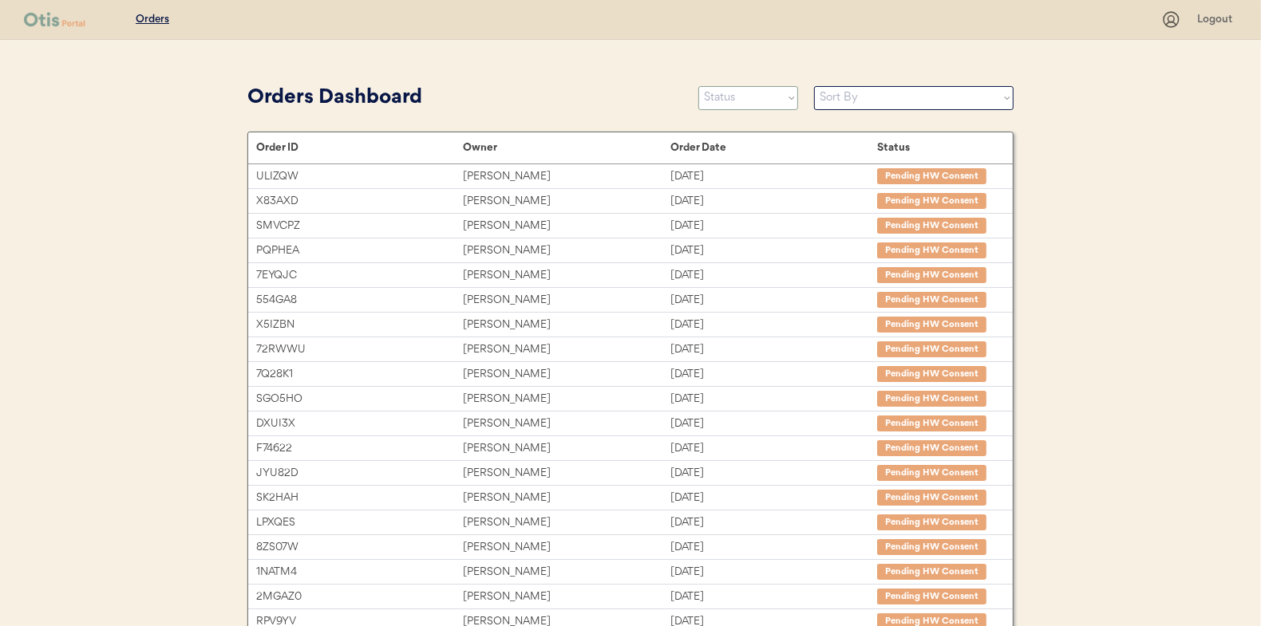
click at [716, 94] on select "Status On Hold New In Progress Complete Pending HW Consent Cancelled" at bounding box center [748, 98] width 100 height 24
select select ""new""
click at [698, 86] on select "Status On Hold New In Progress Complete Pending HW Consent Cancelled" at bounding box center [748, 98] width 100 height 24
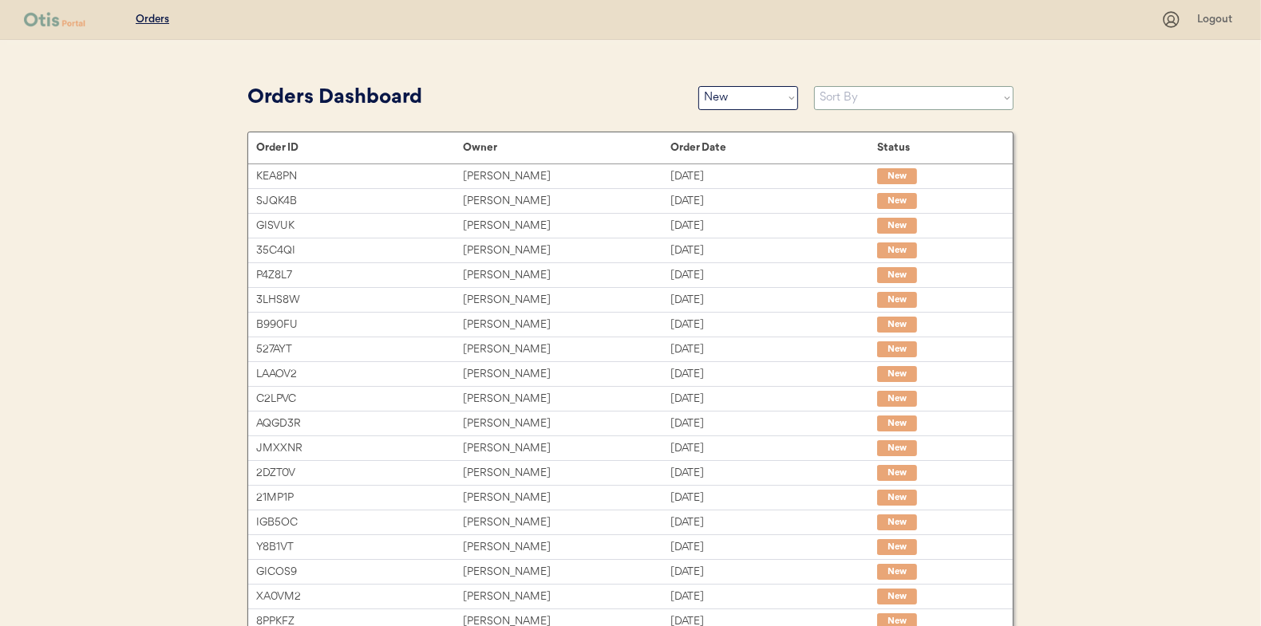
click at [846, 105] on select "Sort By Order Date (Newest → Oldest) Order Date (Oldest → Newest)" at bounding box center [913, 98] width 199 height 24
select select ""Order Date (Oldest → Newest)""
click at [814, 86] on select "Sort By Order Date (Newest → Oldest) Order Date (Oldest → Newest)" at bounding box center [913, 98] width 199 height 24
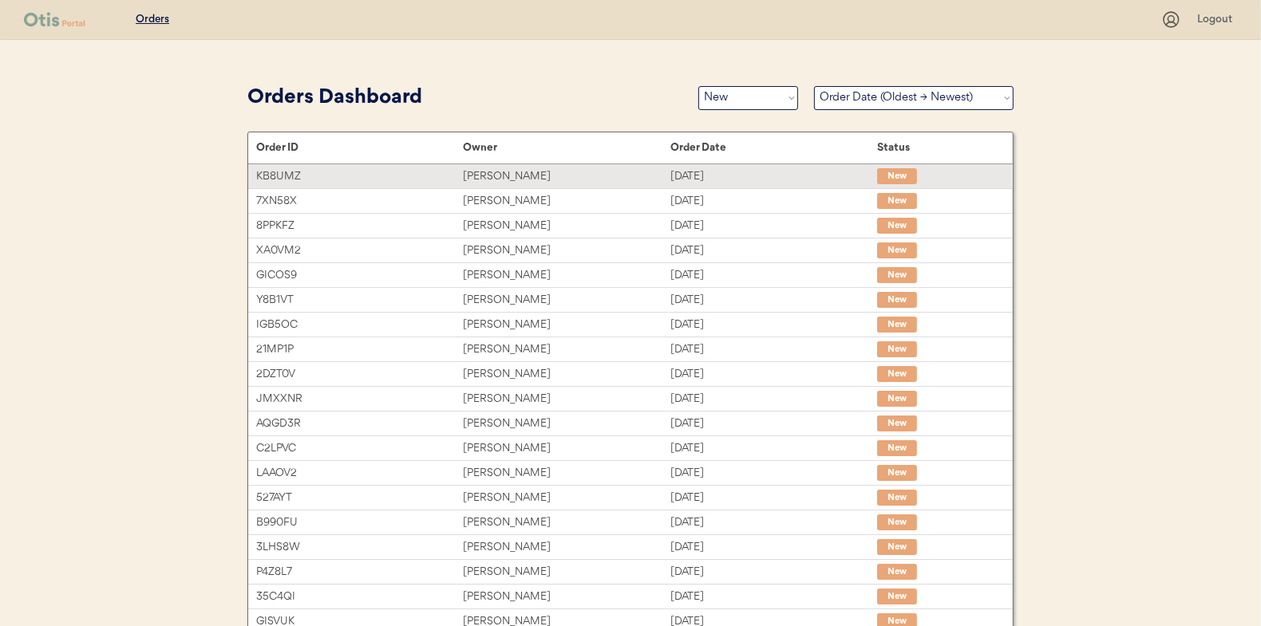
click at [483, 170] on div "[PERSON_NAME]" at bounding box center [566, 177] width 207 height 18
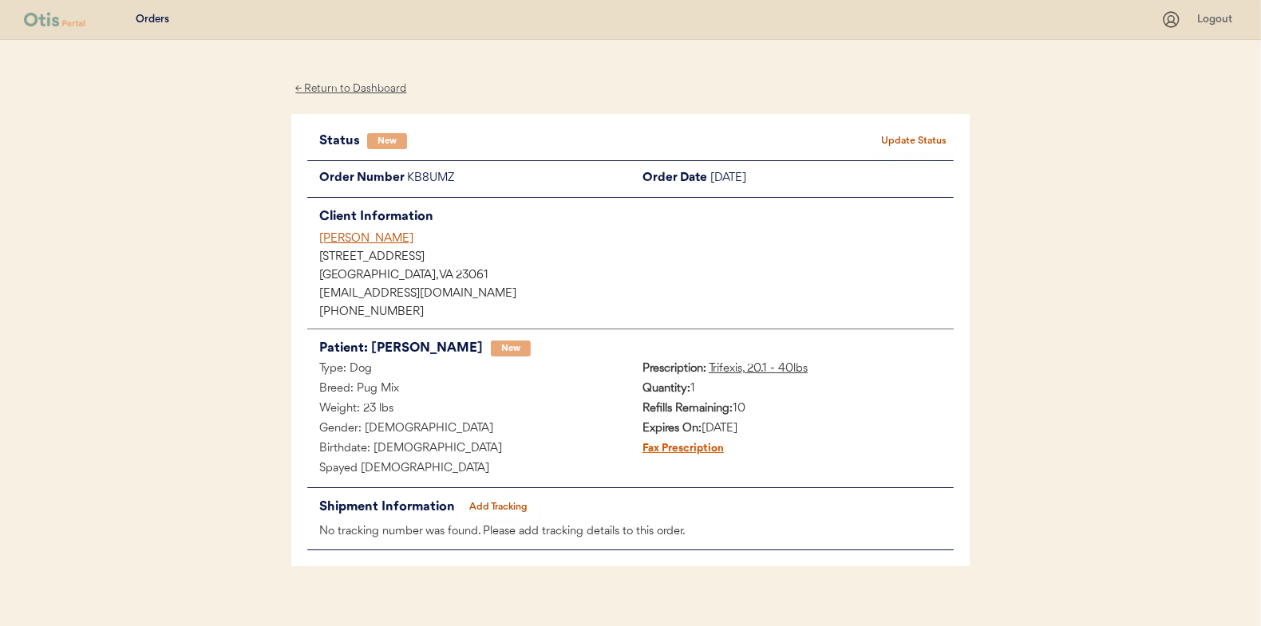
click at [899, 132] on button "Update Status" at bounding box center [914, 141] width 80 height 22
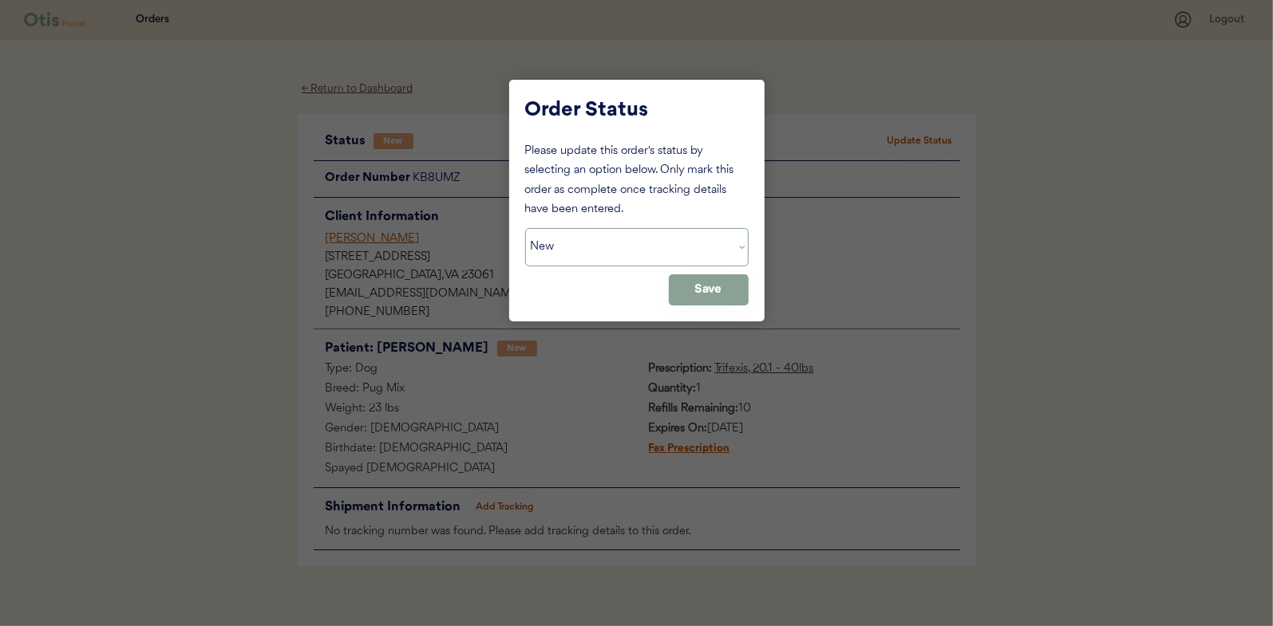
click at [574, 247] on select "Status On Hold New In Progress Complete Pending HW Consent Cancelled" at bounding box center [636, 247] width 223 height 38
select select ""in_progress""
click at [525, 228] on select "Status On Hold New In Progress Complete Pending HW Consent Cancelled" at bounding box center [636, 247] width 223 height 38
click at [715, 286] on button "Save" at bounding box center [709, 289] width 80 height 31
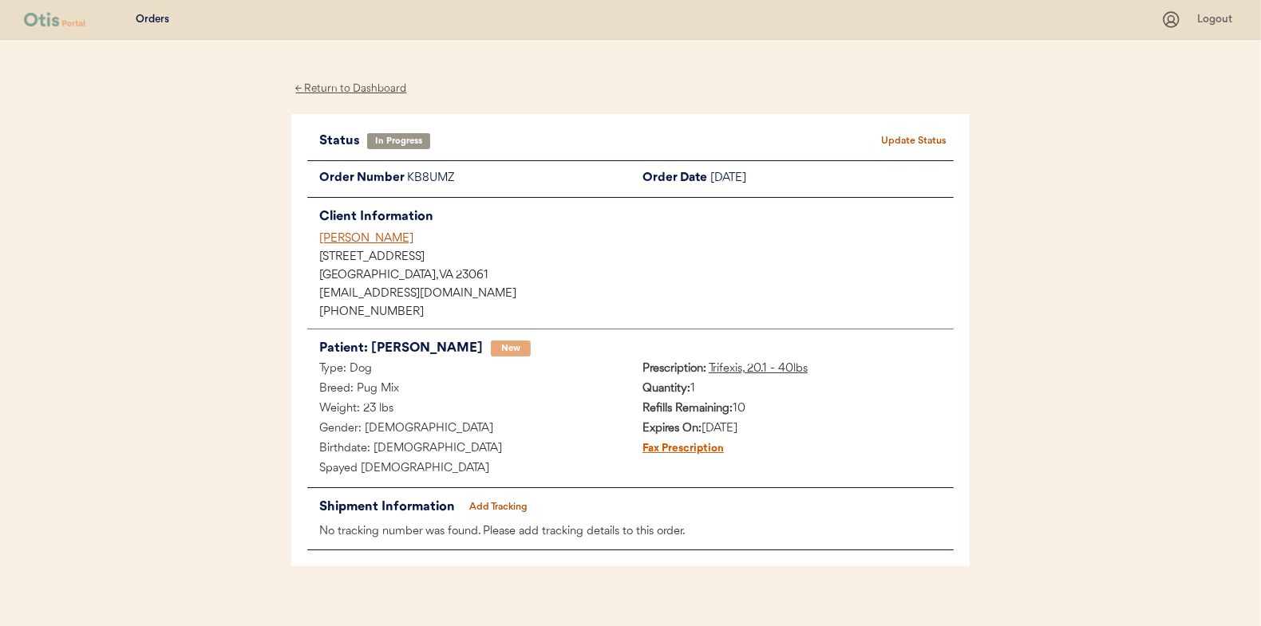
click at [358, 81] on div "← Return to Dashboard" at bounding box center [351, 89] width 120 height 18
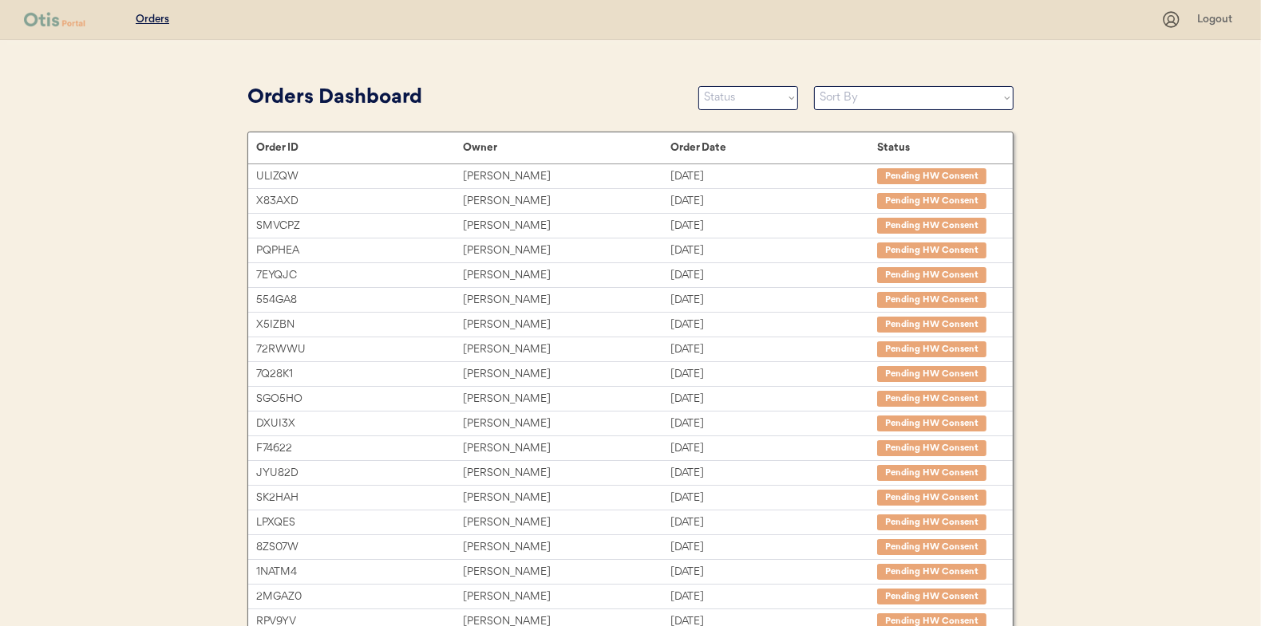
click at [721, 98] on select "Status On Hold New In Progress Complete Pending HW Consent Cancelled" at bounding box center [748, 98] width 100 height 24
click at [719, 100] on select "Status On Hold New In Progress Complete Pending HW Consent Cancelled" at bounding box center [748, 98] width 100 height 24
select select ""new""
click at [698, 86] on select "Status On Hold New In Progress Complete Pending HW Consent Cancelled" at bounding box center [748, 98] width 100 height 24
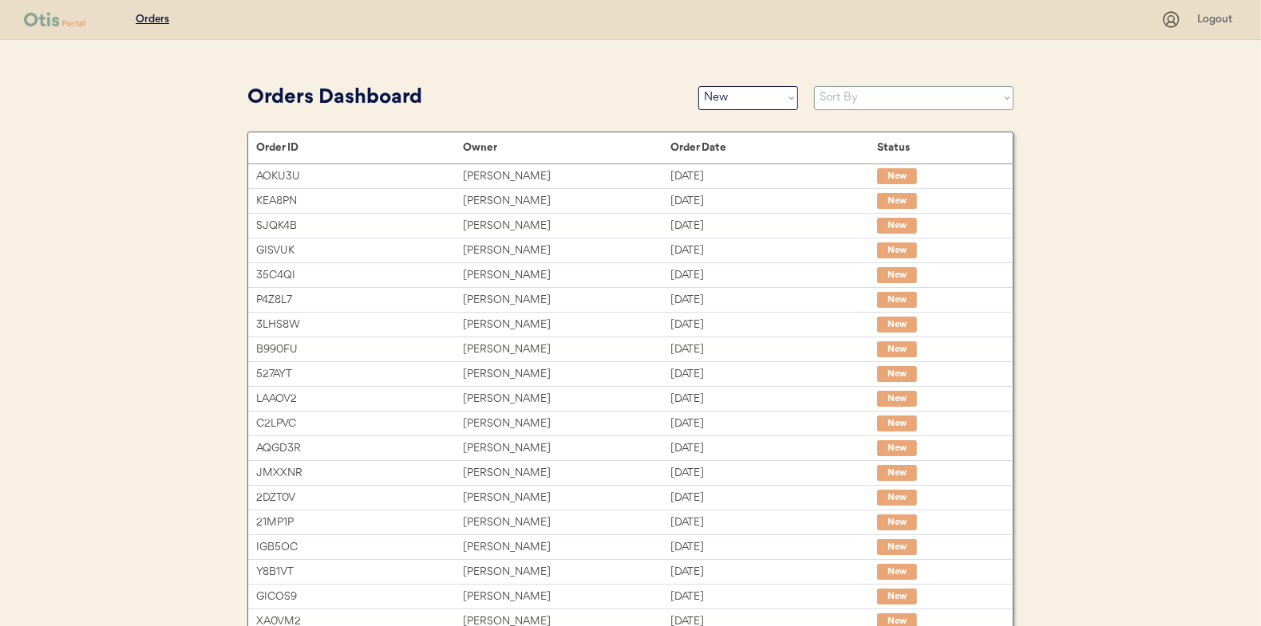
click at [835, 98] on select "Sort By Order Date (Newest → Oldest) Order Date (Oldest → Newest)" at bounding box center [913, 98] width 199 height 24
select select ""Order Date (Oldest → Newest)""
click at [814, 86] on select "Sort By Order Date (Newest → Oldest) Order Date (Oldest → Newest)" at bounding box center [913, 98] width 199 height 24
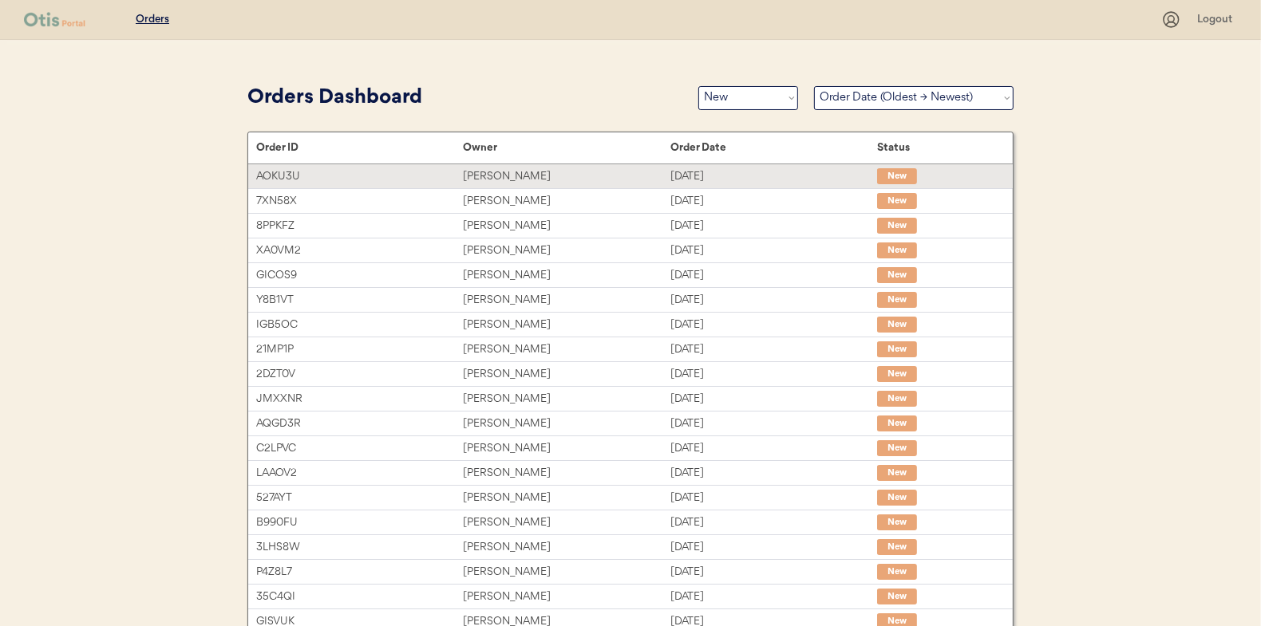
click at [482, 170] on div "Catrina Williams" at bounding box center [566, 177] width 207 height 18
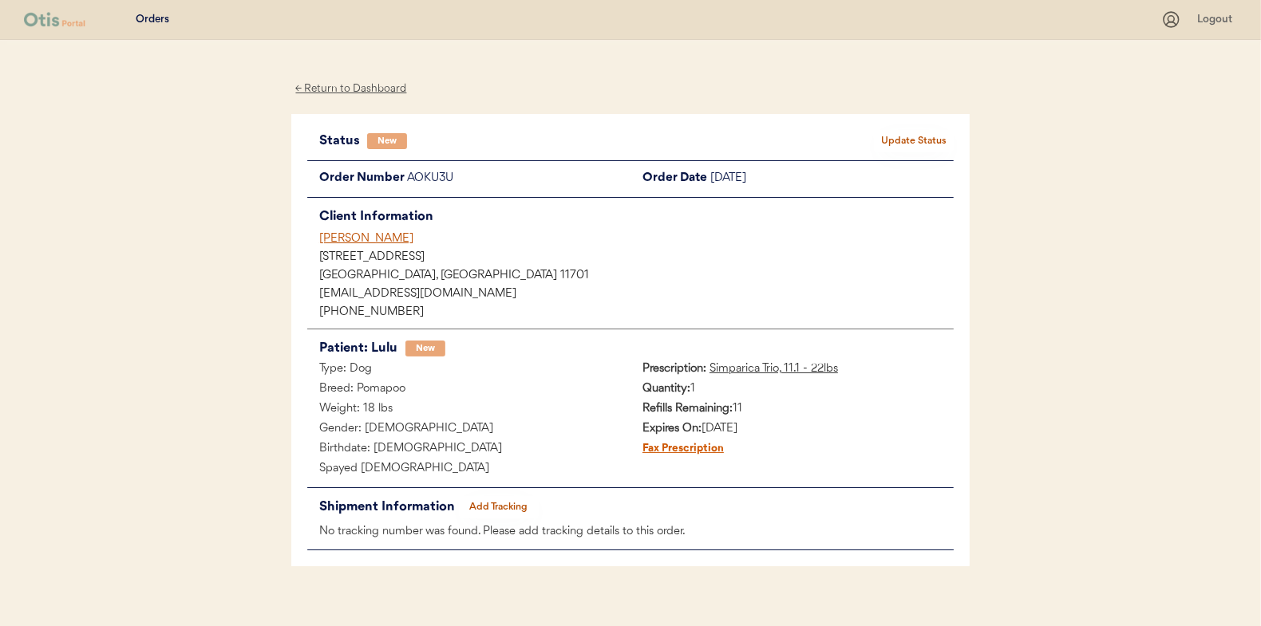
click at [911, 132] on button "Update Status" at bounding box center [914, 141] width 80 height 22
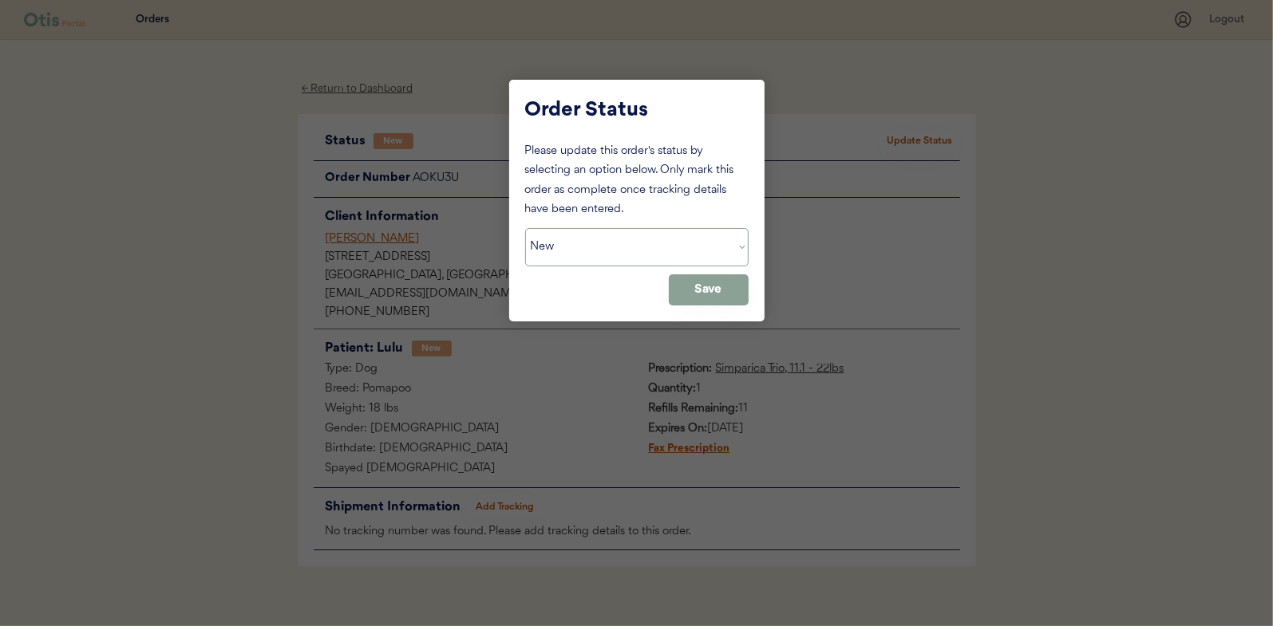
click at [583, 246] on select "Status On Hold New In Progress Complete Pending HW Consent Cancelled" at bounding box center [636, 247] width 223 height 38
select select ""in_progress""
click at [525, 228] on select "Status On Hold New In Progress Complete Pending HW Consent Cancelled" at bounding box center [636, 247] width 223 height 38
click at [719, 289] on button "Save" at bounding box center [709, 289] width 80 height 31
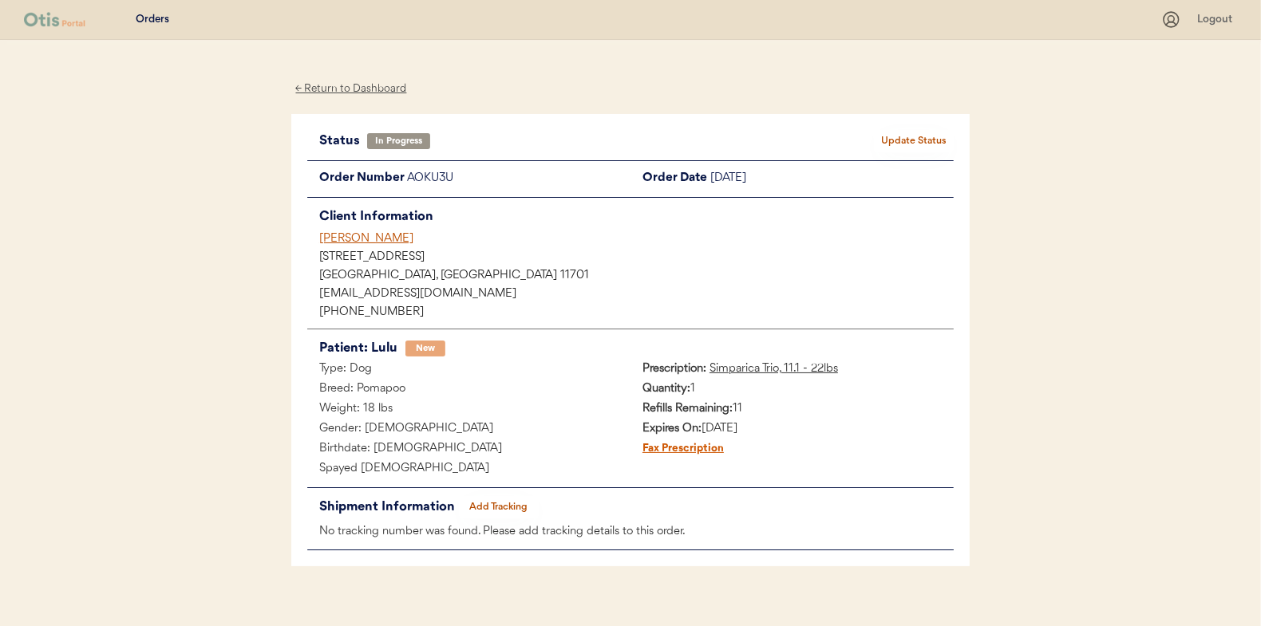
click at [363, 85] on div "← Return to Dashboard" at bounding box center [351, 89] width 120 height 18
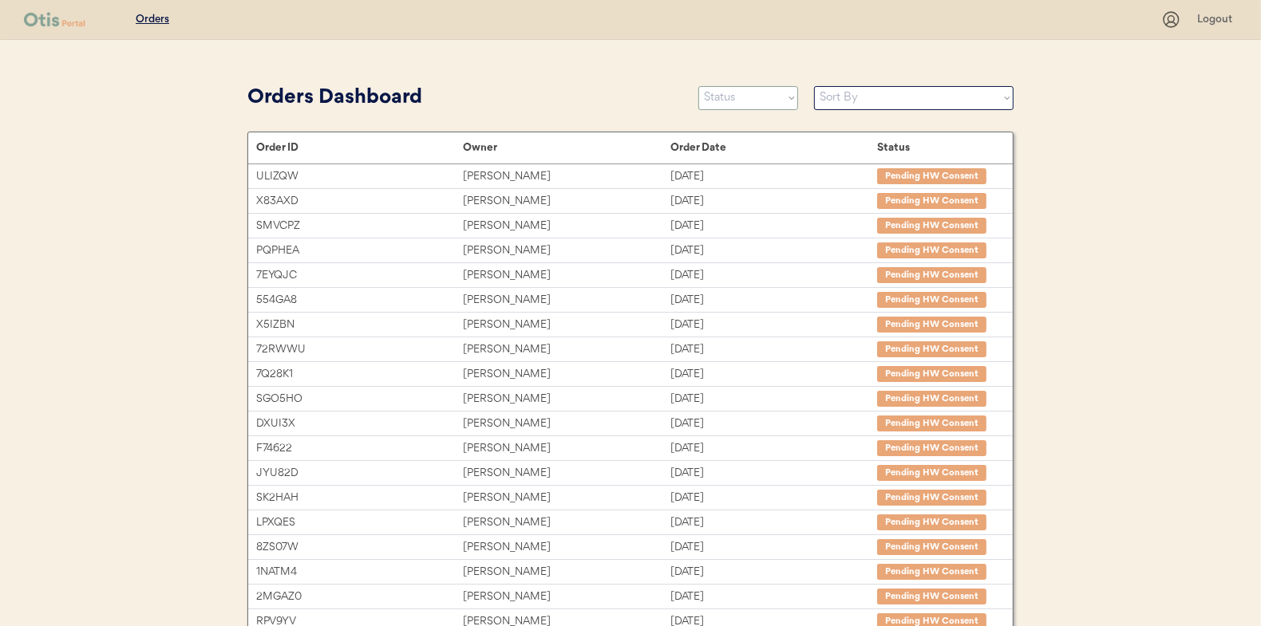
click at [738, 101] on select "Status On Hold New In Progress Complete Pending HW Consent Cancelled" at bounding box center [748, 98] width 100 height 24
select select ""new""
click at [698, 86] on select "Status On Hold New In Progress Complete Pending HW Consent Cancelled" at bounding box center [748, 98] width 100 height 24
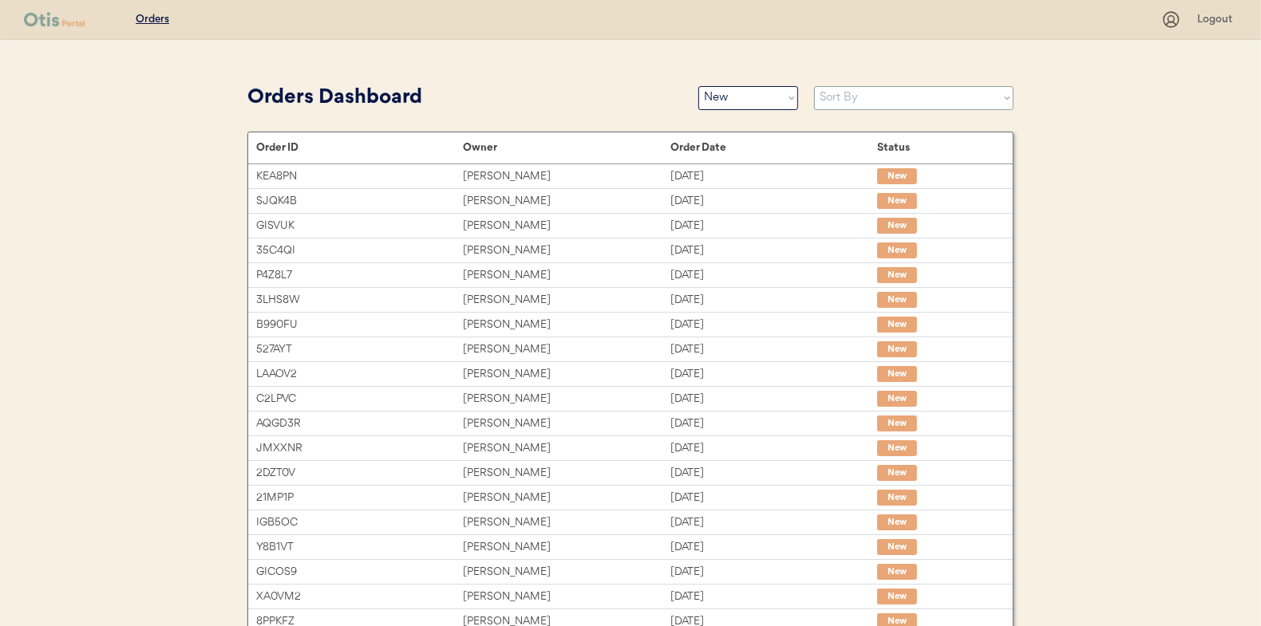
click at [836, 97] on select "Sort By Order Date (Newest → Oldest) Order Date (Oldest → Newest)" at bounding box center [913, 98] width 199 height 24
select select ""Order Date (Oldest → Newest)""
click at [814, 86] on select "Sort By Order Date (Newest → Oldest) Order Date (Oldest → Newest)" at bounding box center [913, 98] width 199 height 24
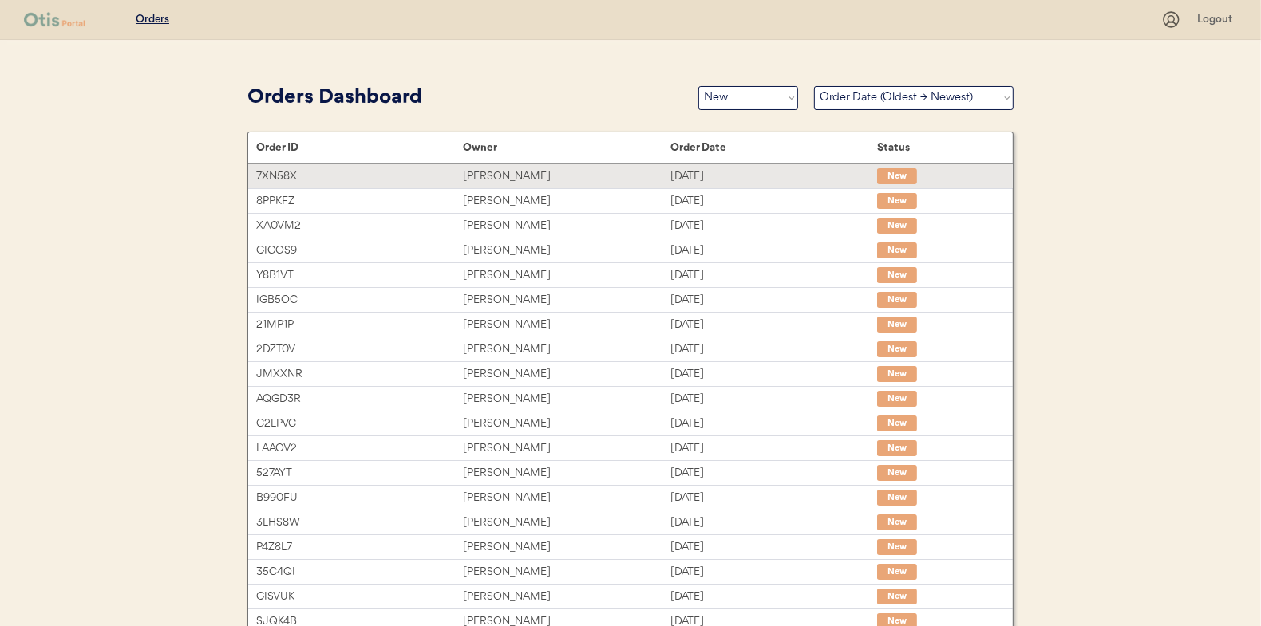
click at [492, 180] on div "[PERSON_NAME]" at bounding box center [566, 177] width 207 height 18
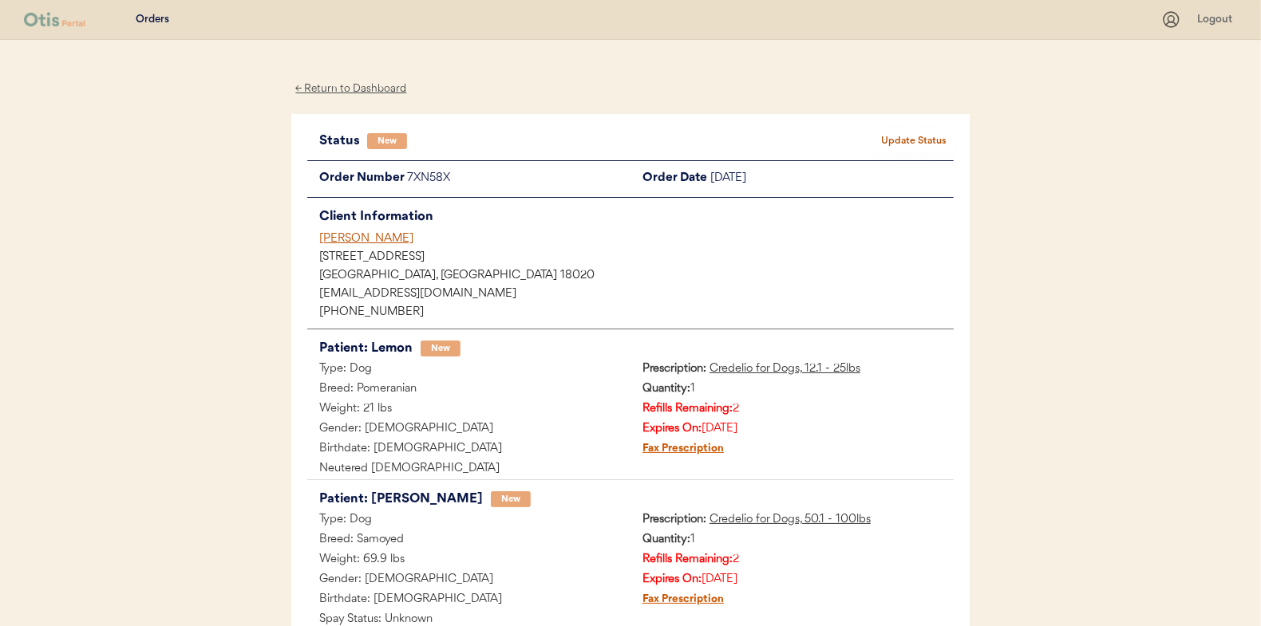
scroll to position [80, 0]
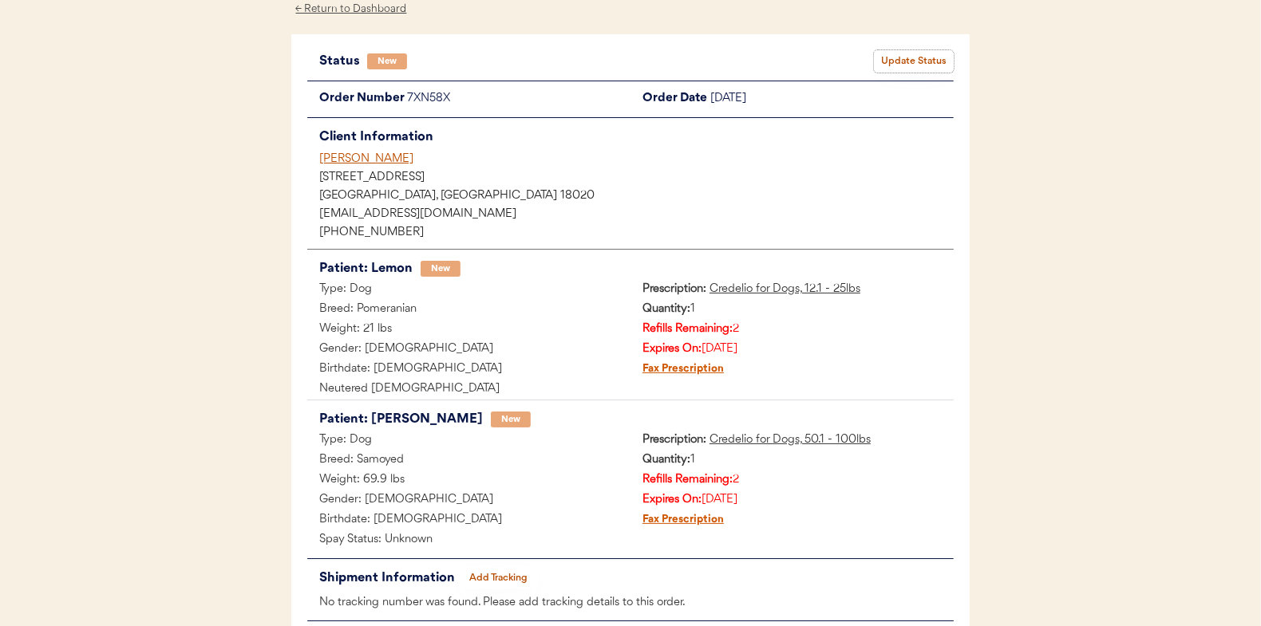
click at [941, 61] on button "Update Status" at bounding box center [914, 61] width 80 height 22
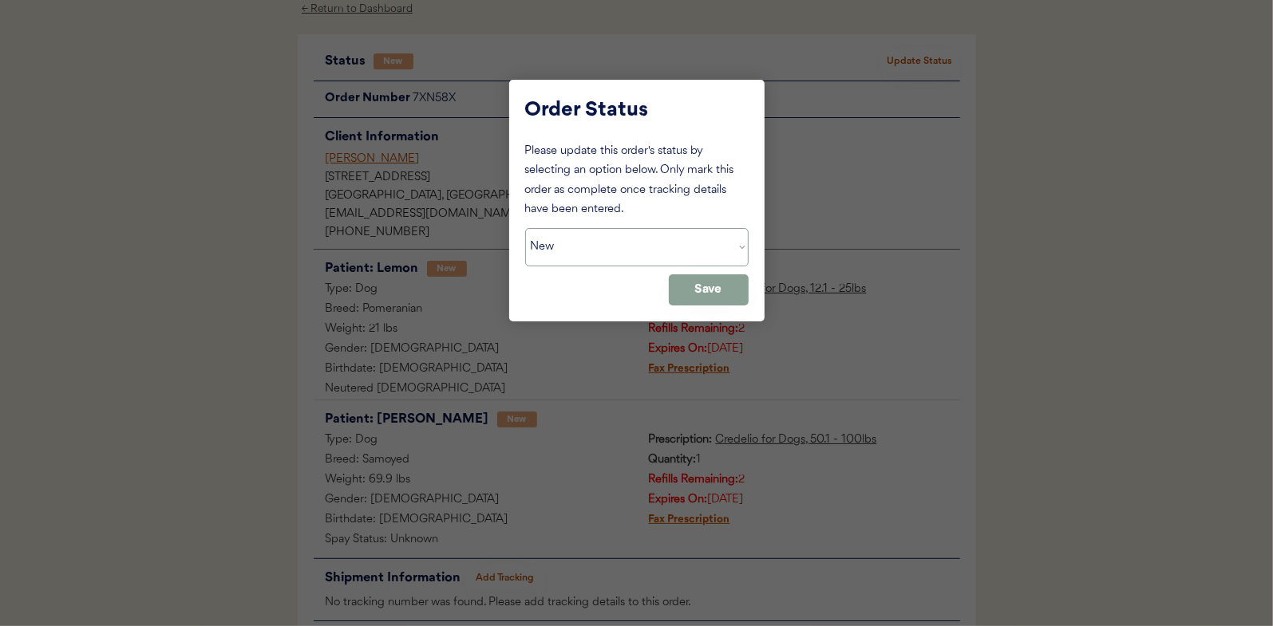
click at [597, 250] on select "Status On Hold New In Progress Complete Pending HW Consent Cancelled" at bounding box center [636, 247] width 223 height 38
select select ""in_progress""
click at [525, 228] on select "Status On Hold New In Progress Complete Pending HW Consent Cancelled" at bounding box center [636, 247] width 223 height 38
click at [720, 286] on button "Save" at bounding box center [709, 289] width 80 height 31
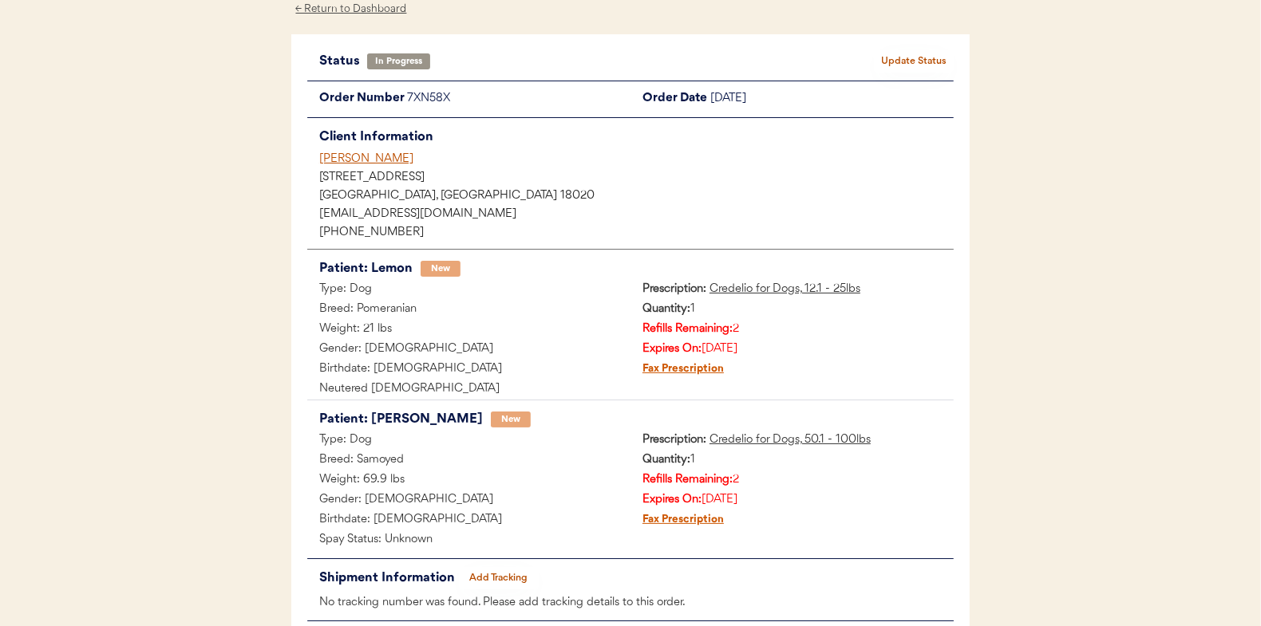
scroll to position [0, 0]
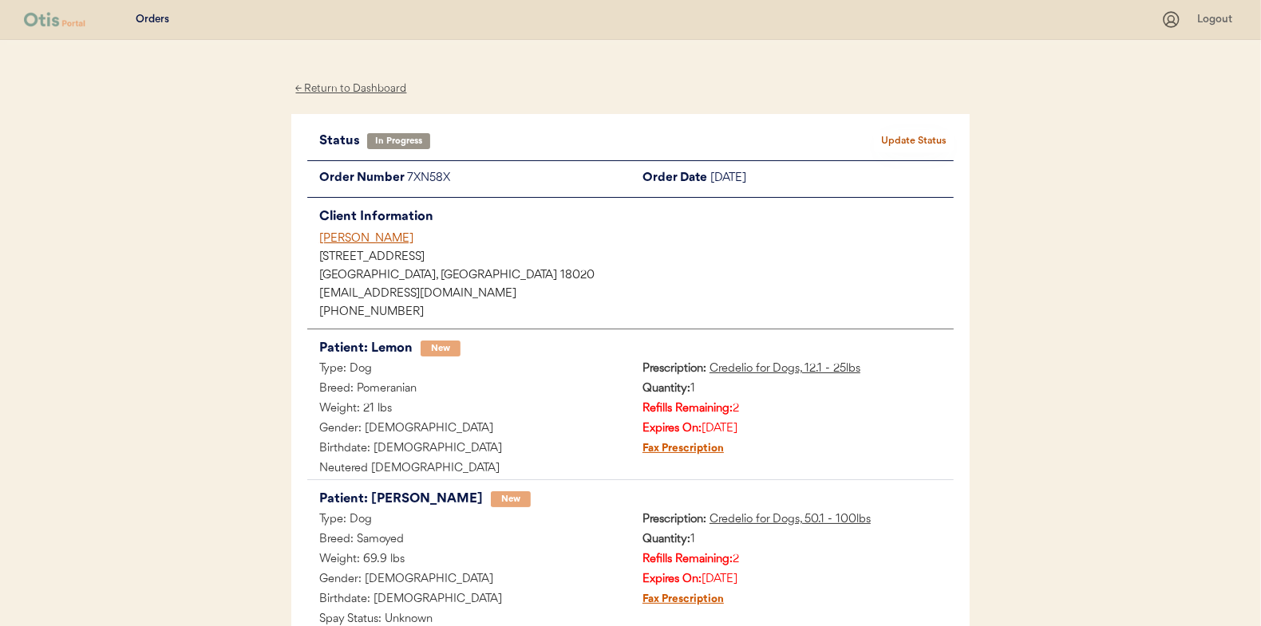
click at [360, 83] on div "← Return to Dashboard" at bounding box center [351, 89] width 120 height 18
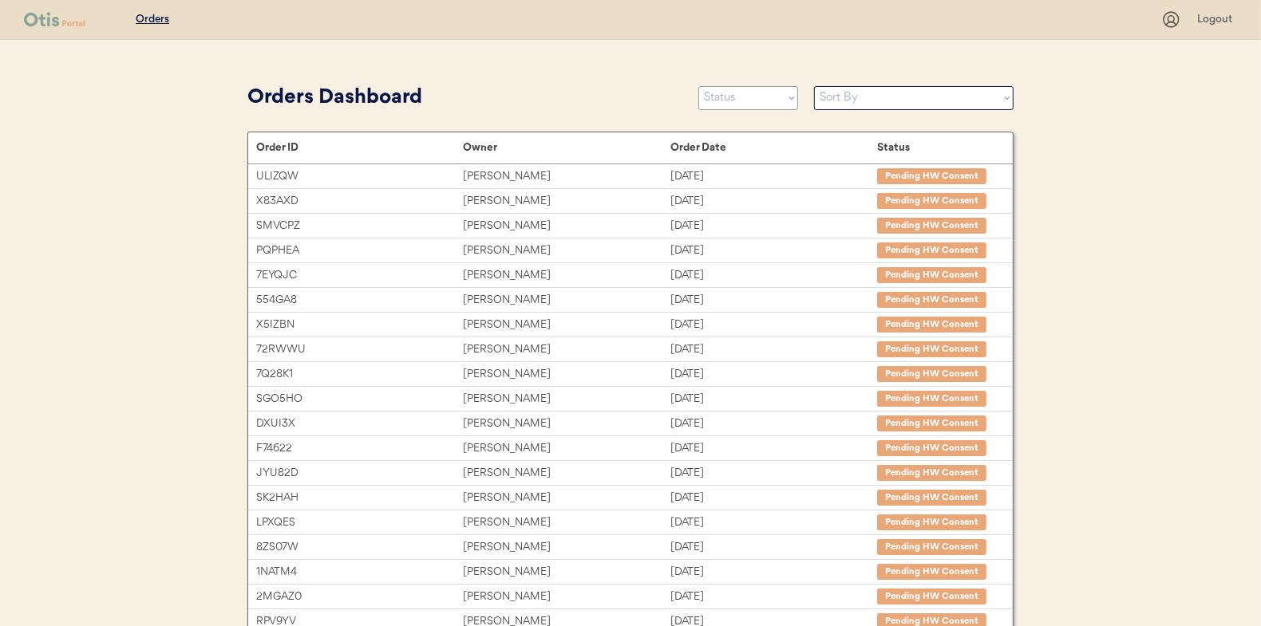
click at [729, 106] on select "Status On Hold New In Progress Complete Pending HW Consent Cancelled" at bounding box center [748, 98] width 100 height 24
click at [698, 86] on select "Status On Hold New In Progress Complete Pending HW Consent Cancelled" at bounding box center [748, 98] width 100 height 24
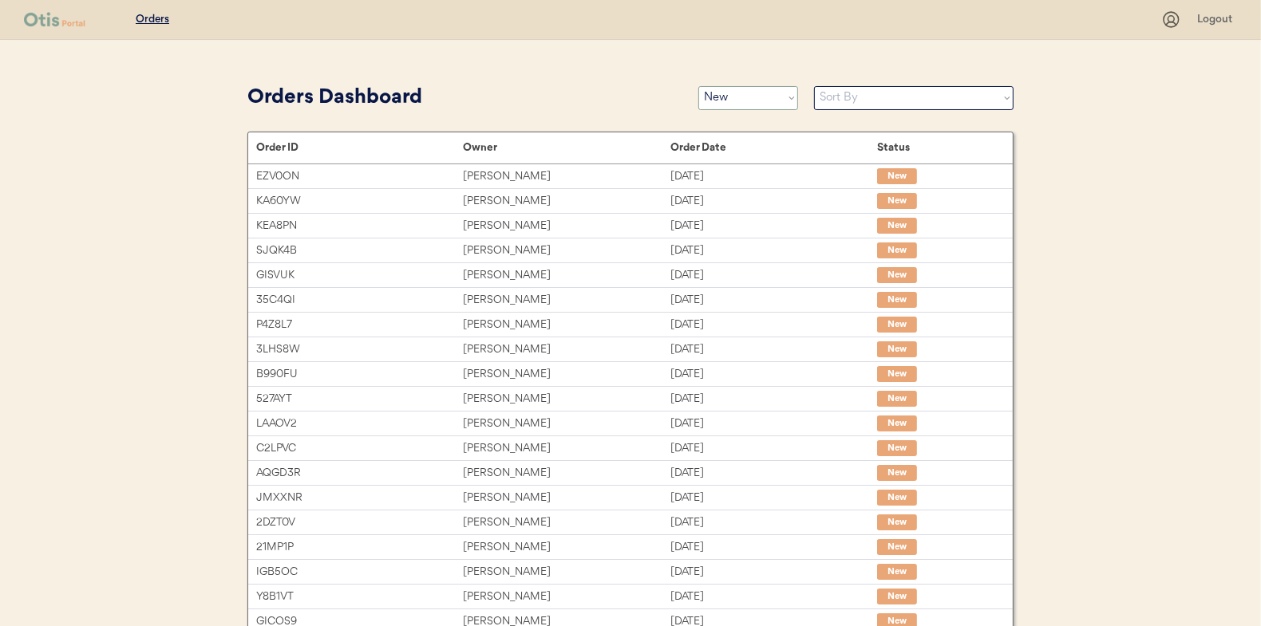
click at [735, 98] on select "Status On Hold New In Progress Complete Pending HW Consent Cancelled" at bounding box center [748, 98] width 100 height 24
click at [698, 86] on select "Status On Hold New In Progress Complete Pending HW Consent Cancelled" at bounding box center [748, 98] width 100 height 24
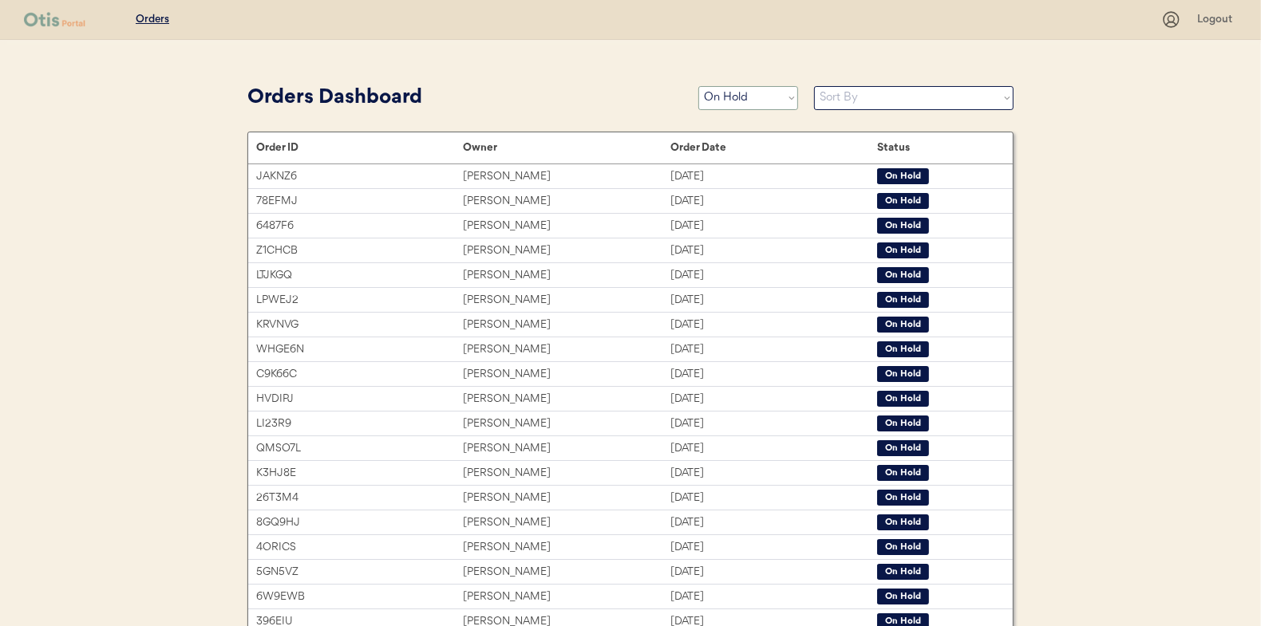
click at [735, 93] on select "Status On Hold New In Progress Complete Pending HW Consent Cancelled" at bounding box center [748, 98] width 100 height 24
select select ""in_progress""
click at [698, 86] on select "Status On Hold New In Progress Complete Pending HW Consent Cancelled" at bounding box center [748, 98] width 100 height 24
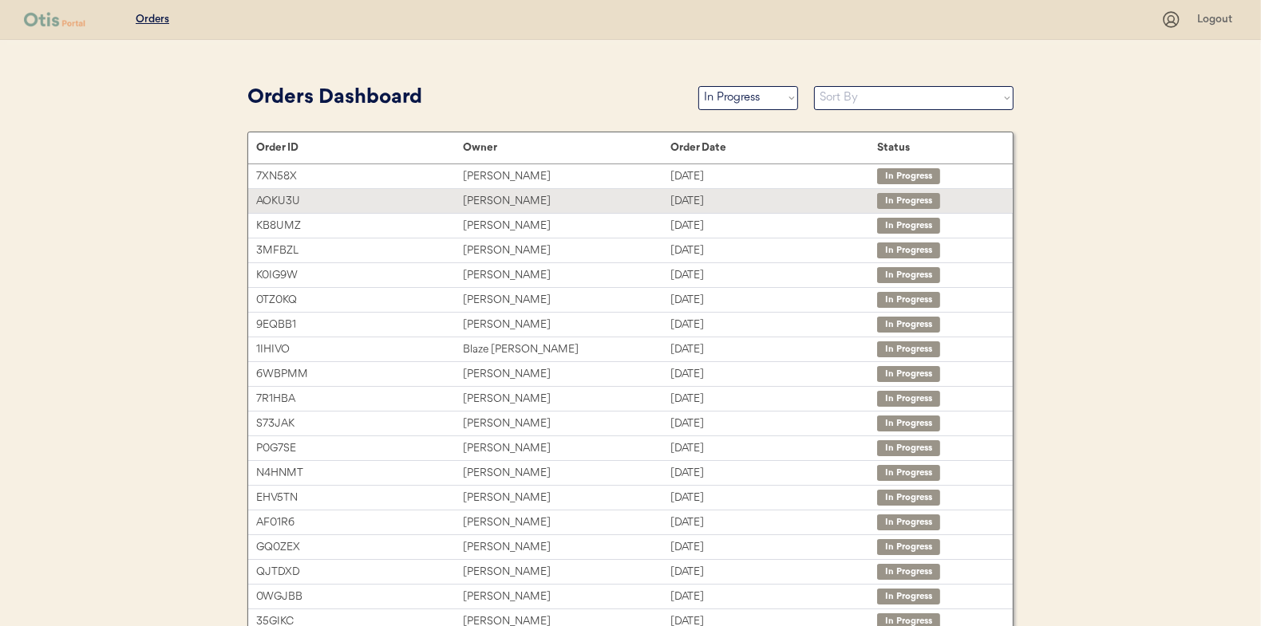
click at [480, 197] on div "Catrina Williams" at bounding box center [566, 201] width 207 height 18
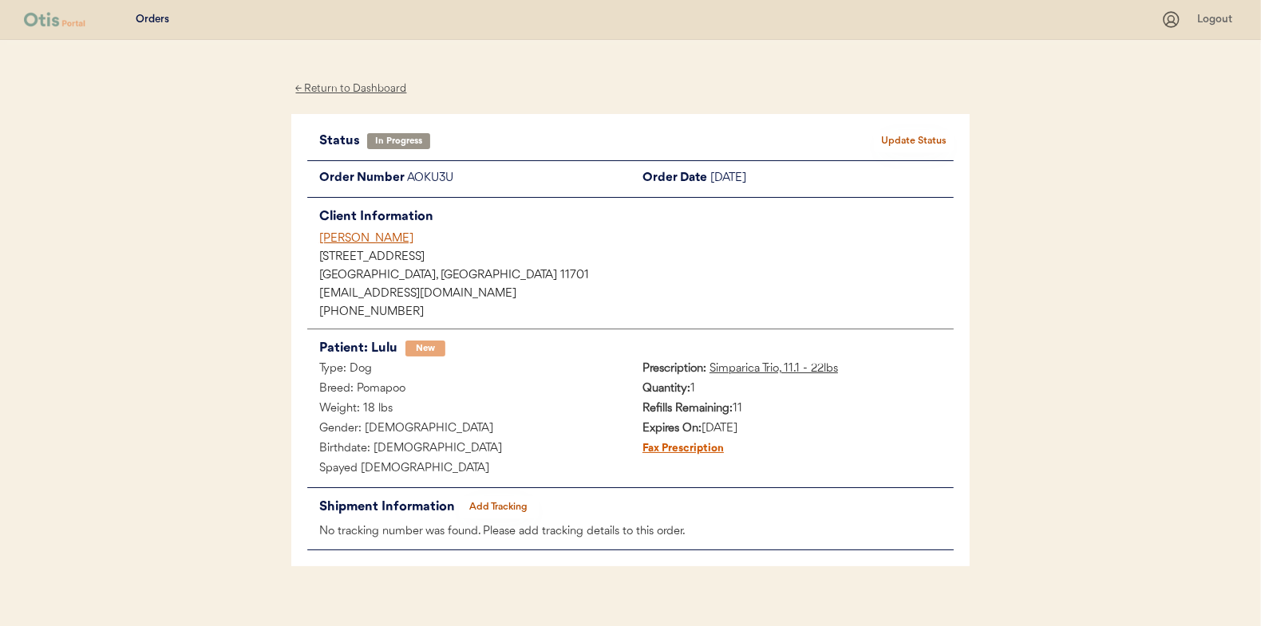
click at [347, 92] on div "← Return to Dashboard" at bounding box center [351, 89] width 120 height 18
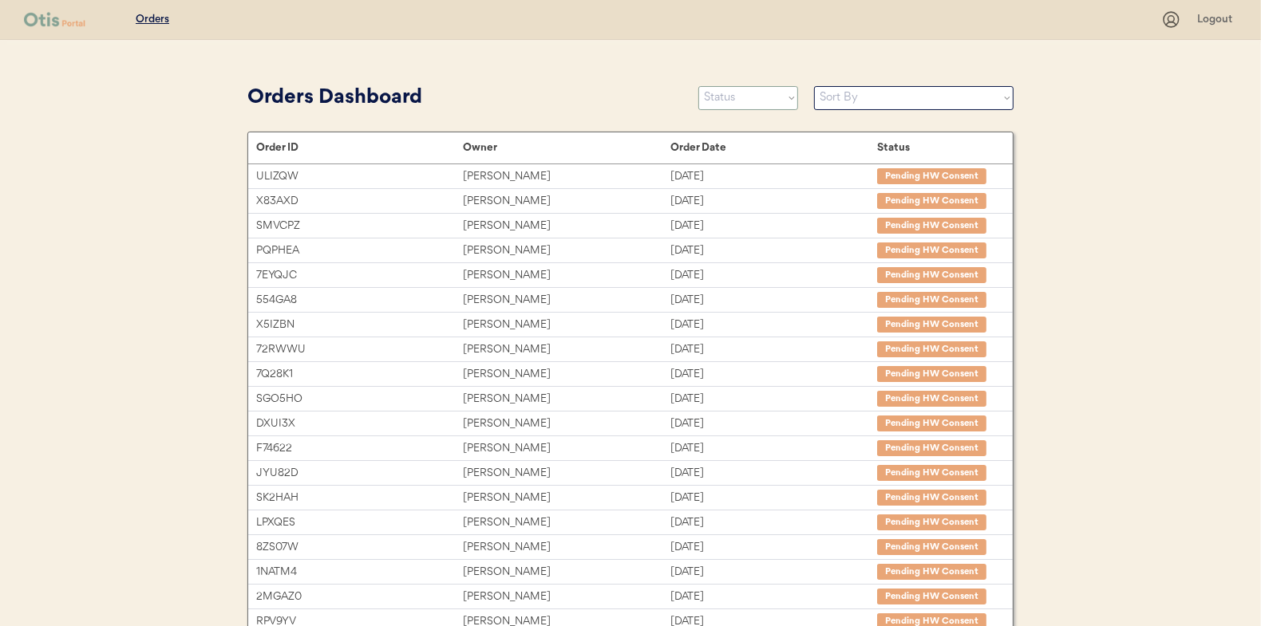
click at [768, 98] on select "Status On Hold New In Progress Complete Pending HW Consent Cancelled" at bounding box center [748, 98] width 100 height 24
select select ""new""
click at [698, 86] on select "Status On Hold New In Progress Complete Pending HW Consent Cancelled" at bounding box center [748, 98] width 100 height 24
click at [830, 102] on select "Sort By Order Date (Newest → Oldest) Order Date (Oldest → Newest)" at bounding box center [913, 98] width 199 height 24
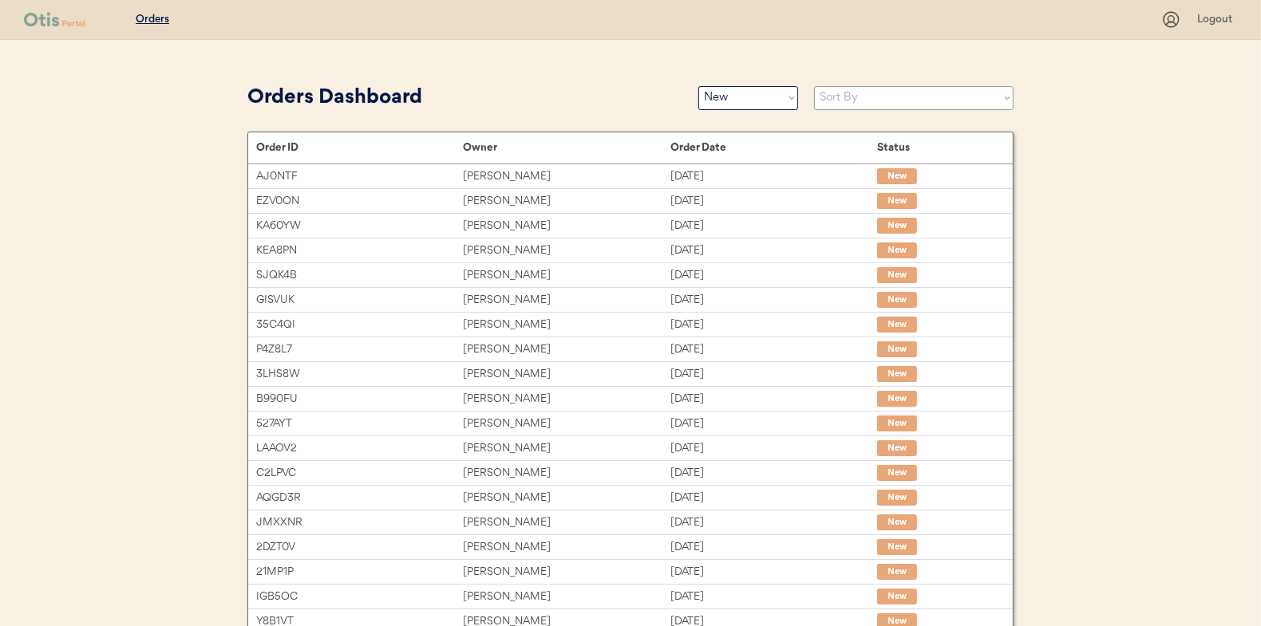
select select ""Order Date (Oldest → Newest)""
click at [814, 86] on select "Sort By Order Date (Newest → Oldest) Order Date (Oldest → Newest)" at bounding box center [913, 98] width 199 height 24
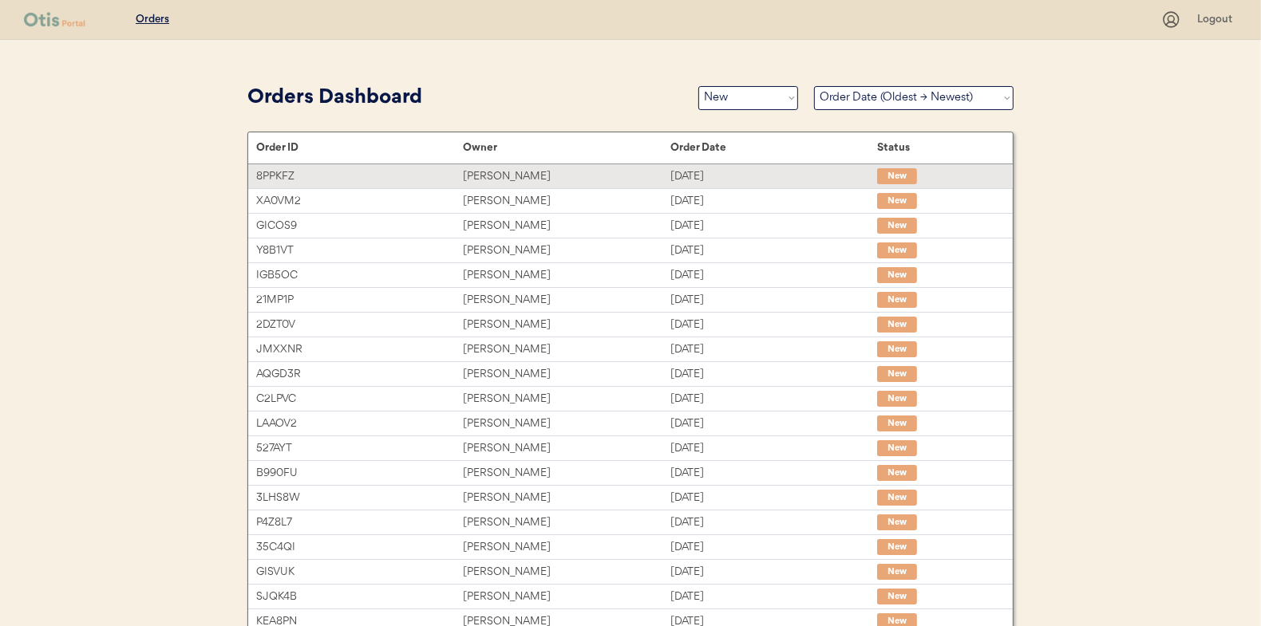
drag, startPoint x: 501, startPoint y: 179, endPoint x: 375, endPoint y: 179, distance: 126.1
click at [501, 179] on div "[PERSON_NAME]" at bounding box center [566, 177] width 207 height 18
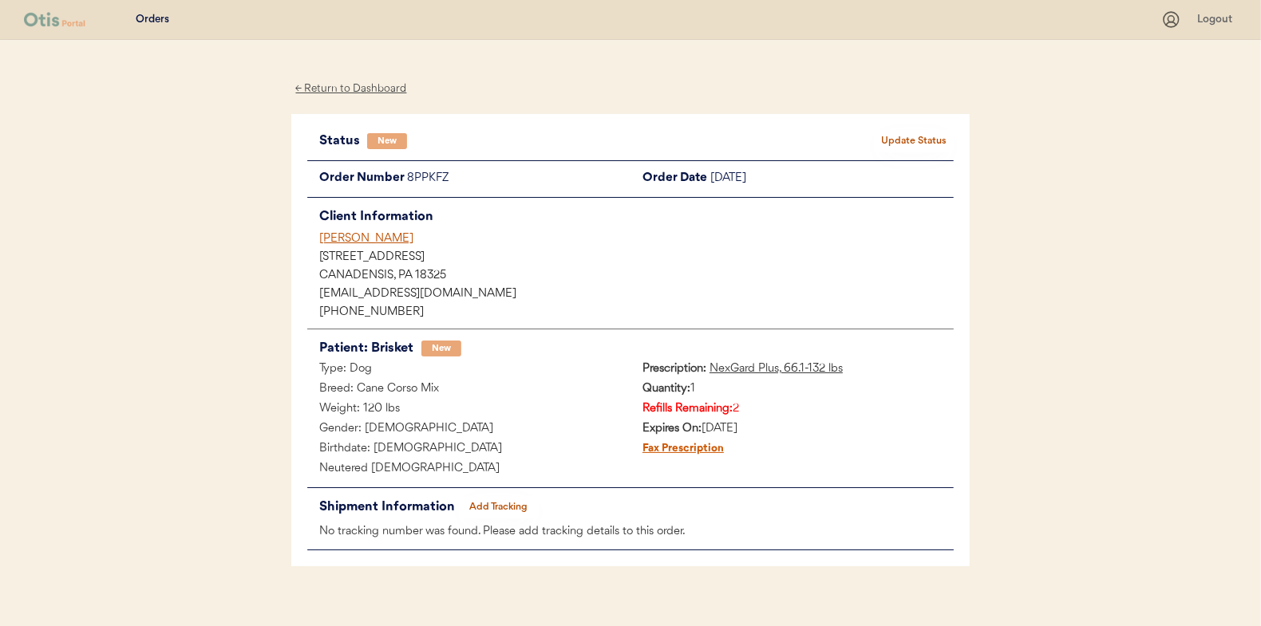
click at [912, 132] on button "Update Status" at bounding box center [914, 141] width 80 height 22
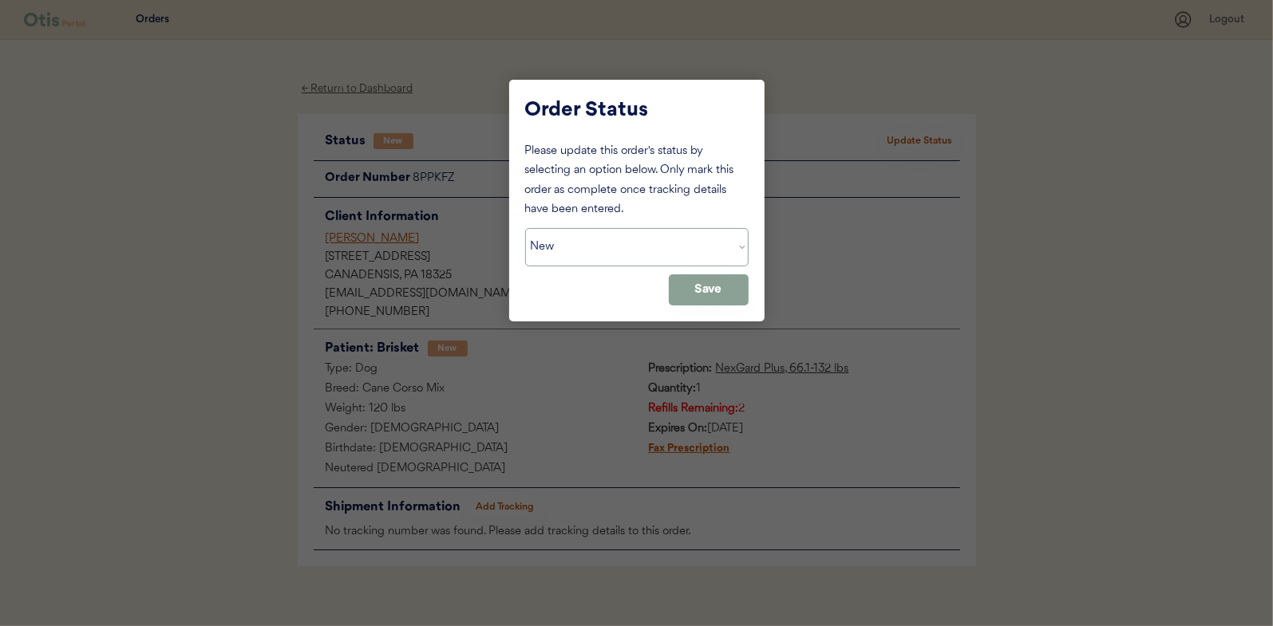
click at [556, 250] on select "Status On Hold New In Progress Complete Pending HW Consent Cancelled" at bounding box center [636, 247] width 223 height 38
select select ""in_progress""
click at [525, 228] on select "Status On Hold New In Progress Complete Pending HW Consent Cancelled" at bounding box center [636, 247] width 223 height 38
click at [732, 288] on button "Save" at bounding box center [709, 289] width 80 height 31
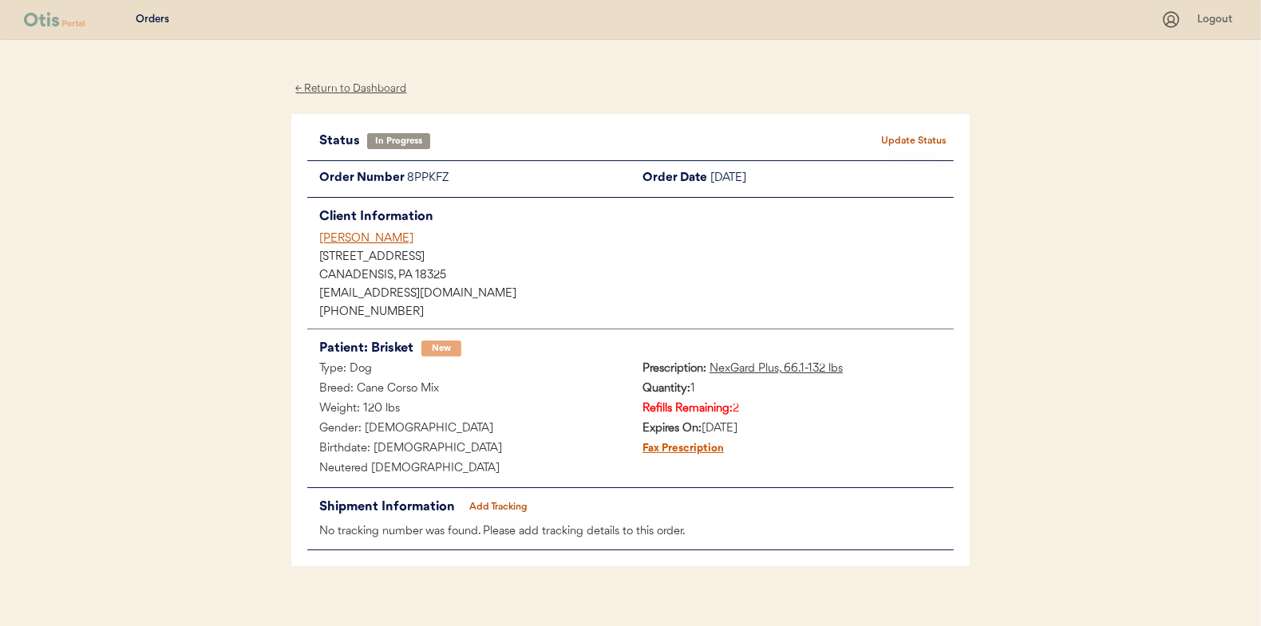
click at [355, 85] on div "← Return to Dashboard" at bounding box center [351, 89] width 120 height 18
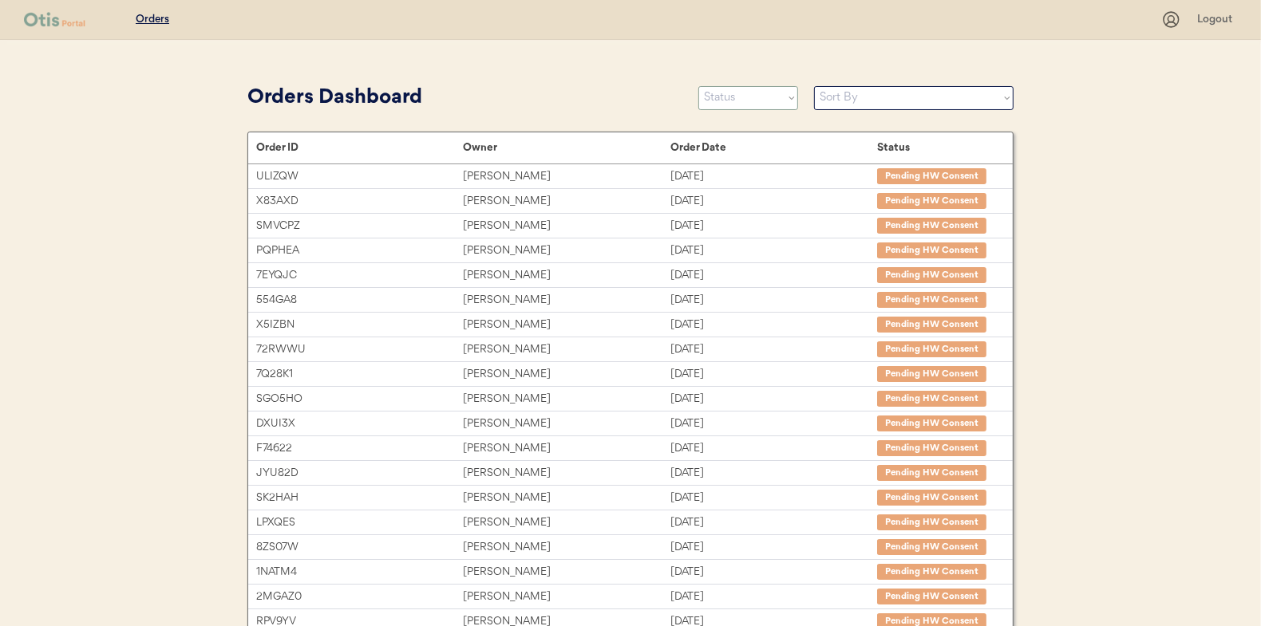
click at [732, 96] on select "Status On Hold New In Progress Complete Pending HW Consent Cancelled" at bounding box center [748, 98] width 100 height 24
select select ""new""
click at [698, 86] on select "Status On Hold New In Progress Complete Pending HW Consent Cancelled" at bounding box center [748, 98] width 100 height 24
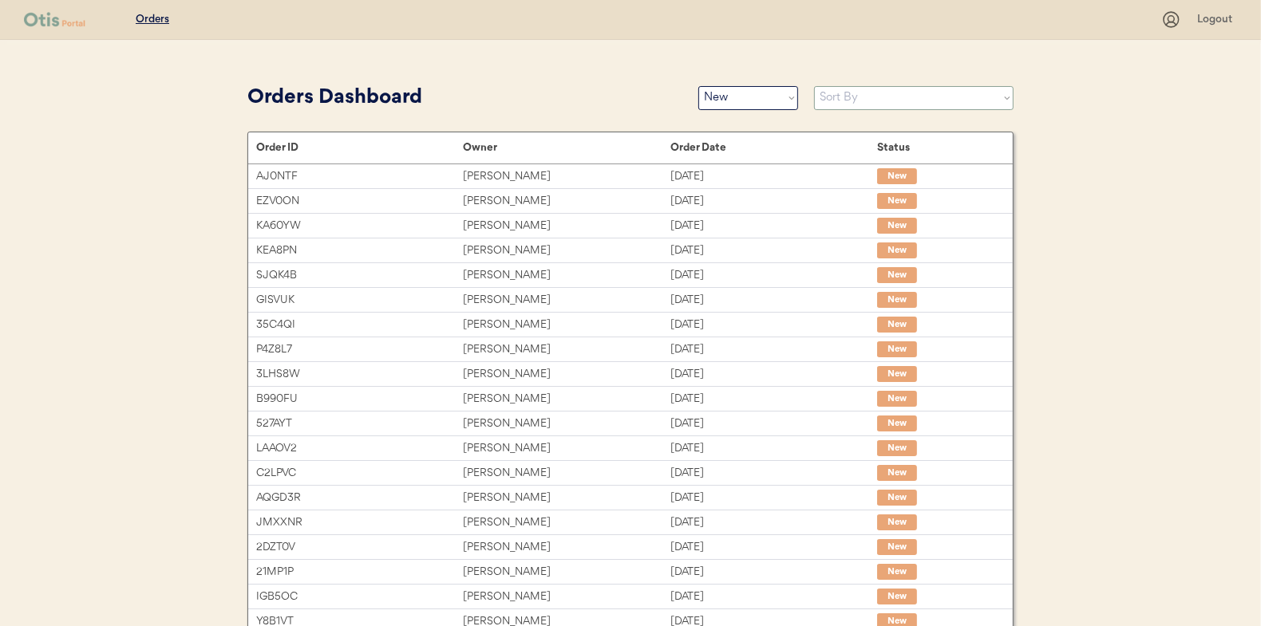
click at [843, 96] on select "Sort By Order Date (Newest → Oldest) Order Date (Oldest → Newest)" at bounding box center [913, 98] width 199 height 24
select select ""Order Date (Oldest → Newest)""
click at [814, 86] on select "Sort By Order Date (Newest → Oldest) Order Date (Oldest → Newest)" at bounding box center [913, 98] width 199 height 24
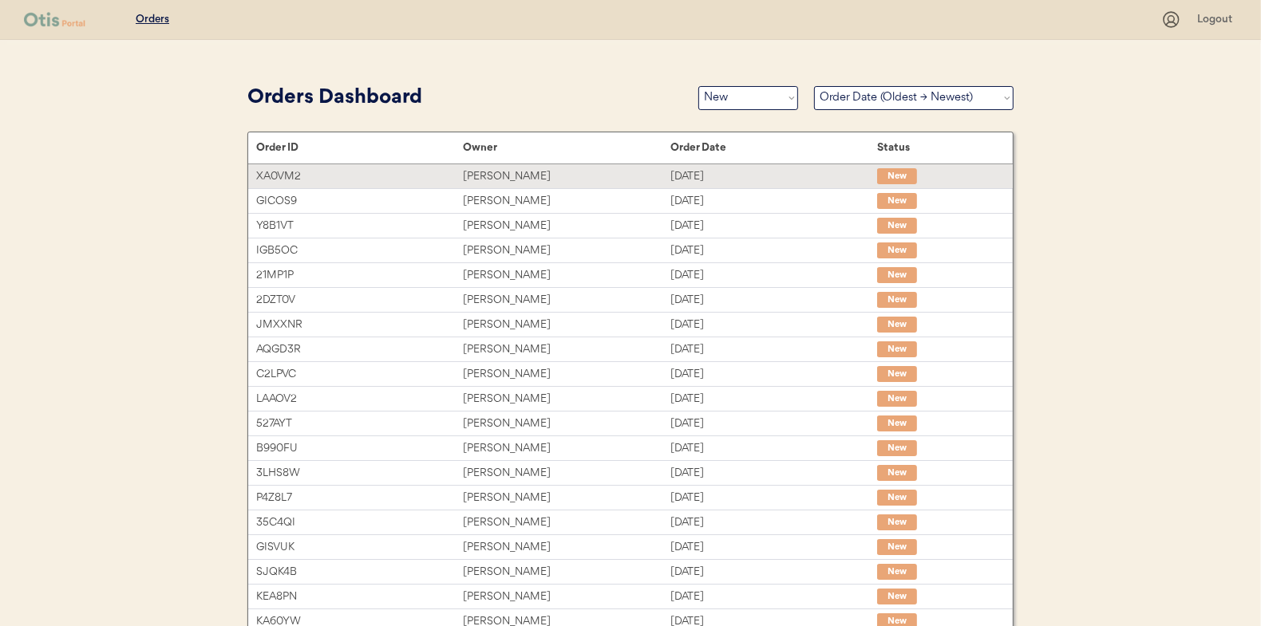
click at [508, 179] on div "[PERSON_NAME]" at bounding box center [566, 177] width 207 height 18
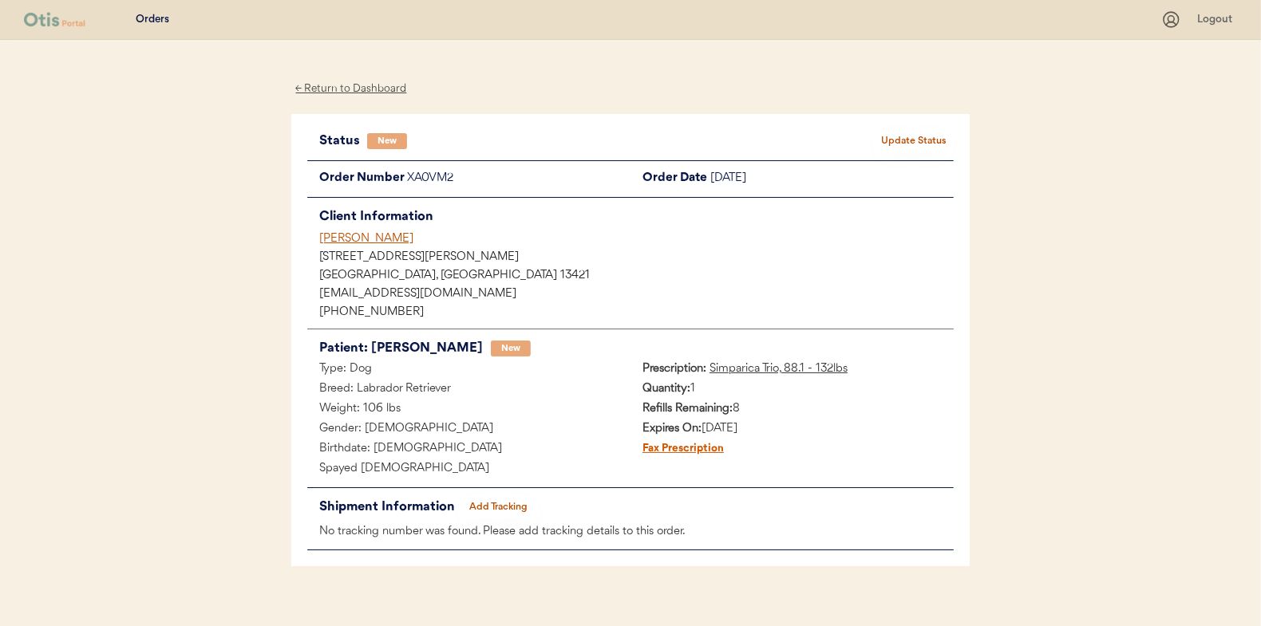
click at [916, 141] on button "Update Status" at bounding box center [914, 141] width 80 height 22
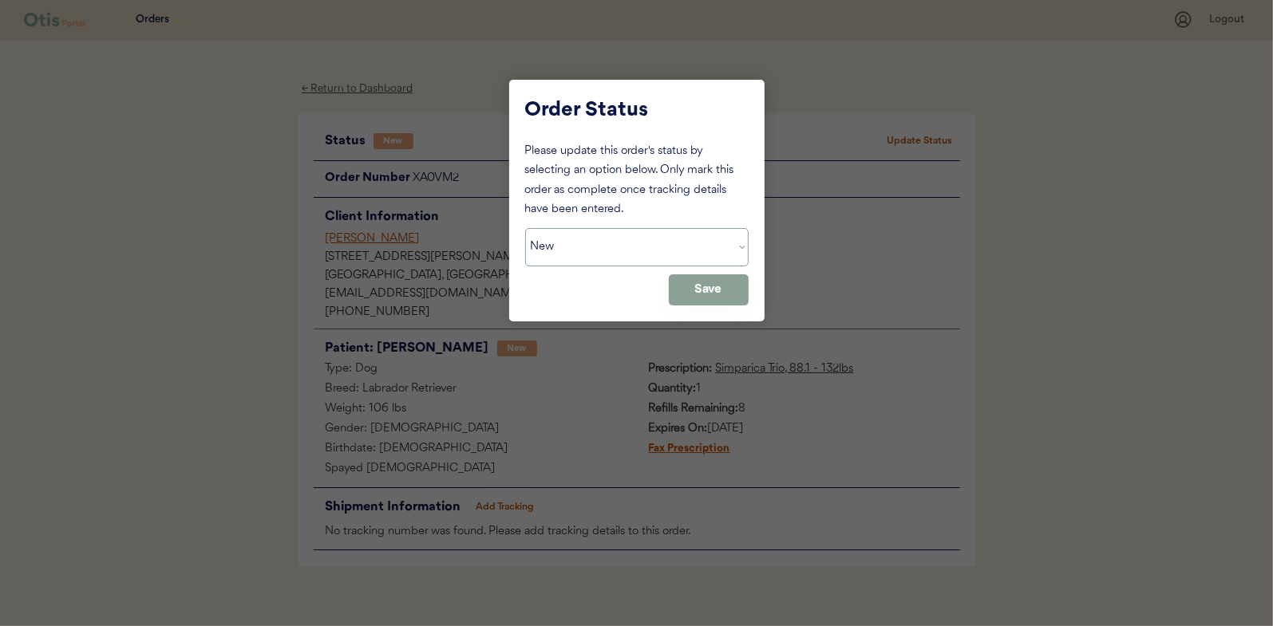
click at [589, 255] on select "Status On Hold New In Progress Complete Pending HW Consent Cancelled" at bounding box center [636, 247] width 223 height 38
select select ""in_progress""
click at [525, 228] on select "Status On Hold New In Progress Complete Pending HW Consent Cancelled" at bounding box center [636, 247] width 223 height 38
click at [716, 278] on button "Save" at bounding box center [709, 289] width 80 height 31
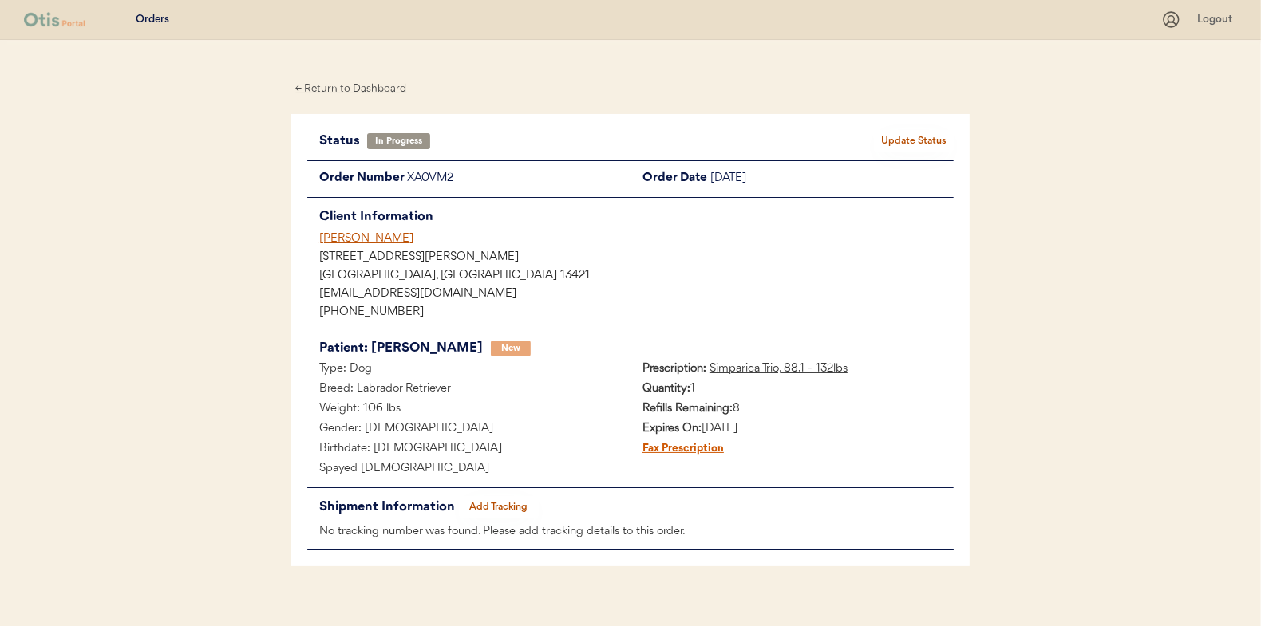
click at [333, 91] on div "← Return to Dashboard" at bounding box center [351, 89] width 120 height 18
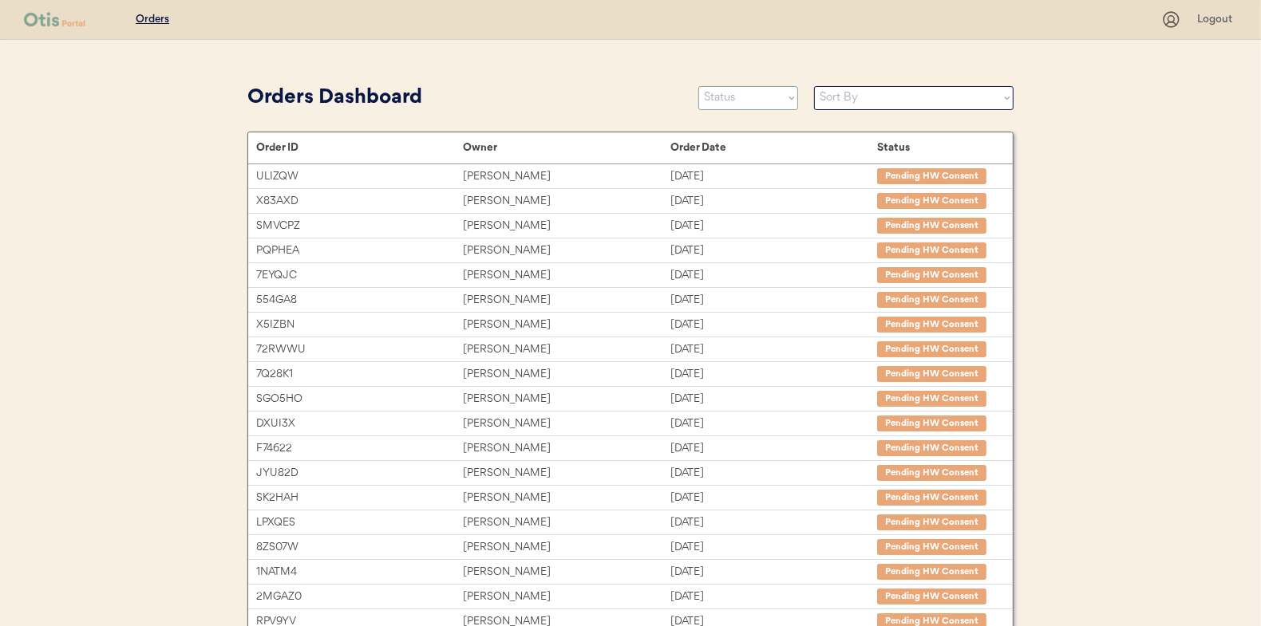
click at [726, 97] on select "Status On Hold New In Progress Complete Pending HW Consent Cancelled" at bounding box center [748, 98] width 100 height 24
select select ""new""
click at [698, 86] on select "Status On Hold New In Progress Complete Pending HW Consent Cancelled" at bounding box center [748, 98] width 100 height 24
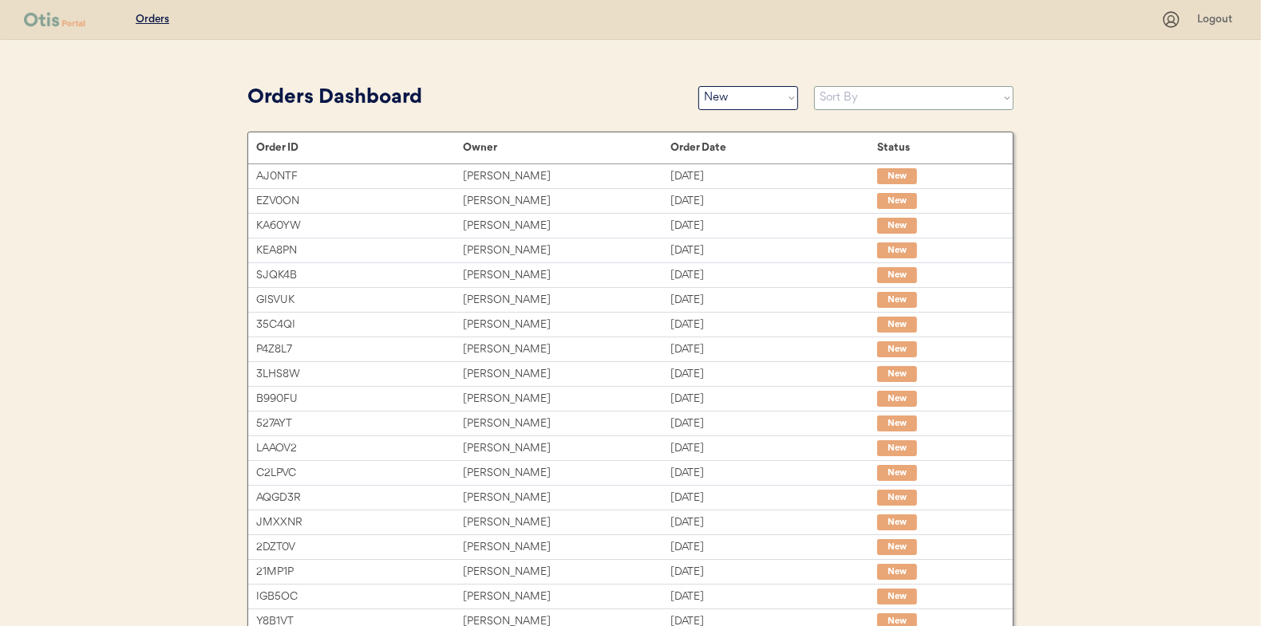
click at [835, 98] on select "Sort By Order Date (Newest → Oldest) Order Date (Oldest → Newest)" at bounding box center [913, 98] width 199 height 24
select select ""Order Date (Oldest → Newest)""
click at [814, 86] on select "Sort By Order Date (Newest → Oldest) Order Date (Oldest → Newest)" at bounding box center [913, 98] width 199 height 24
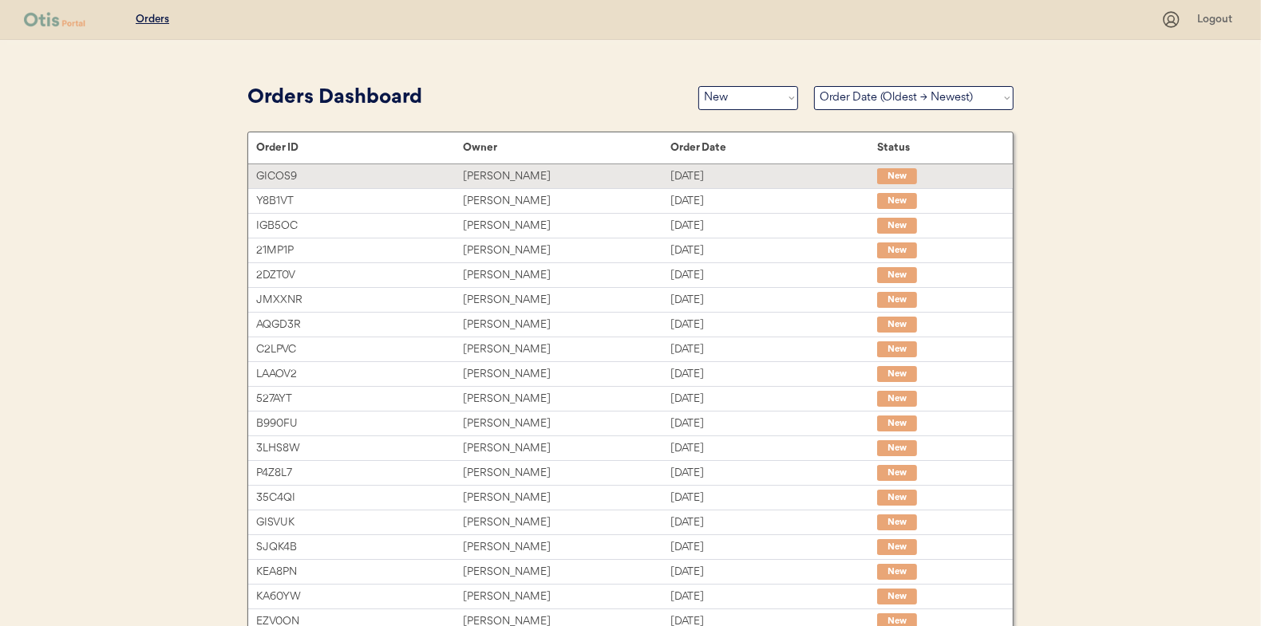
scroll to position [80, 0]
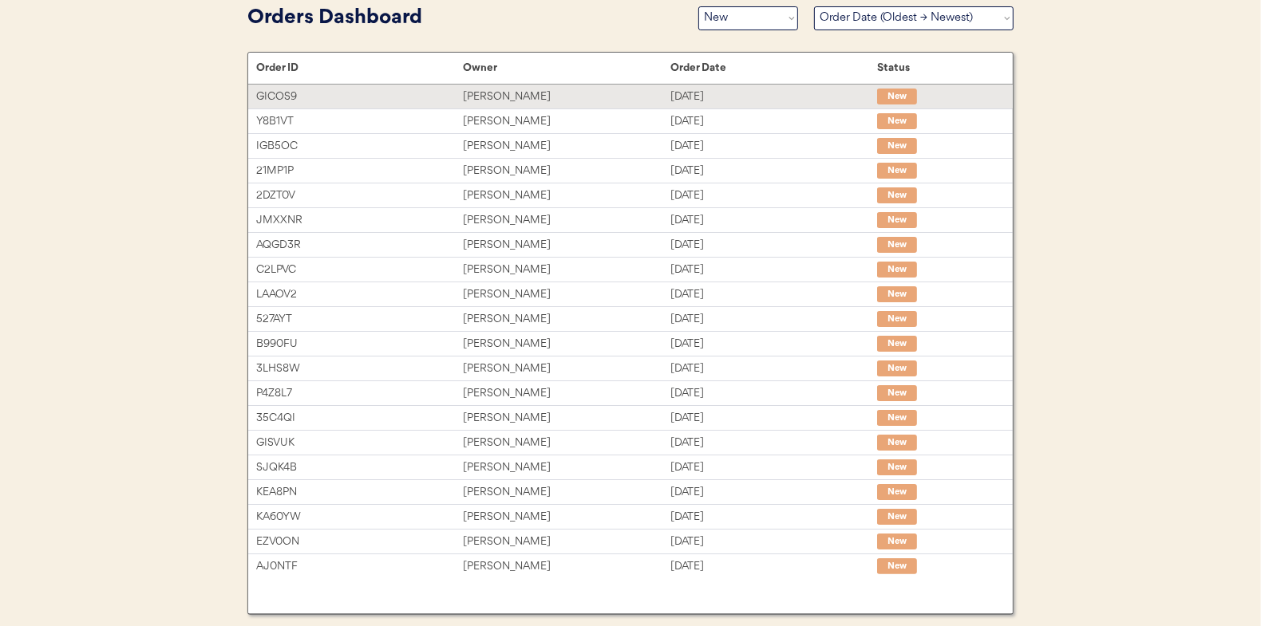
click at [495, 89] on div "Massiel Delgado" at bounding box center [566, 97] width 207 height 18
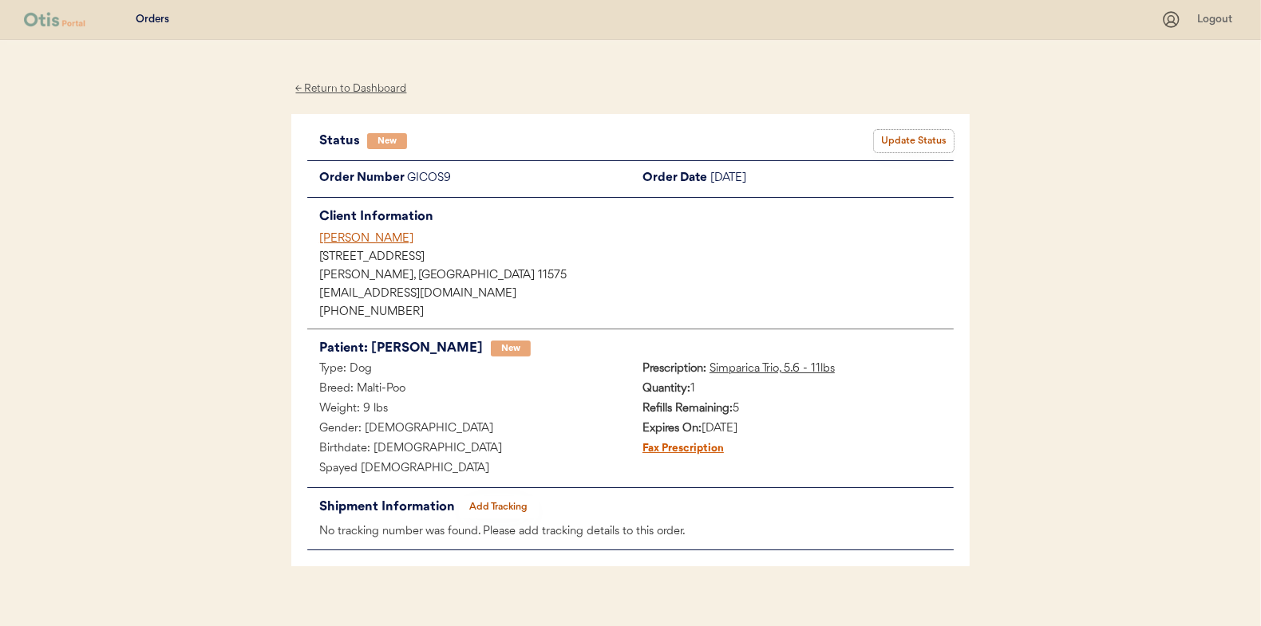
click at [901, 130] on button "Update Status" at bounding box center [914, 141] width 80 height 22
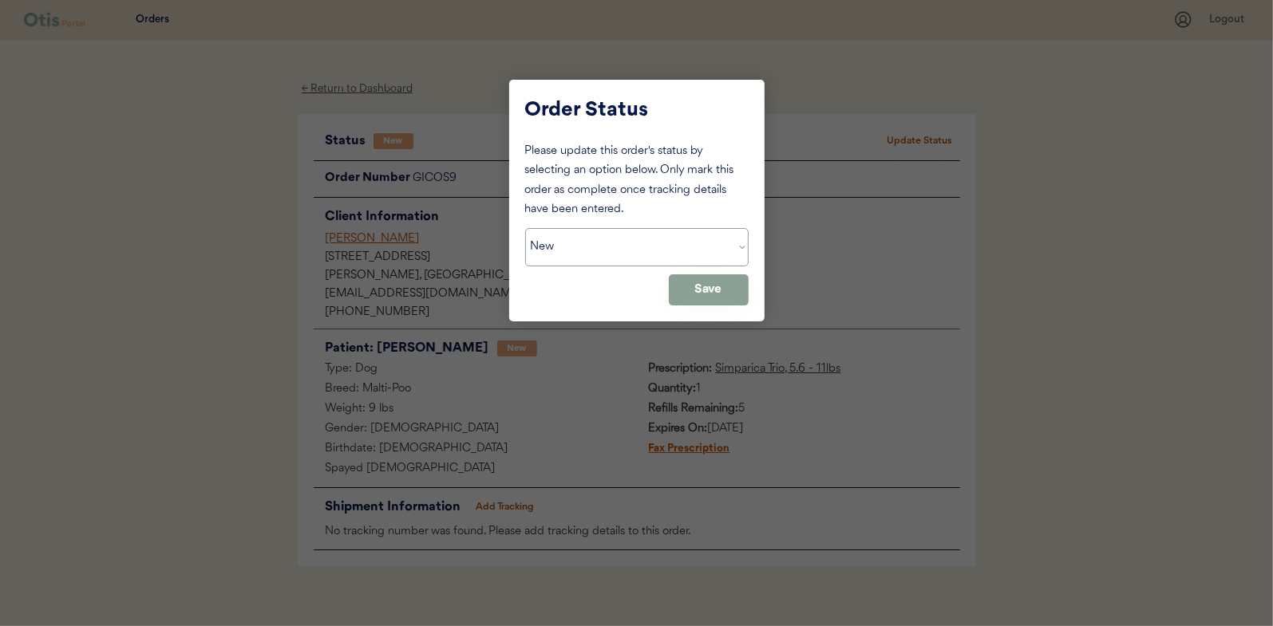
click at [566, 239] on select "Status On Hold New In Progress Complete Pending HW Consent Cancelled" at bounding box center [636, 247] width 223 height 38
select select ""in_progress""
click at [525, 228] on select "Status On Hold New In Progress Complete Pending HW Consent Cancelled" at bounding box center [636, 247] width 223 height 38
click at [710, 290] on button "Save" at bounding box center [709, 289] width 80 height 31
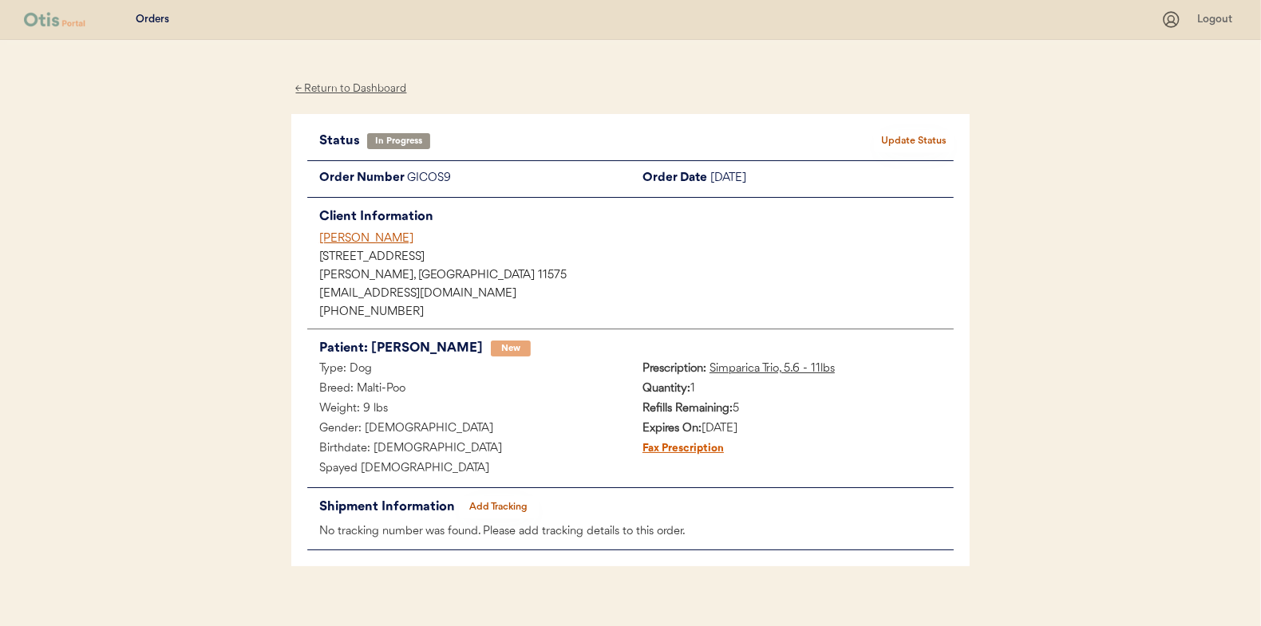
click at [335, 93] on div "← Return to Dashboard" at bounding box center [351, 89] width 120 height 18
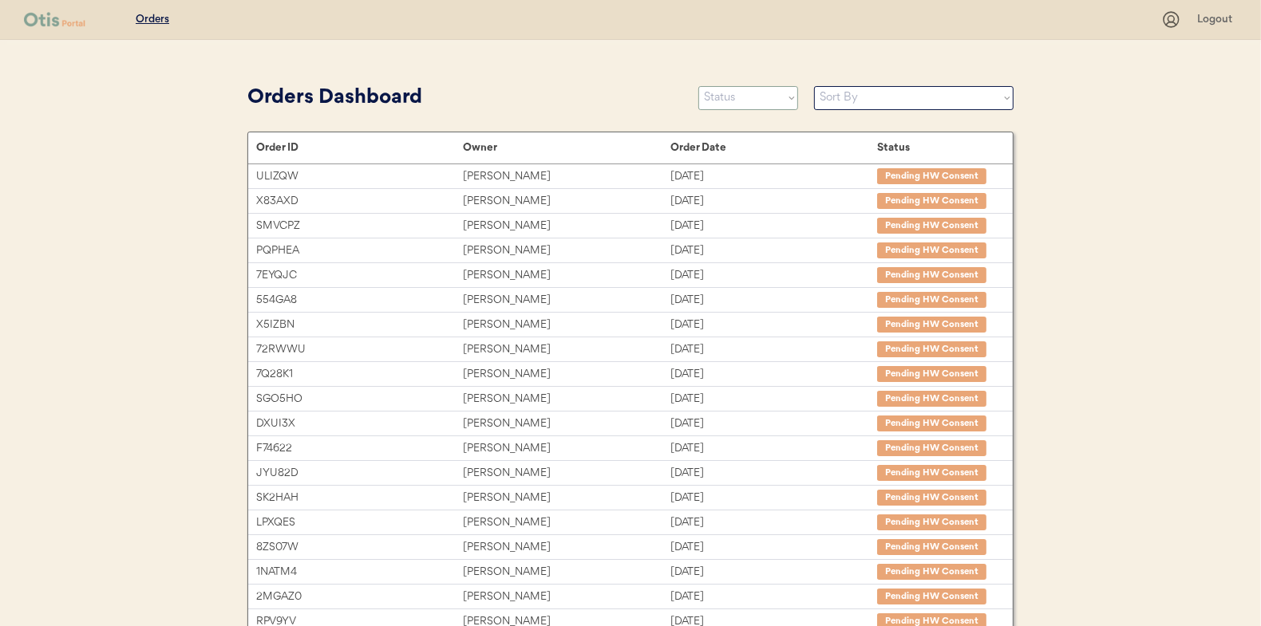
click at [712, 92] on select "Status On Hold New In Progress Complete Pending HW Consent Cancelled" at bounding box center [748, 98] width 100 height 24
select select ""new""
click at [698, 86] on select "Status On Hold New In Progress Complete Pending HW Consent Cancelled" at bounding box center [748, 98] width 100 height 24
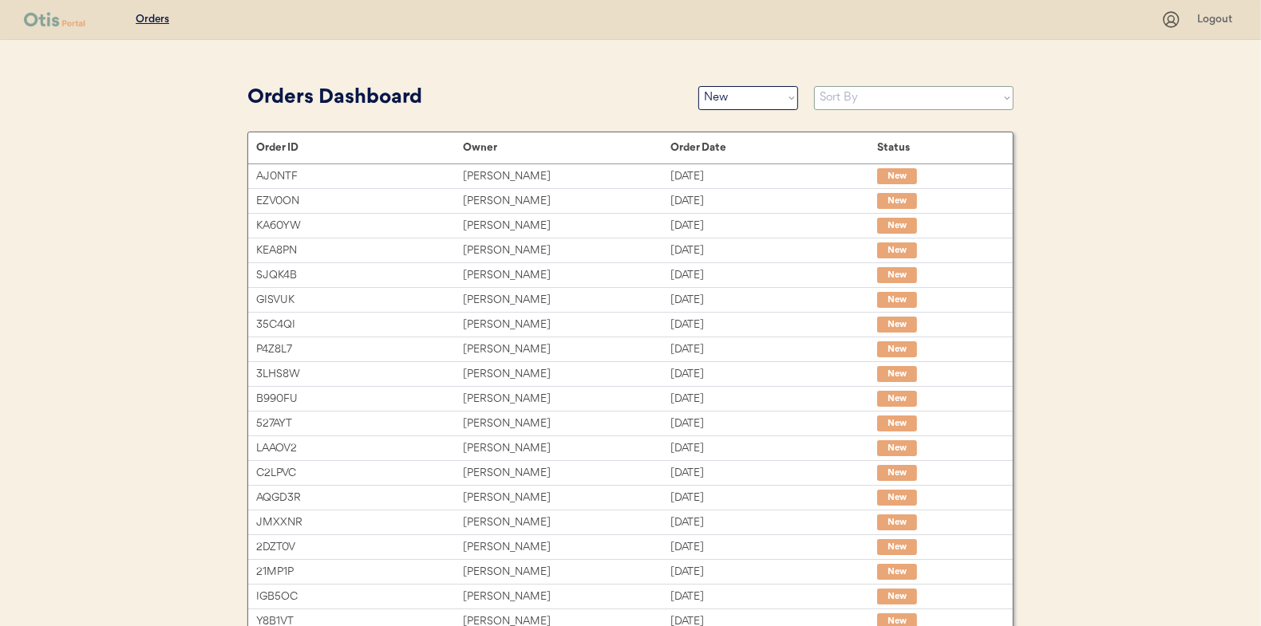
click at [854, 93] on select "Sort By Order Date (Newest → Oldest) Order Date (Oldest → Newest)" at bounding box center [913, 98] width 199 height 24
select select ""Order Date (Oldest → Newest)""
click at [814, 86] on select "Sort By Order Date (Newest → Oldest) Order Date (Oldest → Newest)" at bounding box center [913, 98] width 199 height 24
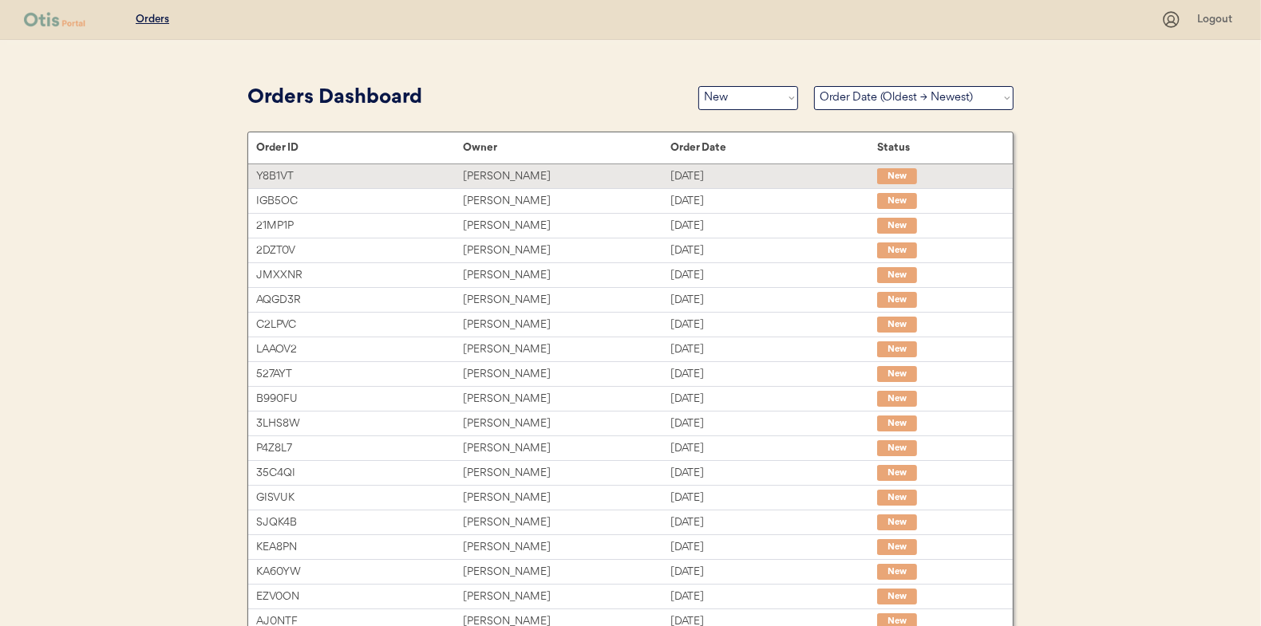
click at [489, 175] on div "Isaac Hardwick" at bounding box center [566, 177] width 207 height 18
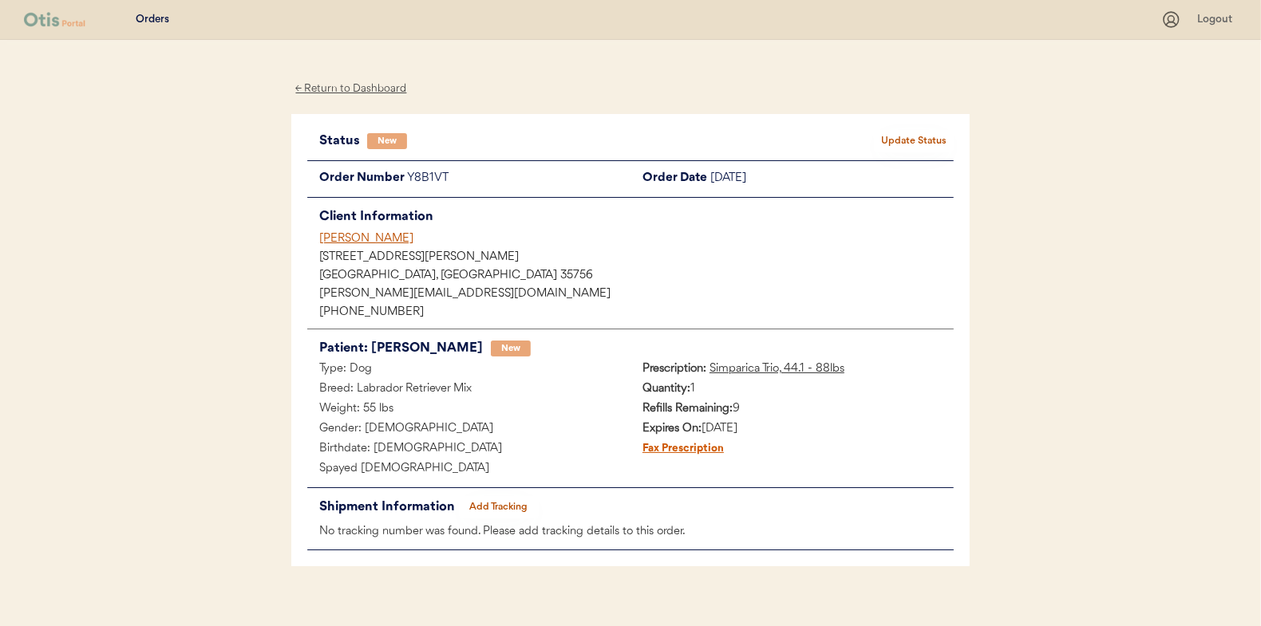
click at [907, 135] on button "Update Status" at bounding box center [914, 141] width 80 height 22
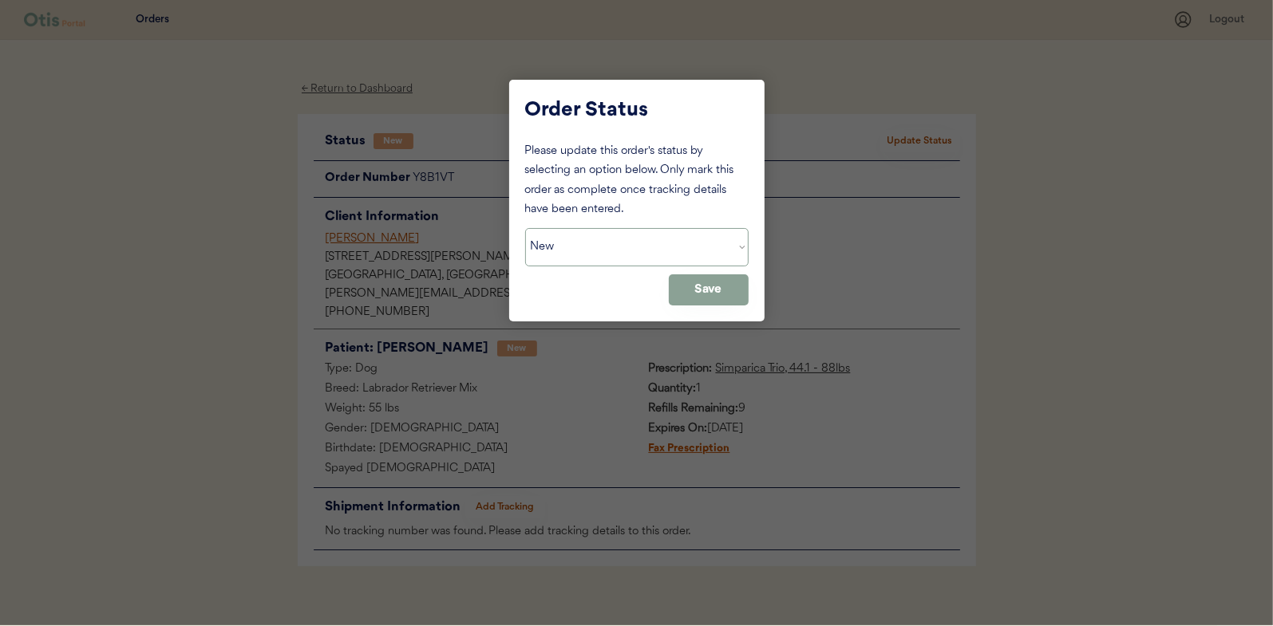
click at [571, 252] on select "Status On Hold New In Progress Complete Pending HW Consent Cancelled" at bounding box center [636, 247] width 223 height 38
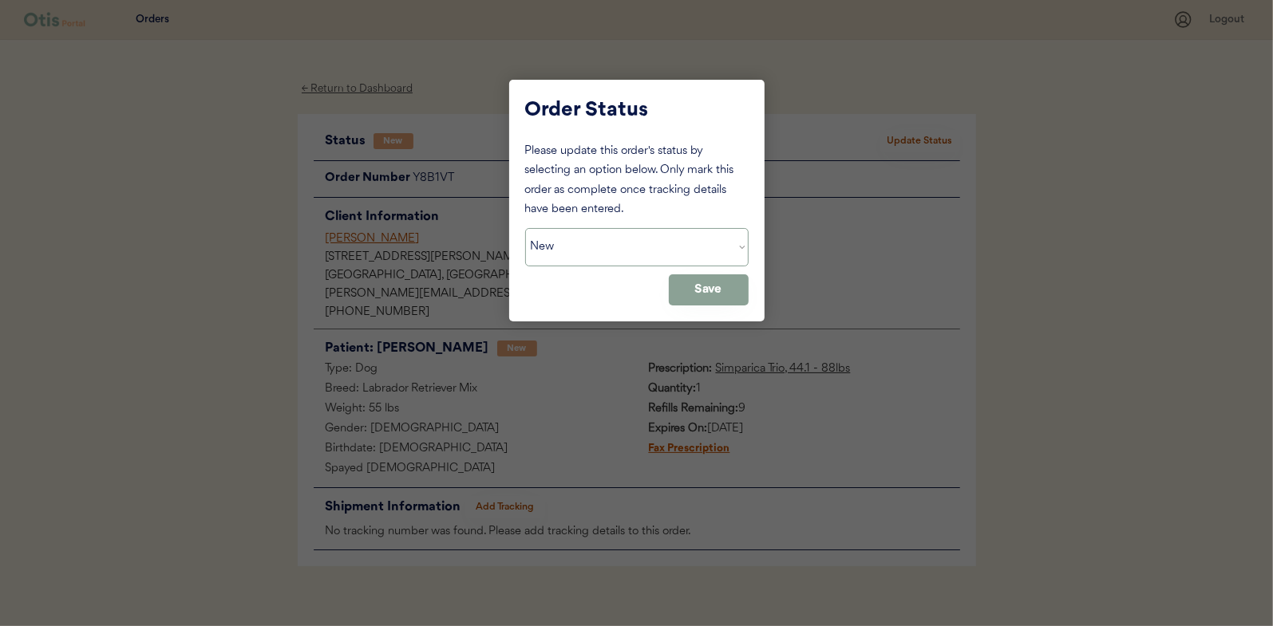
select select ""in_progress""
click at [525, 228] on select "Status On Hold New In Progress Complete Pending HW Consent Cancelled" at bounding box center [636, 247] width 223 height 38
click at [724, 284] on button "Save" at bounding box center [709, 289] width 80 height 31
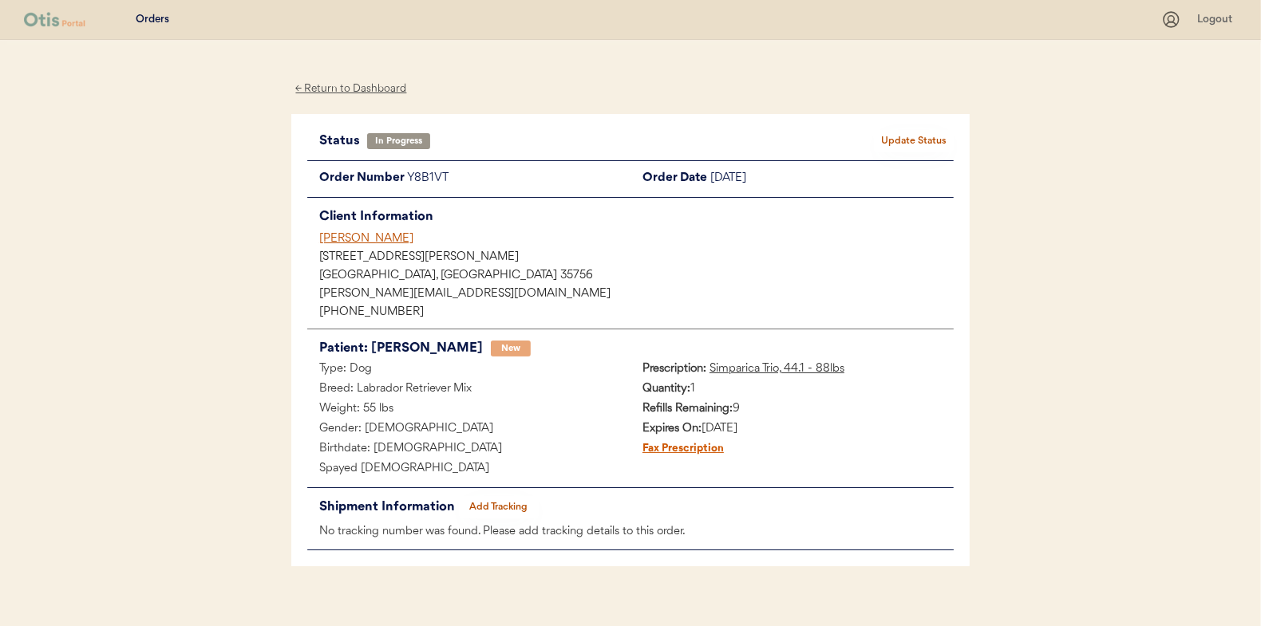
click at [357, 89] on div "← Return to Dashboard" at bounding box center [351, 89] width 120 height 18
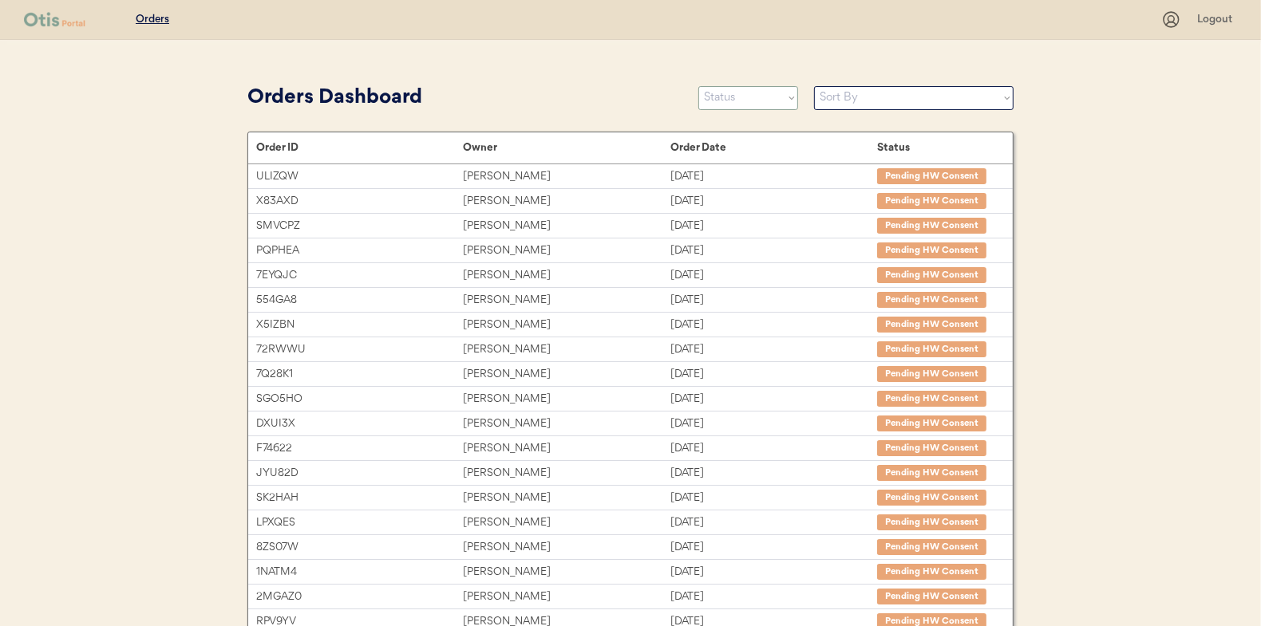
click at [742, 101] on select "Status On Hold New In Progress Complete Pending HW Consent Cancelled" at bounding box center [748, 98] width 100 height 24
select select ""new""
click at [698, 86] on select "Status On Hold New In Progress Complete Pending HW Consent Cancelled" at bounding box center [748, 98] width 100 height 24
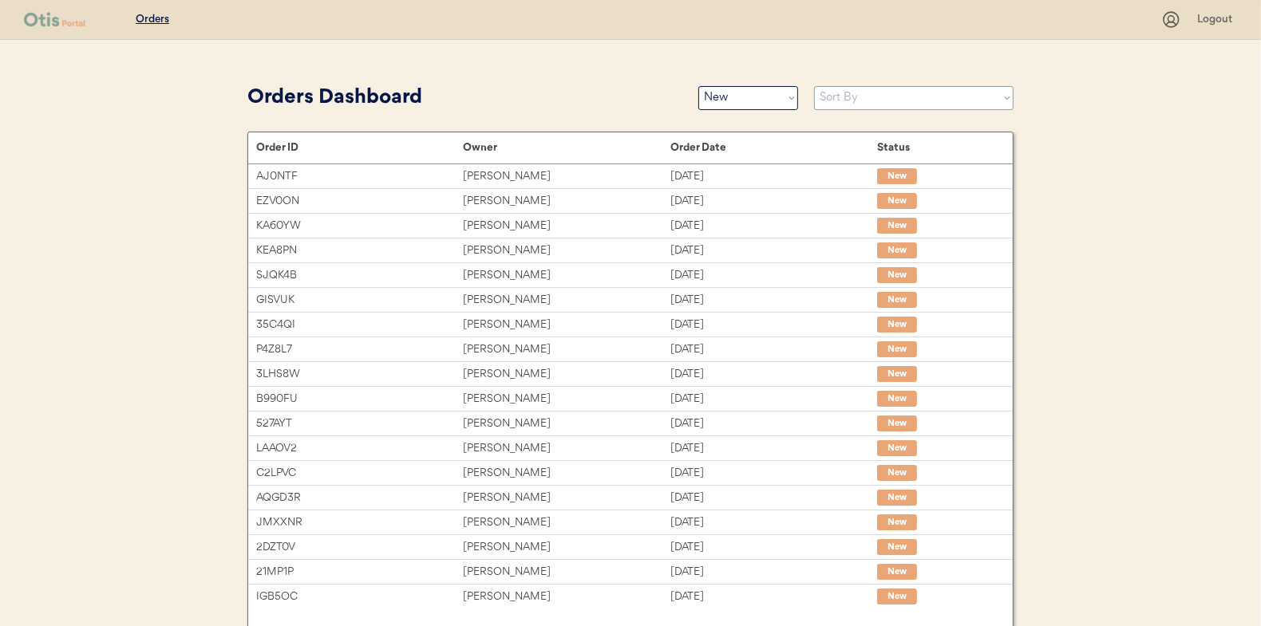
click at [843, 96] on select "Sort By Order Date (Newest → Oldest) Order Date (Oldest → Newest)" at bounding box center [913, 98] width 199 height 24
select select ""Order Date (Oldest → Newest)""
click at [814, 86] on select "Sort By Order Date (Newest → Oldest) Order Date (Oldest → Newest)" at bounding box center [913, 98] width 199 height 24
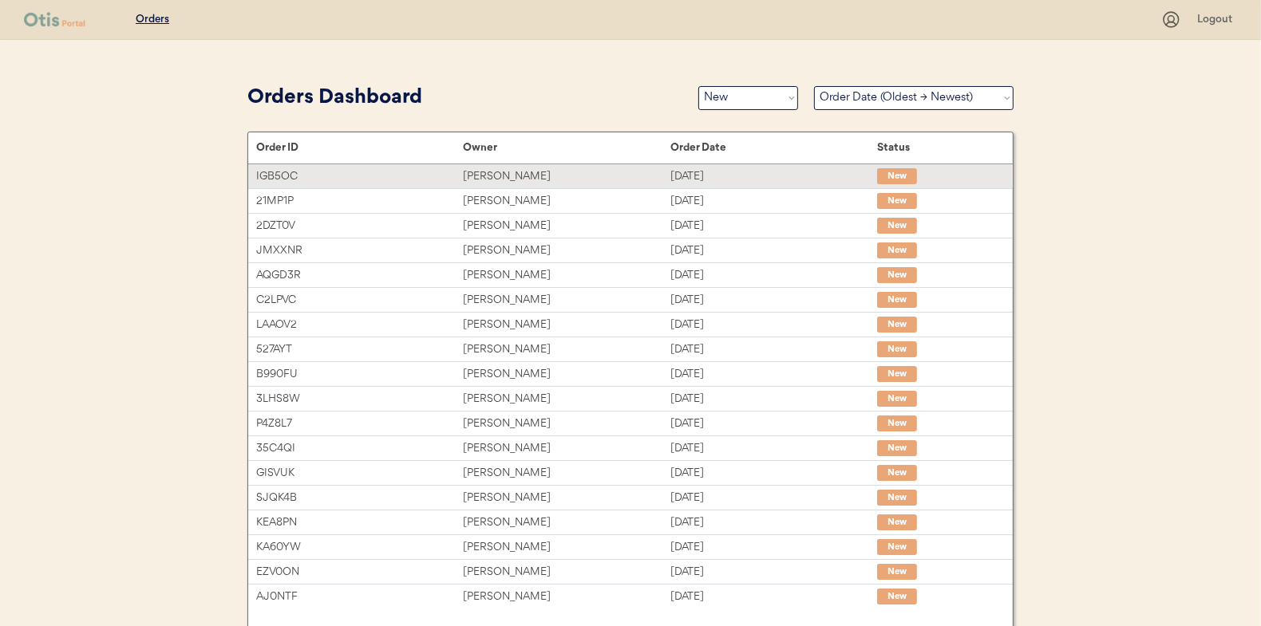
click at [491, 177] on div "Diego Pacheco" at bounding box center [566, 177] width 207 height 18
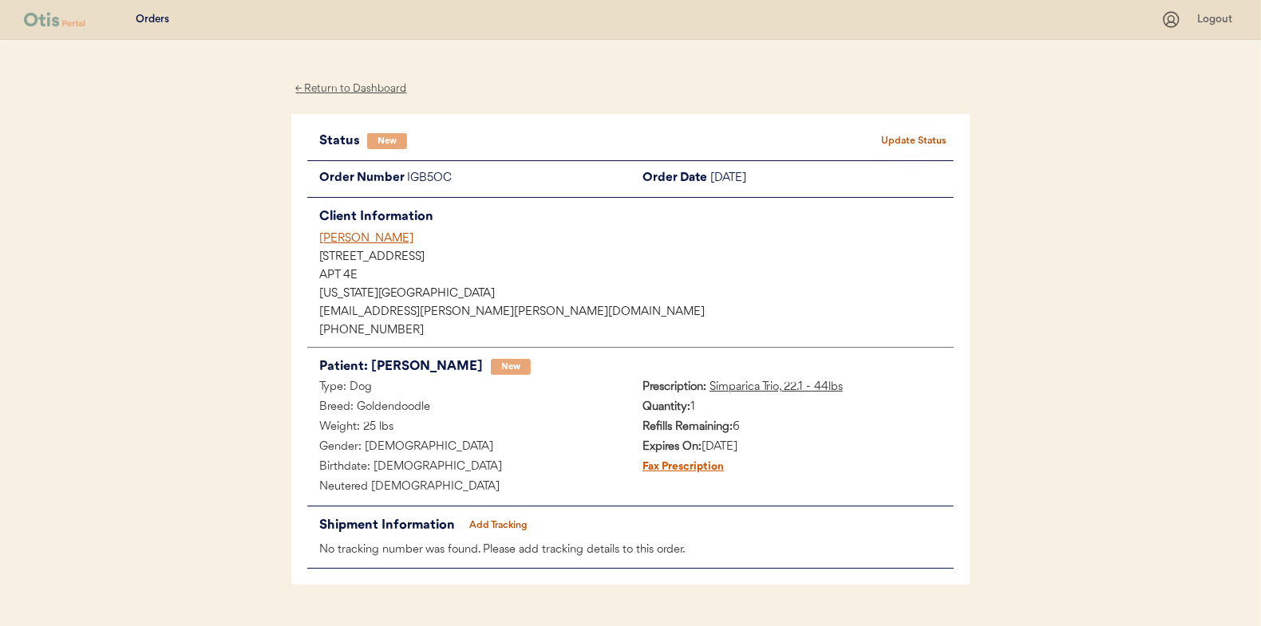
click at [924, 138] on button "Update Status" at bounding box center [914, 141] width 80 height 22
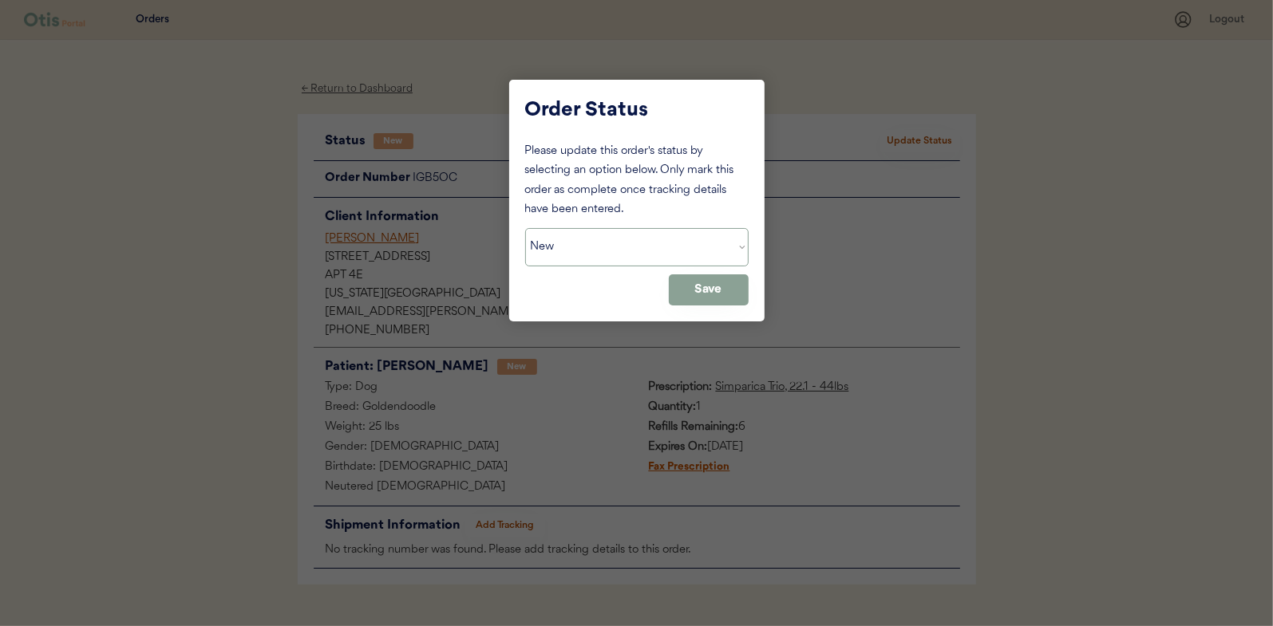
click at [551, 246] on select "Status On Hold New In Progress Complete Pending HW Consent Cancelled" at bounding box center [636, 247] width 223 height 38
select select ""in_progress""
click at [525, 228] on select "Status On Hold New In Progress Complete Pending HW Consent Cancelled" at bounding box center [636, 247] width 223 height 38
click at [694, 285] on button "Save" at bounding box center [709, 289] width 80 height 31
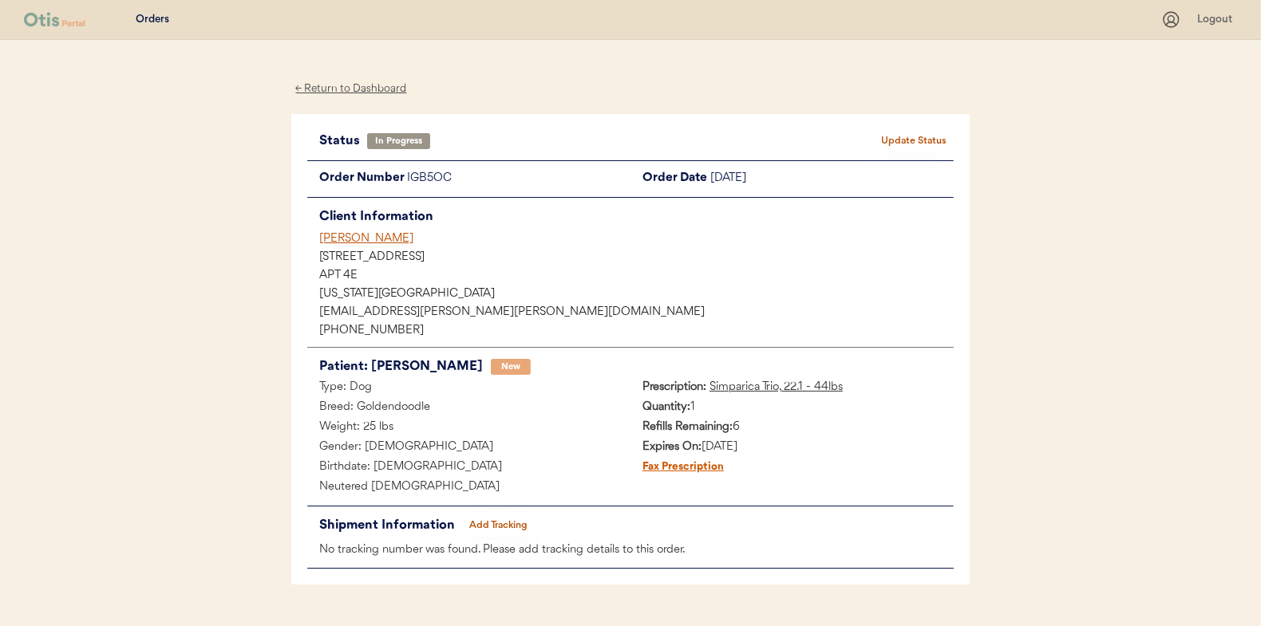
click at [361, 83] on div "← Return to Dashboard" at bounding box center [351, 89] width 120 height 18
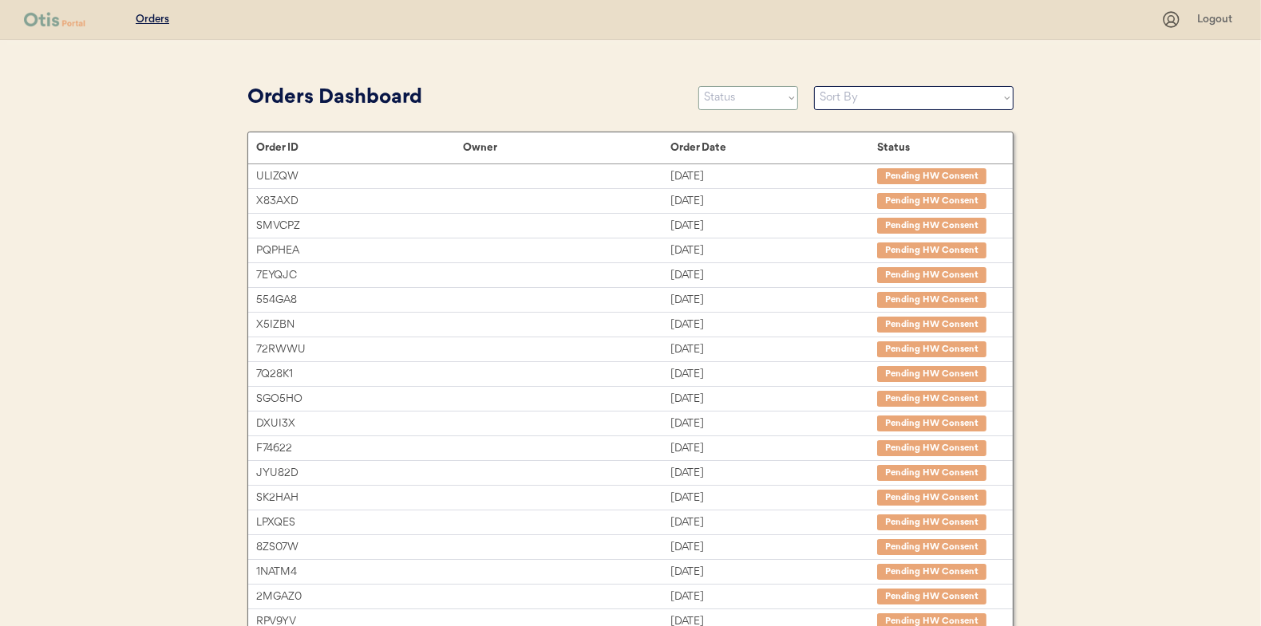
click at [730, 97] on select "Status On Hold New In Progress Complete Pending HW Consent Cancelled" at bounding box center [748, 98] width 100 height 24
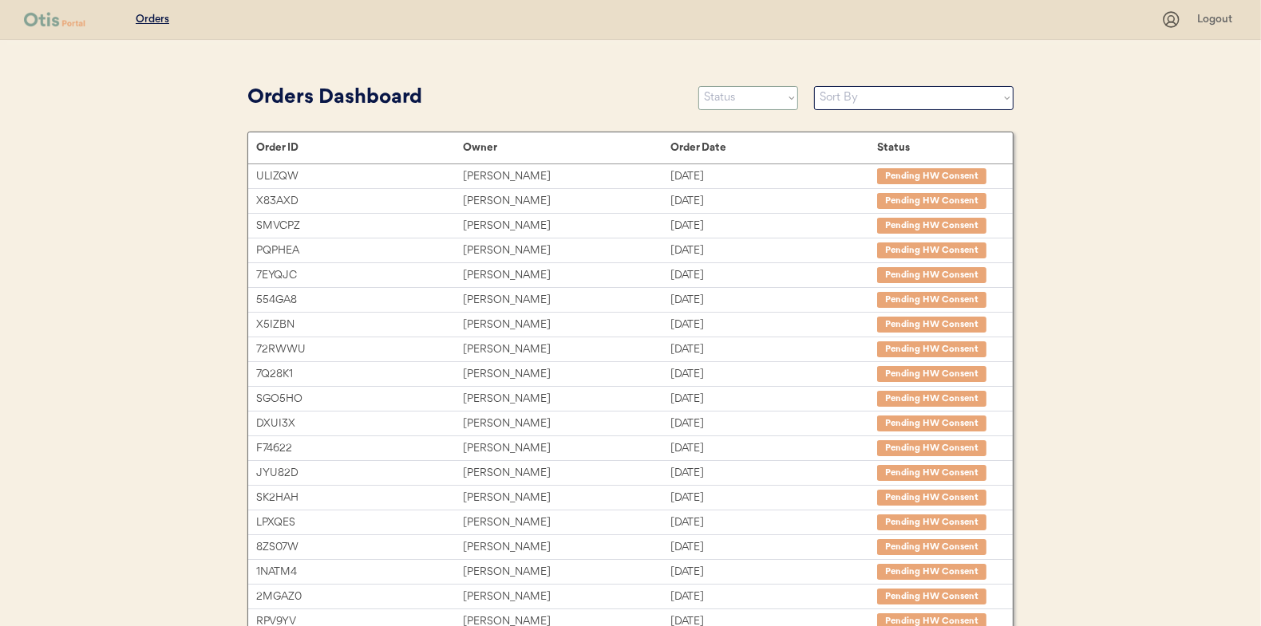
select select ""new""
click at [698, 86] on select "Status On Hold New In Progress Complete Pending HW Consent Cancelled" at bounding box center [748, 98] width 100 height 24
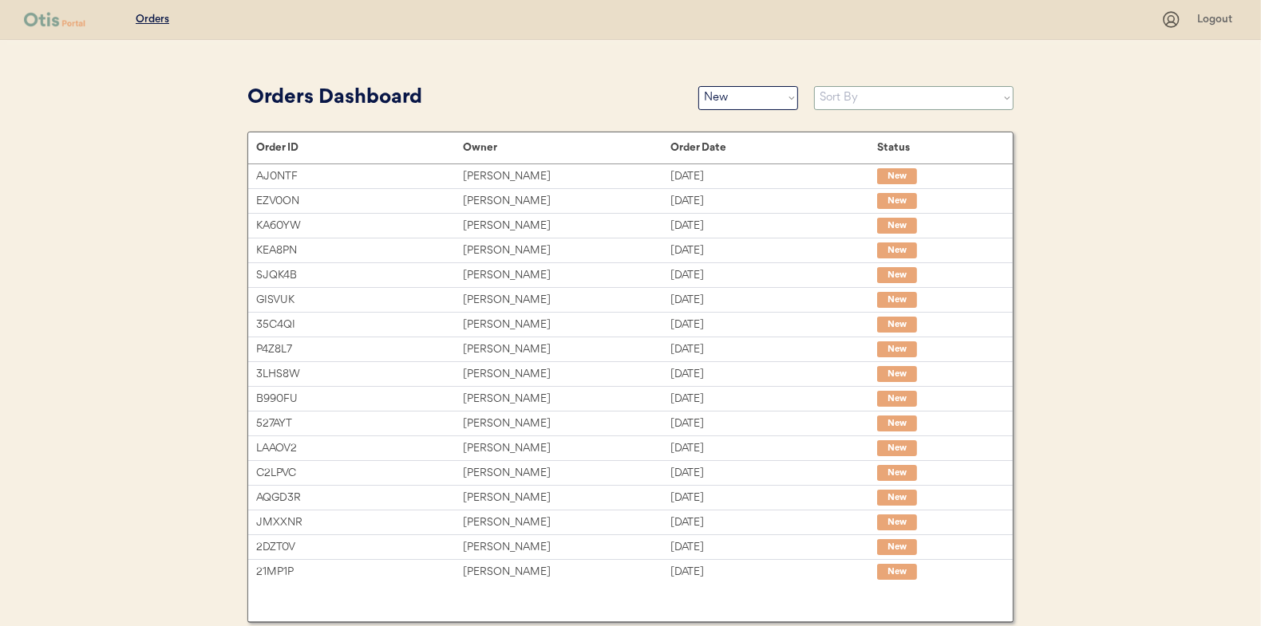
click at [843, 105] on select "Sort By Order Date (Newest → Oldest) Order Date (Oldest → Newest)" at bounding box center [913, 98] width 199 height 24
select select ""Order Date (Oldest → Newest)""
click at [814, 86] on select "Sort By Order Date (Newest → Oldest) Order Date (Oldest → Newest)" at bounding box center [913, 98] width 199 height 24
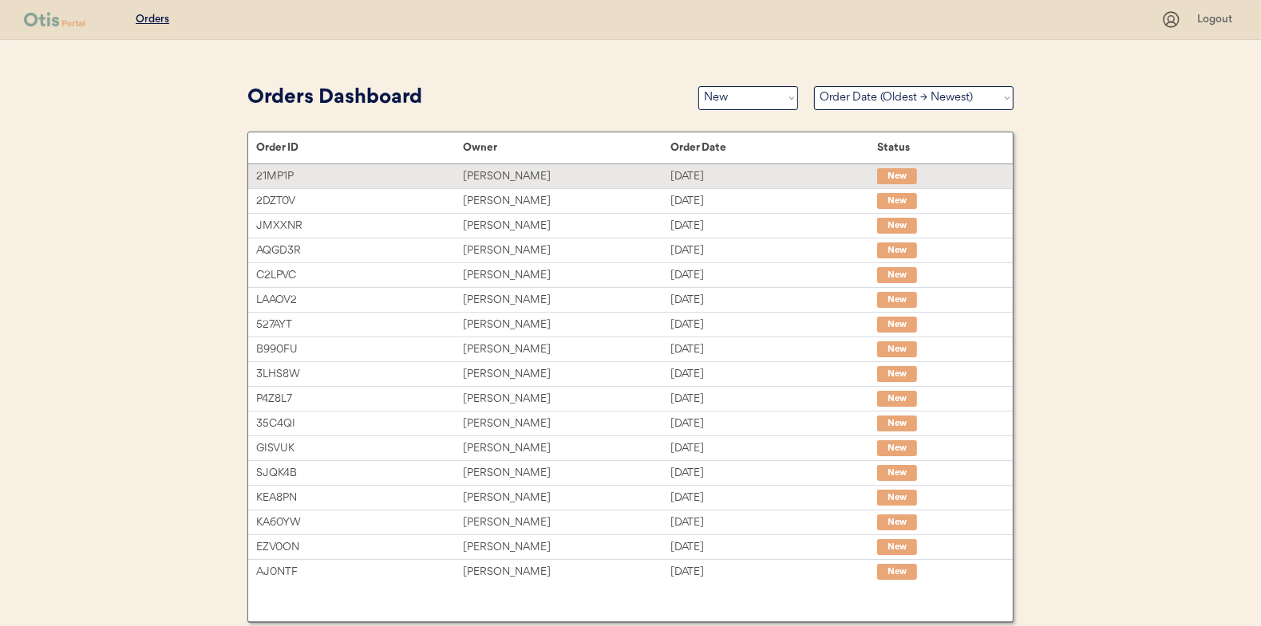
click at [497, 170] on div "Sunia Barnes" at bounding box center [566, 177] width 207 height 18
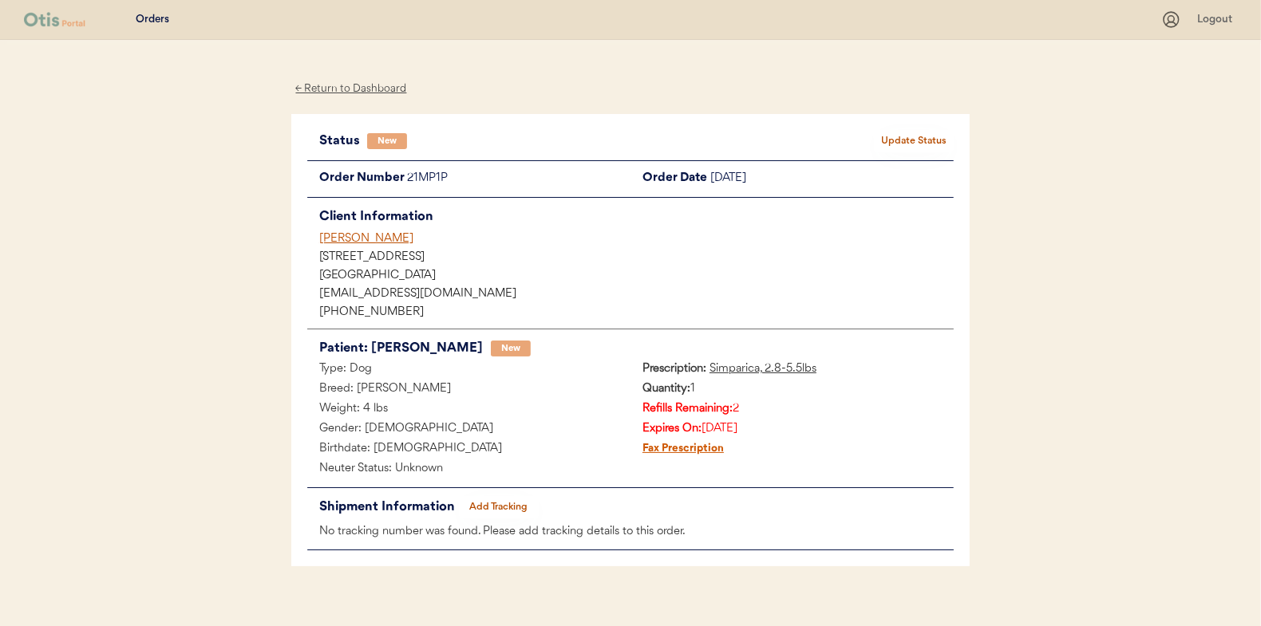
click at [900, 140] on button "Update Status" at bounding box center [914, 141] width 80 height 22
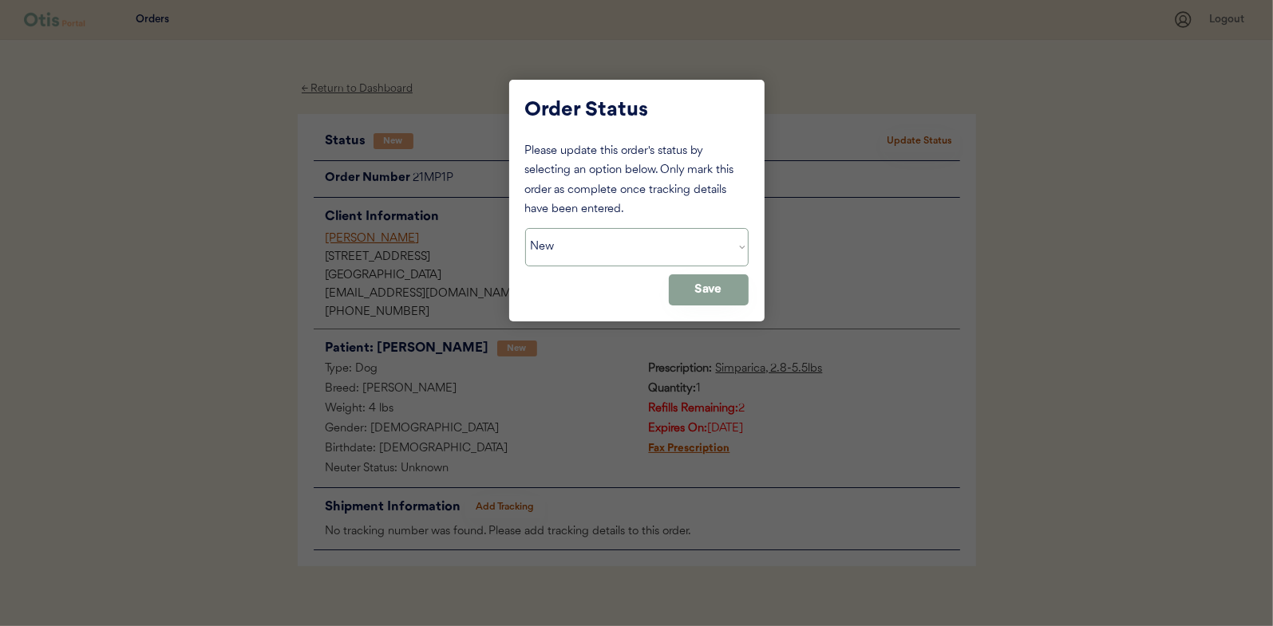
click at [602, 244] on select "Status On Hold New In Progress Complete Pending HW Consent Cancelled" at bounding box center [636, 247] width 223 height 38
select select ""in_progress""
click at [525, 228] on select "Status On Hold New In Progress Complete Pending HW Consent Cancelled" at bounding box center [636, 247] width 223 height 38
click at [709, 286] on button "Save" at bounding box center [709, 289] width 80 height 31
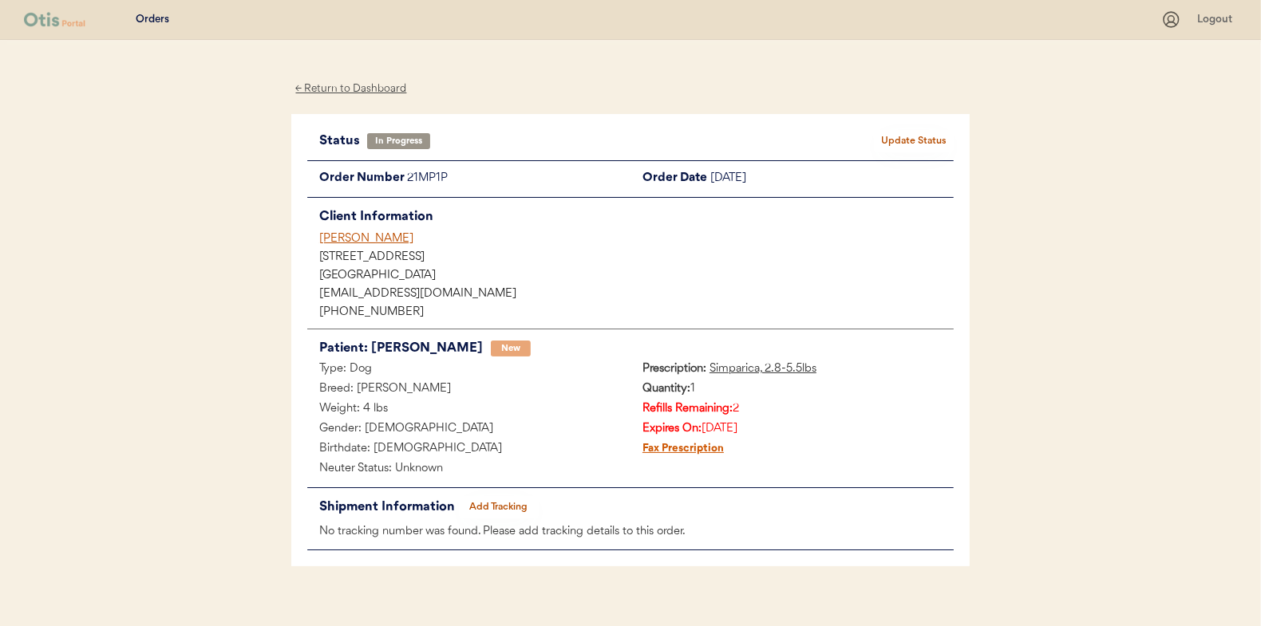
click at [357, 85] on div "← Return to Dashboard" at bounding box center [351, 89] width 120 height 18
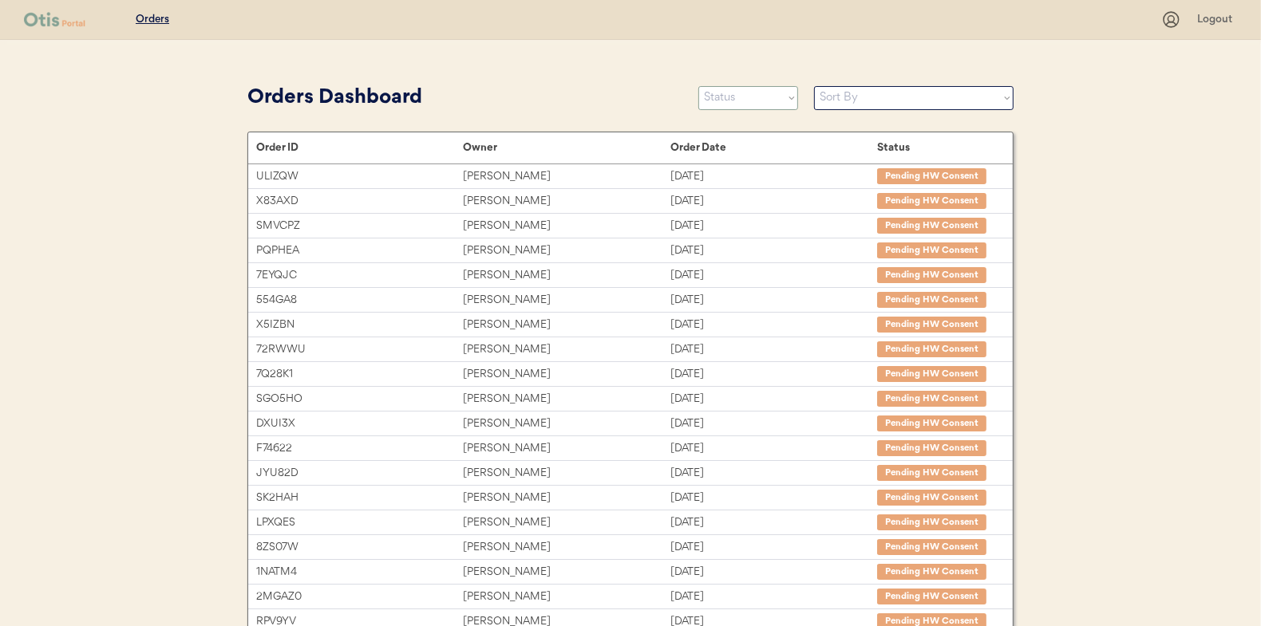
click at [733, 97] on select "Status On Hold New In Progress Complete Pending HW Consent Cancelled" at bounding box center [748, 98] width 100 height 24
select select ""new""
click at [698, 86] on select "Status On Hold New In Progress Complete Pending HW Consent Cancelled" at bounding box center [748, 98] width 100 height 24
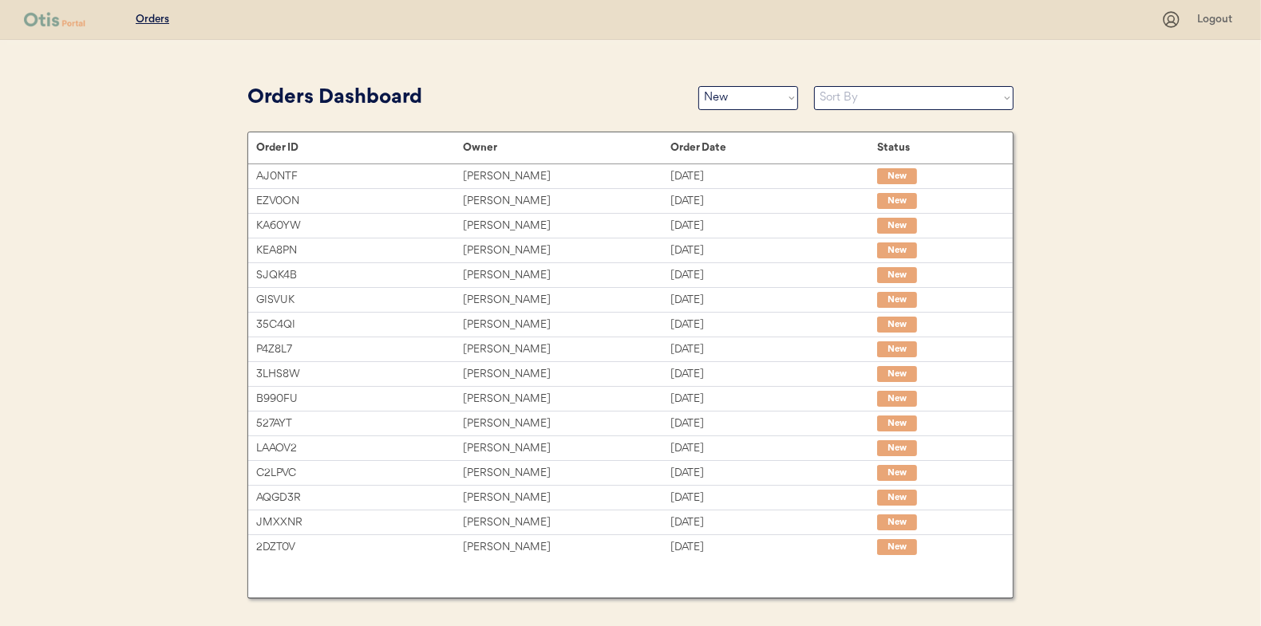
click at [867, 81] on div "Orders Dashboard Status On Hold New In Progress Complete Pending HW Consent Can…" at bounding box center [630, 98] width 766 height 36
click at [855, 105] on select "Sort By Order Date (Newest → Oldest) Order Date (Oldest → Newest)" at bounding box center [913, 98] width 199 height 24
select select ""Order Date (Oldest → Newest)""
click at [814, 86] on select "Sort By Order Date (Newest → Oldest) Order Date (Oldest → Newest)" at bounding box center [913, 98] width 199 height 24
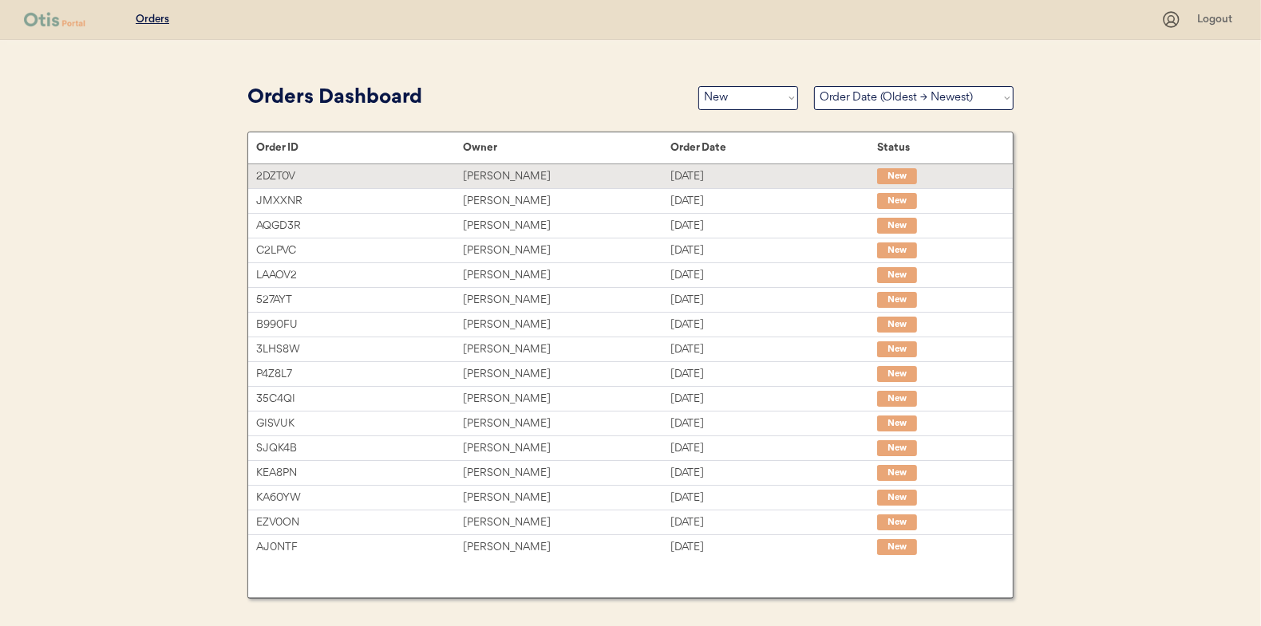
click at [508, 171] on div "Amanda Abbott" at bounding box center [566, 177] width 207 height 18
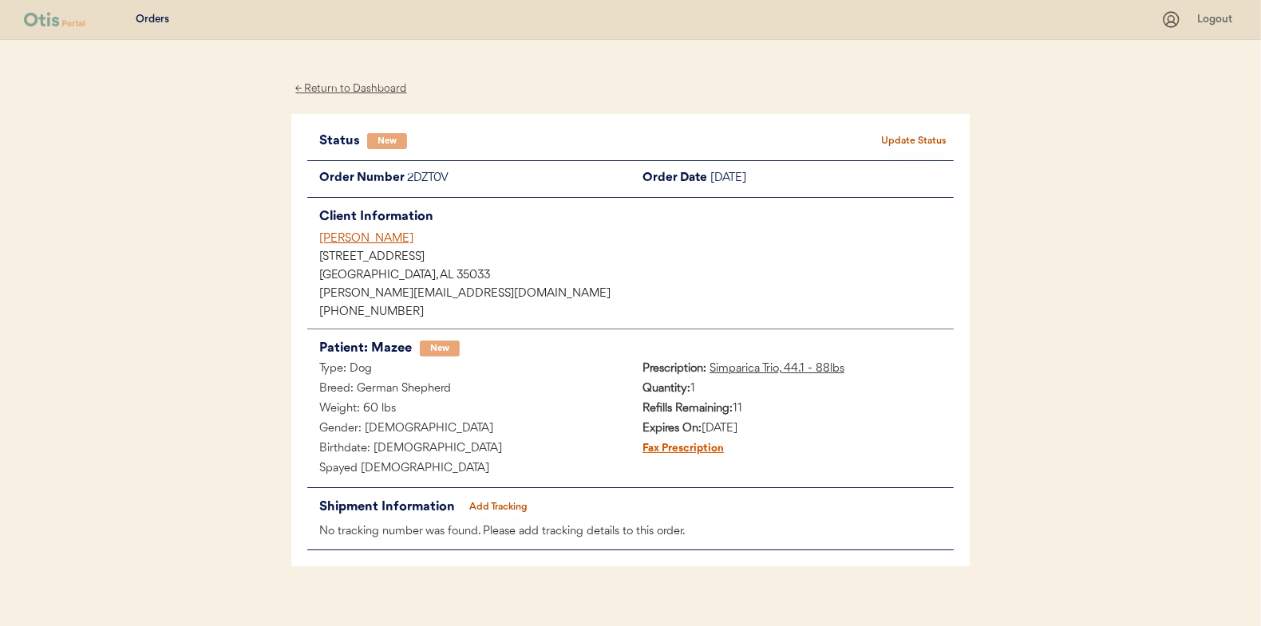
click at [905, 138] on button "Update Status" at bounding box center [914, 141] width 80 height 22
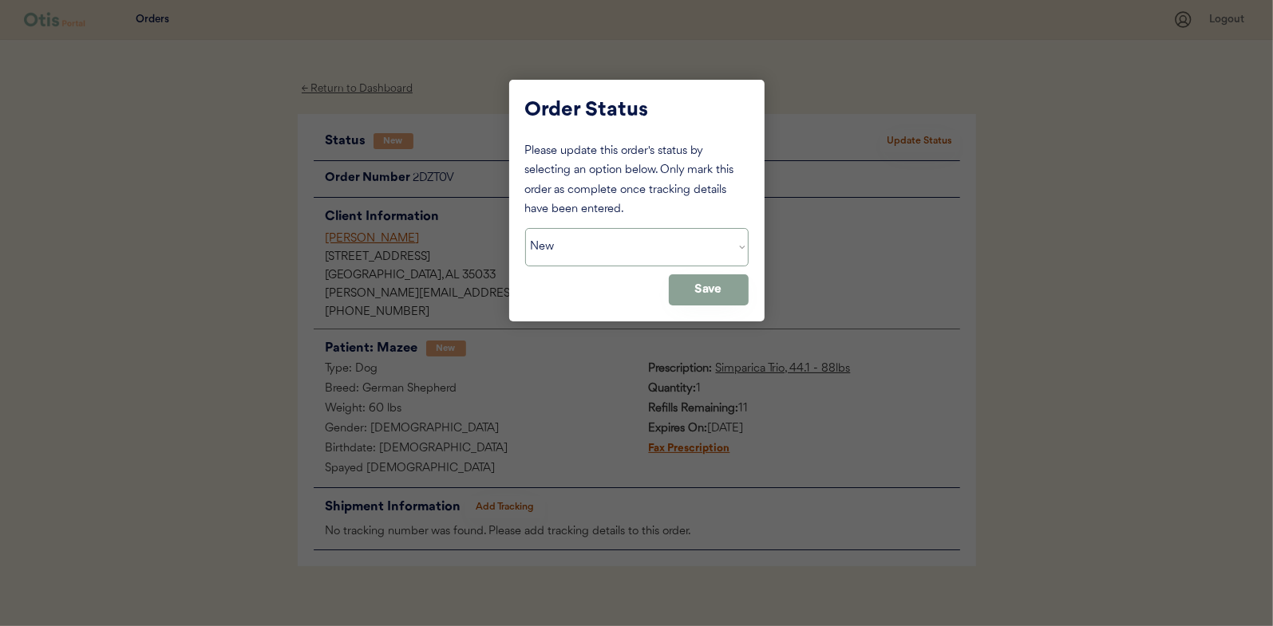
click at [590, 239] on select "Status On Hold New In Progress Complete Pending HW Consent Cancelled" at bounding box center [636, 247] width 223 height 38
select select ""in_progress""
click at [525, 228] on select "Status On Hold New In Progress Complete Pending HW Consent Cancelled" at bounding box center [636, 247] width 223 height 38
drag, startPoint x: 710, startPoint y: 295, endPoint x: 476, endPoint y: 146, distance: 277.3
click at [710, 294] on button "Save" at bounding box center [709, 289] width 80 height 31
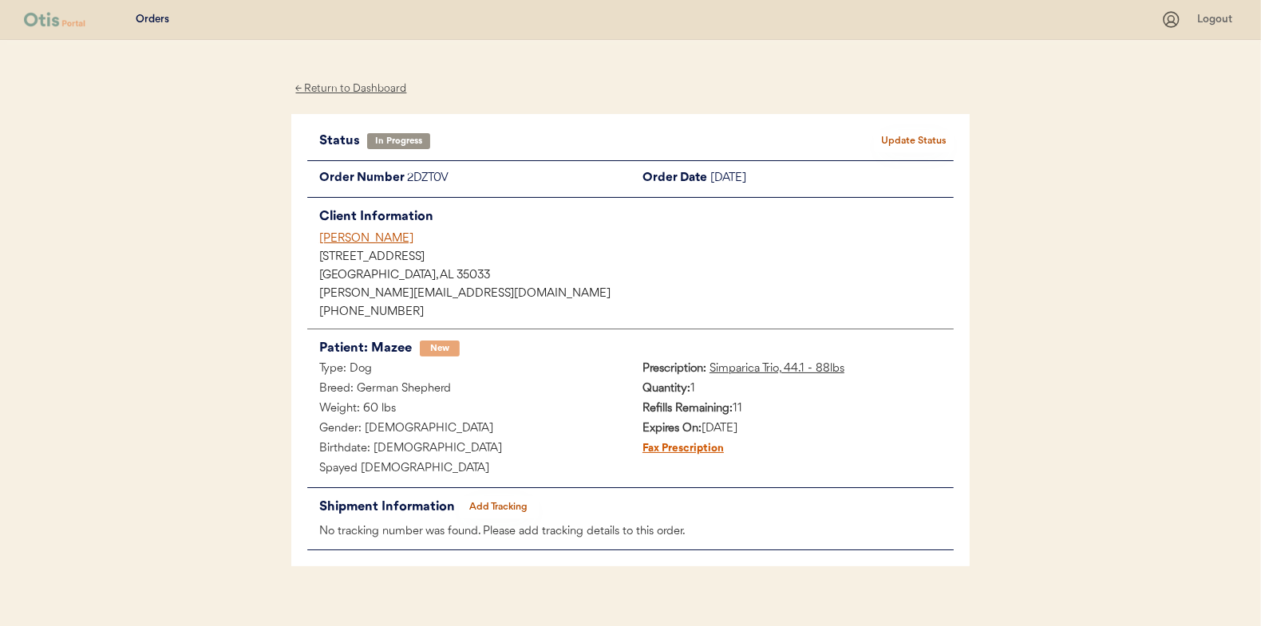
click at [327, 81] on div "← Return to Dashboard" at bounding box center [351, 89] width 120 height 18
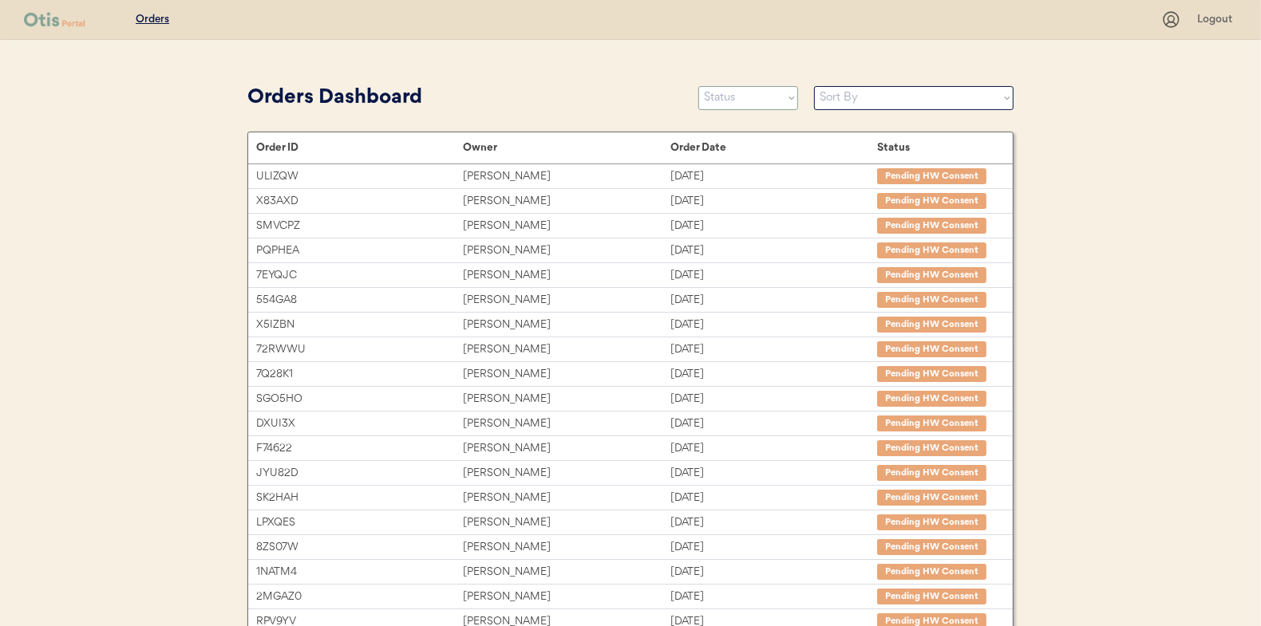
click at [736, 105] on select "Status On Hold New In Progress Complete Pending HW Consent Cancelled" at bounding box center [748, 98] width 100 height 24
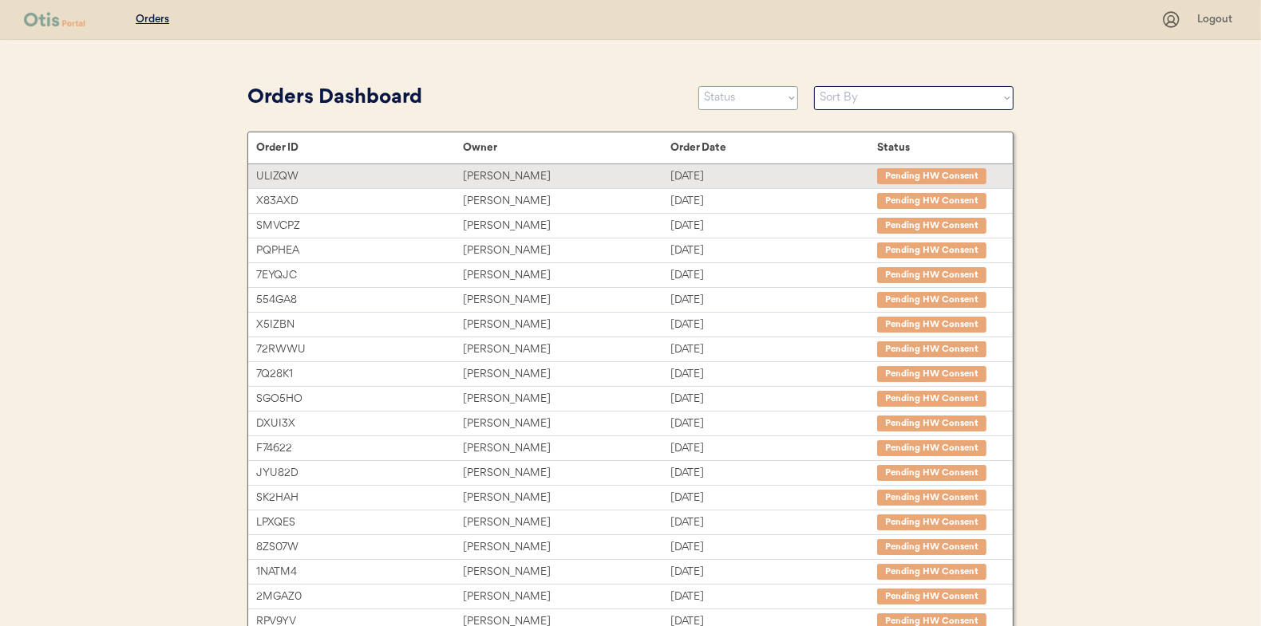
select select ""new""
click at [698, 86] on select "Status On Hold New In Progress Complete Pending HW Consent Cancelled" at bounding box center [748, 98] width 100 height 24
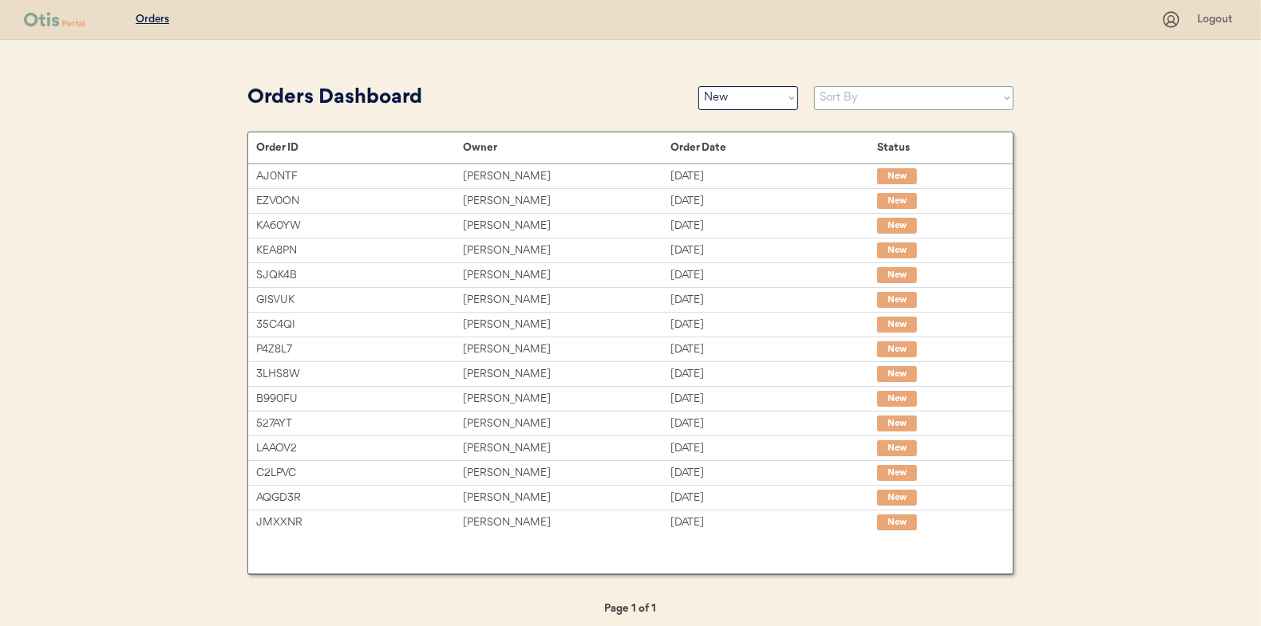
click at [840, 94] on select "Sort By Order Date (Newest → Oldest) Order Date (Oldest → Newest)" at bounding box center [913, 98] width 199 height 24
select select ""Order Date (Oldest → Newest)""
click at [814, 86] on select "Sort By Order Date (Newest → Oldest) Order Date (Oldest → Newest)" at bounding box center [913, 98] width 199 height 24
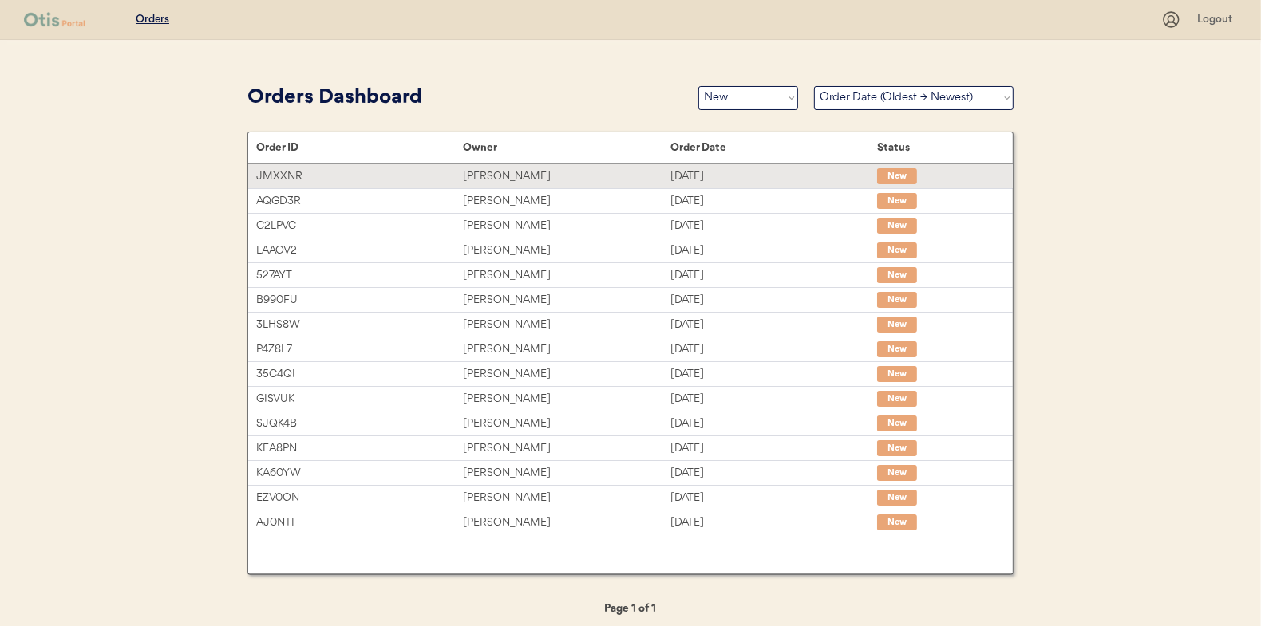
click at [488, 180] on div "[PERSON_NAME]" at bounding box center [566, 177] width 207 height 18
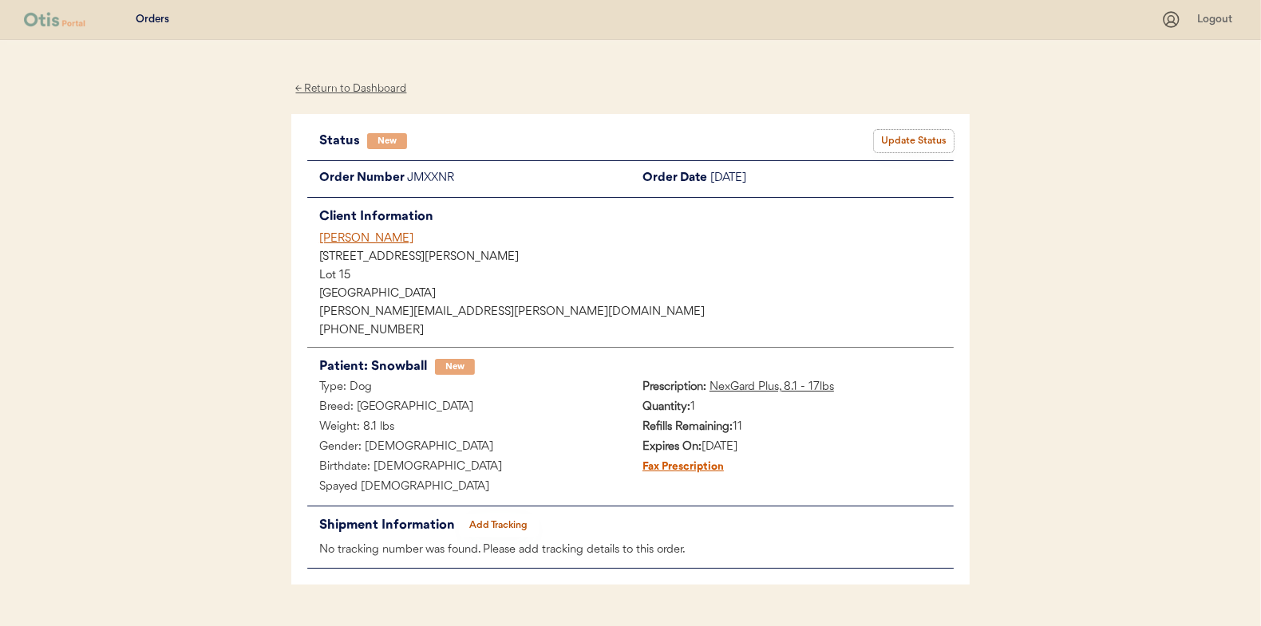
click at [908, 135] on button "Update Status" at bounding box center [914, 141] width 80 height 22
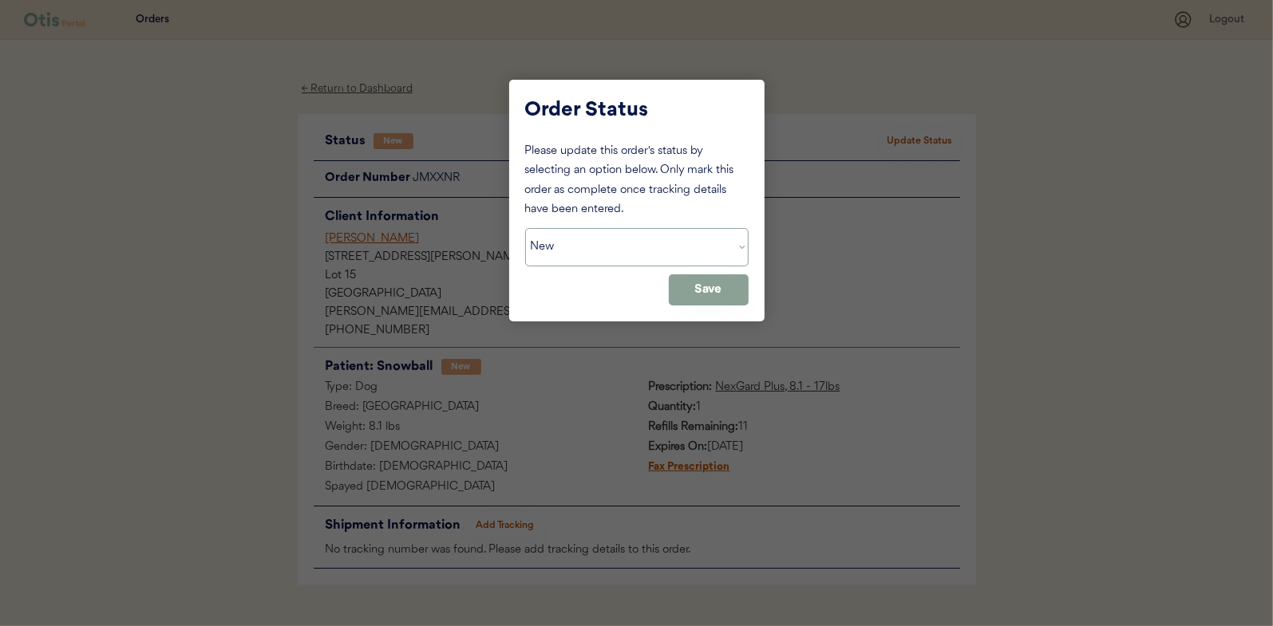
click at [566, 249] on select "Status On Hold New In Progress Complete Pending HW Consent Cancelled" at bounding box center [636, 247] width 223 height 38
select select ""in_progress""
click at [525, 228] on select "Status On Hold New In Progress Complete Pending HW Consent Cancelled" at bounding box center [636, 247] width 223 height 38
click at [710, 285] on button "Save" at bounding box center [709, 289] width 80 height 31
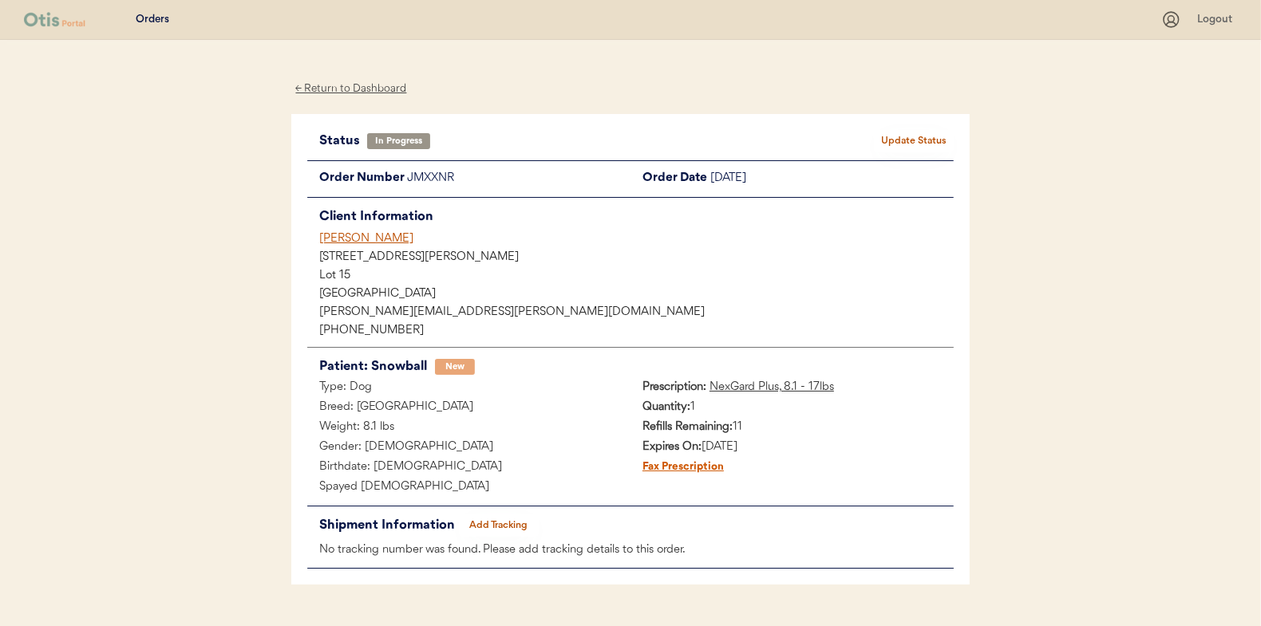
click at [361, 89] on div "← Return to Dashboard" at bounding box center [351, 89] width 120 height 18
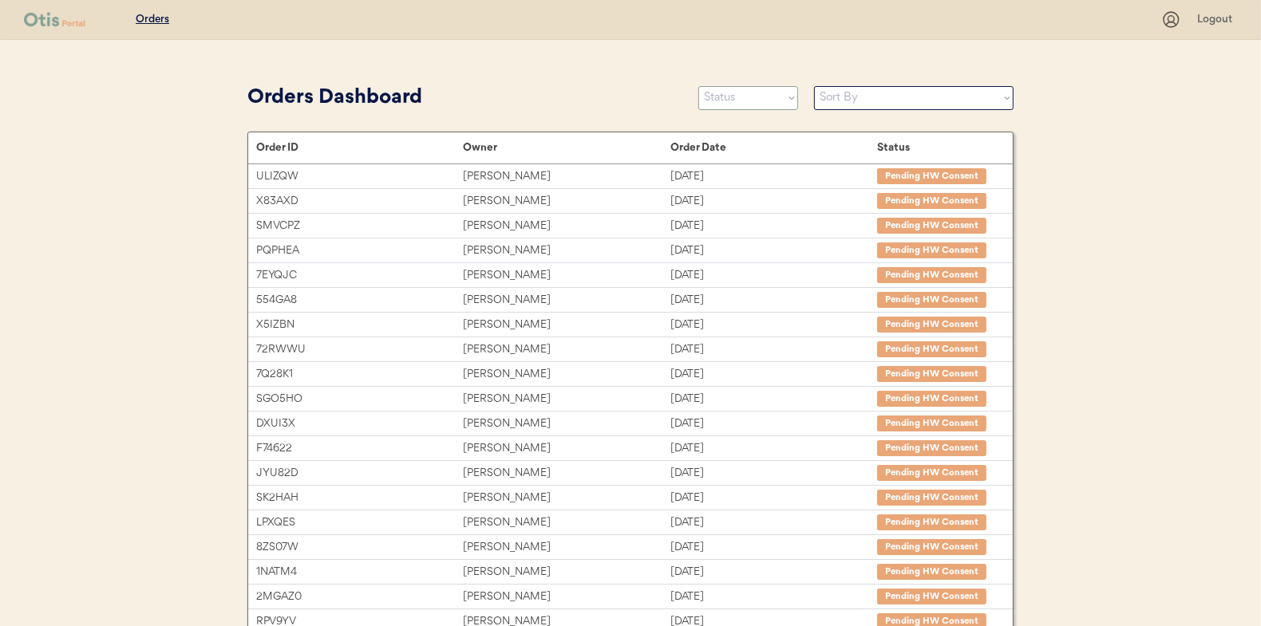
click at [762, 100] on select "Status On Hold New In Progress Complete Pending HW Consent Cancelled" at bounding box center [748, 98] width 100 height 24
select select ""new""
click at [698, 86] on select "Status On Hold New In Progress Complete Pending HW Consent Cancelled" at bounding box center [748, 98] width 100 height 24
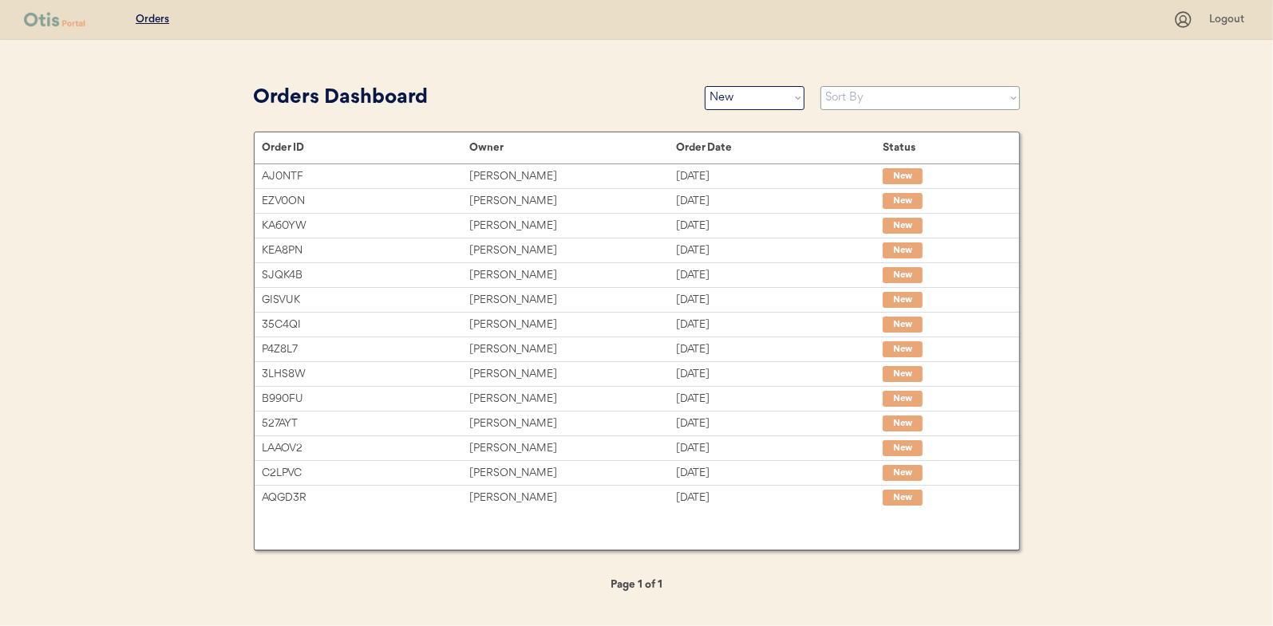
click at [855, 102] on select "Sort By Order Date (Newest → Oldest) Order Date (Oldest → Newest)" at bounding box center [919, 98] width 199 height 24
select select ""Order Date (Oldest → Newest)""
click at [820, 86] on select "Sort By Order Date (Newest → Oldest) Order Date (Oldest → Newest)" at bounding box center [919, 98] width 199 height 24
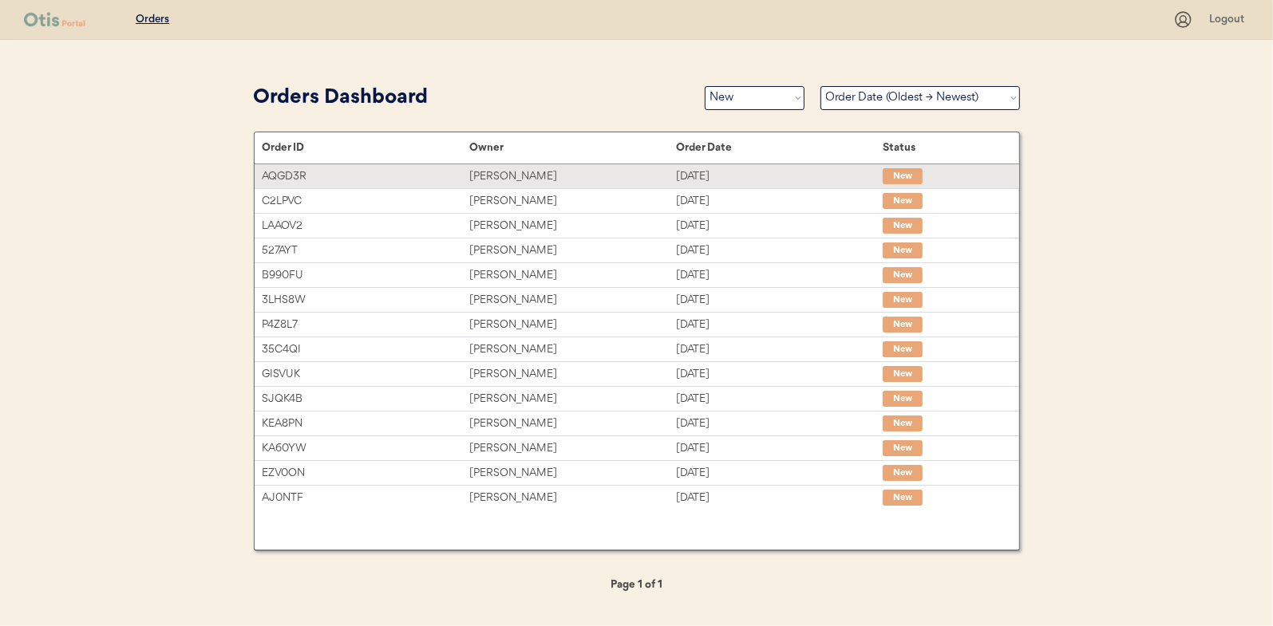
click at [524, 171] on div "Hannah Witter" at bounding box center [572, 177] width 207 height 18
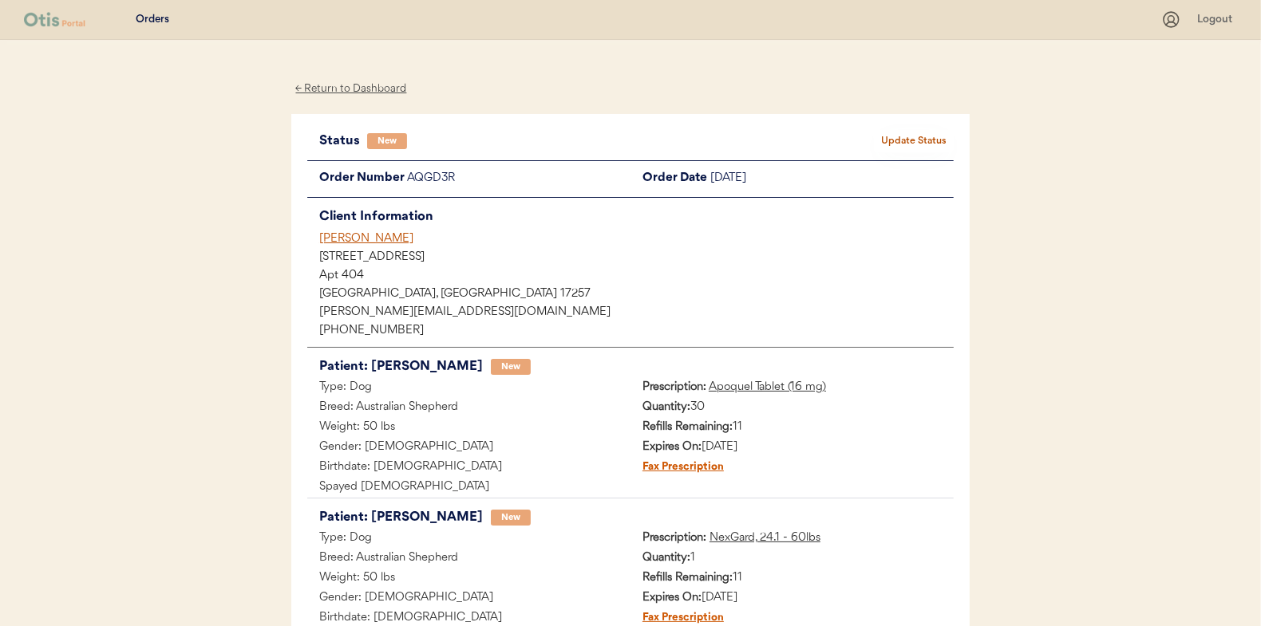
click at [916, 139] on button "Update Status" at bounding box center [914, 141] width 80 height 22
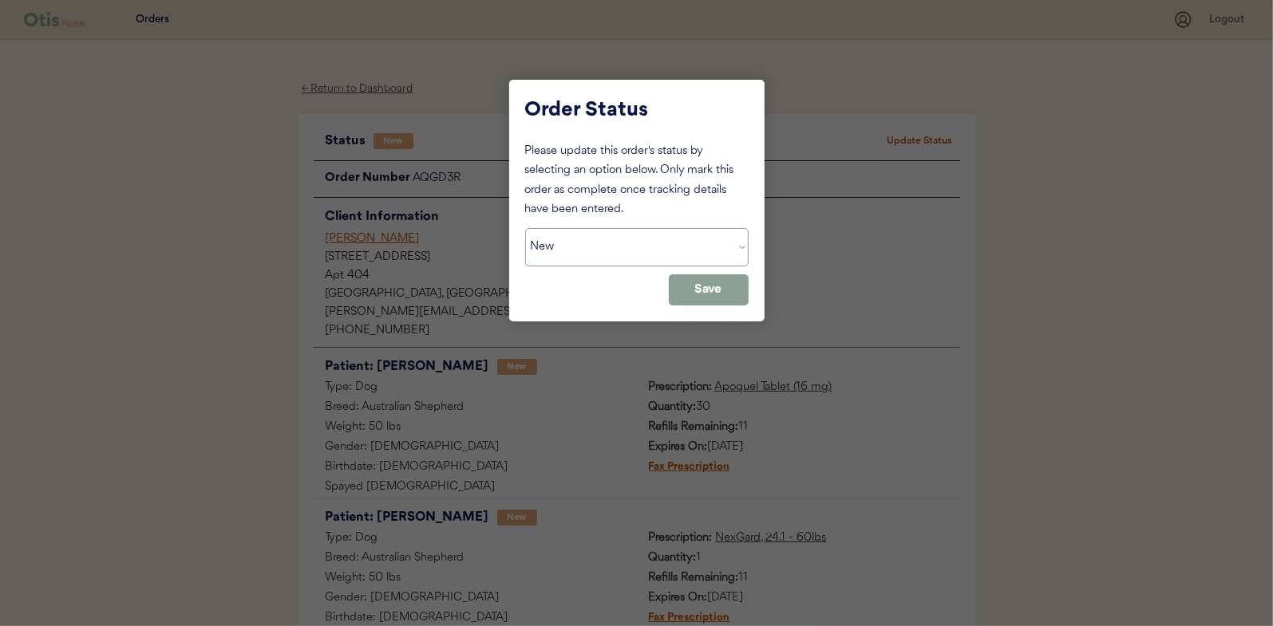
click at [605, 243] on select "Status On Hold New In Progress Complete Pending HW Consent Cancelled" at bounding box center [636, 247] width 223 height 38
select select ""in_progress""
click at [525, 228] on select "Status On Hold New In Progress Complete Pending HW Consent Cancelled" at bounding box center [636, 247] width 223 height 38
click at [699, 291] on button "Save" at bounding box center [709, 289] width 80 height 31
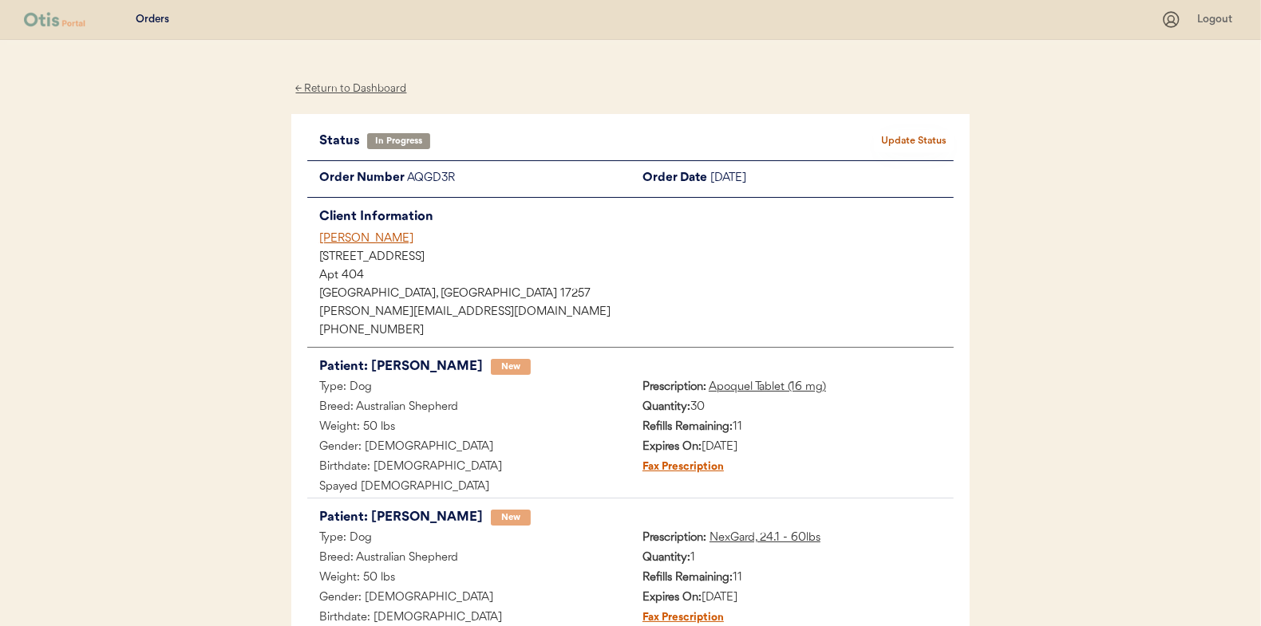
click at [343, 85] on div "← Return to Dashboard" at bounding box center [351, 89] width 120 height 18
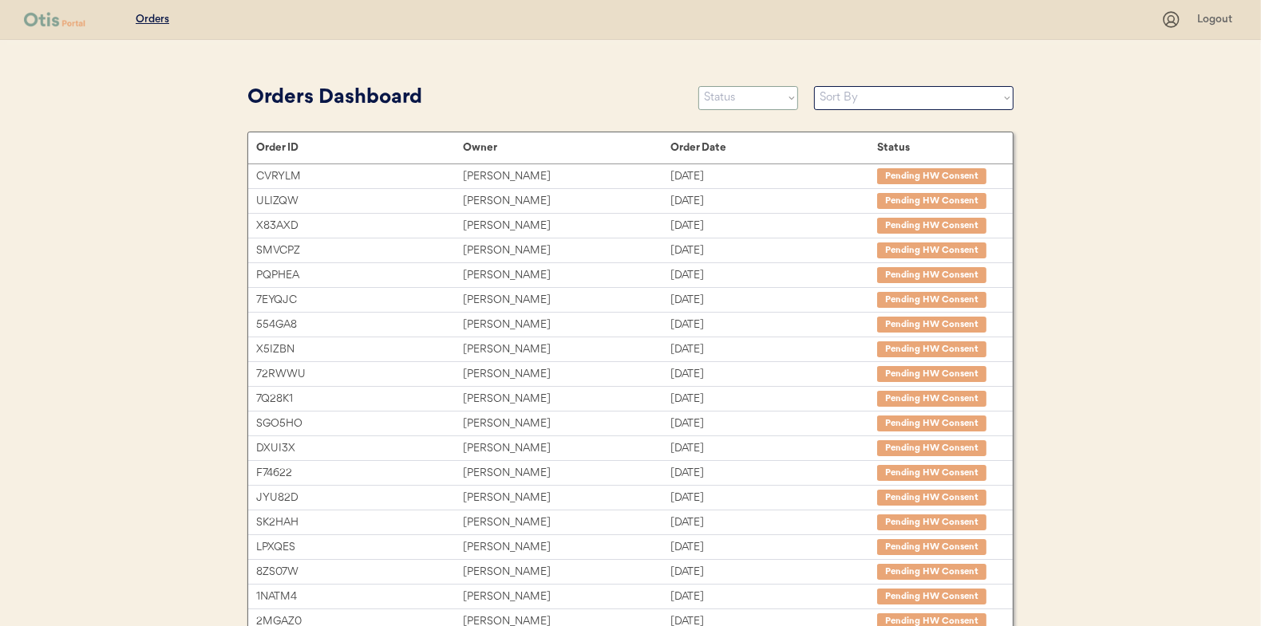
click at [745, 100] on select "Status On Hold New In Progress Complete Pending HW Consent Cancelled" at bounding box center [748, 98] width 100 height 24
select select ""new""
click at [698, 86] on select "Status On Hold New In Progress Complete Pending HW Consent Cancelled" at bounding box center [748, 98] width 100 height 24
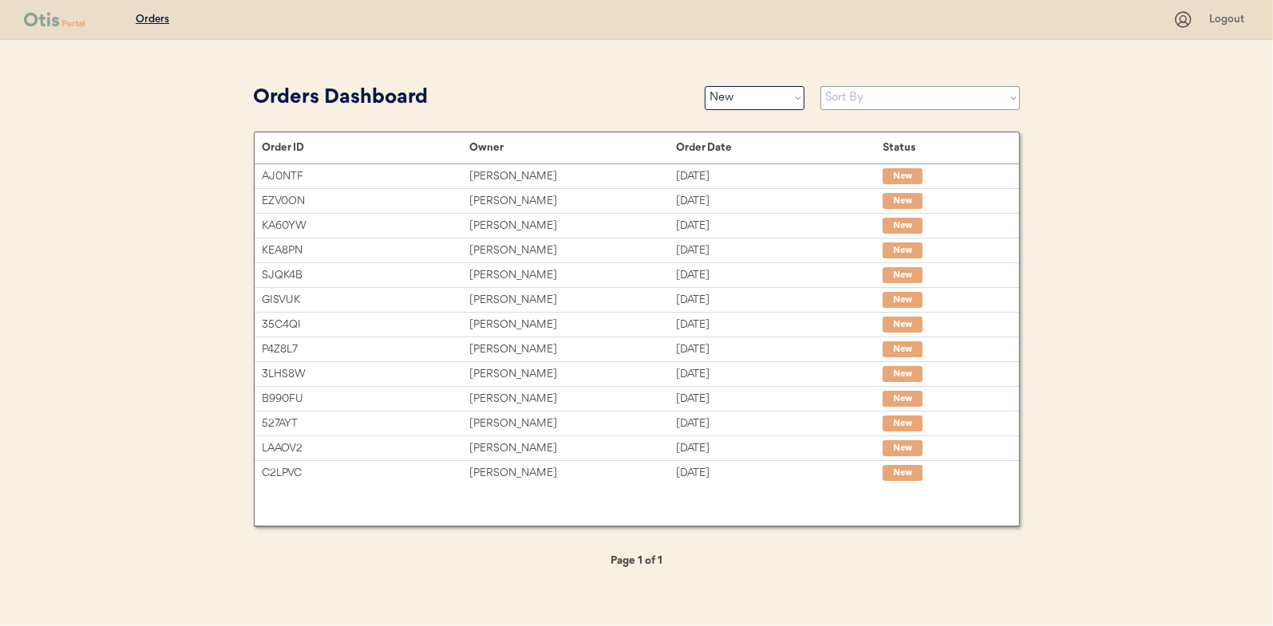
click at [841, 101] on select "Sort By Order Date (Newest → Oldest) Order Date (Oldest → Newest)" at bounding box center [919, 98] width 199 height 24
select select ""Order Date (Oldest → Newest)""
click at [820, 86] on select "Sort By Order Date (Newest → Oldest) Order Date (Oldest → Newest)" at bounding box center [919, 98] width 199 height 24
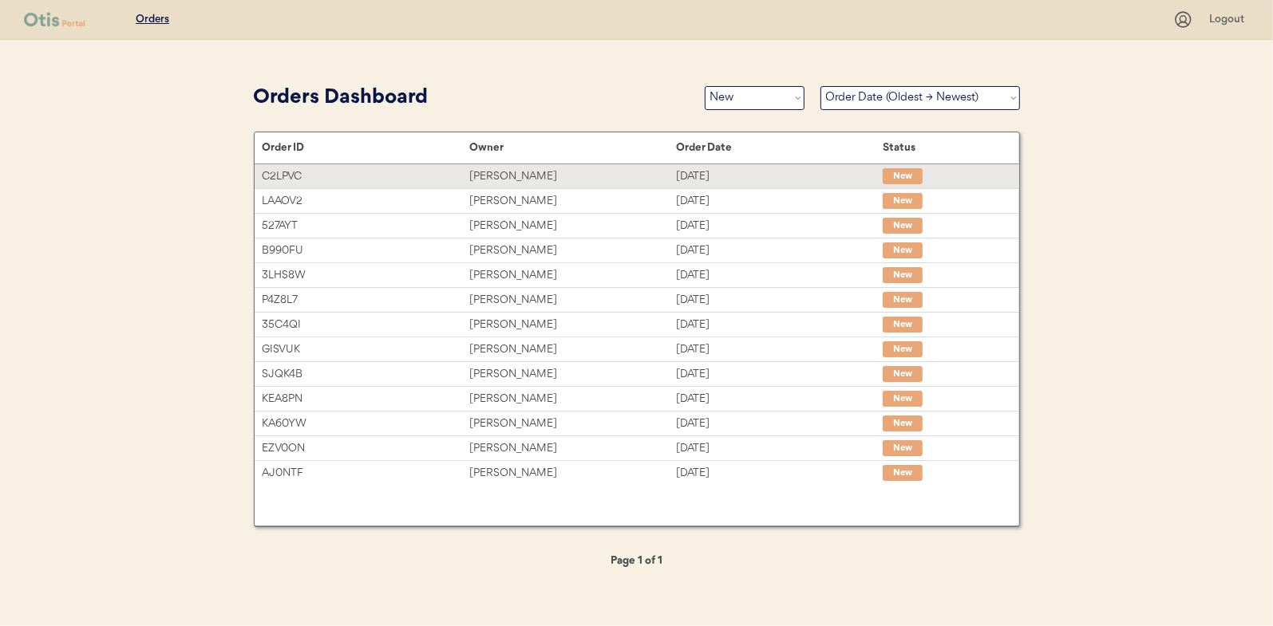
click at [512, 178] on div "Nyah Rodriguez" at bounding box center [572, 177] width 207 height 18
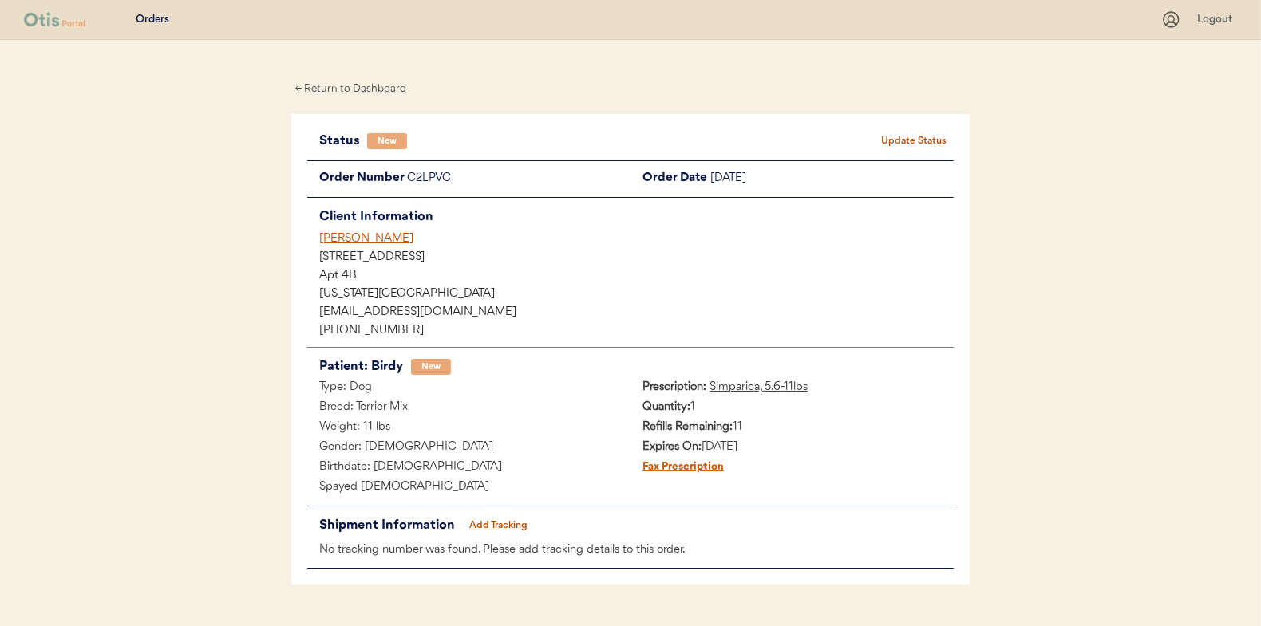
click at [916, 138] on button "Update Status" at bounding box center [914, 141] width 80 height 22
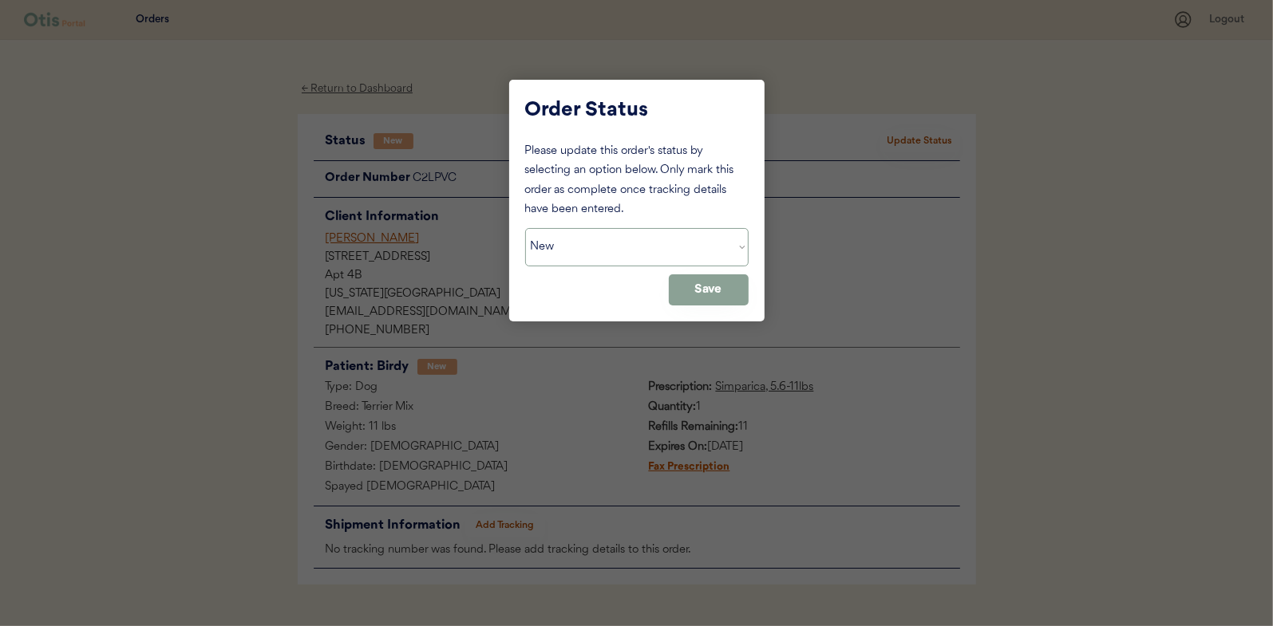
click at [562, 247] on select "Status On Hold New In Progress Complete Pending HW Consent Cancelled" at bounding box center [636, 247] width 223 height 38
select select ""in_progress""
click at [525, 228] on select "Status On Hold New In Progress Complete Pending HW Consent Cancelled" at bounding box center [636, 247] width 223 height 38
click at [724, 287] on button "Save" at bounding box center [709, 289] width 80 height 31
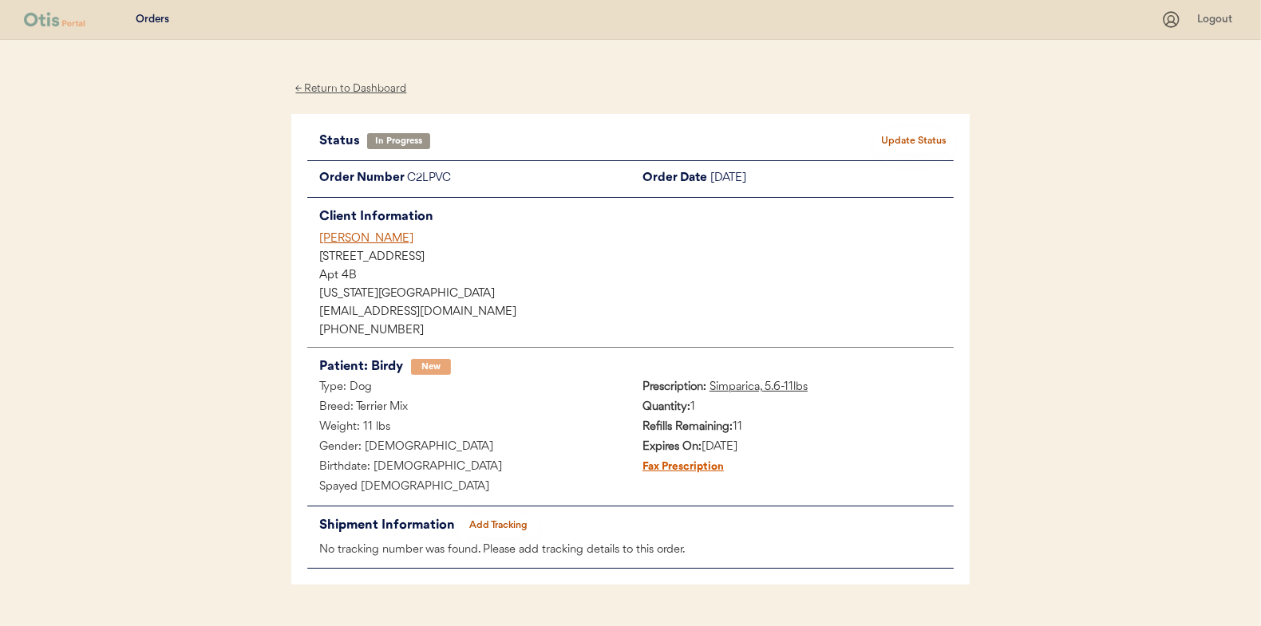
click at [345, 93] on div "← Return to Dashboard" at bounding box center [351, 89] width 120 height 18
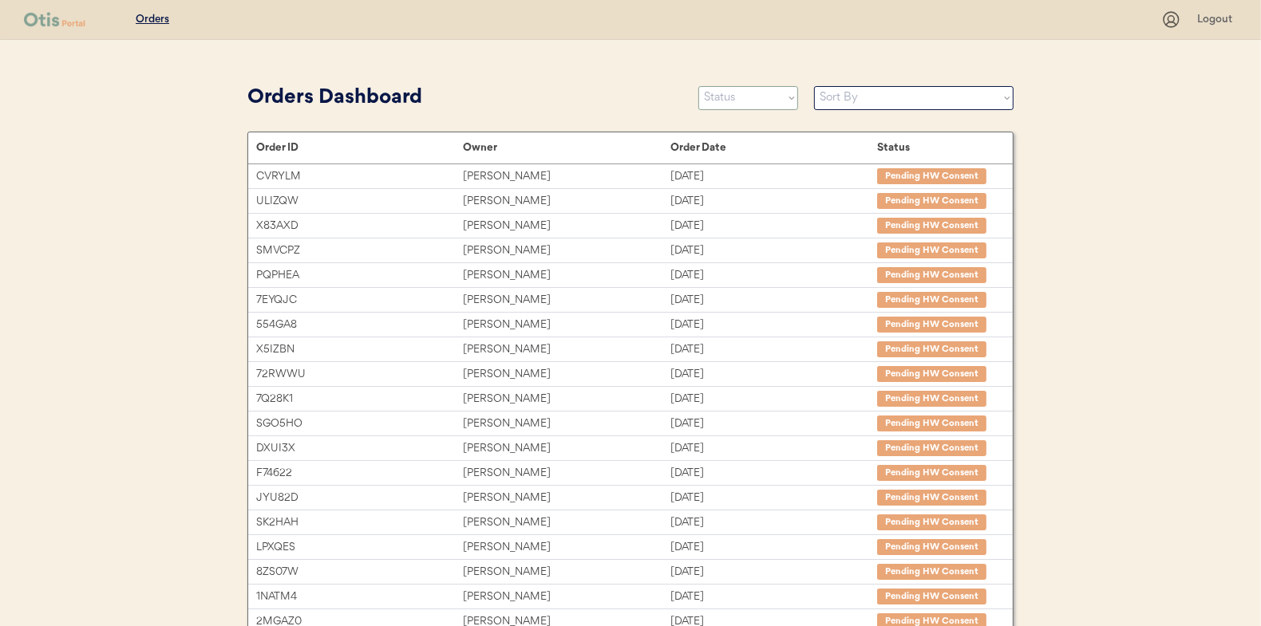
click at [728, 86] on select "Status On Hold New In Progress Complete Pending HW Consent Cancelled" at bounding box center [748, 98] width 100 height 24
select select ""new""
click at [698, 86] on select "Status On Hold New In Progress Complete Pending HW Consent Cancelled" at bounding box center [748, 98] width 100 height 24
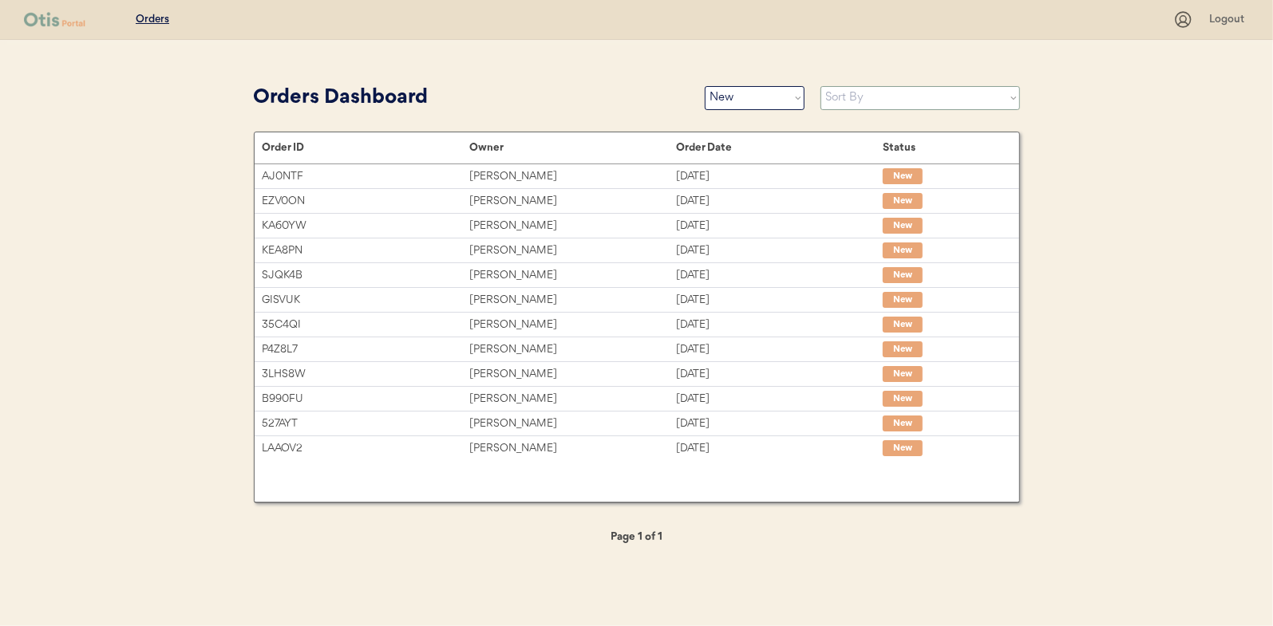
click at [840, 100] on select "Sort By Order Date (Newest → Oldest) Order Date (Oldest → Newest)" at bounding box center [919, 98] width 199 height 24
select select ""Order Date (Oldest → Newest)""
click at [820, 86] on select "Sort By Order Date (Newest → Oldest) Order Date (Oldest → Newest)" at bounding box center [919, 98] width 199 height 24
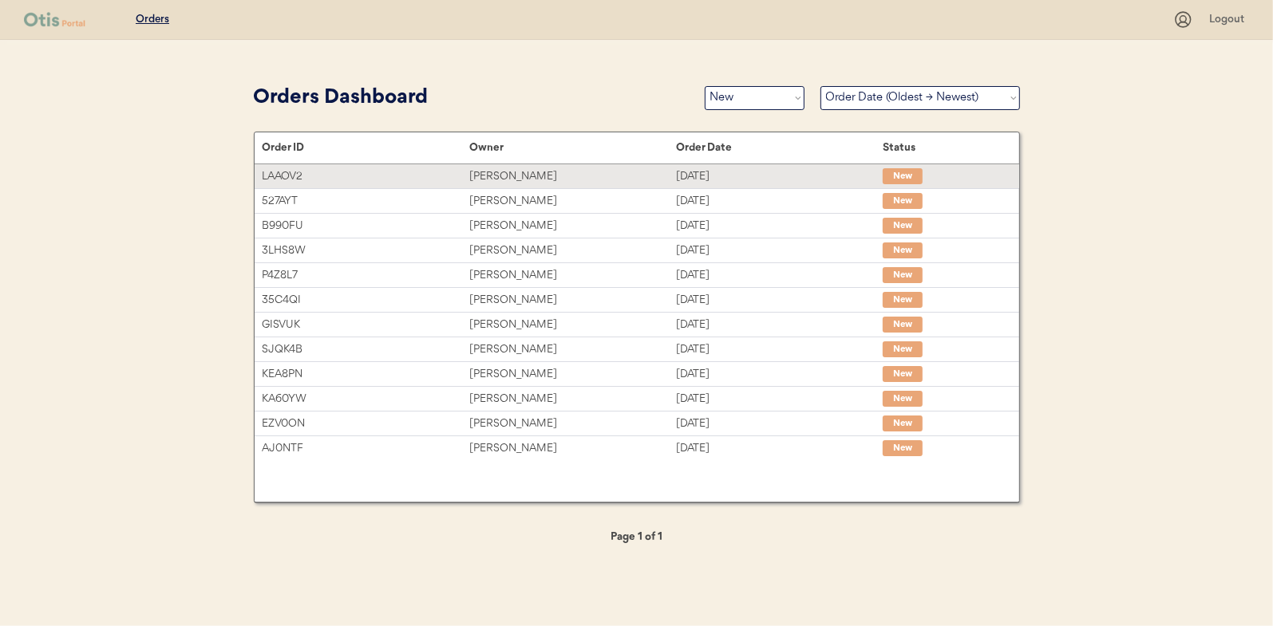
click at [517, 169] on div "Amy Reutenauer" at bounding box center [572, 177] width 207 height 18
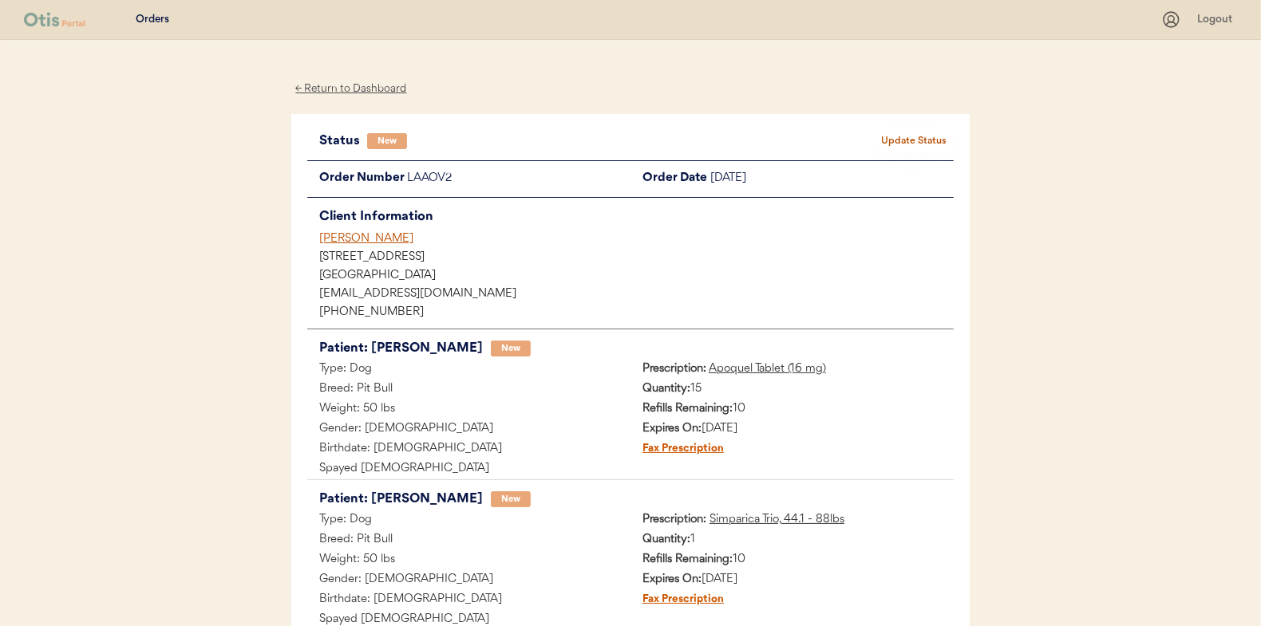
click at [901, 138] on button "Update Status" at bounding box center [914, 141] width 80 height 22
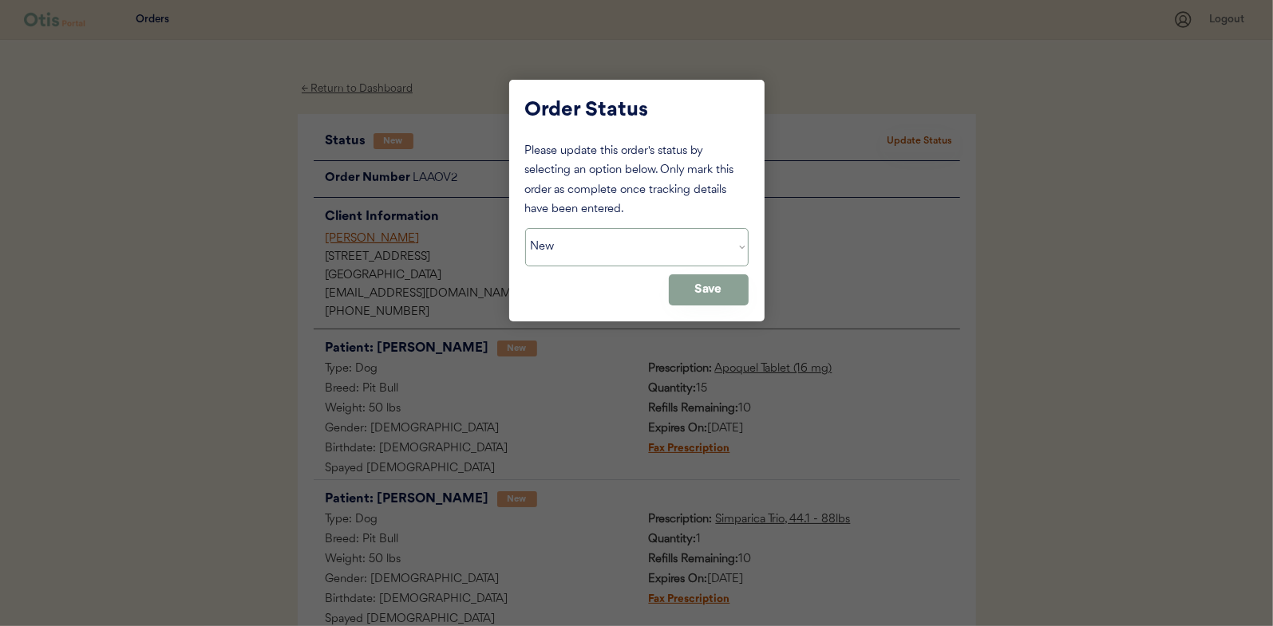
click at [575, 241] on select "Status On Hold New In Progress Complete Pending HW Consent Cancelled" at bounding box center [636, 247] width 223 height 38
select select ""in_progress""
click at [525, 228] on select "Status On Hold New In Progress Complete Pending HW Consent Cancelled" at bounding box center [636, 247] width 223 height 38
click at [720, 298] on button "Save" at bounding box center [709, 289] width 80 height 31
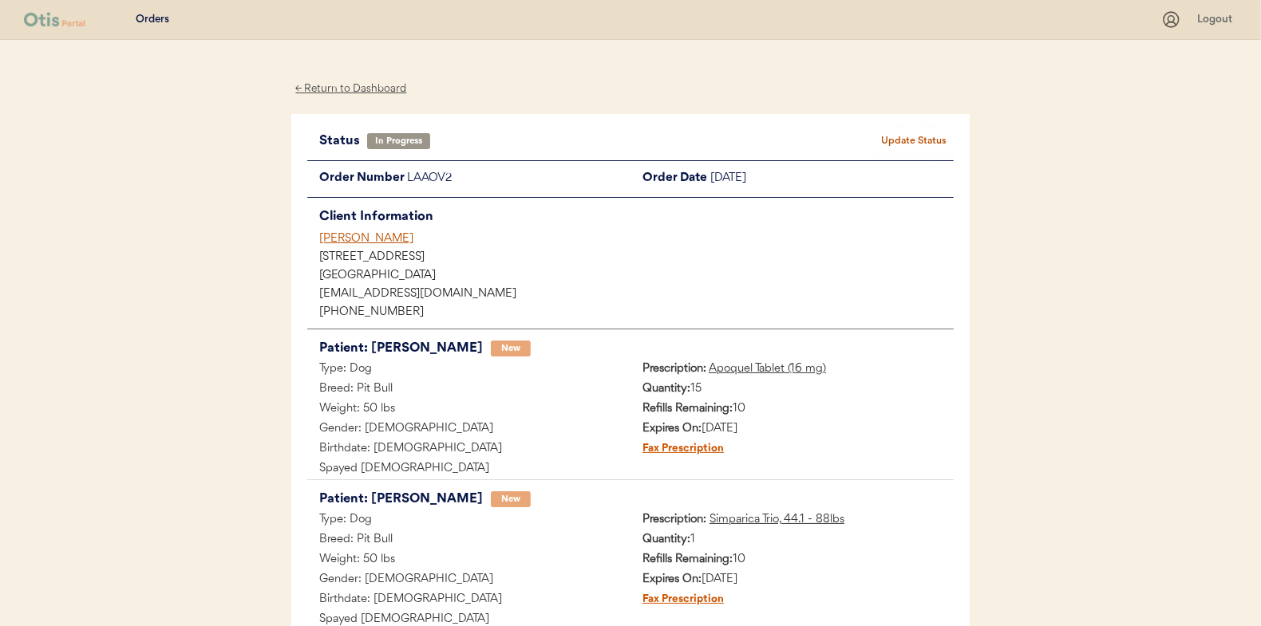
click at [367, 94] on div "← Return to Dashboard" at bounding box center [351, 89] width 120 height 18
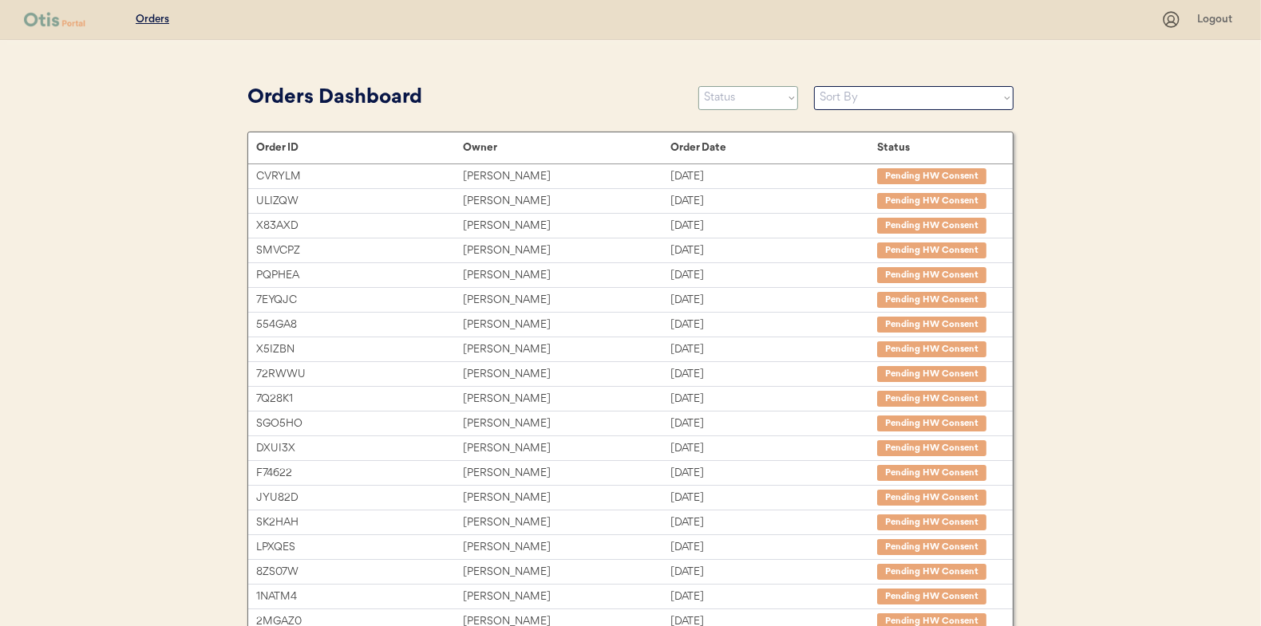
click at [729, 99] on select "Status On Hold New In Progress Complete Pending HW Consent Cancelled" at bounding box center [748, 98] width 100 height 24
select select ""new""
click at [698, 86] on select "Status On Hold New In Progress Complete Pending HW Consent Cancelled" at bounding box center [748, 98] width 100 height 24
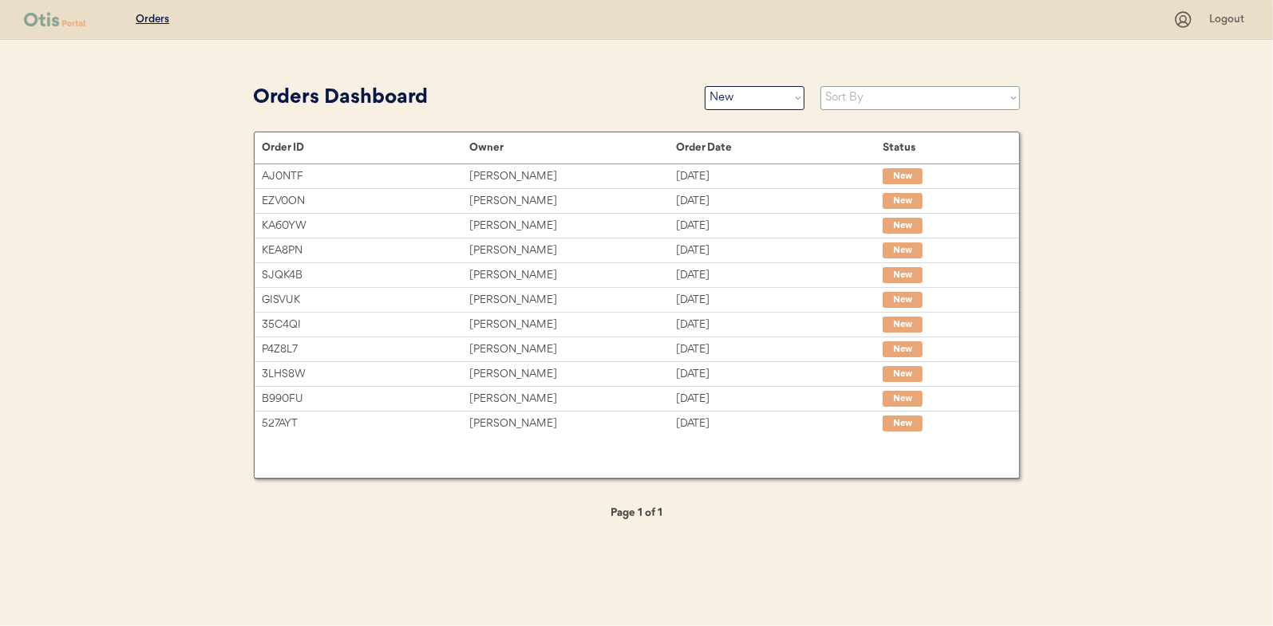
click at [836, 102] on select "Sort By Order Date (Newest → Oldest) Order Date (Oldest → Newest)" at bounding box center [919, 98] width 199 height 24
select select ""Order Date (Oldest → Newest)""
click at [820, 86] on select "Sort By Order Date (Newest → Oldest) Order Date (Oldest → Newest)" at bounding box center [919, 98] width 199 height 24
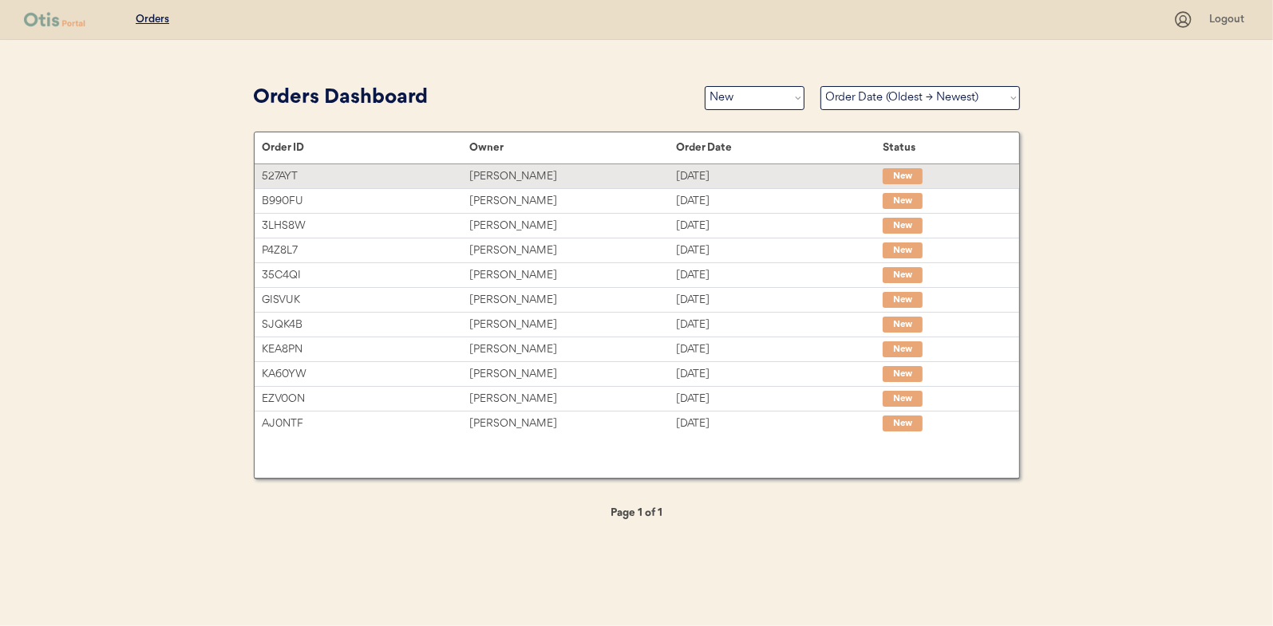
click at [499, 169] on div "Juliana Murphy" at bounding box center [572, 177] width 207 height 18
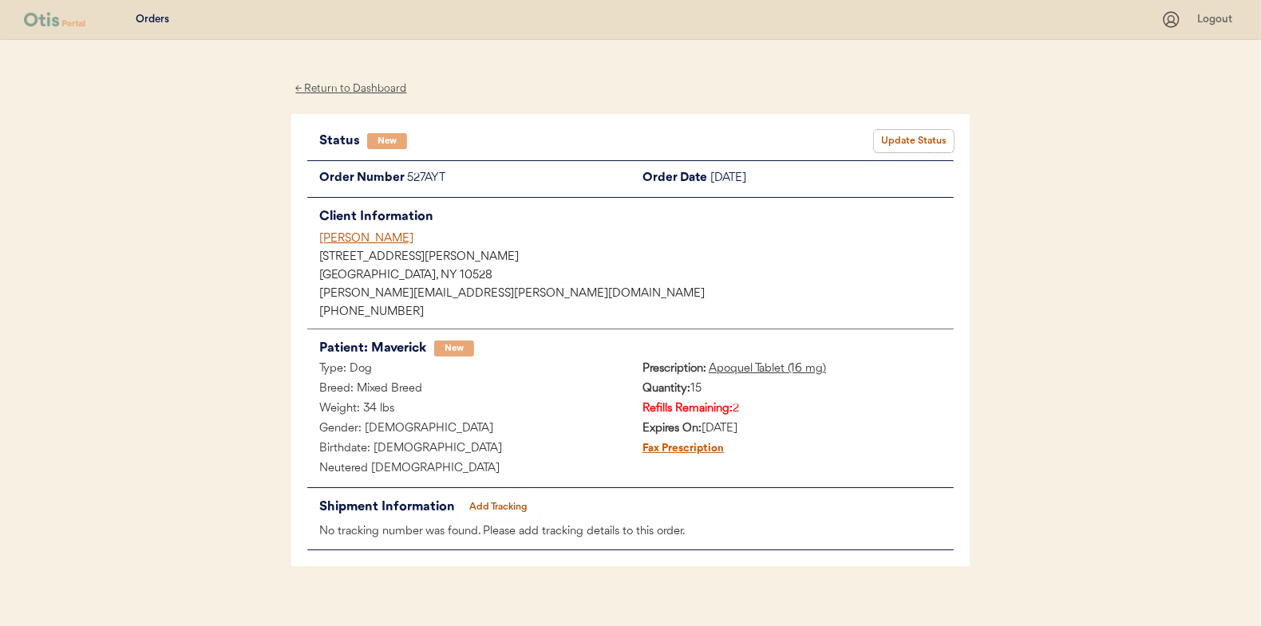
click at [914, 136] on button "Update Status" at bounding box center [914, 141] width 80 height 22
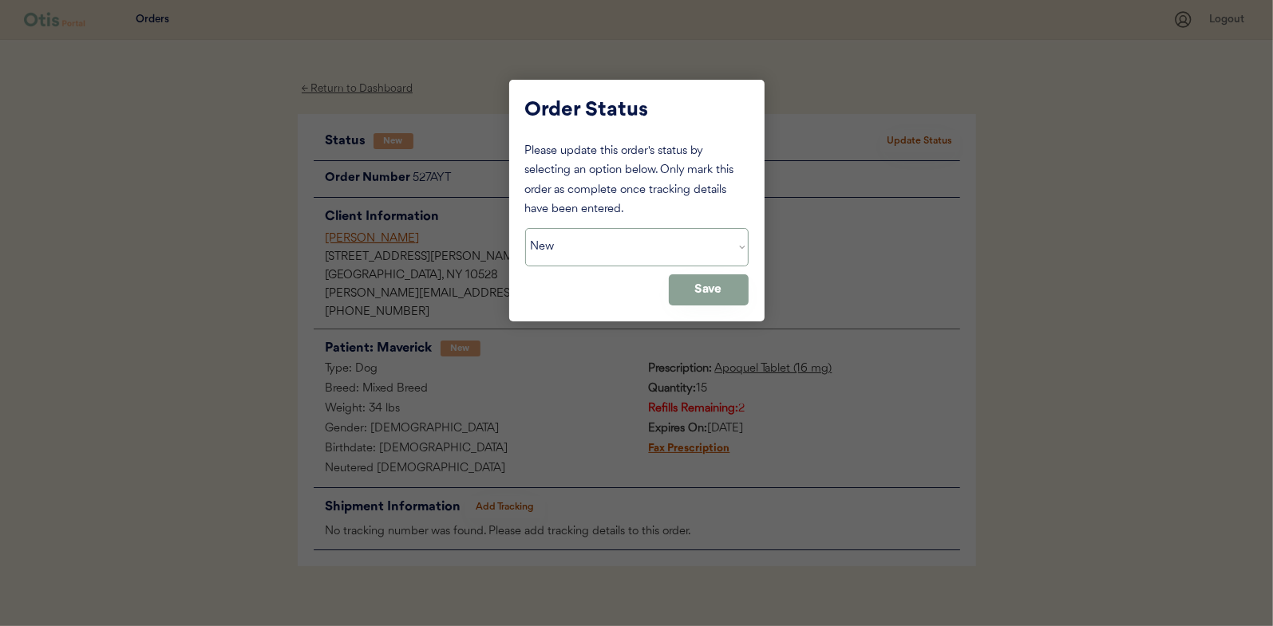
click at [569, 235] on select "Status On Hold New In Progress Complete Pending HW Consent Cancelled" at bounding box center [636, 247] width 223 height 38
select select ""in_progress""
click at [525, 228] on select "Status On Hold New In Progress Complete Pending HW Consent Cancelled" at bounding box center [636, 247] width 223 height 38
click at [690, 294] on button "Save" at bounding box center [709, 289] width 80 height 31
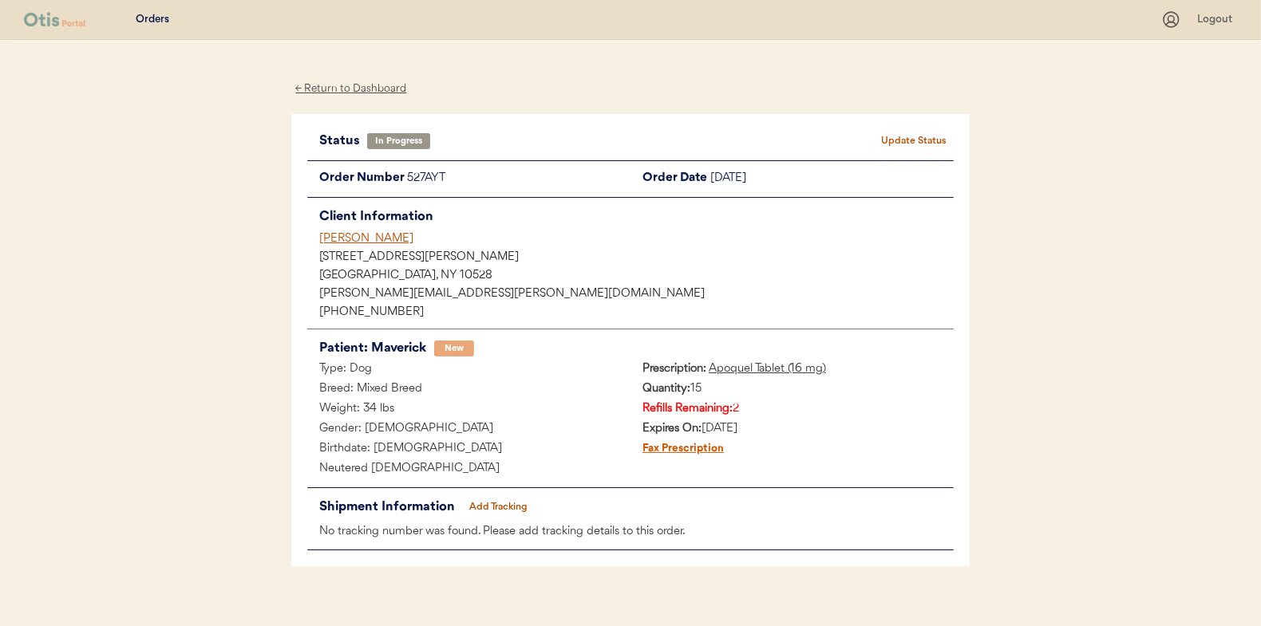
click at [343, 89] on div "← Return to Dashboard" at bounding box center [351, 89] width 120 height 18
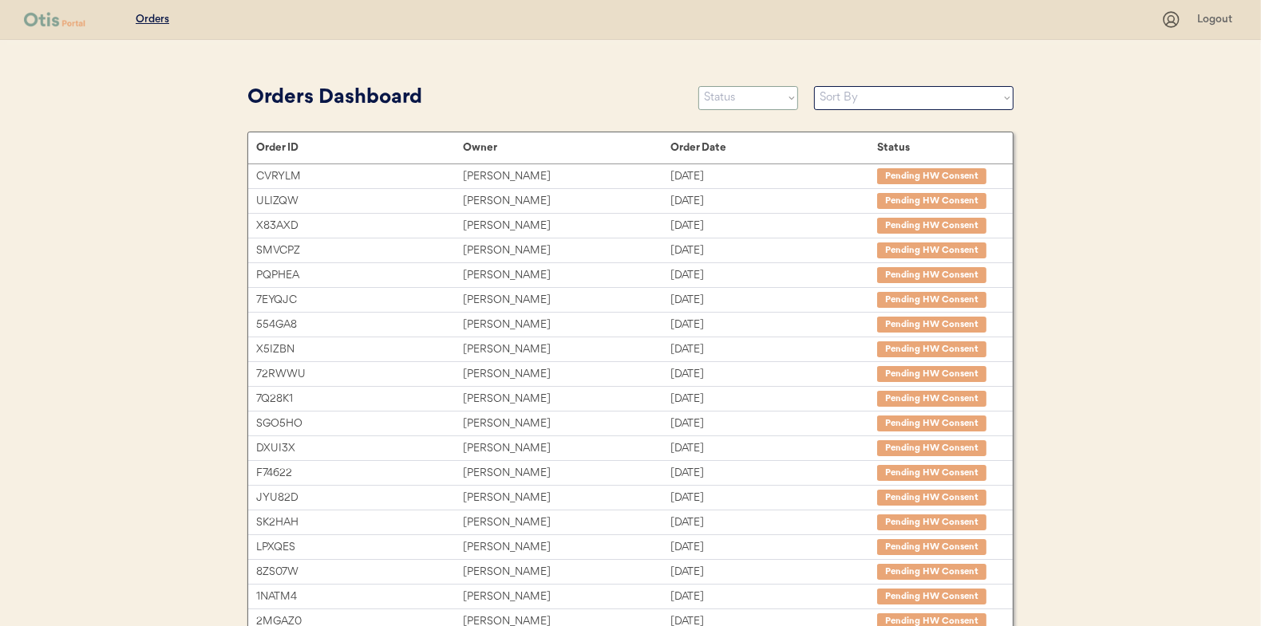
click at [751, 101] on select "Status On Hold New In Progress Complete Pending HW Consent Cancelled" at bounding box center [748, 98] width 100 height 24
select select ""new""
click at [698, 86] on select "Status On Hold New In Progress Complete Pending HW Consent Cancelled" at bounding box center [748, 98] width 100 height 24
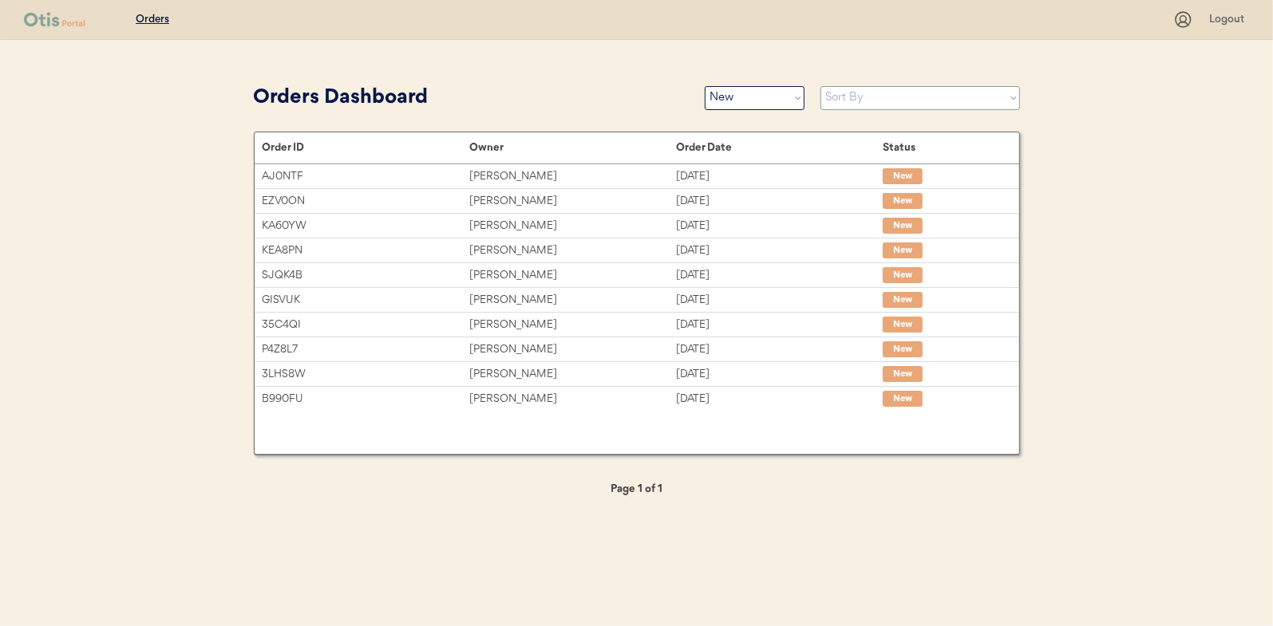
click at [841, 99] on select "Sort By Order Date (Newest → Oldest) Order Date (Oldest → Newest)" at bounding box center [919, 98] width 199 height 24
select select ""Order Date (Oldest → Newest)""
click at [820, 86] on select "Sort By Order Date (Newest → Oldest) Order Date (Oldest → Newest)" at bounding box center [919, 98] width 199 height 24
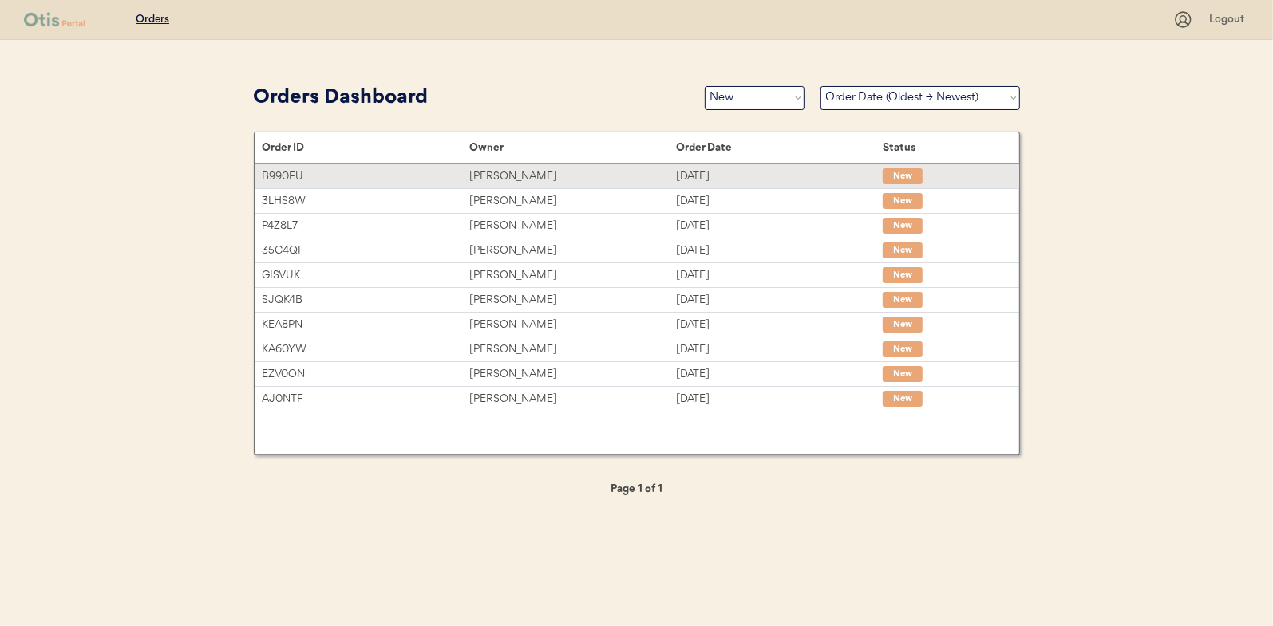
click at [528, 171] on div "HEATHER LUDWIG" at bounding box center [572, 177] width 207 height 18
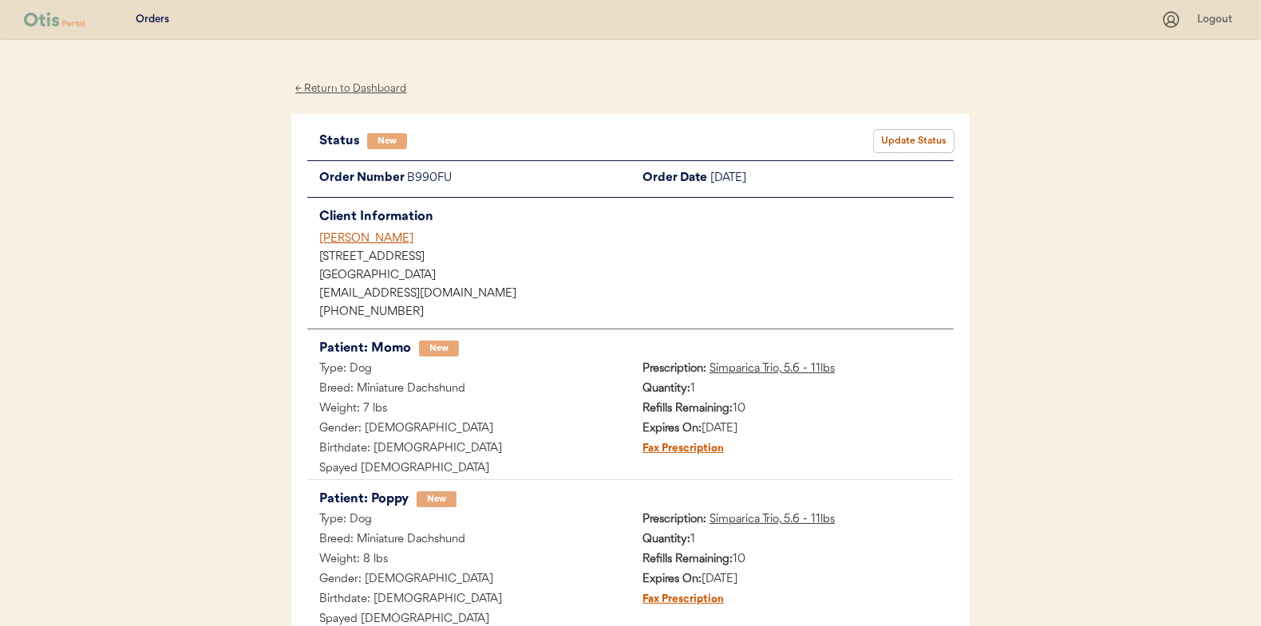
click at [911, 139] on button "Update Status" at bounding box center [914, 141] width 80 height 22
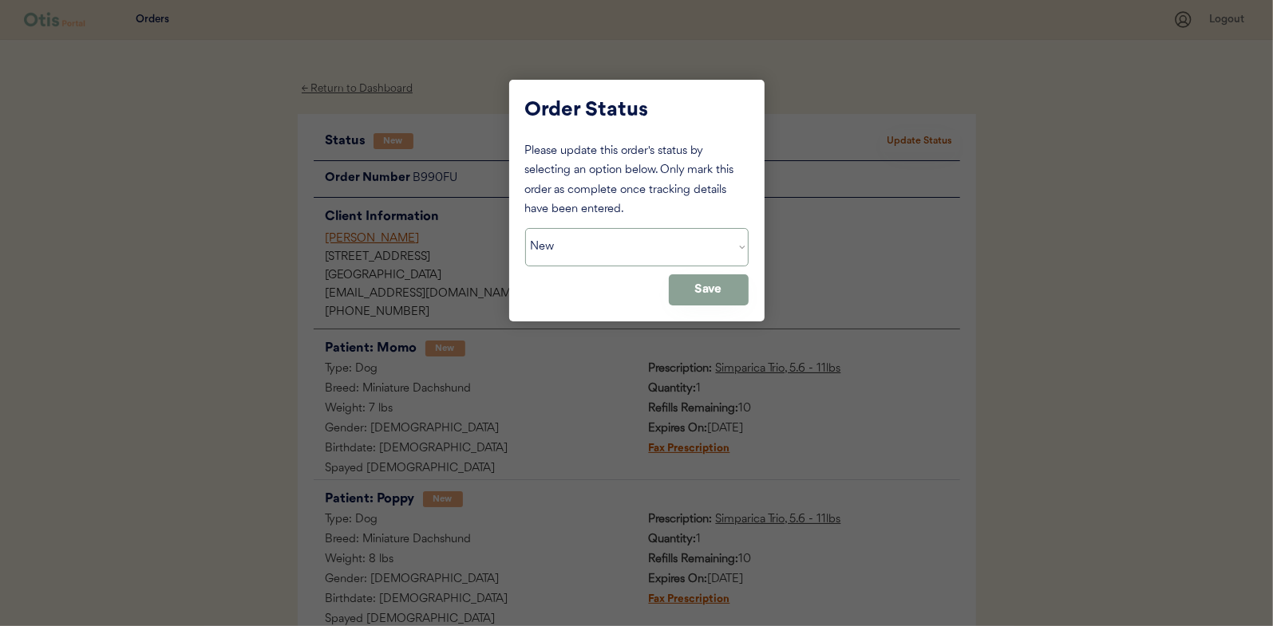
click at [570, 247] on select "Status On Hold New In Progress Complete Pending HW Consent Cancelled" at bounding box center [636, 247] width 223 height 38
select select ""in_progress""
click at [525, 228] on select "Status On Hold New In Progress Complete Pending HW Consent Cancelled" at bounding box center [636, 247] width 223 height 38
drag, startPoint x: 709, startPoint y: 295, endPoint x: 464, endPoint y: 175, distance: 272.3
click at [709, 294] on button "Save" at bounding box center [709, 289] width 80 height 31
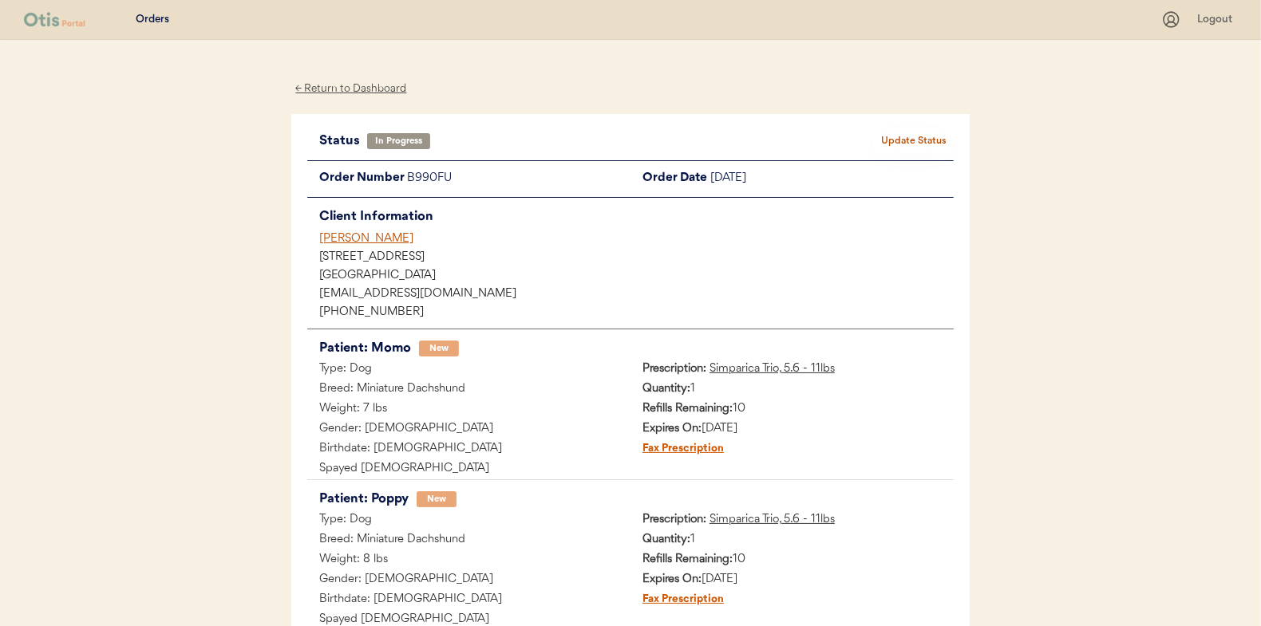
click at [353, 88] on div "← Return to Dashboard" at bounding box center [351, 89] width 120 height 18
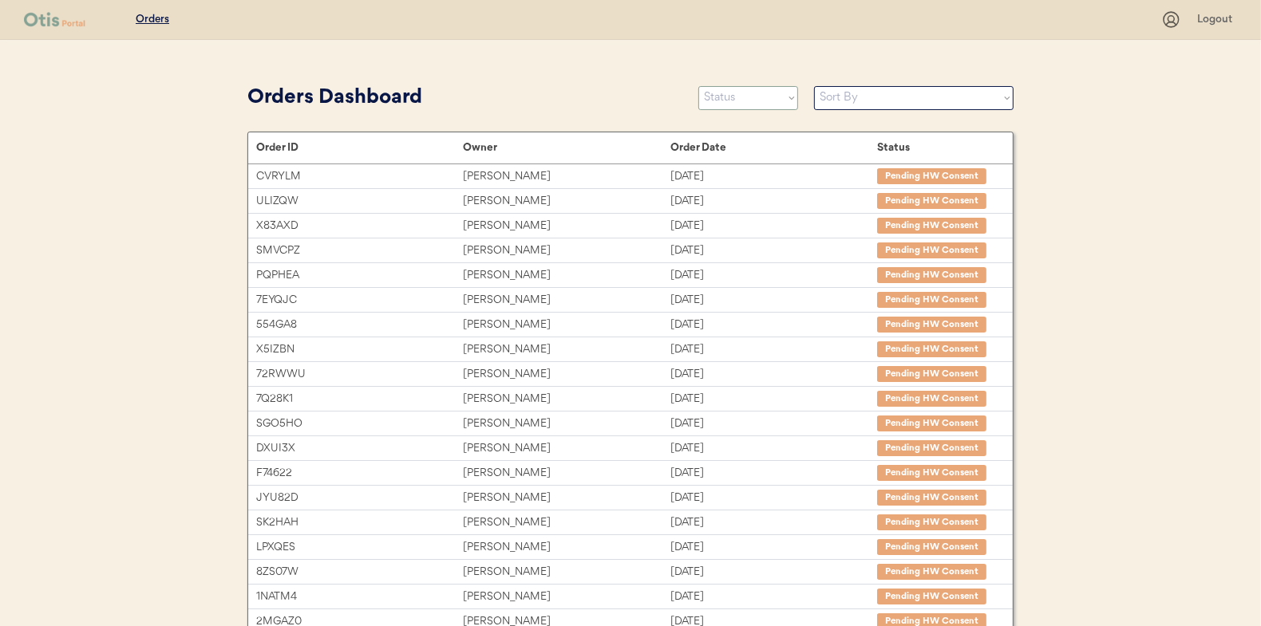
click at [727, 101] on select "Status On Hold New In Progress Complete Pending HW Consent Cancelled" at bounding box center [748, 98] width 100 height 24
select select ""new""
click at [698, 86] on select "Status On Hold New In Progress Complete Pending HW Consent Cancelled" at bounding box center [748, 98] width 100 height 24
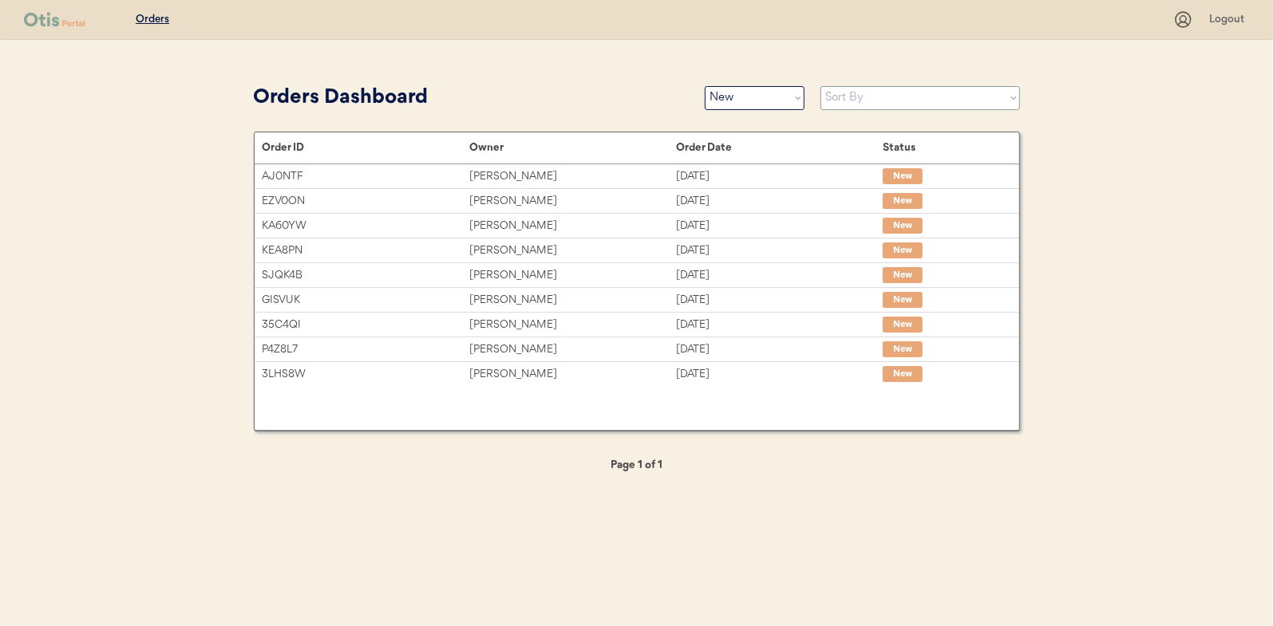
click at [851, 98] on select "Sort By Order Date (Newest → Oldest) Order Date (Oldest → Newest)" at bounding box center [919, 98] width 199 height 24
select select ""Order Date (Oldest → Newest)""
click at [820, 86] on select "Sort By Order Date (Newest → Oldest) Order Date (Oldest → Newest)" at bounding box center [919, 98] width 199 height 24
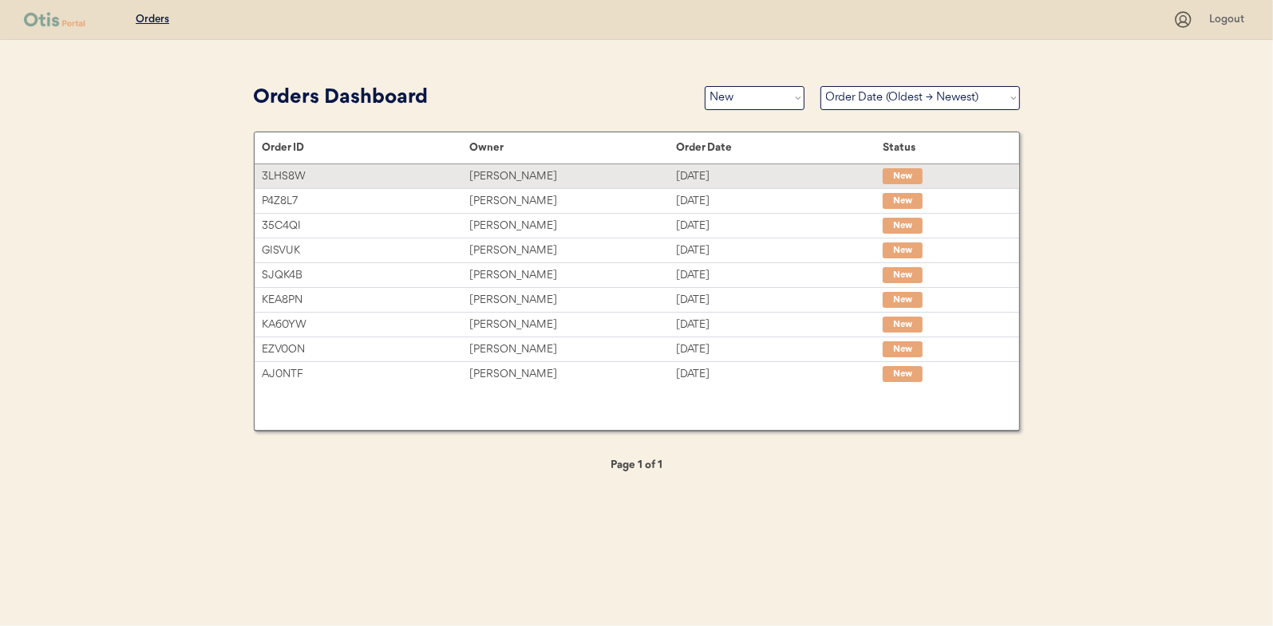
click at [507, 179] on div "Robert Dollar" at bounding box center [572, 177] width 207 height 18
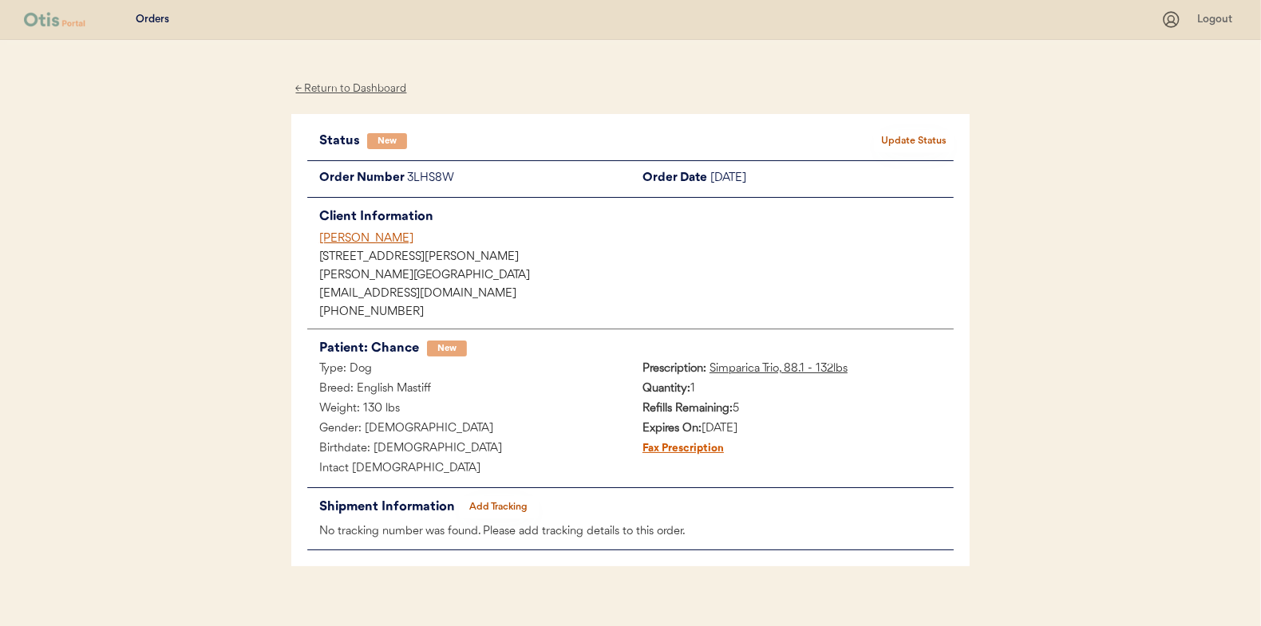
click at [902, 130] on button "Update Status" at bounding box center [914, 141] width 80 height 22
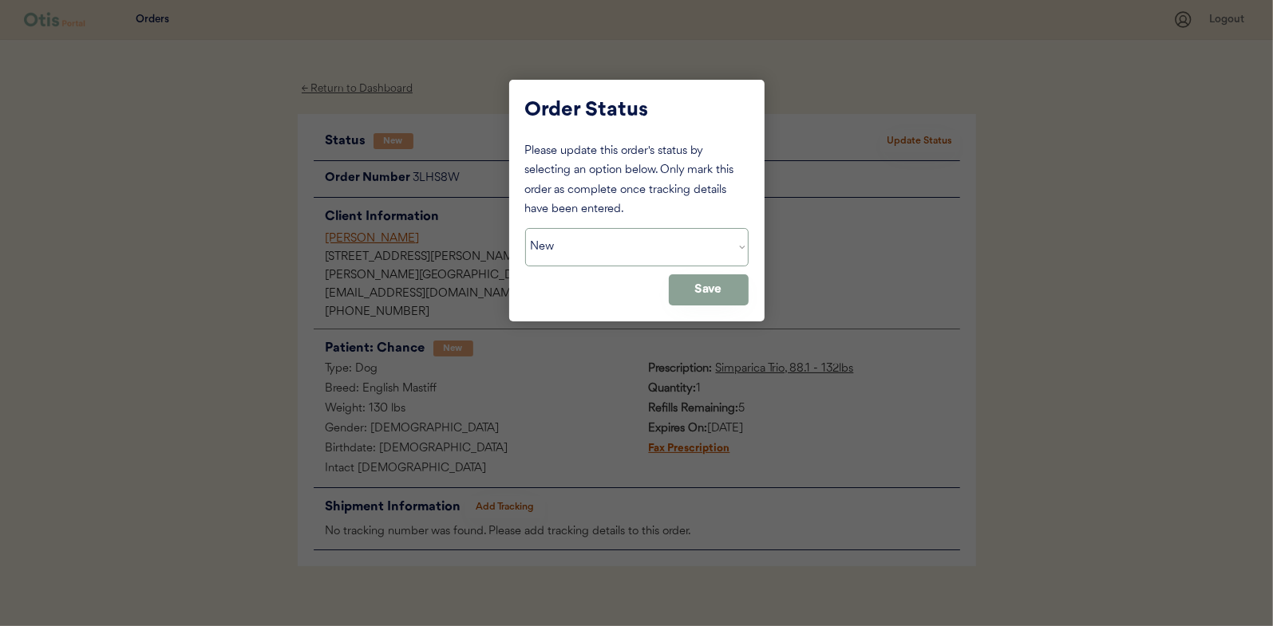
click at [610, 254] on select "Status On Hold New In Progress Complete Pending HW Consent Cancelled" at bounding box center [636, 247] width 223 height 38
select select ""in_progress""
click at [525, 228] on select "Status On Hold New In Progress Complete Pending HW Consent Cancelled" at bounding box center [636, 247] width 223 height 38
click at [686, 287] on button "Save" at bounding box center [709, 289] width 80 height 31
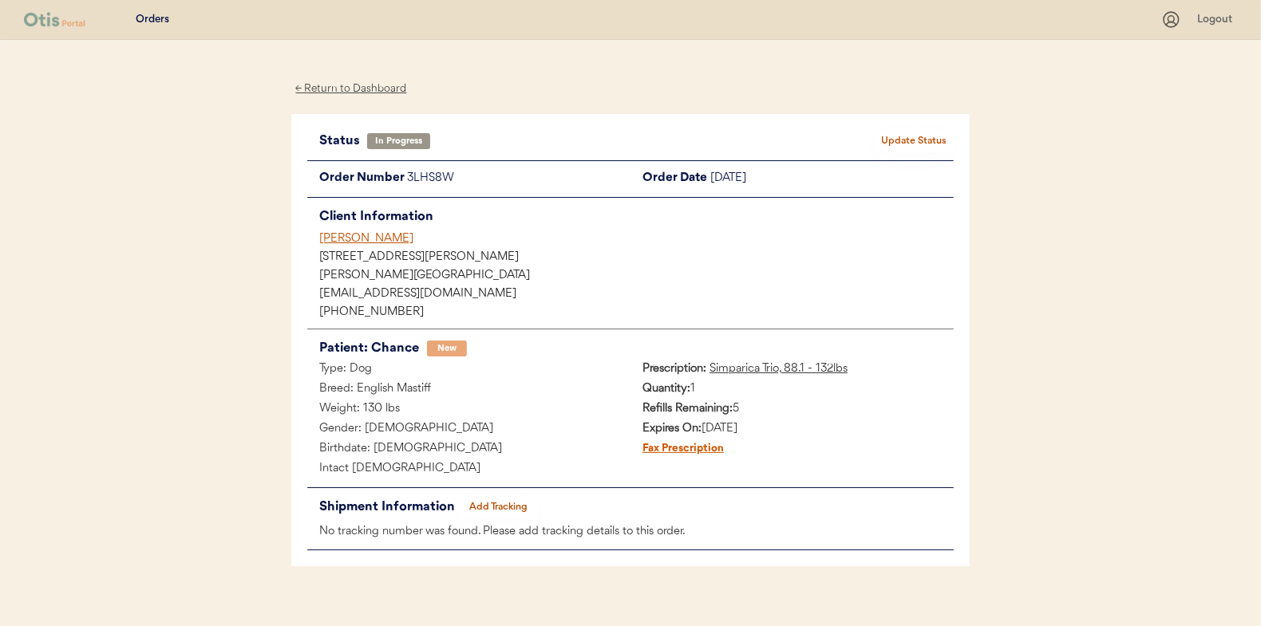
click at [330, 89] on div "← Return to Dashboard" at bounding box center [351, 89] width 120 height 18
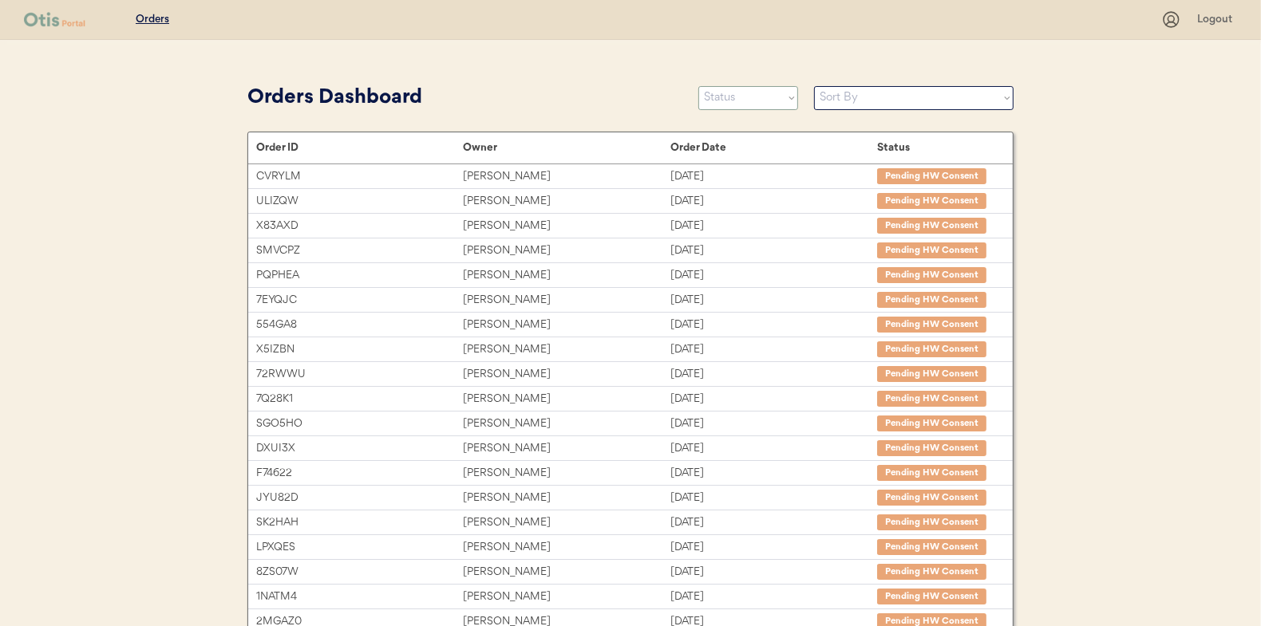
click at [732, 101] on select "Status On Hold New In Progress Complete Pending HW Consent Cancelled" at bounding box center [748, 98] width 100 height 24
select select ""new""
click at [698, 86] on select "Status On Hold New In Progress Complete Pending HW Consent Cancelled" at bounding box center [748, 98] width 100 height 24
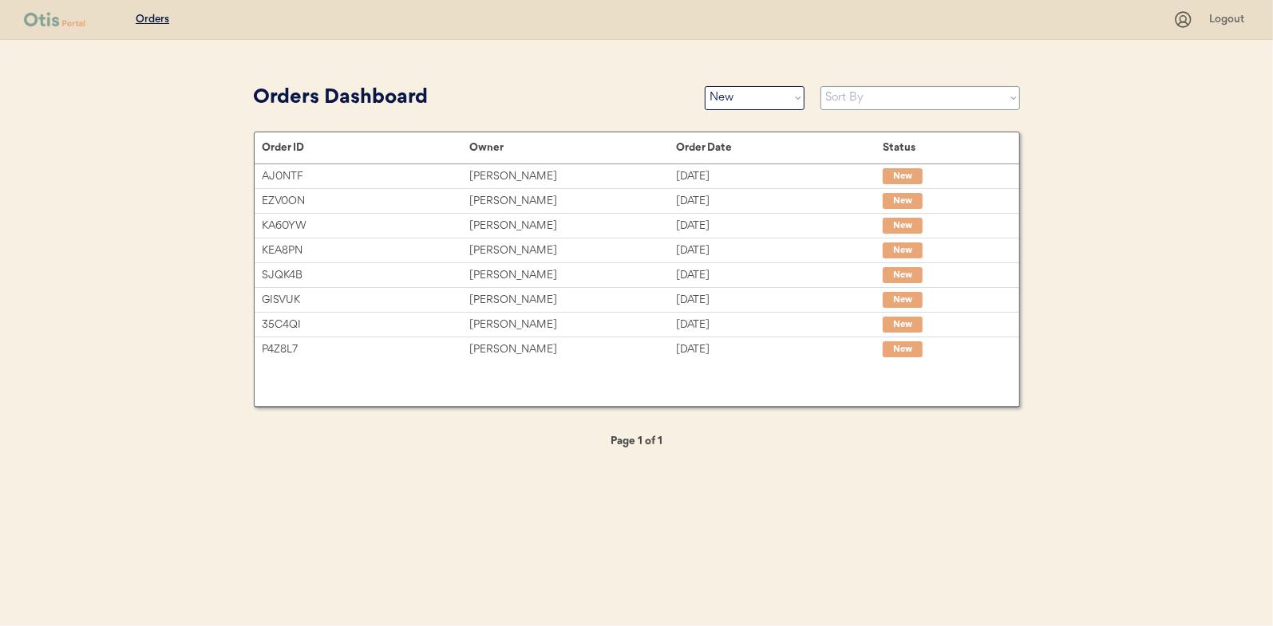
click at [849, 98] on select "Sort By Order Date (Newest → Oldest) Order Date (Oldest → Newest)" at bounding box center [919, 98] width 199 height 24
select select ""Order Date (Oldest → Newest)""
click at [820, 86] on select "Sort By Order Date (Newest → Oldest) Order Date (Oldest → Newest)" at bounding box center [919, 98] width 199 height 24
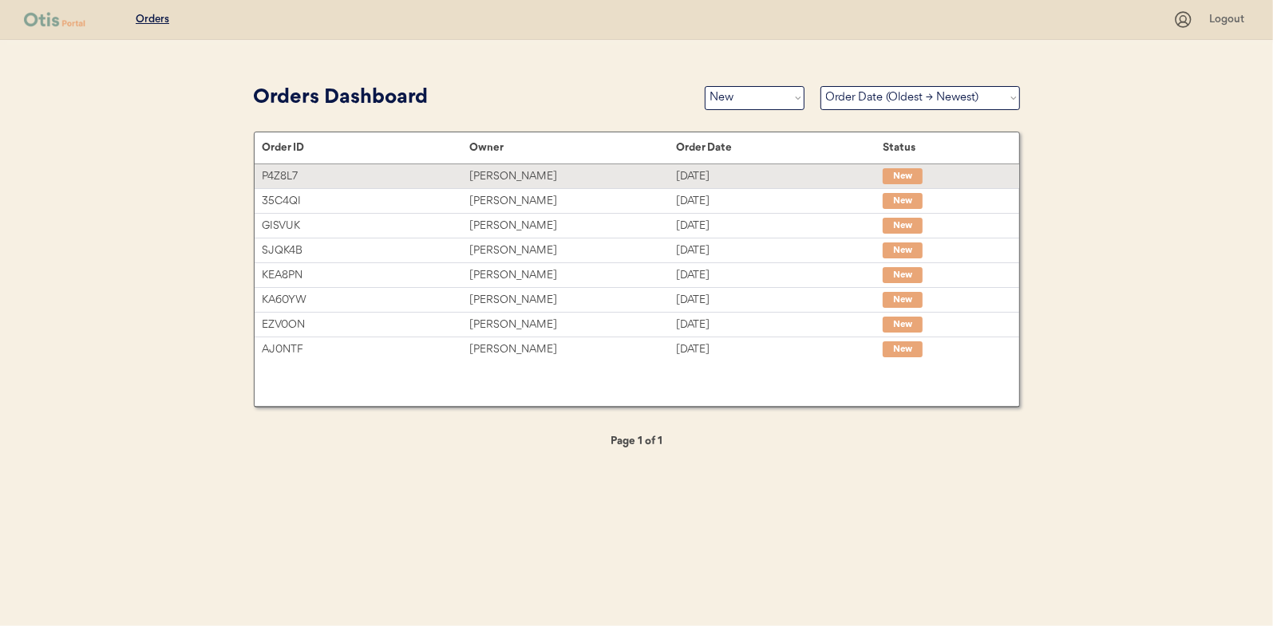
click at [499, 178] on div "[PERSON_NAME]" at bounding box center [572, 177] width 207 height 18
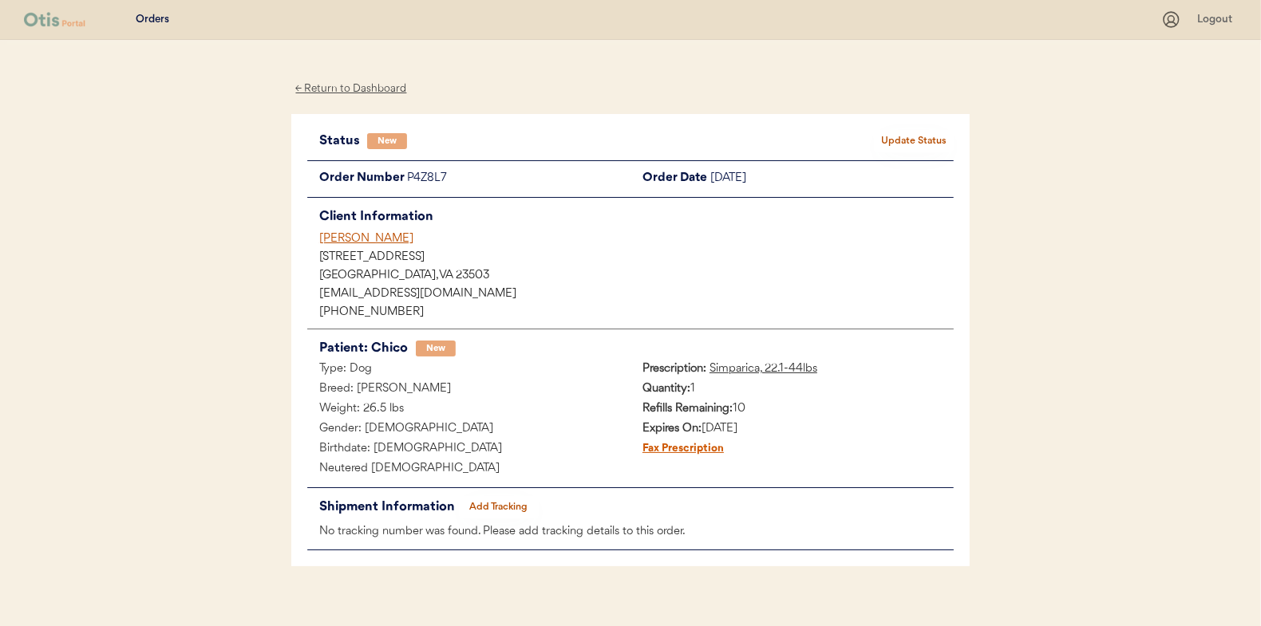
click at [914, 138] on button "Update Status" at bounding box center [914, 141] width 80 height 22
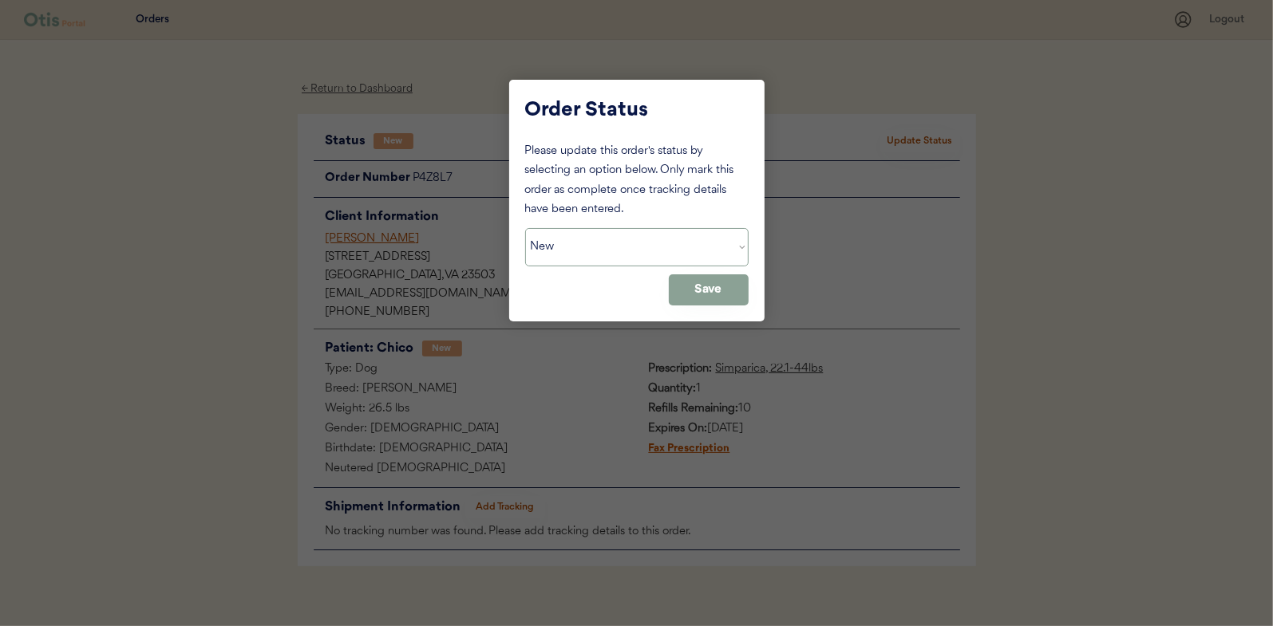
click at [553, 243] on select "Status On Hold New In Progress Complete Pending HW Consent Cancelled" at bounding box center [636, 247] width 223 height 38
select select ""in_progress""
click at [525, 228] on select "Status On Hold New In Progress Complete Pending HW Consent Cancelled" at bounding box center [636, 247] width 223 height 38
click at [718, 287] on button "Save" at bounding box center [709, 289] width 80 height 31
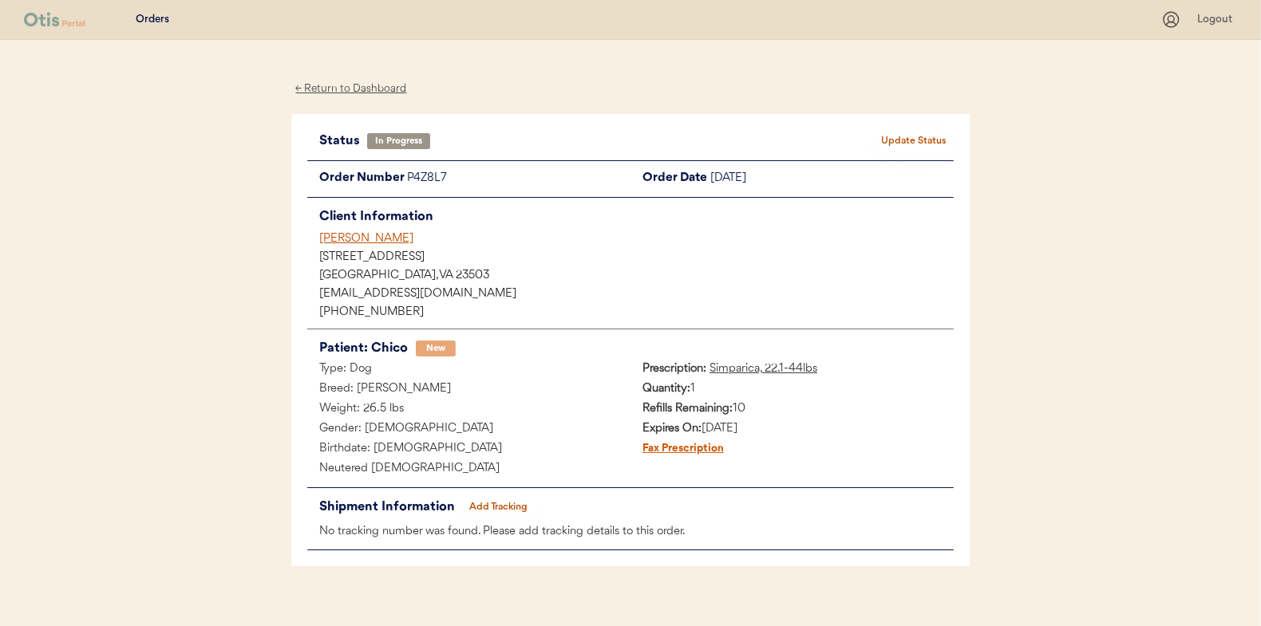
click at [368, 88] on div "← Return to Dashboard" at bounding box center [351, 89] width 120 height 18
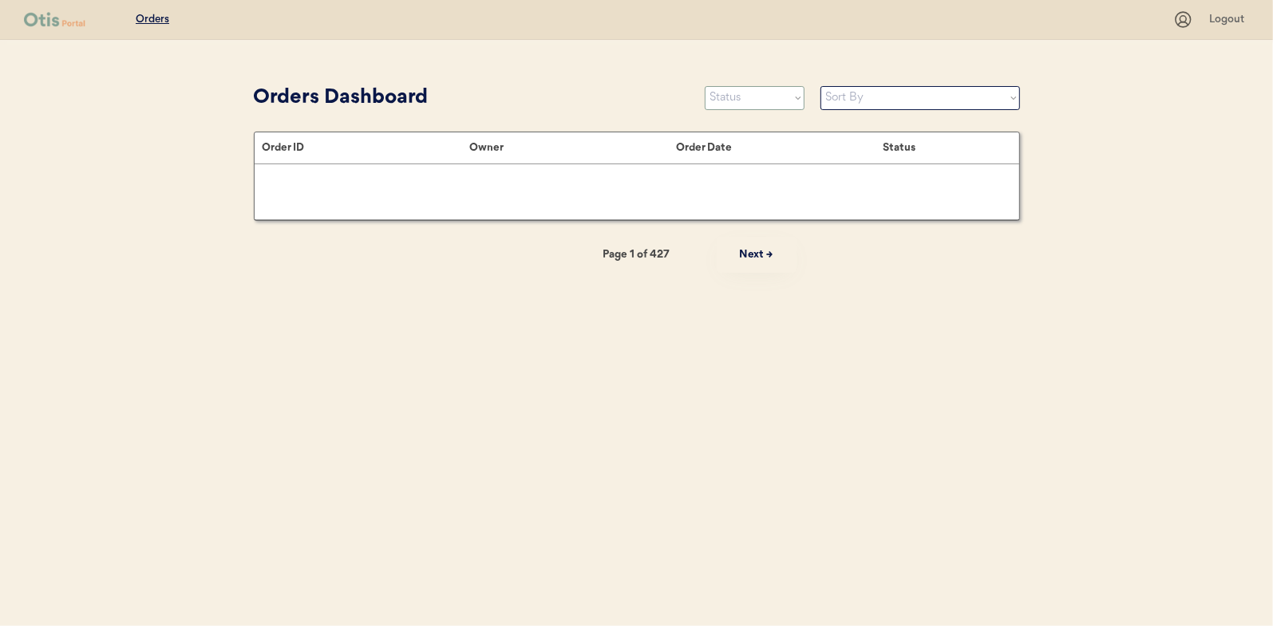
click at [748, 100] on select "Status On Hold New In Progress Complete Pending HW Consent Cancelled" at bounding box center [755, 98] width 100 height 24
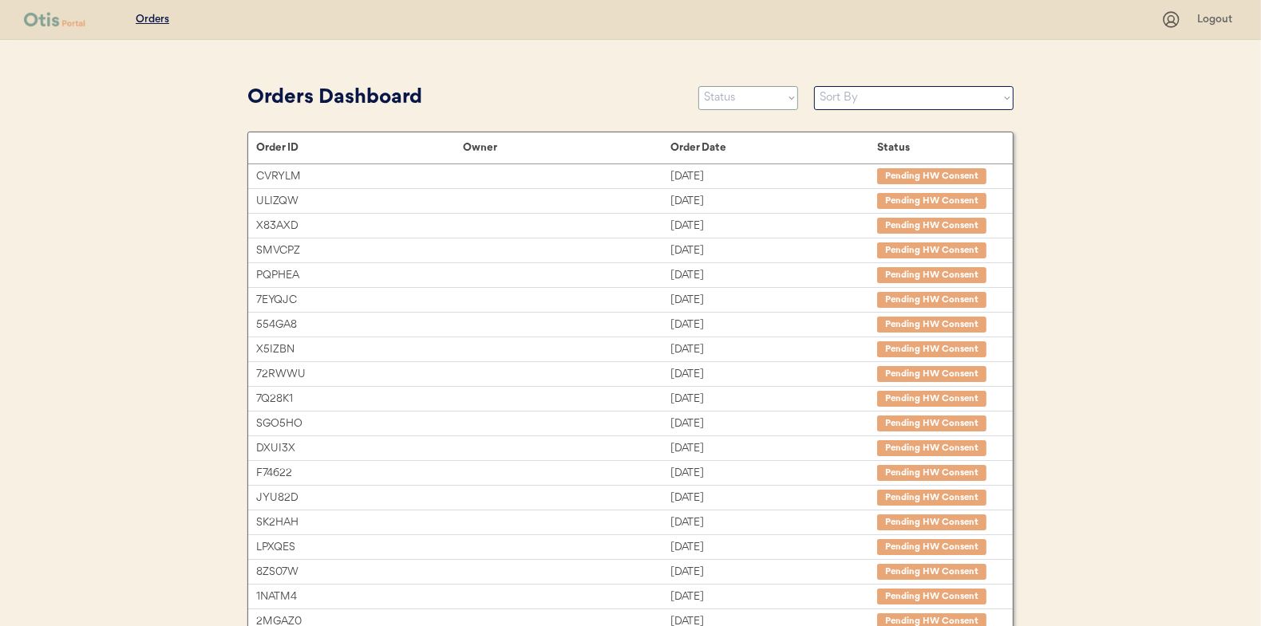
select select ""new""
click at [698, 86] on select "Status On Hold New In Progress Complete Pending HW Consent Cancelled" at bounding box center [748, 98] width 100 height 24
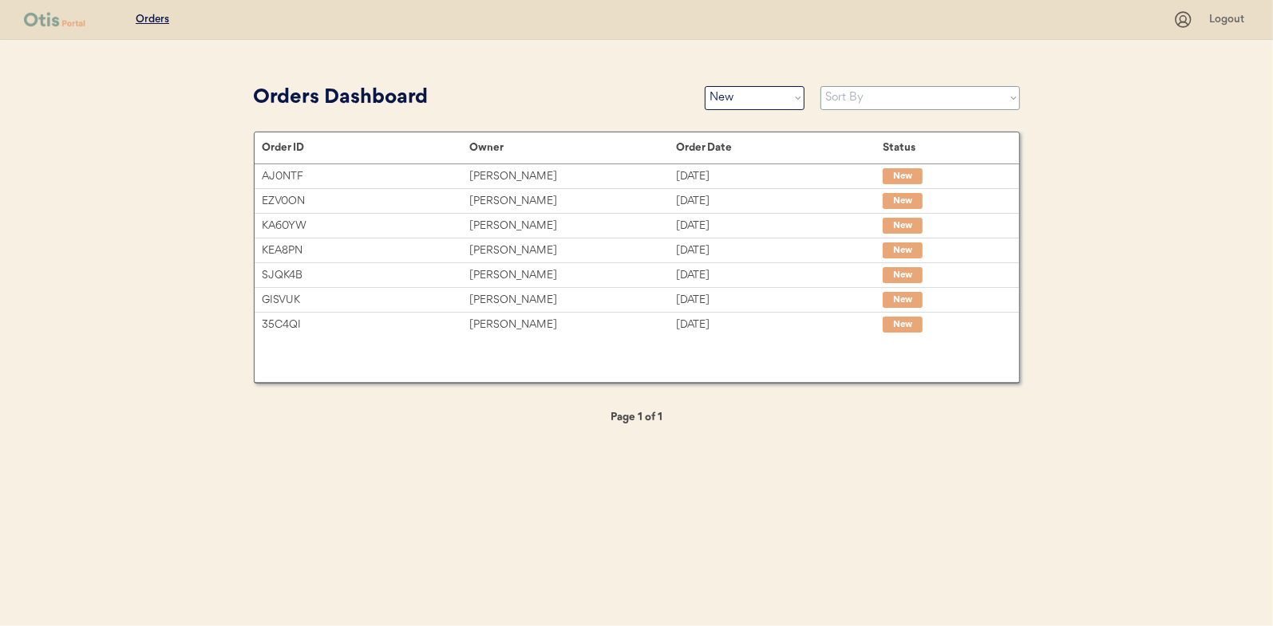
click at [838, 97] on select "Sort By Order Date (Newest → Oldest) Order Date (Oldest → Newest)" at bounding box center [919, 98] width 199 height 24
select select ""Order Date (Oldest → Newest)""
click at [820, 86] on select "Sort By Order Date (Newest → Oldest) Order Date (Oldest → Newest)" at bounding box center [919, 98] width 199 height 24
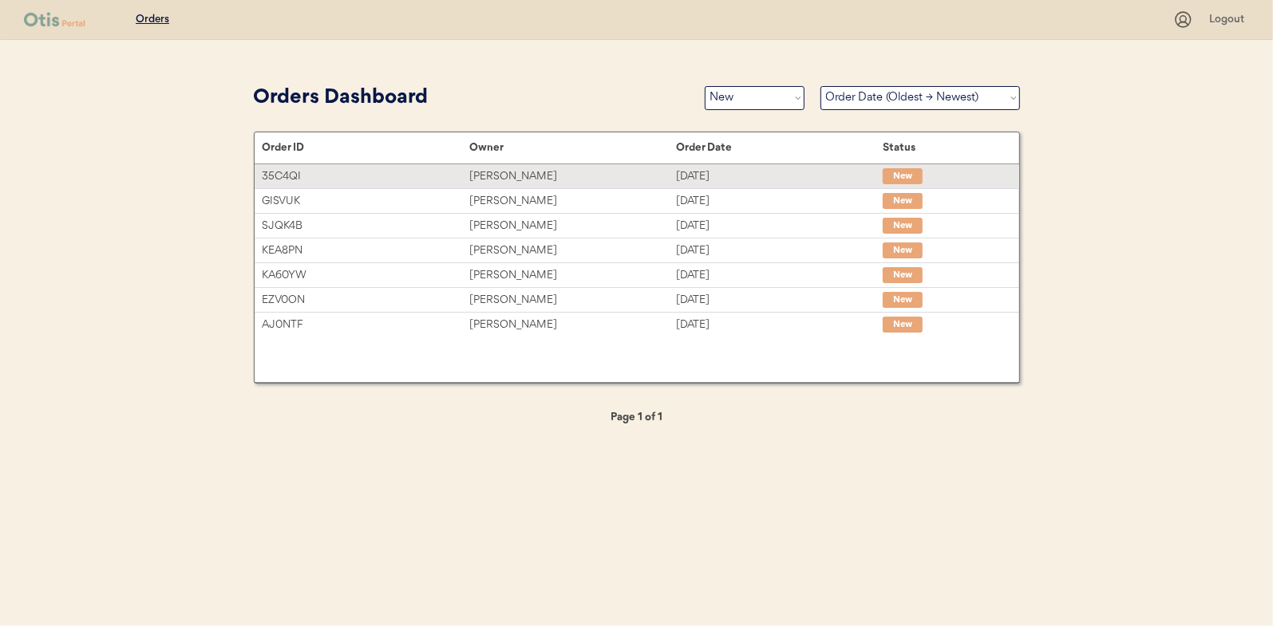
click at [500, 175] on div "[PERSON_NAME]" at bounding box center [572, 177] width 207 height 18
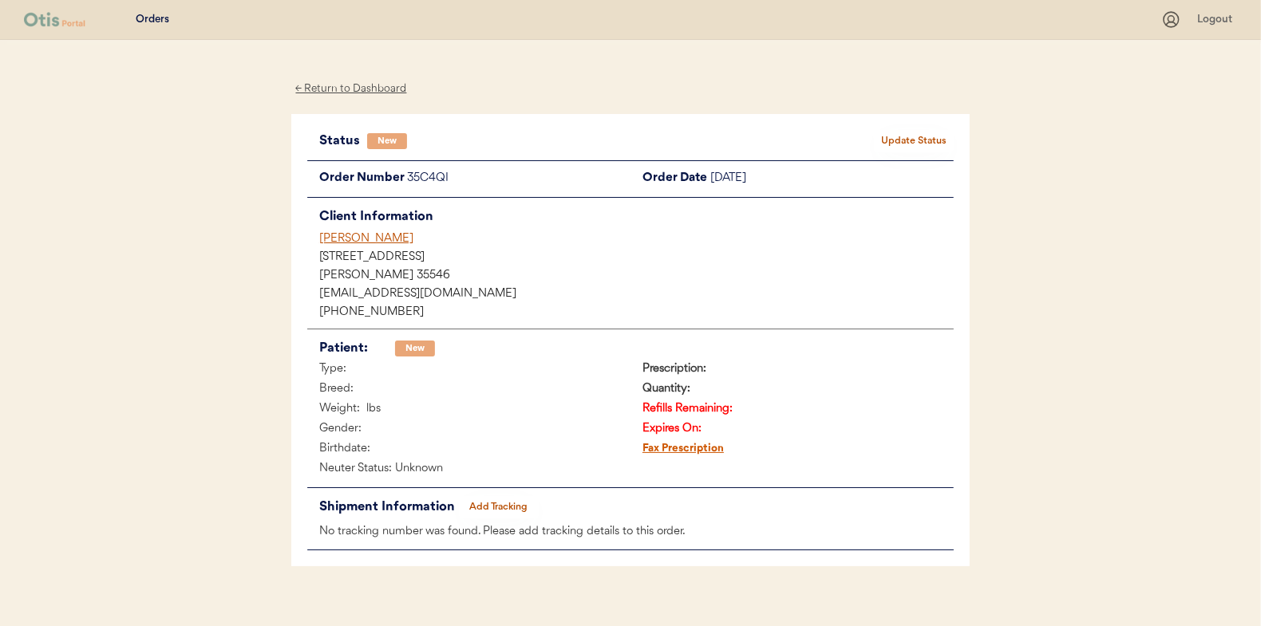
click at [247, 356] on div "Patients Consults Orders Logout ← Return to Dashboard Status New Update Status …" at bounding box center [630, 323] width 1261 height 646
click at [404, 239] on div "[PERSON_NAME]" at bounding box center [636, 239] width 634 height 17
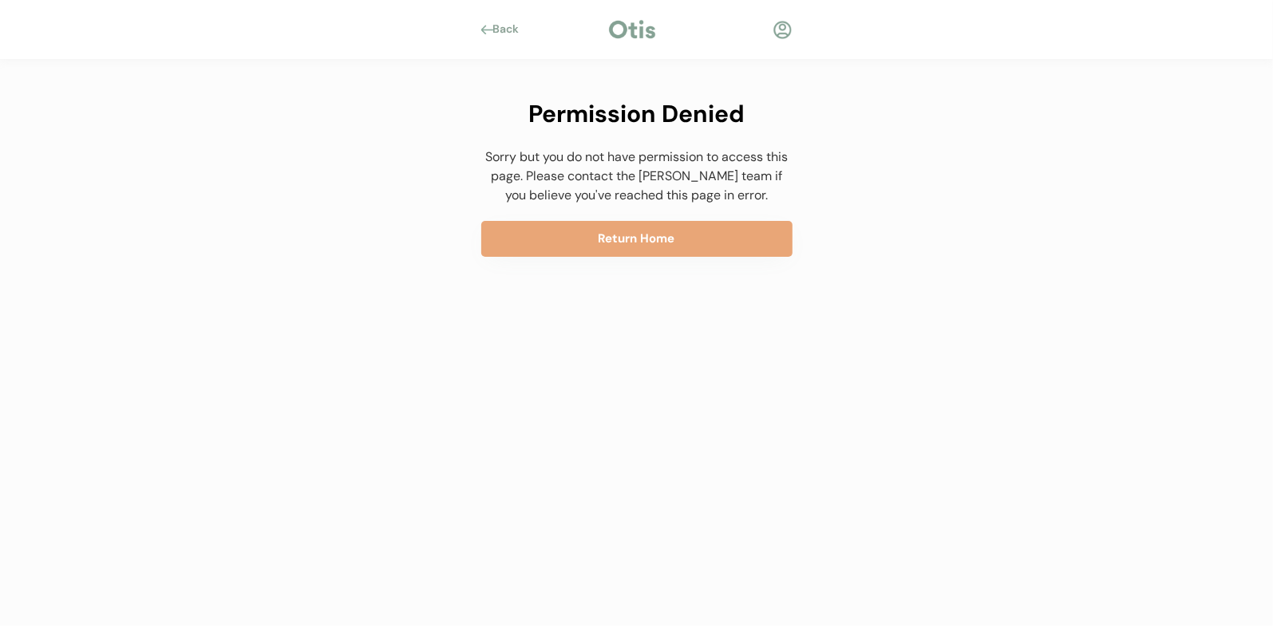
click at [497, 30] on div "Back" at bounding box center [511, 30] width 36 height 16
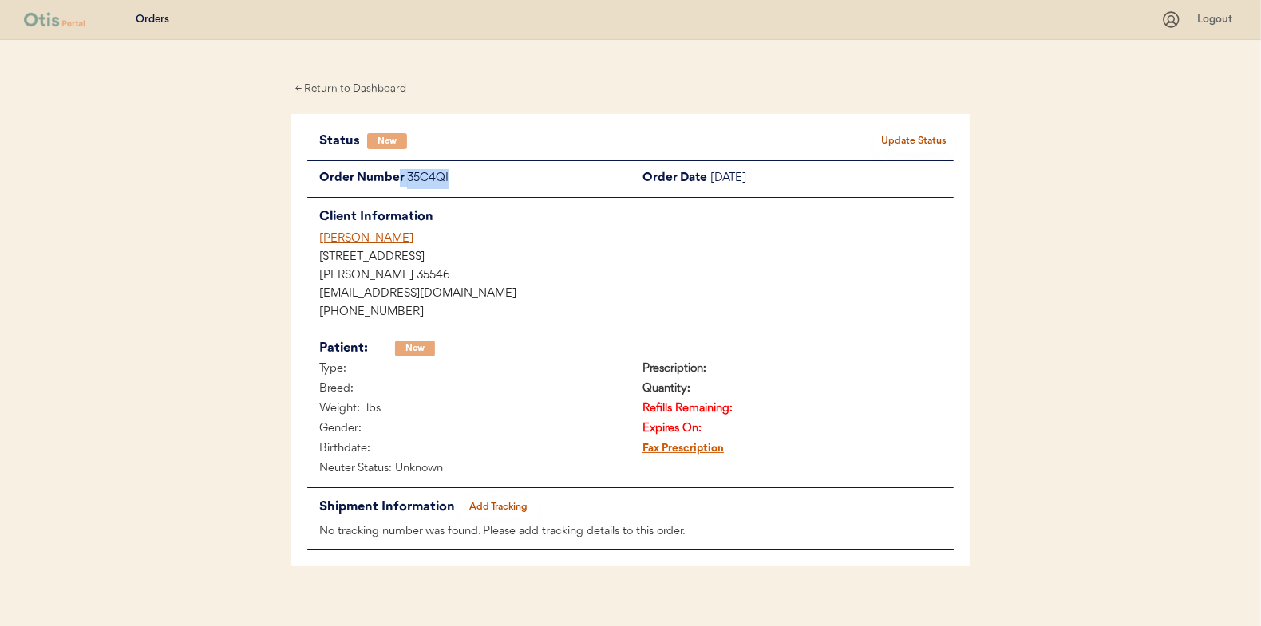
drag, startPoint x: 457, startPoint y: 177, endPoint x: 398, endPoint y: 178, distance: 59.0
click at [398, 178] on div "Order Number 35C4QI" at bounding box center [468, 179] width 323 height 20
drag, startPoint x: 398, startPoint y: 178, endPoint x: 415, endPoint y: 178, distance: 16.8
click at [415, 178] on div "35C4QI" at bounding box center [518, 179] width 223 height 20
click at [448, 177] on div "35C4QI" at bounding box center [518, 179] width 223 height 20
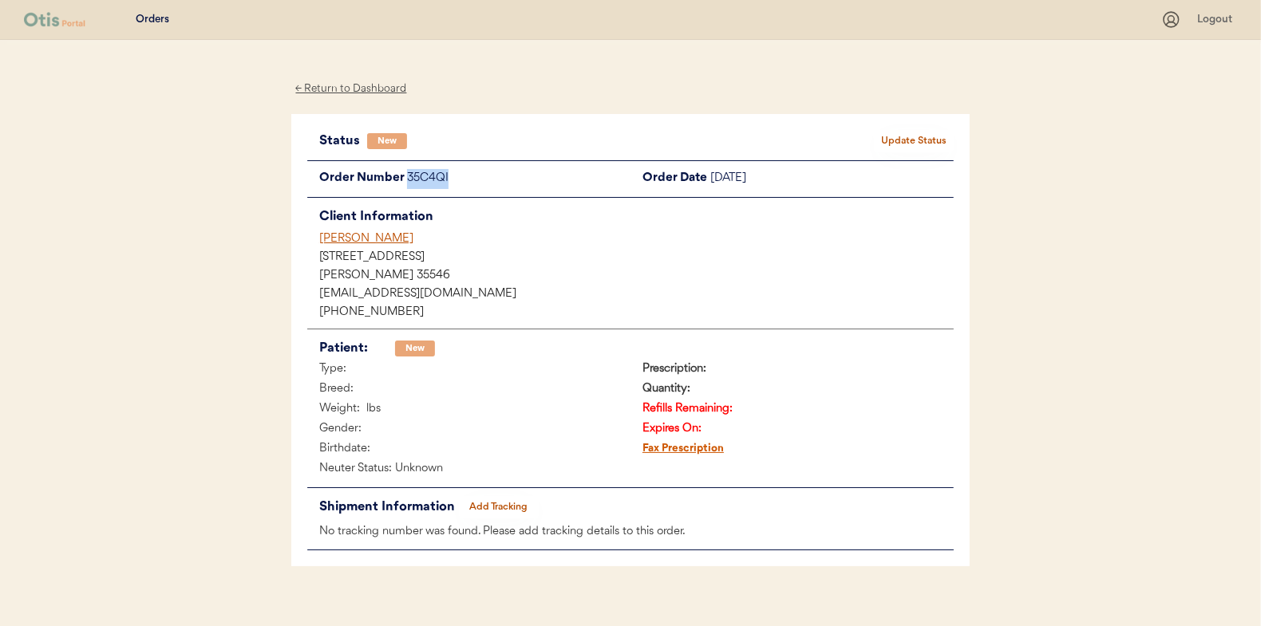
drag, startPoint x: 449, startPoint y: 176, endPoint x: 405, endPoint y: 184, distance: 44.6
click at [405, 184] on div "Order Number 35C4QI" at bounding box center [468, 179] width 323 height 20
drag, startPoint x: 405, startPoint y: 184, endPoint x: 415, endPoint y: 180, distance: 10.4
copy div "35C4QI"
click at [906, 128] on div "Status New Update Status Order Number 35C4QI Order Date August 24, 2025 Client …" at bounding box center [630, 340] width 678 height 453
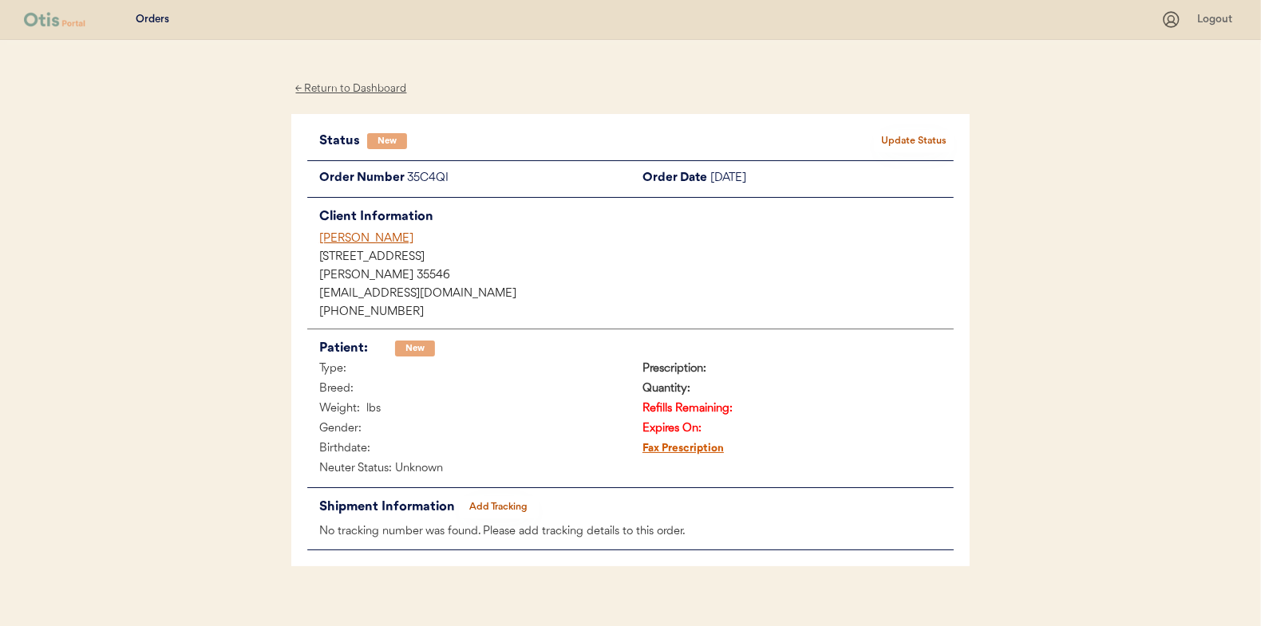
click at [906, 138] on button "Update Status" at bounding box center [914, 141] width 80 height 22
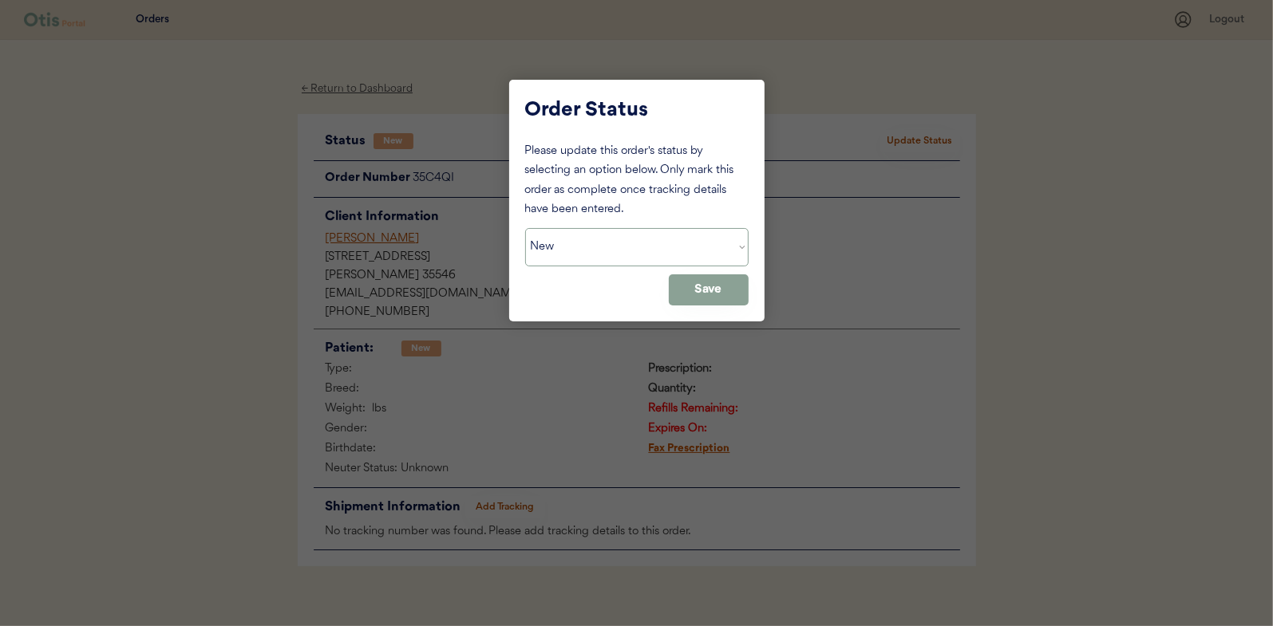
click at [559, 235] on select "Status On Hold New In Progress Complete Pending HW Consent Cancelled" at bounding box center [636, 247] width 223 height 38
select select ""on_hold""
click at [525, 228] on select "Status On Hold New In Progress Complete Pending HW Consent Cancelled" at bounding box center [636, 247] width 223 height 38
click at [725, 276] on button "Save" at bounding box center [709, 289] width 80 height 31
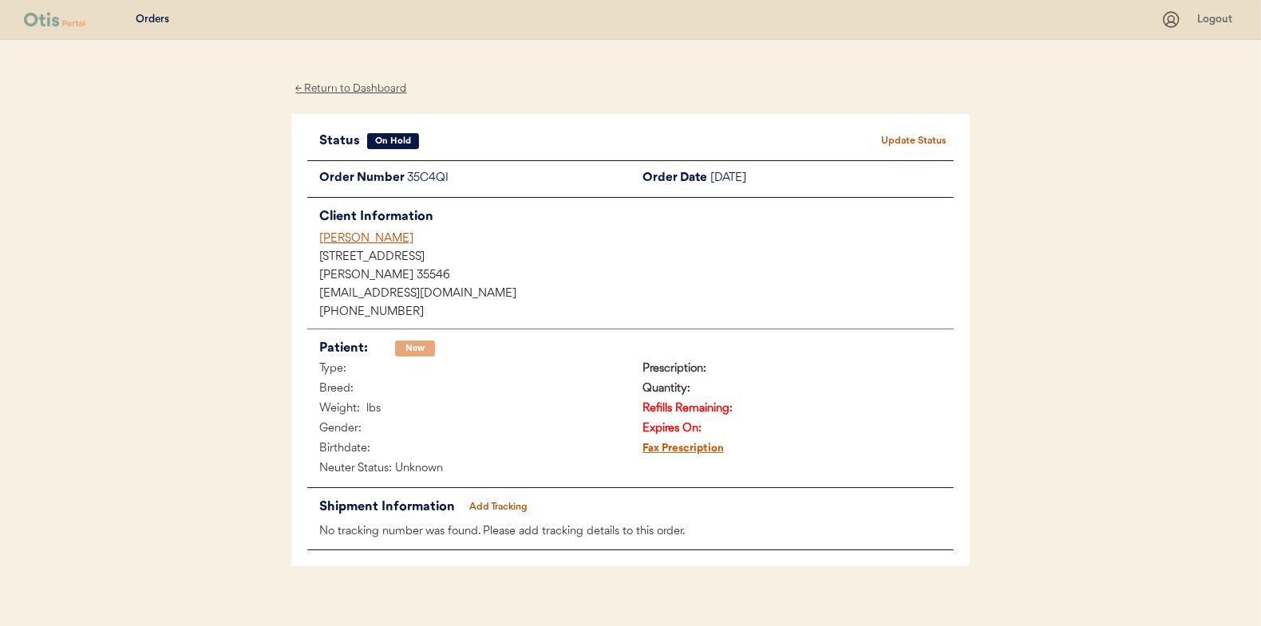
click at [365, 90] on div "← Return to Dashboard" at bounding box center [351, 89] width 120 height 18
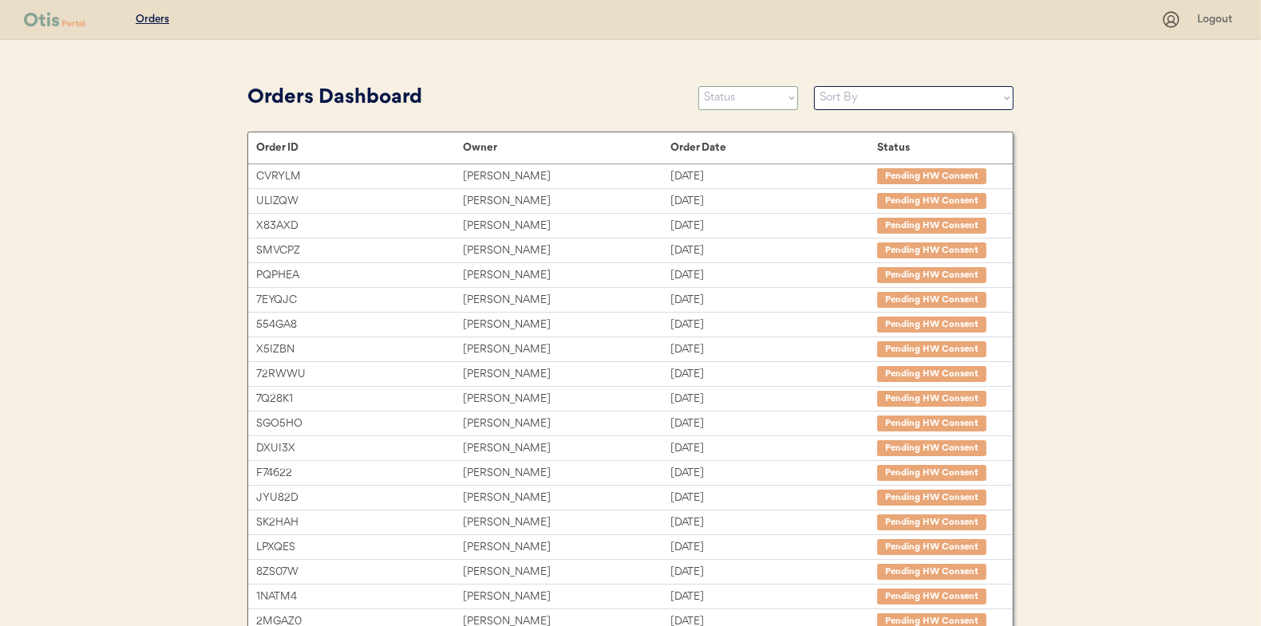
click at [725, 101] on select "Status On Hold New In Progress Complete Pending HW Consent Cancelled" at bounding box center [748, 98] width 100 height 24
select select ""new""
click at [698, 86] on select "Status On Hold New In Progress Complete Pending HW Consent Cancelled" at bounding box center [748, 98] width 100 height 24
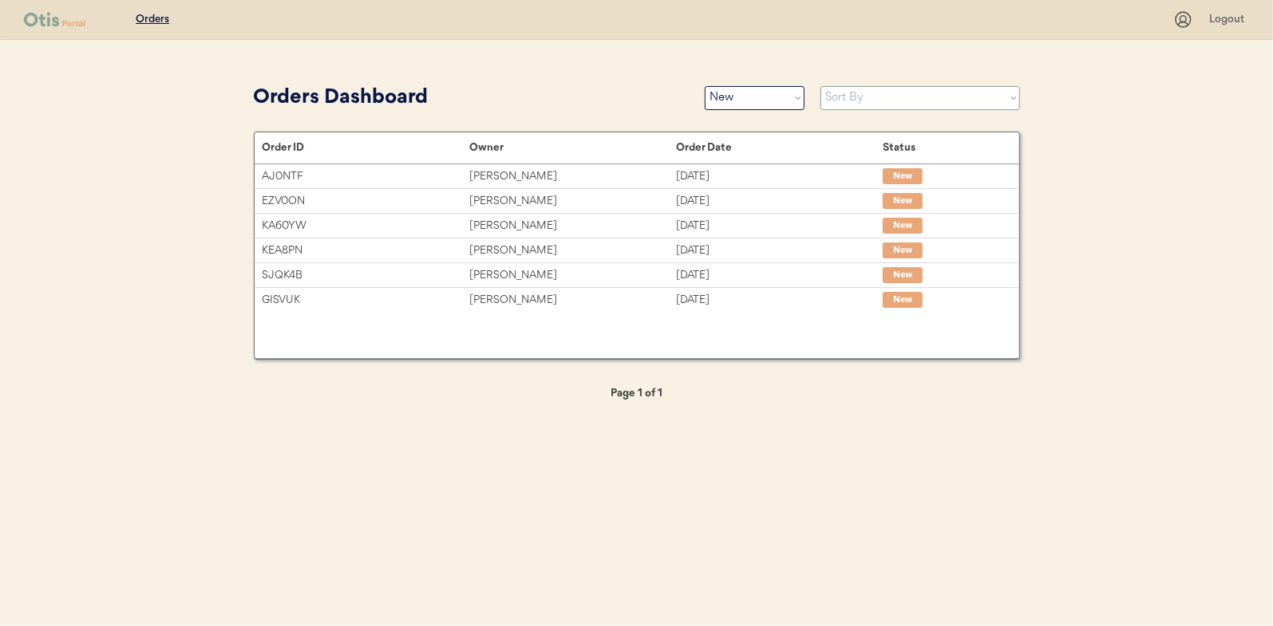
click at [855, 96] on select "Sort By Order Date (Newest → Oldest) Order Date (Oldest → Newest)" at bounding box center [919, 98] width 199 height 24
select select ""Order Date (Oldest → Newest)""
click at [820, 86] on select "Sort By Order Date (Newest → Oldest) Order Date (Oldest → Newest)" at bounding box center [919, 98] width 199 height 24
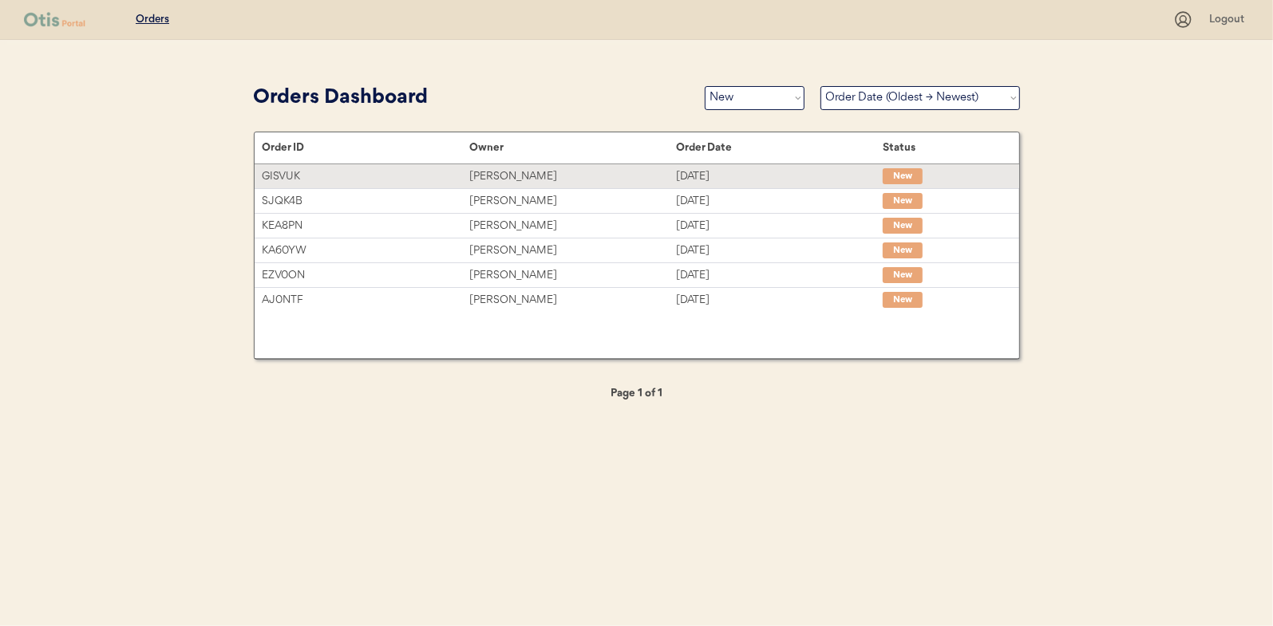
click at [503, 171] on div "[PERSON_NAME]" at bounding box center [572, 177] width 207 height 18
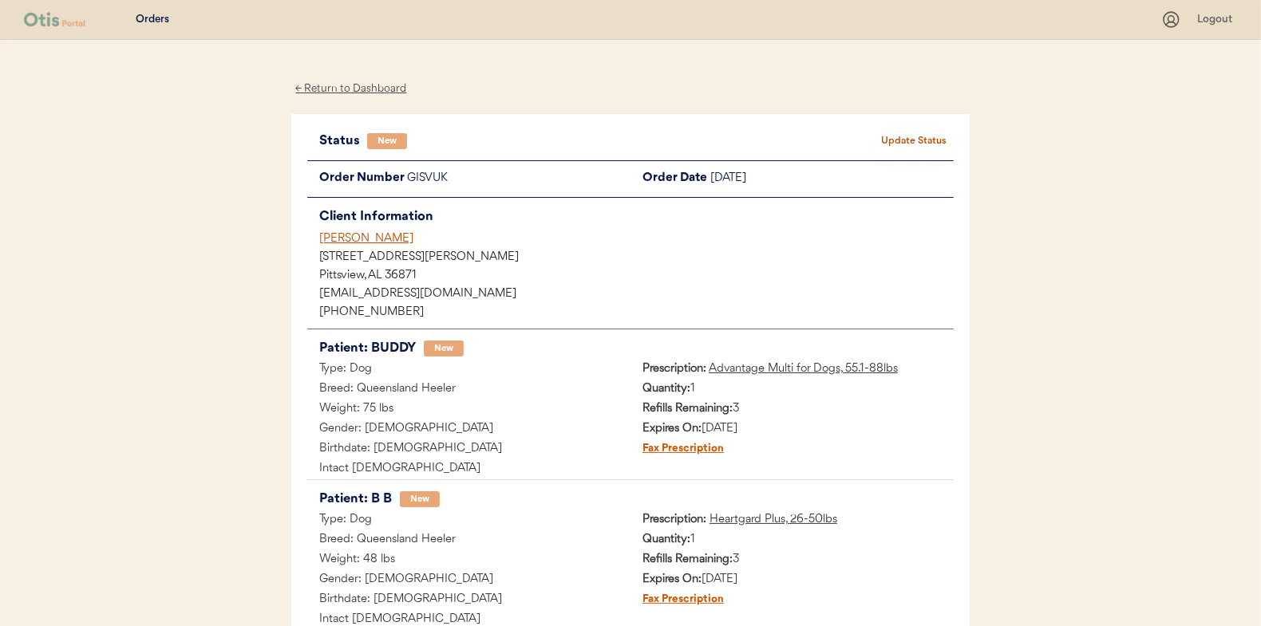
click at [914, 136] on button "Update Status" at bounding box center [914, 141] width 80 height 22
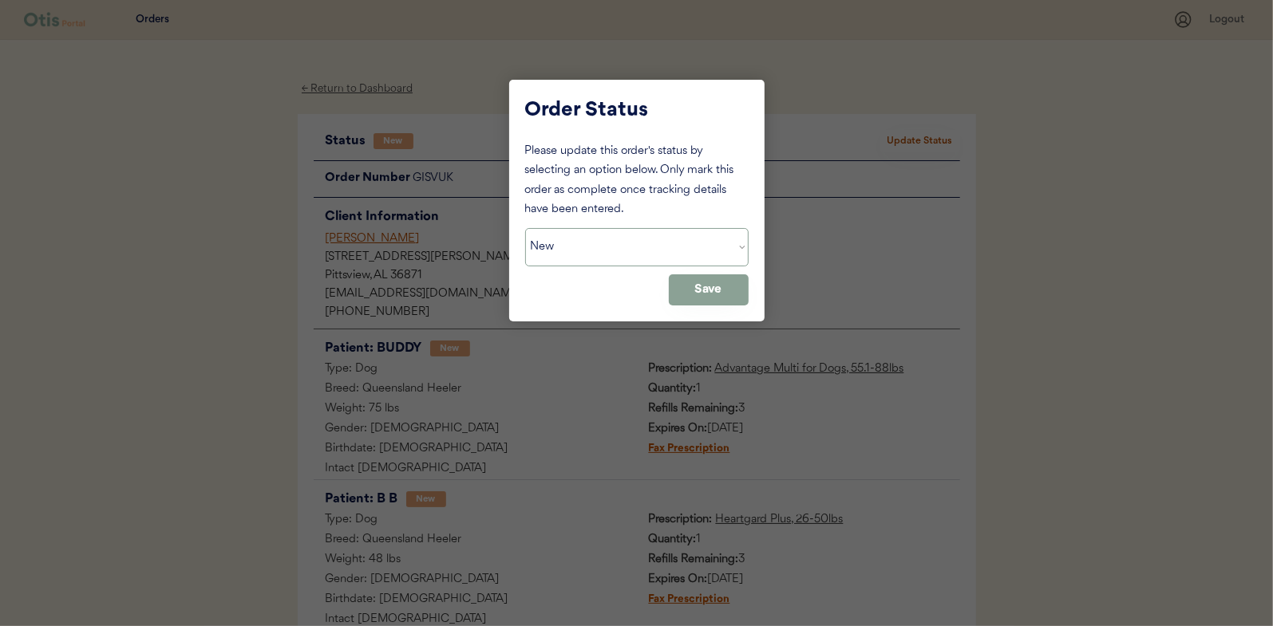
click at [578, 239] on select "Status On Hold New In Progress Complete Pending HW Consent Cancelled" at bounding box center [636, 247] width 223 height 38
select select ""in_progress""
click at [525, 228] on select "Status On Hold New In Progress Complete Pending HW Consent Cancelled" at bounding box center [636, 247] width 223 height 38
drag, startPoint x: 690, startPoint y: 290, endPoint x: 411, endPoint y: 164, distance: 306.7
click at [691, 290] on button "Save" at bounding box center [709, 289] width 80 height 31
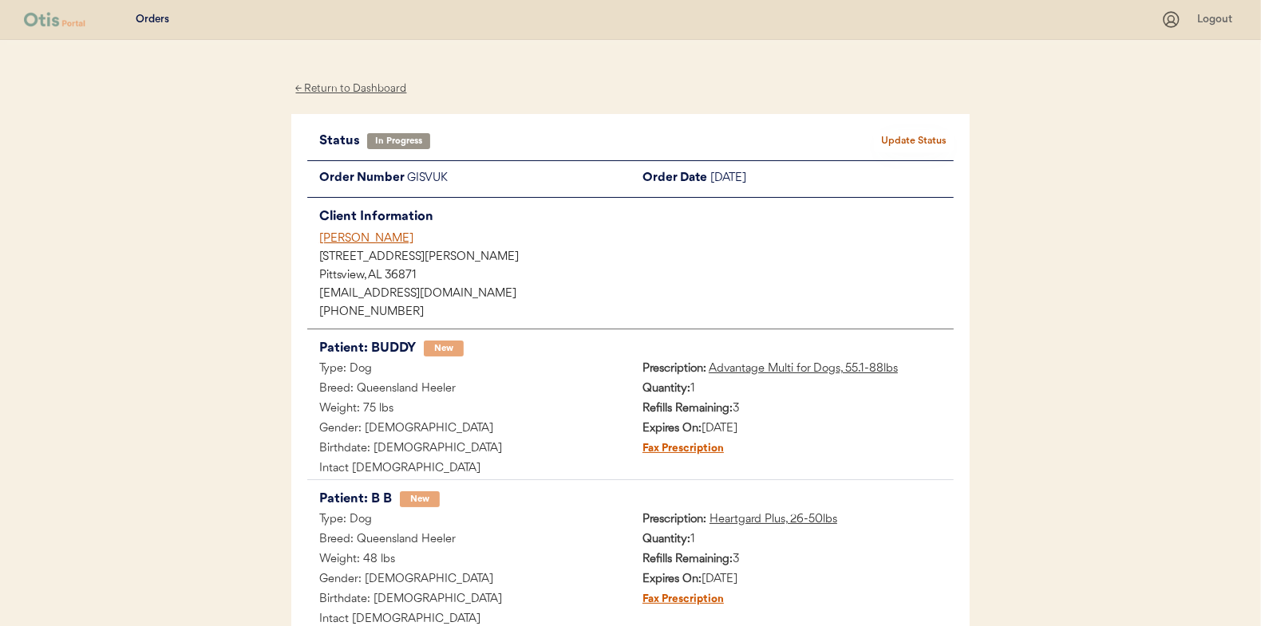
click at [350, 85] on div "← Return to Dashboard" at bounding box center [351, 89] width 120 height 18
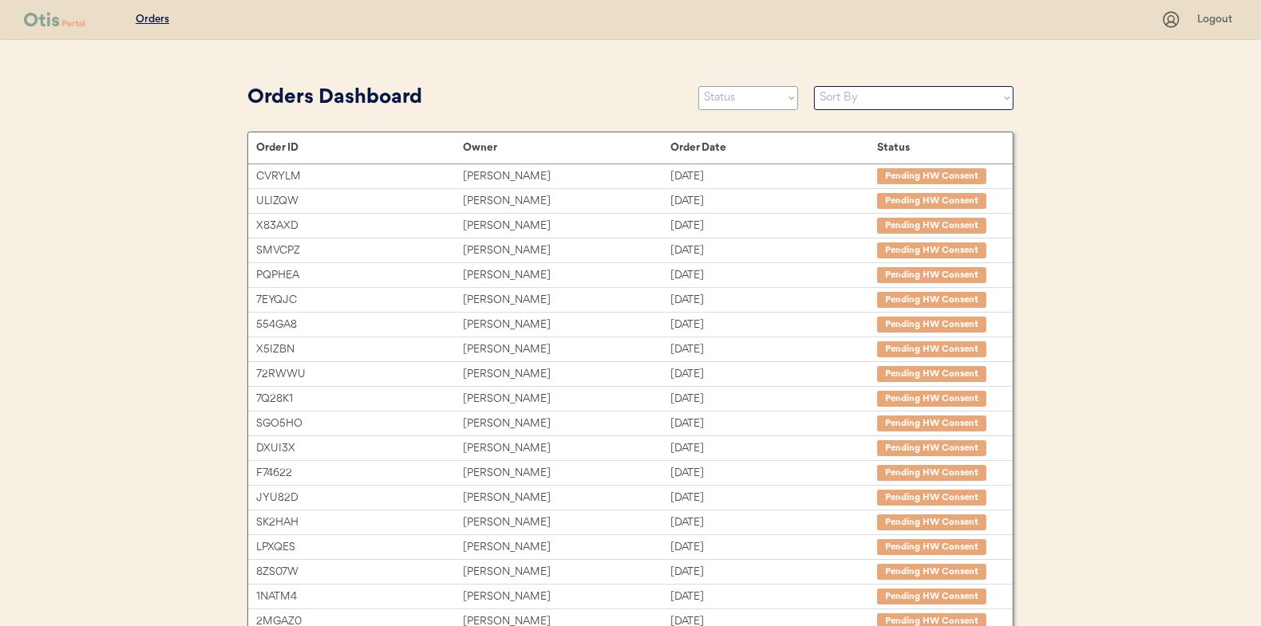
click at [748, 98] on select "Status On Hold New In Progress Complete Pending HW Consent Cancelled" at bounding box center [748, 98] width 100 height 24
select select ""new""
click at [698, 86] on select "Status On Hold New In Progress Complete Pending HW Consent Cancelled" at bounding box center [748, 98] width 100 height 24
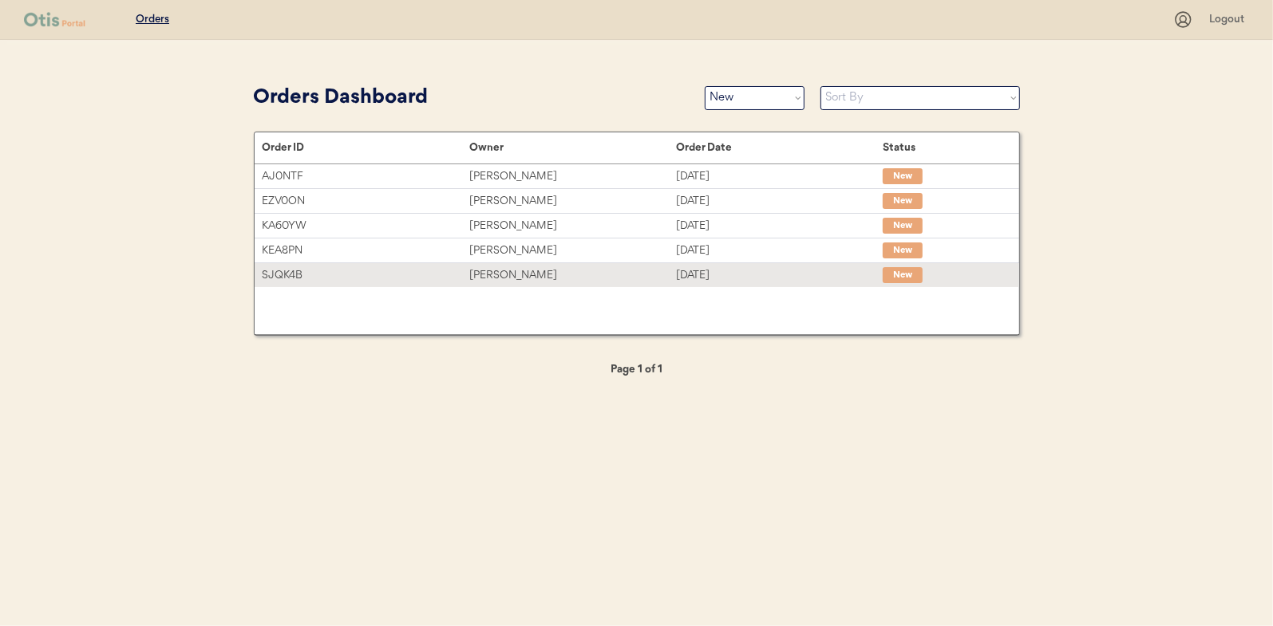
click at [500, 276] on div "[PERSON_NAME]" at bounding box center [572, 275] width 207 height 18
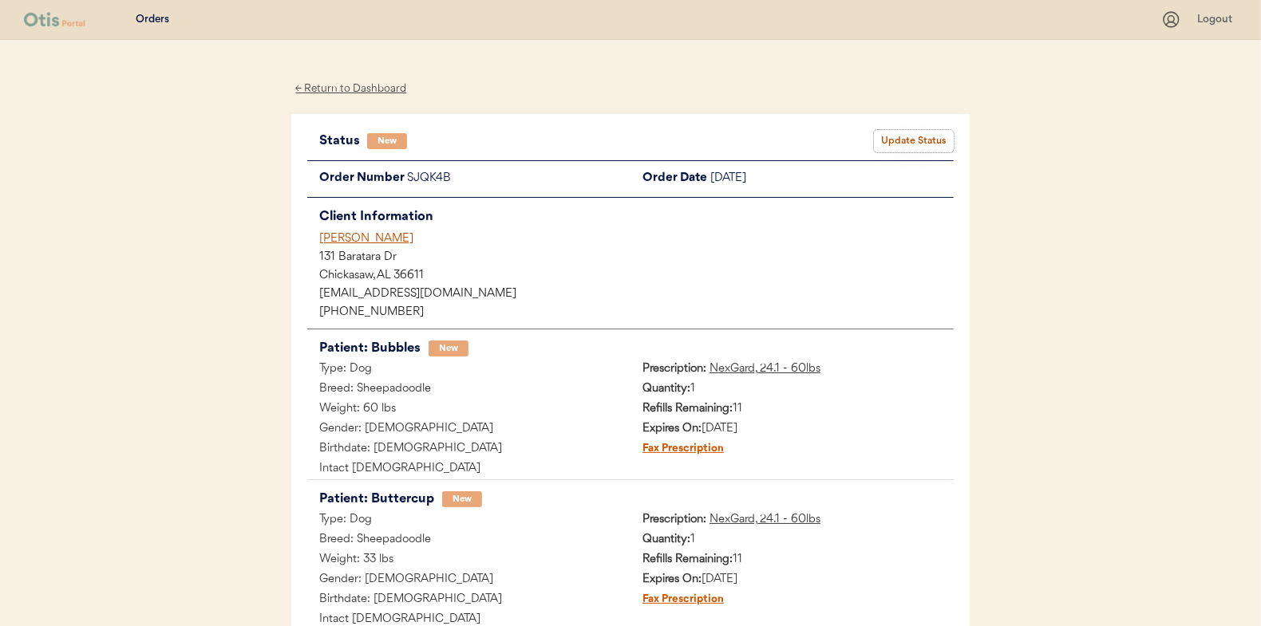
click at [916, 142] on button "Update Status" at bounding box center [914, 141] width 80 height 22
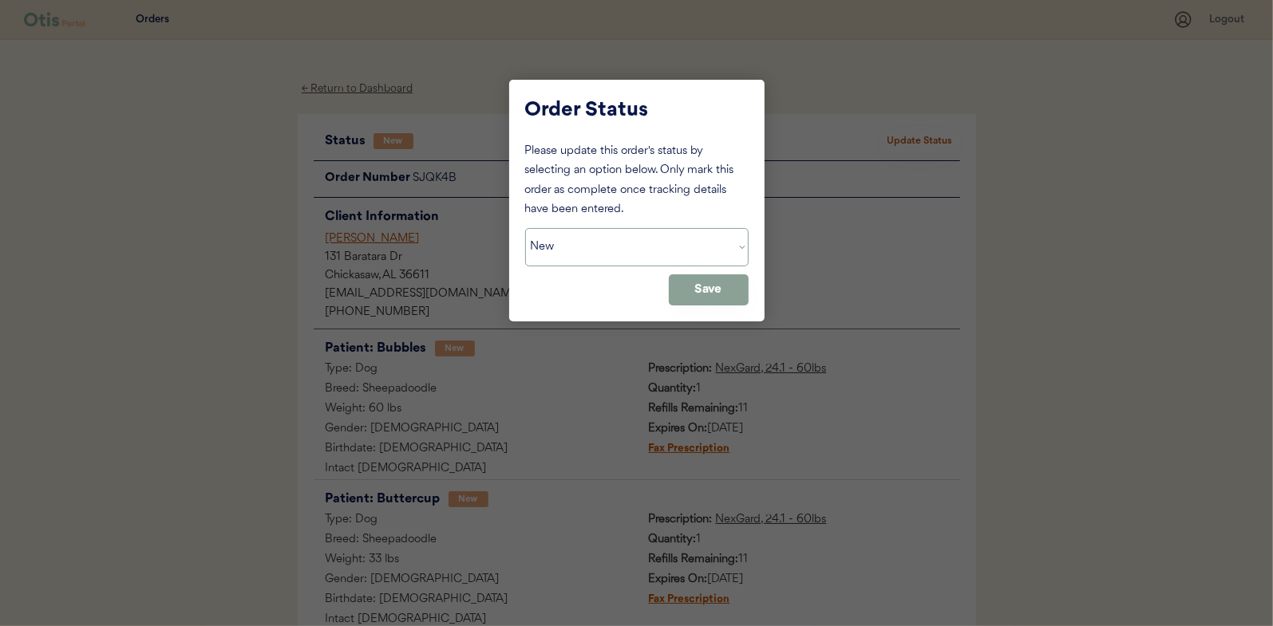
click at [569, 236] on select "Status On Hold New In Progress Complete Pending HW Consent Cancelled" at bounding box center [636, 247] width 223 height 38
select select ""in_progress""
click at [525, 228] on select "Status On Hold New In Progress Complete Pending HW Consent Cancelled" at bounding box center [636, 247] width 223 height 38
click at [706, 278] on button "Save" at bounding box center [709, 289] width 80 height 31
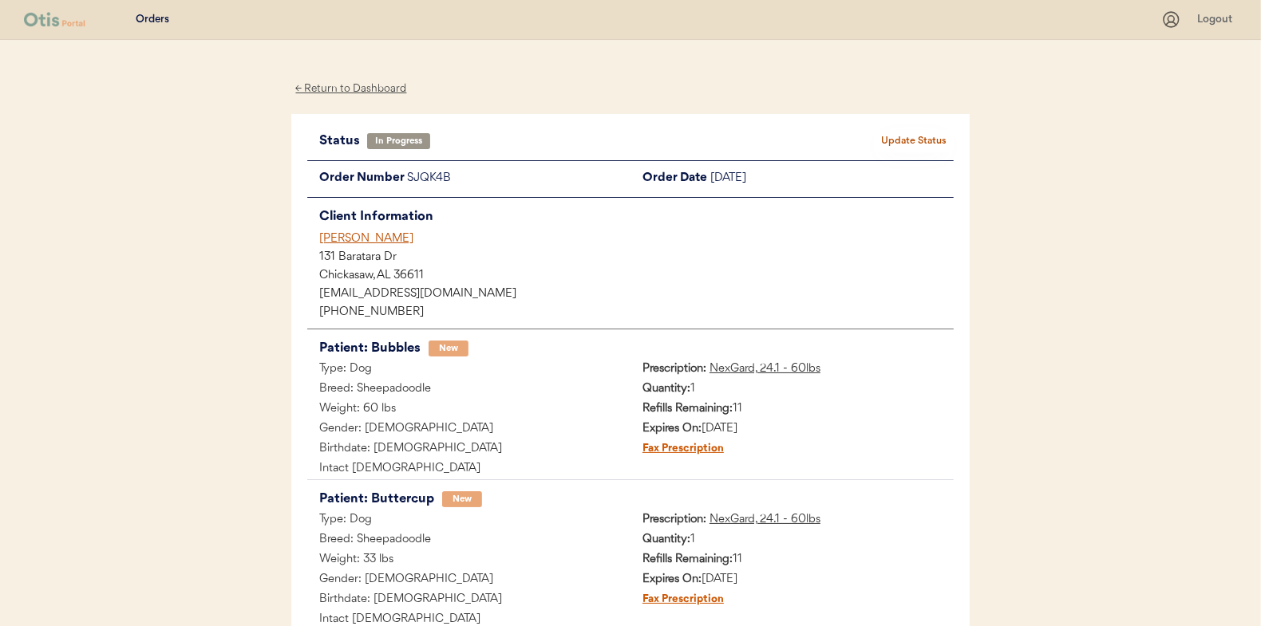
click at [345, 87] on div "← Return to Dashboard" at bounding box center [351, 89] width 120 height 18
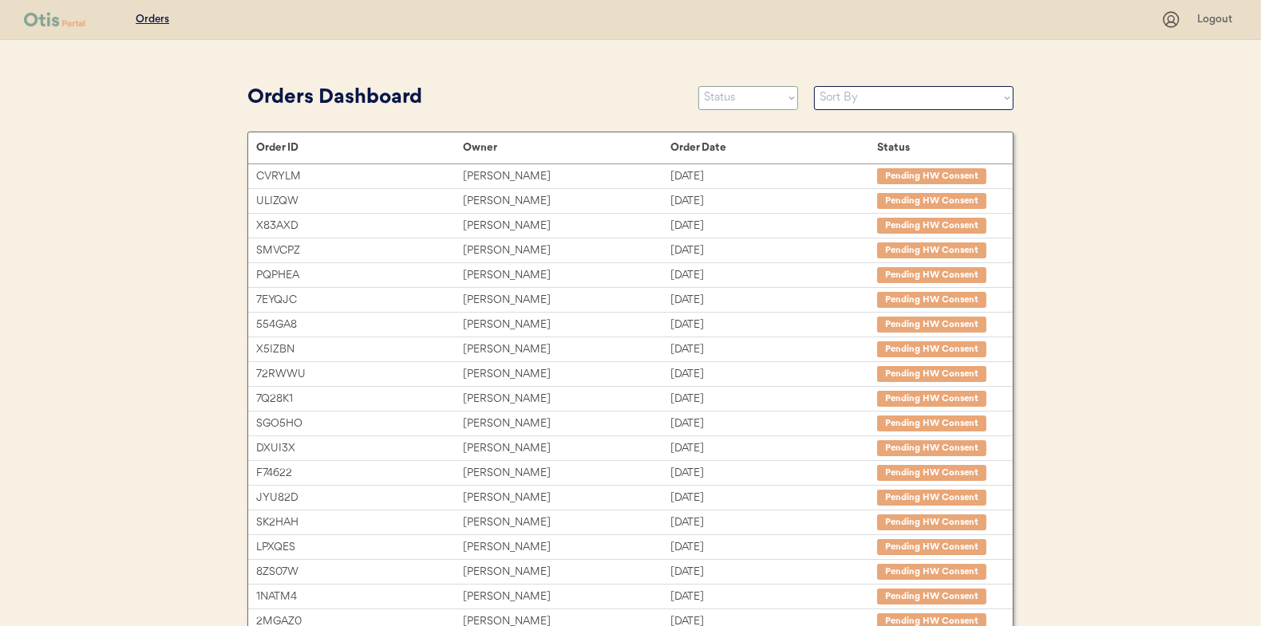
click at [723, 97] on select "Status On Hold New In Progress Complete Pending HW Consent Cancelled" at bounding box center [748, 98] width 100 height 24
select select ""new""
click at [698, 86] on select "Status On Hold New In Progress Complete Pending HW Consent Cancelled" at bounding box center [748, 98] width 100 height 24
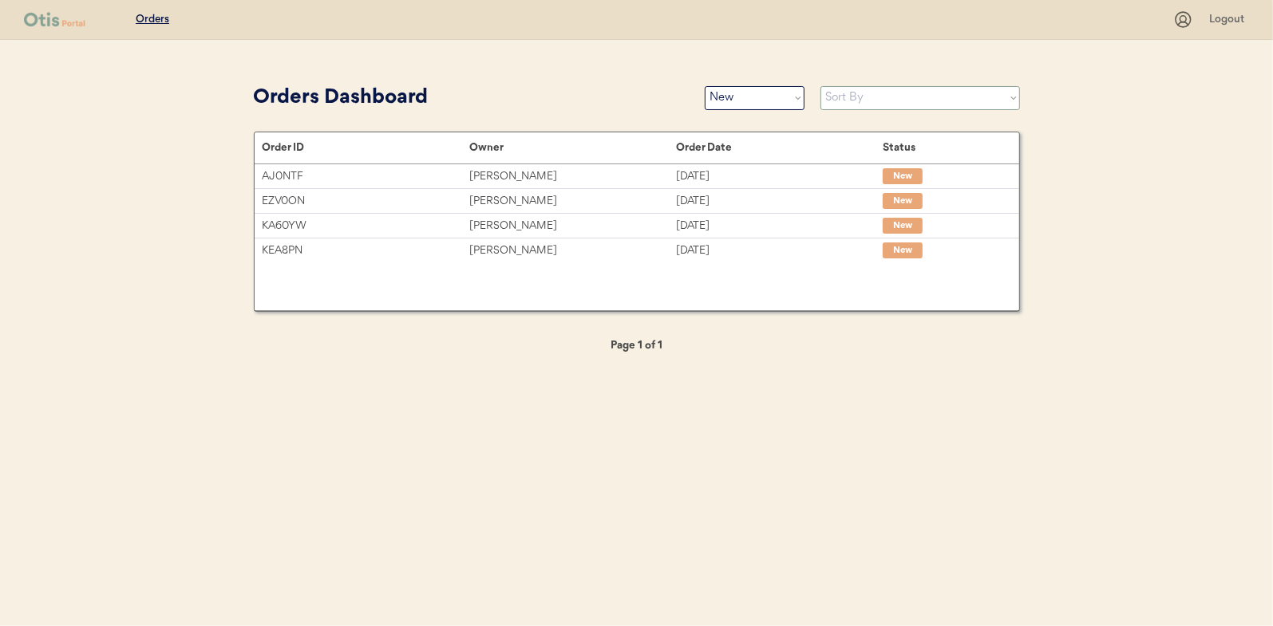
click at [856, 91] on select "Sort By Order Date (Newest → Oldest) Order Date (Oldest → Newest)" at bounding box center [919, 98] width 199 height 24
click at [851, 98] on select "Sort By Order Date (Newest → Oldest) Order Date (Oldest → Newest)" at bounding box center [919, 98] width 199 height 24
click at [851, 97] on select "Sort By Order Date (Newest → Oldest) Order Date (Oldest → Newest)" at bounding box center [919, 98] width 199 height 24
select select ""Order Date (Oldest → Newest)""
click at [820, 86] on select "Sort By Order Date (Newest → Oldest) Order Date (Oldest → Newest)" at bounding box center [919, 98] width 199 height 24
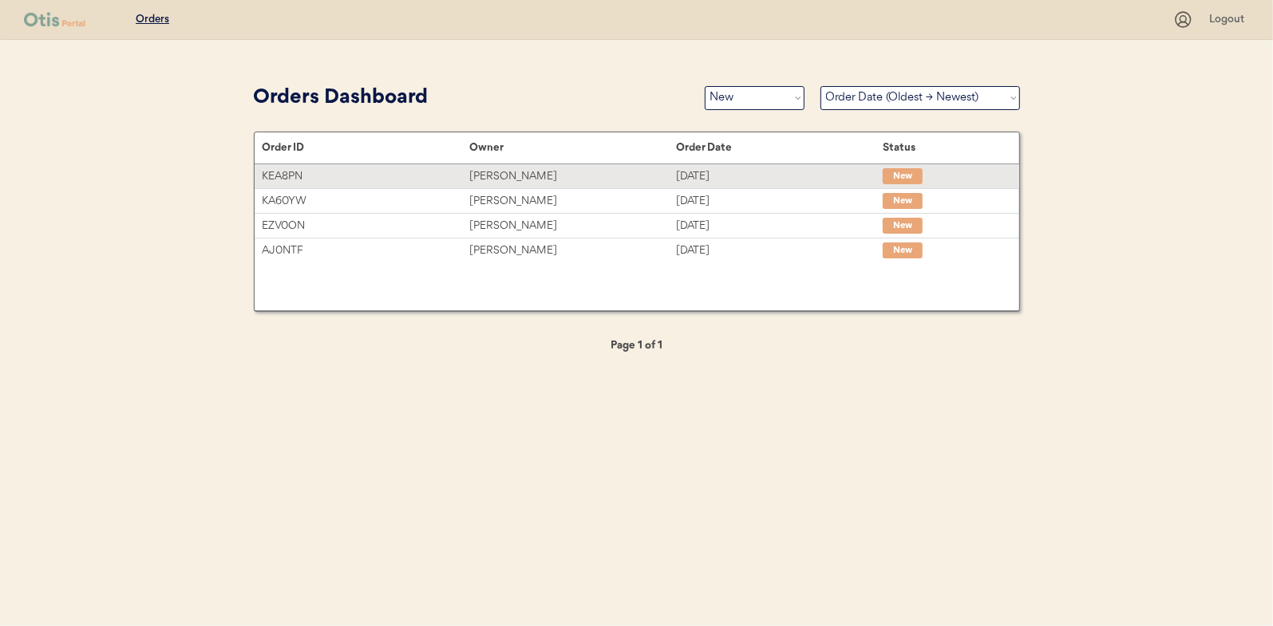
click at [498, 175] on div "Belinda Estes" at bounding box center [572, 177] width 207 height 18
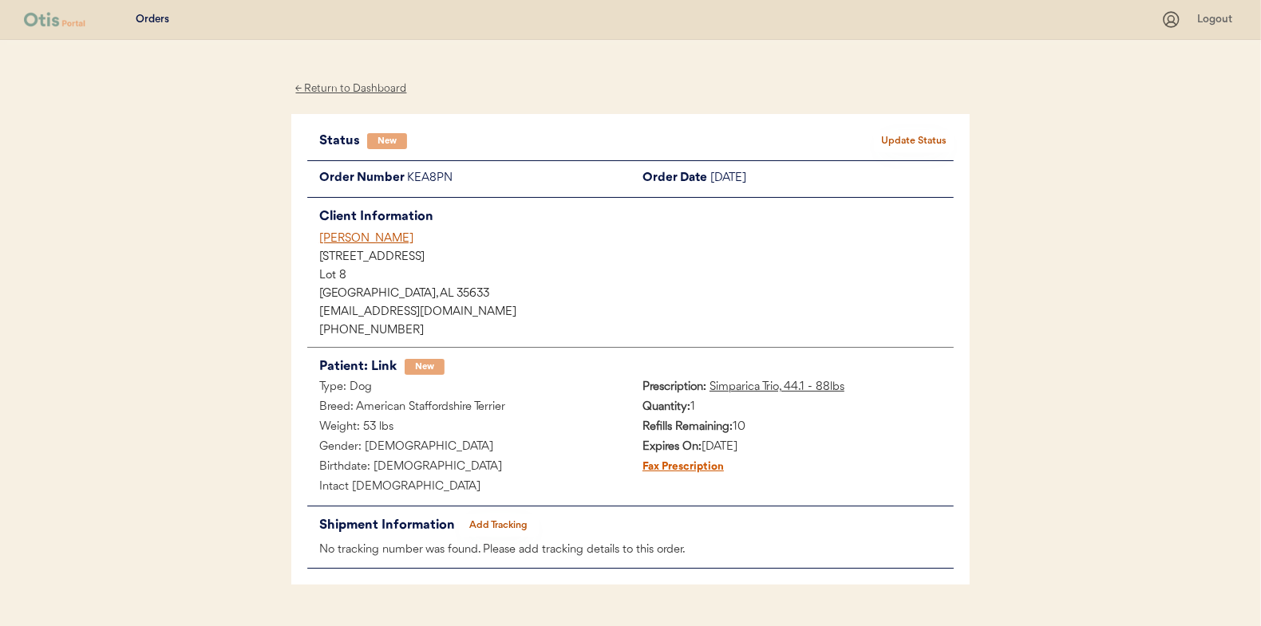
click at [907, 140] on button "Update Status" at bounding box center [914, 141] width 80 height 22
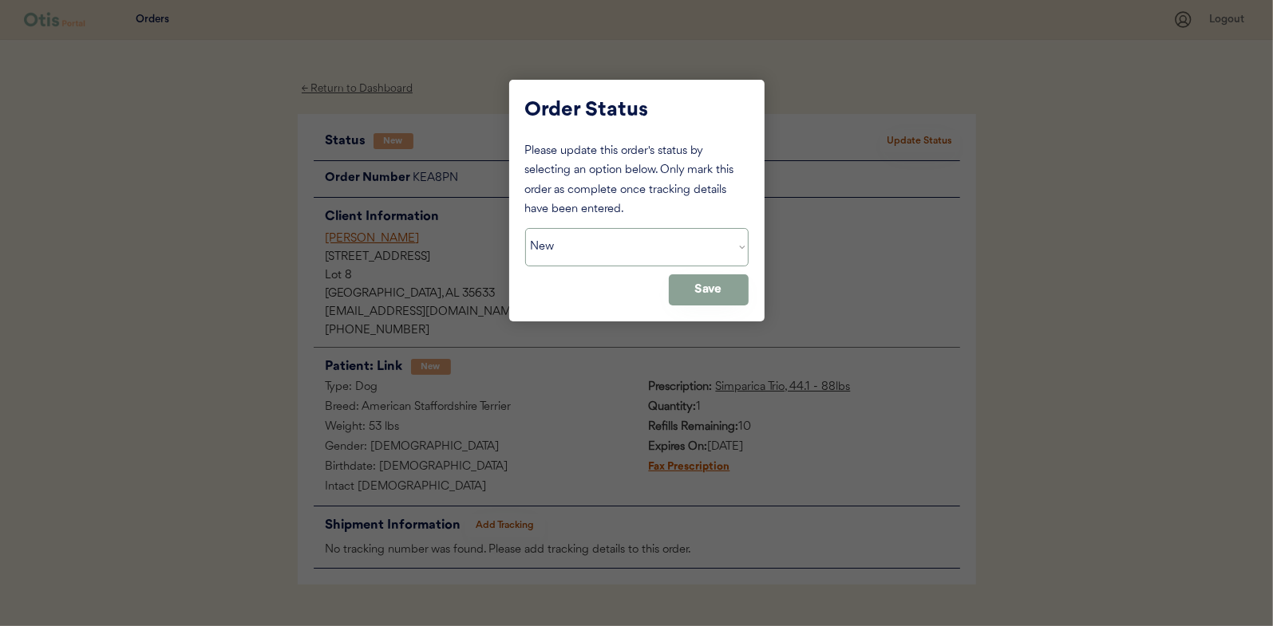
click at [628, 247] on select "Status On Hold New In Progress Complete Pending HW Consent Cancelled" at bounding box center [636, 247] width 223 height 38
select select ""in_progress""
click at [525, 228] on select "Status On Hold New In Progress Complete Pending HW Consent Cancelled" at bounding box center [636, 247] width 223 height 38
click at [718, 293] on button "Save" at bounding box center [709, 289] width 80 height 31
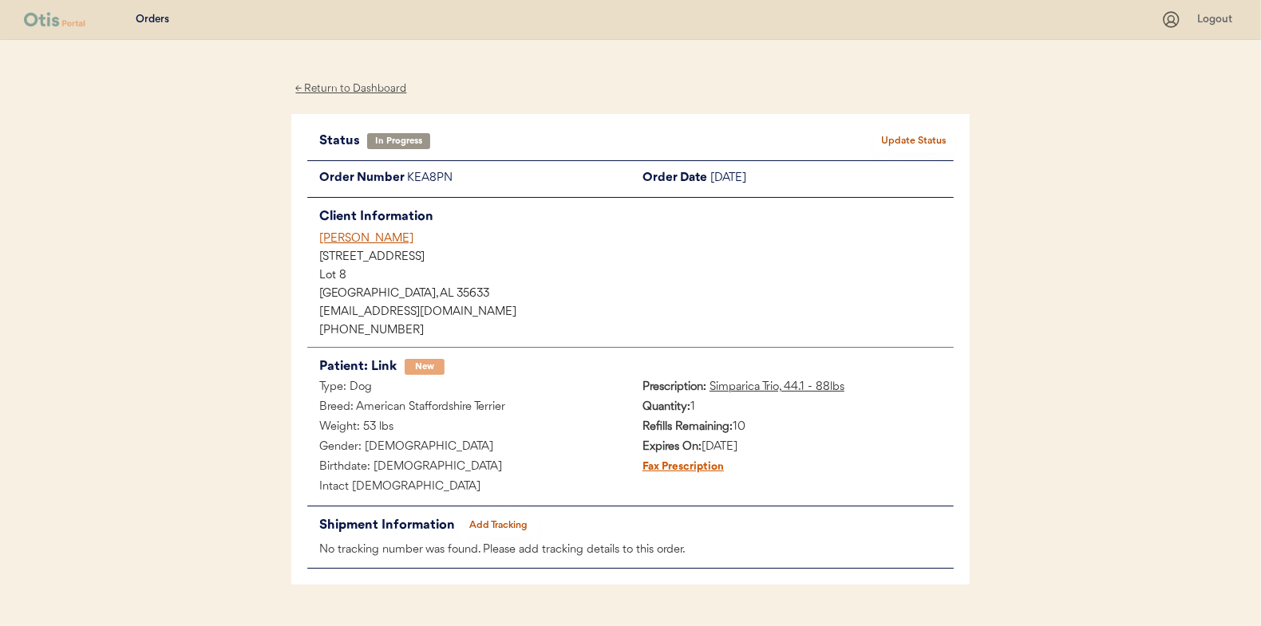
click at [349, 85] on div "← Return to Dashboard" at bounding box center [351, 89] width 120 height 18
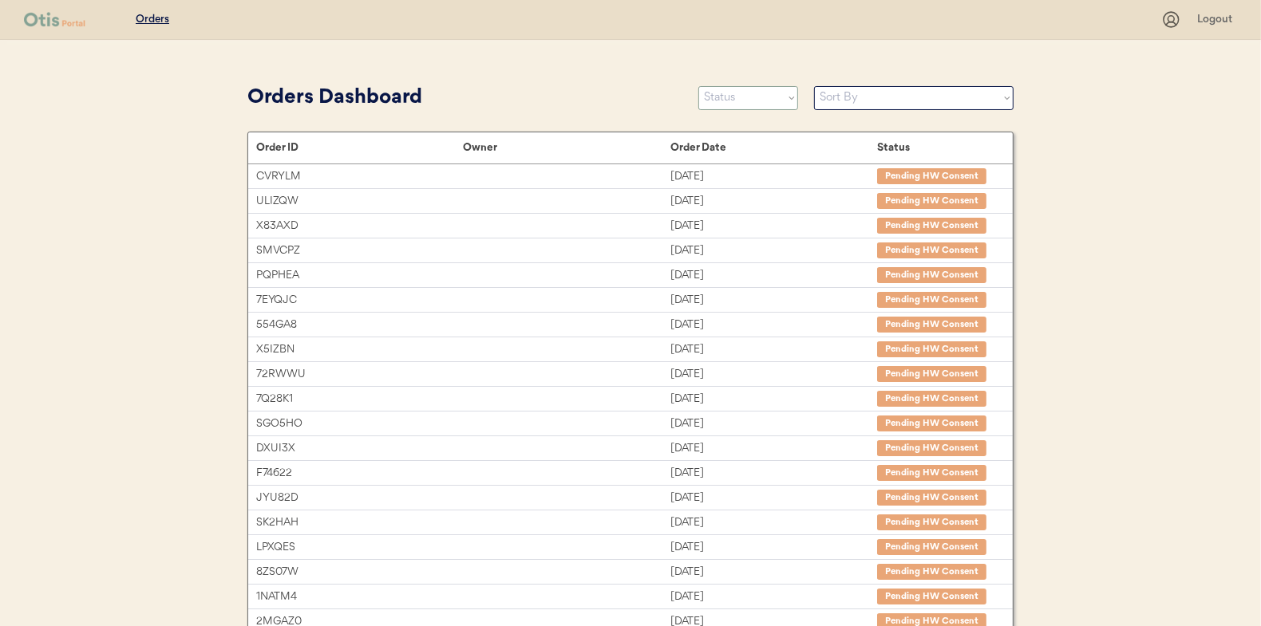
click at [734, 102] on select "Status On Hold New In Progress Complete Pending HW Consent Cancelled" at bounding box center [748, 98] width 100 height 24
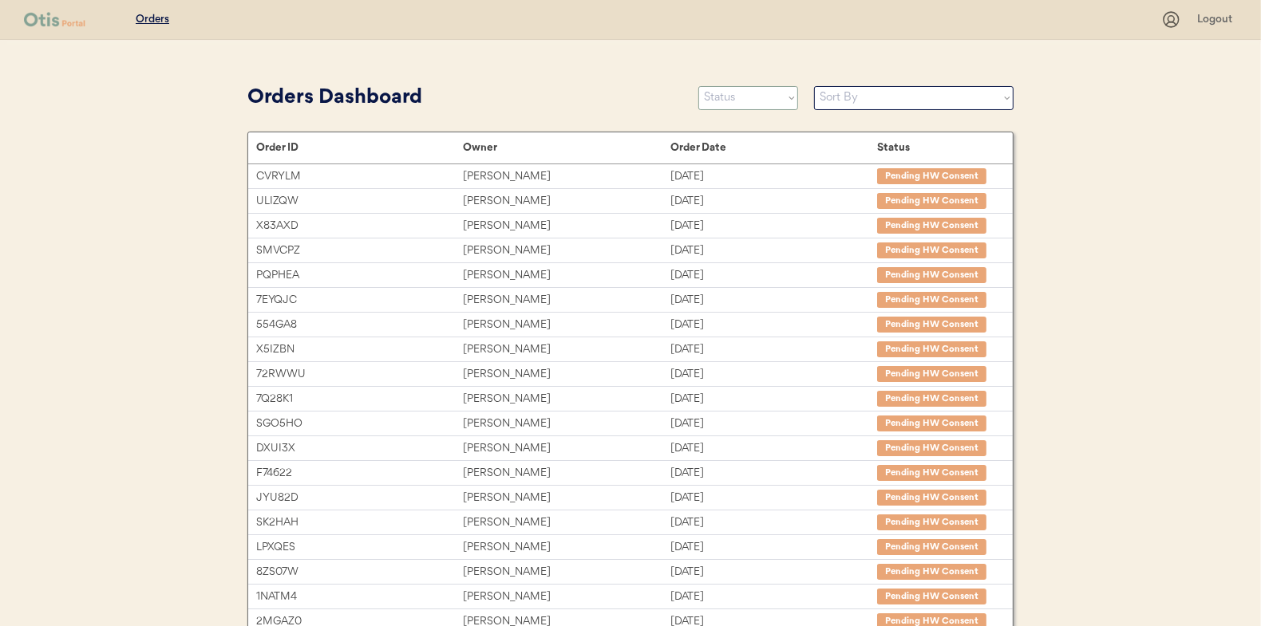
select select ""new""
click at [698, 86] on select "Status On Hold New In Progress Complete Pending HW Consent Cancelled" at bounding box center [748, 98] width 100 height 24
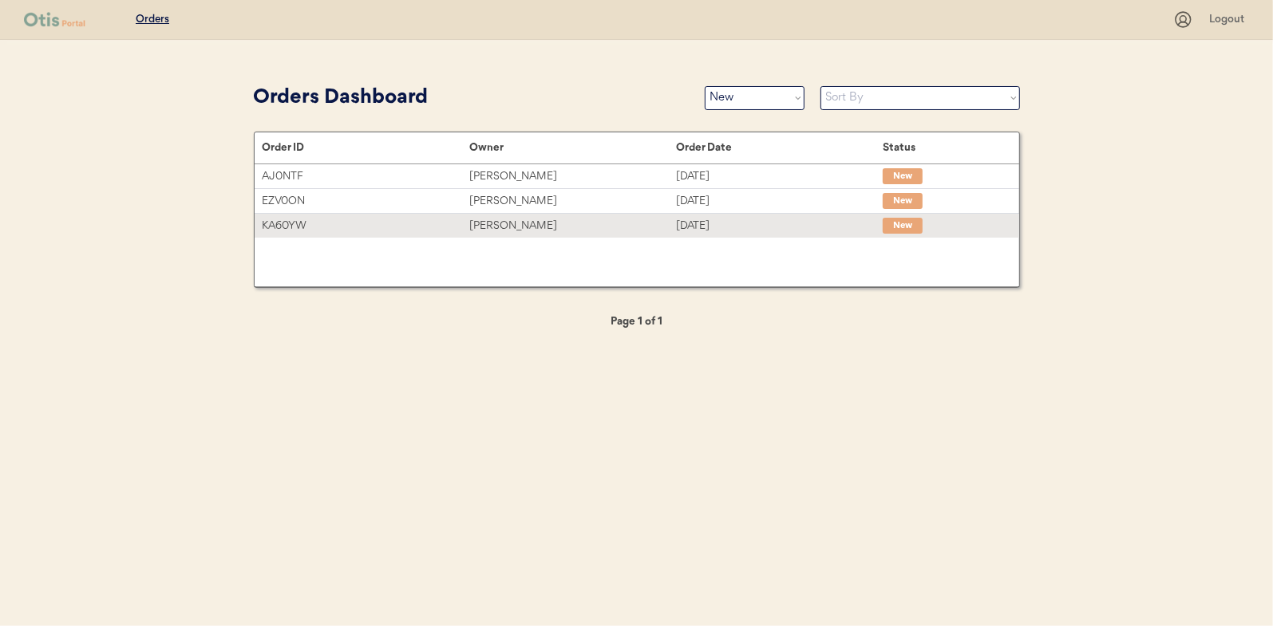
click at [495, 219] on div "[PERSON_NAME]" at bounding box center [572, 226] width 207 height 18
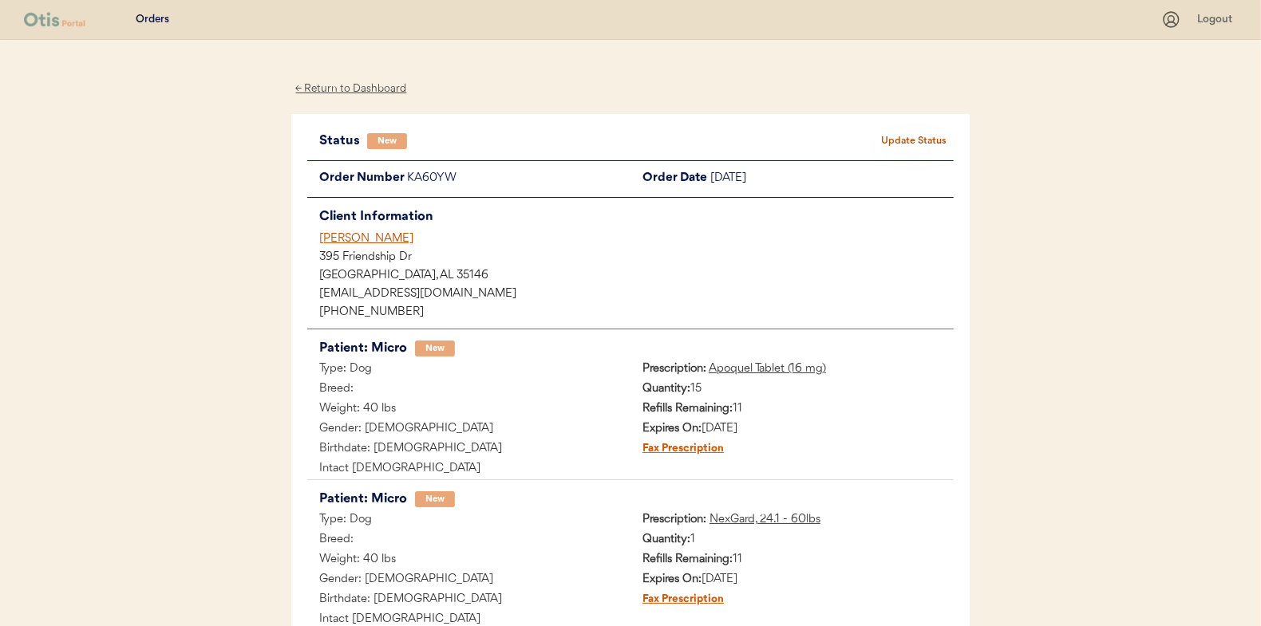
click at [923, 145] on button "Update Status" at bounding box center [914, 141] width 80 height 22
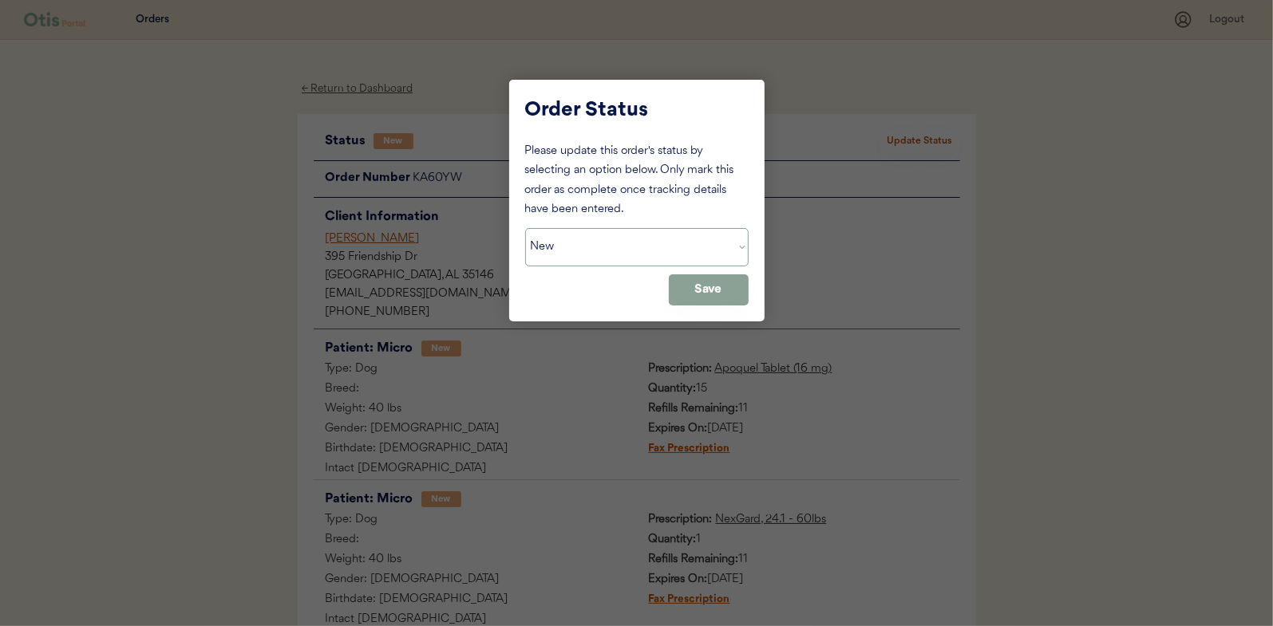
click at [578, 253] on select "Status On Hold New In Progress Complete Pending HW Consent Cancelled" at bounding box center [636, 247] width 223 height 38
select select ""in_progress""
click at [525, 228] on select "Status On Hold New In Progress Complete Pending HW Consent Cancelled" at bounding box center [636, 247] width 223 height 38
click at [697, 284] on button "Save" at bounding box center [709, 289] width 80 height 31
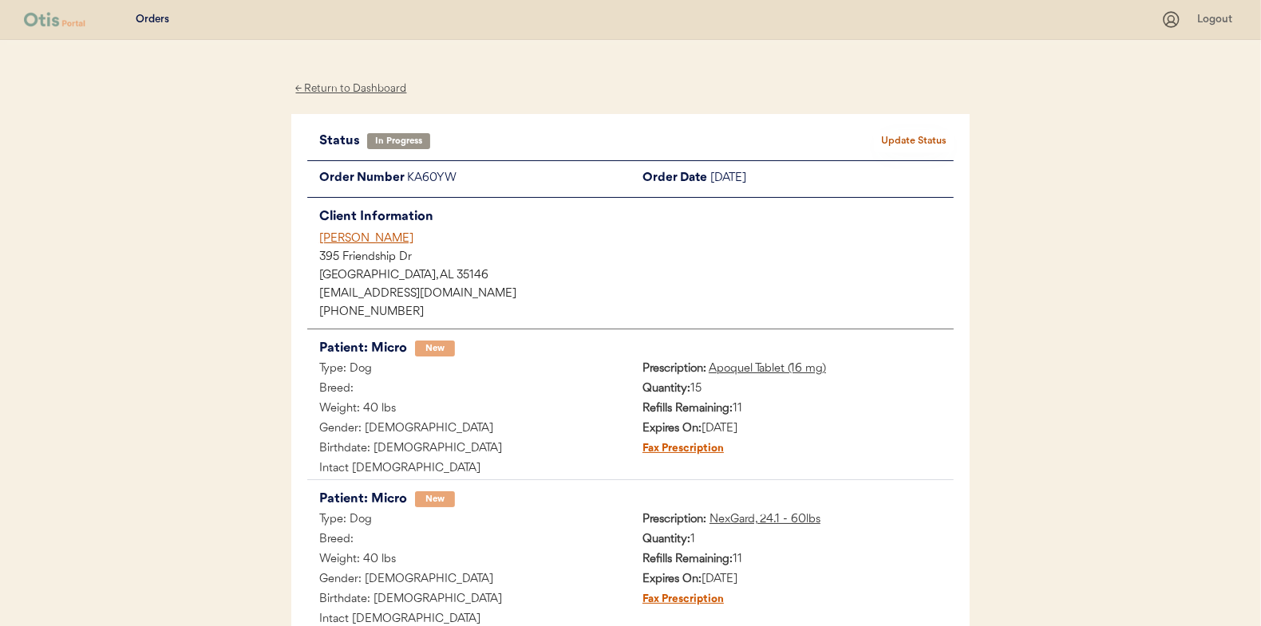
click at [361, 87] on div "← Return to Dashboard" at bounding box center [351, 89] width 120 height 18
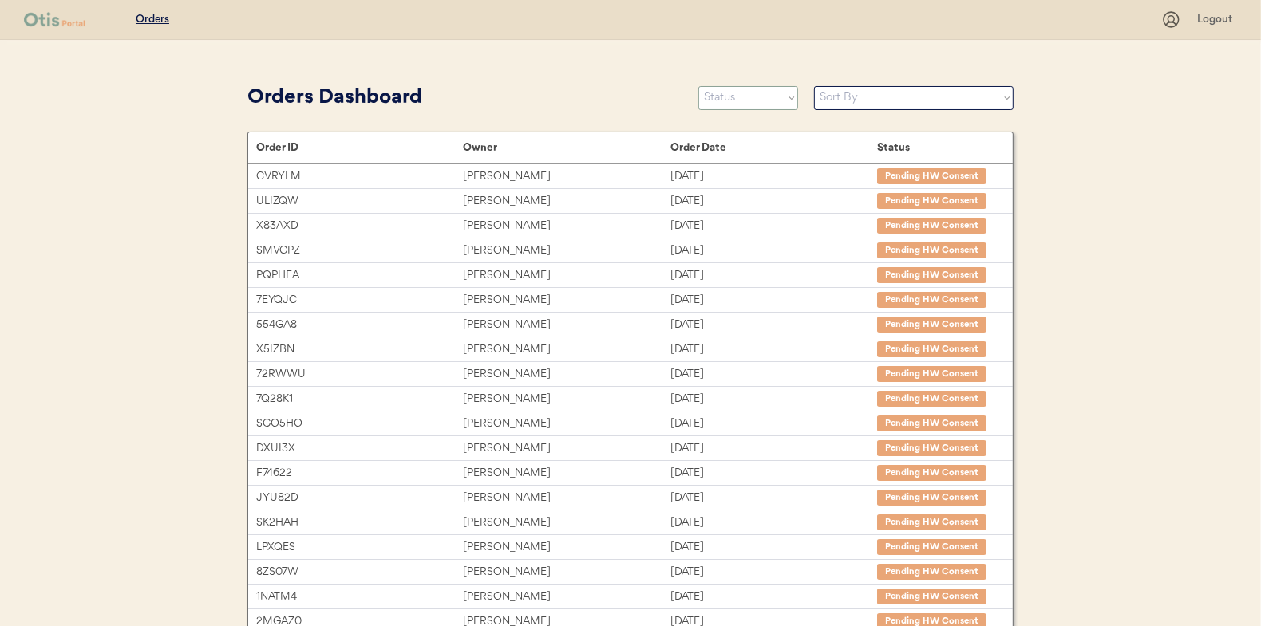
click at [725, 105] on select "Status On Hold New In Progress Complete Pending HW Consent Cancelled" at bounding box center [748, 98] width 100 height 24
select select ""new""
click at [698, 86] on select "Status On Hold New In Progress Complete Pending HW Consent Cancelled" at bounding box center [748, 98] width 100 height 24
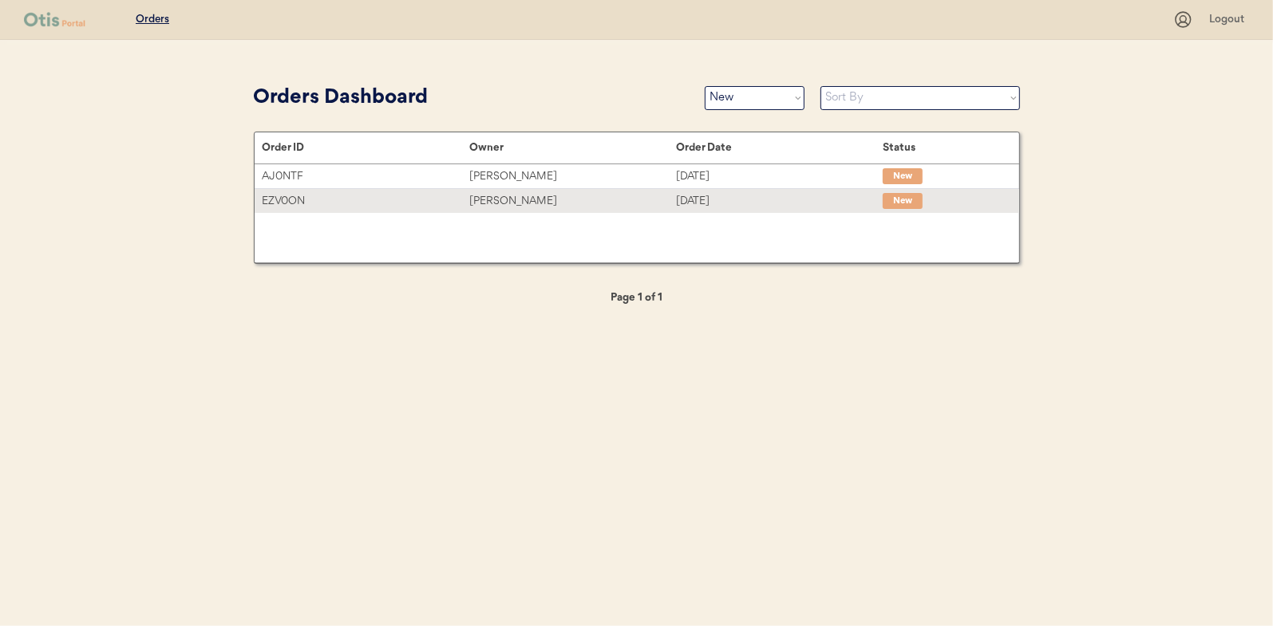
click at [508, 203] on div "Michelle Williams" at bounding box center [572, 201] width 207 height 18
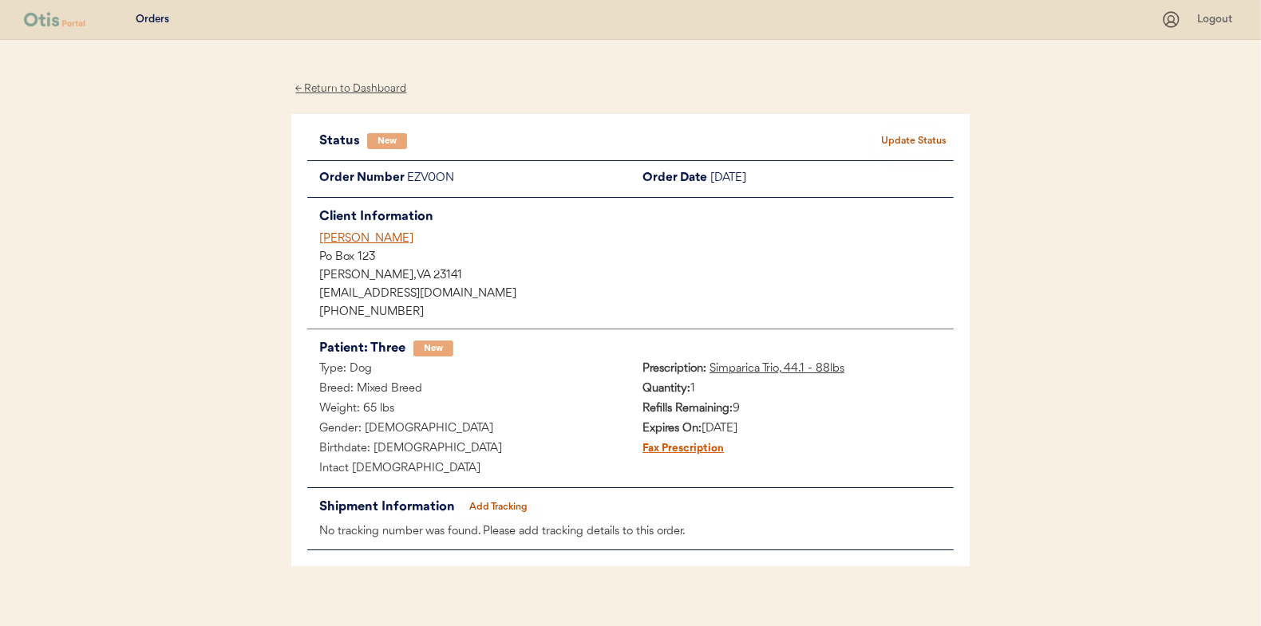
click at [895, 132] on button "Update Status" at bounding box center [914, 141] width 80 height 22
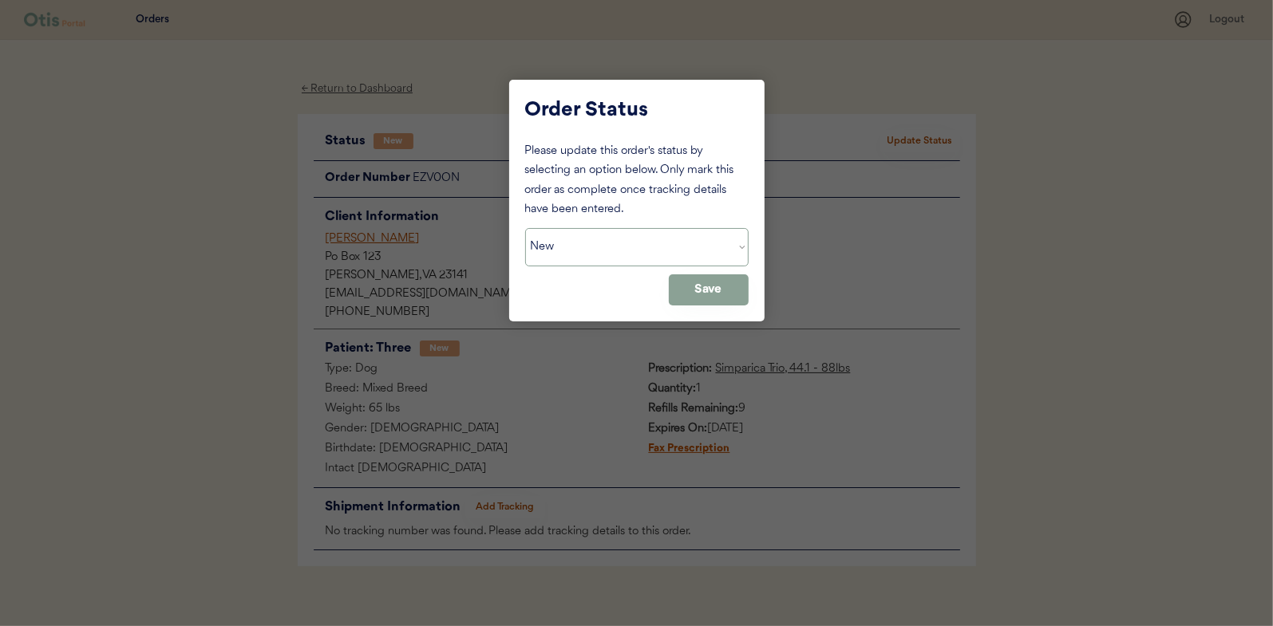
click at [596, 236] on select "Status On Hold New In Progress Complete Pending HW Consent Cancelled" at bounding box center [636, 247] width 223 height 38
select select ""in_progress""
click at [525, 228] on select "Status On Hold New In Progress Complete Pending HW Consent Cancelled" at bounding box center [636, 247] width 223 height 38
click at [711, 294] on button "Save" at bounding box center [709, 289] width 80 height 31
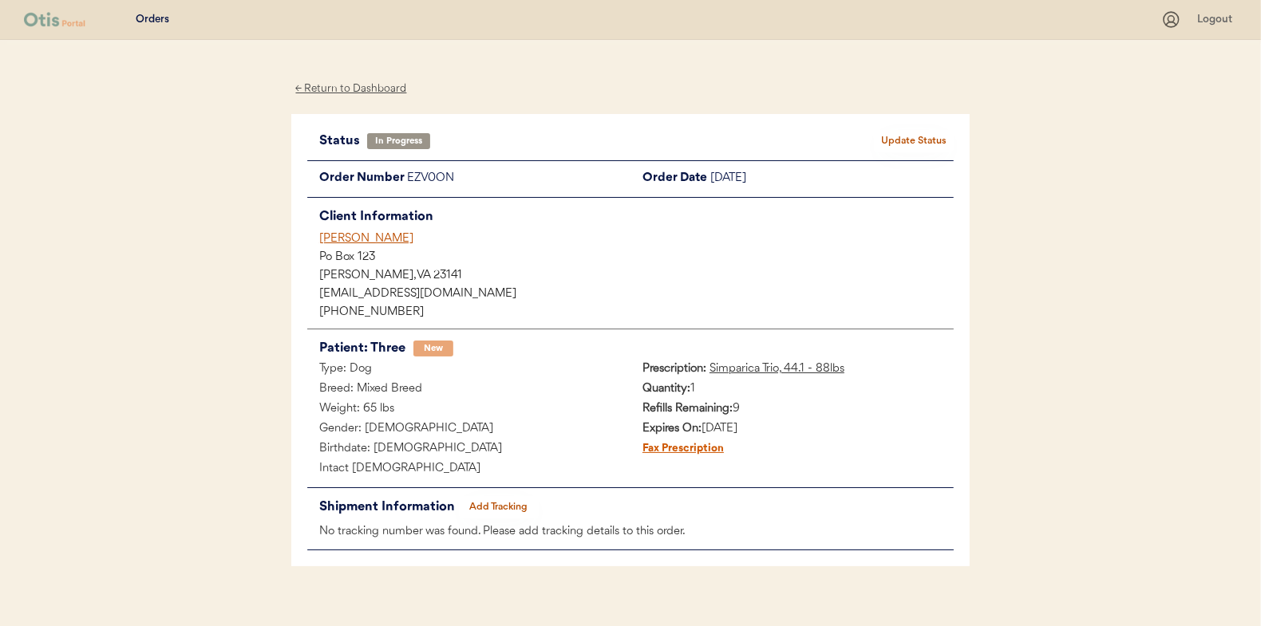
click at [363, 85] on div "← Return to Dashboard" at bounding box center [351, 89] width 120 height 18
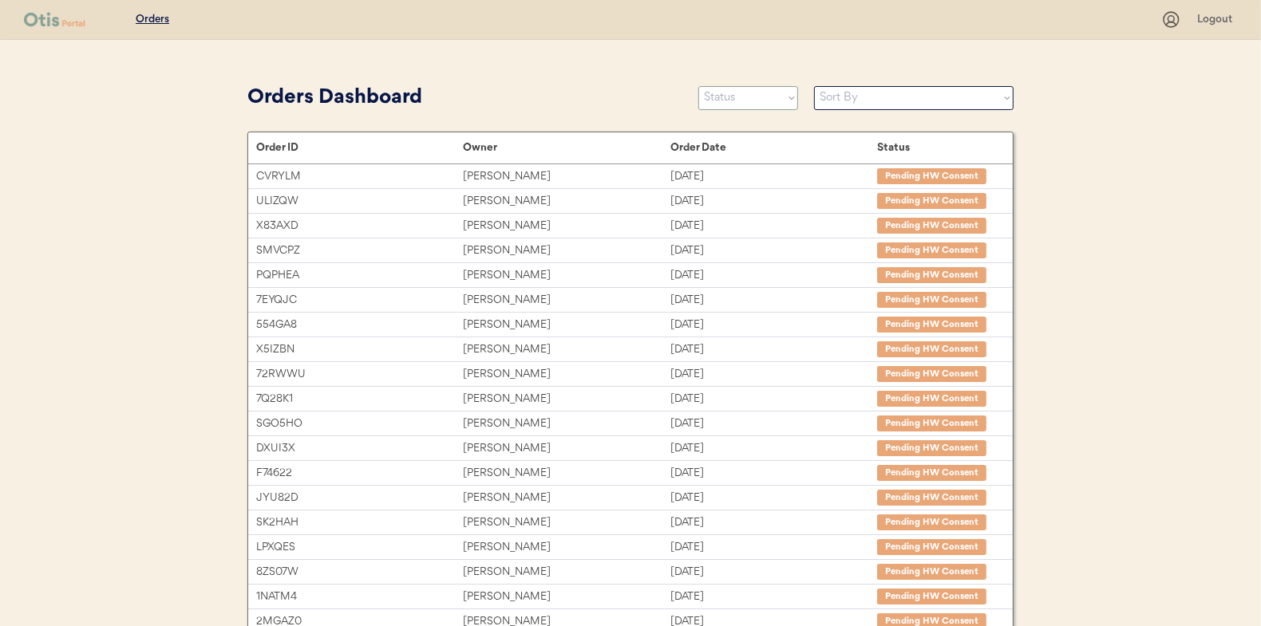
click at [730, 101] on select "Status On Hold New In Progress Complete Pending HW Consent Cancelled" at bounding box center [748, 98] width 100 height 24
select select ""new""
click at [698, 86] on select "Status On Hold New In Progress Complete Pending HW Consent Cancelled" at bounding box center [748, 98] width 100 height 24
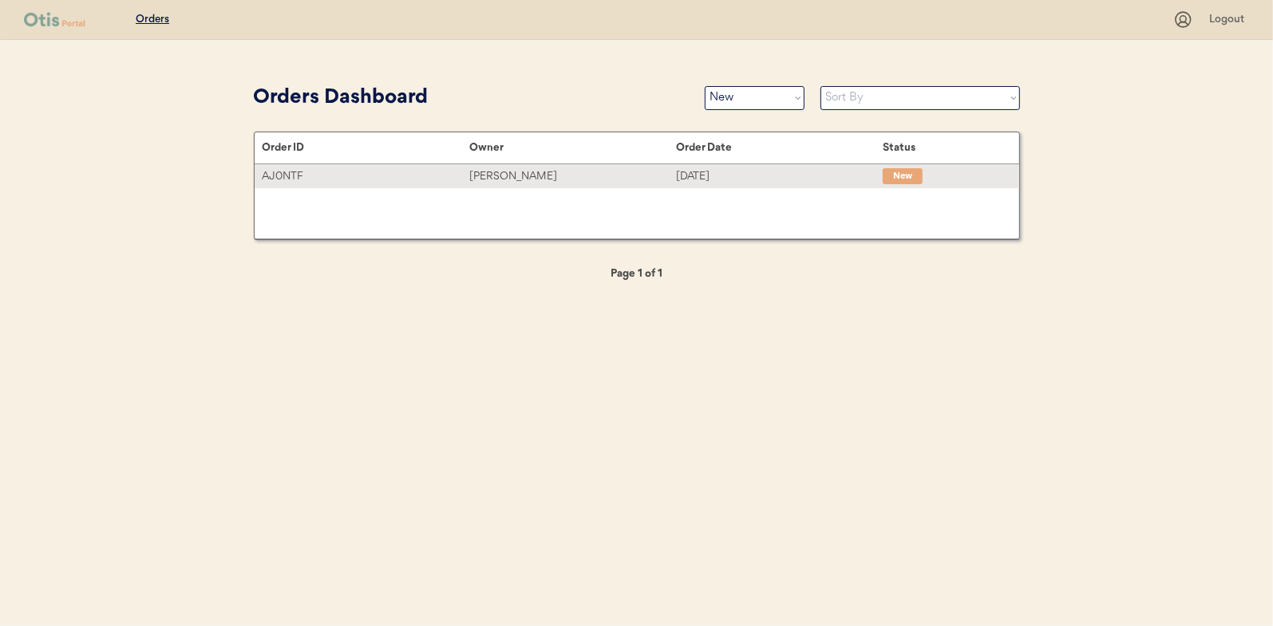
click at [508, 179] on div "[PERSON_NAME]" at bounding box center [572, 177] width 207 height 18
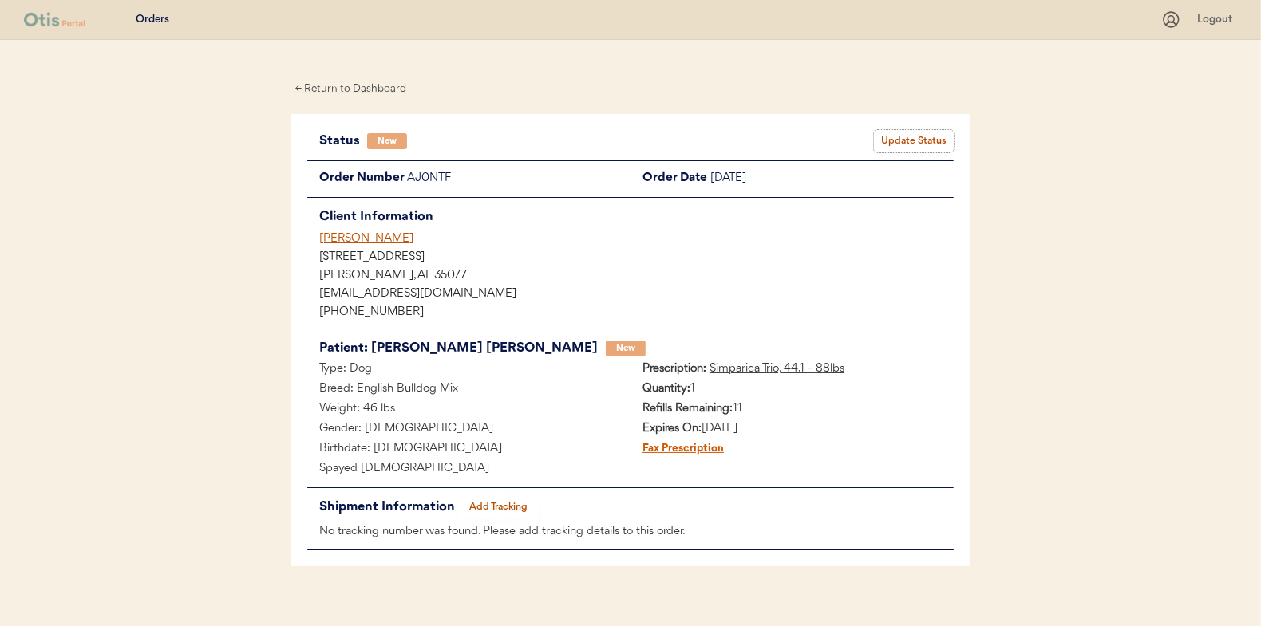
click at [928, 130] on button "Update Status" at bounding box center [914, 141] width 80 height 22
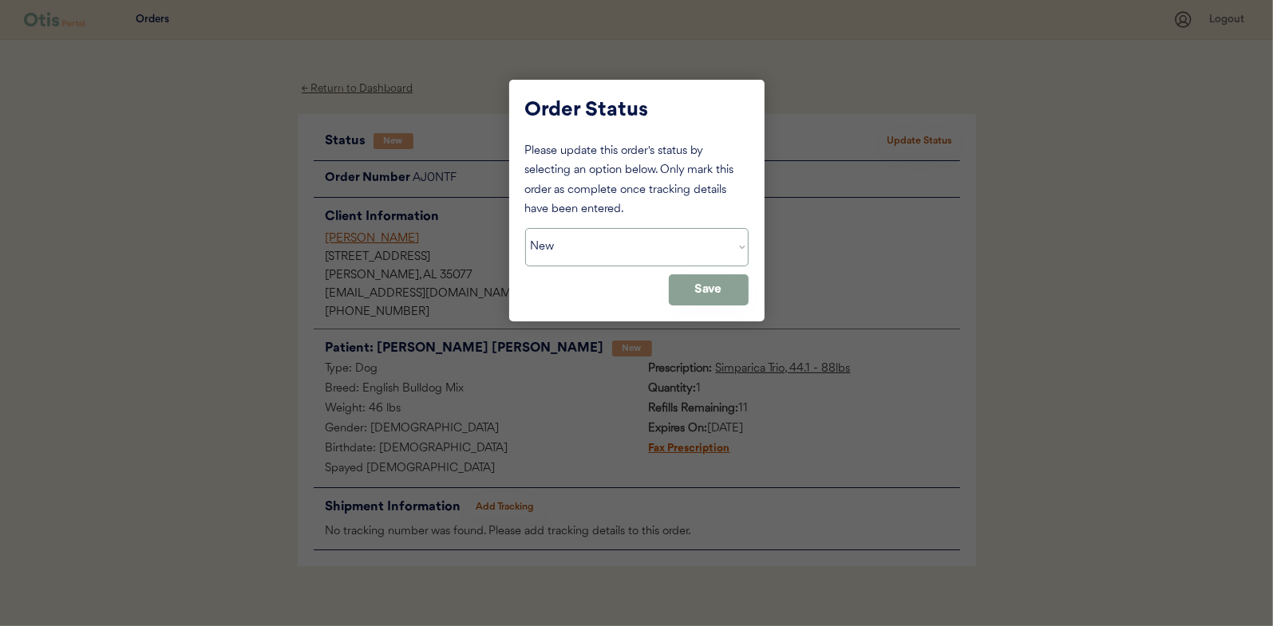
click at [605, 238] on select "Status On Hold New In Progress Complete Pending HW Consent Cancelled" at bounding box center [636, 247] width 223 height 38
select select ""in_progress""
click at [525, 228] on select "Status On Hold New In Progress Complete Pending HW Consent Cancelled" at bounding box center [636, 247] width 223 height 38
click at [714, 295] on button "Save" at bounding box center [709, 289] width 80 height 31
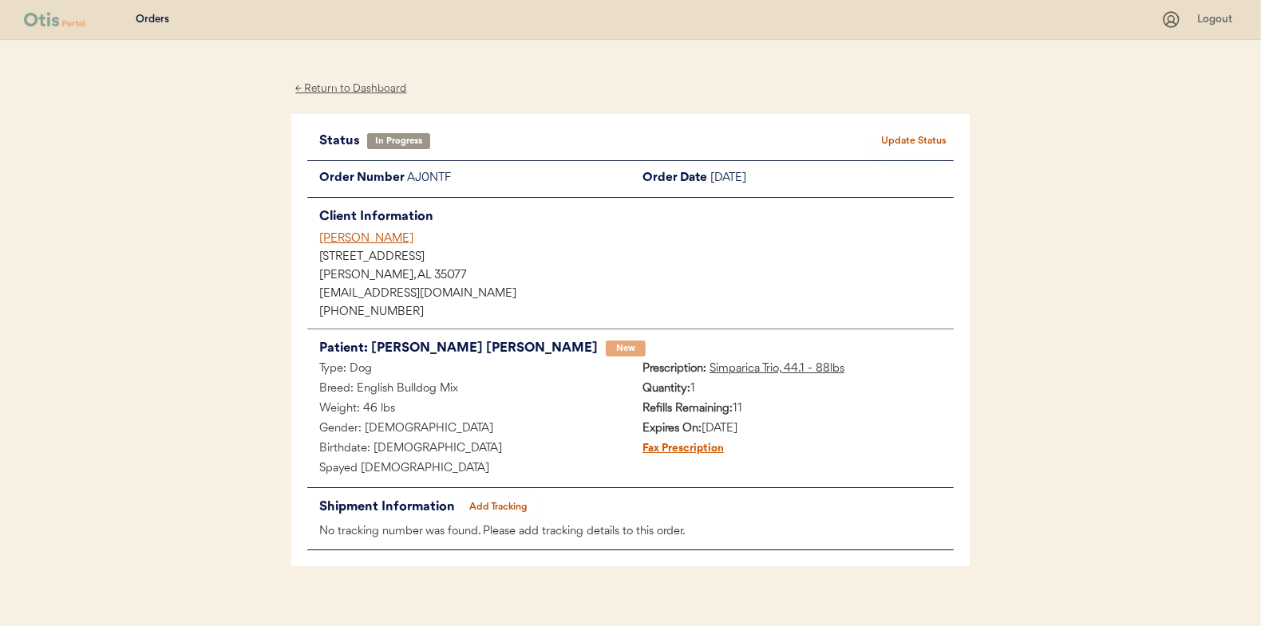
click at [369, 85] on div "← Return to Dashboard" at bounding box center [351, 89] width 120 height 18
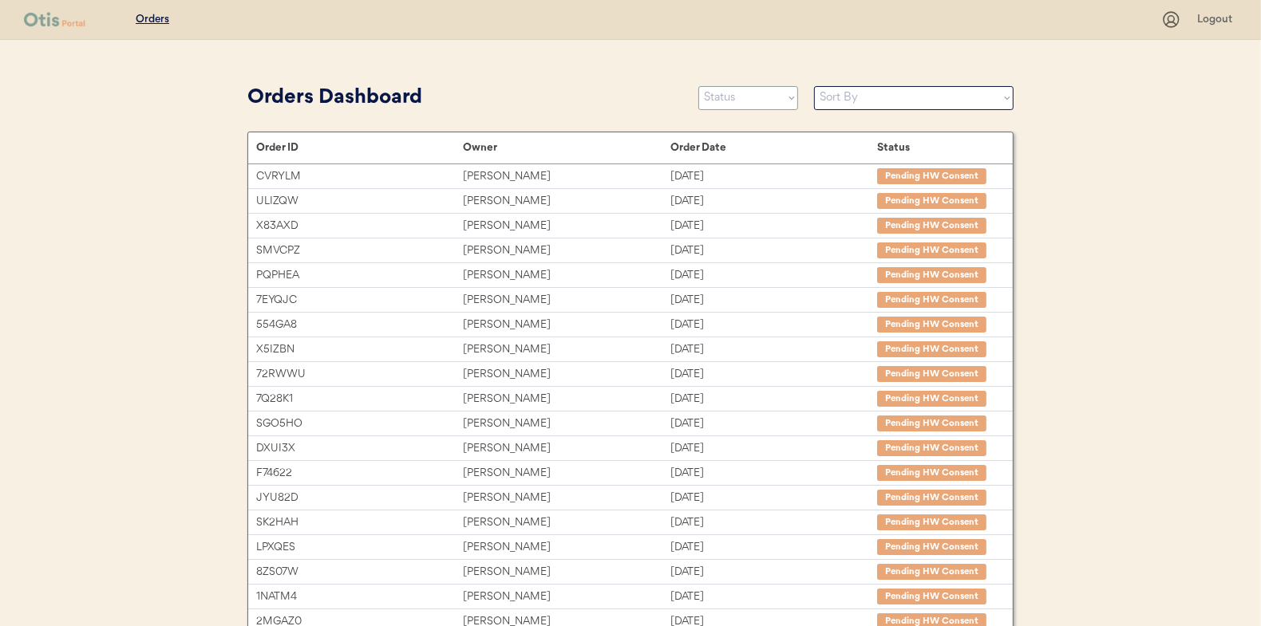
click at [736, 94] on select "Status On Hold New In Progress Complete Pending HW Consent Cancelled" at bounding box center [748, 98] width 100 height 24
click at [698, 86] on select "Status On Hold New In Progress Complete Pending HW Consent Cancelled" at bounding box center [748, 98] width 100 height 24
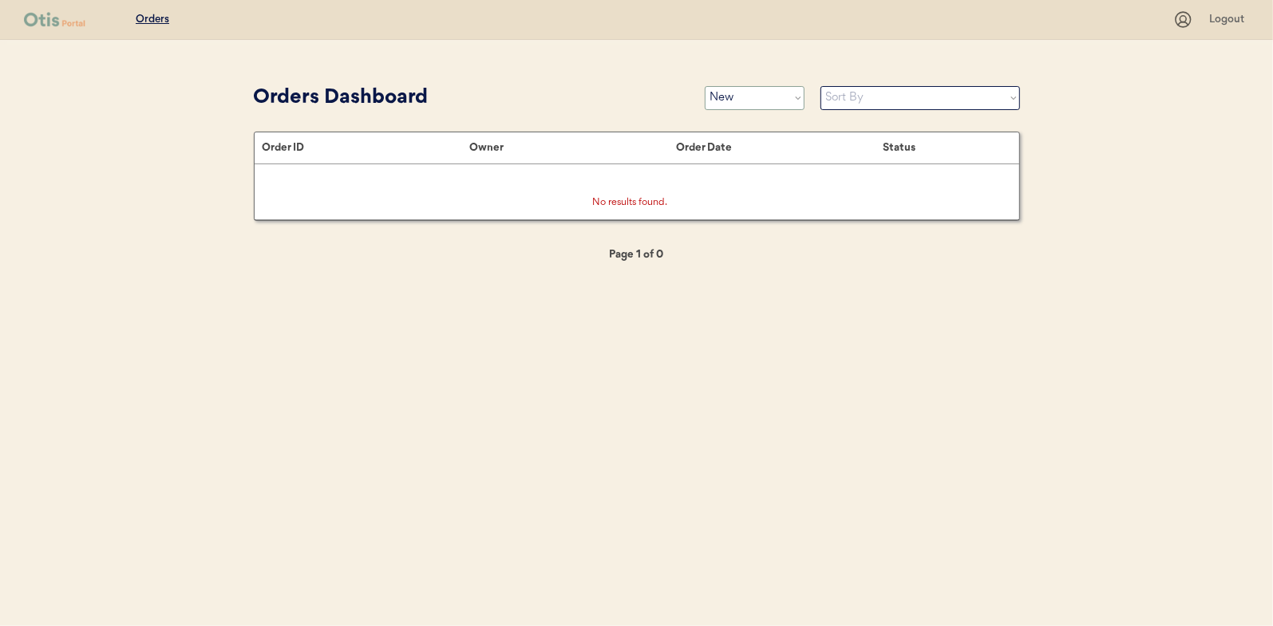
click at [727, 98] on select "Status On Hold New In Progress Complete Pending HW Consent Cancelled" at bounding box center [755, 98] width 100 height 24
click at [705, 86] on select "Status On Hold New In Progress Complete Pending HW Consent Cancelled" at bounding box center [755, 98] width 100 height 24
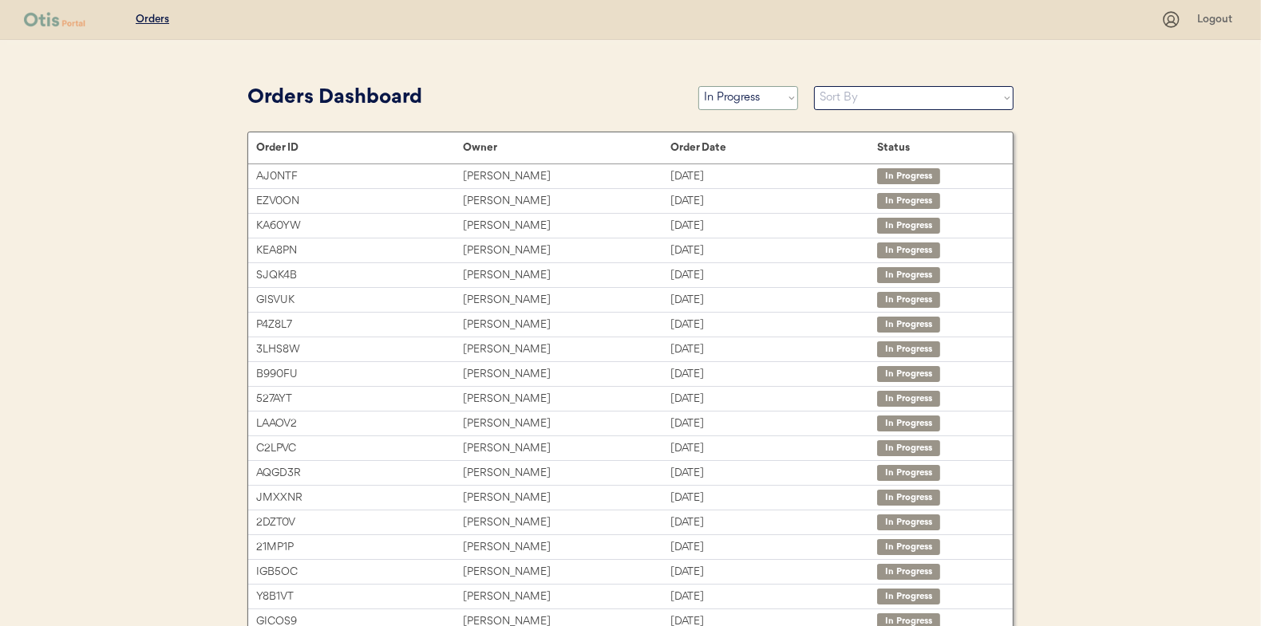
click at [728, 98] on select "Status On Hold New In Progress Complete Pending HW Consent Cancelled" at bounding box center [748, 98] width 100 height 24
click at [698, 86] on select "Status On Hold New In Progress Complete Pending HW Consent Cancelled" at bounding box center [748, 98] width 100 height 24
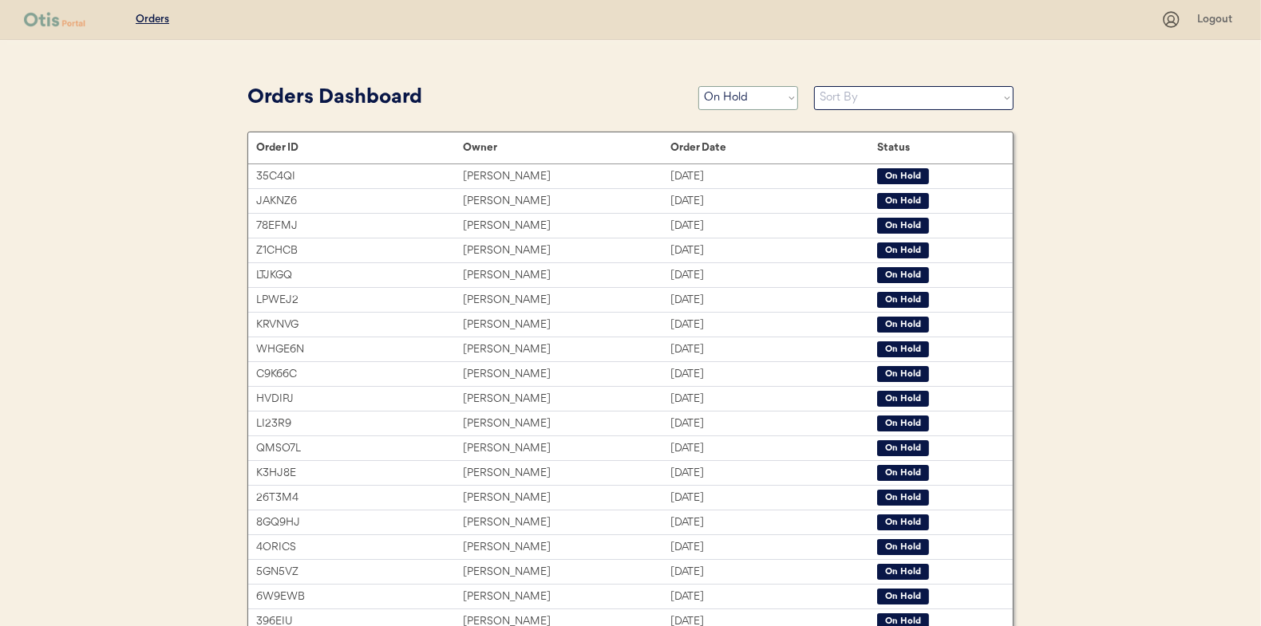
click at [715, 99] on select "Status On Hold New In Progress Complete Pending HW Consent Cancelled" at bounding box center [748, 98] width 100 height 24
click at [698, 86] on select "Status On Hold New In Progress Complete Pending HW Consent Cancelled" at bounding box center [748, 98] width 100 height 24
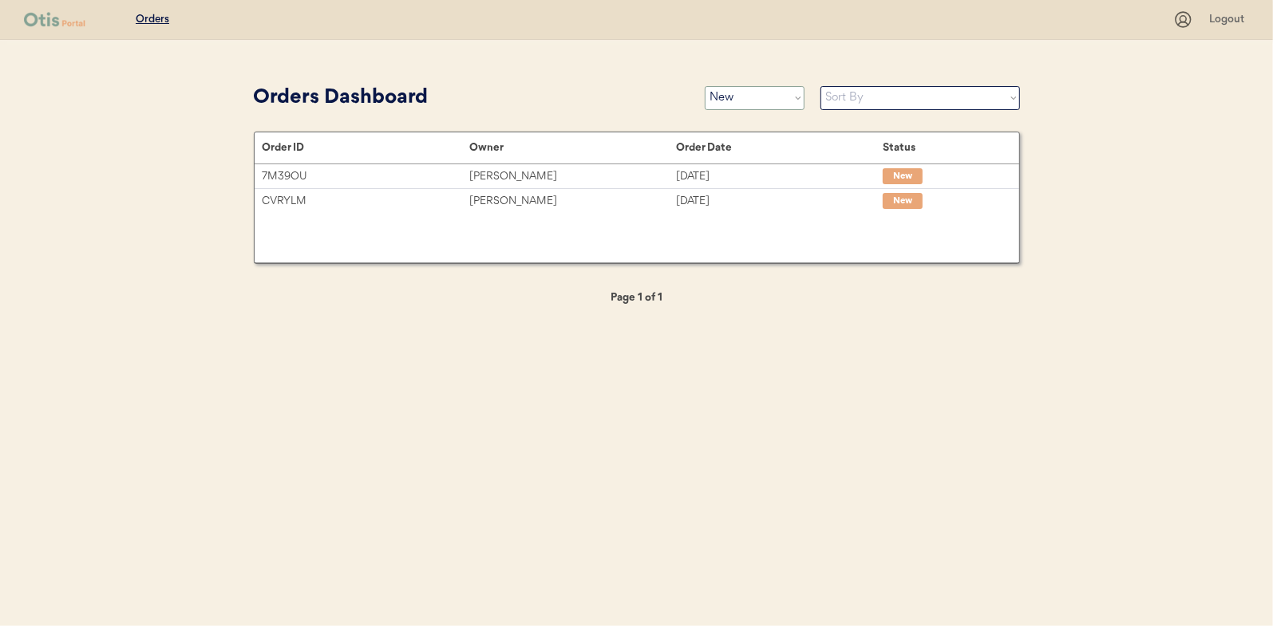
click at [753, 98] on select "Status On Hold New In Progress Complete Pending HW Consent Cancelled" at bounding box center [755, 98] width 100 height 24
select select ""in_progress""
click at [705, 86] on select "Status On Hold New In Progress Complete Pending HW Consent Cancelled" at bounding box center [755, 98] width 100 height 24
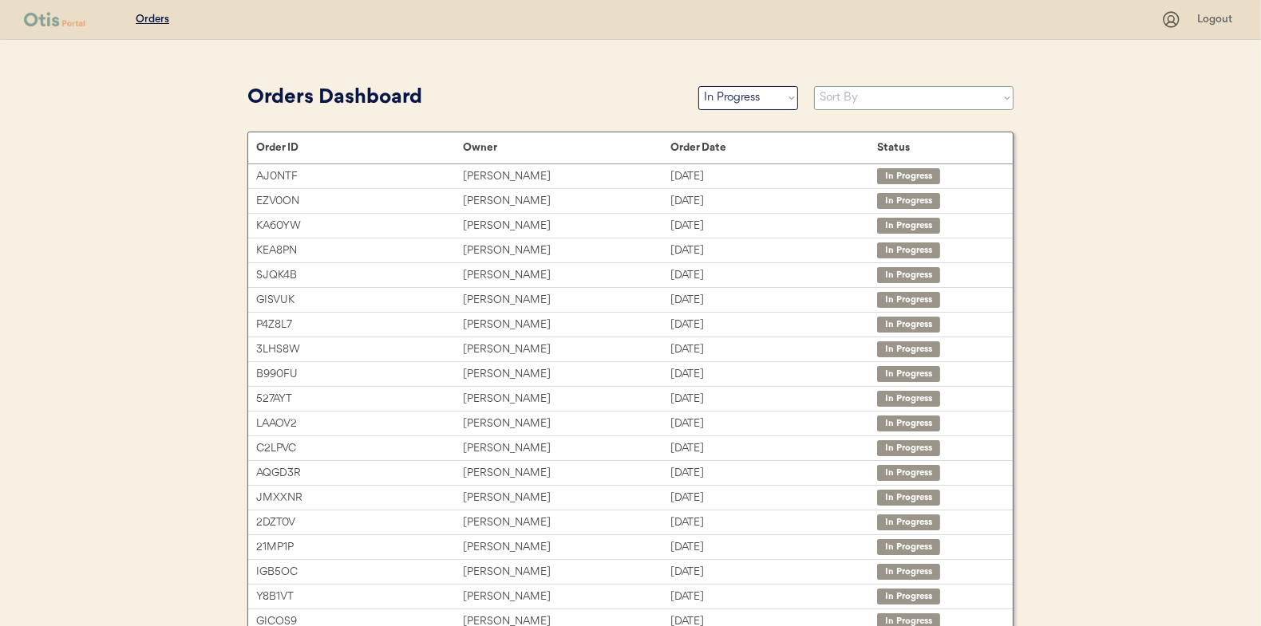
click at [898, 101] on select "Sort By Order Date (Newest → Oldest) Order Date (Oldest → Newest)" at bounding box center [913, 98] width 199 height 24
select select ""Order Date (Oldest → Newest)""
click at [814, 86] on select "Sort By Order Date (Newest → Oldest) Order Date (Oldest → Newest)" at bounding box center [913, 98] width 199 height 24
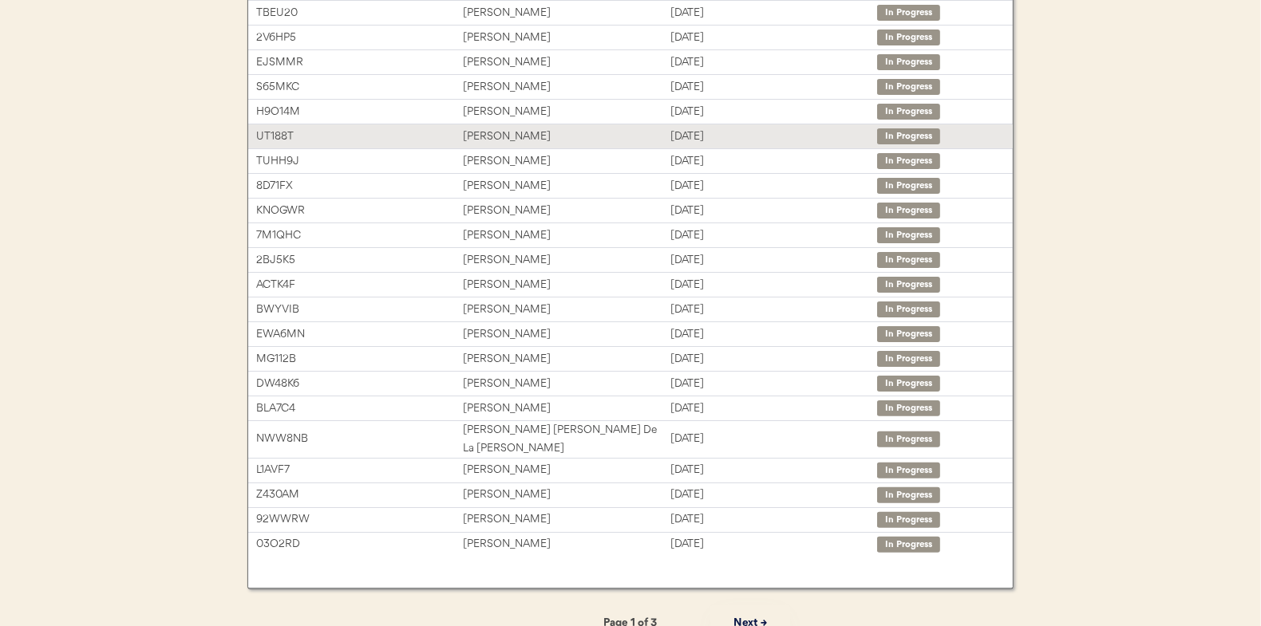
scroll to position [245, 0]
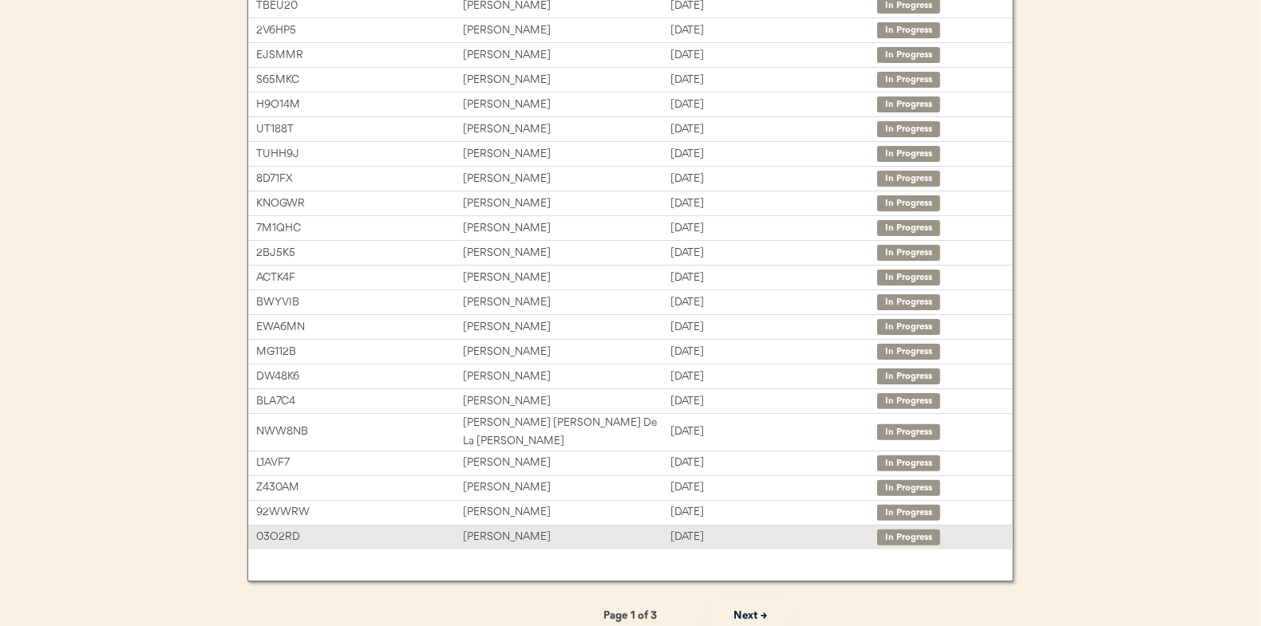
click at [509, 528] on div "Mahala Gates" at bounding box center [566, 537] width 207 height 18
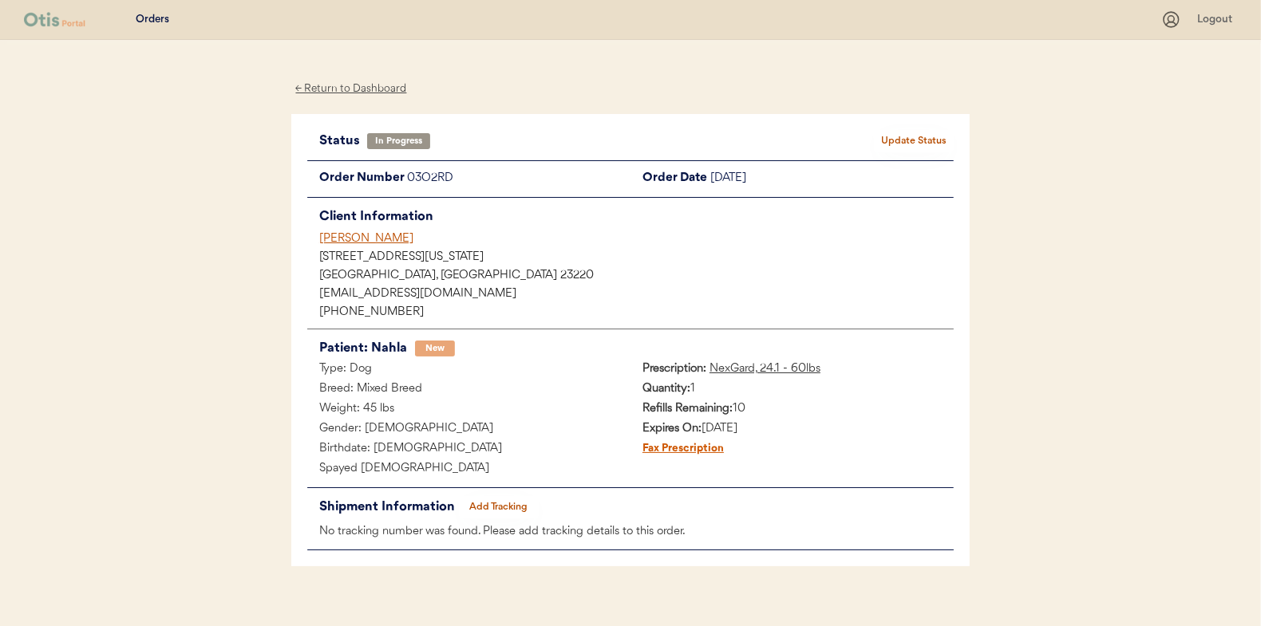
click at [510, 502] on button "Add Tracking" at bounding box center [499, 507] width 80 height 22
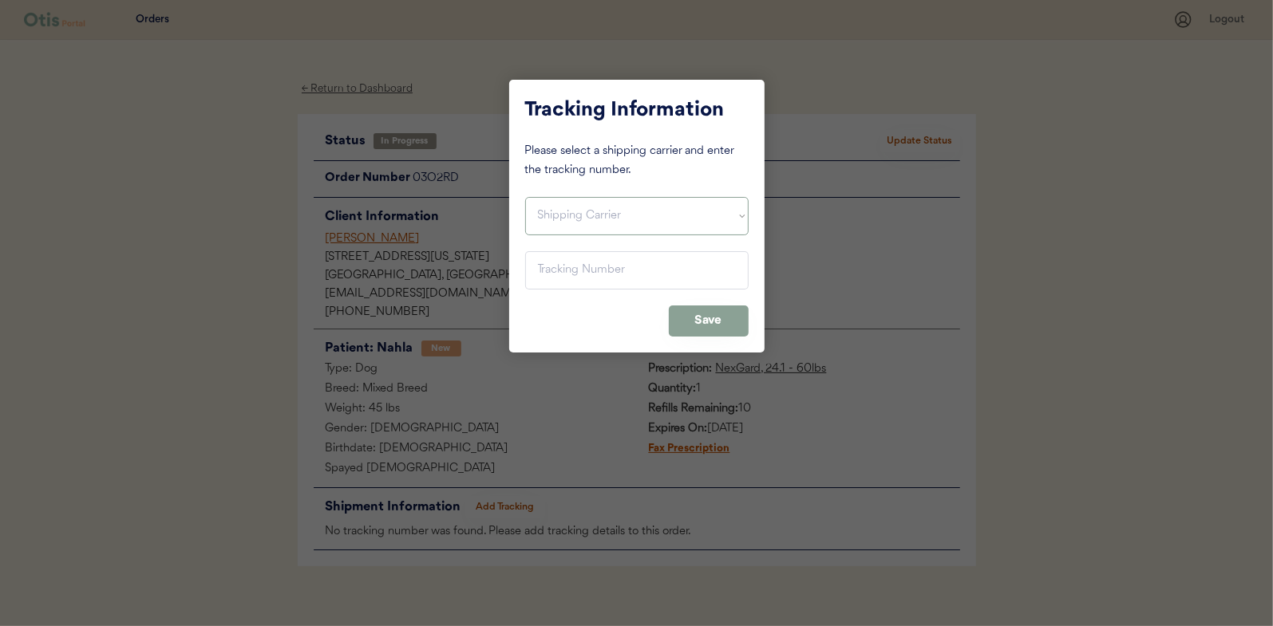
click at [551, 214] on select "Shipping Carrier FedEx FedEx Ground Economy UPS USPS" at bounding box center [636, 216] width 223 height 38
select select ""usps""
click at [525, 197] on select "Shipping Carrier FedEx FedEx Ground Economy UPS USPS" at bounding box center [636, 216] width 223 height 38
click at [539, 255] on input "input" at bounding box center [636, 270] width 223 height 38
paste input "9400150105799024159928"
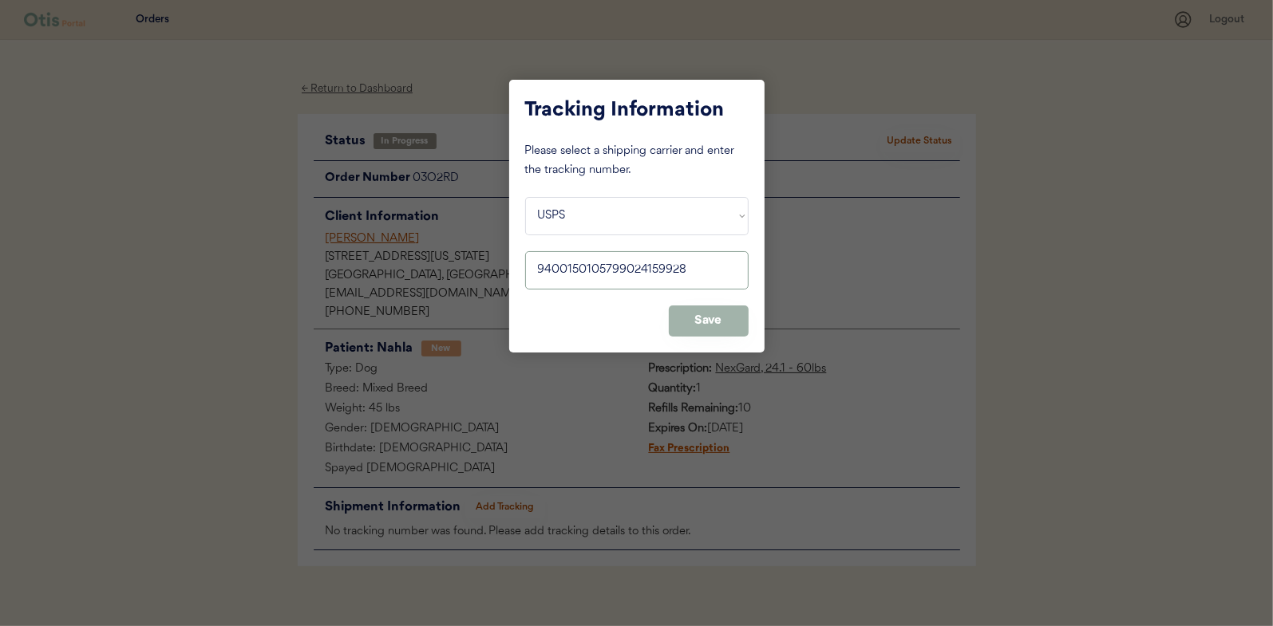
type input "9400150105799024159928"
click at [712, 324] on button "Save" at bounding box center [709, 321] width 80 height 31
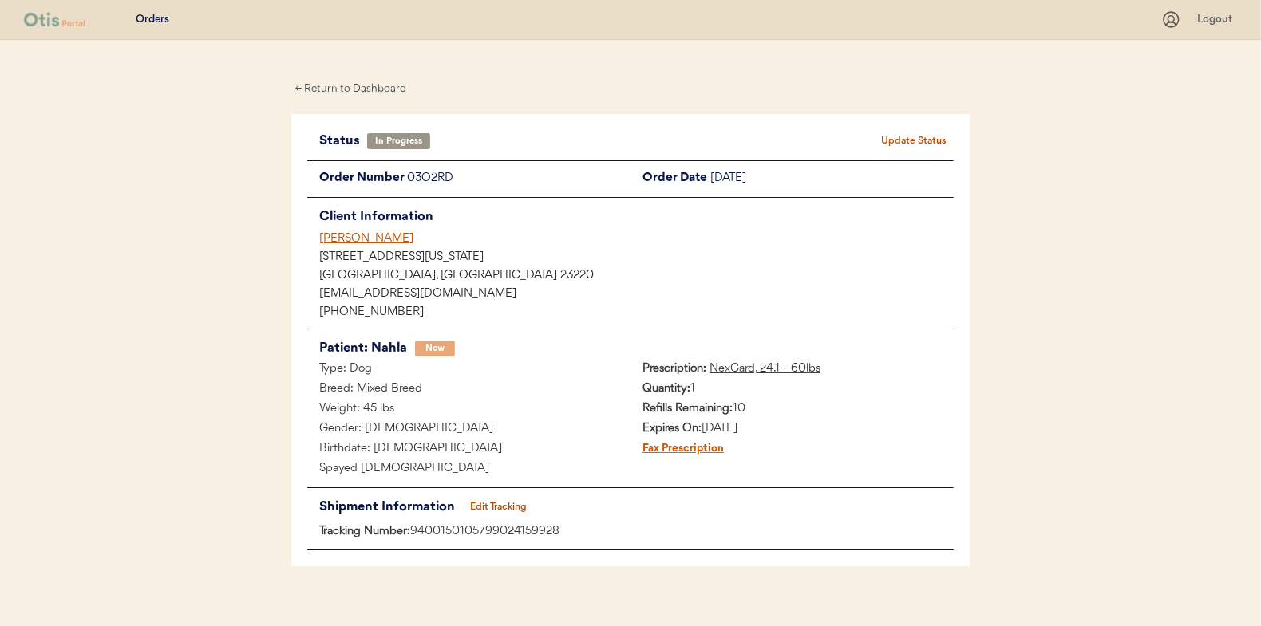
click at [910, 141] on button "Update Status" at bounding box center [914, 141] width 80 height 22
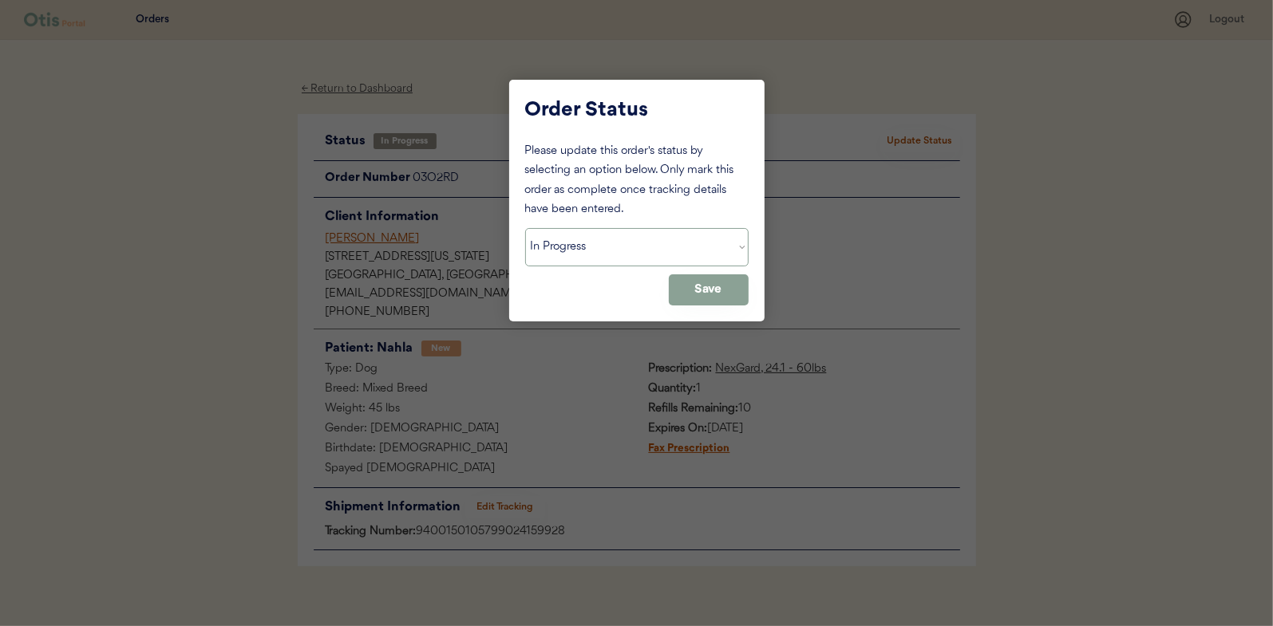
click at [586, 253] on select "Status On Hold New In Progress Complete Pending HW Consent Cancelled" at bounding box center [636, 247] width 223 height 38
select select ""complete""
click at [525, 228] on select "Status On Hold New In Progress Complete Pending HW Consent Cancelled" at bounding box center [636, 247] width 223 height 38
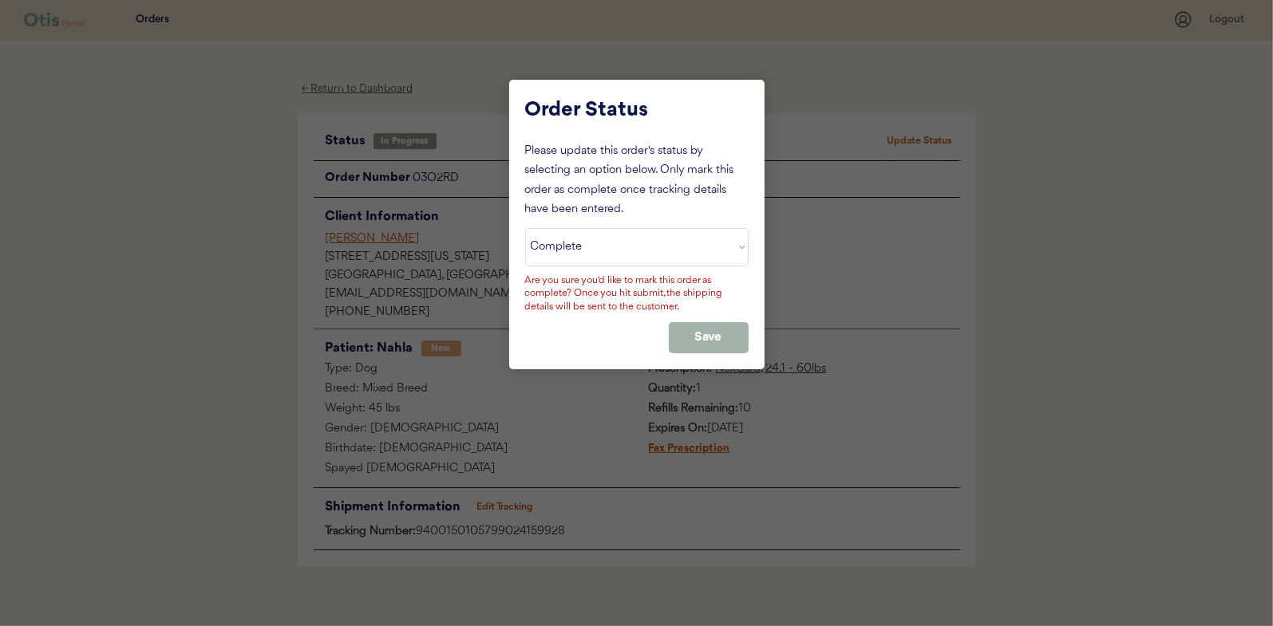
click at [720, 332] on button "Save" at bounding box center [709, 337] width 80 height 31
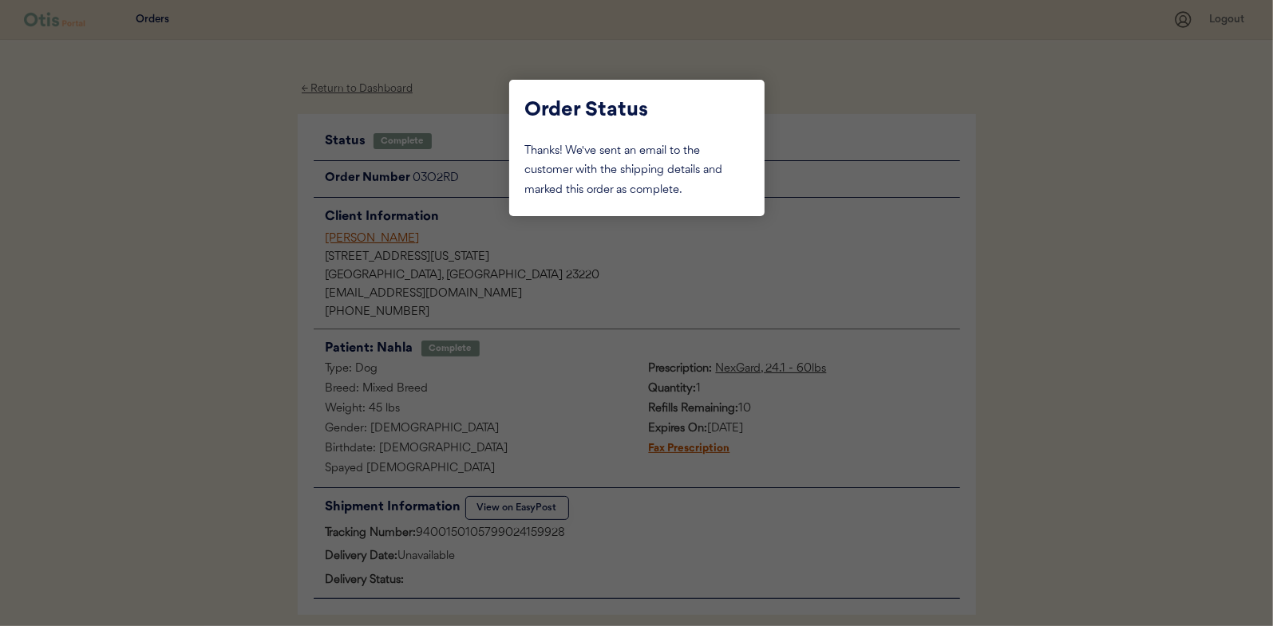
click at [257, 171] on div at bounding box center [636, 313] width 1273 height 626
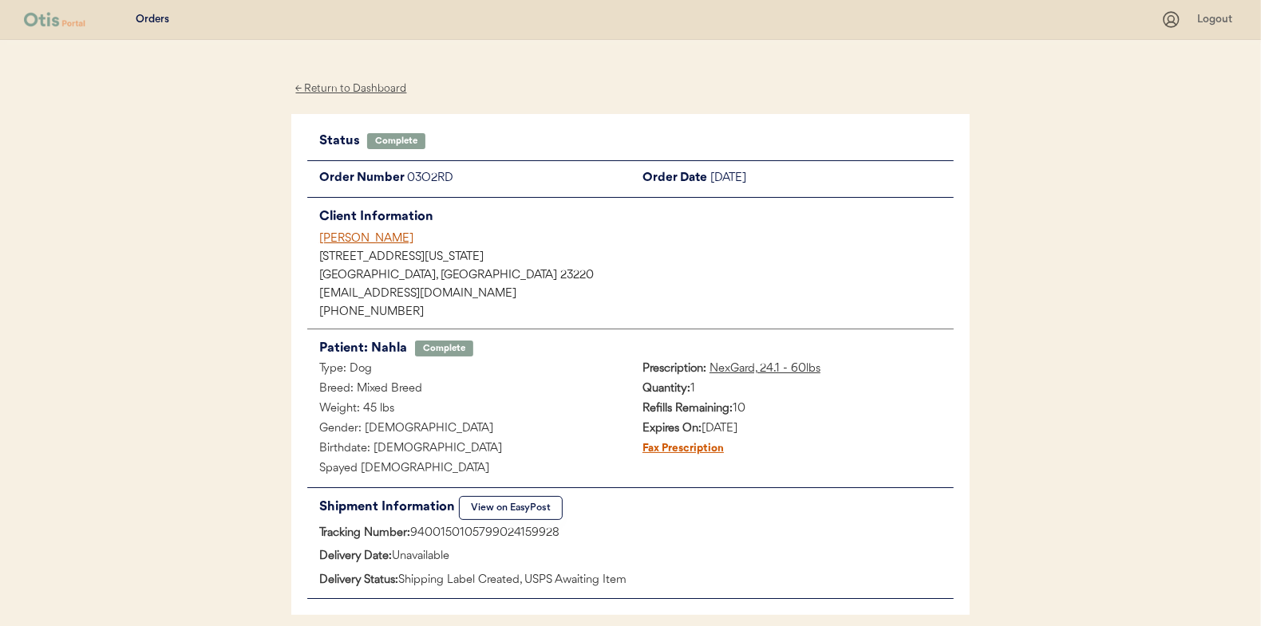
click at [343, 85] on div "← Return to Dashboard" at bounding box center [351, 89] width 120 height 18
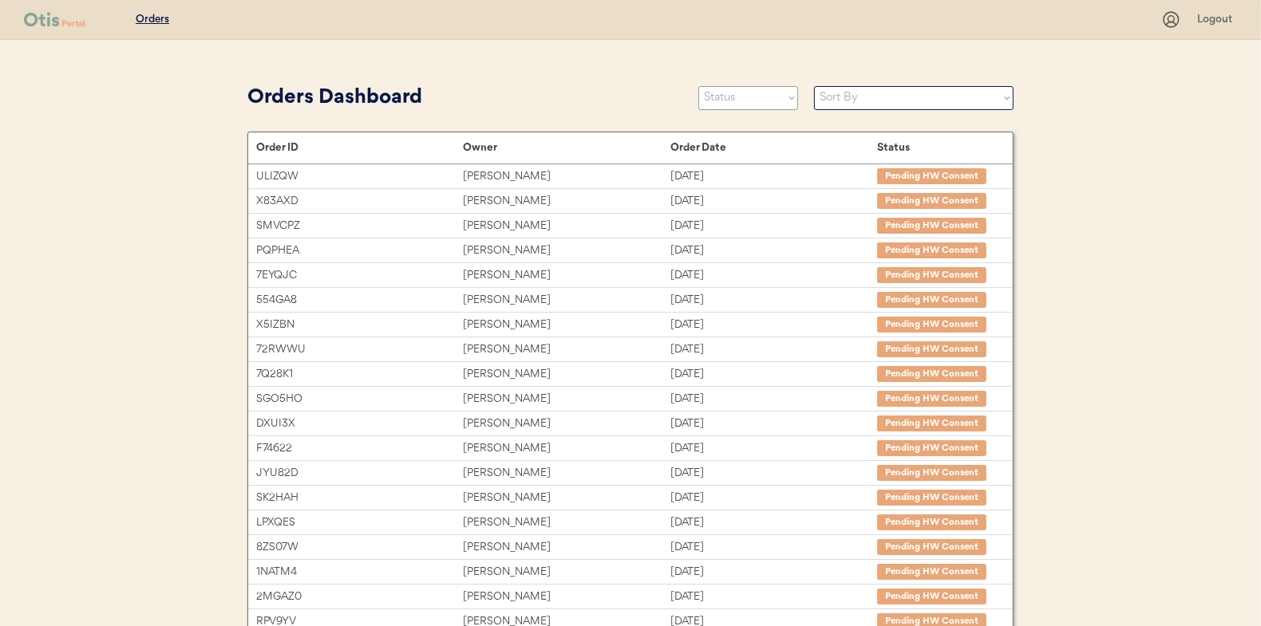
click at [757, 96] on select "Status On Hold New In Progress Complete Pending HW Consent Cancelled" at bounding box center [748, 98] width 100 height 24
select select ""new""
click at [698, 86] on select "Status On Hold New In Progress Complete Pending HW Consent Cancelled" at bounding box center [748, 98] width 100 height 24
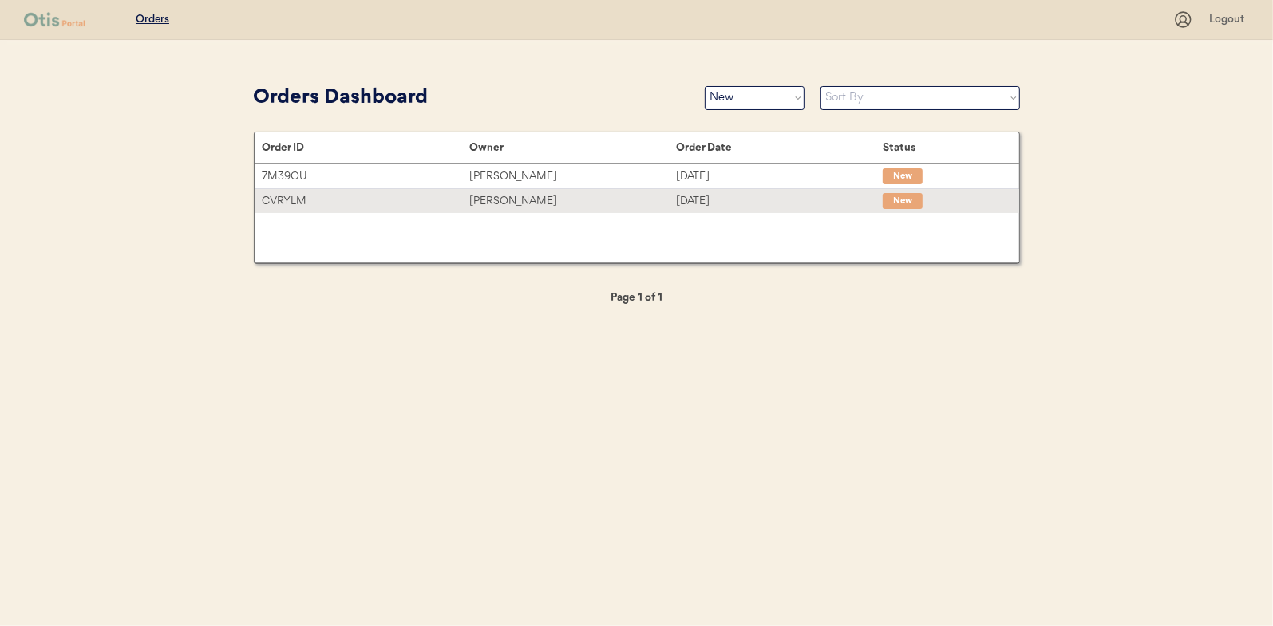
click at [515, 199] on div "Julia Jones" at bounding box center [572, 201] width 207 height 18
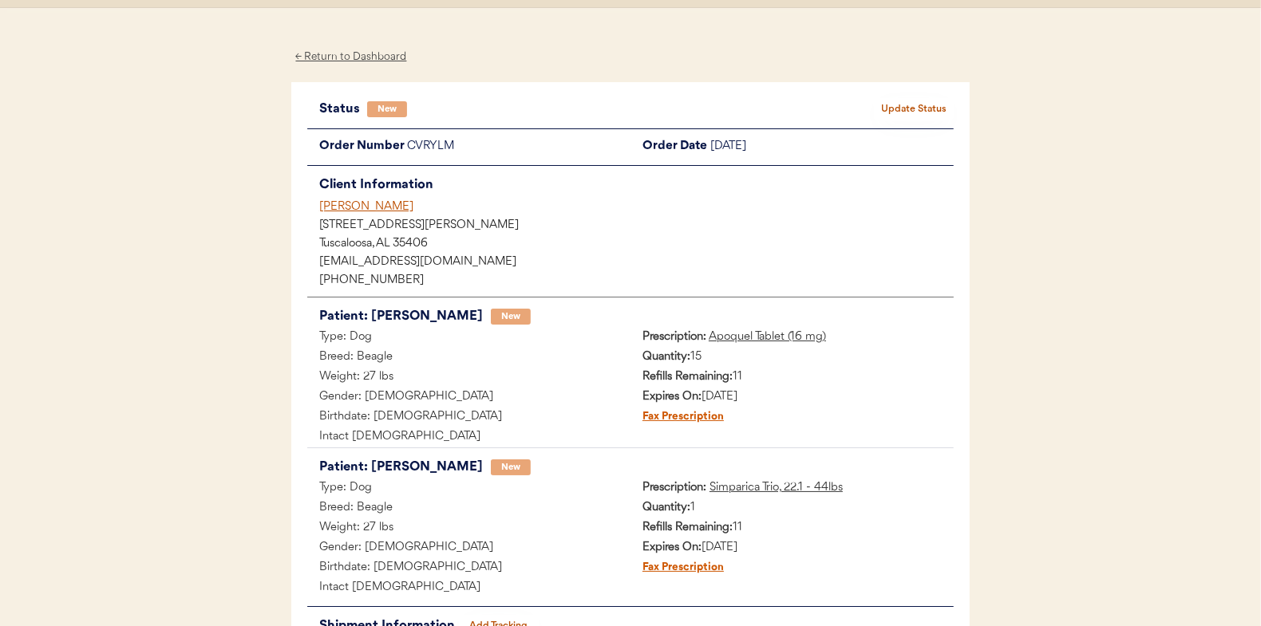
scroll to position [80, 0]
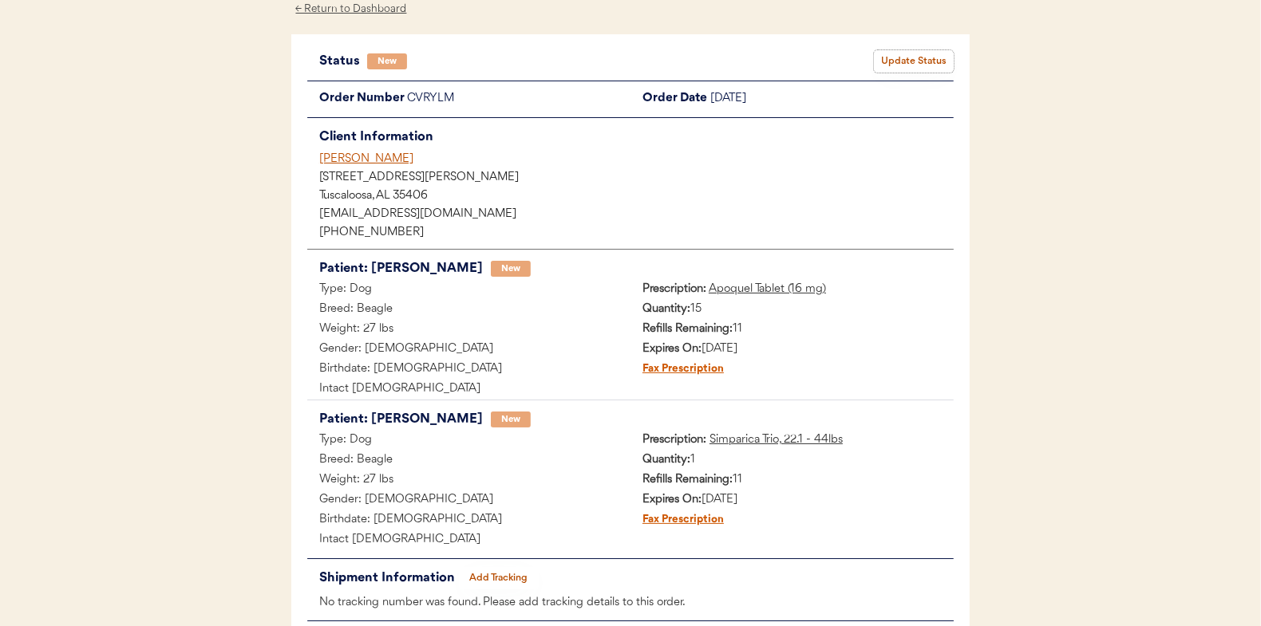
click at [920, 56] on button "Update Status" at bounding box center [914, 61] width 80 height 22
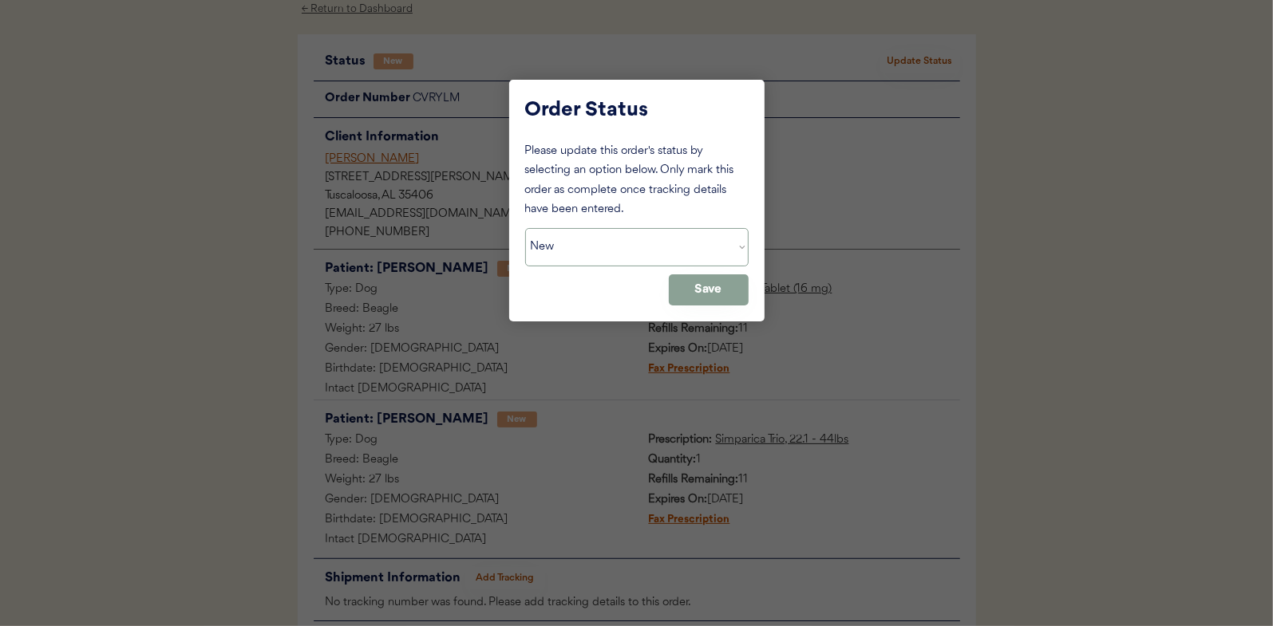
click at [593, 257] on select "Status On Hold New In Progress Complete Pending HW Consent Cancelled" at bounding box center [636, 247] width 223 height 38
select select ""in_progress""
click at [525, 228] on select "Status On Hold New In Progress Complete Pending HW Consent Cancelled" at bounding box center [636, 247] width 223 height 38
click at [712, 298] on button "Save" at bounding box center [709, 289] width 80 height 31
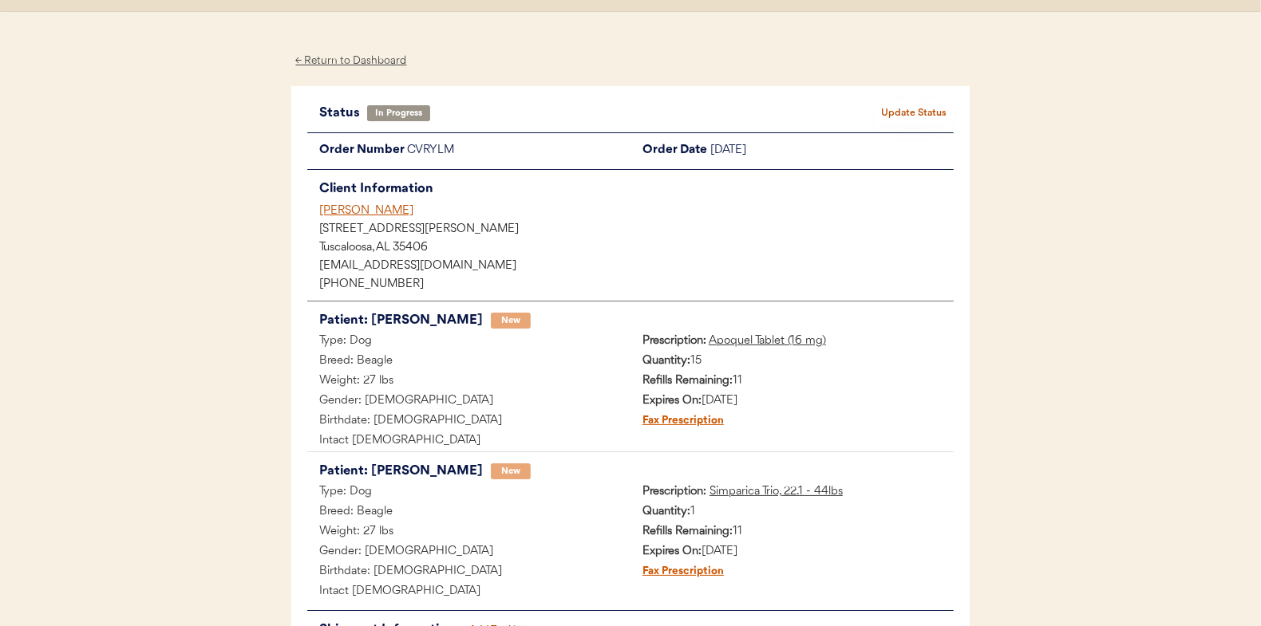
scroll to position [0, 0]
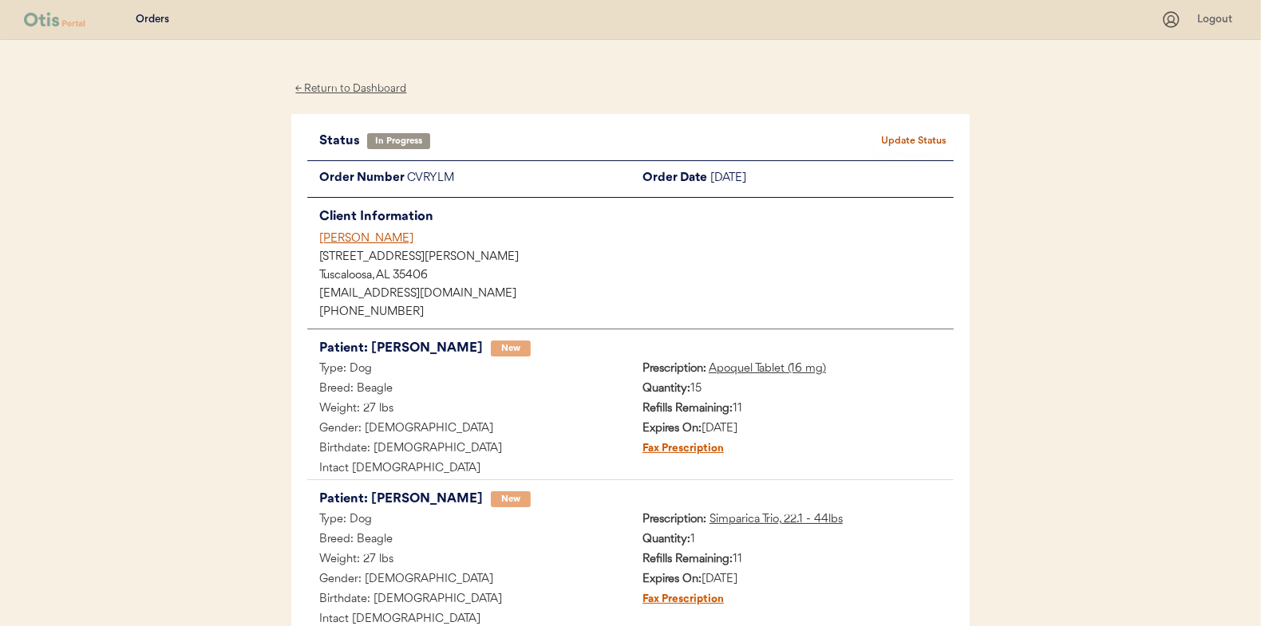
click at [340, 85] on div "← Return to Dashboard" at bounding box center [351, 89] width 120 height 18
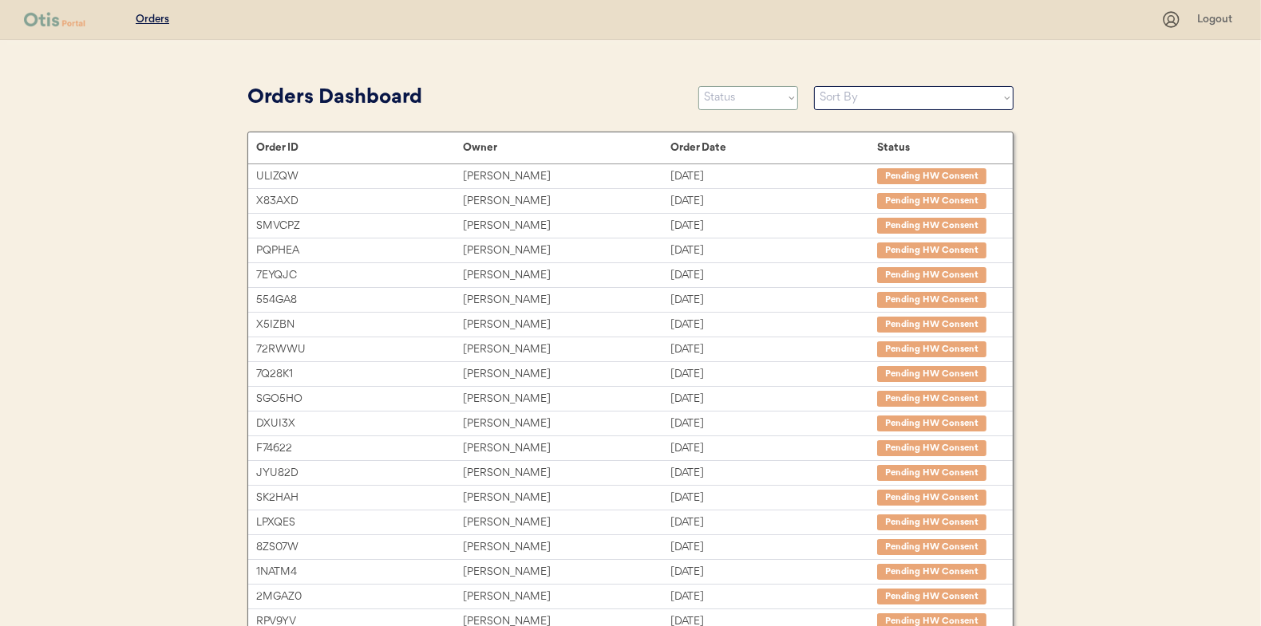
click at [738, 104] on select "Status On Hold New In Progress Complete Pending HW Consent Cancelled" at bounding box center [748, 98] width 100 height 24
select select ""in_progress""
click at [698, 86] on select "Status On Hold New In Progress Complete Pending HW Consent Cancelled" at bounding box center [748, 98] width 100 height 24
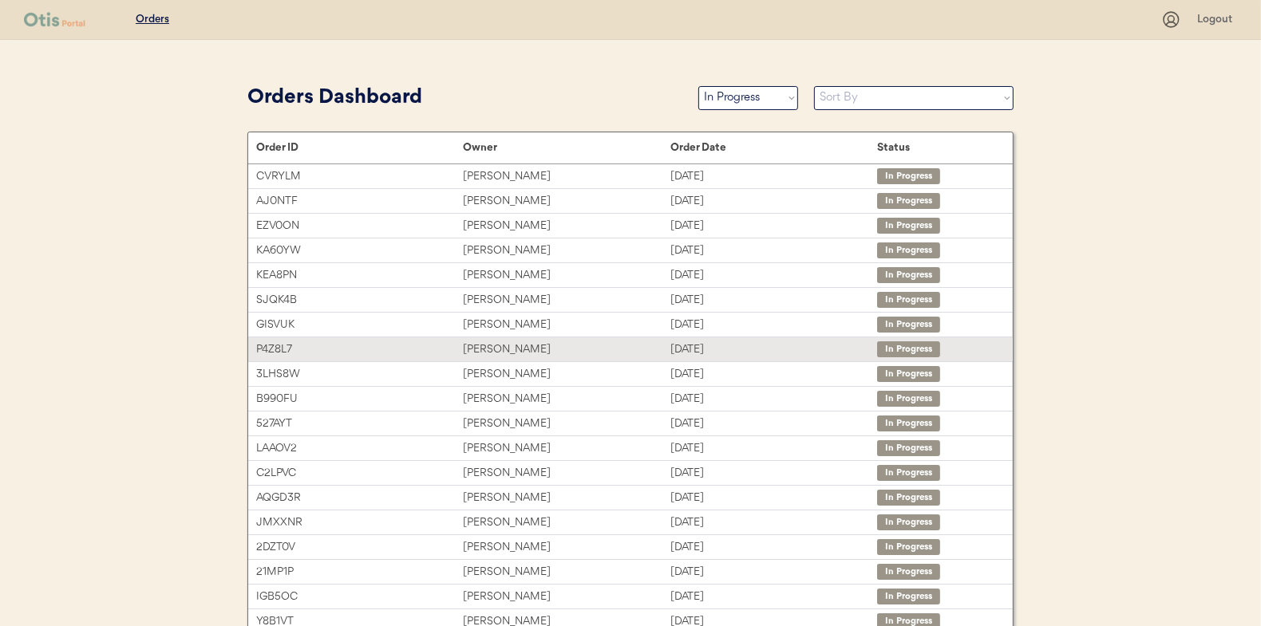
scroll to position [245, 0]
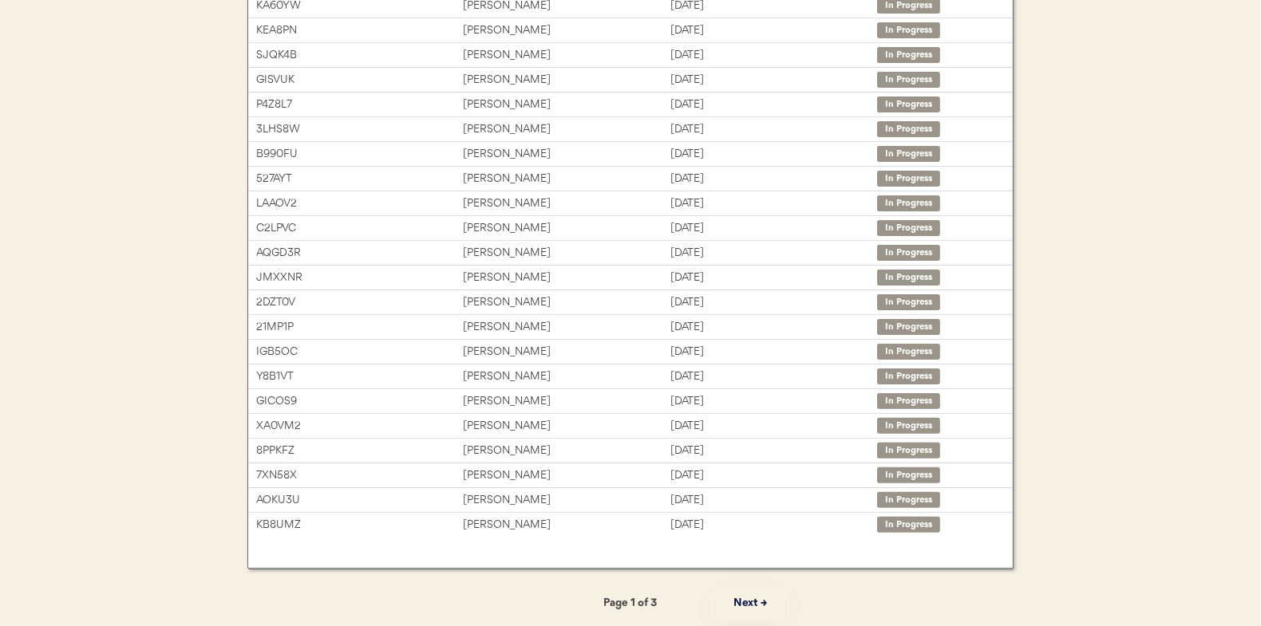
click at [750, 607] on button "Next →" at bounding box center [750, 604] width 80 height 36
click at [741, 592] on button "Next →" at bounding box center [750, 604] width 80 height 36
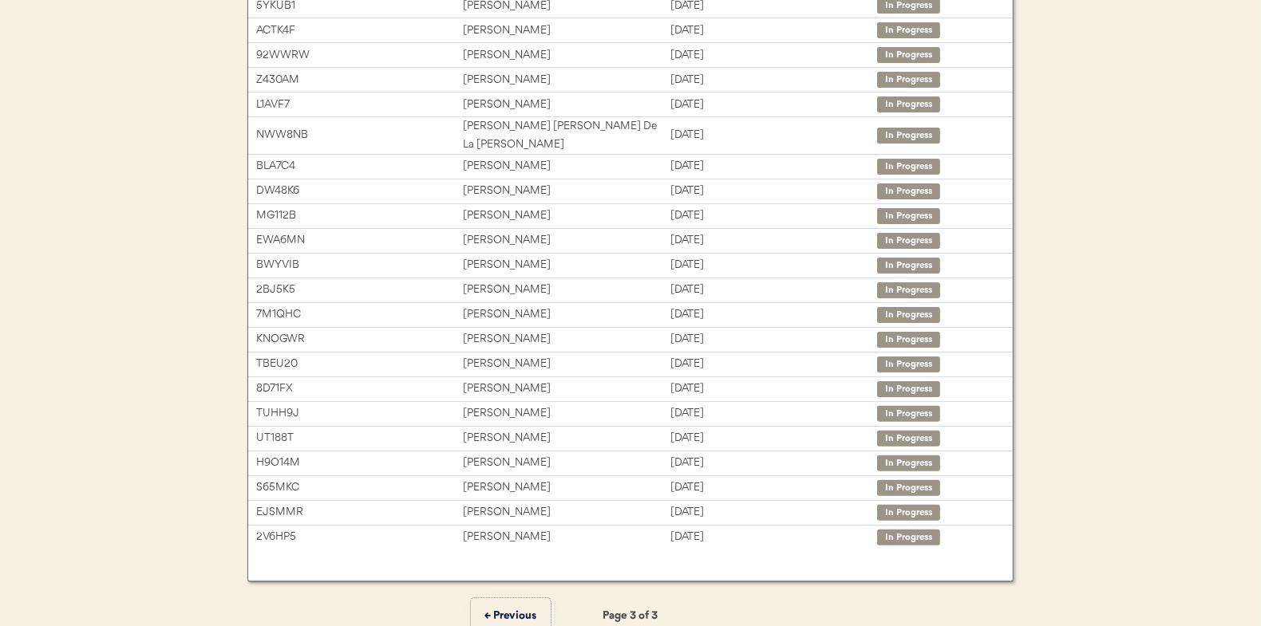
click at [519, 605] on button "← Previous" at bounding box center [511, 616] width 80 height 36
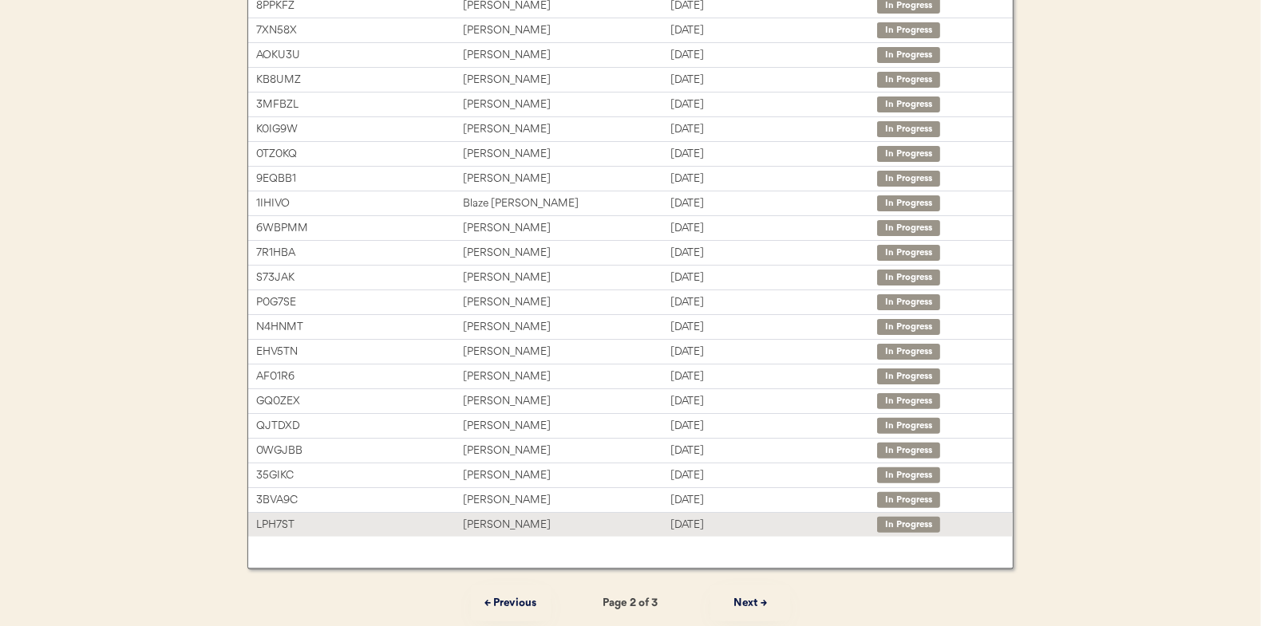
click at [511, 516] on div "[PERSON_NAME]" at bounding box center [566, 525] width 207 height 18
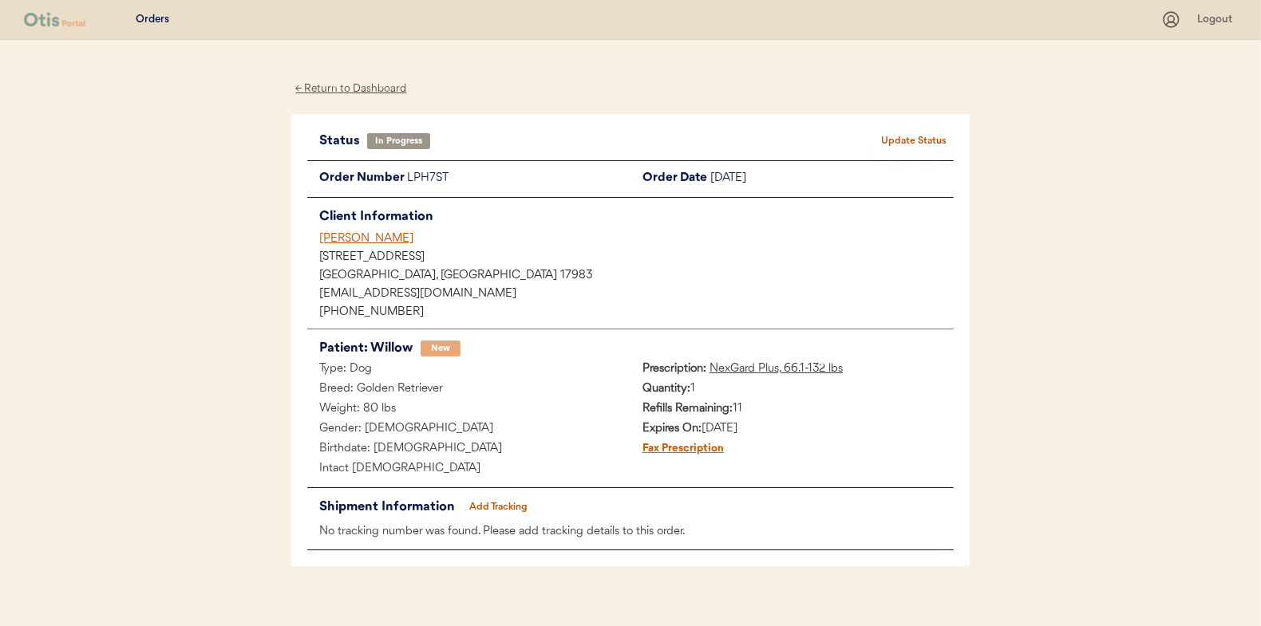
click at [480, 499] on button "Add Tracking" at bounding box center [499, 507] width 80 height 22
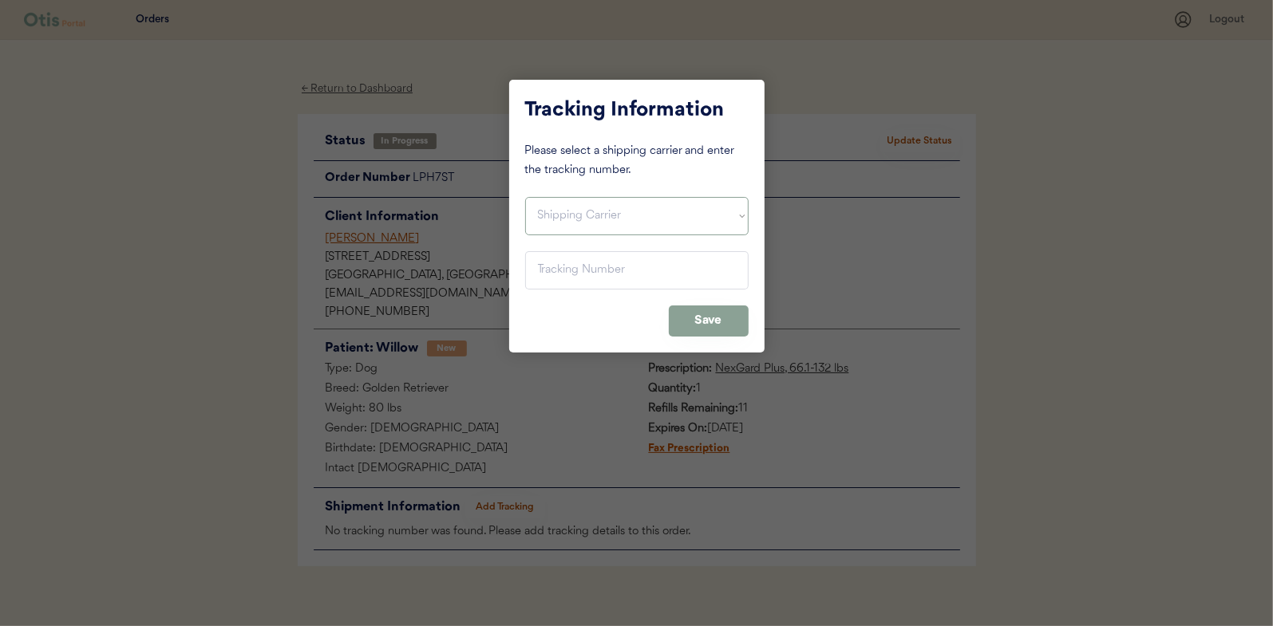
click at [551, 211] on select "Shipping Carrier FedEx FedEx Ground Economy UPS USPS" at bounding box center [636, 216] width 223 height 38
select select ""usps""
click at [525, 197] on select "Shipping Carrier FedEx FedEx Ground Economy UPS USPS" at bounding box center [636, 216] width 223 height 38
click at [559, 270] on input "input" at bounding box center [636, 270] width 223 height 38
paste input "9400150105799024154145"
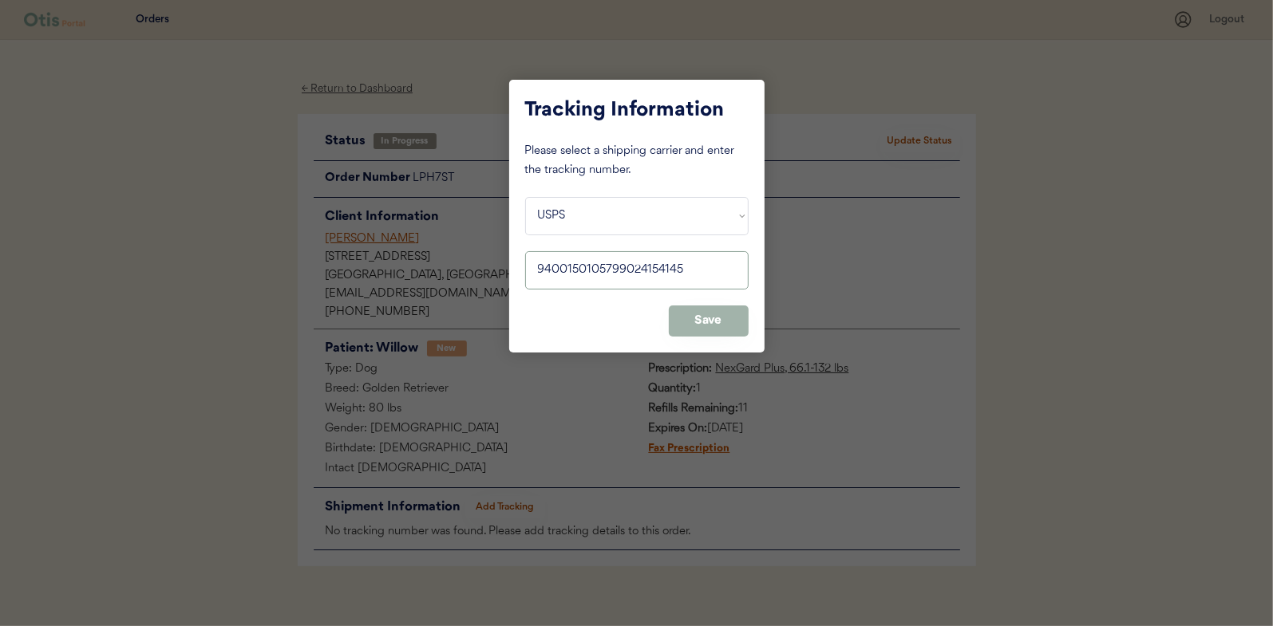
type input "9400150105799024154145"
click at [701, 316] on button "Save" at bounding box center [709, 321] width 80 height 31
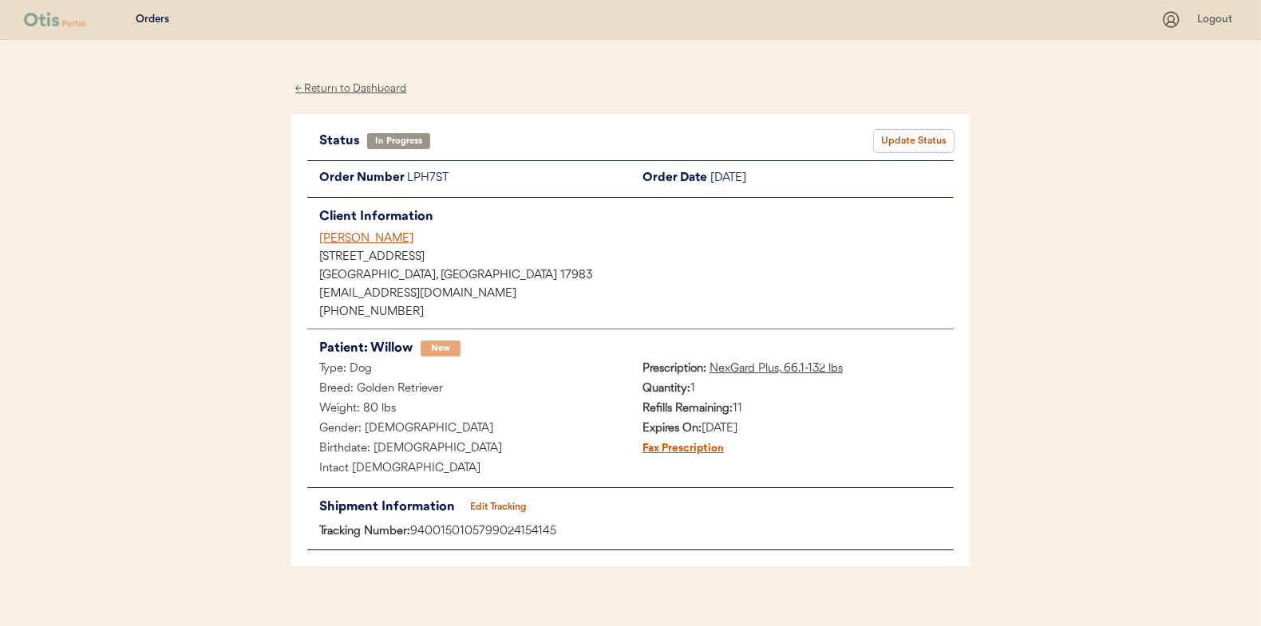
click at [912, 136] on button "Update Status" at bounding box center [914, 141] width 80 height 22
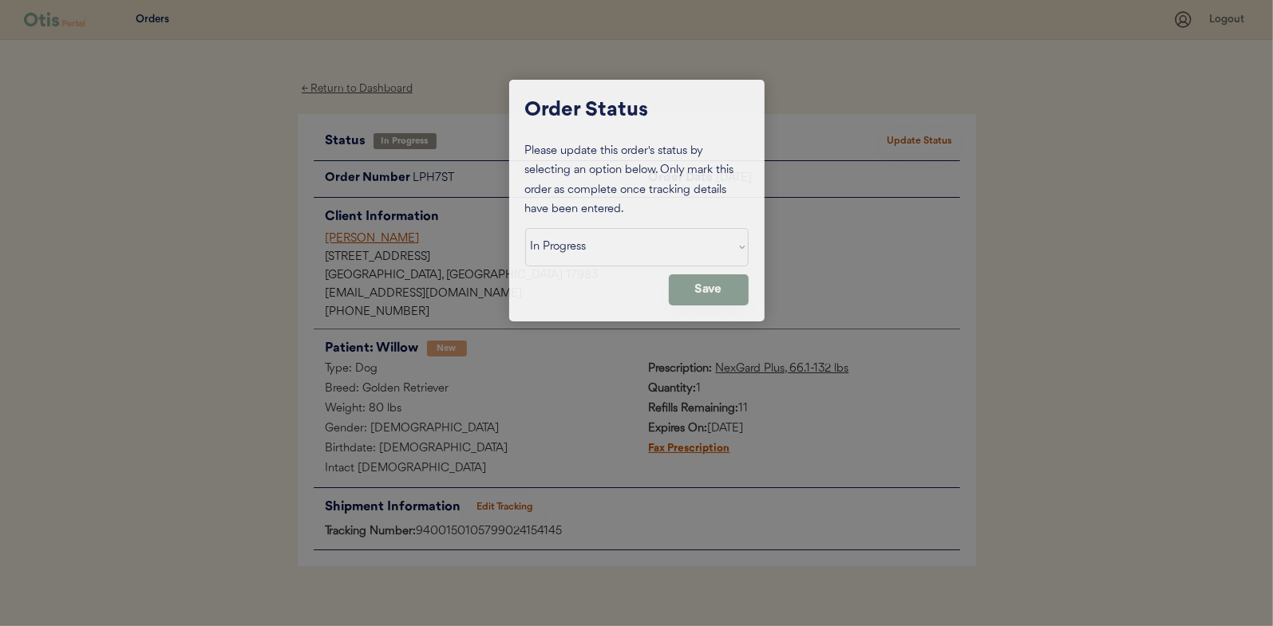
click at [573, 248] on select "Status On Hold New In Progress Complete Pending HW Consent Cancelled" at bounding box center [636, 247] width 223 height 38
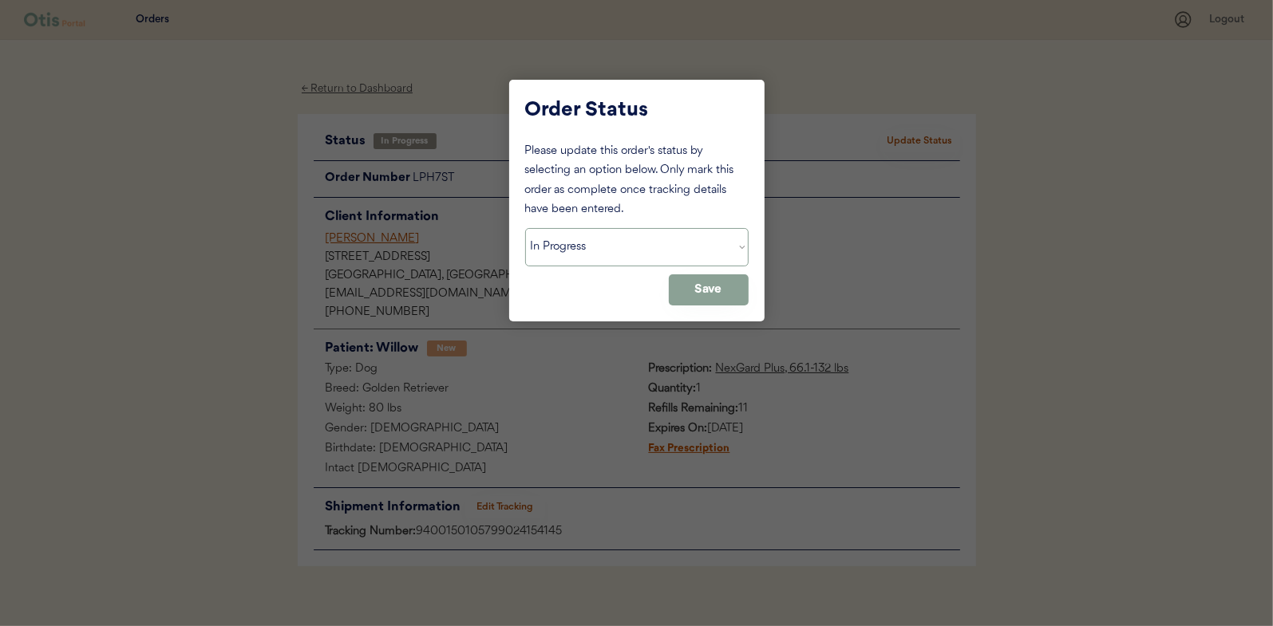
select select ""complete""
click at [525, 228] on select "Status On Hold New In Progress Complete Pending HW Consent Cancelled" at bounding box center [636, 247] width 223 height 38
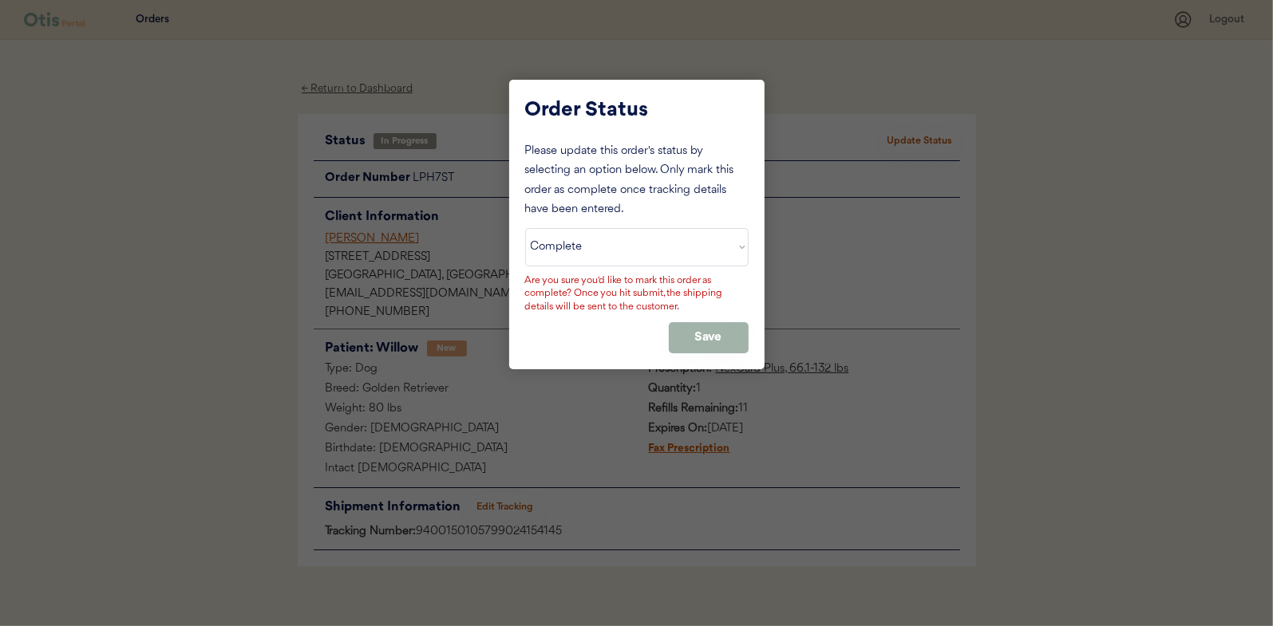
click at [700, 330] on button "Save" at bounding box center [709, 337] width 80 height 31
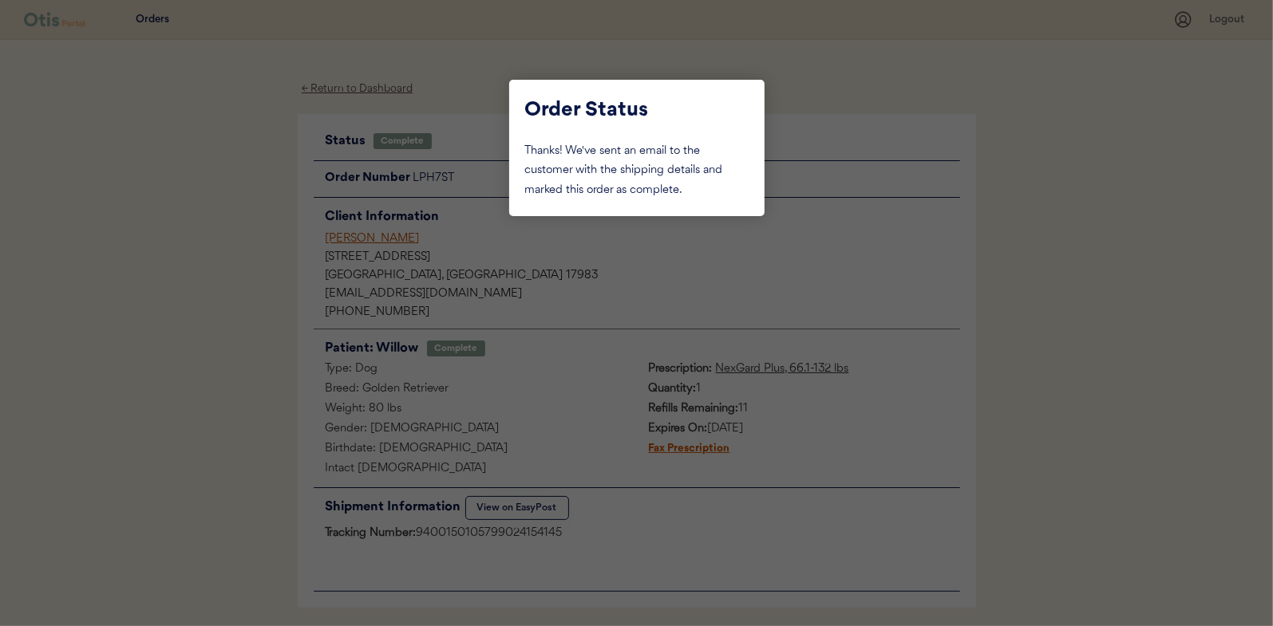
click at [208, 212] on div at bounding box center [636, 313] width 1273 height 626
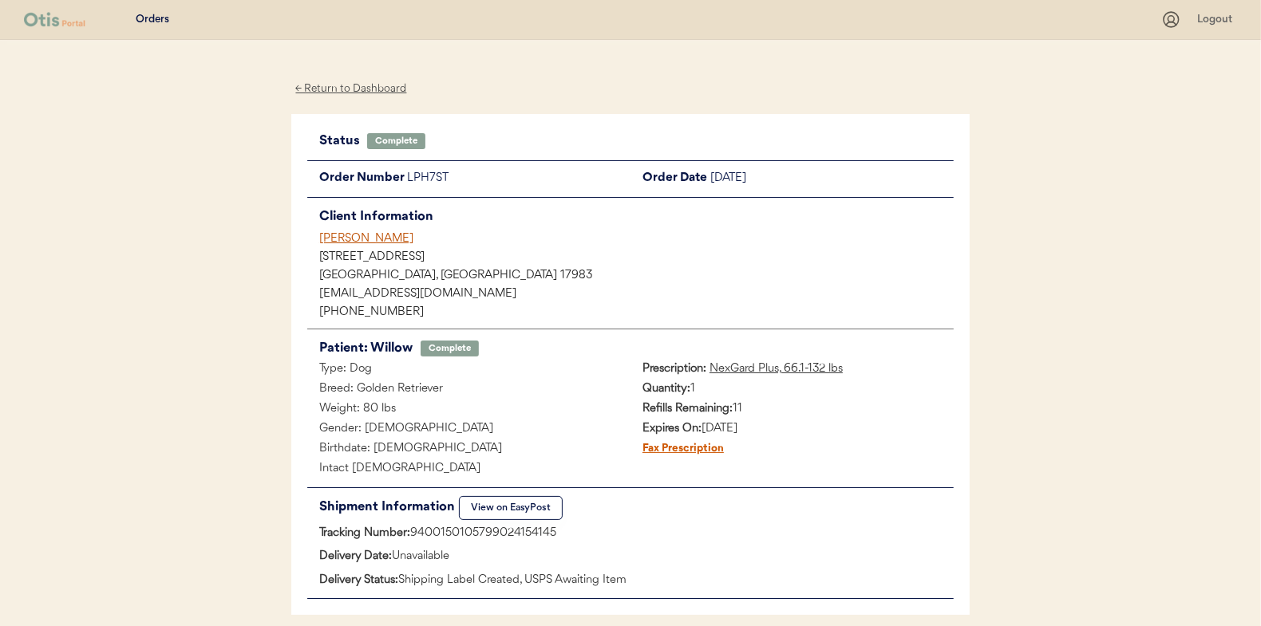
click at [361, 85] on div "← Return to Dashboard" at bounding box center [351, 89] width 120 height 18
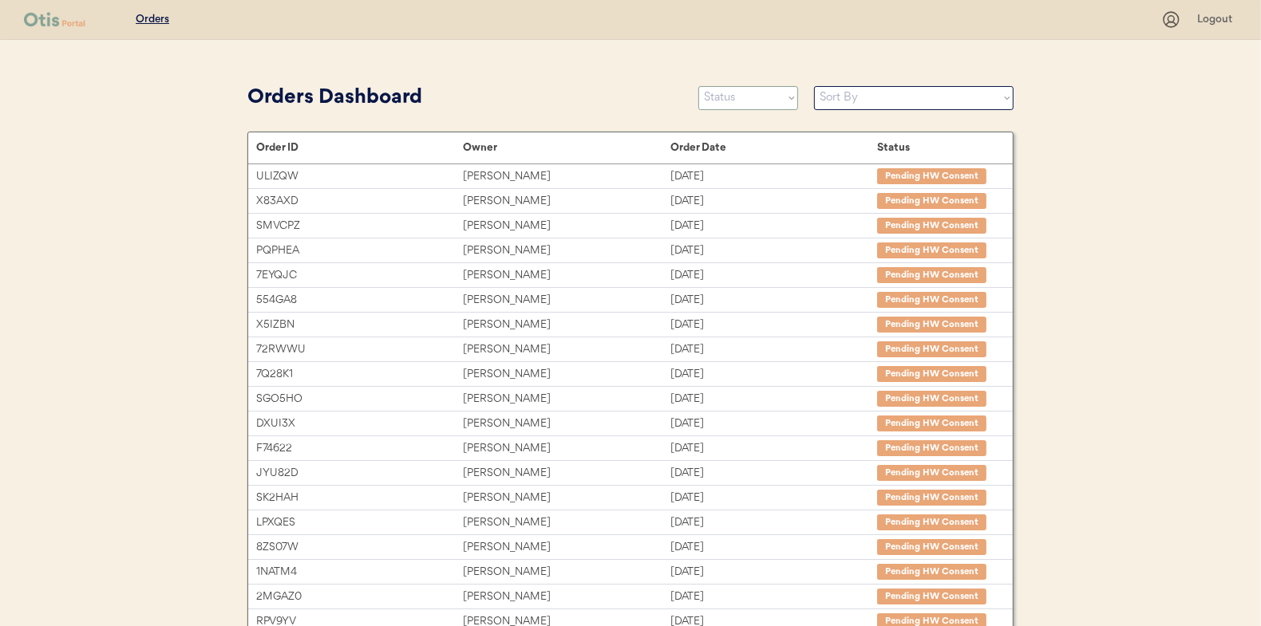
click at [734, 89] on select "Status On Hold New In Progress Complete Pending HW Consent Cancelled" at bounding box center [748, 98] width 100 height 24
select select ""in_progress""
click at [698, 86] on select "Status On Hold New In Progress Complete Pending HW Consent Cancelled" at bounding box center [748, 98] width 100 height 24
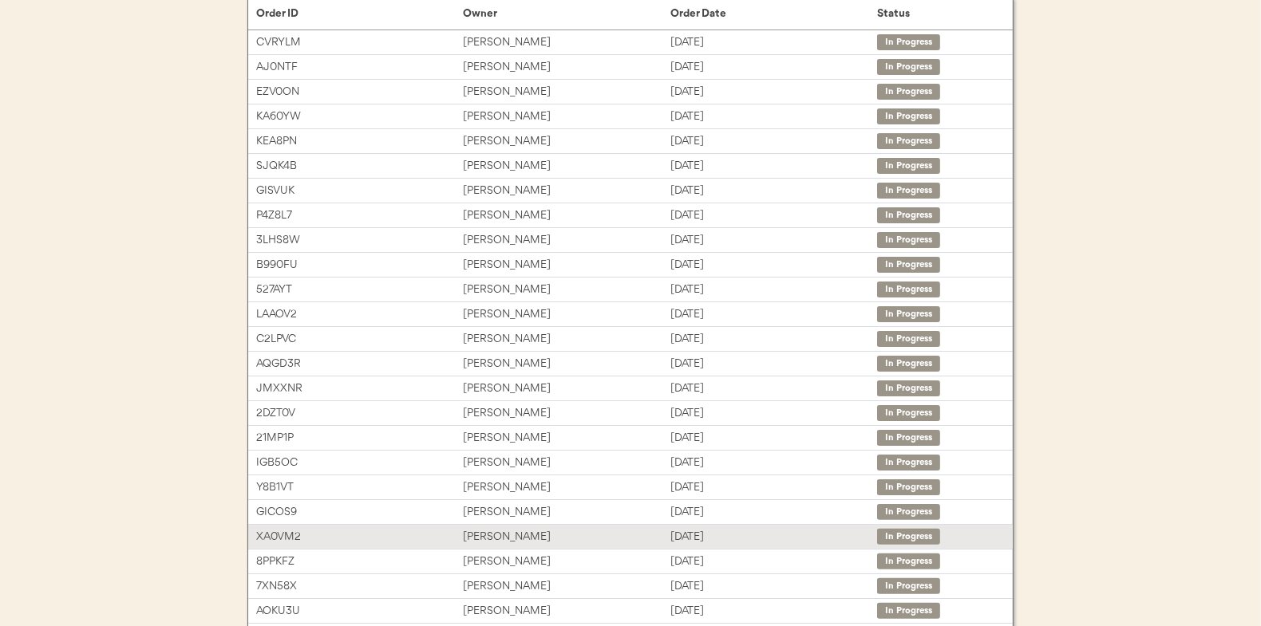
scroll to position [245, 0]
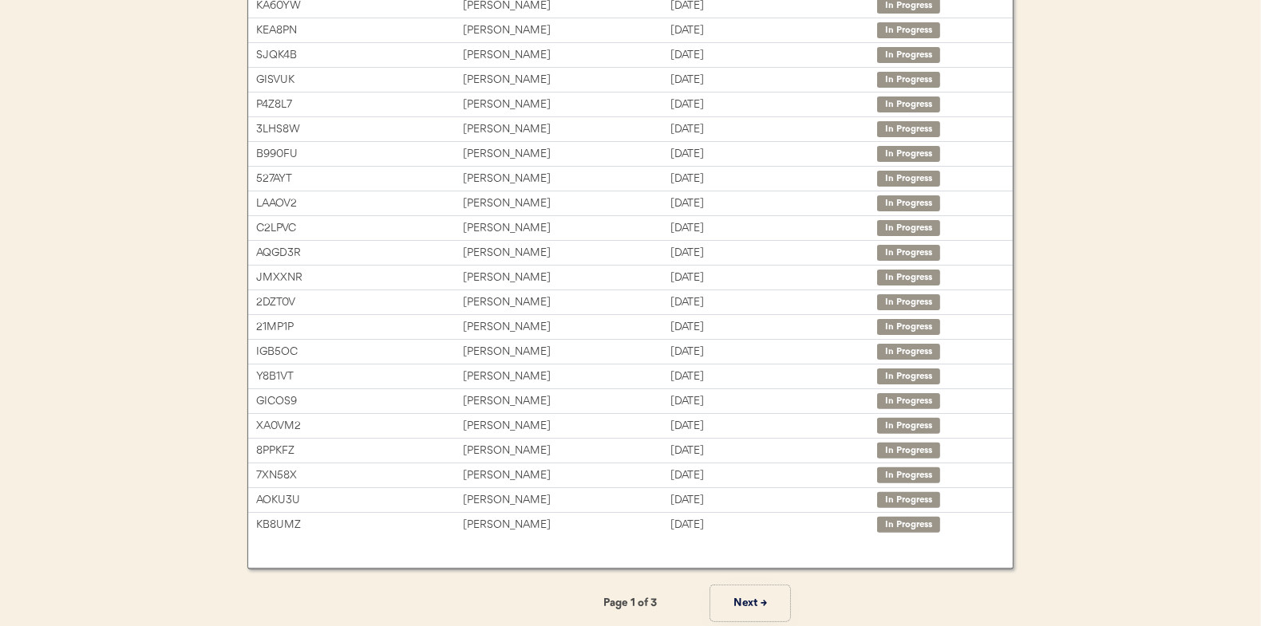
click at [747, 602] on button "Next →" at bounding box center [750, 604] width 80 height 36
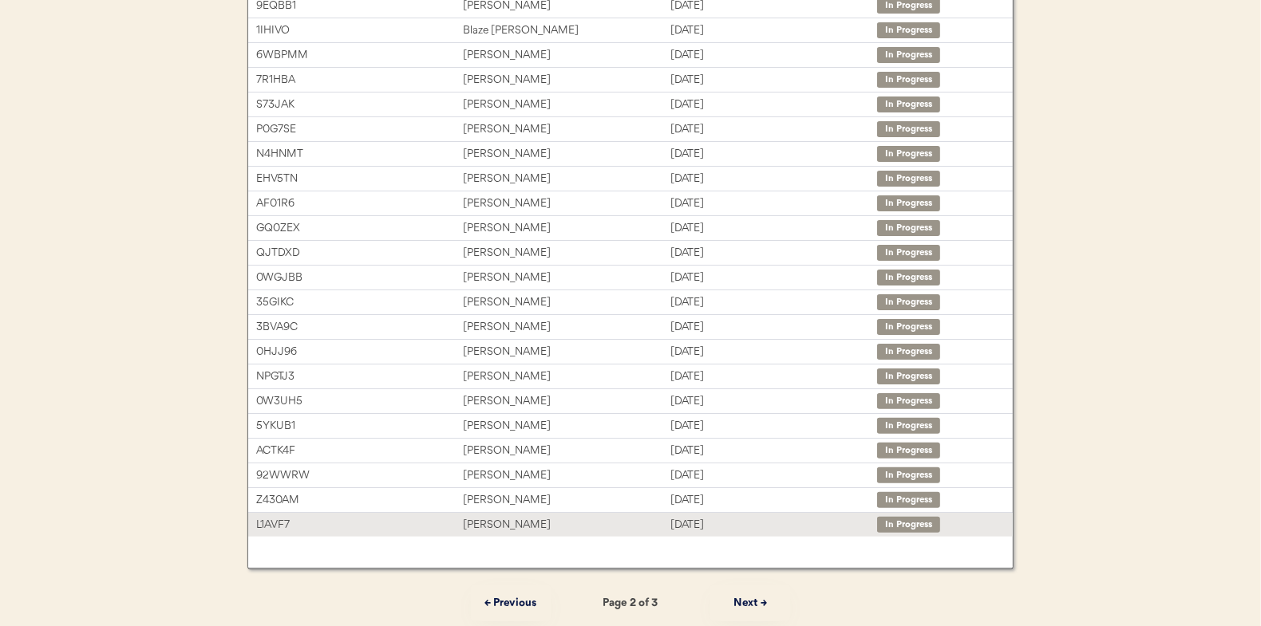
click at [492, 522] on div "Sarah Boy" at bounding box center [566, 525] width 207 height 18
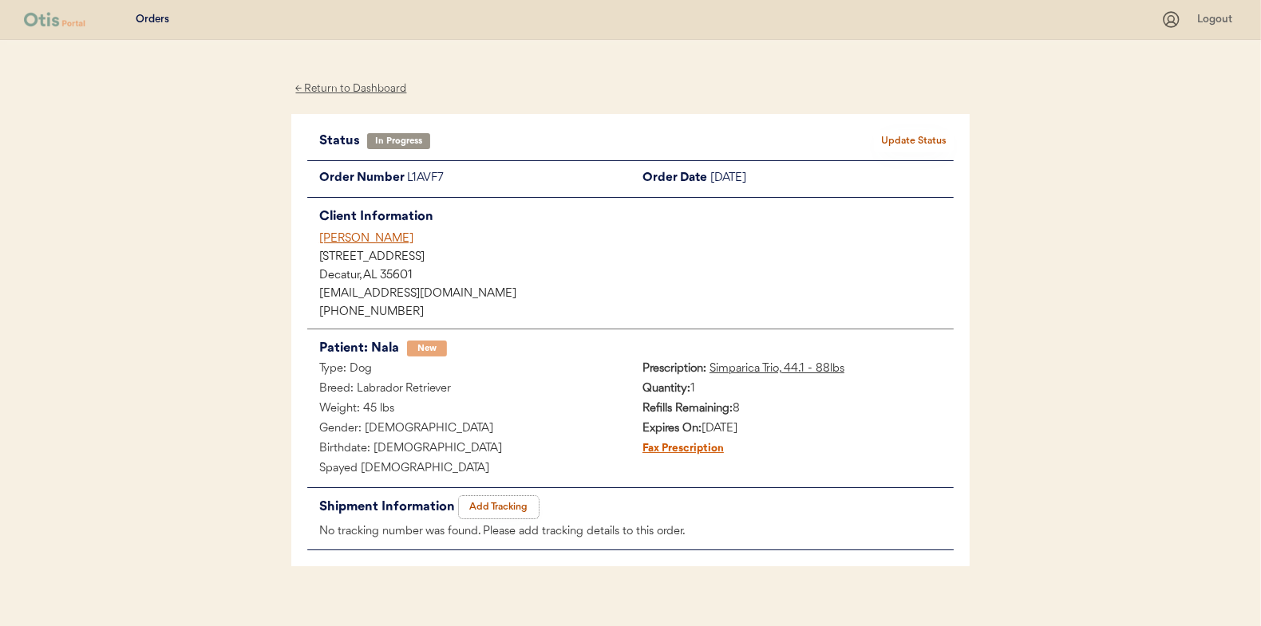
click at [512, 504] on button "Add Tracking" at bounding box center [499, 507] width 80 height 22
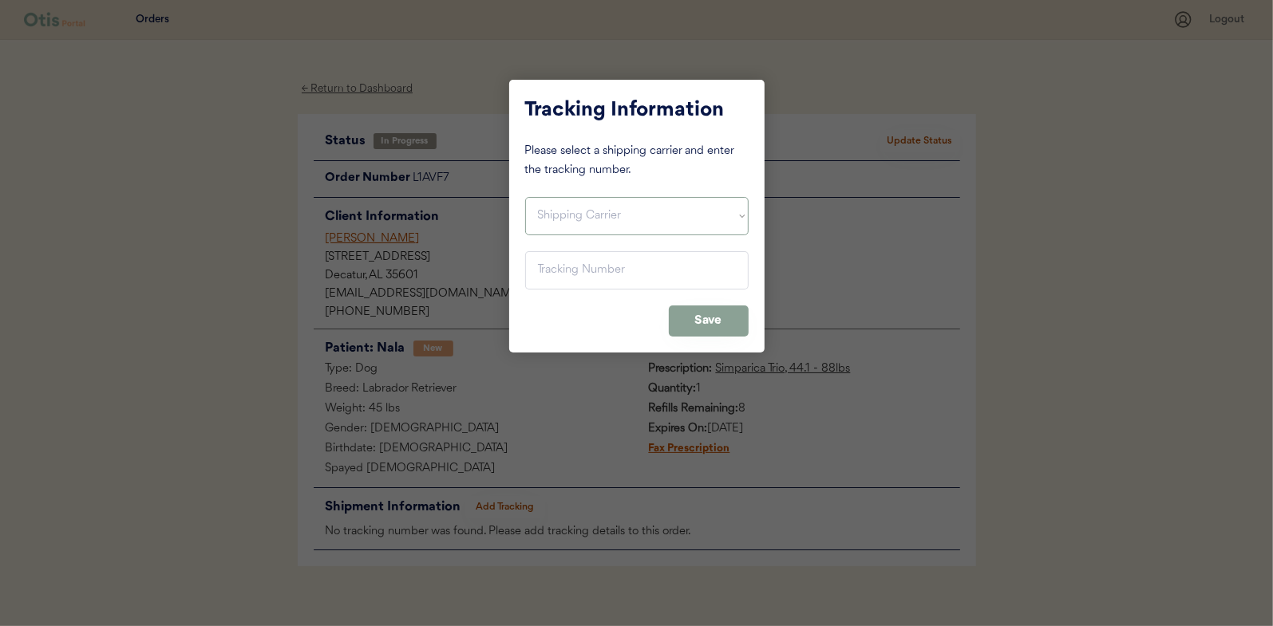
click at [562, 215] on select "Shipping Carrier FedEx FedEx Ground Economy UPS USPS" at bounding box center [636, 216] width 223 height 38
select select ""usps""
click at [525, 197] on select "Shipping Carrier FedEx FedEx Ground Economy UPS USPS" at bounding box center [636, 216] width 223 height 38
click at [536, 263] on input "input" at bounding box center [636, 270] width 223 height 38
paste input "9400150105798024149915"
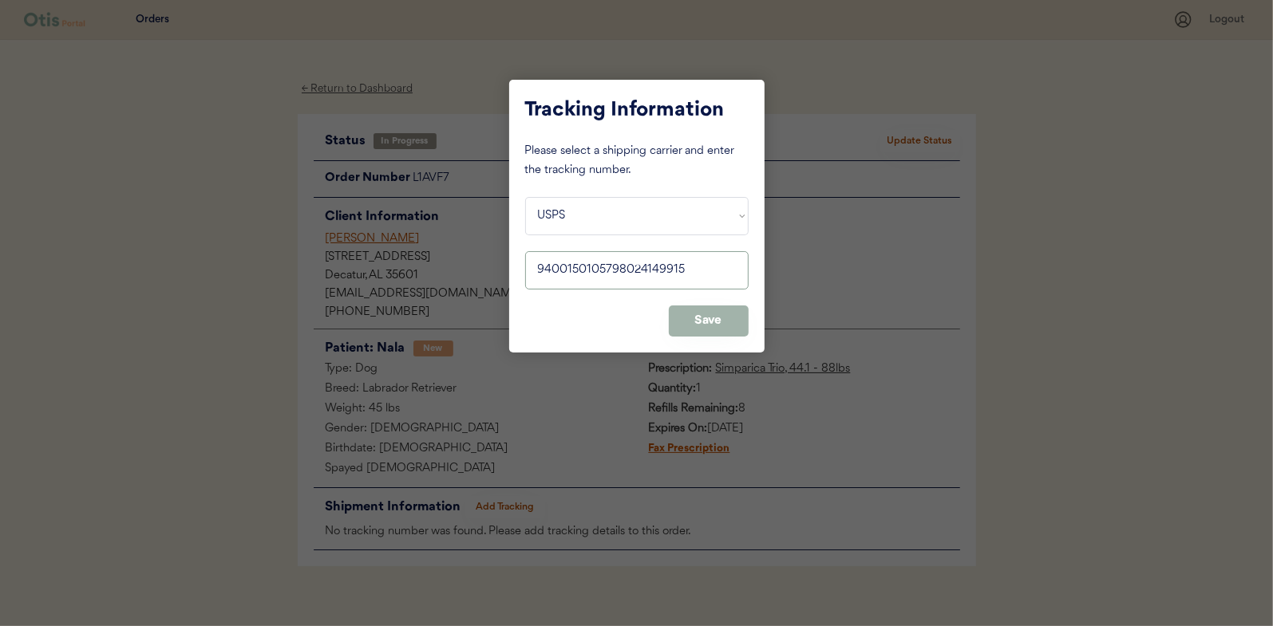
type input "9400150105798024149915"
click at [693, 320] on button "Save" at bounding box center [709, 321] width 80 height 31
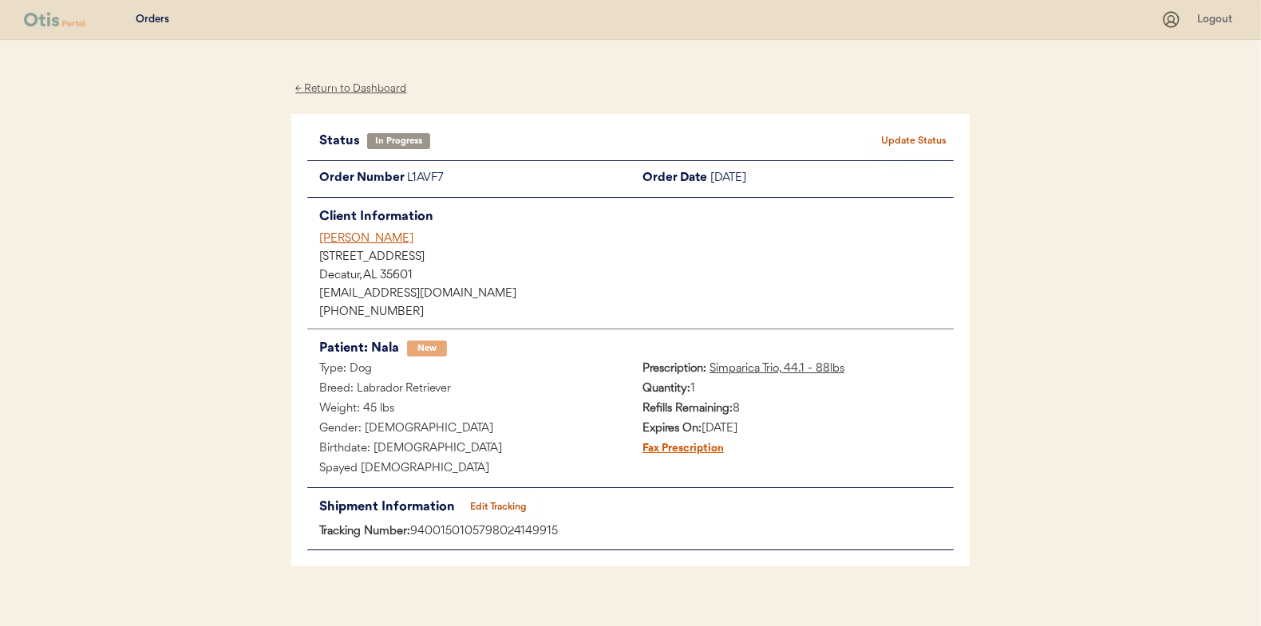
click at [906, 139] on button "Update Status" at bounding box center [914, 141] width 80 height 22
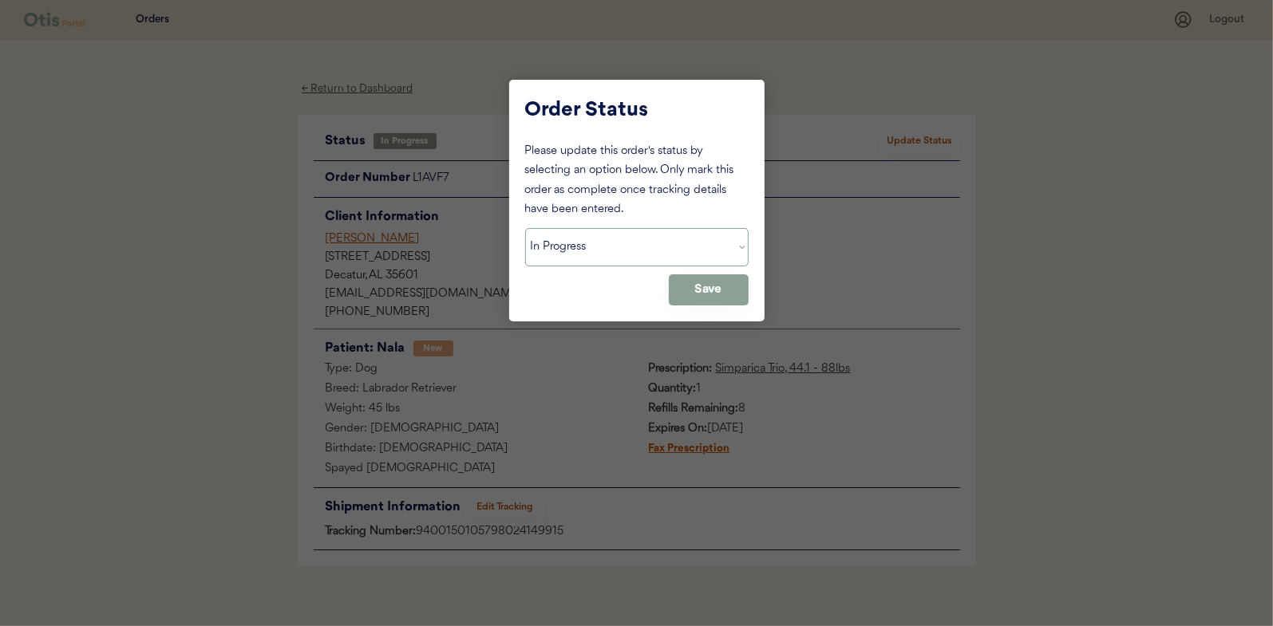
click at [577, 259] on select "Status On Hold New In Progress Complete Pending HW Consent Cancelled" at bounding box center [636, 247] width 223 height 38
select select ""complete""
click at [525, 228] on select "Status On Hold New In Progress Complete Pending HW Consent Cancelled" at bounding box center [636, 247] width 223 height 38
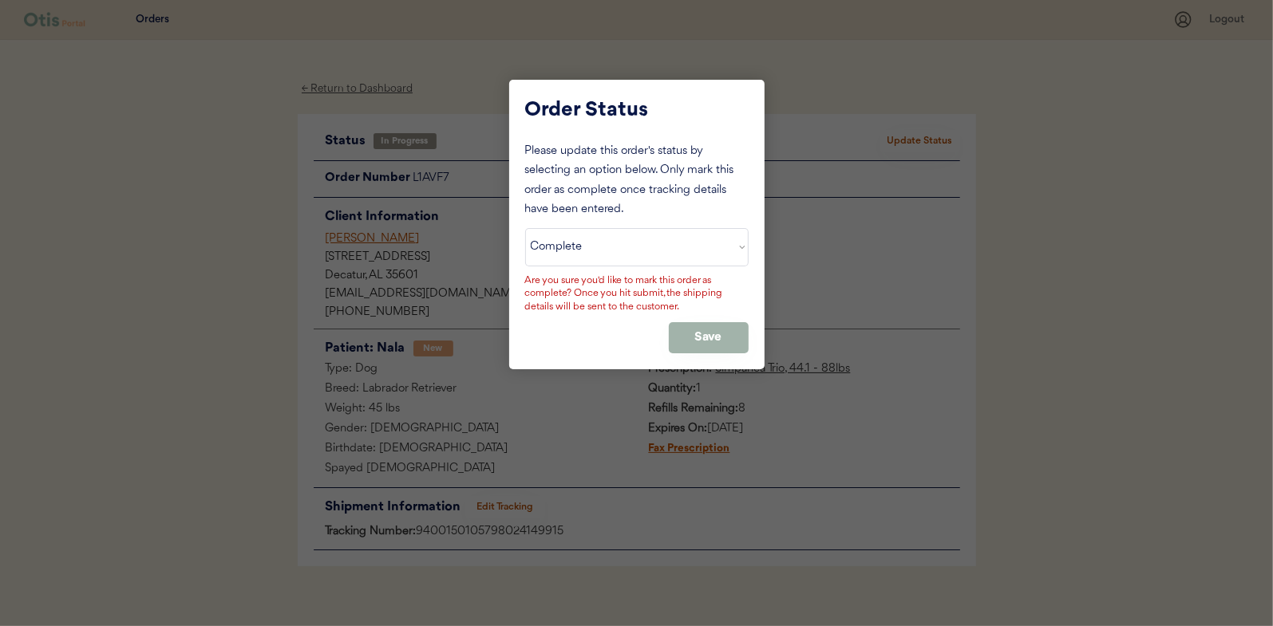
click at [724, 326] on button "Save" at bounding box center [709, 337] width 80 height 31
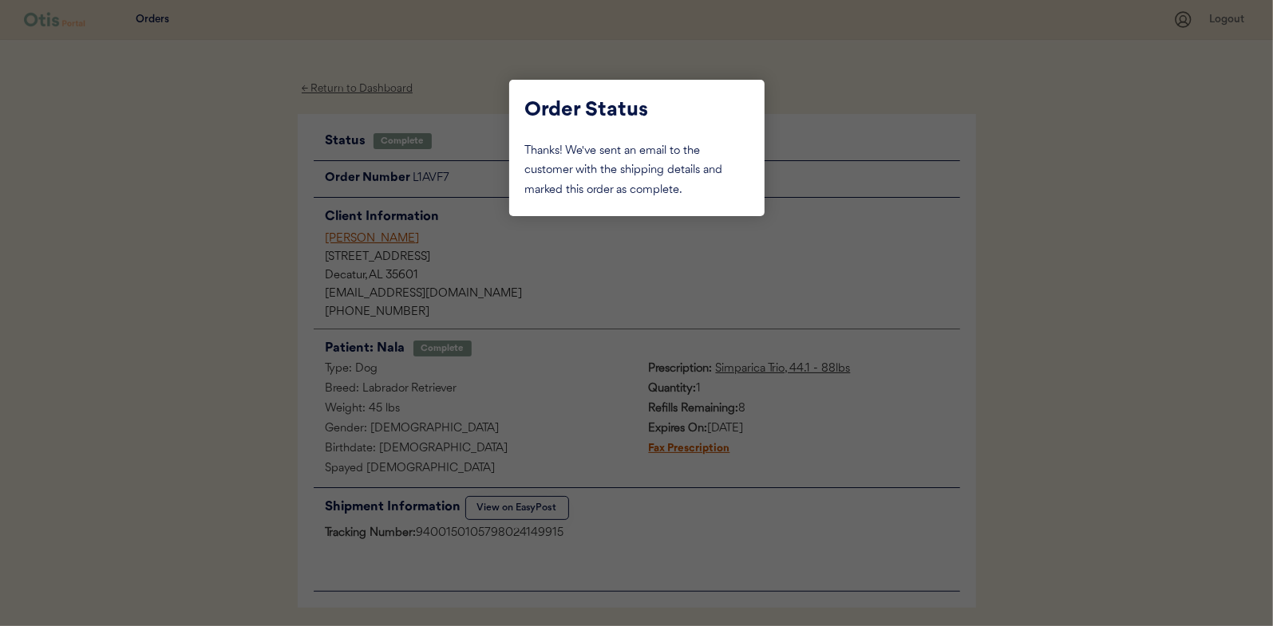
click at [247, 215] on div at bounding box center [636, 313] width 1273 height 626
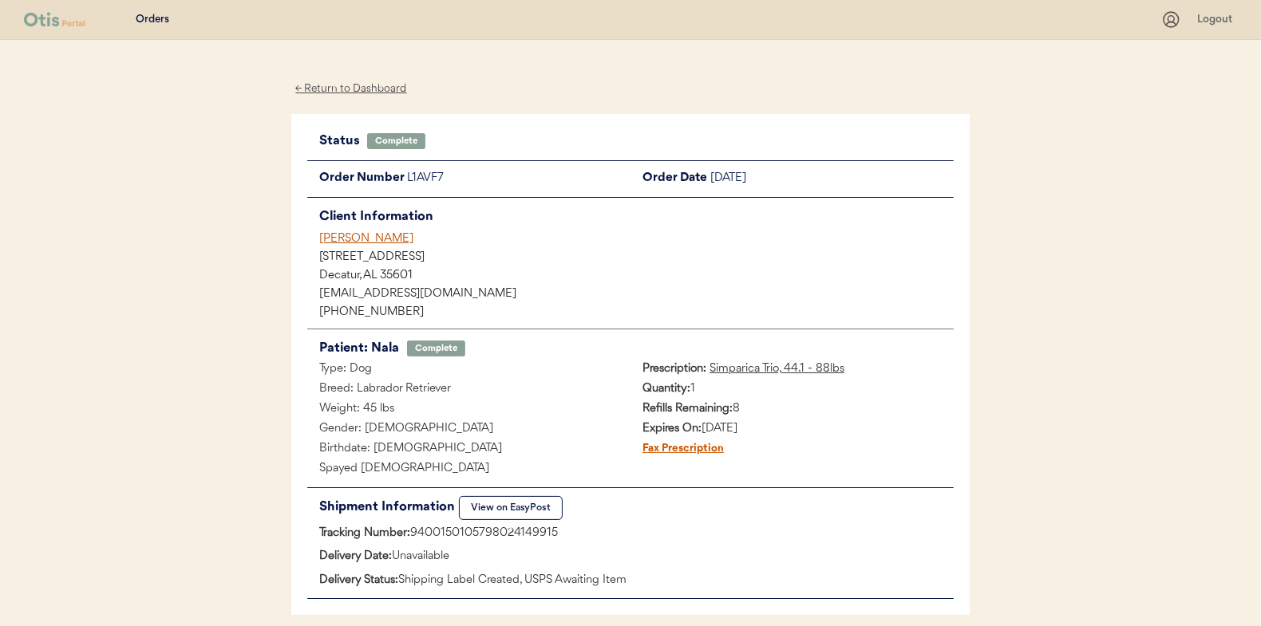
click at [343, 85] on div "← Return to Dashboard" at bounding box center [351, 89] width 120 height 18
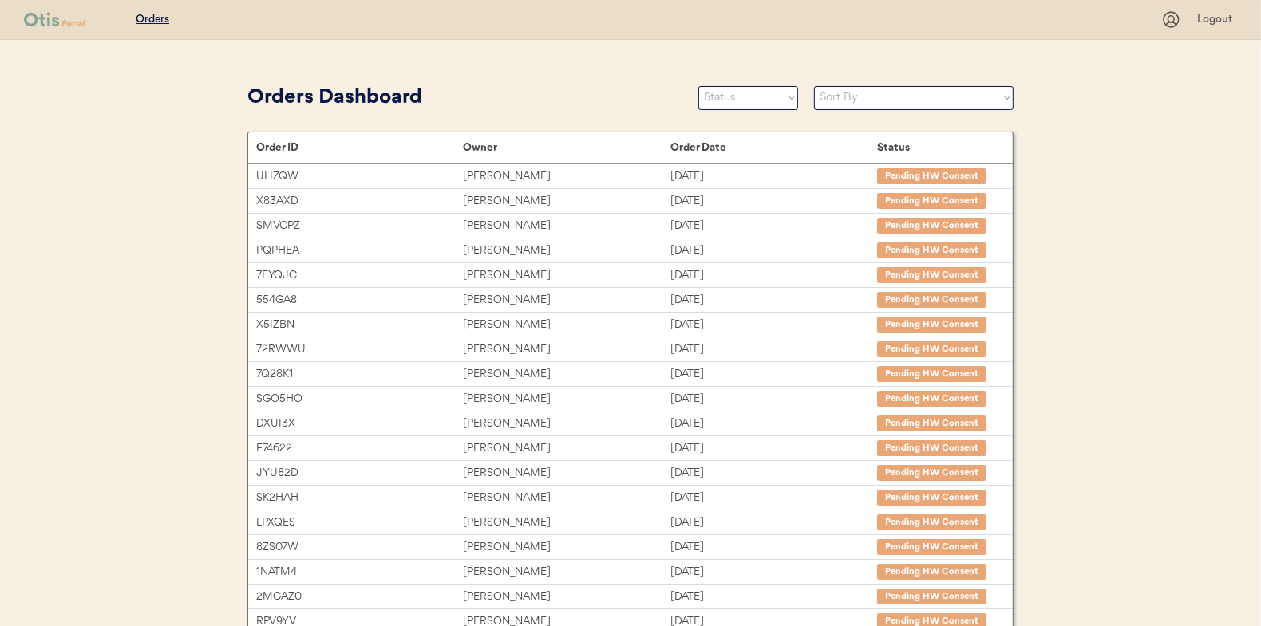
click at [733, 110] on div "Orders Dashboard Status On Hold New In Progress Complete Pending HW Consent Can…" at bounding box center [630, 98] width 766 height 36
click at [732, 102] on select "Status On Hold New In Progress Complete Pending HW Consent Cancelled" at bounding box center [748, 98] width 100 height 24
select select ""in_progress""
click at [698, 86] on select "Status On Hold New In Progress Complete Pending HW Consent Cancelled" at bounding box center [748, 98] width 100 height 24
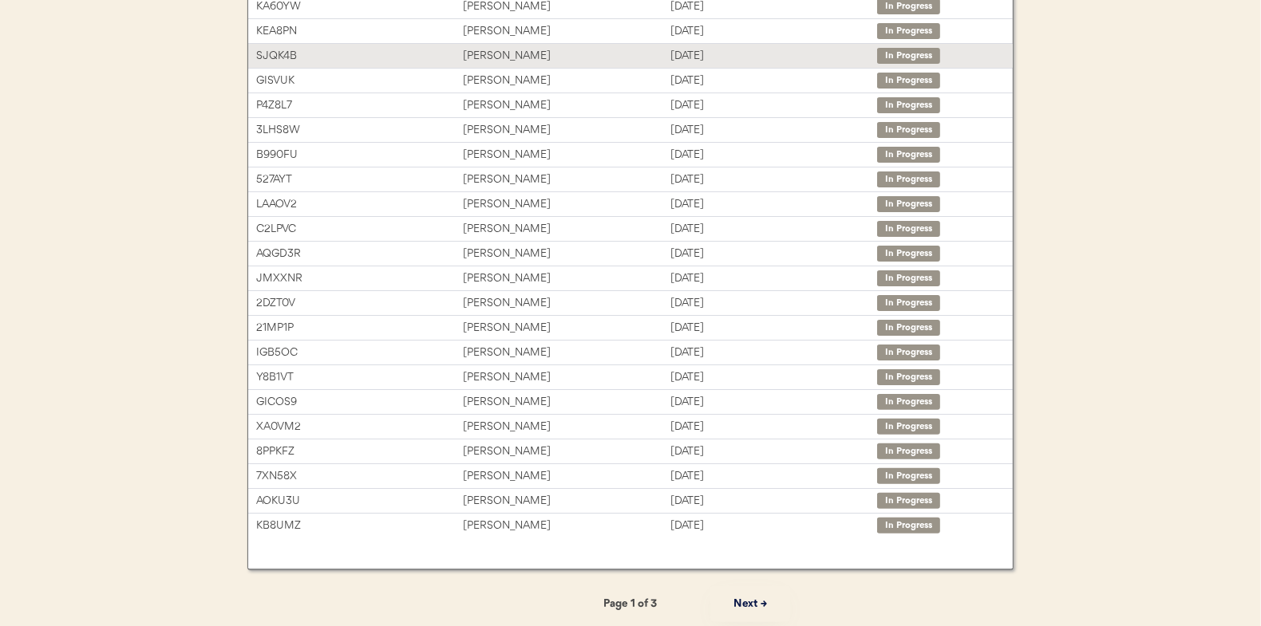
scroll to position [245, 0]
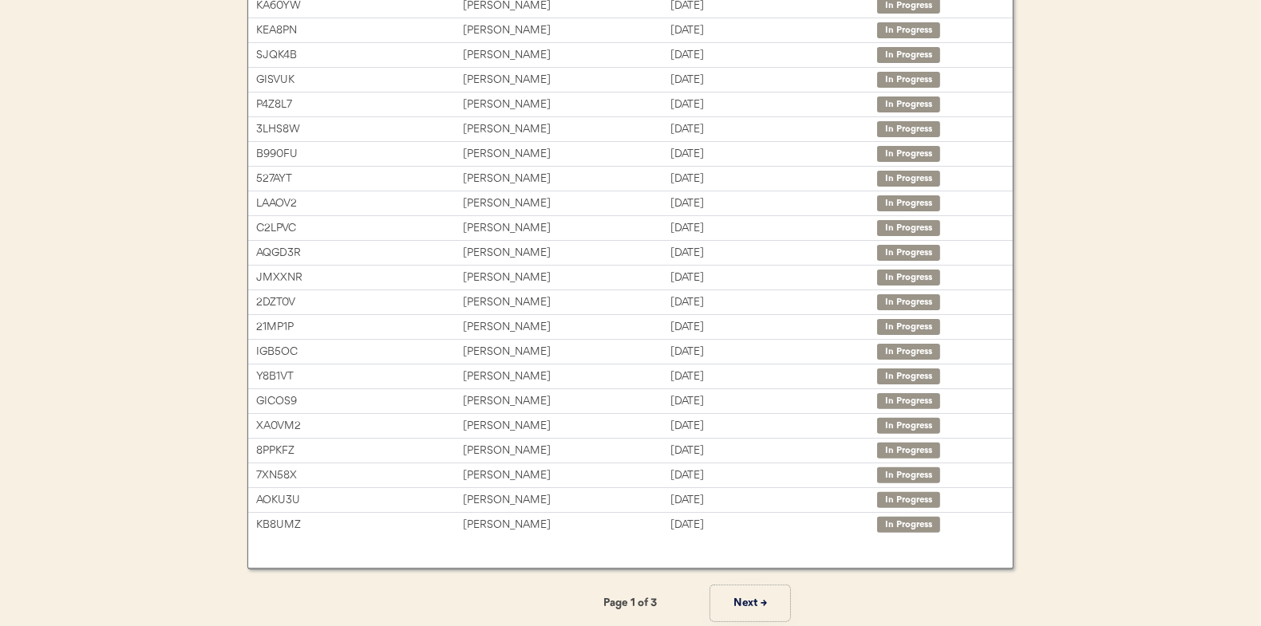
click at [754, 594] on button "Next →" at bounding box center [750, 604] width 80 height 36
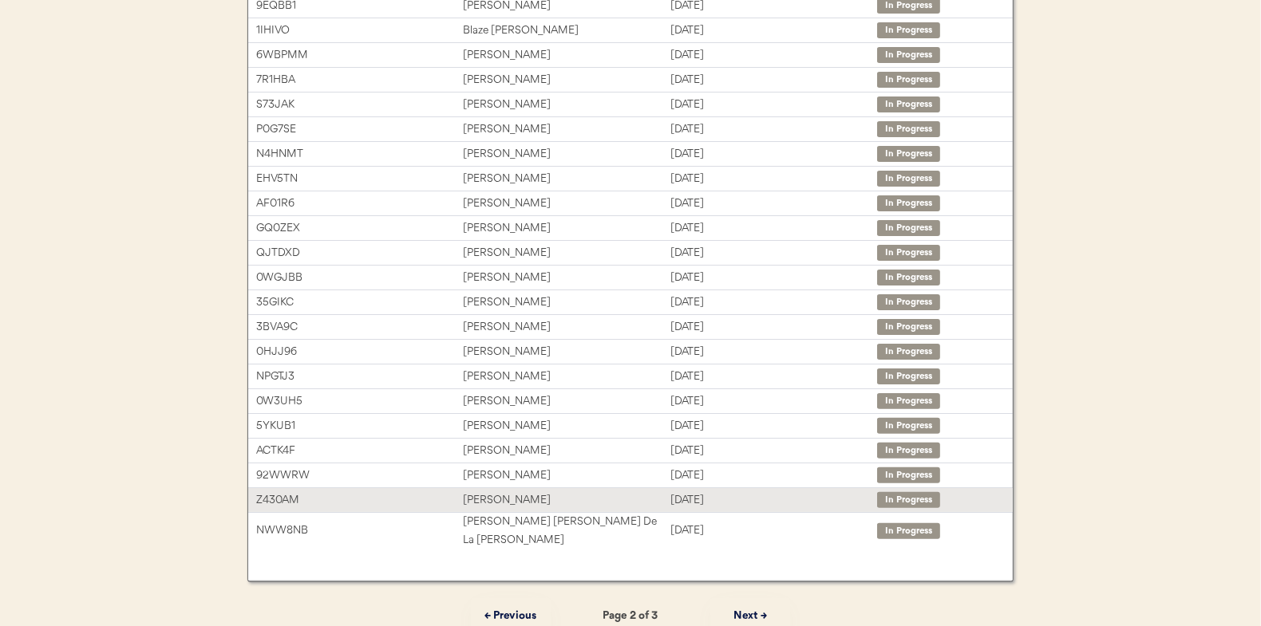
click at [504, 499] on div "[PERSON_NAME]" at bounding box center [566, 500] width 207 height 18
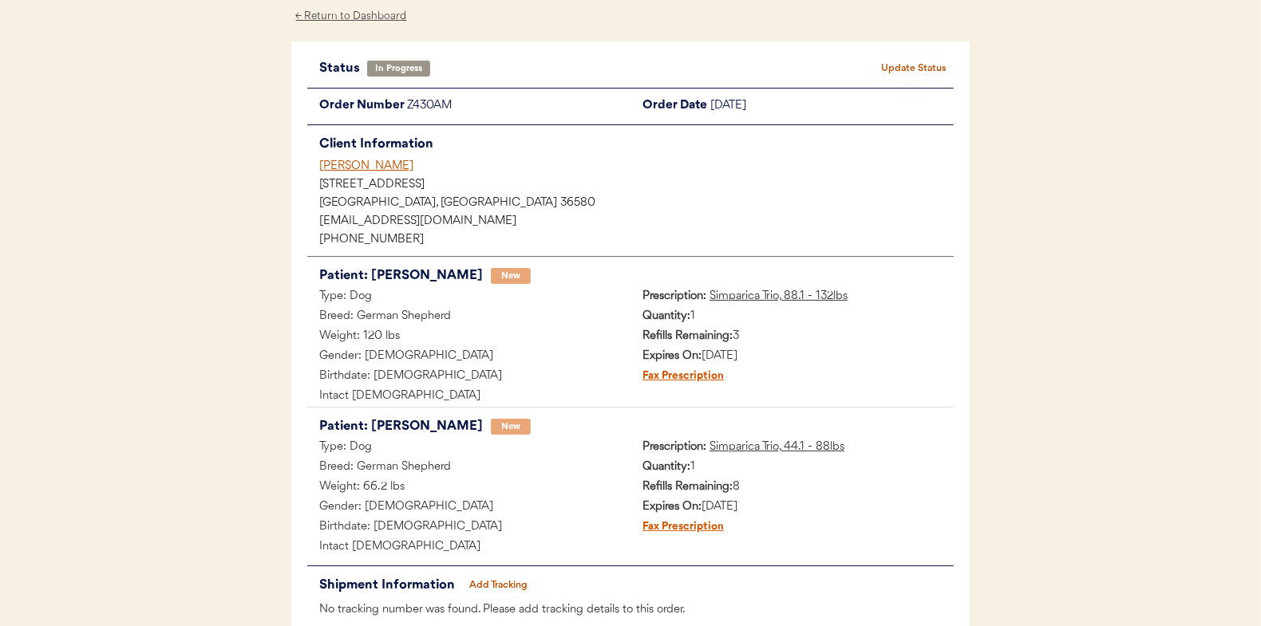
scroll to position [170, 0]
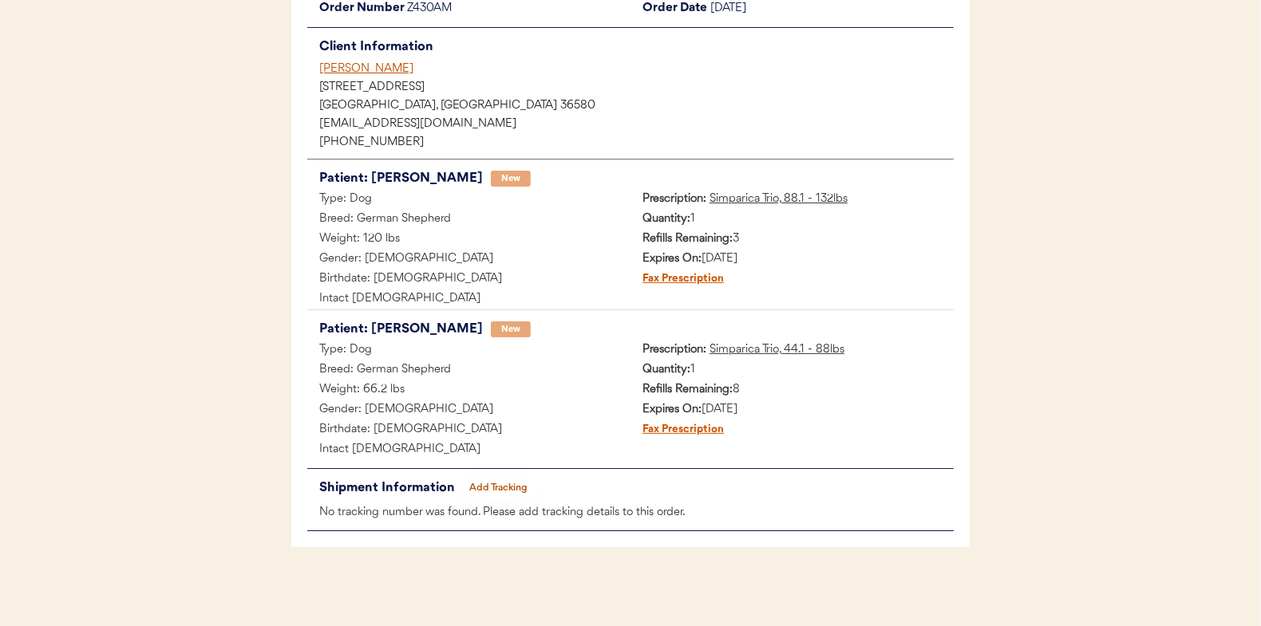
click at [496, 482] on button "Add Tracking" at bounding box center [499, 488] width 80 height 22
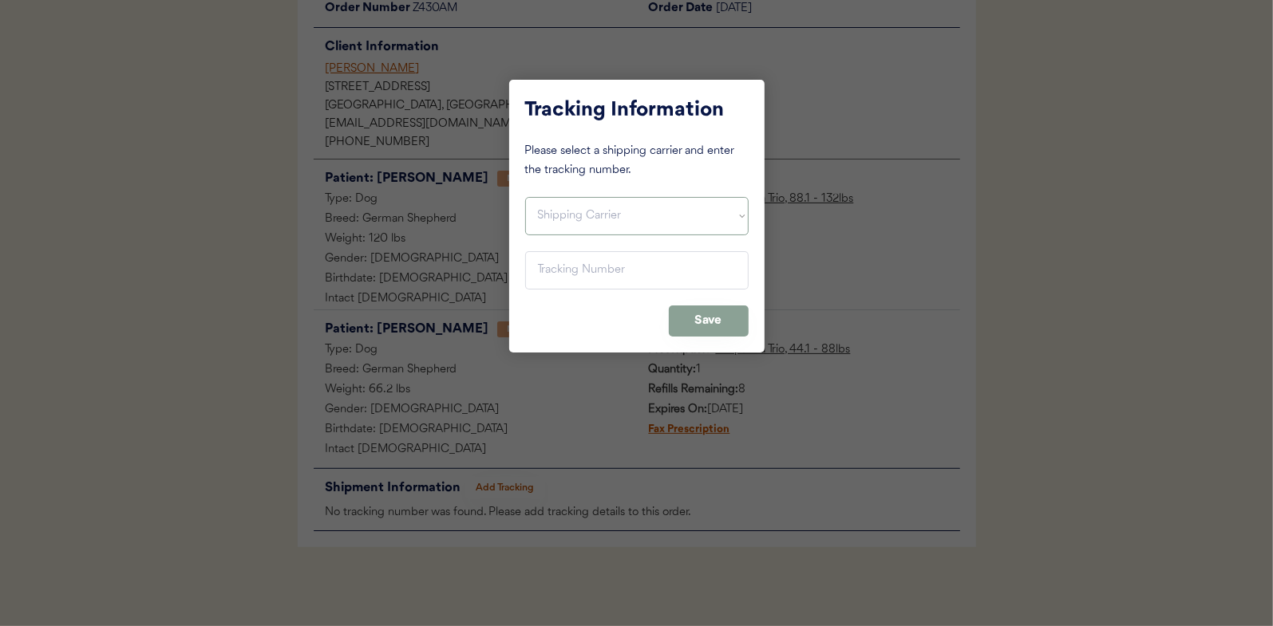
click at [553, 211] on select "Shipping Carrier FedEx FedEx Ground Economy UPS USPS" at bounding box center [636, 216] width 223 height 38
select select ""usps""
click at [525, 197] on select "Shipping Carrier FedEx FedEx Ground Economy UPS USPS" at bounding box center [636, 216] width 223 height 38
click at [541, 270] on input "input" at bounding box center [636, 270] width 223 height 38
paste input "9400150105800024134973"
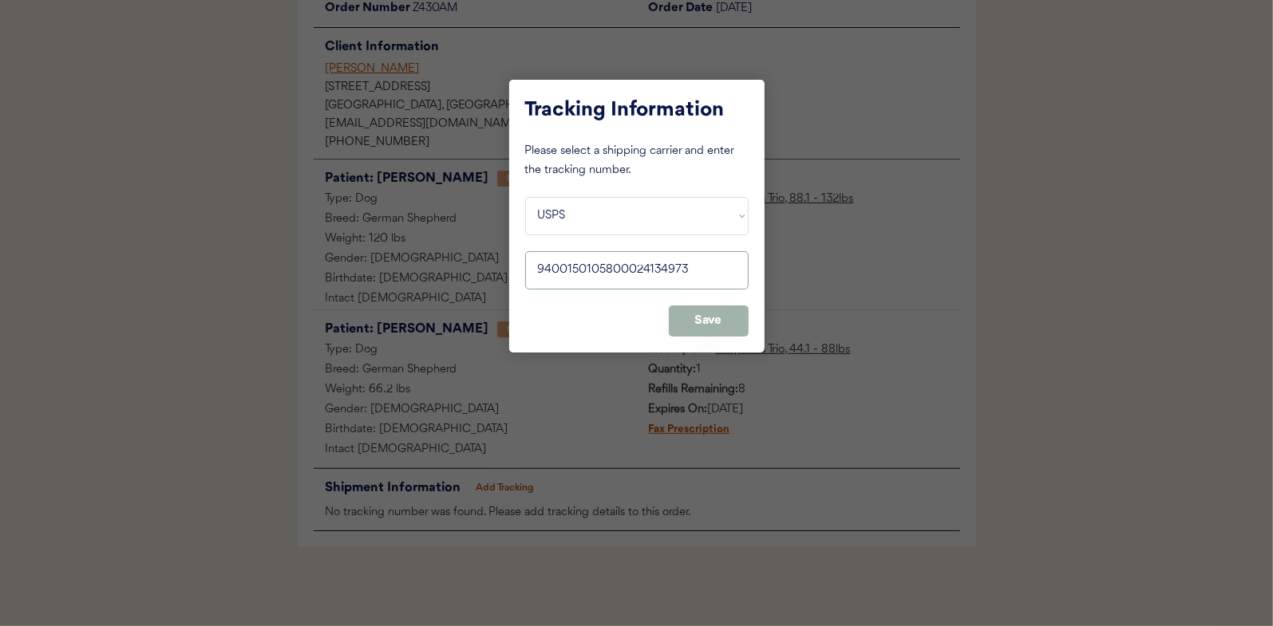
type input "9400150105800024134973"
click at [697, 318] on button "Save" at bounding box center [709, 321] width 80 height 31
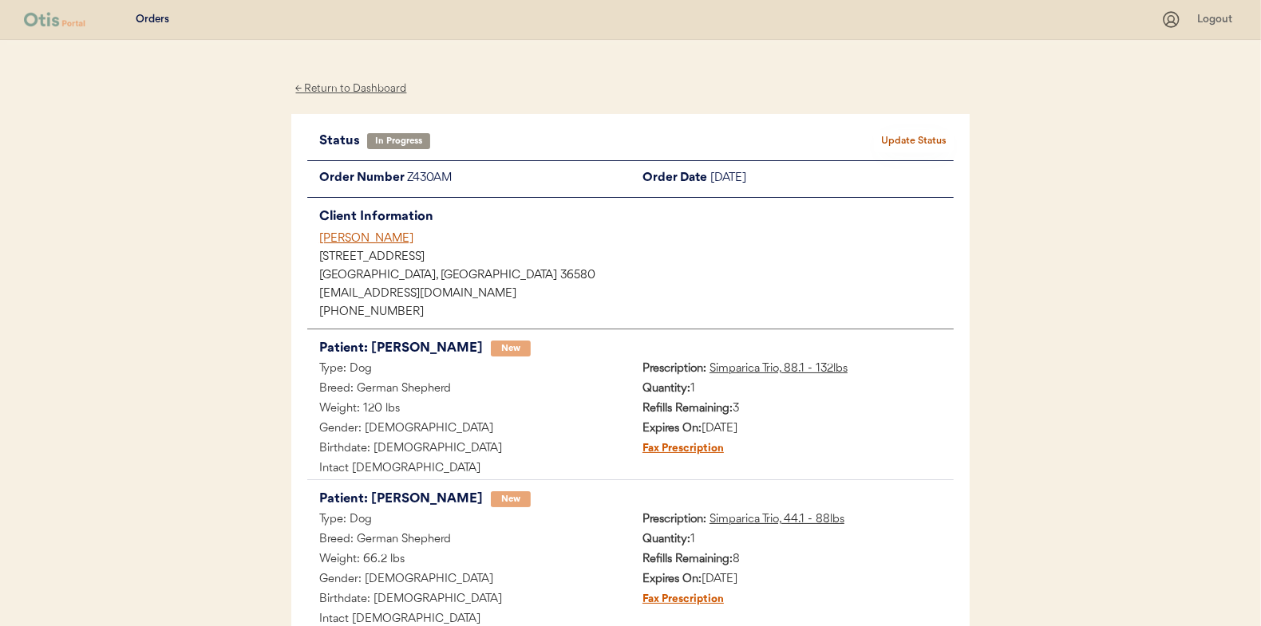
scroll to position [0, 0]
click at [910, 132] on button "Update Status" at bounding box center [914, 141] width 80 height 22
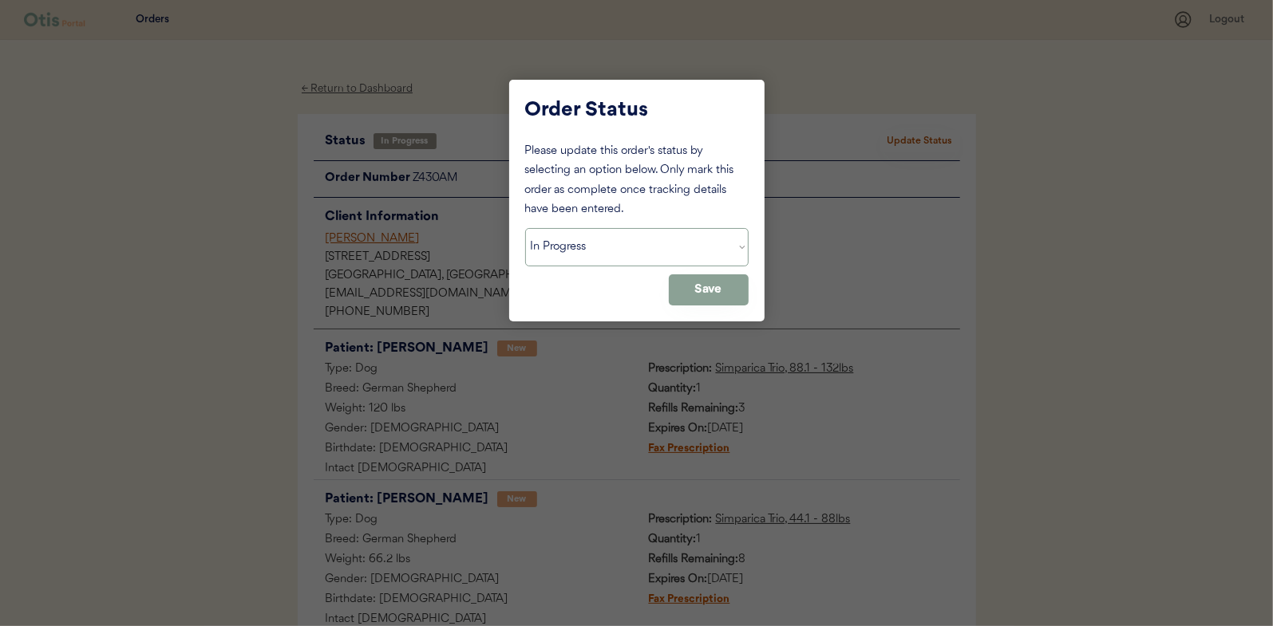
click at [586, 243] on select "Status On Hold New In Progress Complete Pending HW Consent Cancelled" at bounding box center [636, 247] width 223 height 38
select select ""complete""
click at [525, 228] on select "Status On Hold New In Progress Complete Pending HW Consent Cancelled" at bounding box center [636, 247] width 223 height 38
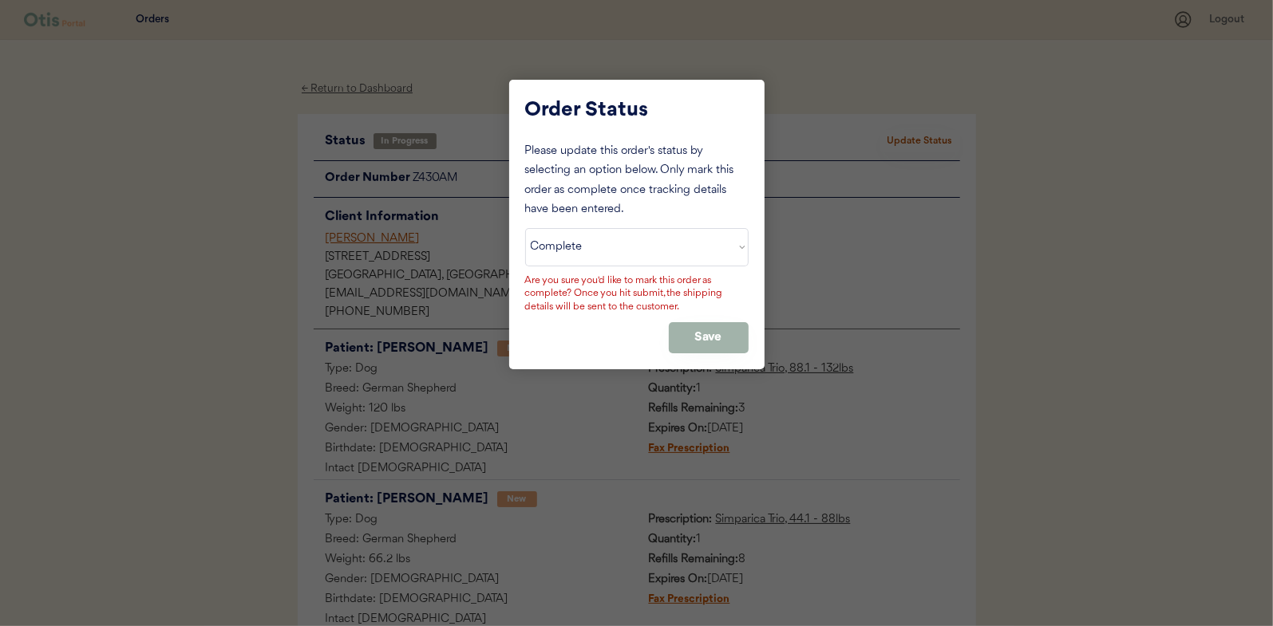
click at [710, 332] on button "Save" at bounding box center [709, 337] width 80 height 31
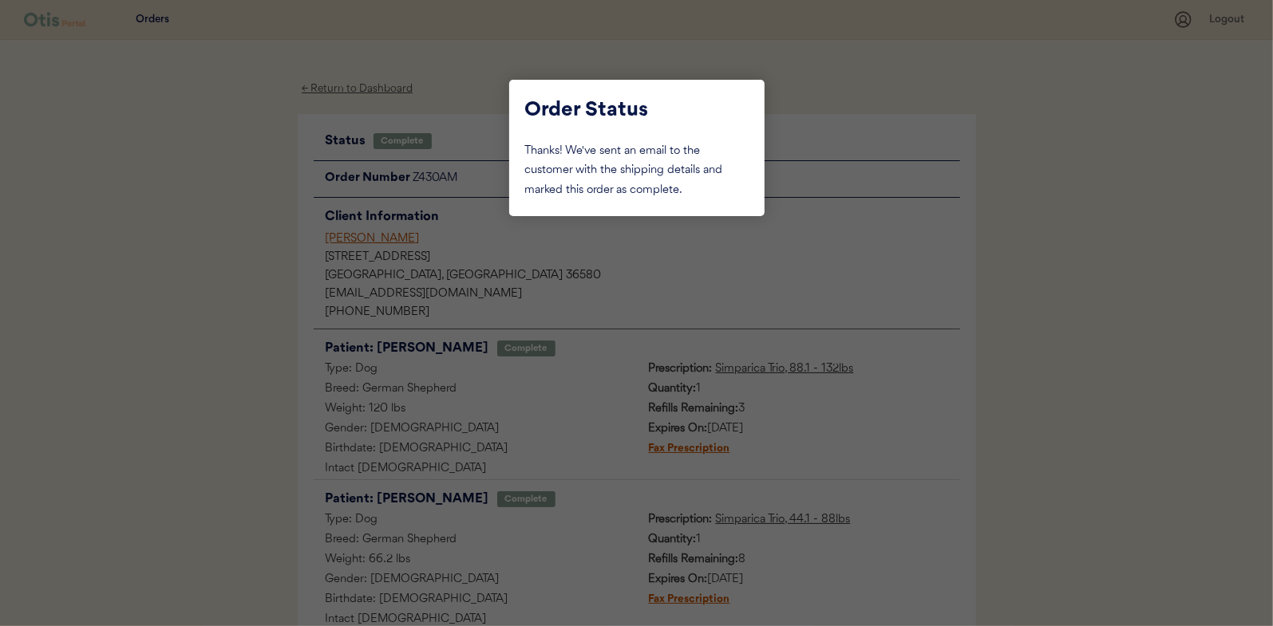
click at [230, 227] on div at bounding box center [636, 313] width 1273 height 626
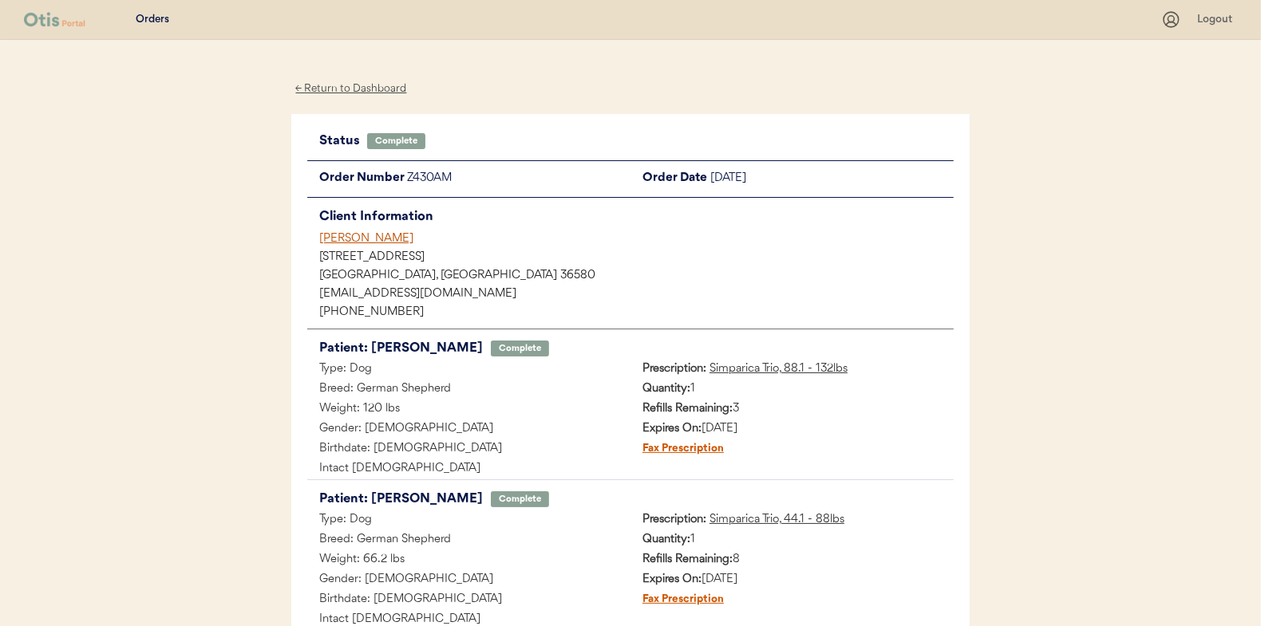
click at [330, 85] on div "← Return to Dashboard" at bounding box center [351, 89] width 120 height 18
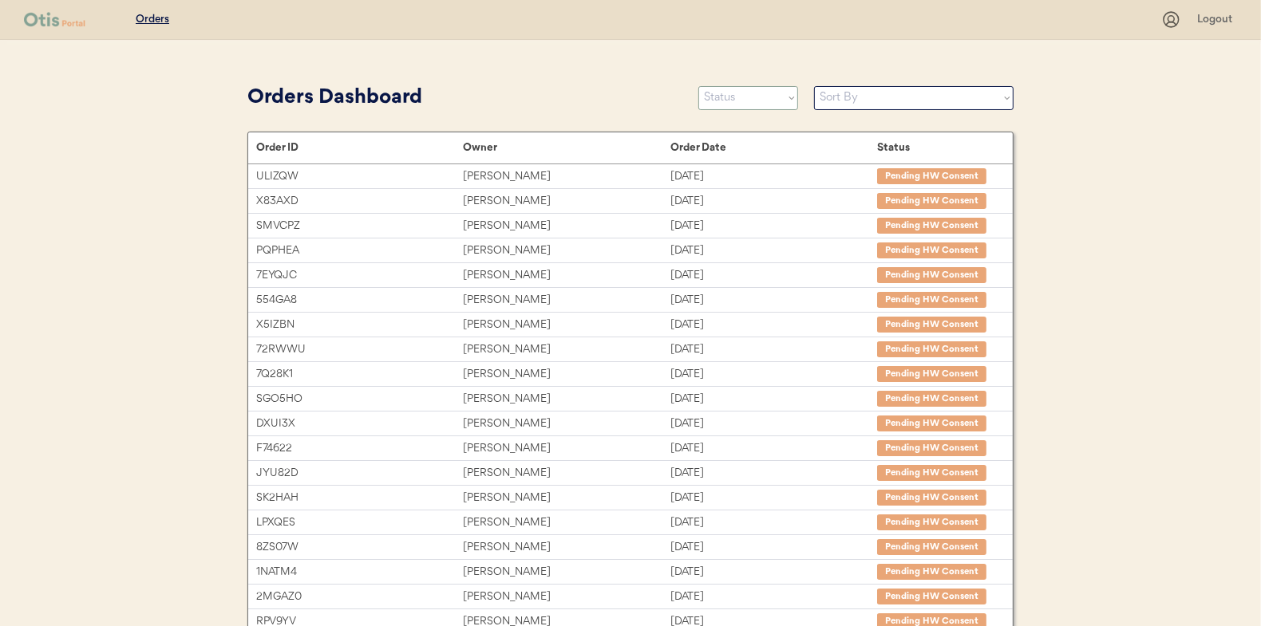
click at [750, 99] on select "Status On Hold New In Progress Complete Pending HW Consent Cancelled" at bounding box center [748, 98] width 100 height 24
select select ""in_progress""
click at [698, 86] on select "Status On Hold New In Progress Complete Pending HW Consent Cancelled" at bounding box center [748, 98] width 100 height 24
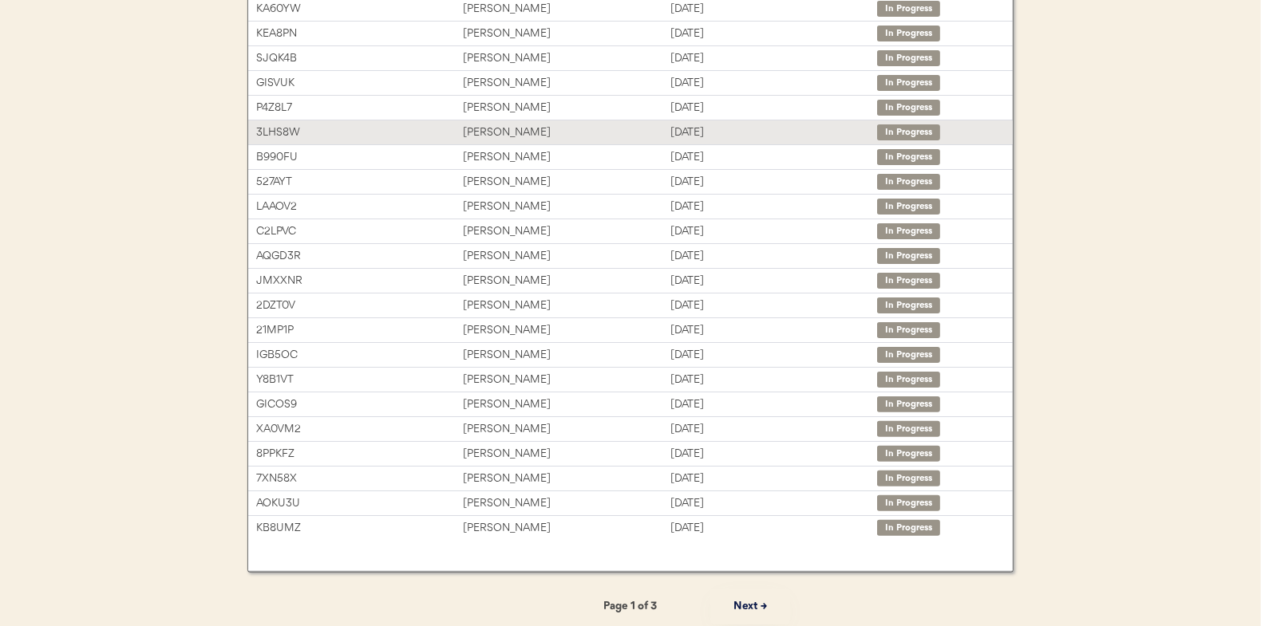
scroll to position [245, 0]
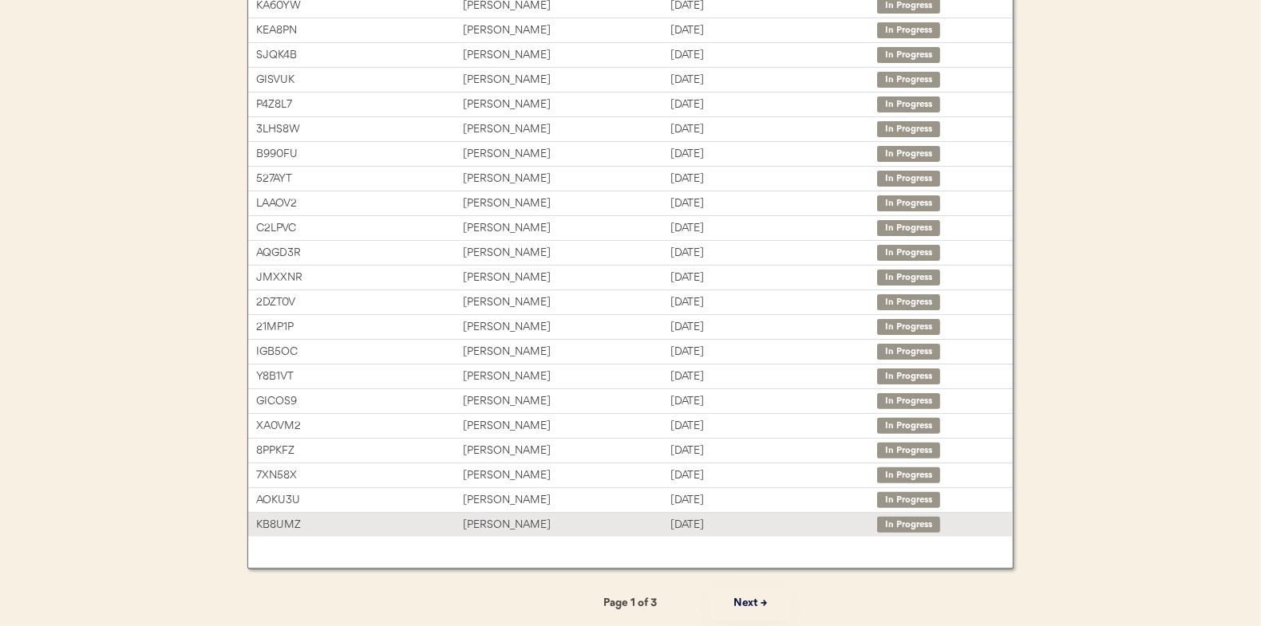
click at [508, 519] on div "[PERSON_NAME]" at bounding box center [566, 525] width 207 height 18
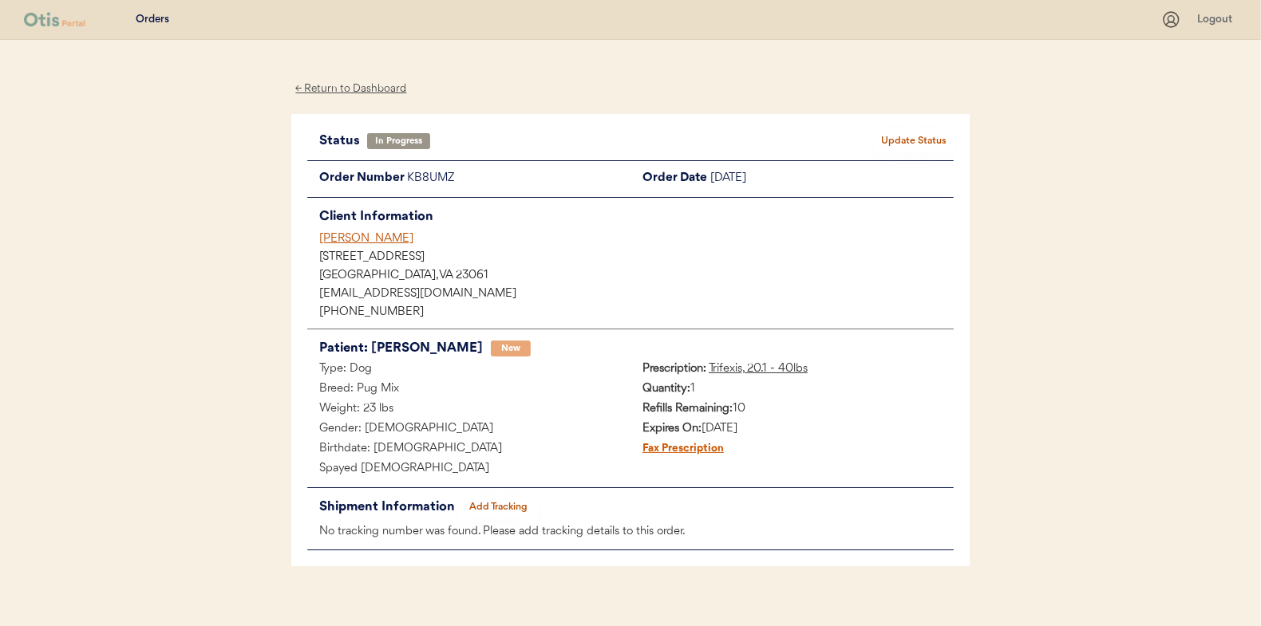
click at [492, 501] on button "Add Tracking" at bounding box center [499, 507] width 80 height 22
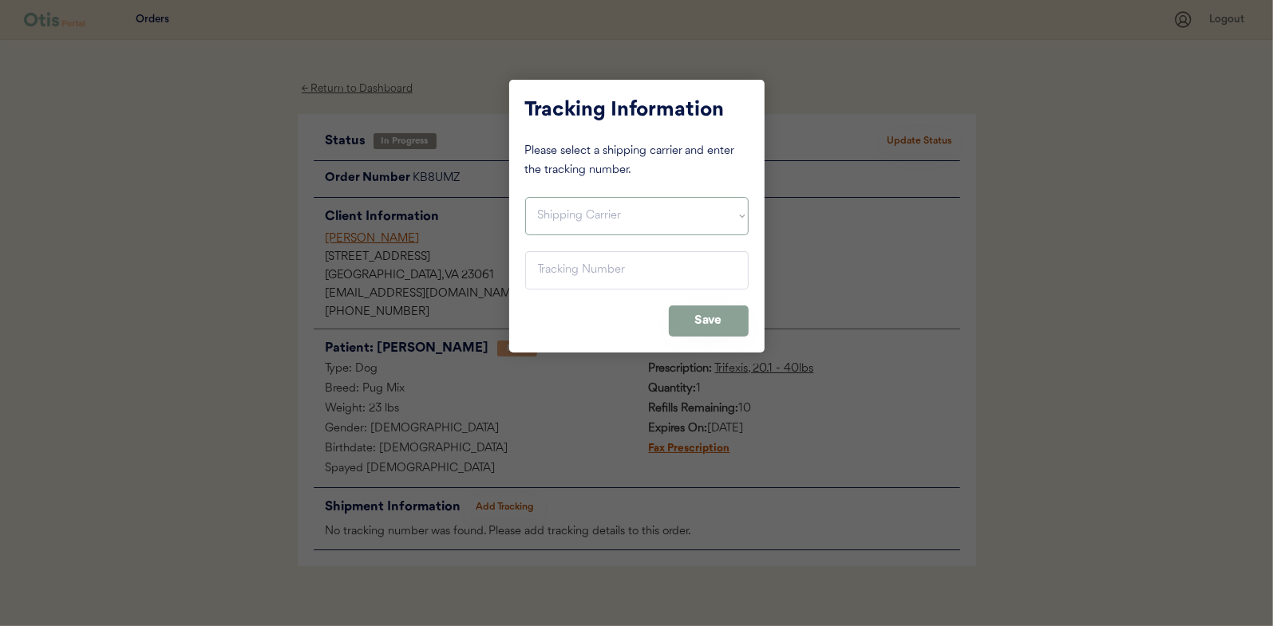
click at [561, 215] on select "Shipping Carrier FedEx FedEx Ground Economy UPS USPS" at bounding box center [636, 216] width 223 height 38
select select ""usps""
click at [525, 197] on select "Shipping Carrier FedEx FedEx Ground Economy UPS USPS" at bounding box center [636, 216] width 223 height 38
click at [555, 262] on input "input" at bounding box center [636, 270] width 223 height 38
paste input "9400150105497024369858"
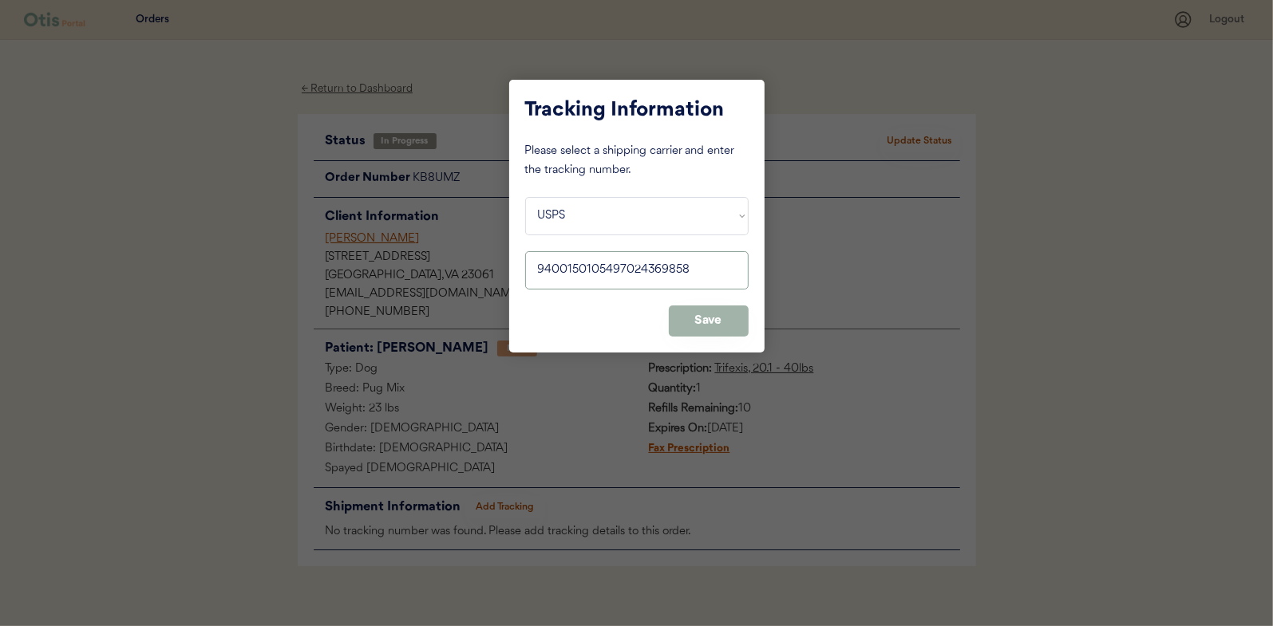
type input "9400150105497024369858"
click at [702, 322] on button "Save" at bounding box center [709, 321] width 80 height 31
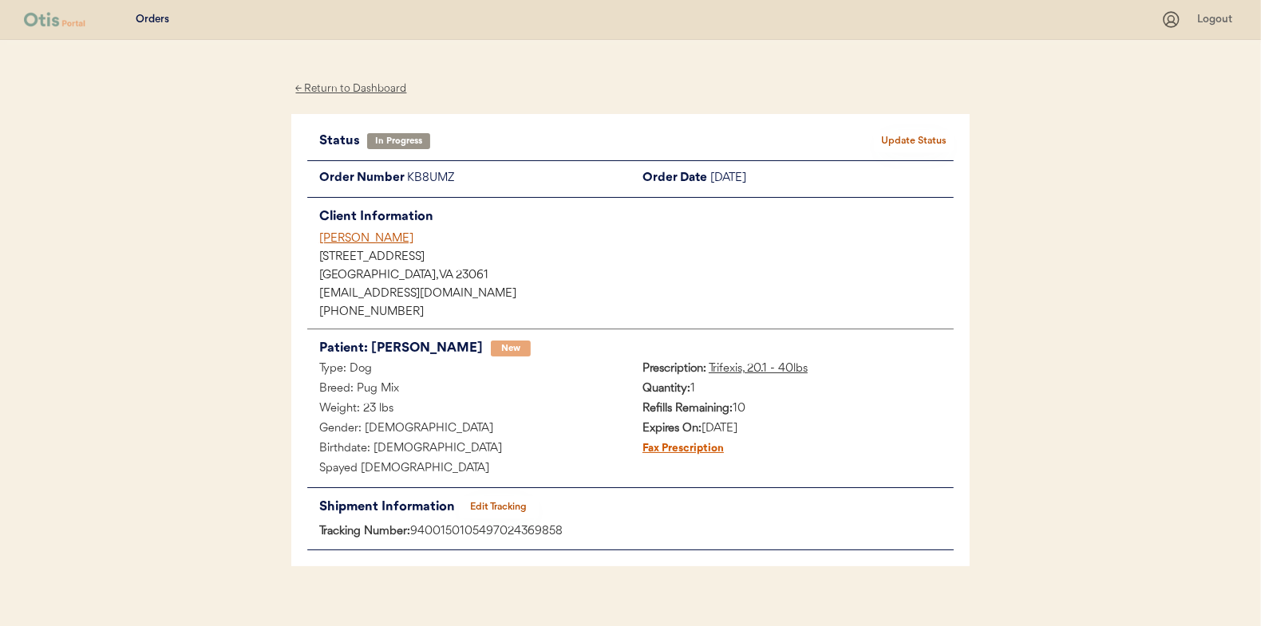
click at [925, 136] on button "Update Status" at bounding box center [914, 141] width 80 height 22
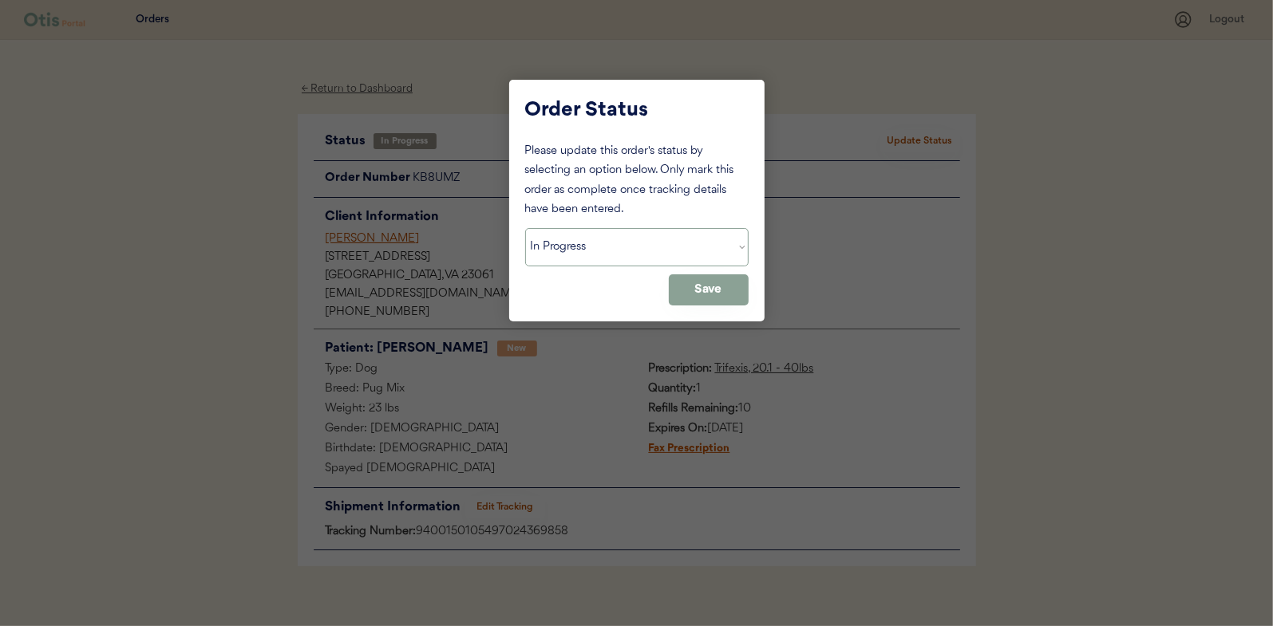
click at [574, 246] on select "Status On Hold New In Progress Complete Pending HW Consent Cancelled" at bounding box center [636, 247] width 223 height 38
select select ""complete""
click at [525, 228] on select "Status On Hold New In Progress Complete Pending HW Consent Cancelled" at bounding box center [636, 247] width 223 height 38
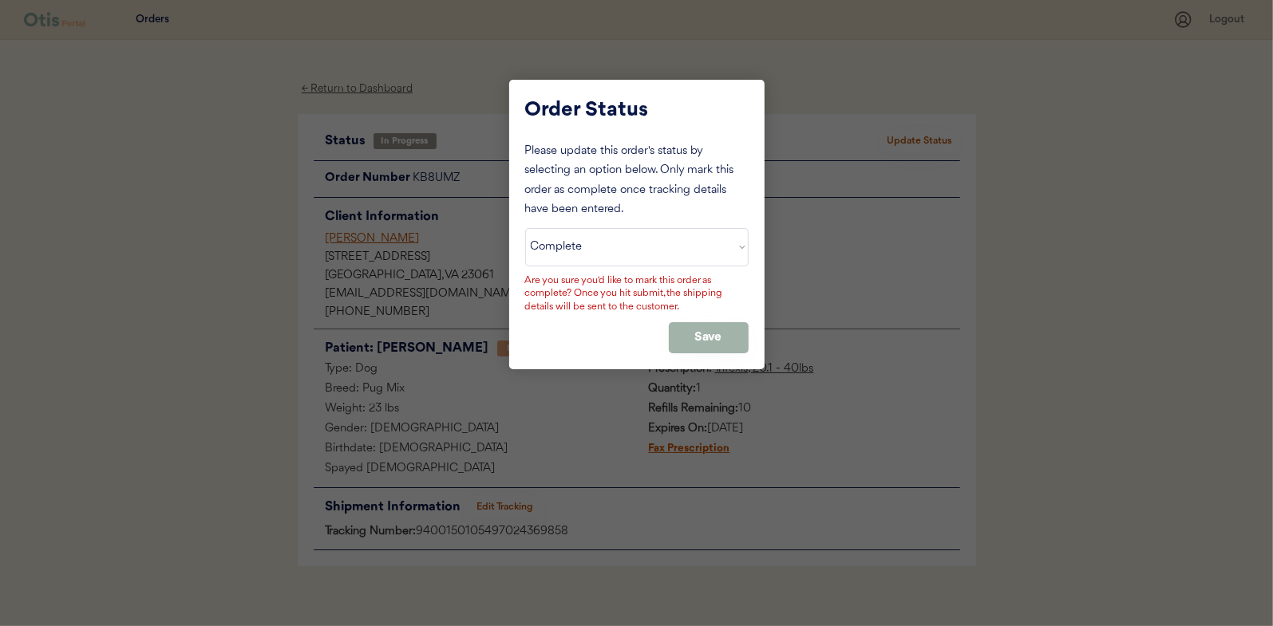
click at [697, 330] on button "Save" at bounding box center [709, 337] width 80 height 31
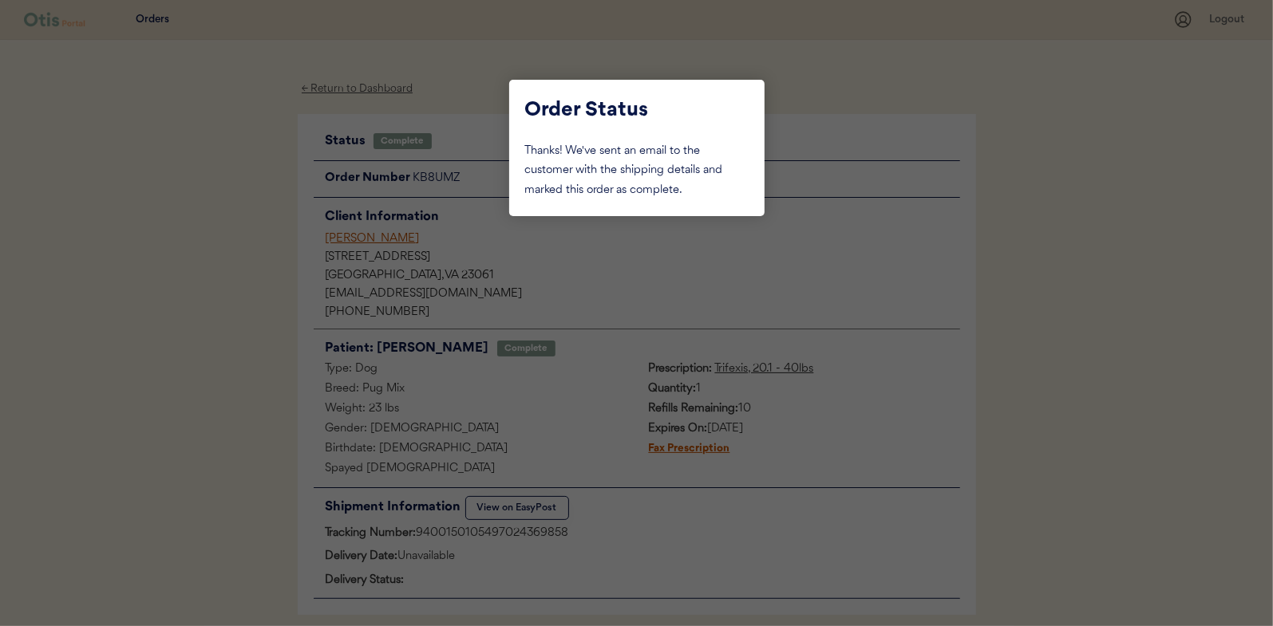
drag, startPoint x: 203, startPoint y: 231, endPoint x: 384, endPoint y: 138, distance: 203.4
click at [234, 231] on div at bounding box center [636, 313] width 1273 height 626
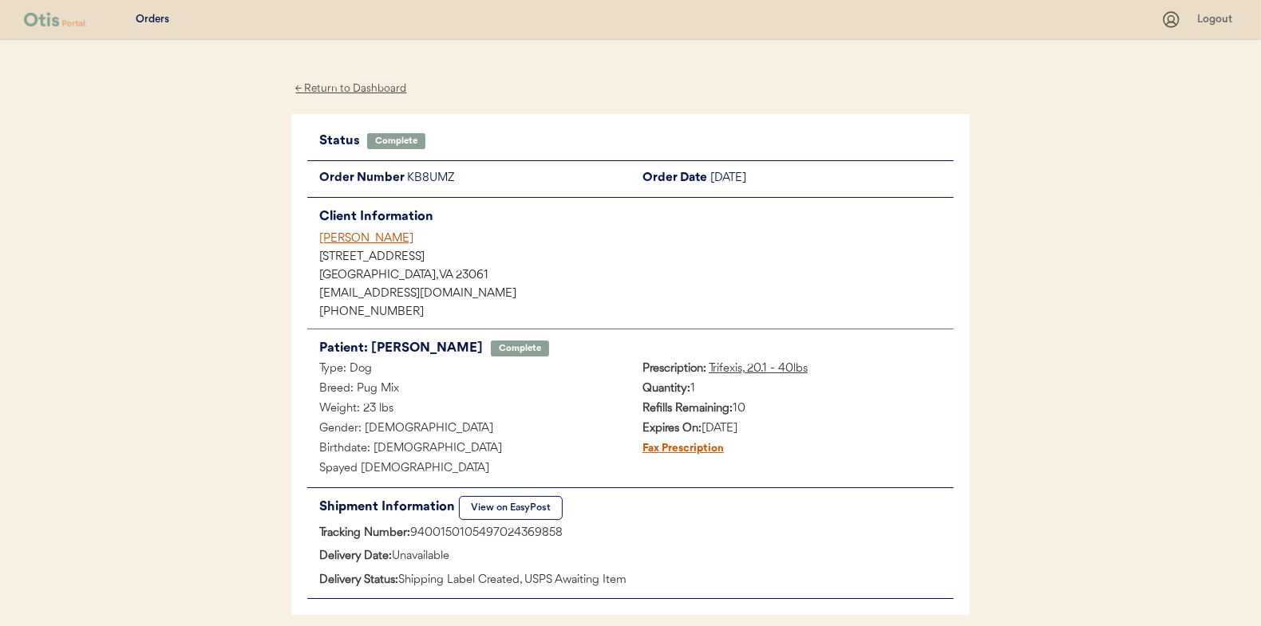
click at [346, 81] on div "← Return to Dashboard" at bounding box center [351, 89] width 120 height 18
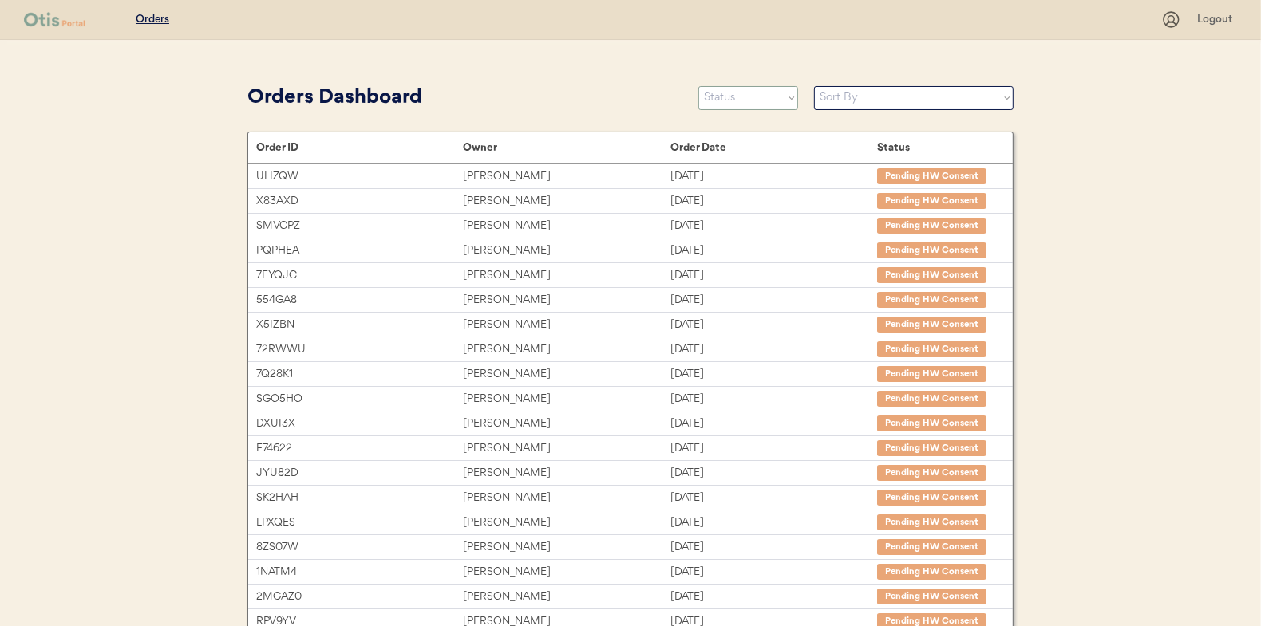
click at [713, 98] on select "Status On Hold New In Progress Complete Pending HW Consent Cancelled" at bounding box center [748, 98] width 100 height 24
select select ""in_progress""
click at [698, 86] on select "Status On Hold New In Progress Complete Pending HW Consent Cancelled" at bounding box center [748, 98] width 100 height 24
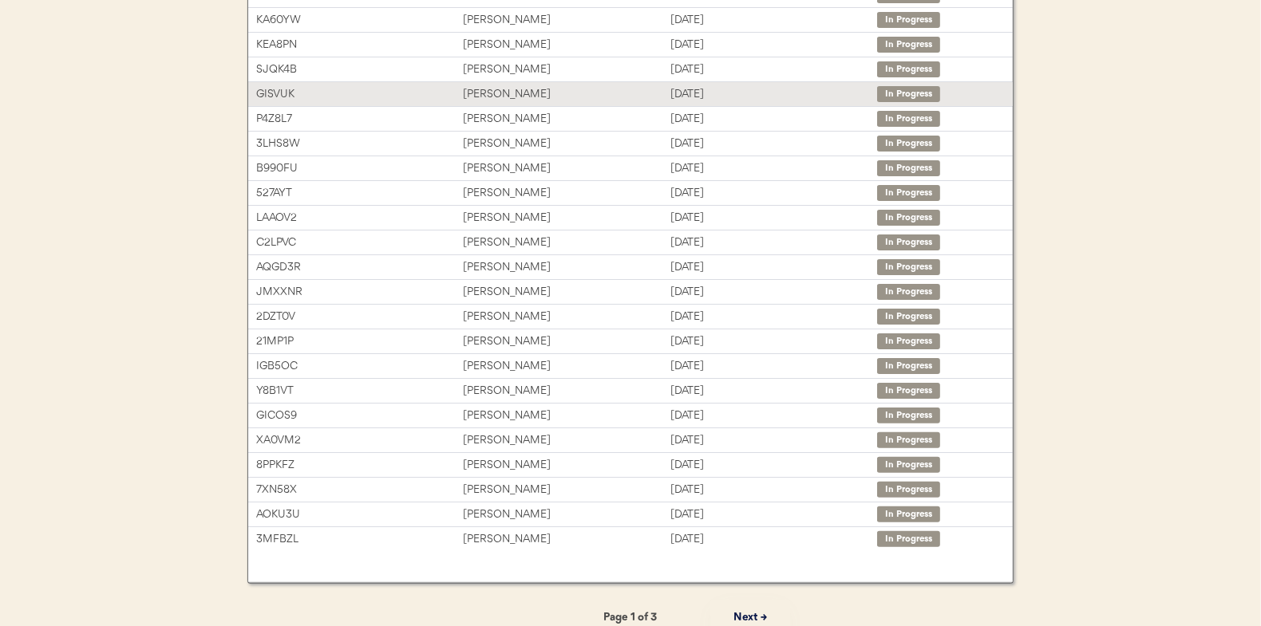
scroll to position [245, 0]
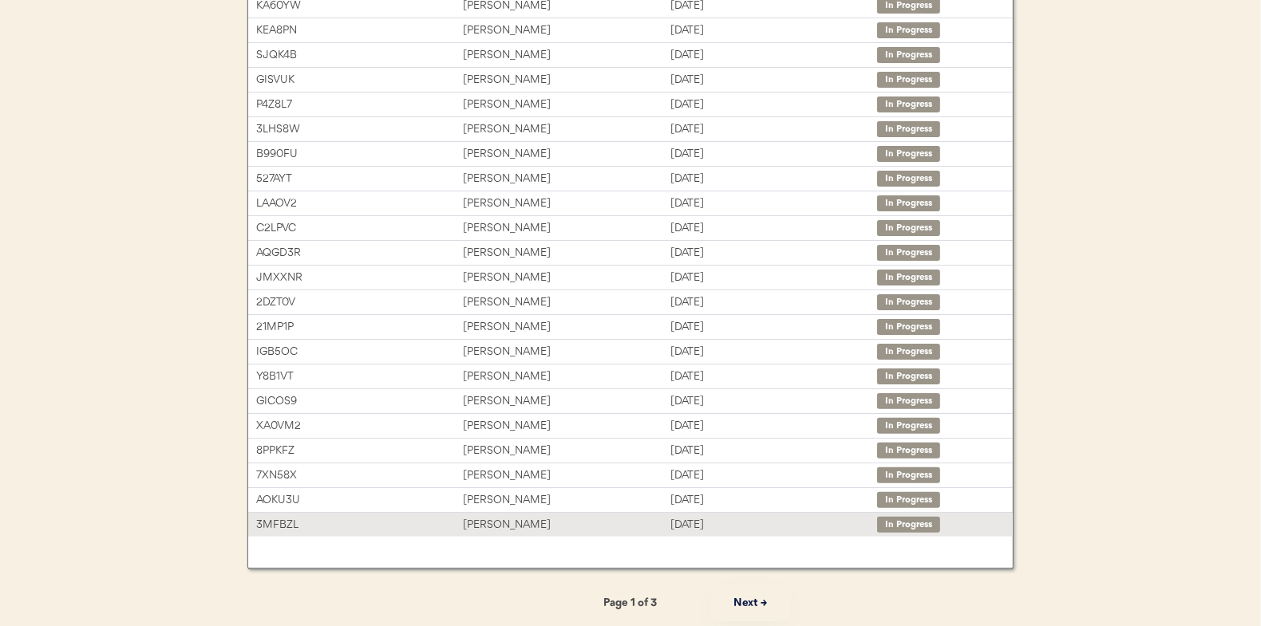
click at [495, 516] on div "[PERSON_NAME]" at bounding box center [566, 525] width 207 height 18
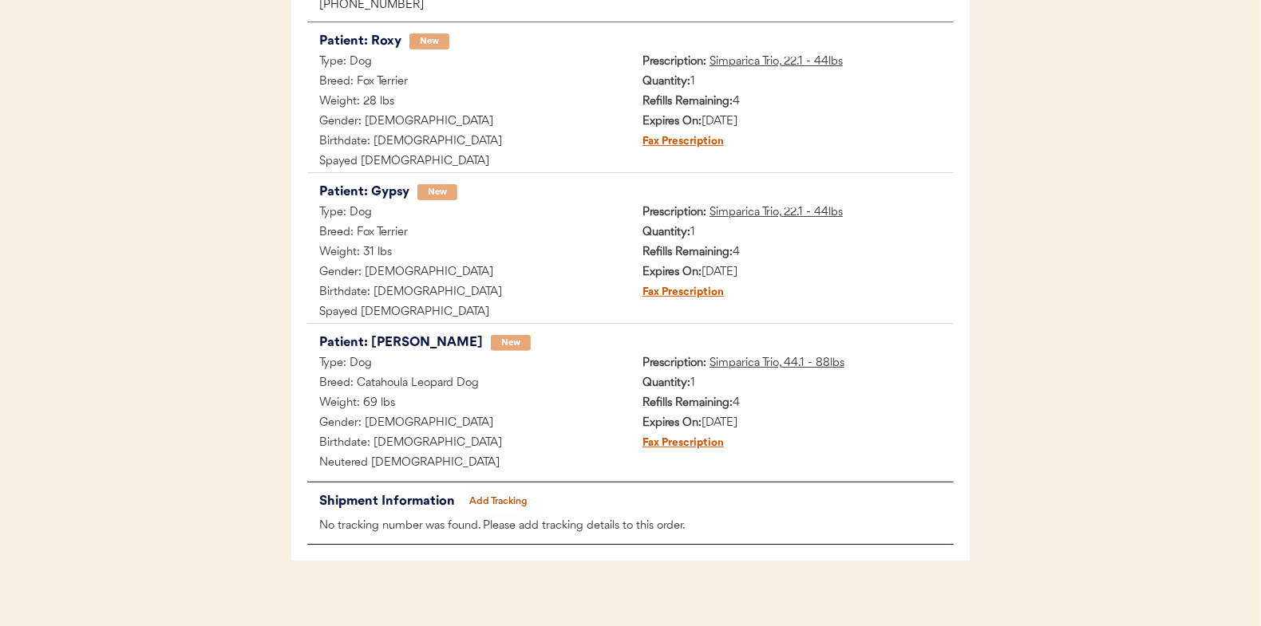
scroll to position [318, 0]
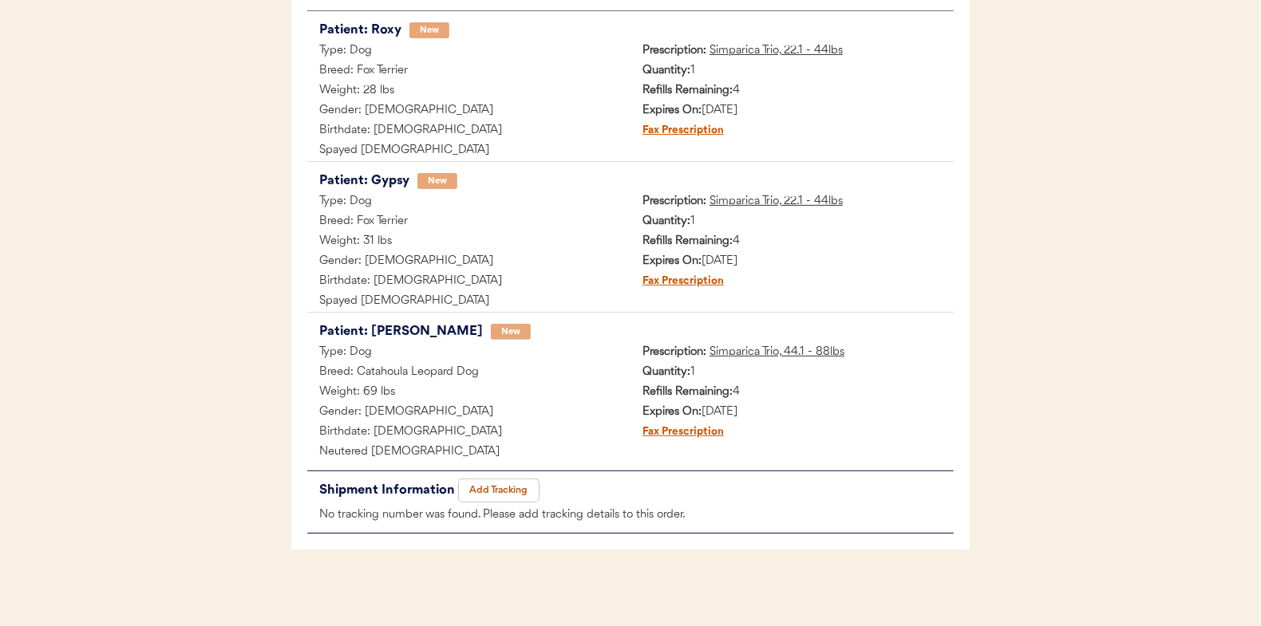
click at [500, 489] on button "Add Tracking" at bounding box center [499, 491] width 80 height 22
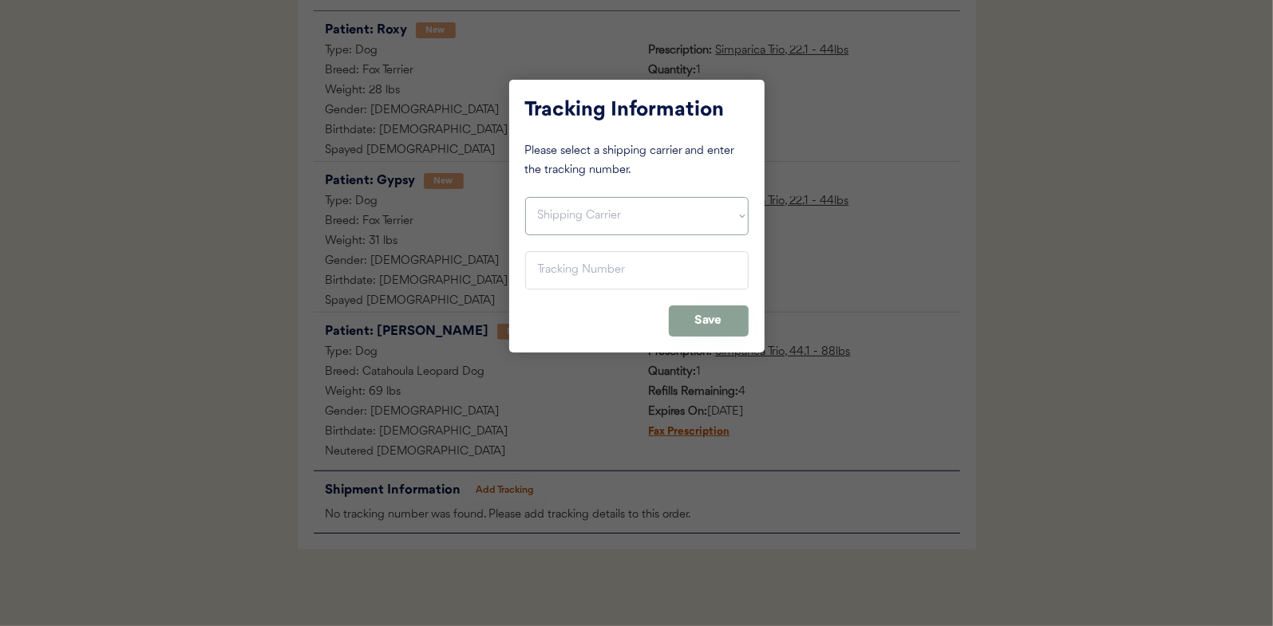
click at [555, 222] on select "Shipping Carrier FedEx FedEx Ground Economy UPS USPS" at bounding box center [636, 216] width 223 height 38
select select ""usps""
click at [525, 197] on select "Shipping Carrier FedEx FedEx Ground Economy UPS USPS" at bounding box center [636, 216] width 223 height 38
click at [553, 269] on input "input" at bounding box center [636, 270] width 223 height 38
paste input "9400150105799024192758"
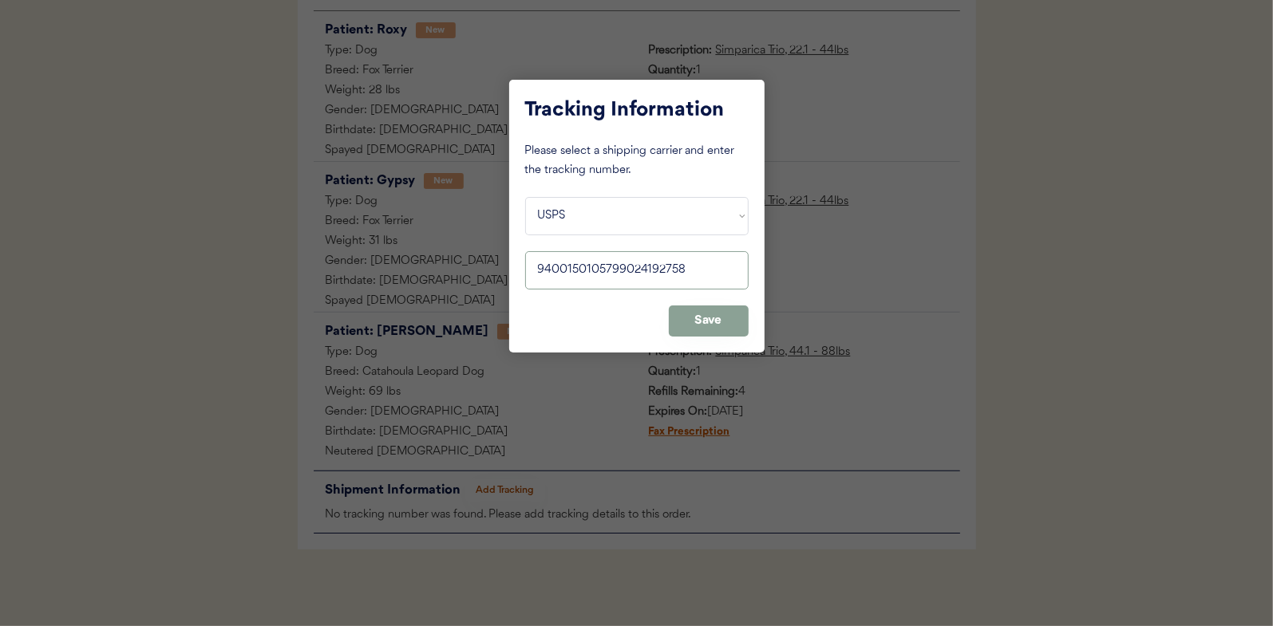
type input "9400150105799024192758"
click at [694, 311] on button "Save" at bounding box center [709, 321] width 80 height 31
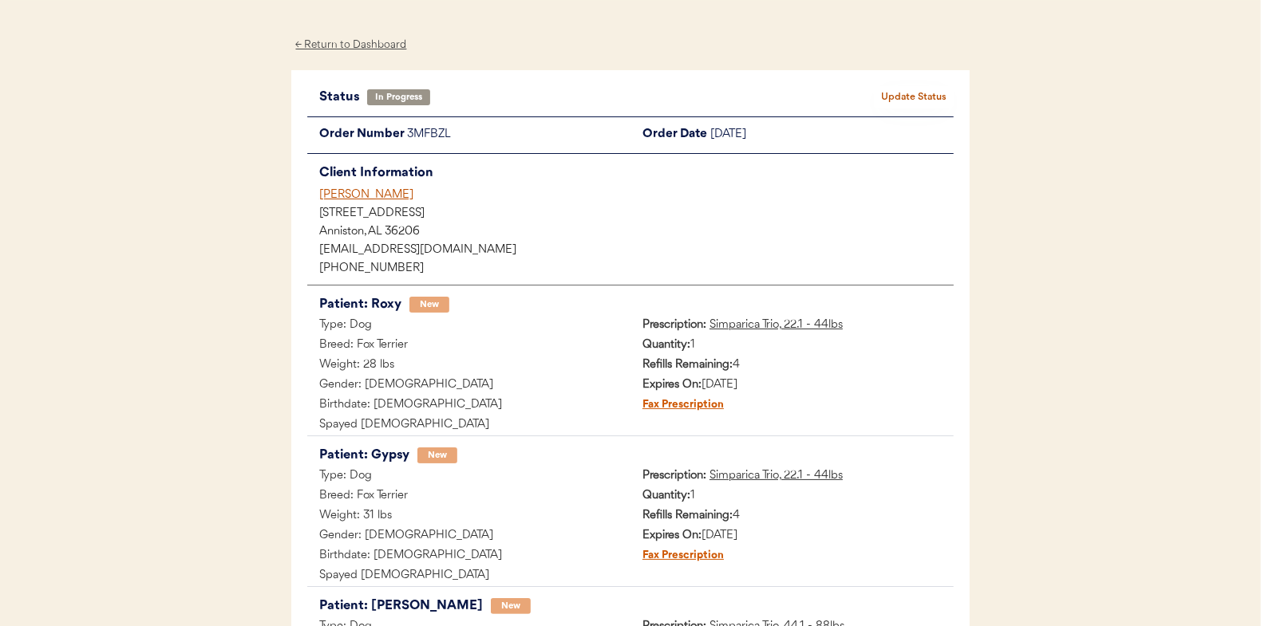
scroll to position [0, 0]
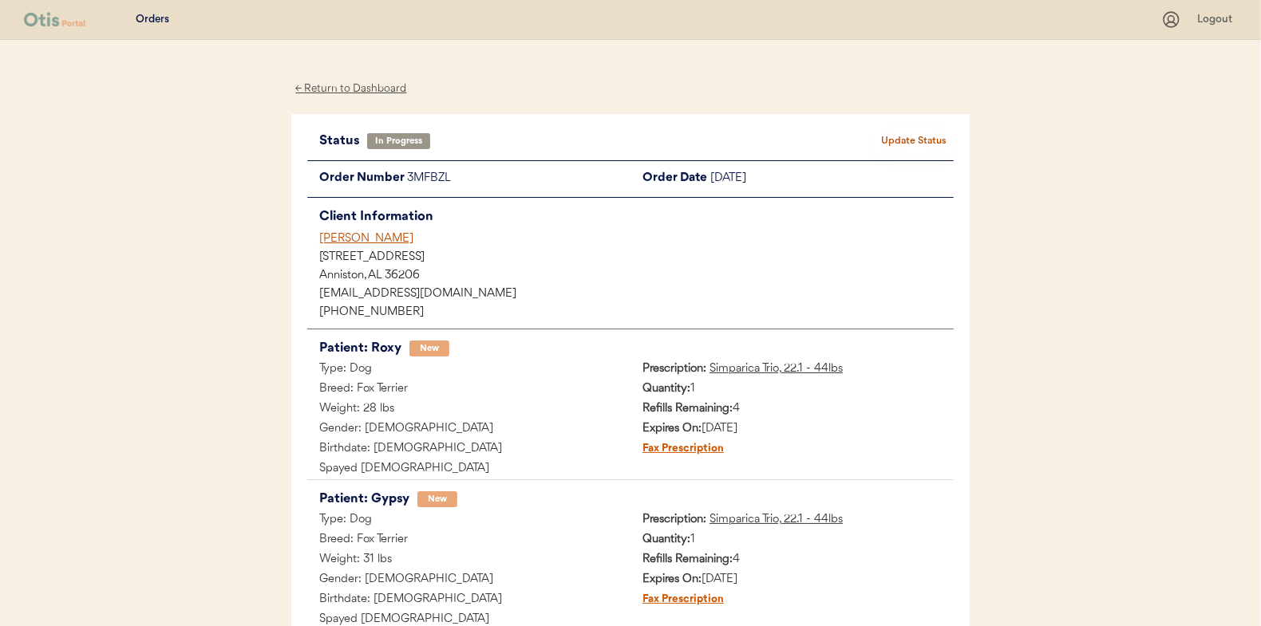
click at [898, 133] on button "Update Status" at bounding box center [914, 141] width 80 height 22
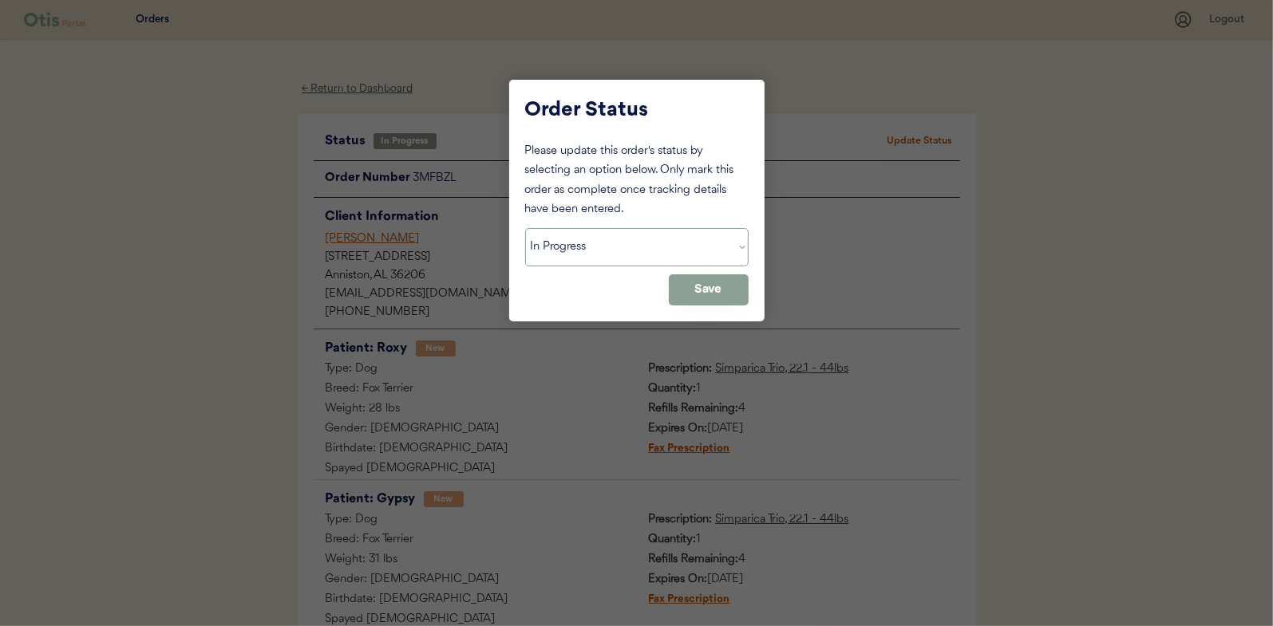
click at [581, 250] on select "Status On Hold New In Progress Complete Pending HW Consent Cancelled" at bounding box center [636, 247] width 223 height 38
select select ""complete""
click at [525, 228] on select "Status On Hold New In Progress Complete Pending HW Consent Cancelled" at bounding box center [636, 247] width 223 height 38
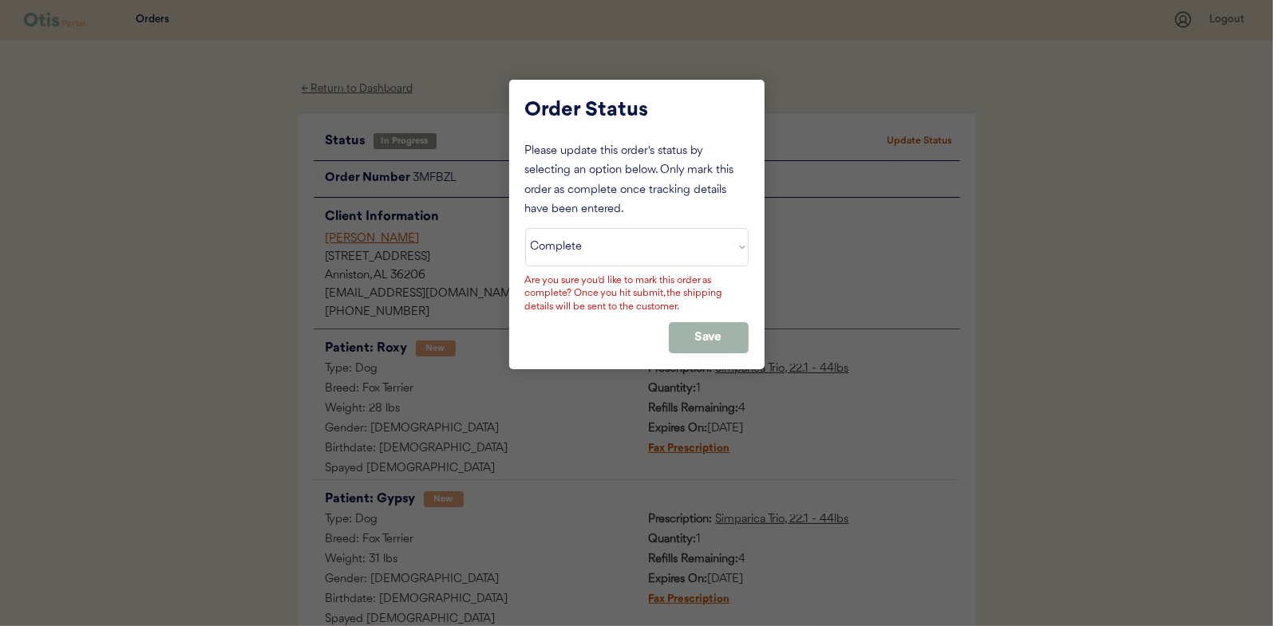
click at [699, 347] on button "Save" at bounding box center [709, 337] width 80 height 31
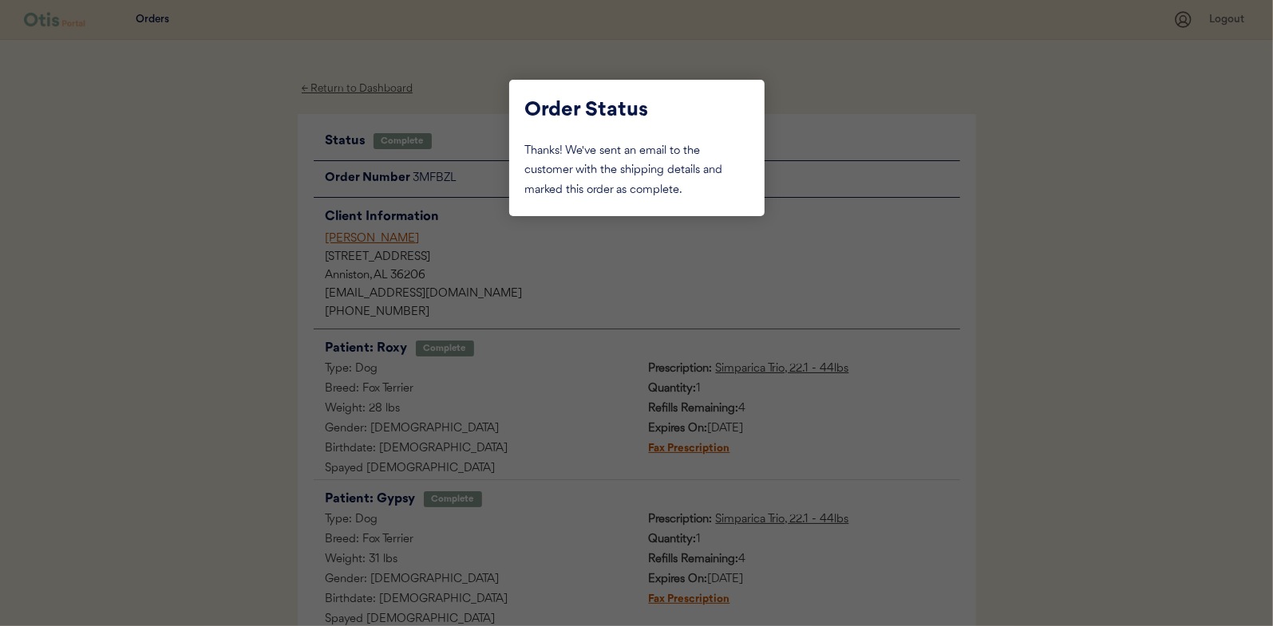
click at [227, 233] on div at bounding box center [636, 313] width 1273 height 626
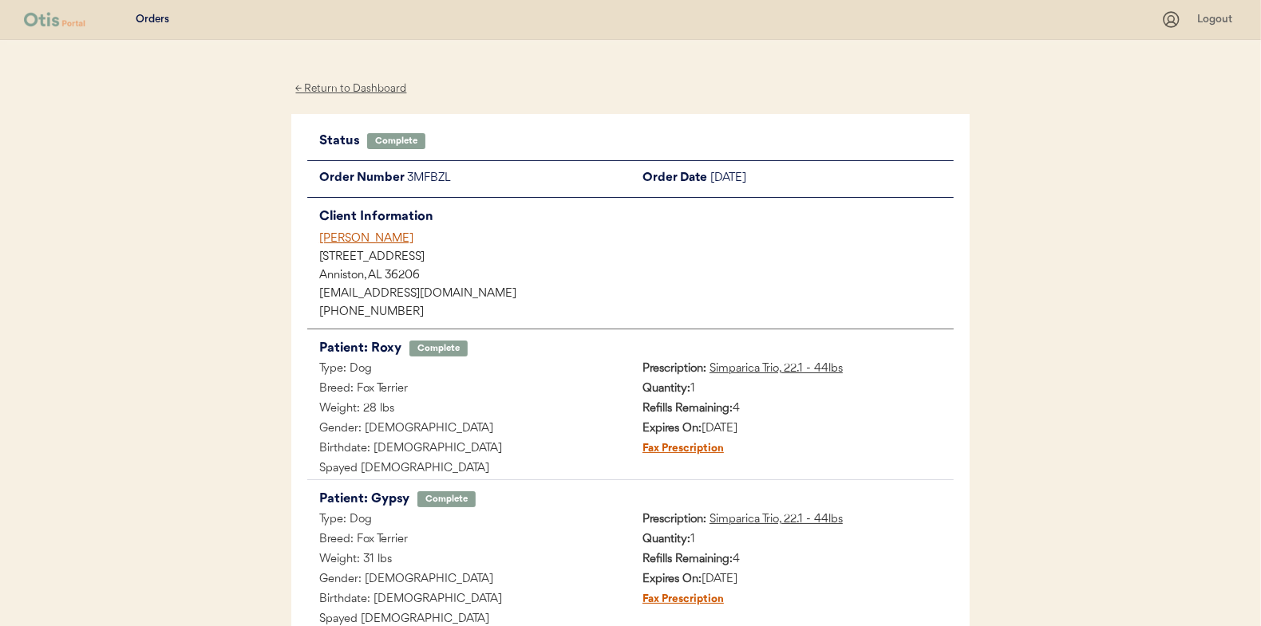
click at [351, 86] on div "← Return to Dashboard" at bounding box center [351, 89] width 120 height 18
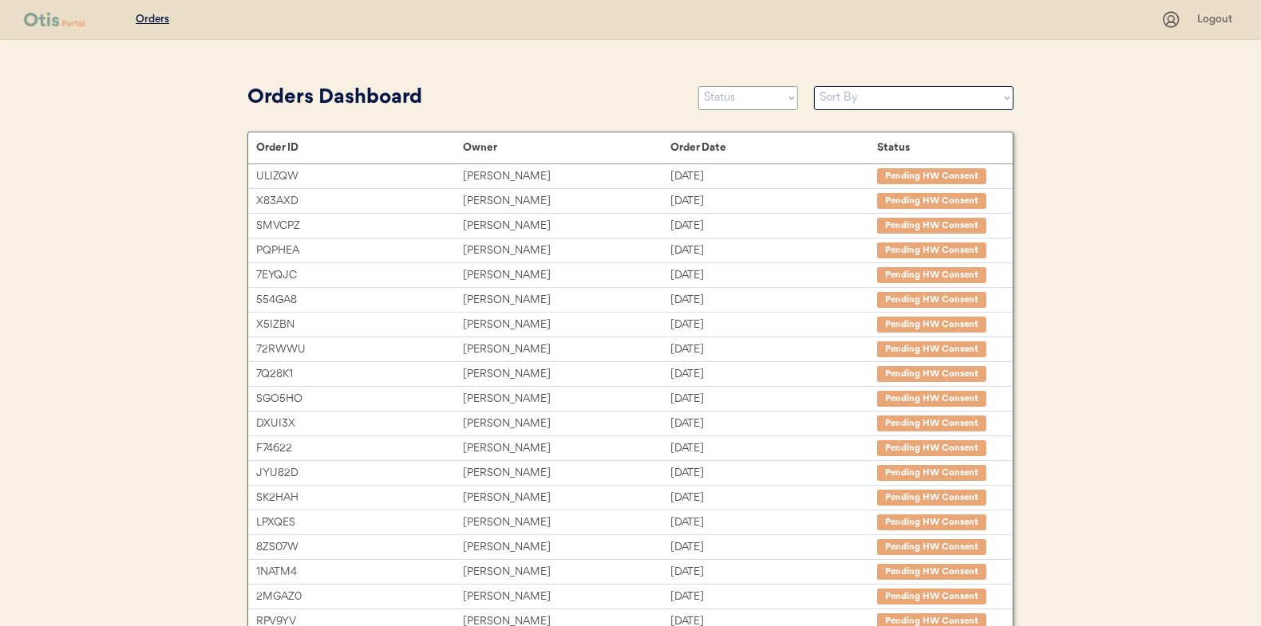
click at [726, 94] on select "Status On Hold New In Progress Complete Pending HW Consent Cancelled" at bounding box center [748, 98] width 100 height 24
select select ""in_progress""
click at [698, 86] on select "Status On Hold New In Progress Complete Pending HW Consent Cancelled" at bounding box center [748, 98] width 100 height 24
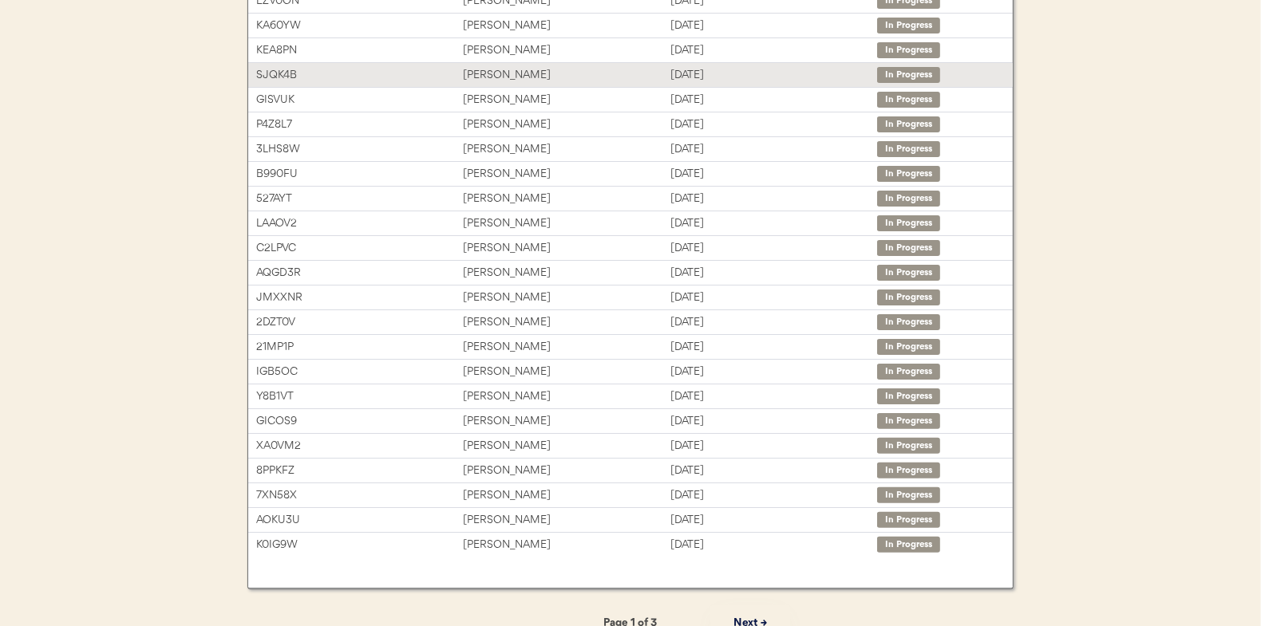
scroll to position [245, 0]
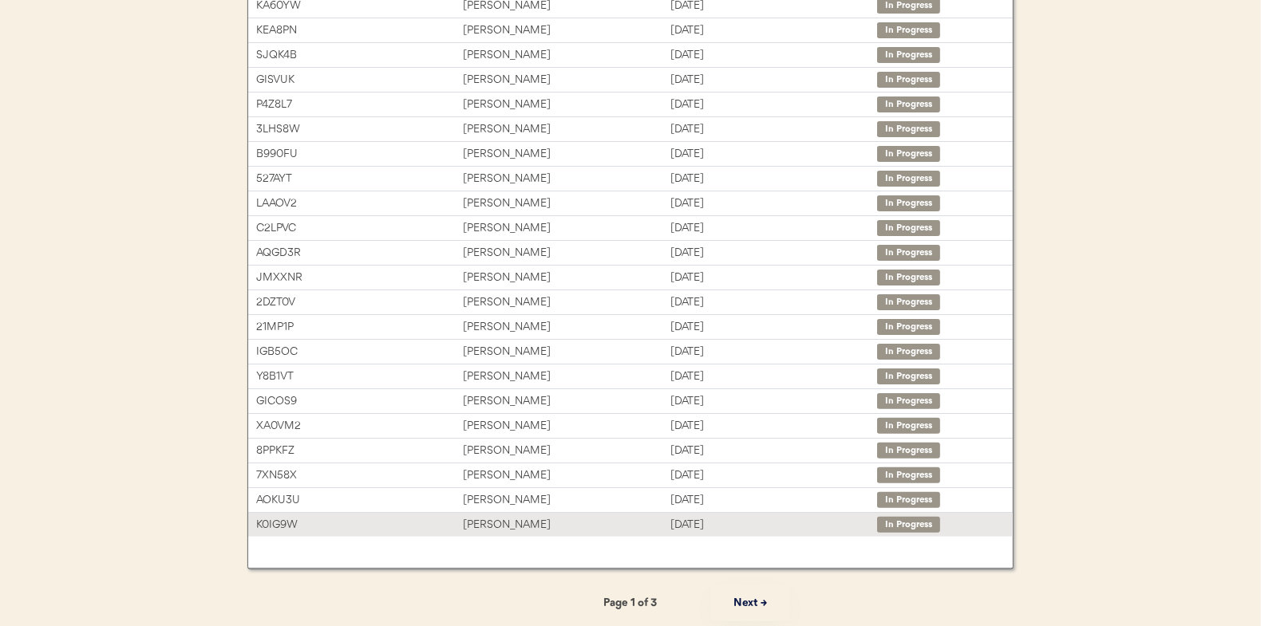
click at [515, 517] on div "[PERSON_NAME]" at bounding box center [566, 525] width 207 height 18
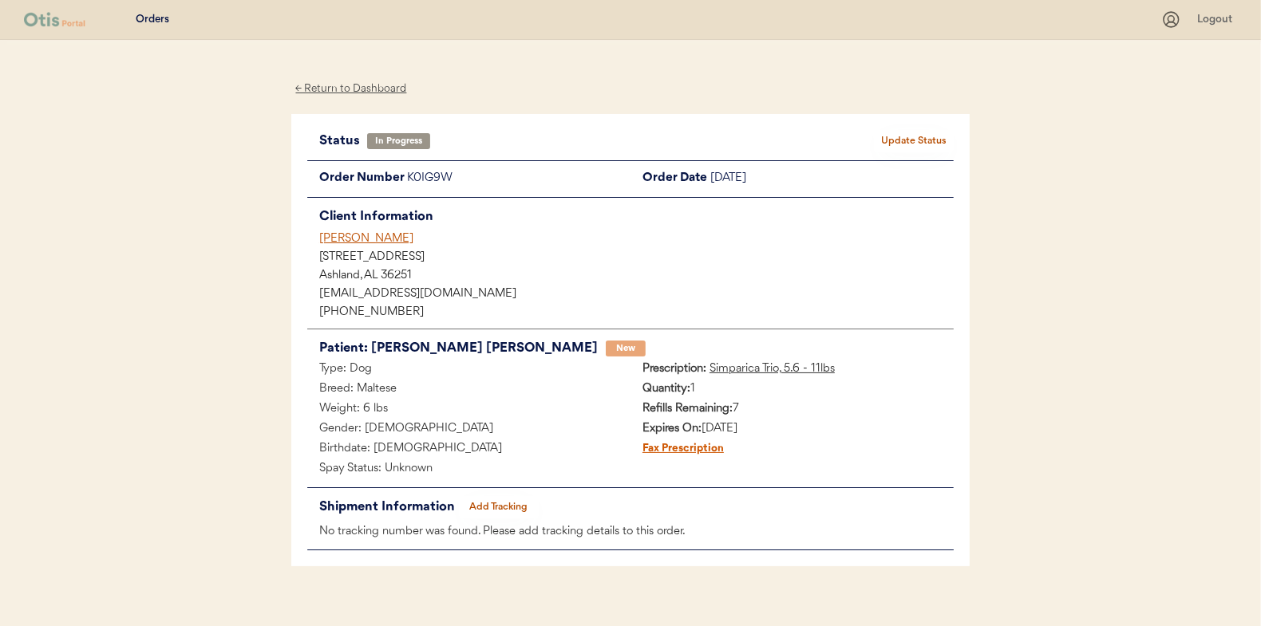
click at [510, 507] on button "Add Tracking" at bounding box center [499, 507] width 80 height 22
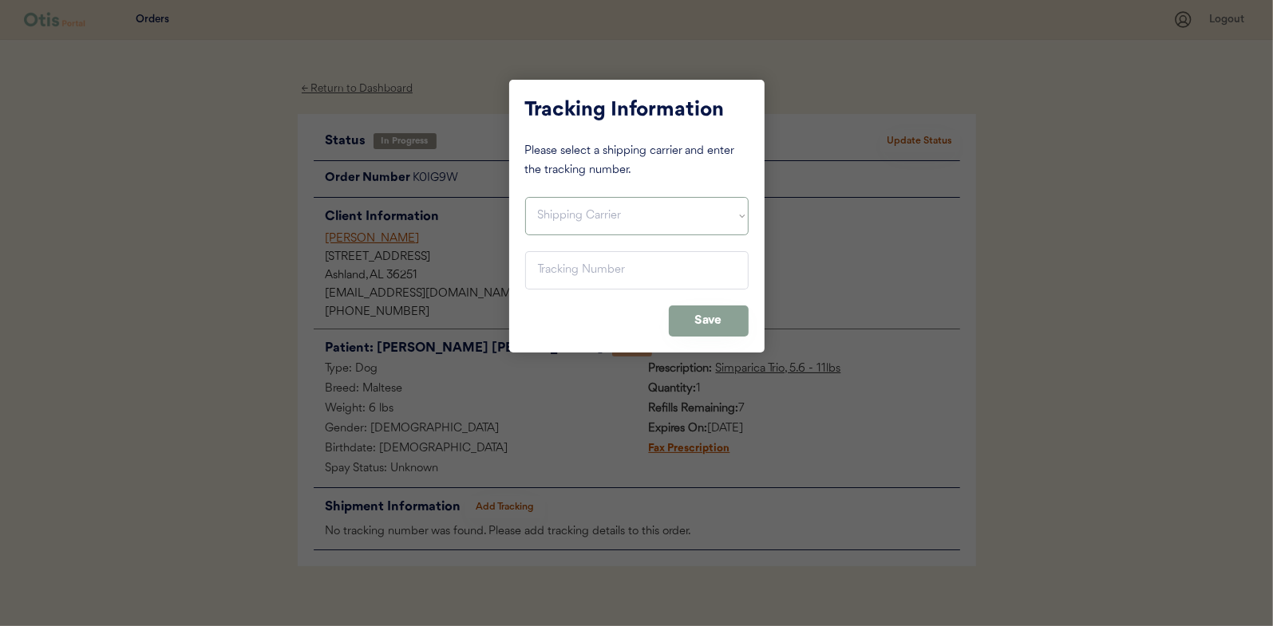
click at [544, 217] on select "Shipping Carrier FedEx FedEx Ground Economy UPS USPS" at bounding box center [636, 216] width 223 height 38
select select ""usps""
click at [525, 197] on select "Shipping Carrier FedEx FedEx Ground Economy UPS USPS" at bounding box center [636, 216] width 223 height 38
click at [563, 274] on input "input" at bounding box center [636, 270] width 223 height 38
paste input "9400150105496025873555"
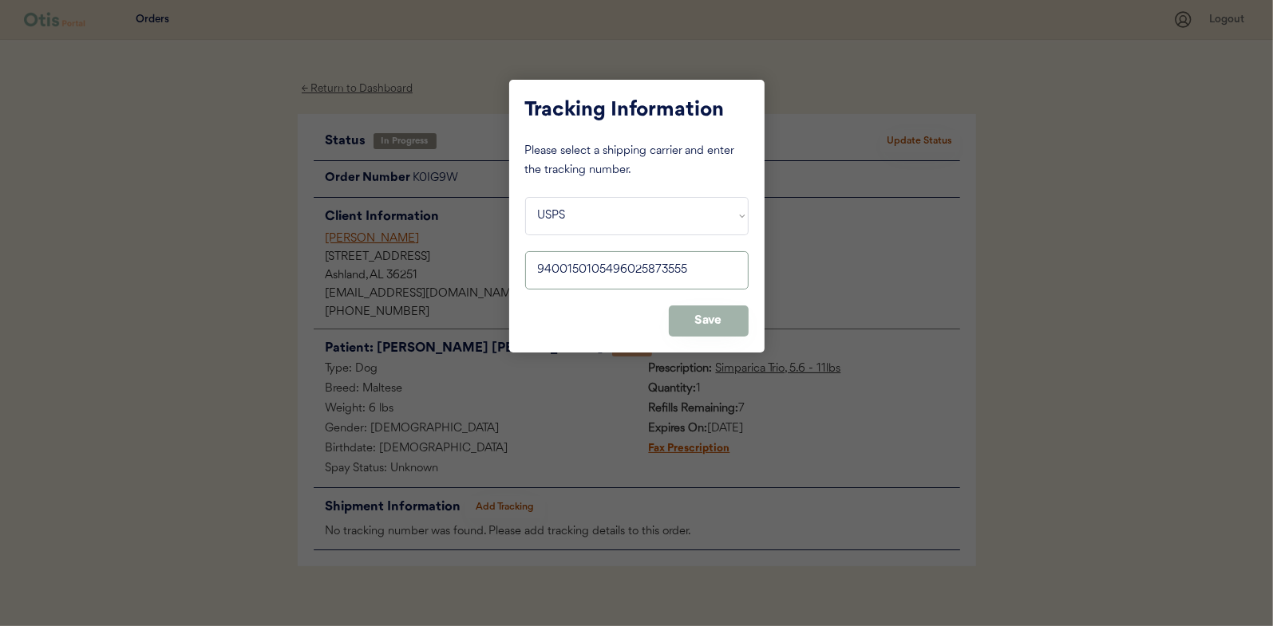
type input "9400150105496025873555"
click at [705, 309] on button "Save" at bounding box center [709, 321] width 80 height 31
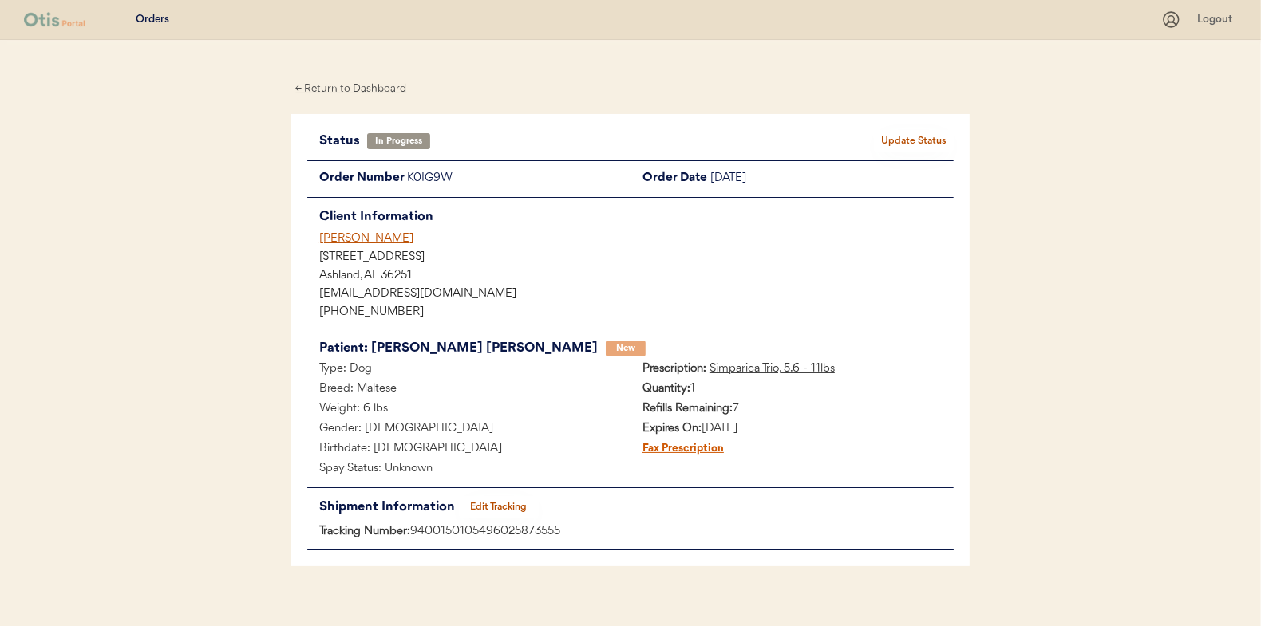
click at [920, 137] on button "Update Status" at bounding box center [914, 141] width 80 height 22
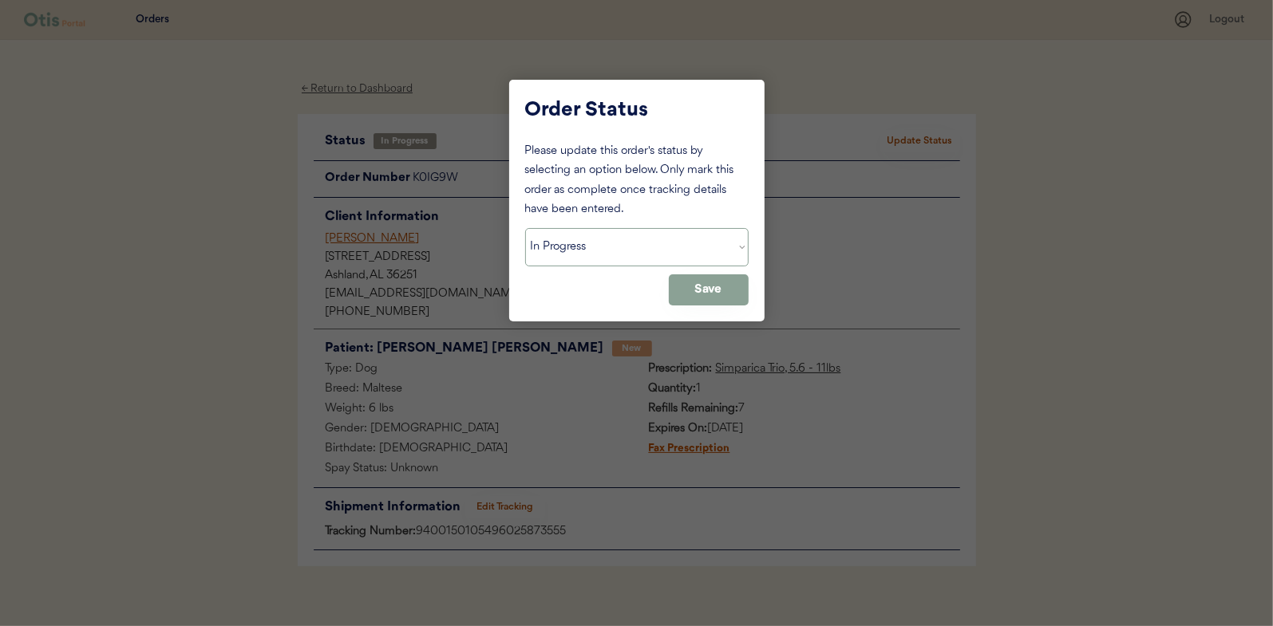
click at [591, 245] on select "Status On Hold New In Progress Complete Pending HW Consent Cancelled" at bounding box center [636, 247] width 223 height 38
select select ""complete""
click at [525, 228] on select "Status On Hold New In Progress Complete Pending HW Consent Cancelled" at bounding box center [636, 247] width 223 height 38
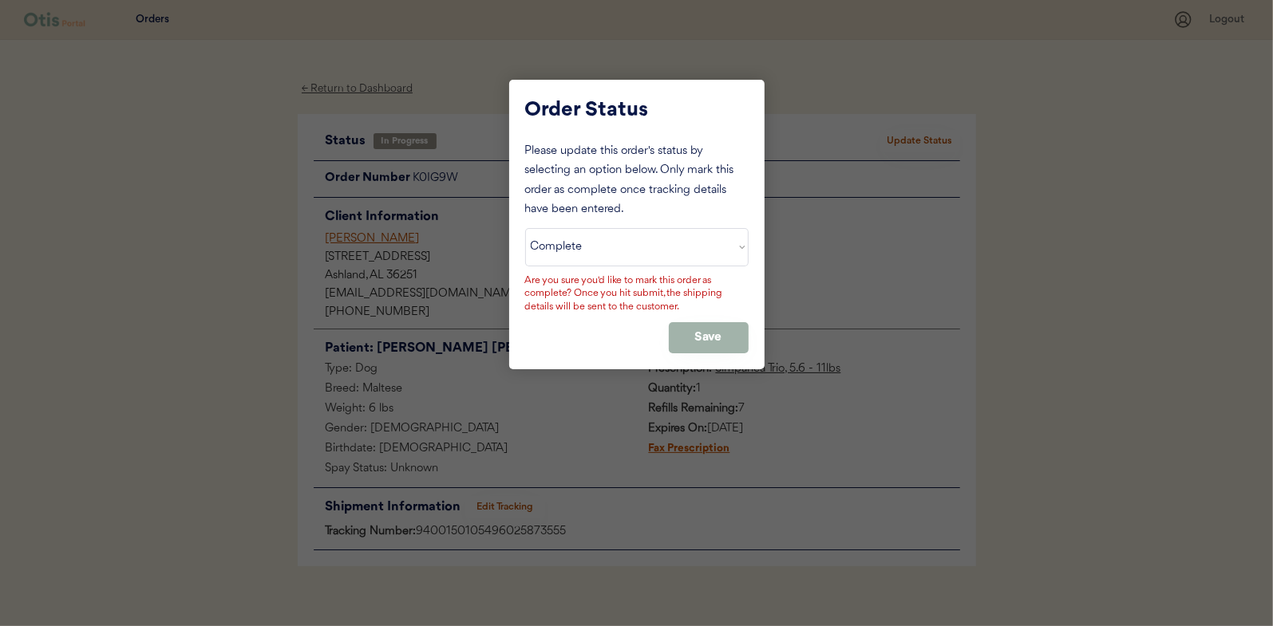
click at [718, 333] on button "Save" at bounding box center [709, 337] width 80 height 31
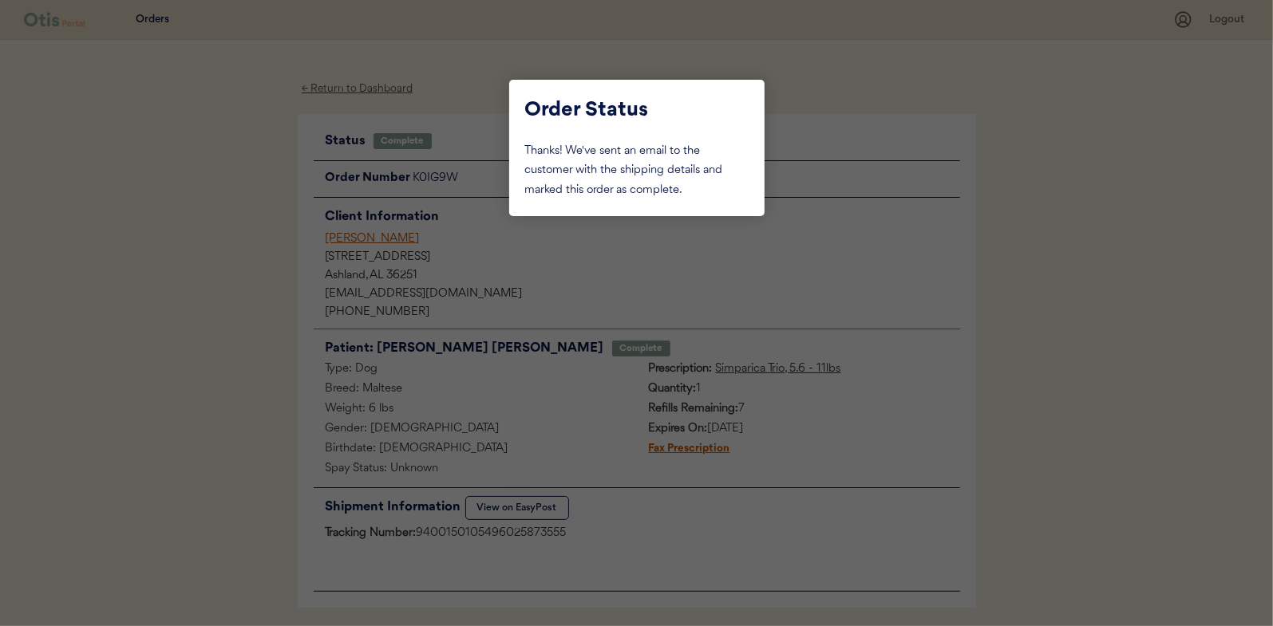
click at [203, 251] on div at bounding box center [636, 313] width 1273 height 626
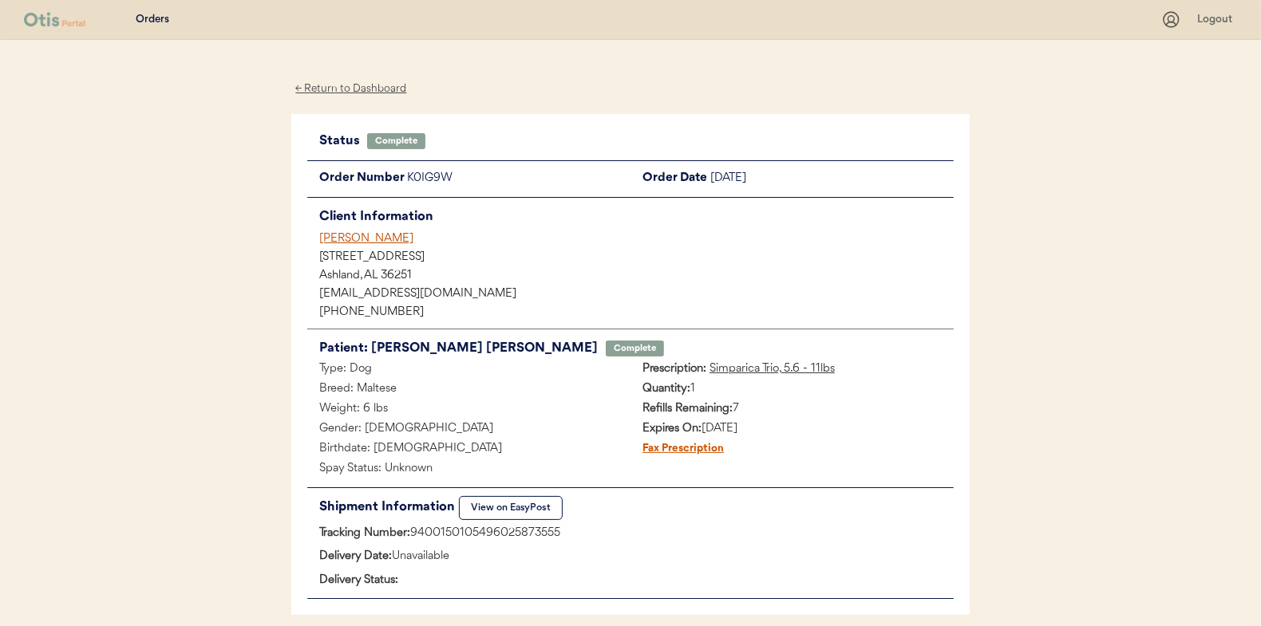
click at [444, 179] on div "K0IG9W" at bounding box center [518, 179] width 223 height 20
drag, startPoint x: 460, startPoint y: 179, endPoint x: 407, endPoint y: 187, distance: 53.3
click at [407, 187] on div "K0IG9W" at bounding box center [518, 179] width 223 height 20
drag, startPoint x: 407, startPoint y: 187, endPoint x: 417, endPoint y: 184, distance: 10.9
copy div "K0IG9W"
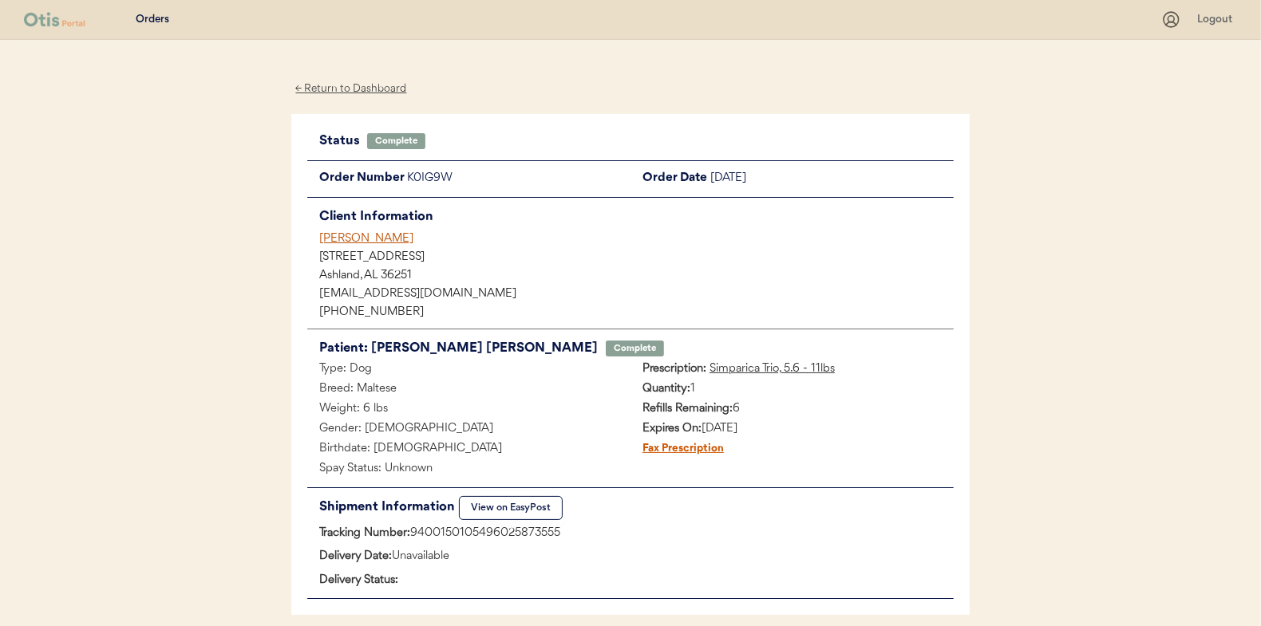
click at [342, 85] on div "← Return to Dashboard" at bounding box center [351, 89] width 120 height 18
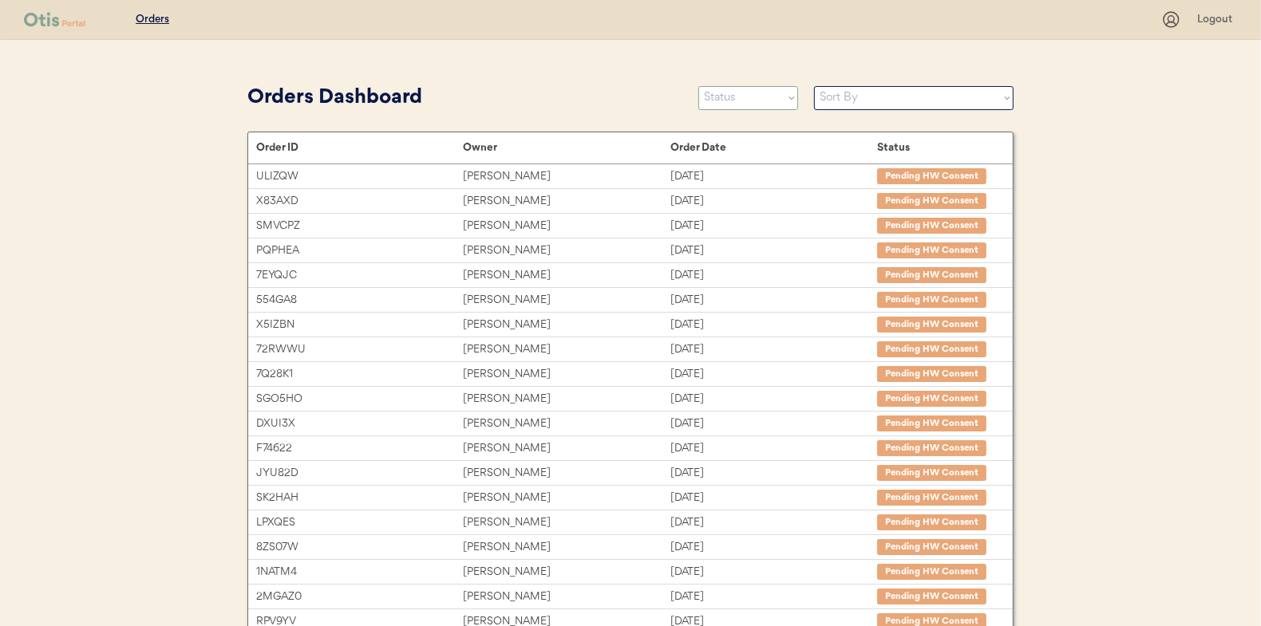
click at [748, 98] on select "Status On Hold New In Progress Complete Pending HW Consent Cancelled" at bounding box center [748, 98] width 100 height 24
select select ""in_progress""
click at [698, 86] on select "Status On Hold New In Progress Complete Pending HW Consent Cancelled" at bounding box center [748, 98] width 100 height 24
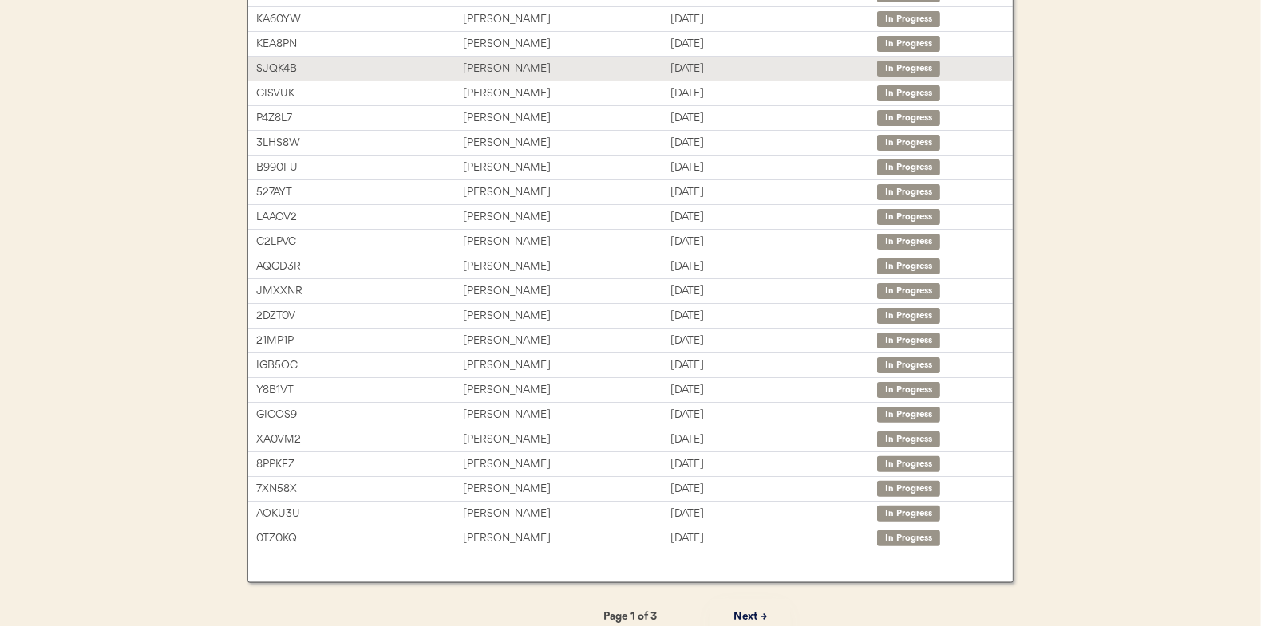
scroll to position [245, 0]
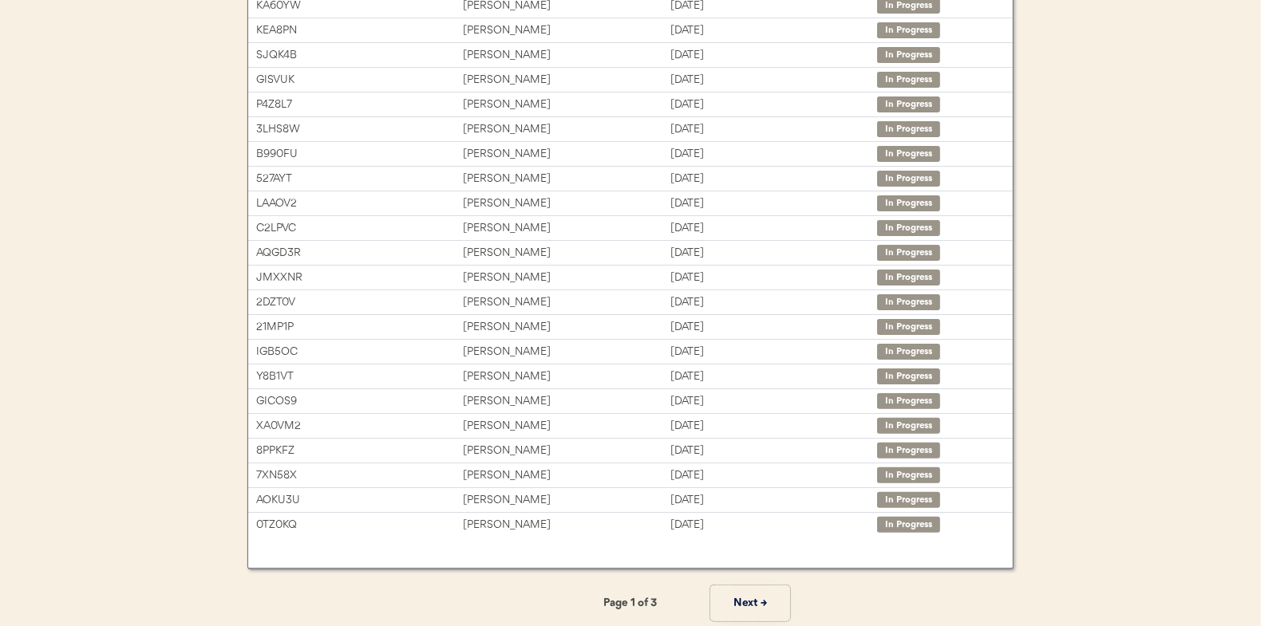
click at [744, 599] on button "Next →" at bounding box center [750, 604] width 80 height 36
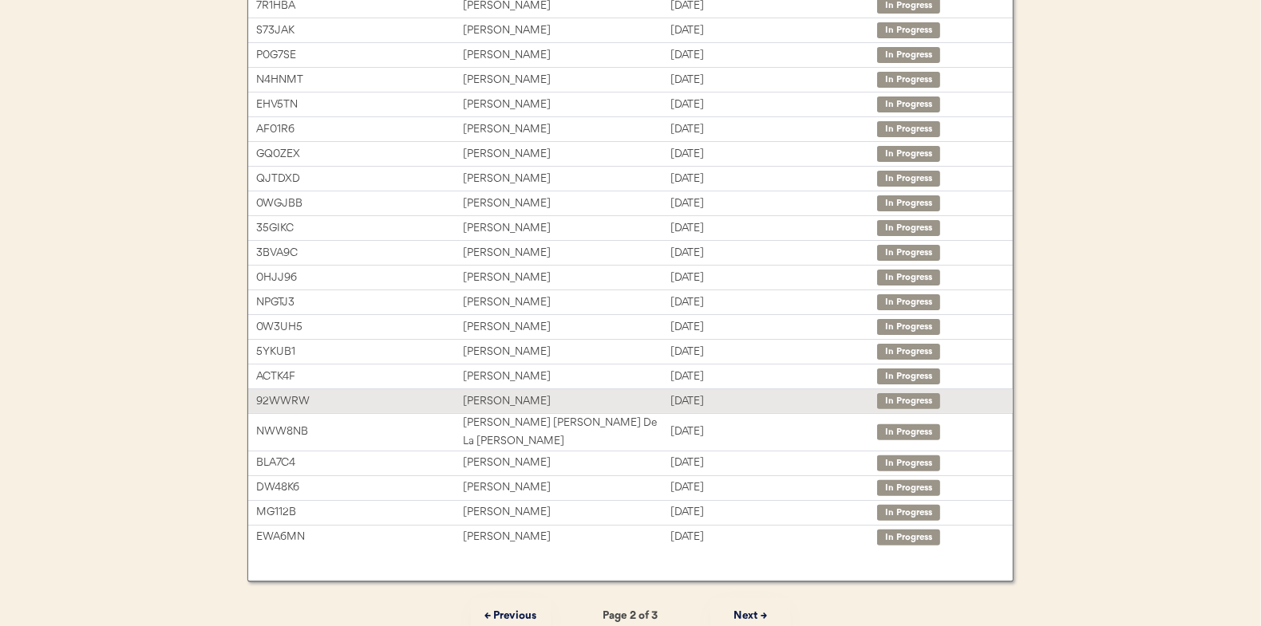
click at [529, 402] on div "[PERSON_NAME]" at bounding box center [566, 402] width 207 height 18
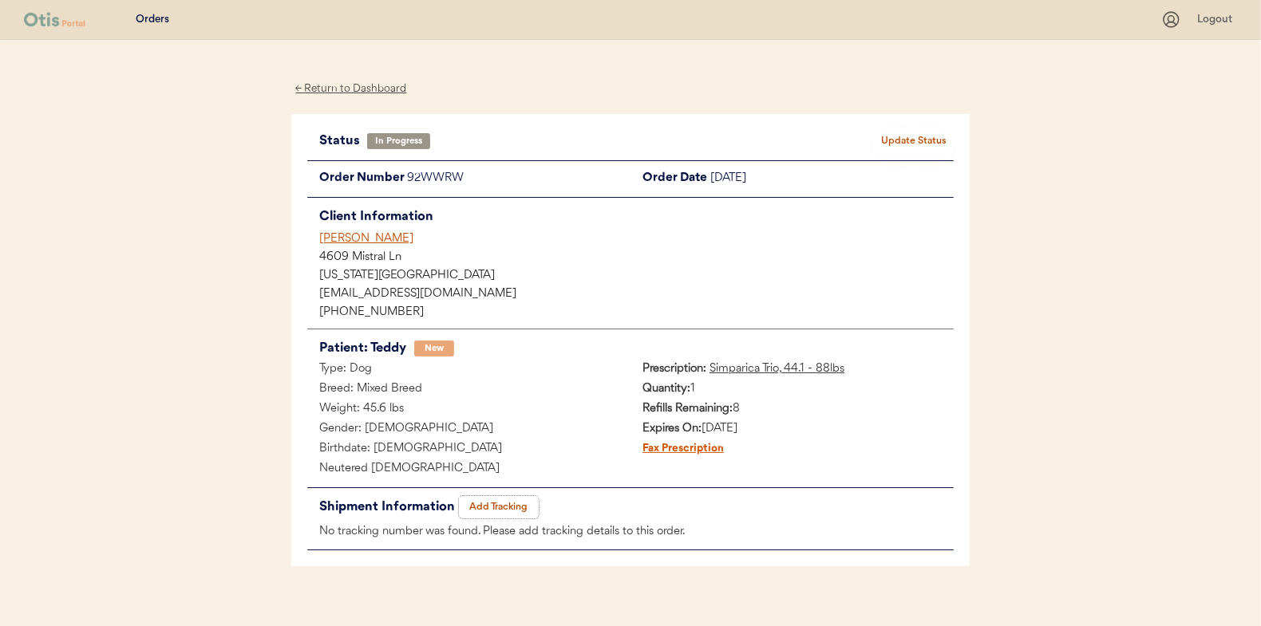
click at [500, 502] on button "Add Tracking" at bounding box center [499, 507] width 80 height 22
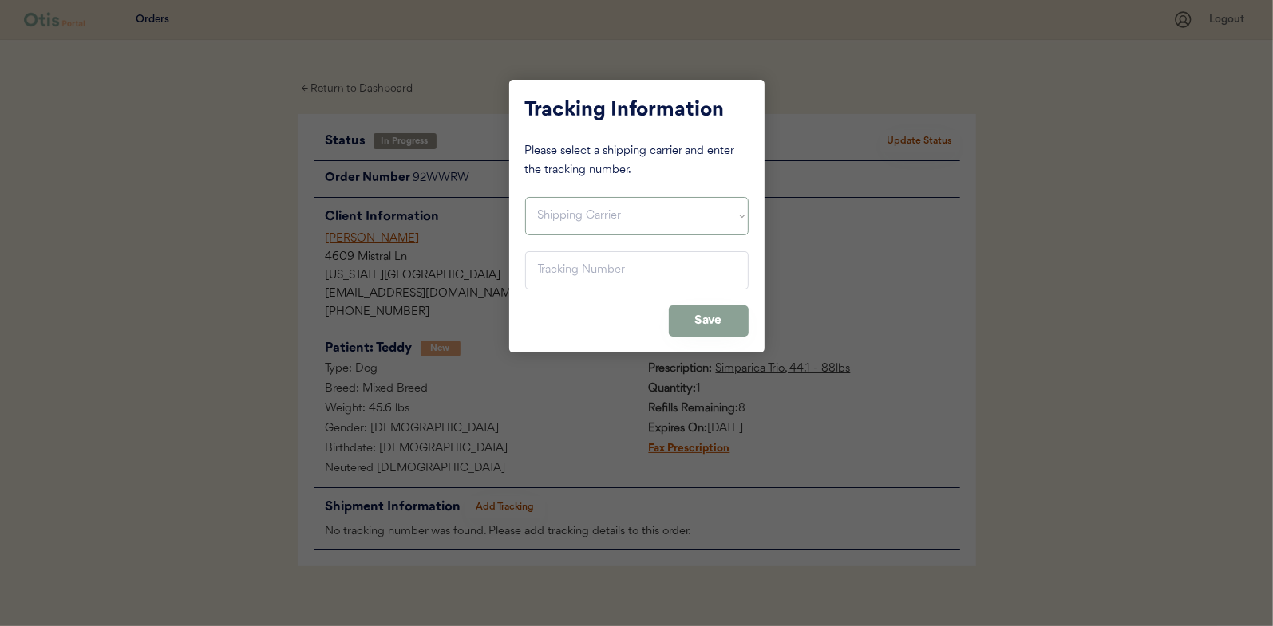
click at [552, 210] on select "Shipping Carrier FedEx FedEx Ground Economy UPS USPS" at bounding box center [636, 216] width 223 height 38
select select ""usps""
click at [525, 197] on select "Shipping Carrier FedEx FedEx Ground Economy UPS USPS" at bounding box center [636, 216] width 223 height 38
click at [555, 267] on input "input" at bounding box center [636, 270] width 223 height 38
paste input "9400150105496025786893"
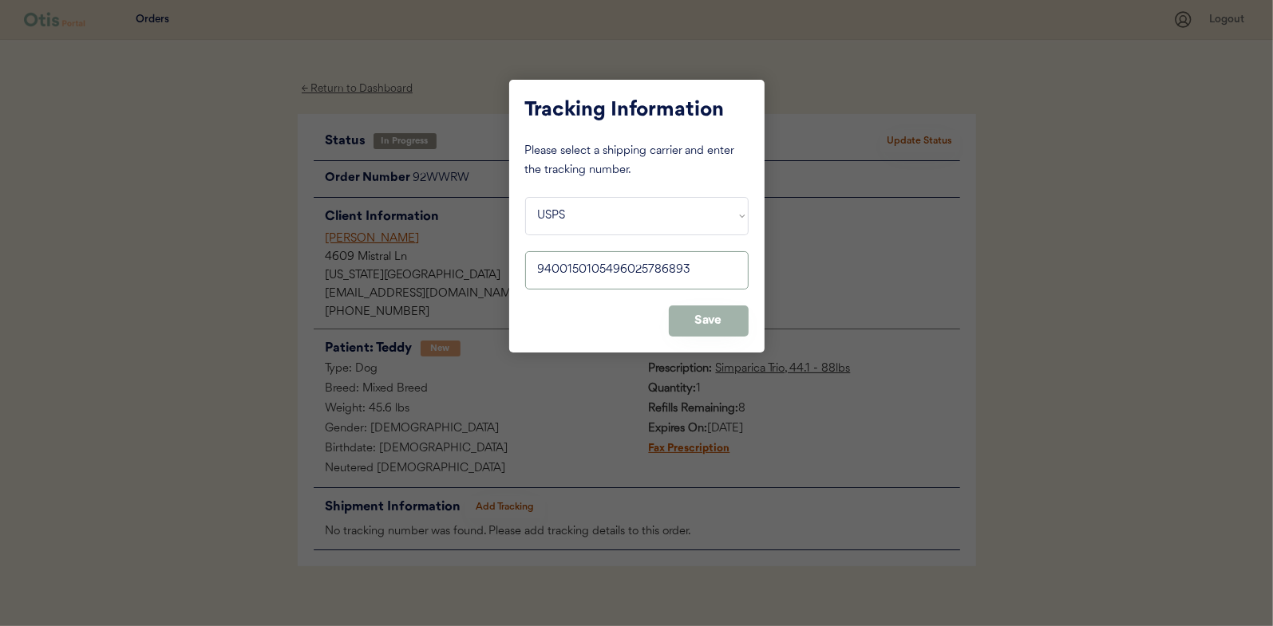
type input "9400150105496025786893"
click at [693, 306] on button "Save" at bounding box center [709, 321] width 80 height 31
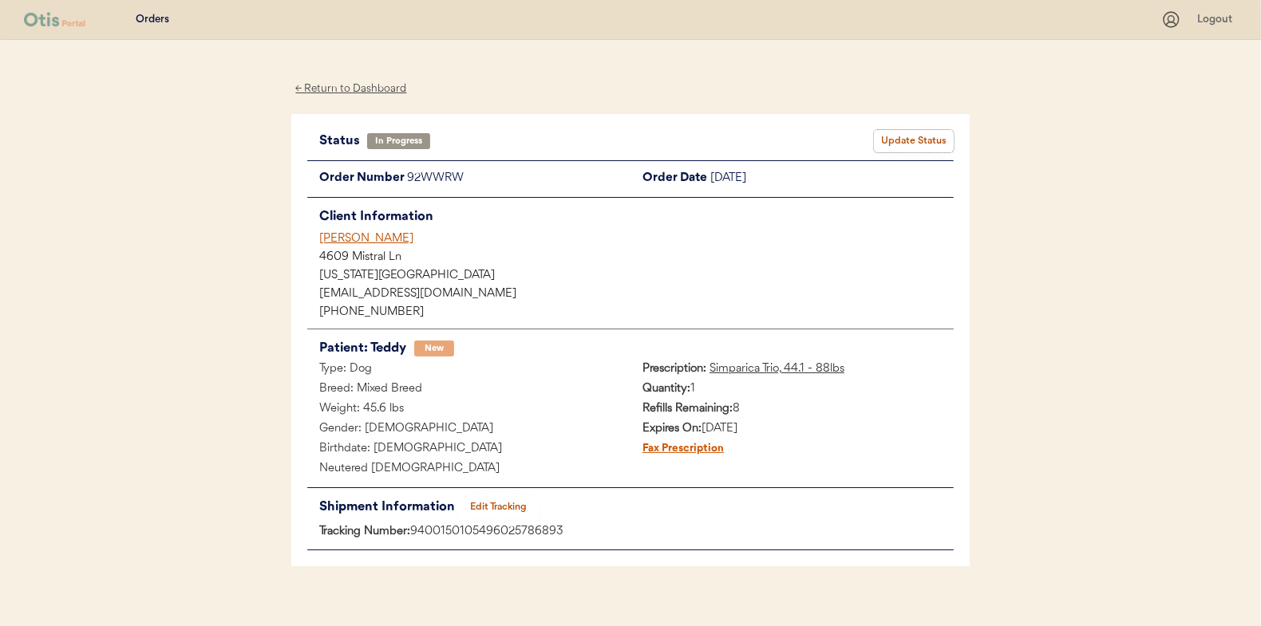
click at [922, 137] on button "Update Status" at bounding box center [914, 141] width 80 height 22
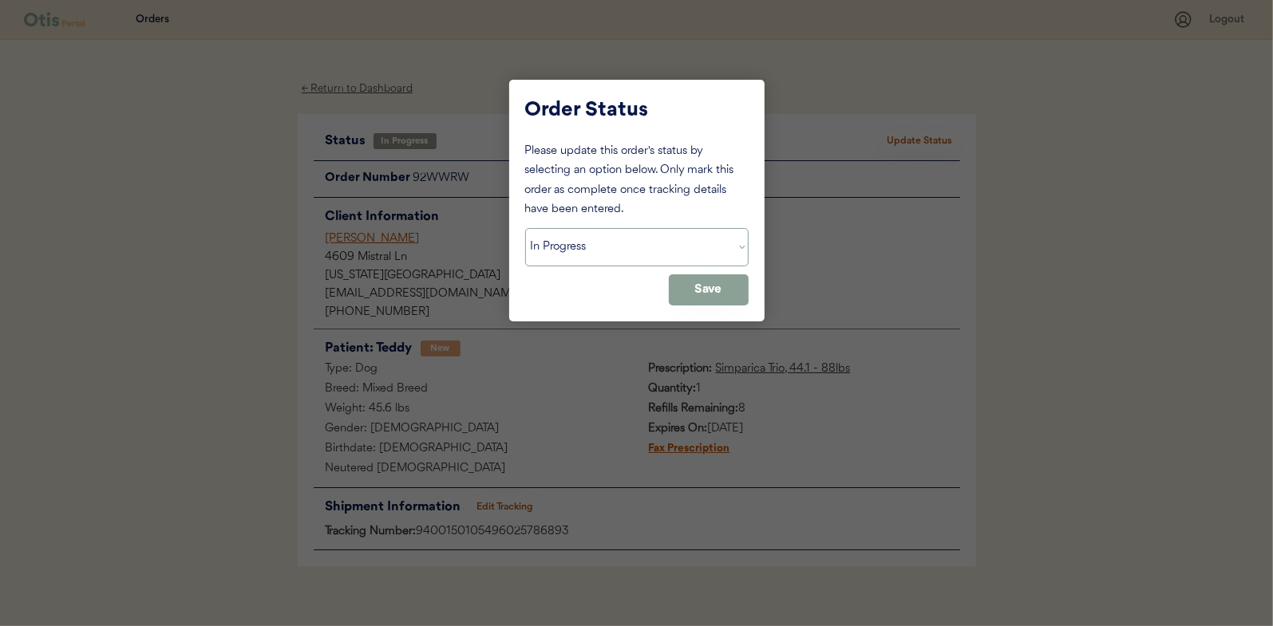
click at [559, 246] on select "Status On Hold New In Progress Complete Pending HW Consent Cancelled" at bounding box center [636, 247] width 223 height 38
select select ""complete""
click at [525, 228] on select "Status On Hold New In Progress Complete Pending HW Consent Cancelled" at bounding box center [636, 247] width 223 height 38
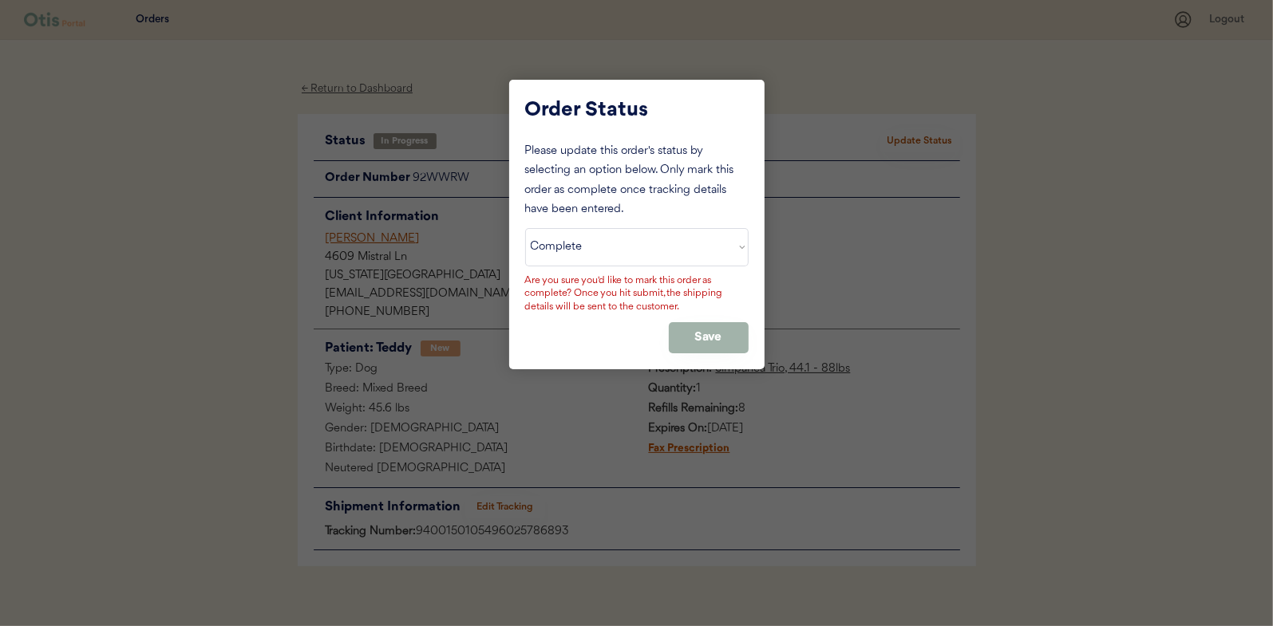
click at [693, 327] on button "Save" at bounding box center [709, 337] width 80 height 31
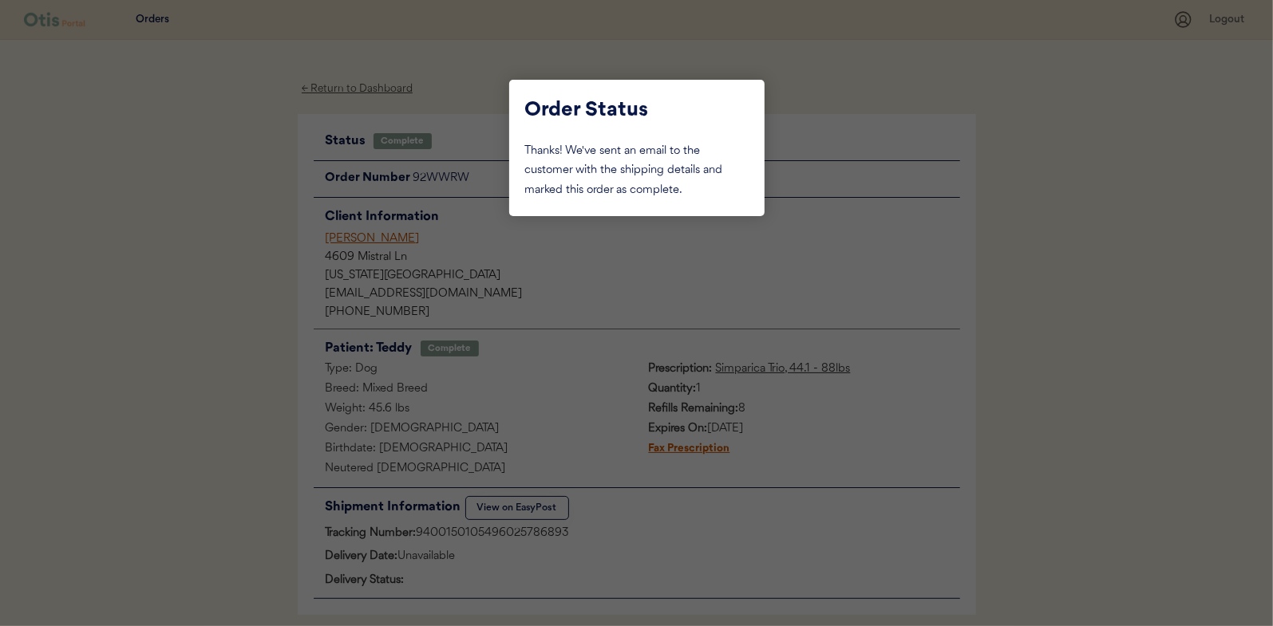
click at [248, 162] on div at bounding box center [636, 313] width 1273 height 626
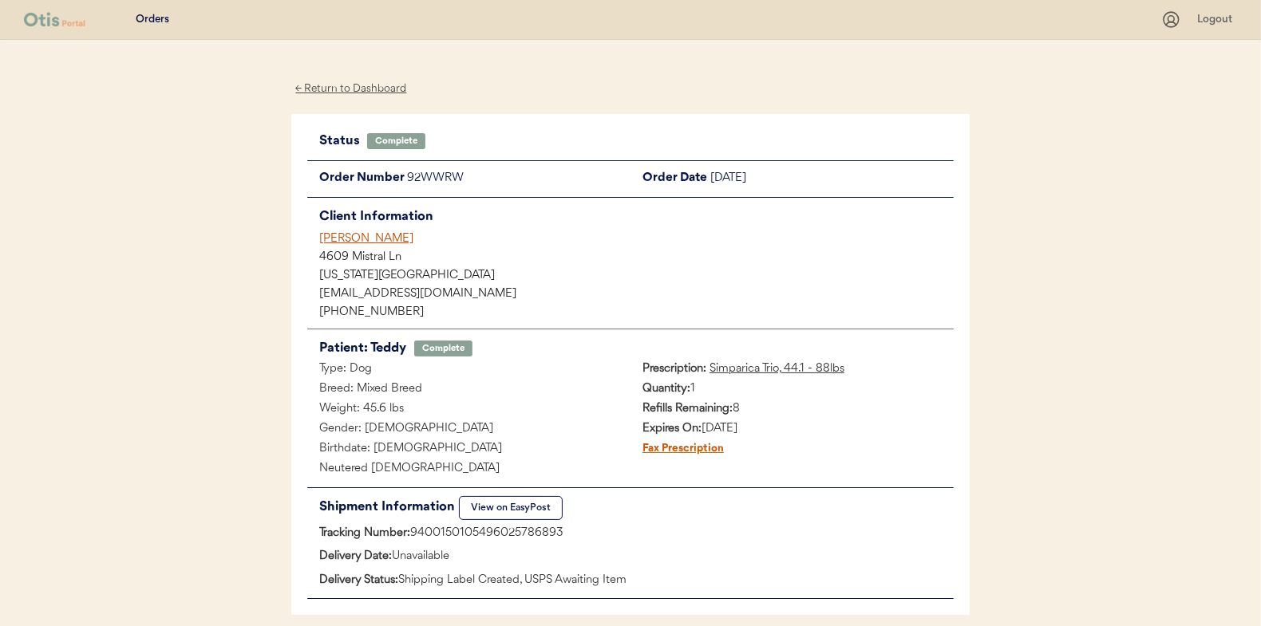
click at [366, 88] on div "← Return to Dashboard" at bounding box center [351, 89] width 120 height 18
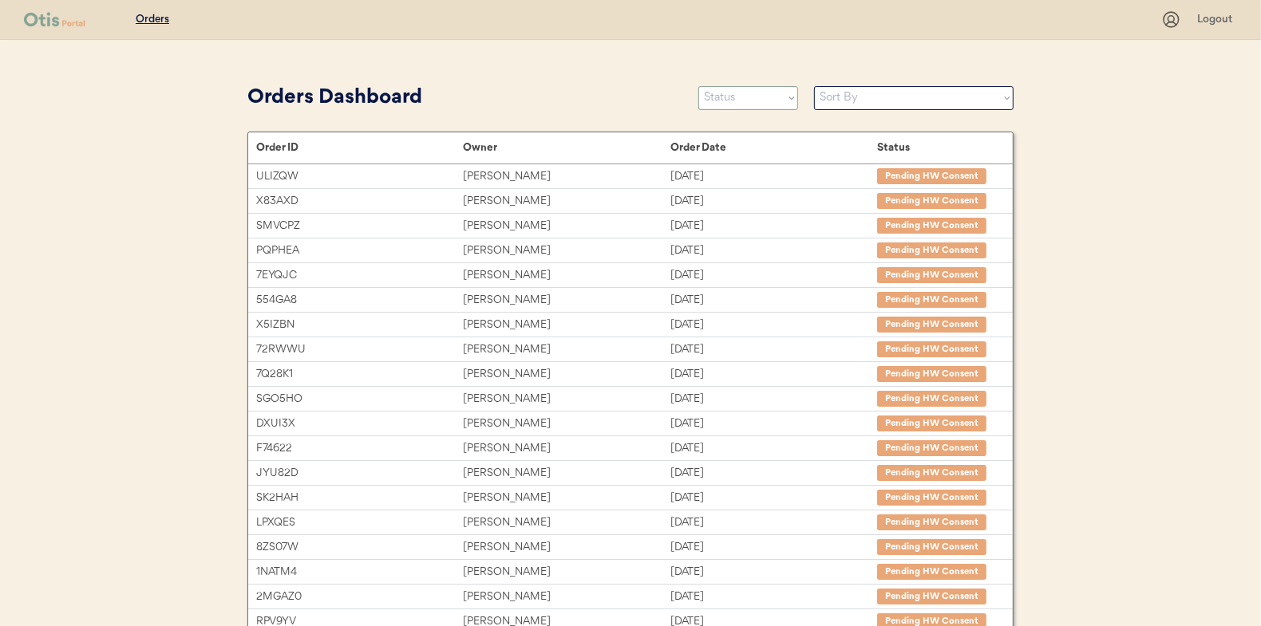
click at [732, 97] on select "Status On Hold New In Progress Complete Pending HW Consent Cancelled" at bounding box center [748, 98] width 100 height 24
select select ""in_progress""
click at [698, 86] on select "Status On Hold New In Progress Complete Pending HW Consent Cancelled" at bounding box center [748, 98] width 100 height 24
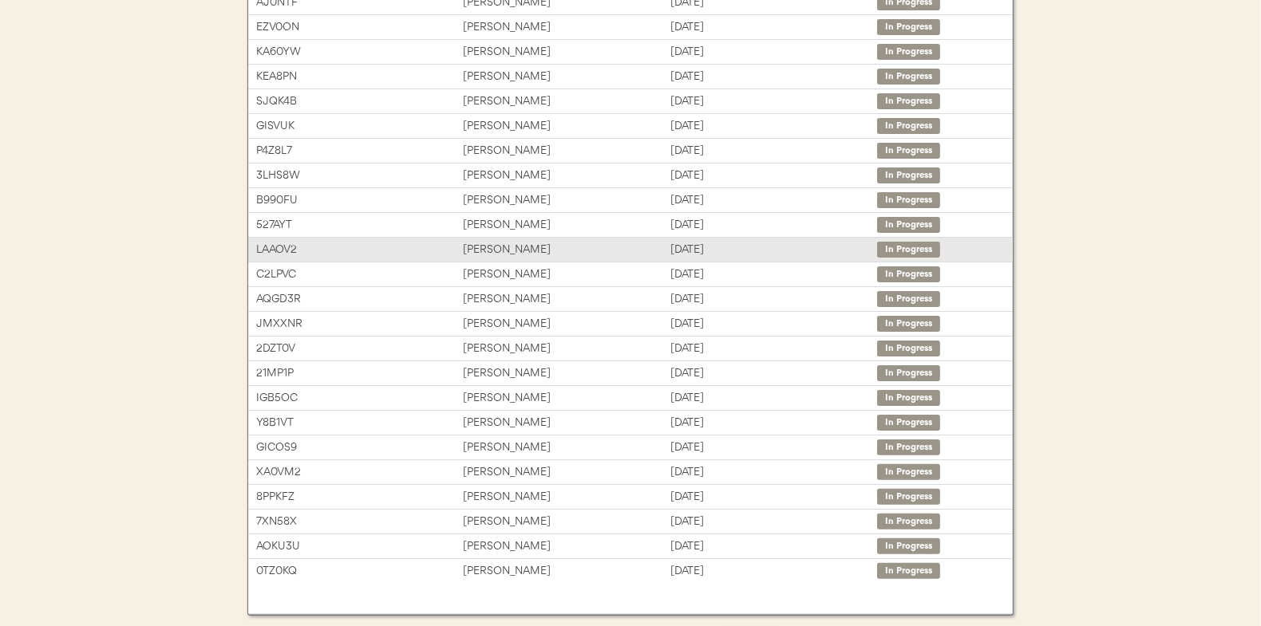
scroll to position [239, 0]
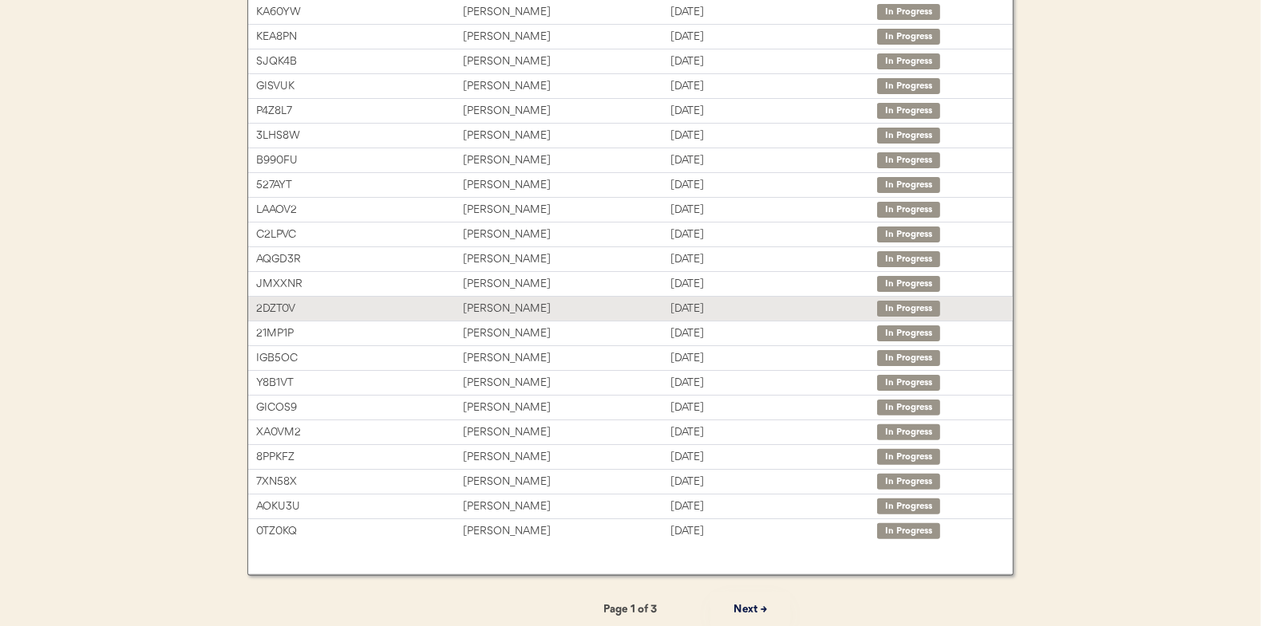
click at [501, 308] on div "[PERSON_NAME]" at bounding box center [566, 309] width 207 height 18
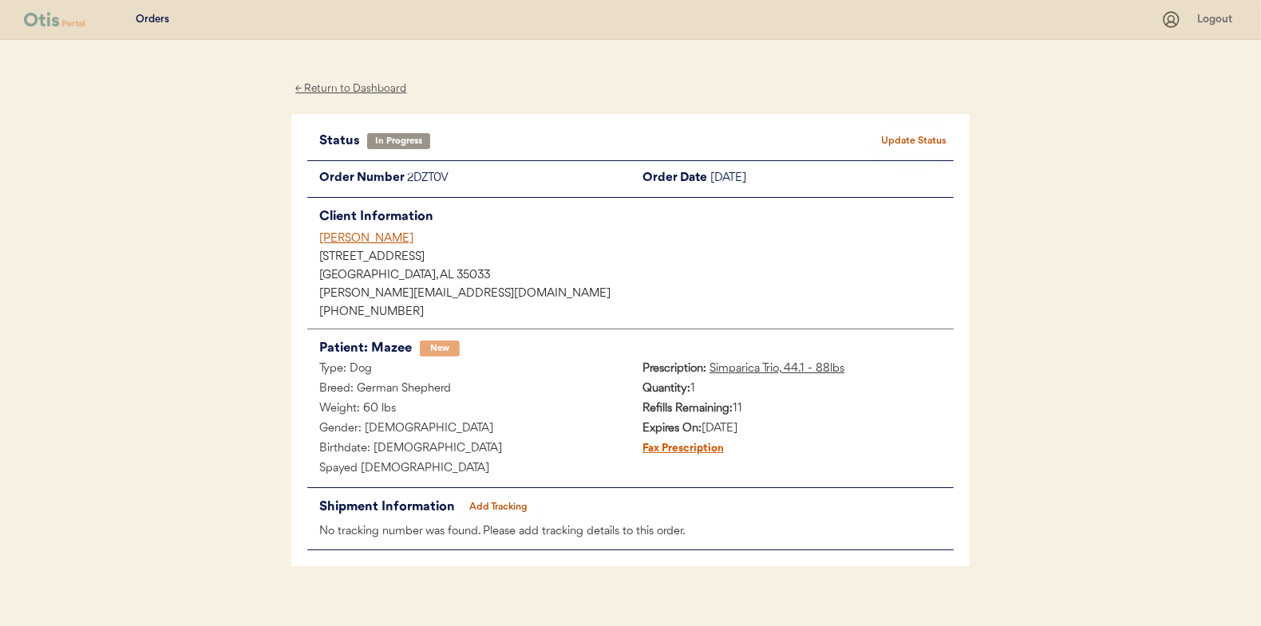
click at [495, 509] on button "Add Tracking" at bounding box center [499, 507] width 80 height 22
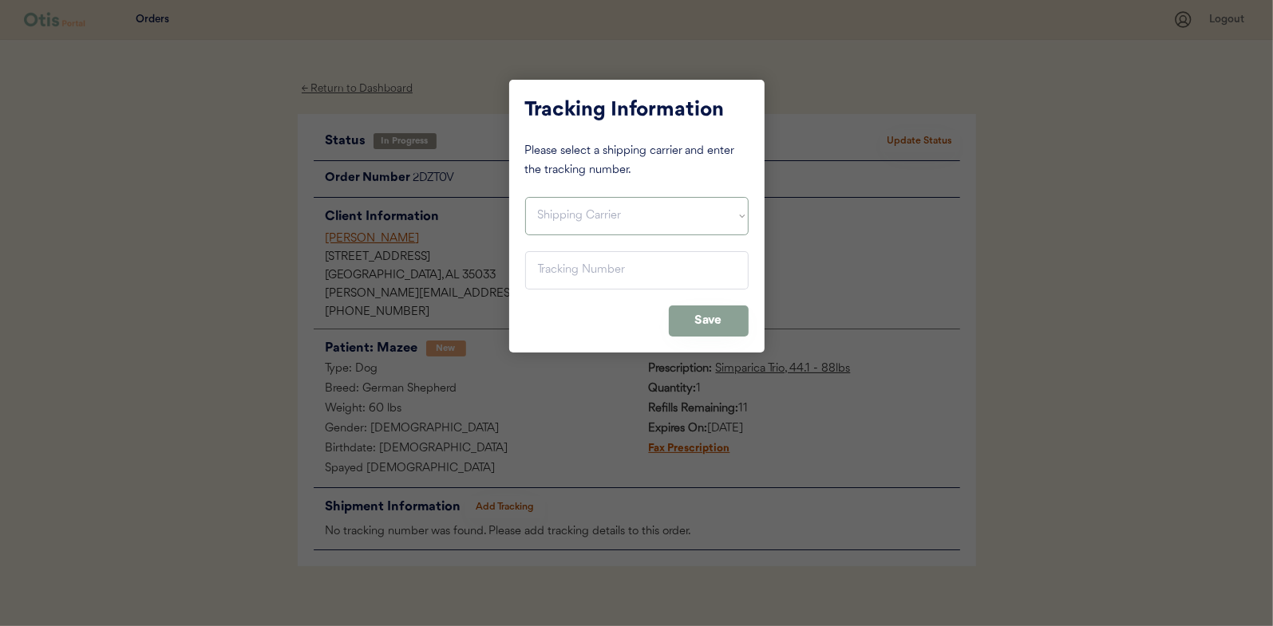
click at [555, 211] on select "Shipping Carrier FedEx FedEx Ground Economy UPS USPS" at bounding box center [636, 216] width 223 height 38
select select ""usps""
click at [525, 197] on select "Shipping Carrier FedEx FedEx Ground Economy UPS USPS" at bounding box center [636, 216] width 223 height 38
click at [545, 274] on input "input" at bounding box center [636, 270] width 223 height 38
paste input "9400150105800024199217"
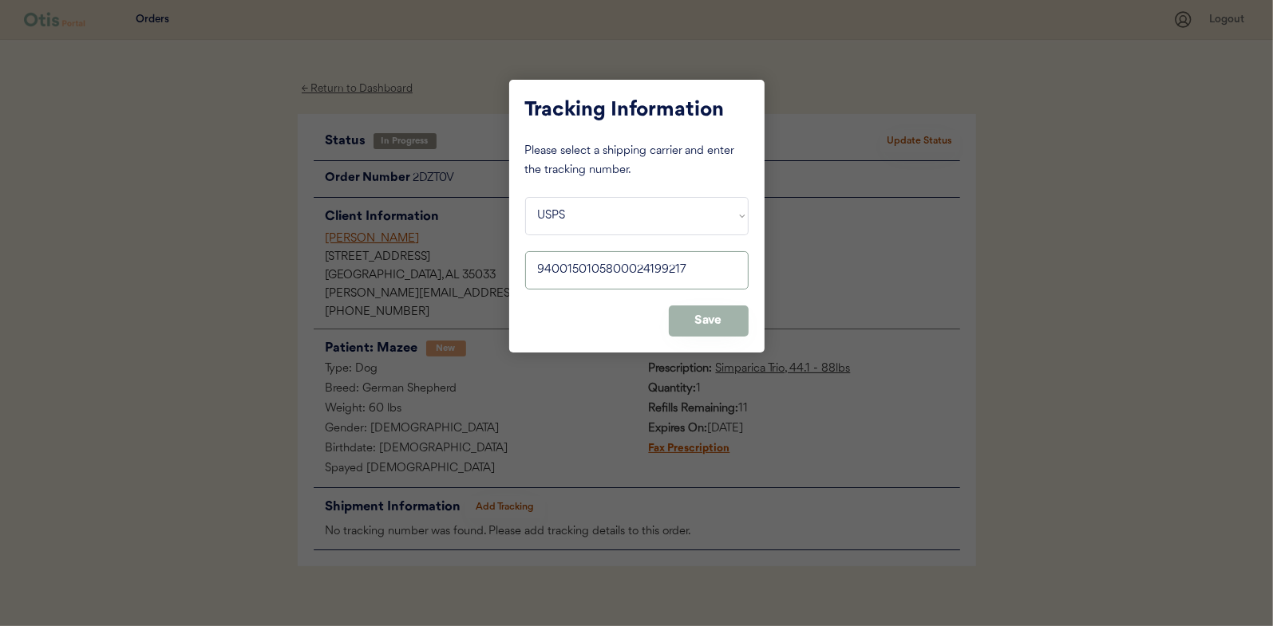
type input "9400150105800024199217"
click at [714, 315] on button "Save" at bounding box center [709, 321] width 80 height 31
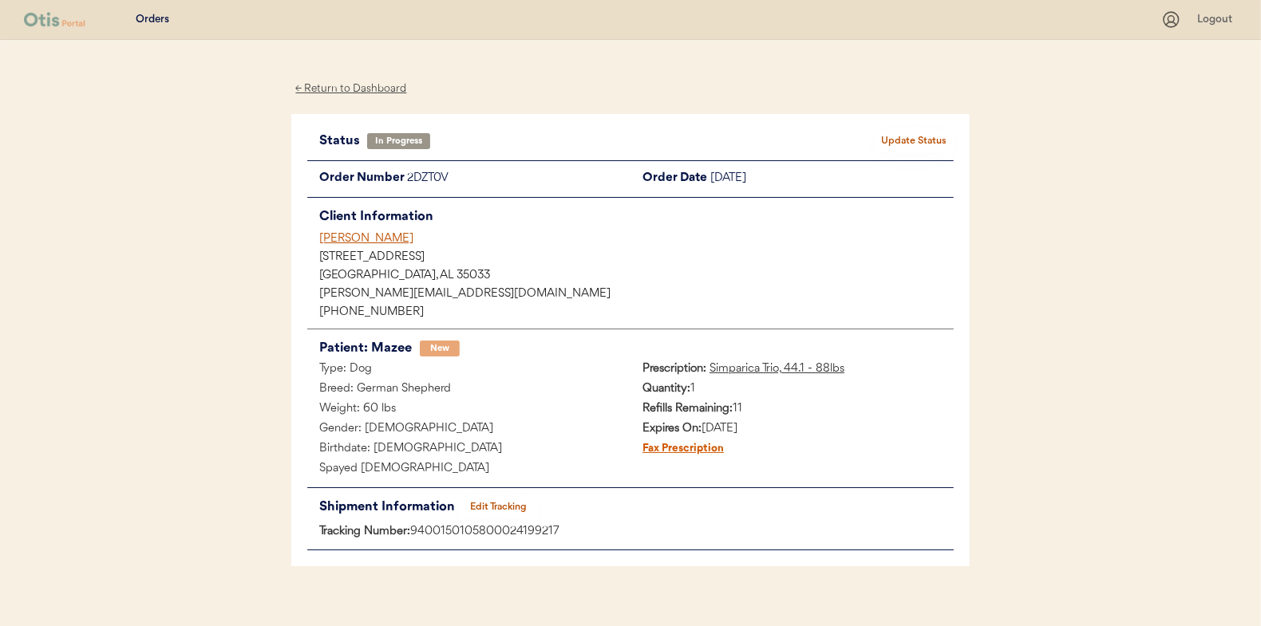
click at [920, 138] on button "Update Status" at bounding box center [914, 141] width 80 height 22
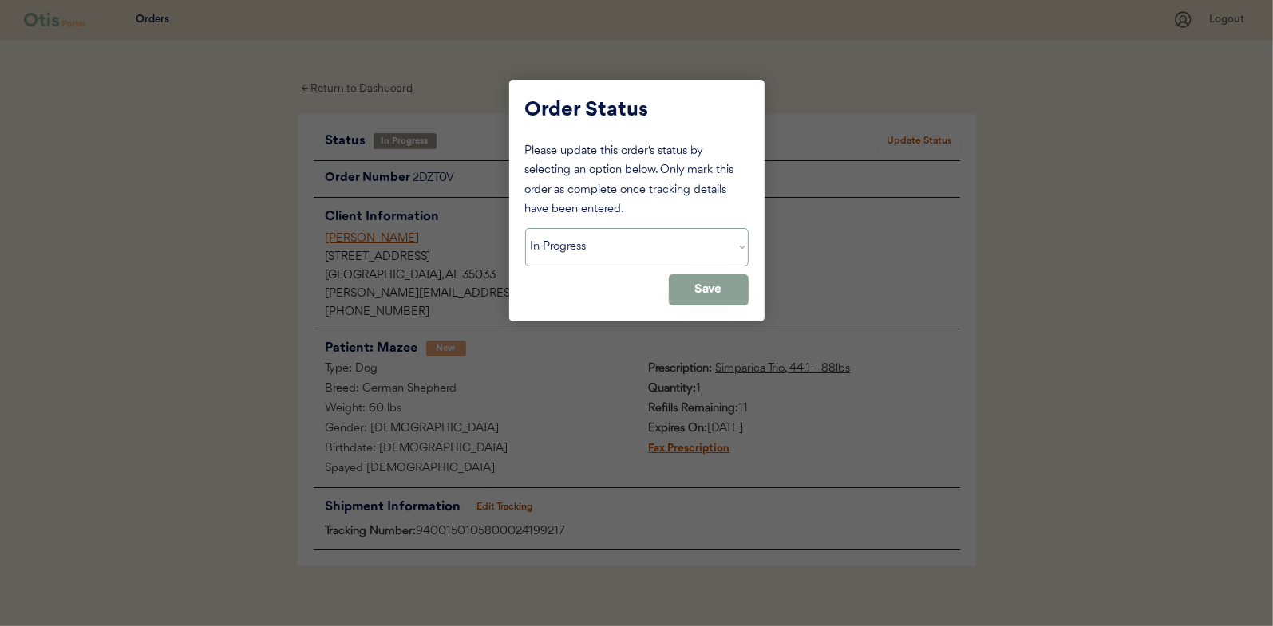
click at [554, 251] on select "Status On Hold New In Progress Complete Pending HW Consent Cancelled" at bounding box center [636, 247] width 223 height 38
select select ""complete""
click at [525, 228] on select "Status On Hold New In Progress Complete Pending HW Consent Cancelled" at bounding box center [636, 247] width 223 height 38
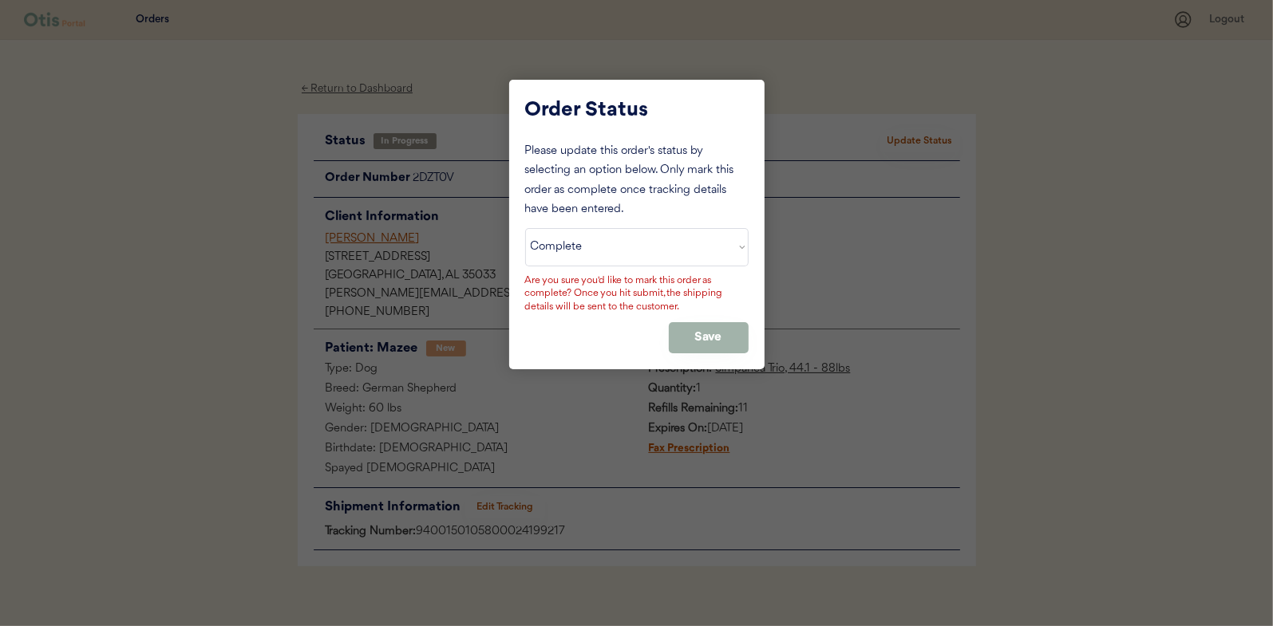
click at [676, 324] on button "Save" at bounding box center [709, 337] width 80 height 31
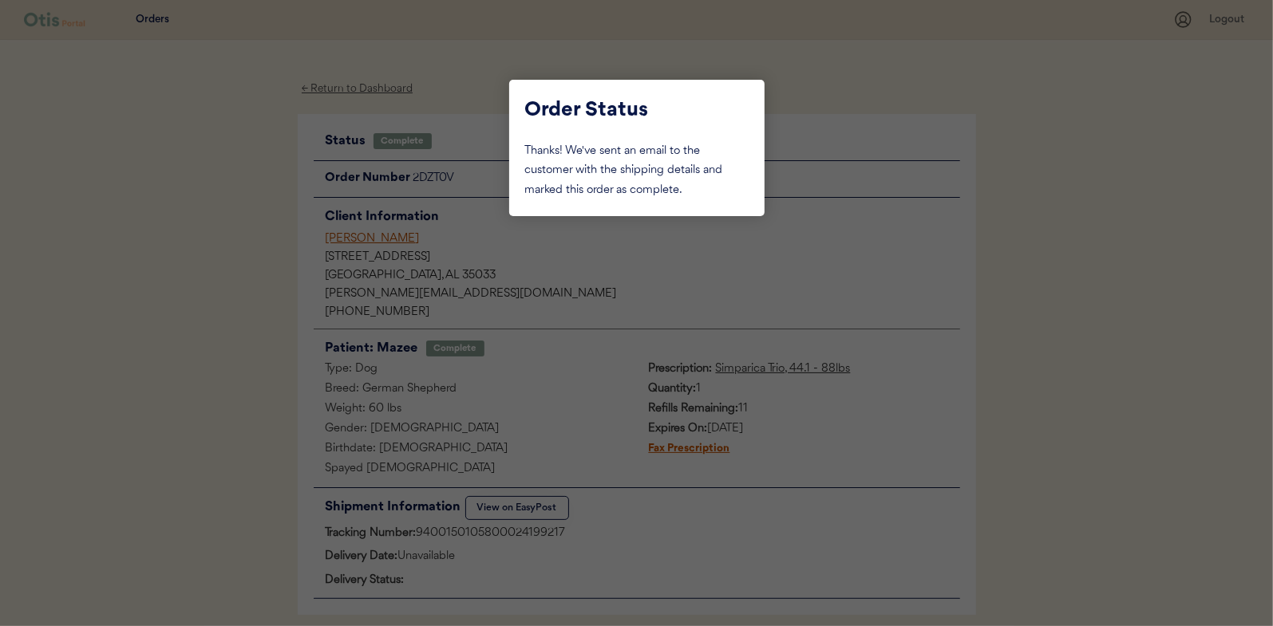
click at [226, 218] on div at bounding box center [636, 313] width 1273 height 626
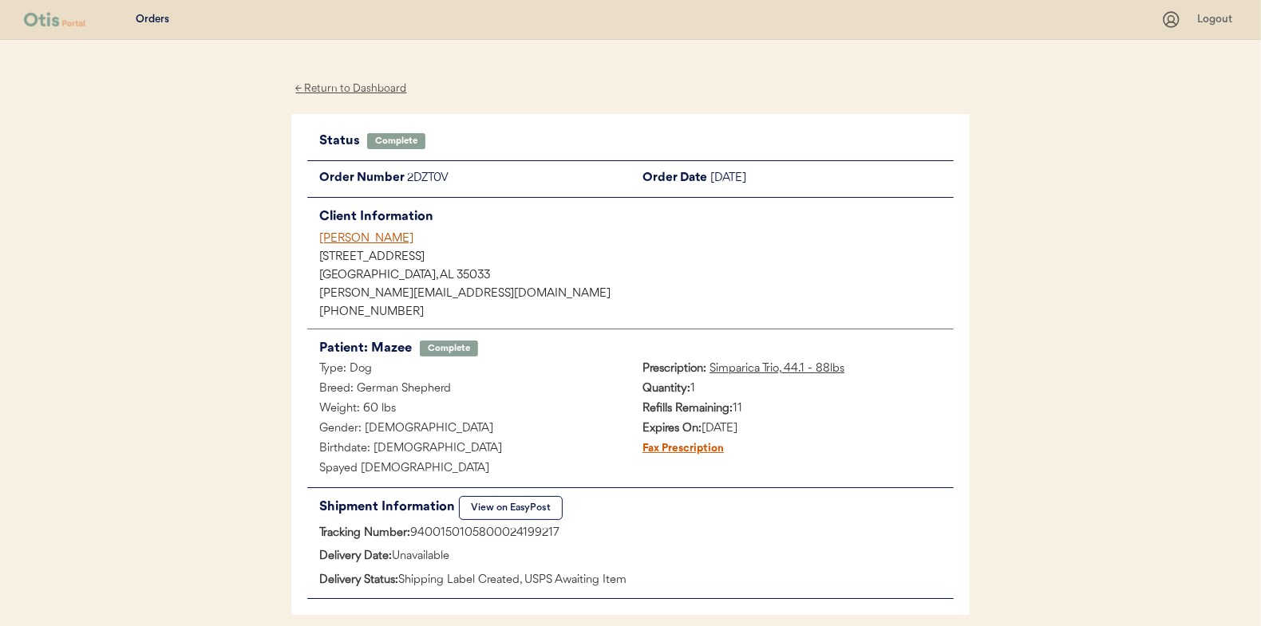
click at [363, 82] on div "← Return to Dashboard" at bounding box center [351, 89] width 120 height 18
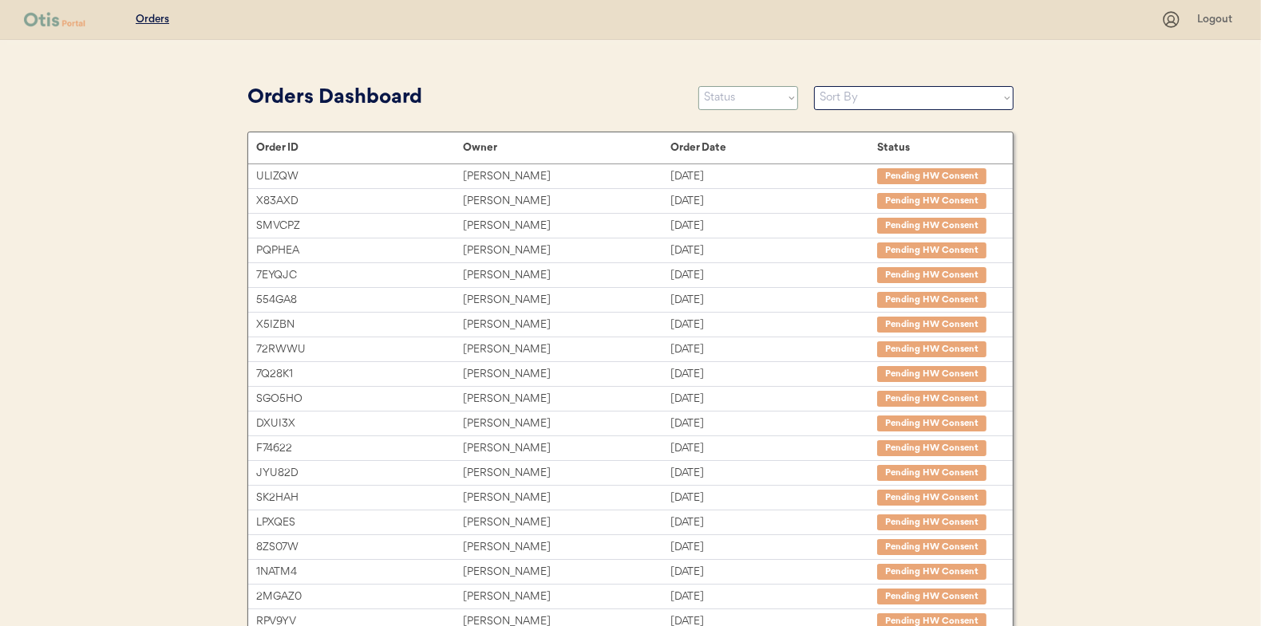
click at [744, 104] on select "Status On Hold New In Progress Complete Pending HW Consent Cancelled" at bounding box center [748, 98] width 100 height 24
select select ""in_progress""
click at [698, 86] on select "Status On Hold New In Progress Complete Pending HW Consent Cancelled" at bounding box center [748, 98] width 100 height 24
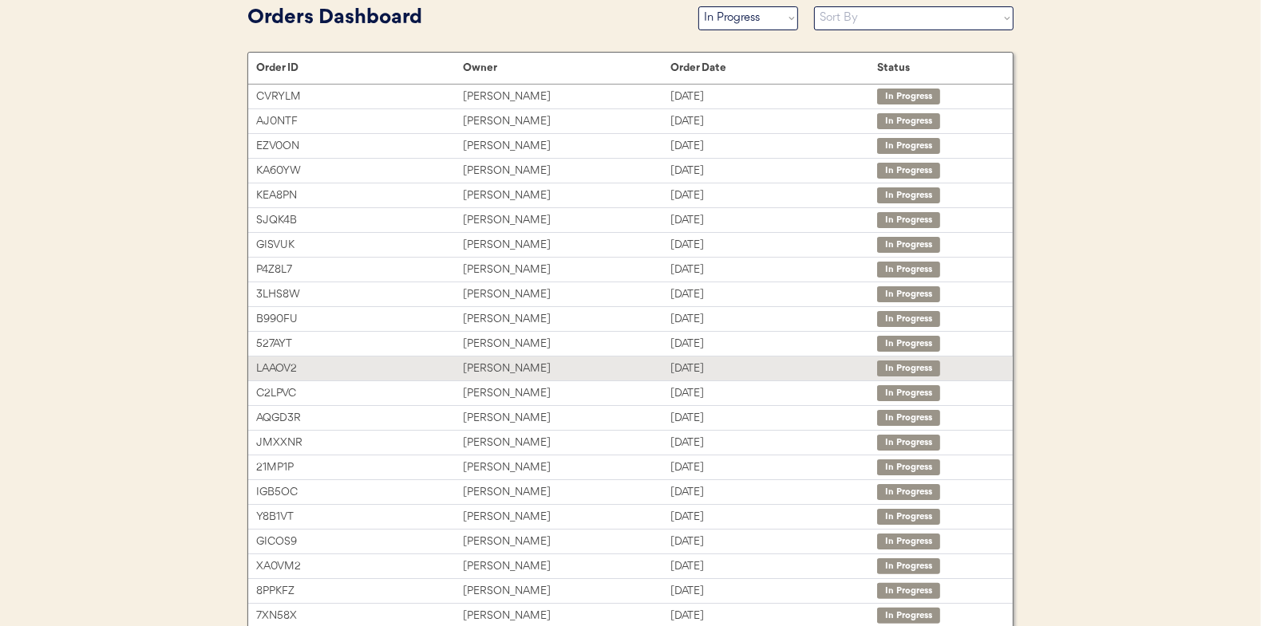
scroll to position [239, 0]
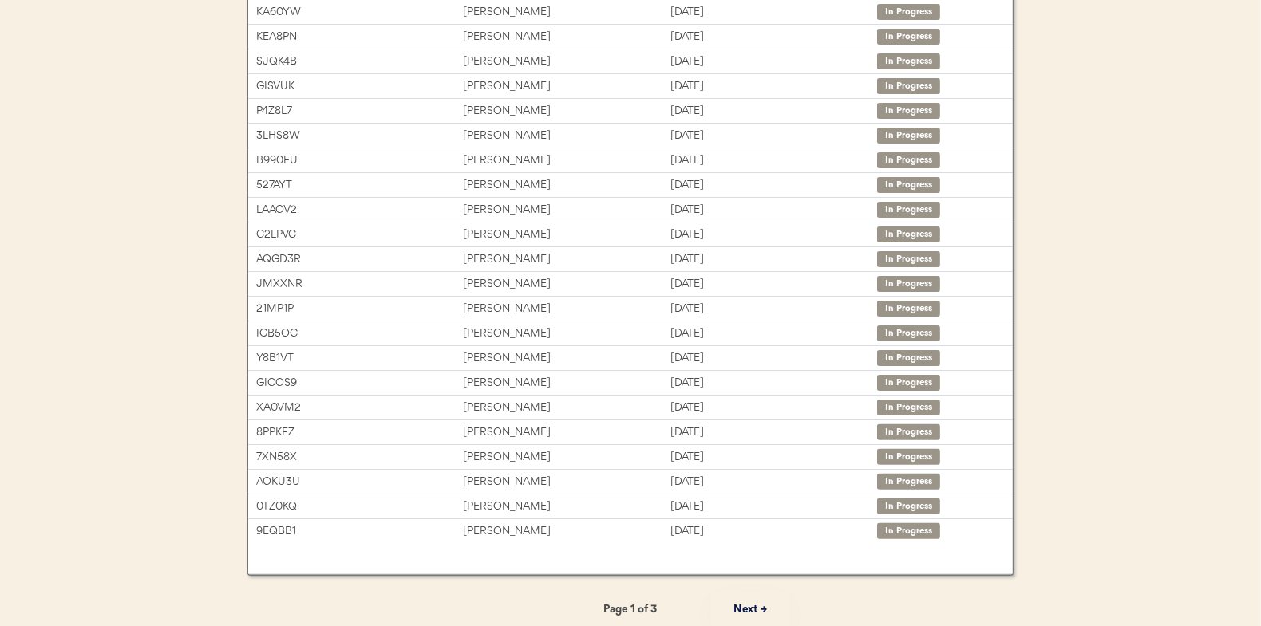
click at [746, 603] on button "Next →" at bounding box center [750, 610] width 80 height 36
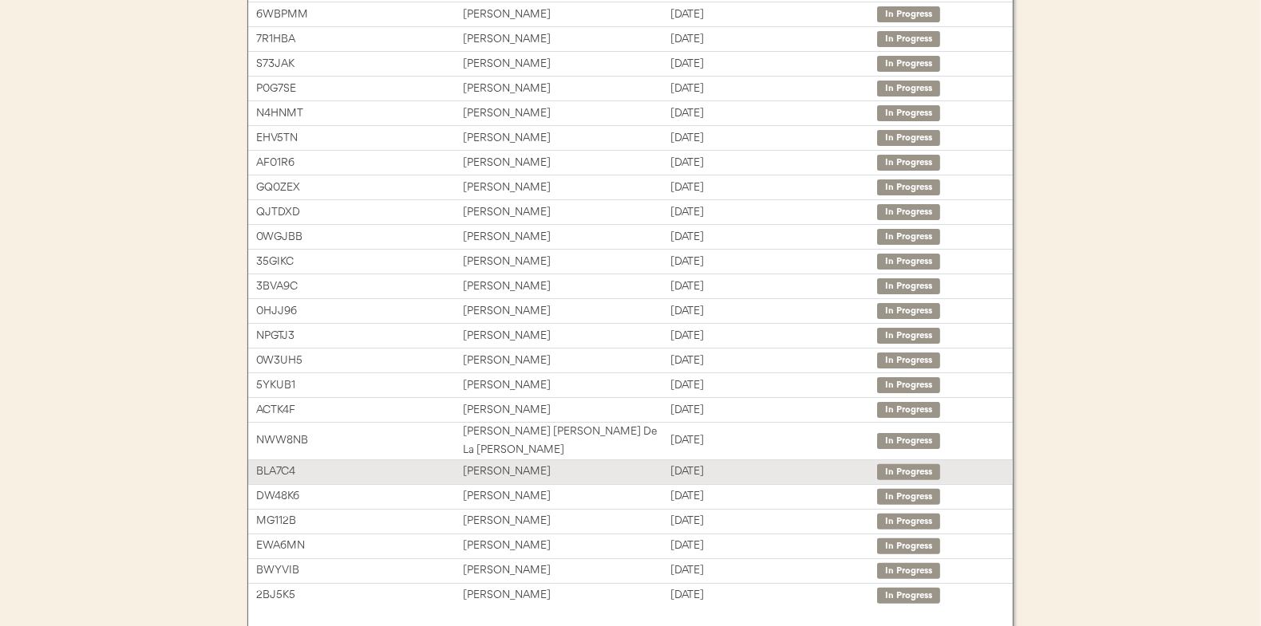
scroll to position [160, 0]
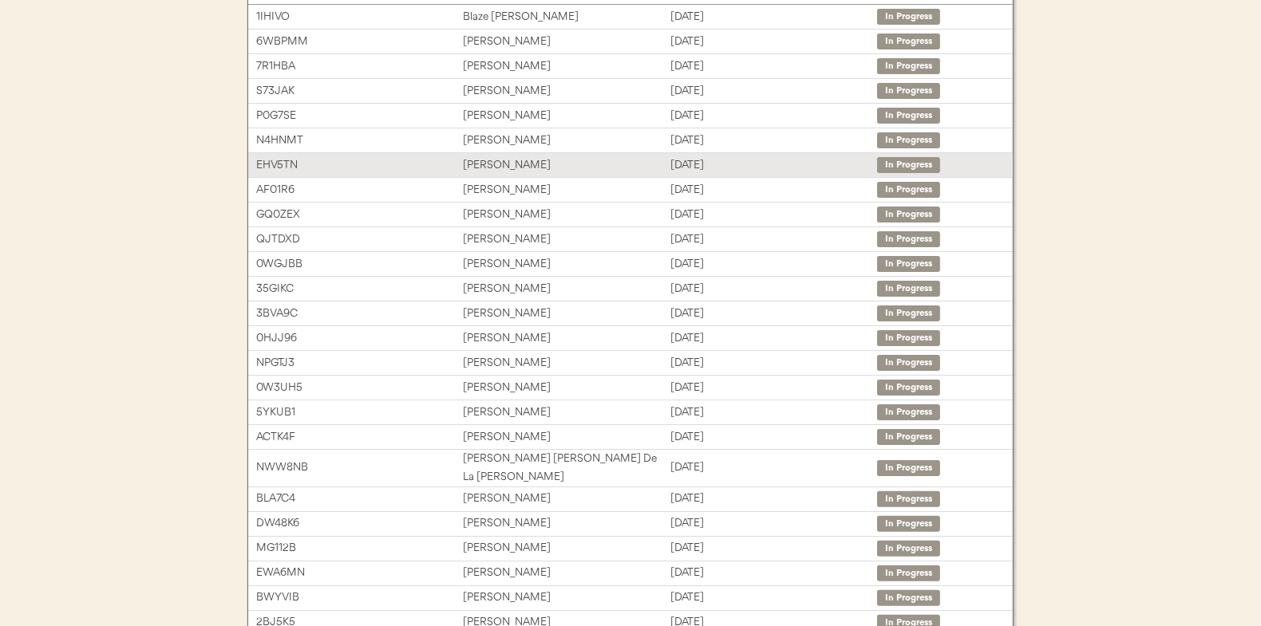
click at [494, 164] on div "Amy Miles" at bounding box center [566, 165] width 207 height 18
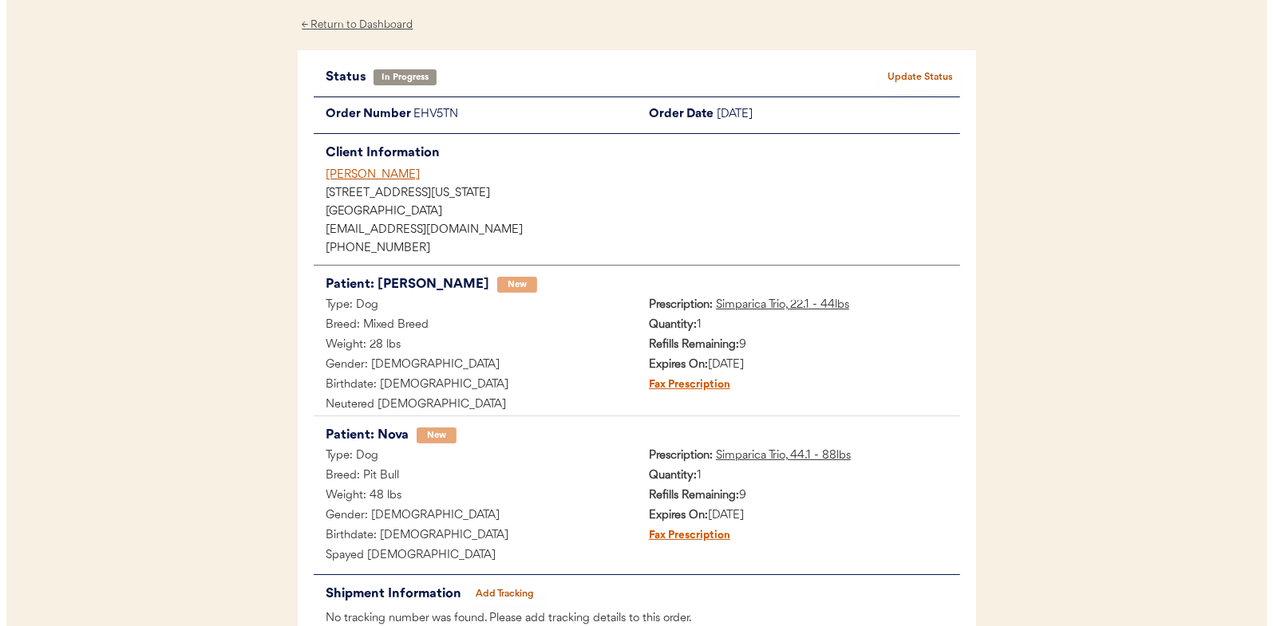
scroll to position [170, 0]
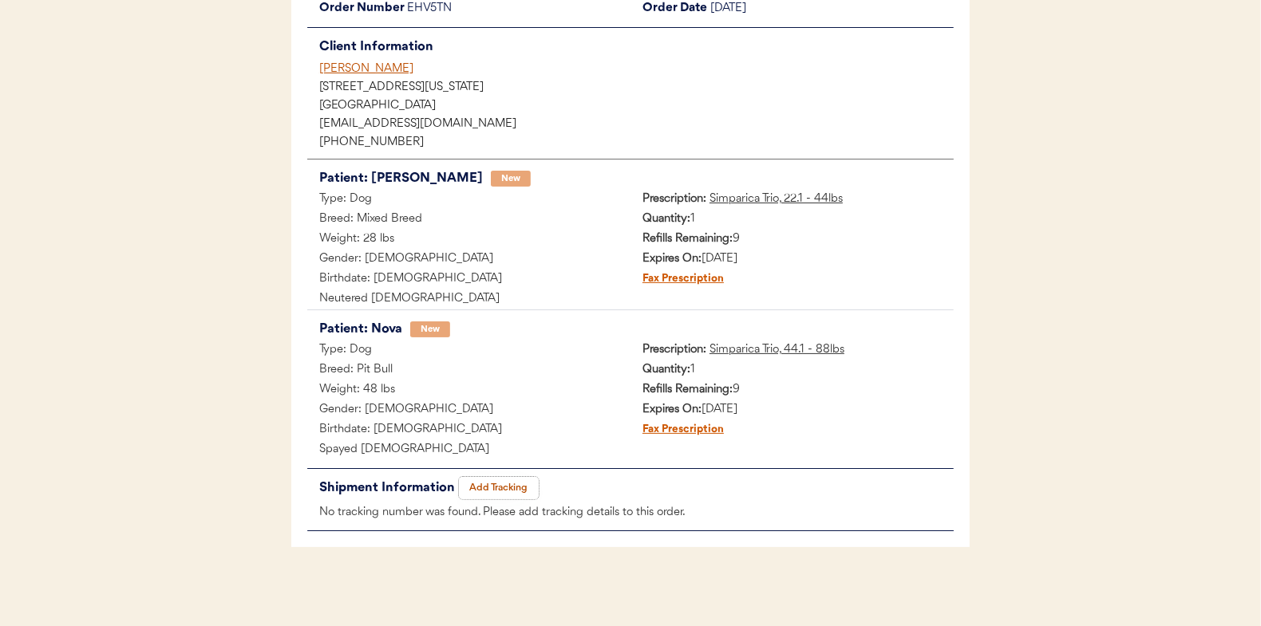
click at [501, 483] on button "Add Tracking" at bounding box center [499, 488] width 80 height 22
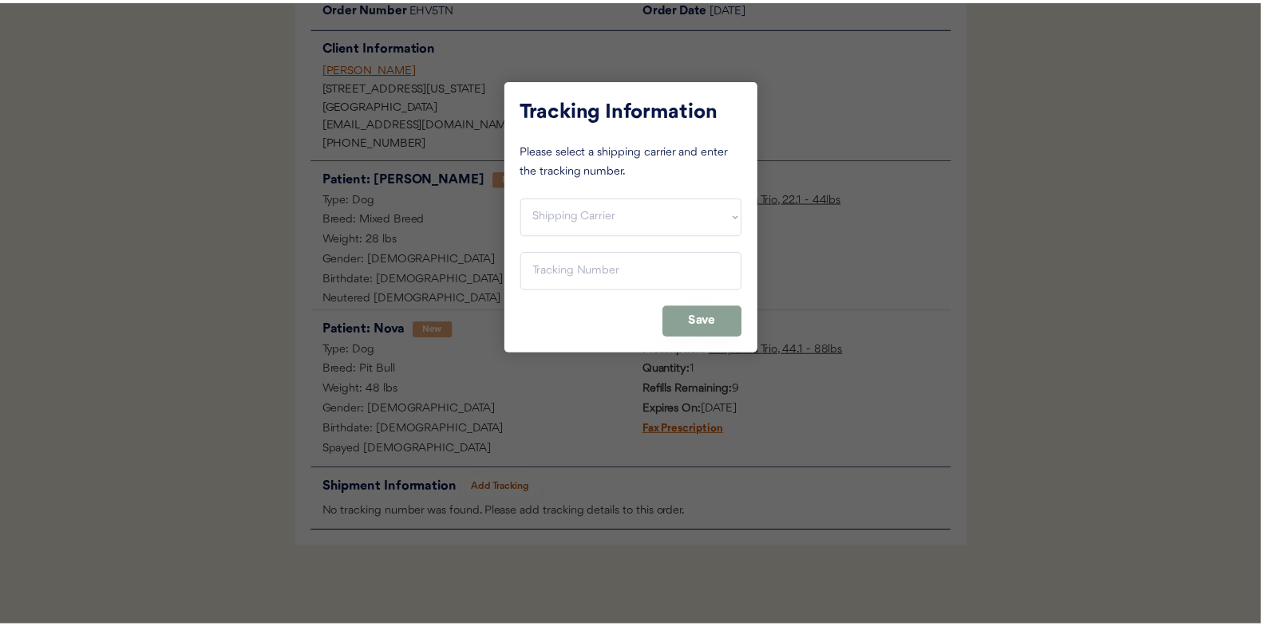
scroll to position [0, 0]
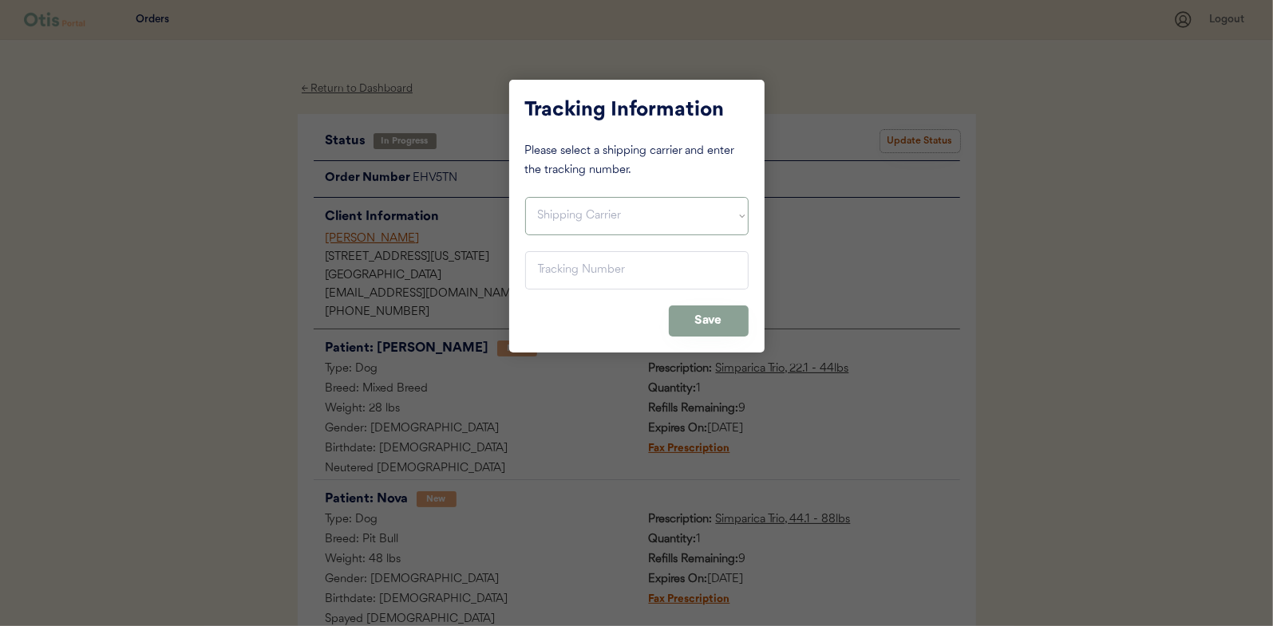
click at [565, 215] on select "Shipping Carrier FedEx FedEx Ground Economy UPS USPS" at bounding box center [636, 216] width 223 height 38
select select ""usps""
click at [525, 197] on select "Shipping Carrier FedEx FedEx Ground Economy UPS USPS" at bounding box center [636, 216] width 223 height 38
click at [556, 262] on input "input" at bounding box center [636, 270] width 223 height 38
paste input "9400150105496025803828"
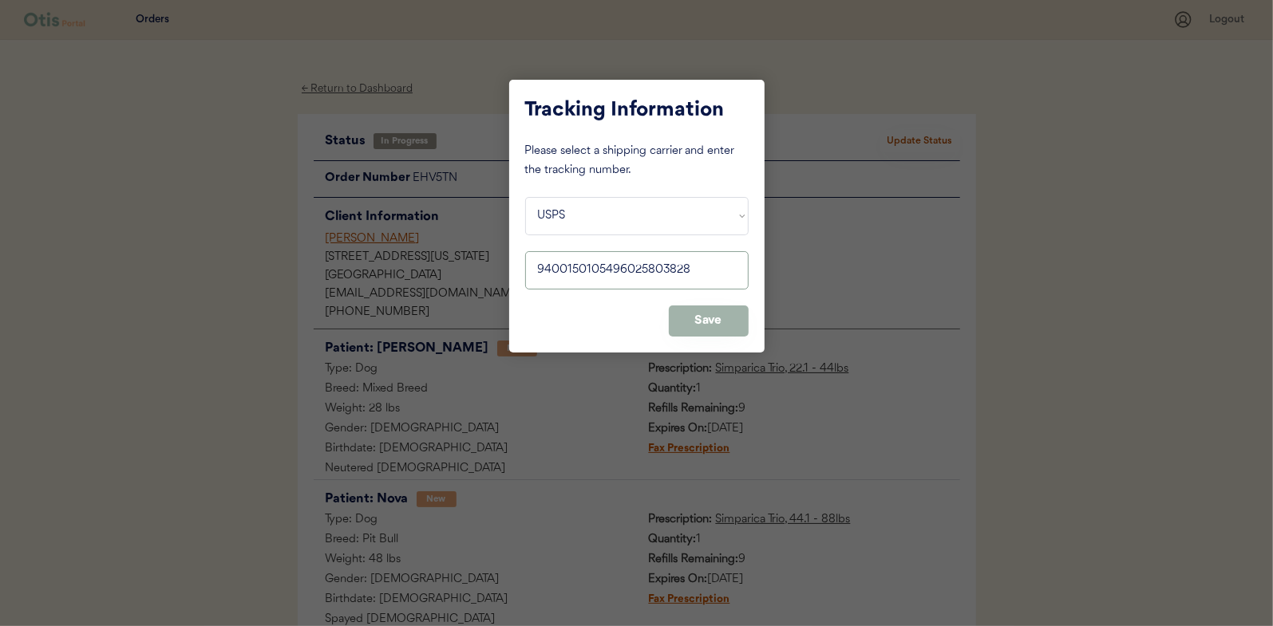
type input "9400150105496025803828"
click at [701, 323] on button "Save" at bounding box center [709, 321] width 80 height 31
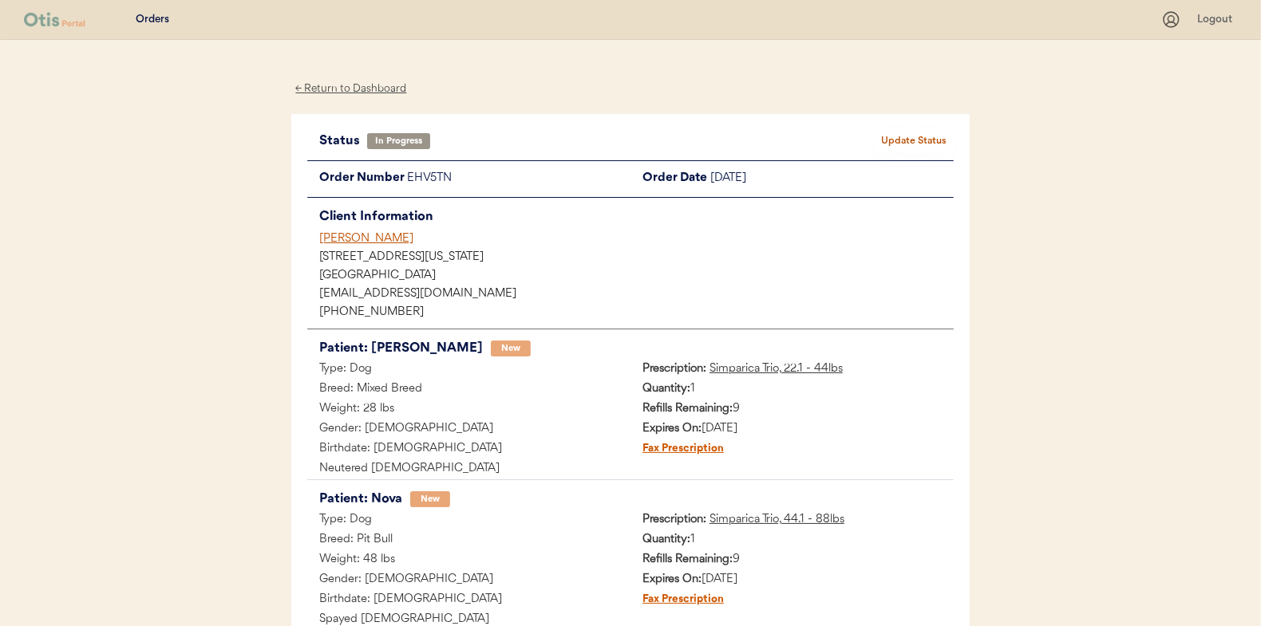
click at [908, 140] on button "Update Status" at bounding box center [914, 141] width 80 height 22
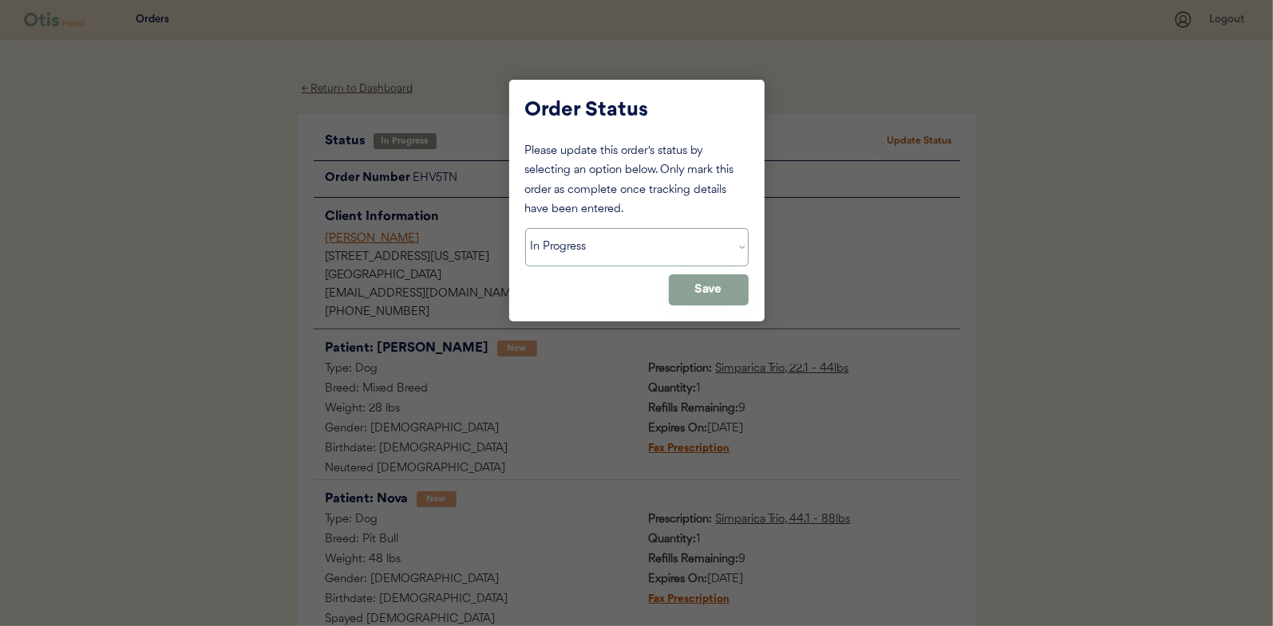
click at [575, 236] on select "Status On Hold New In Progress Complete Pending HW Consent Cancelled" at bounding box center [636, 247] width 223 height 38
select select ""complete""
click at [525, 228] on select "Status On Hold New In Progress Complete Pending HW Consent Cancelled" at bounding box center [636, 247] width 223 height 38
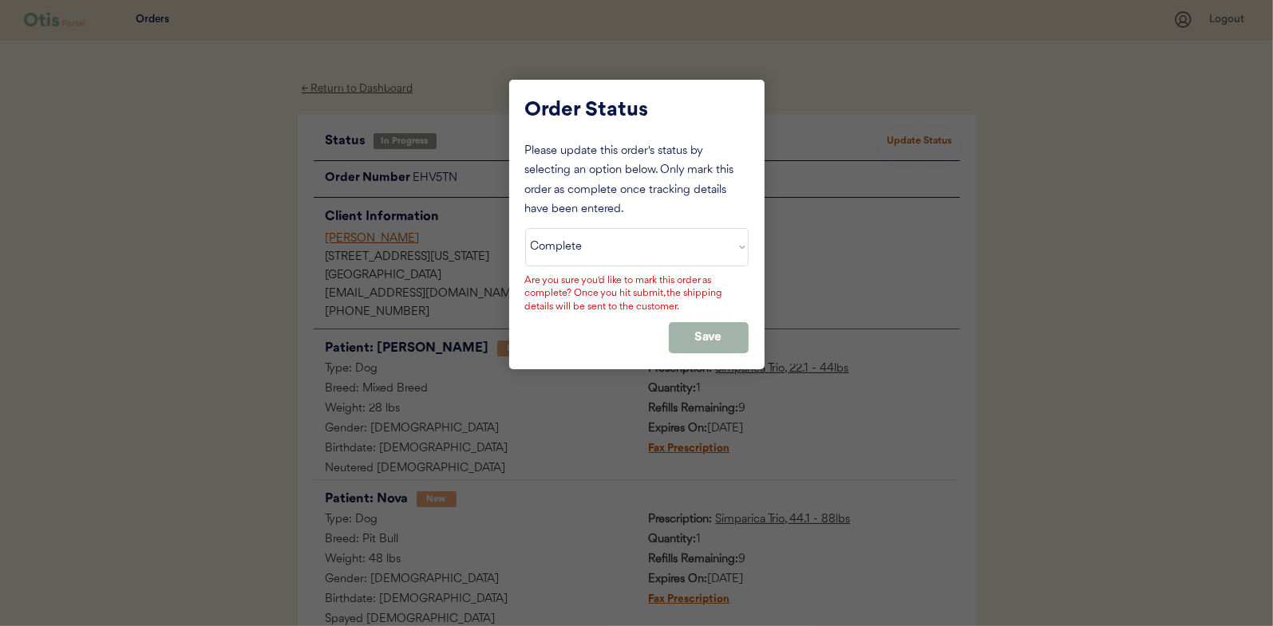
click at [693, 334] on button "Save" at bounding box center [709, 337] width 80 height 31
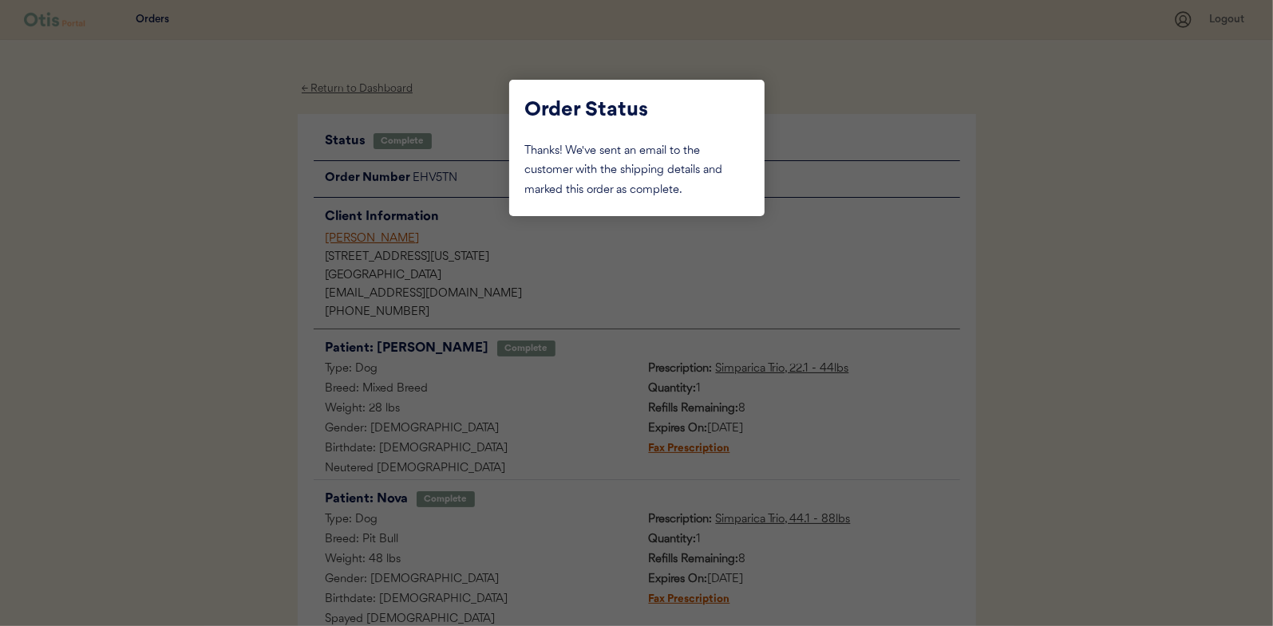
click at [254, 247] on div at bounding box center [636, 313] width 1273 height 626
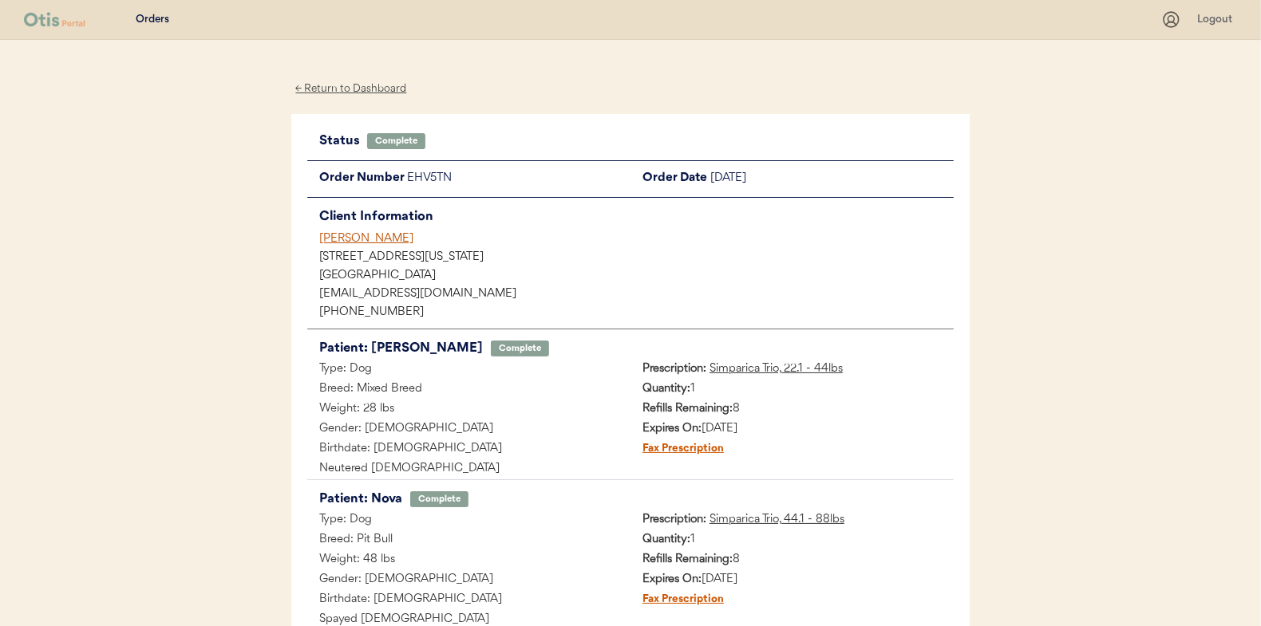
click at [345, 85] on div "← Return to Dashboard" at bounding box center [351, 89] width 120 height 18
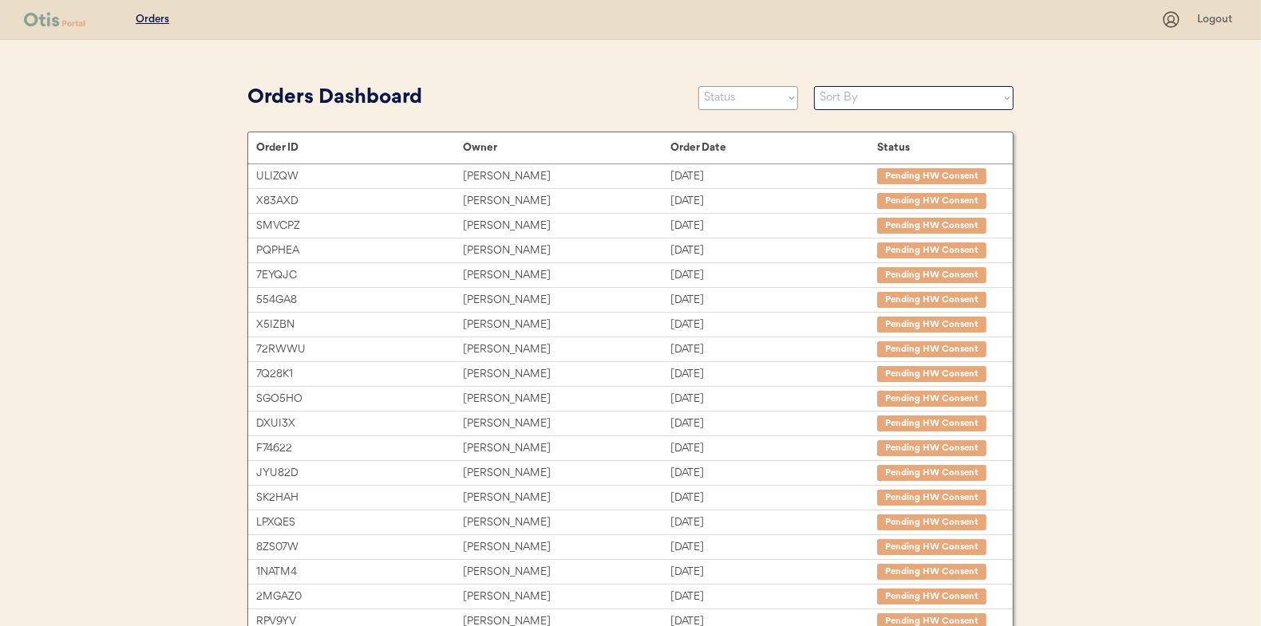
click at [743, 105] on select "Status On Hold New In Progress Complete Pending HW Consent Cancelled" at bounding box center [748, 98] width 100 height 24
select select ""in_progress""
click at [698, 86] on select "Status On Hold New In Progress Complete Pending HW Consent Cancelled" at bounding box center [748, 98] width 100 height 24
